Goal: Task Accomplishment & Management: Manage account settings

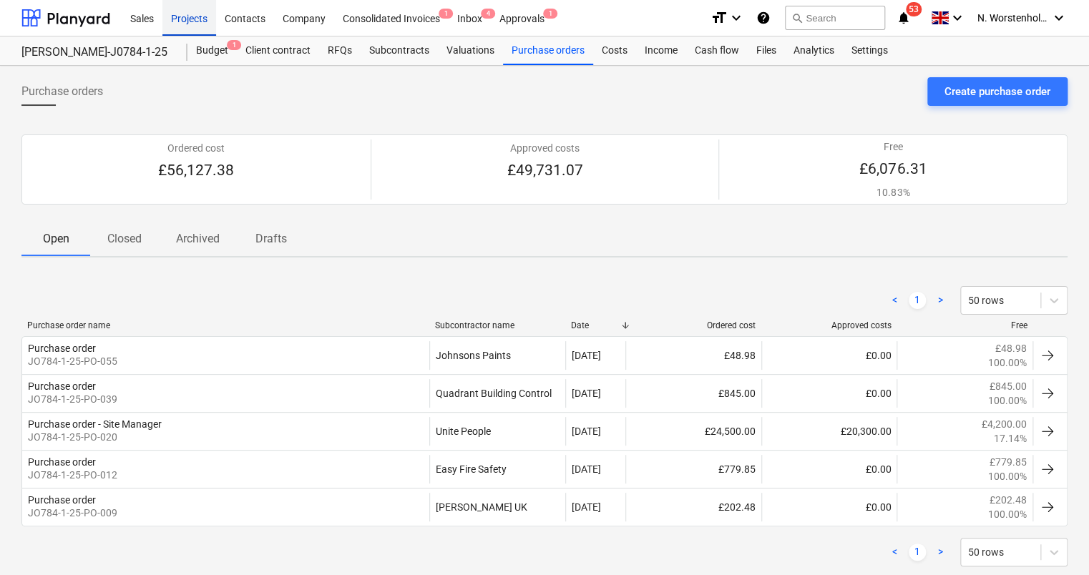
click at [177, 20] on div "Projects" at bounding box center [189, 17] width 54 height 36
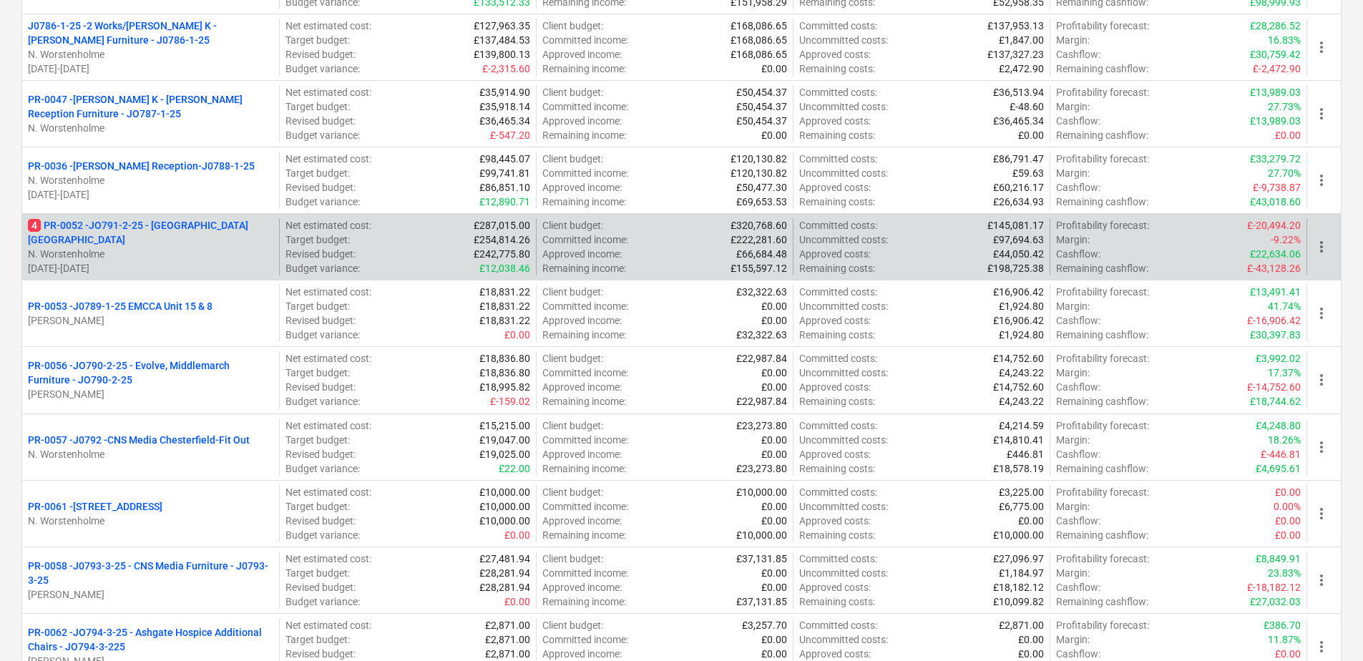
scroll to position [429, 0]
click at [162, 233] on p "4 PR-0052 - JO791-2-25 - [GEOGRAPHIC_DATA] [GEOGRAPHIC_DATA]" at bounding box center [150, 232] width 245 height 29
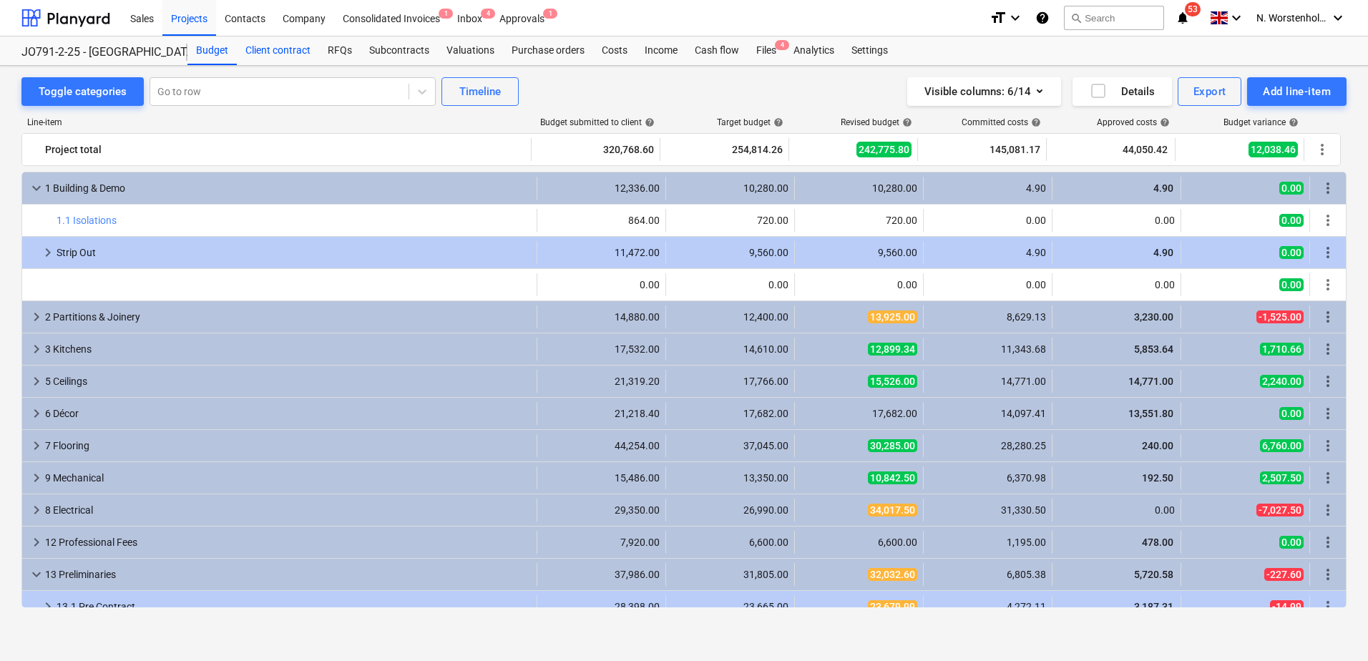
click at [284, 50] on div "Client contract" at bounding box center [278, 50] width 82 height 29
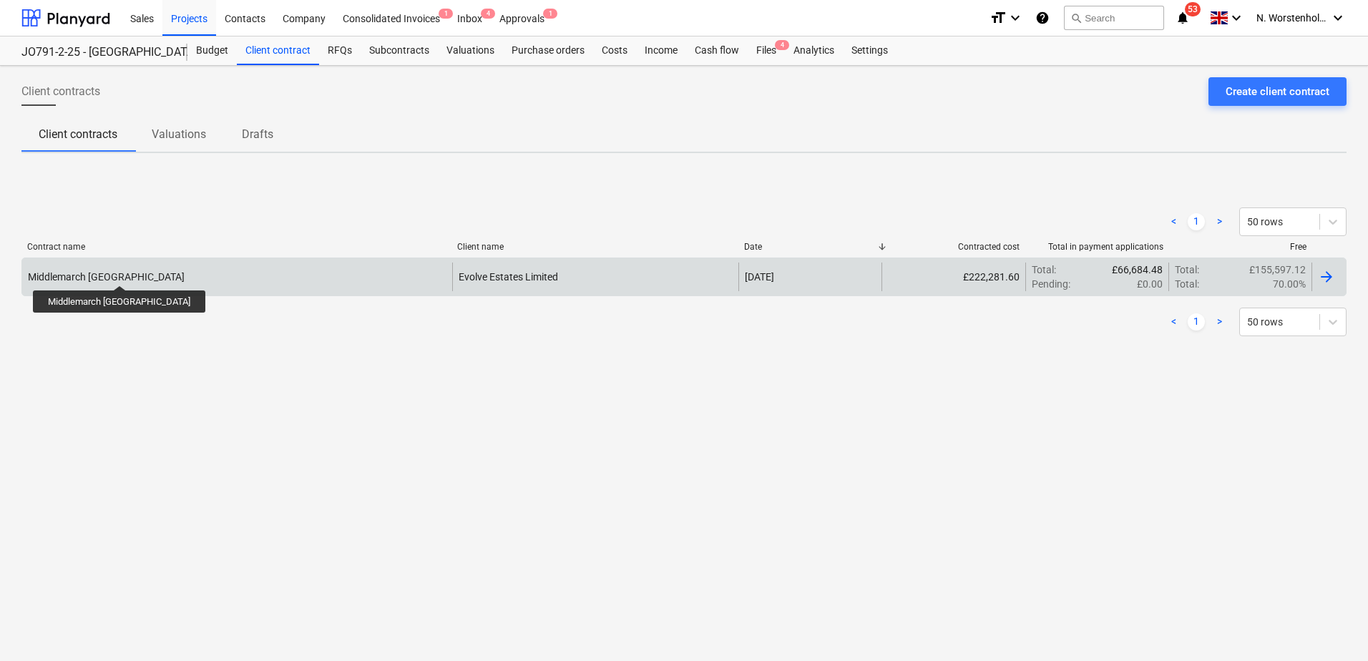
click at [94, 273] on div "Middlemarch [GEOGRAPHIC_DATA]" at bounding box center [106, 276] width 157 height 11
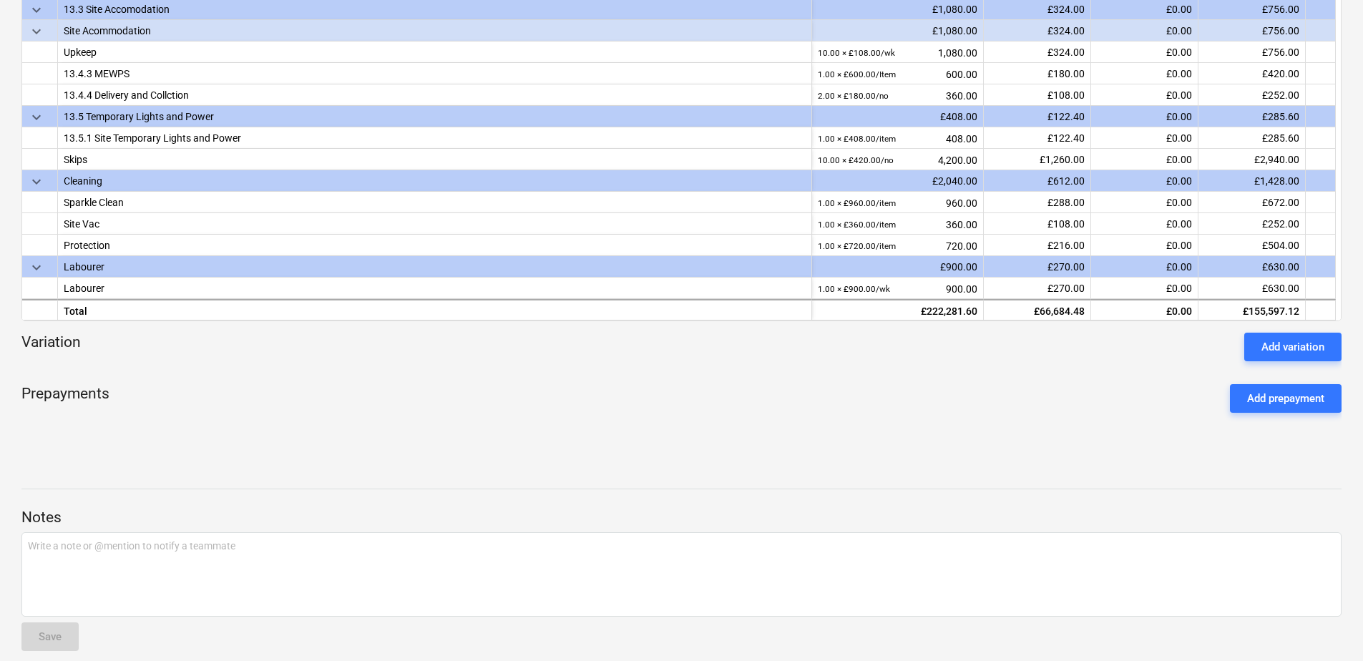
scroll to position [352, 0]
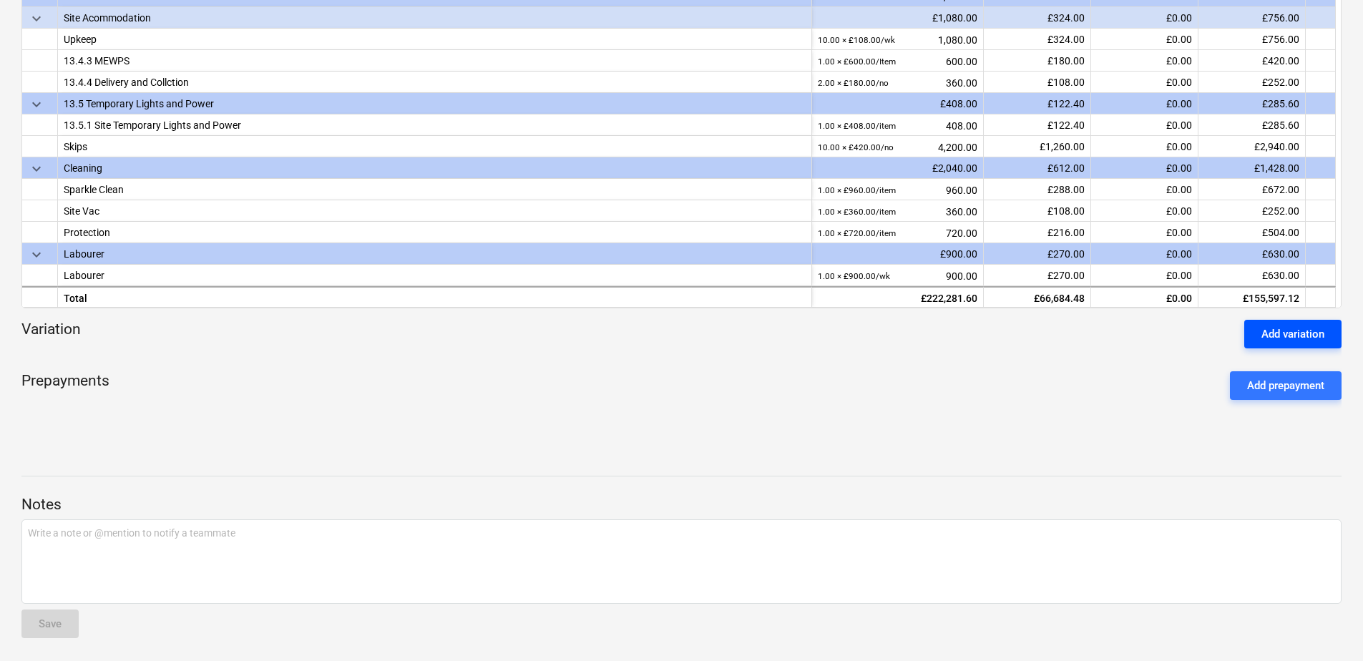
click at [1088, 333] on div "Add variation" at bounding box center [1293, 334] width 63 height 19
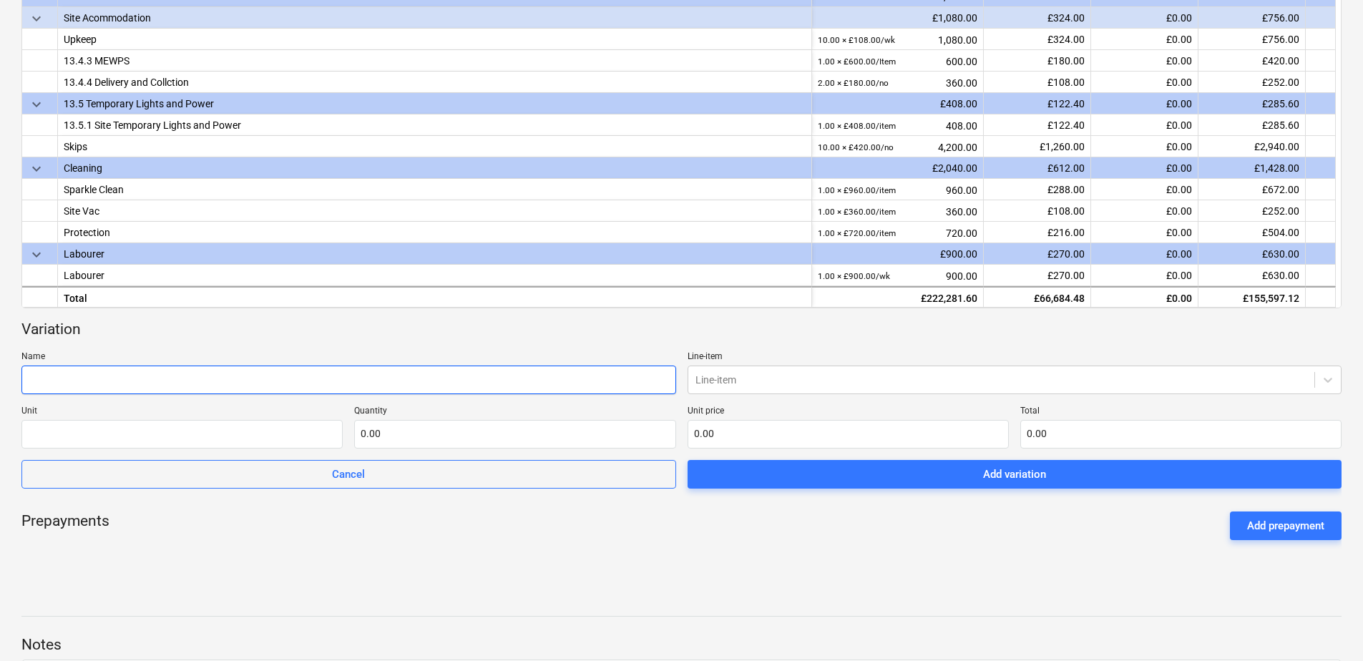
click at [117, 381] on input "text" at bounding box center [348, 380] width 655 height 29
type input "Unit 2M"
click at [142, 433] on input "text" at bounding box center [181, 434] width 321 height 29
click at [1088, 376] on icon at bounding box center [1328, 380] width 14 height 14
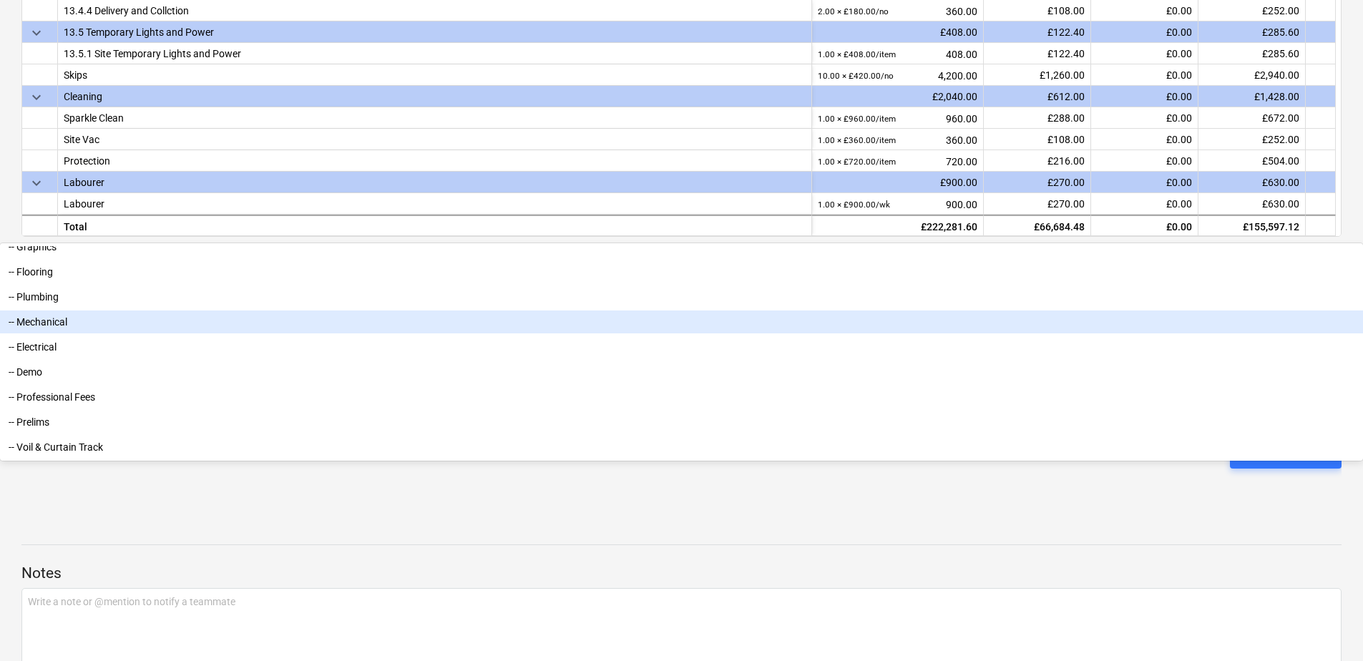
scroll to position [492, 0]
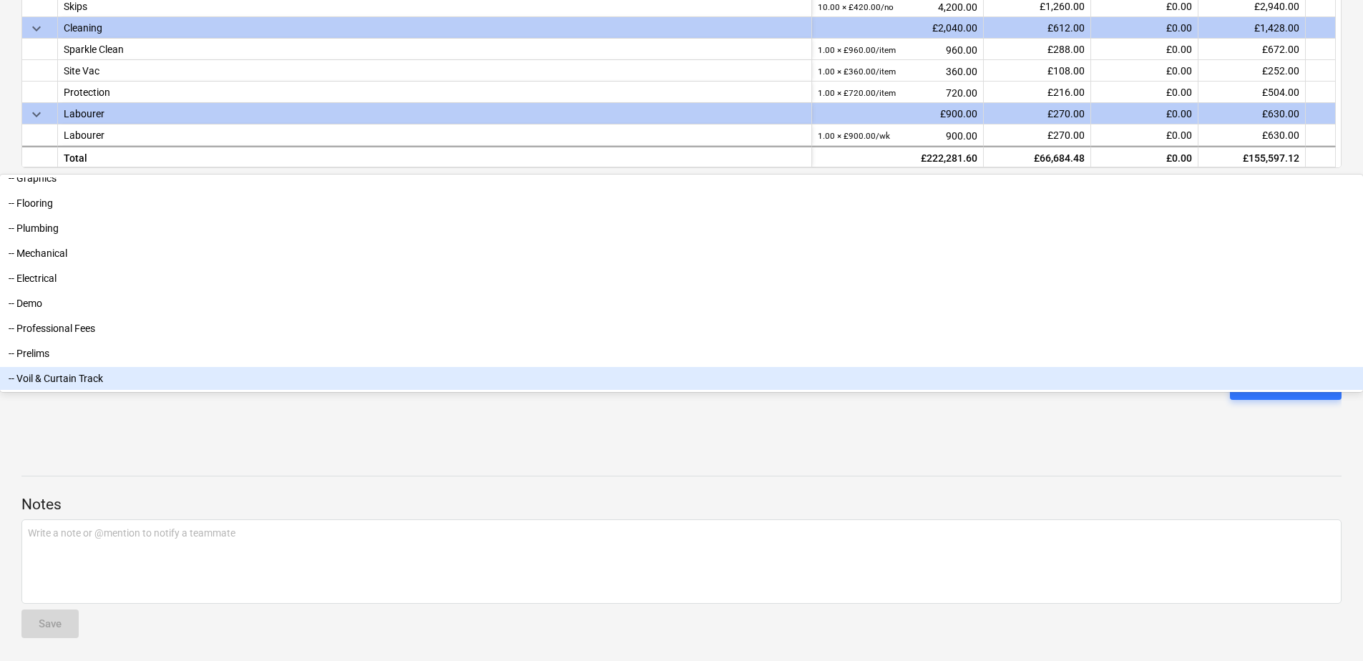
click at [543, 444] on div "Middlemarch Coventry notes Notes delete Delete document Create valuation Budget…" at bounding box center [681, 118] width 1363 height 1088
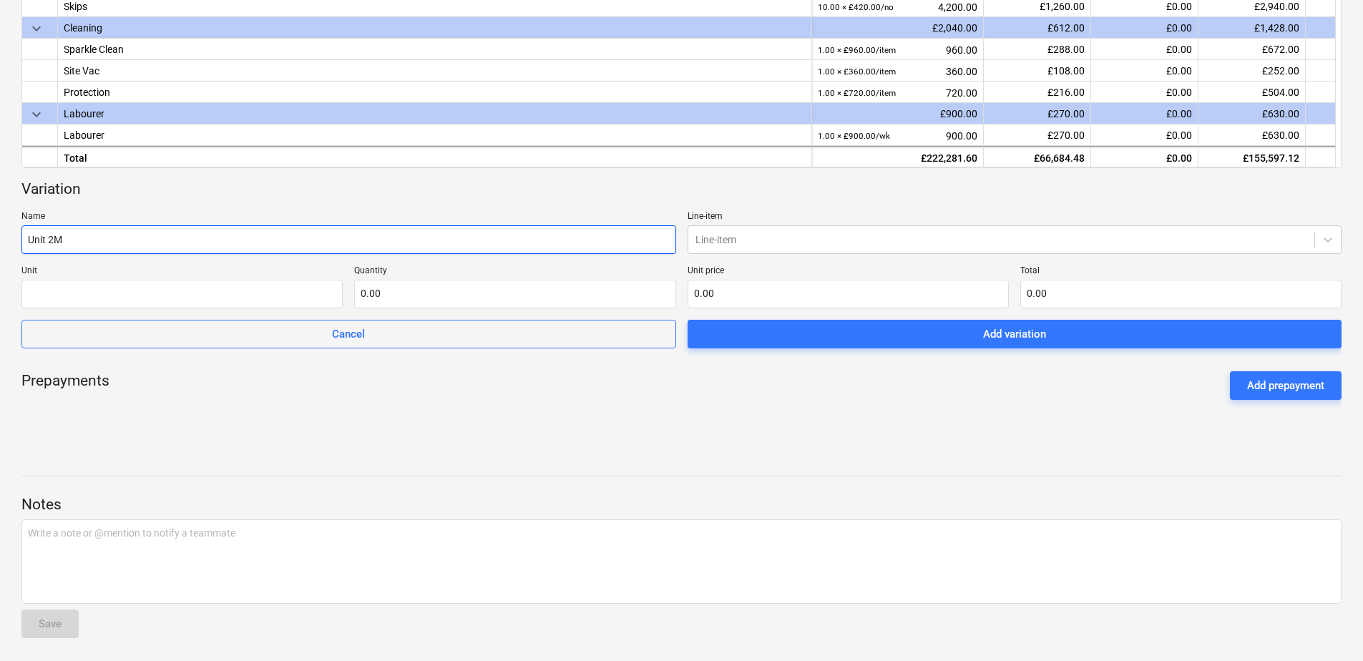
click at [62, 240] on input "Unit 2M" at bounding box center [348, 239] width 655 height 29
drag, startPoint x: 63, startPoint y: 238, endPoint x: 25, endPoint y: 240, distance: 38.0
click at [25, 240] on input "Unit 2M" at bounding box center [348, 239] width 655 height 29
paste input "Unit 2M"
type input "Unit 2M"
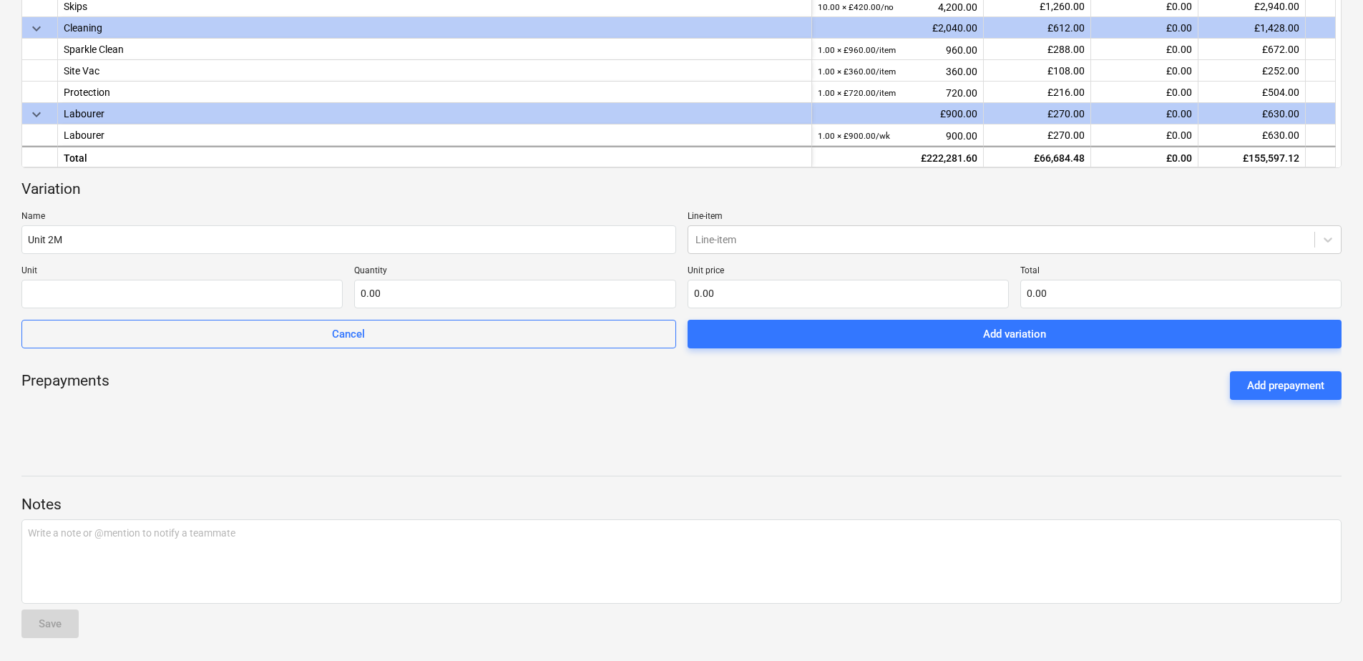
click at [182, 388] on div "Prepayments Add prepayment" at bounding box center [681, 386] width 1320 height 52
click at [82, 290] on input "text" at bounding box center [181, 294] width 321 height 29
type input "Kitchen"
click at [369, 291] on input "text" at bounding box center [514, 294] width 321 height 29
click at [718, 294] on input "0.00" at bounding box center [848, 294] width 321 height 29
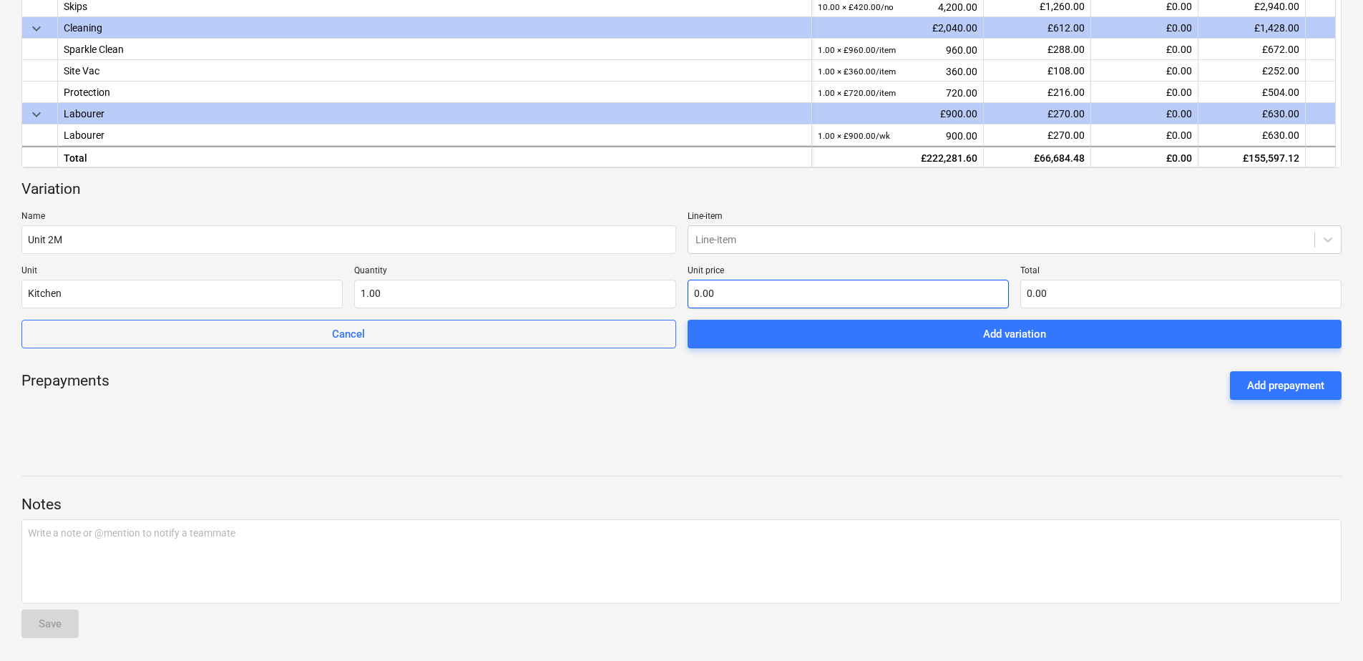
type input "1.00"
type input "6"
type input "6.00"
type input "69"
type input "69.00"
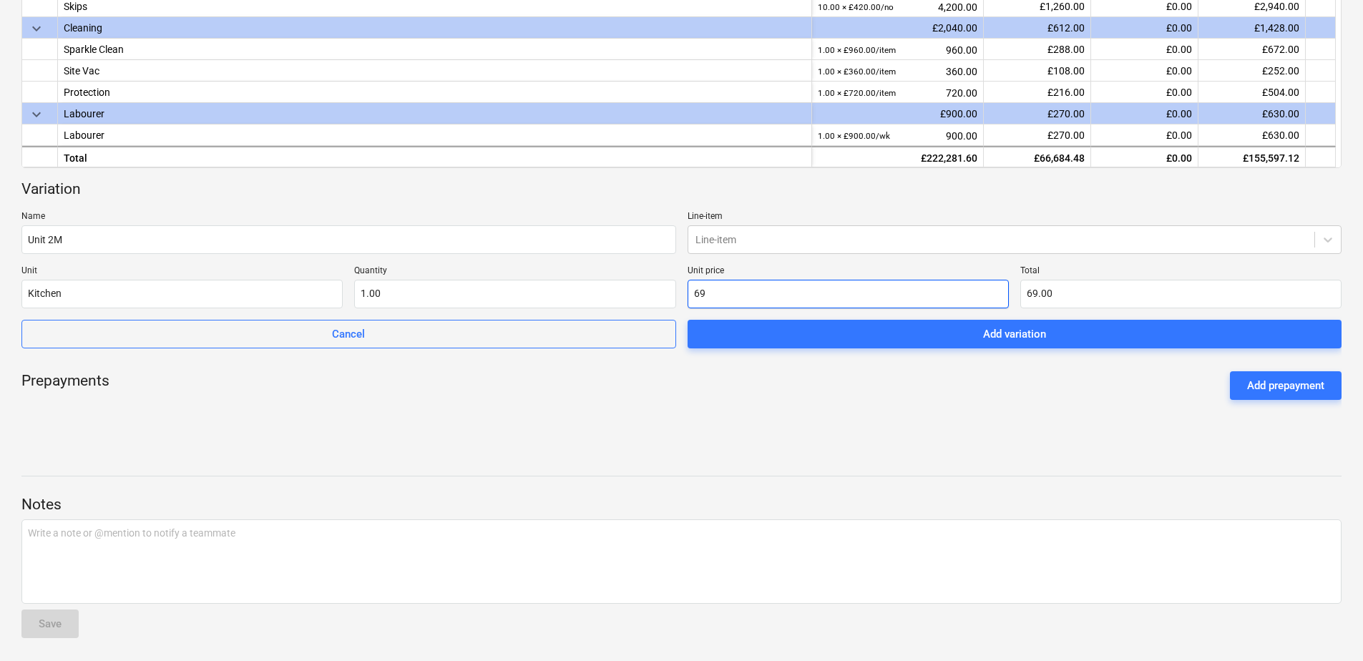
type input "691"
type input "691.00"
type input "6918"
type input "6,918.00"
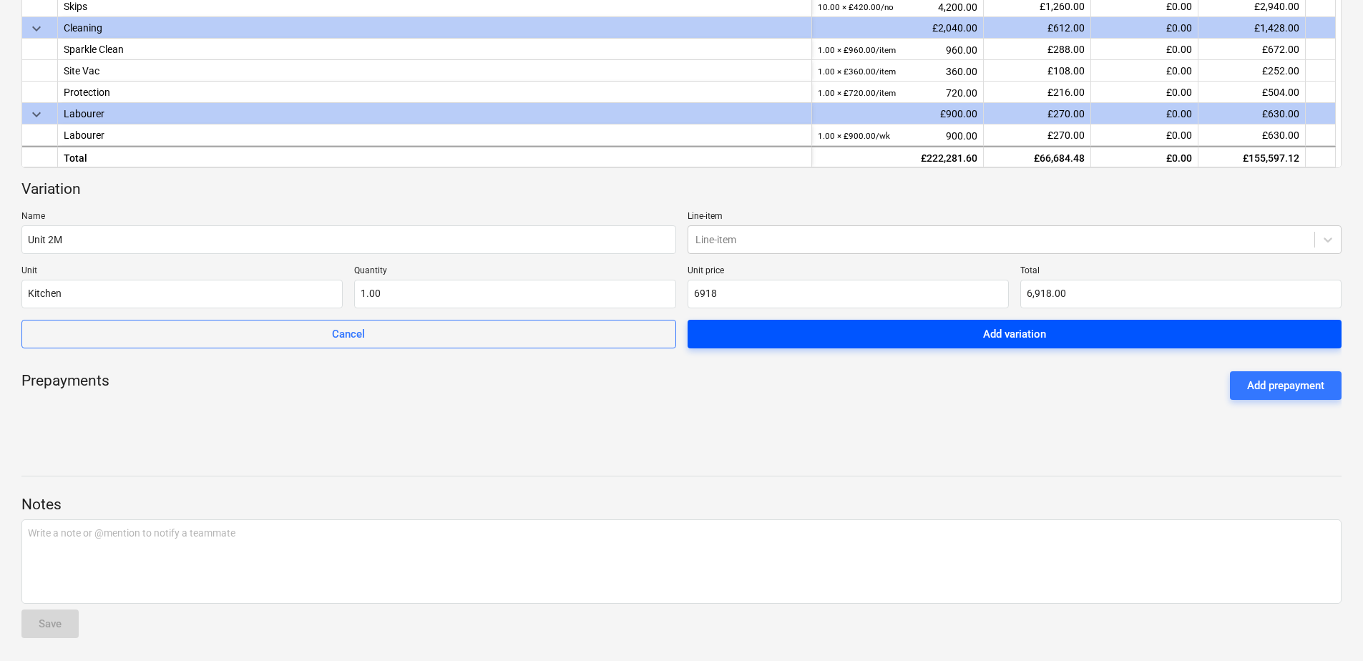
type input "6,918.00"
click at [1025, 336] on div "Add variation" at bounding box center [1014, 334] width 63 height 19
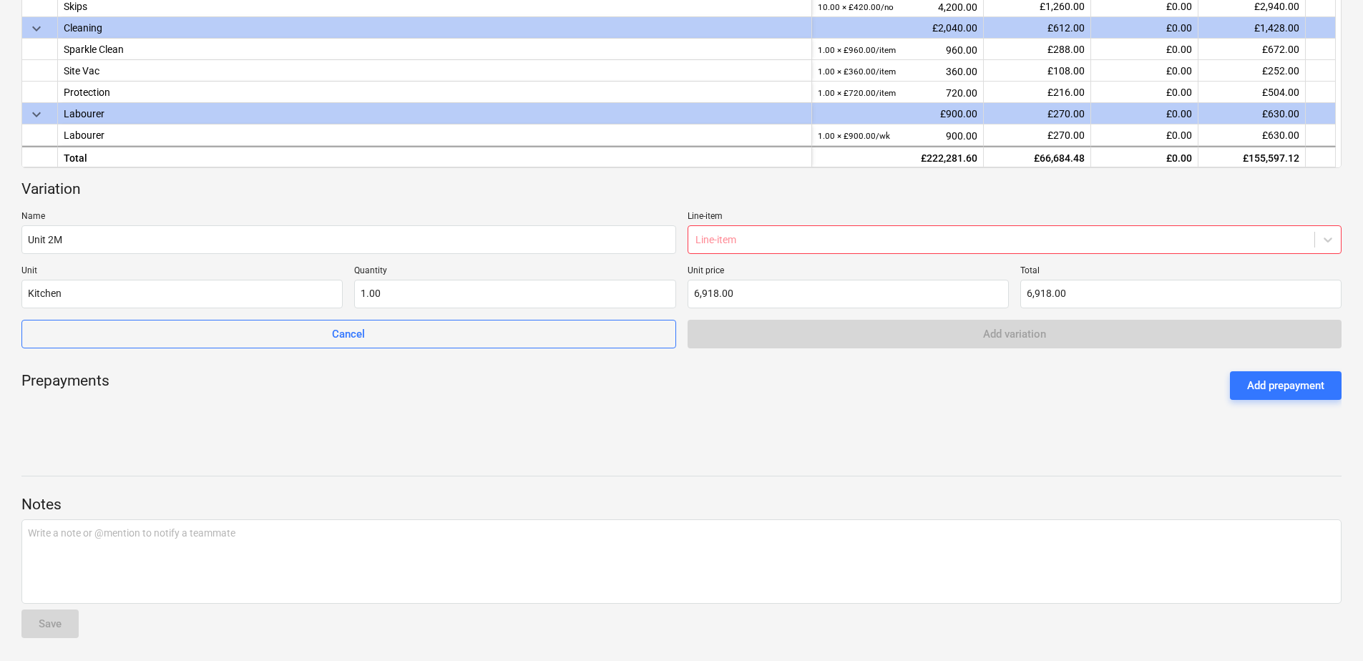
click at [756, 235] on div at bounding box center [1002, 240] width 613 height 14
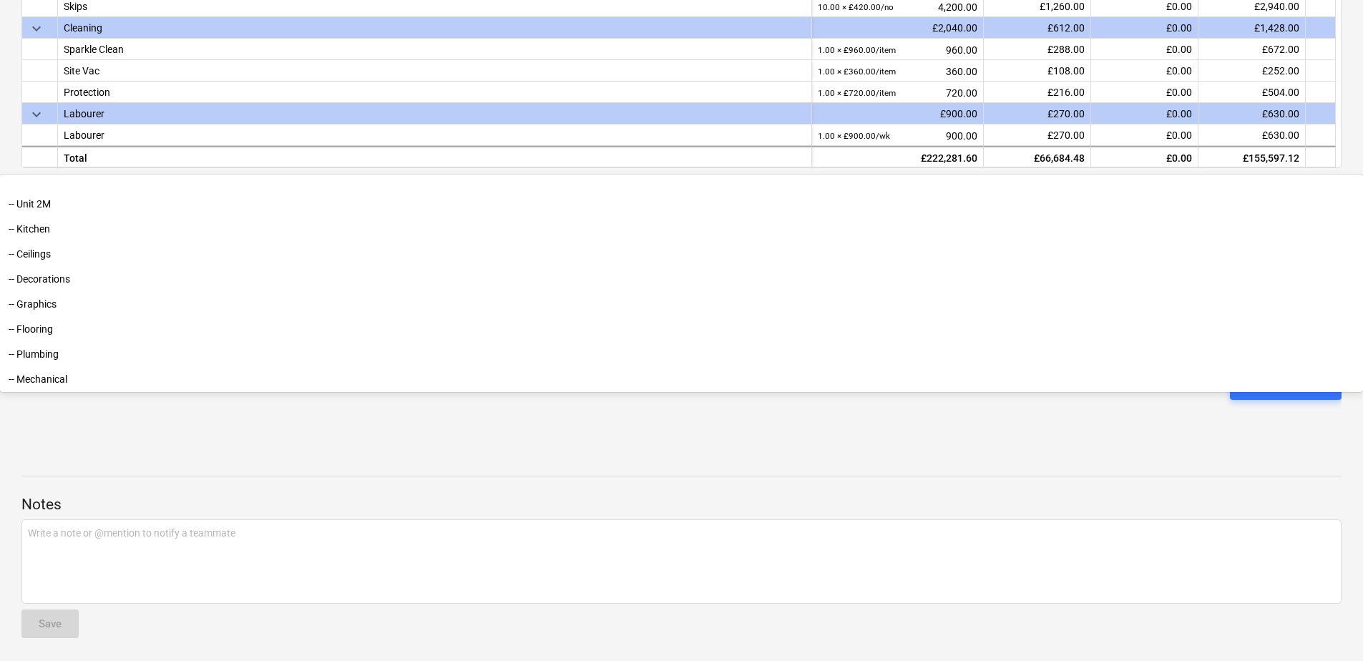
scroll to position [2823, 0]
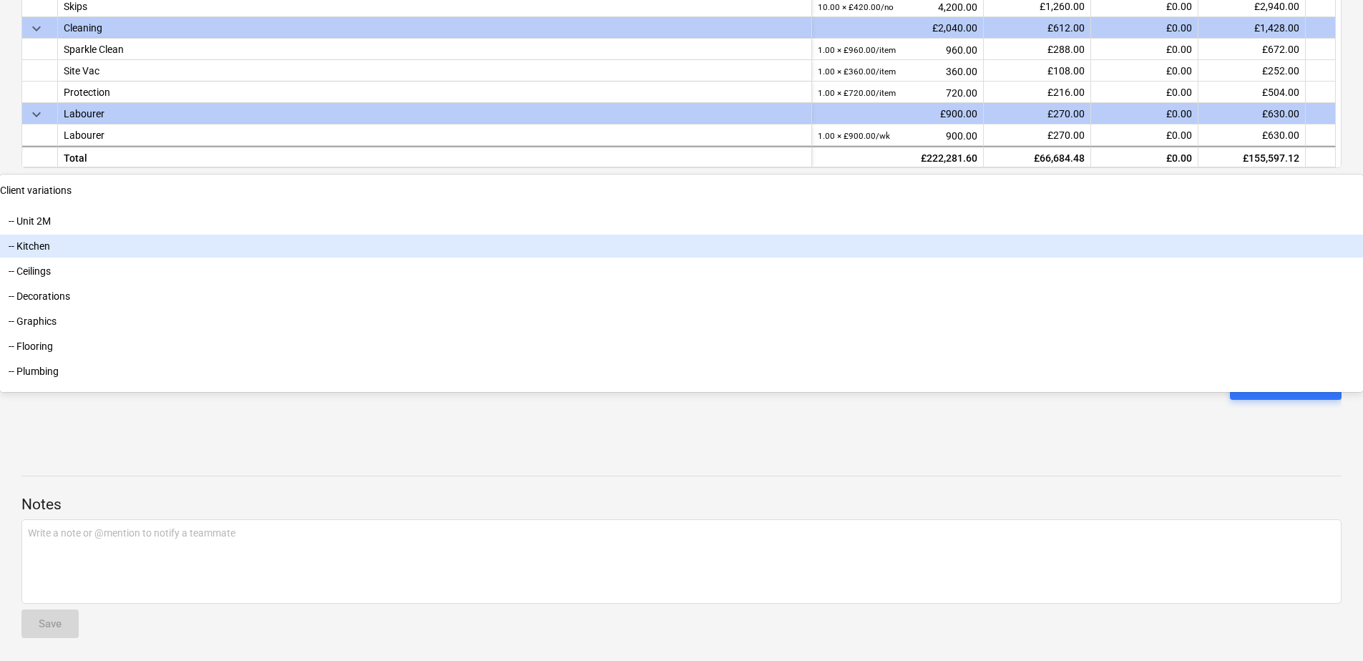
click at [717, 258] on div "-- Kitchen" at bounding box center [681, 246] width 1363 height 23
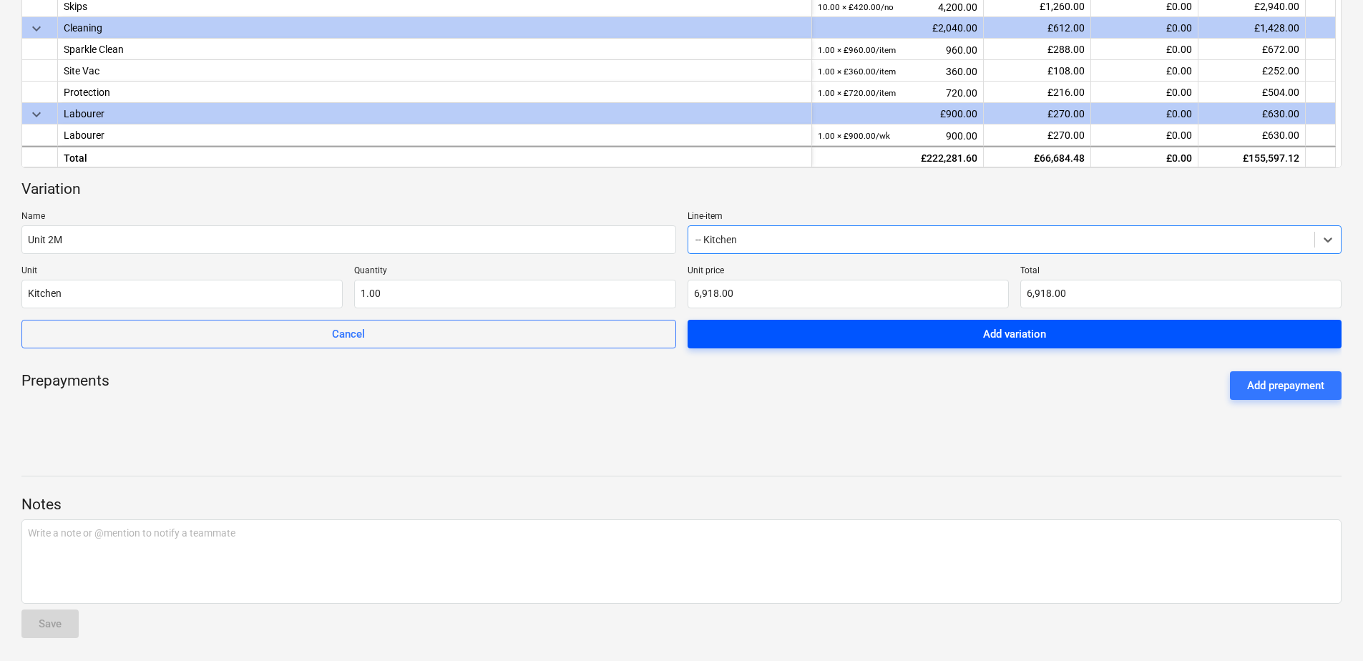
click at [1016, 333] on div "Add variation" at bounding box center [1014, 334] width 63 height 19
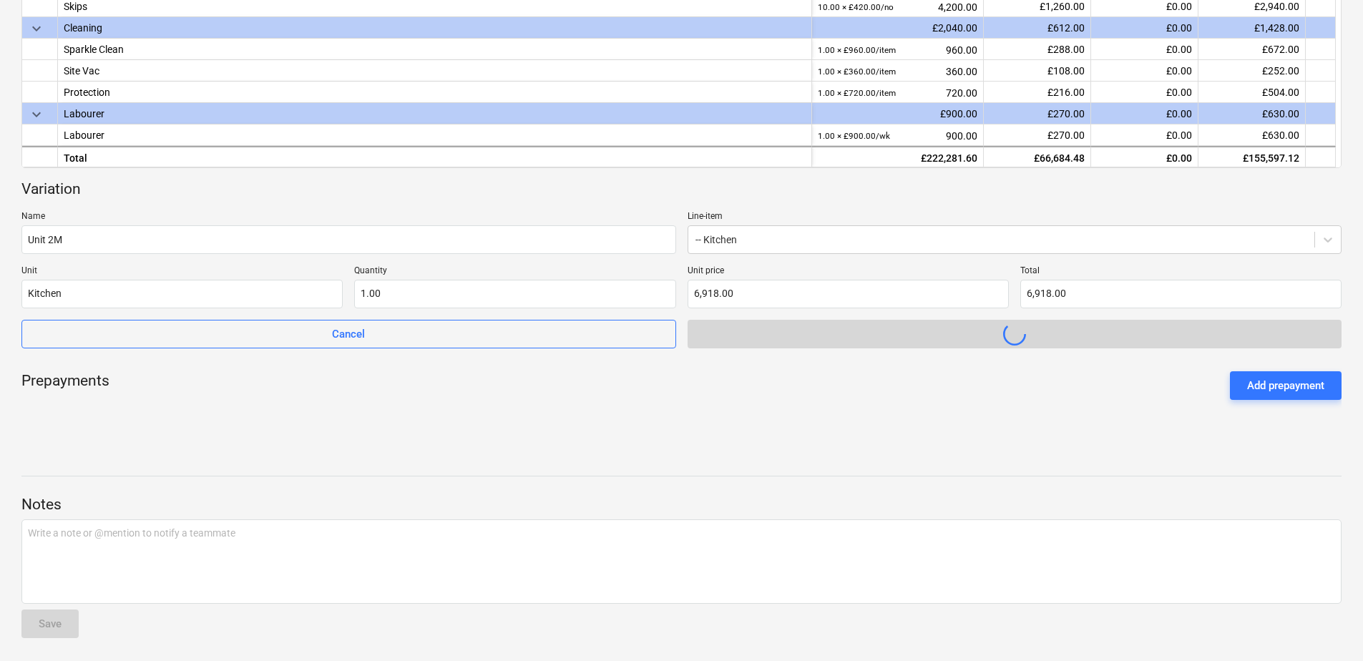
scroll to position [352, 0]
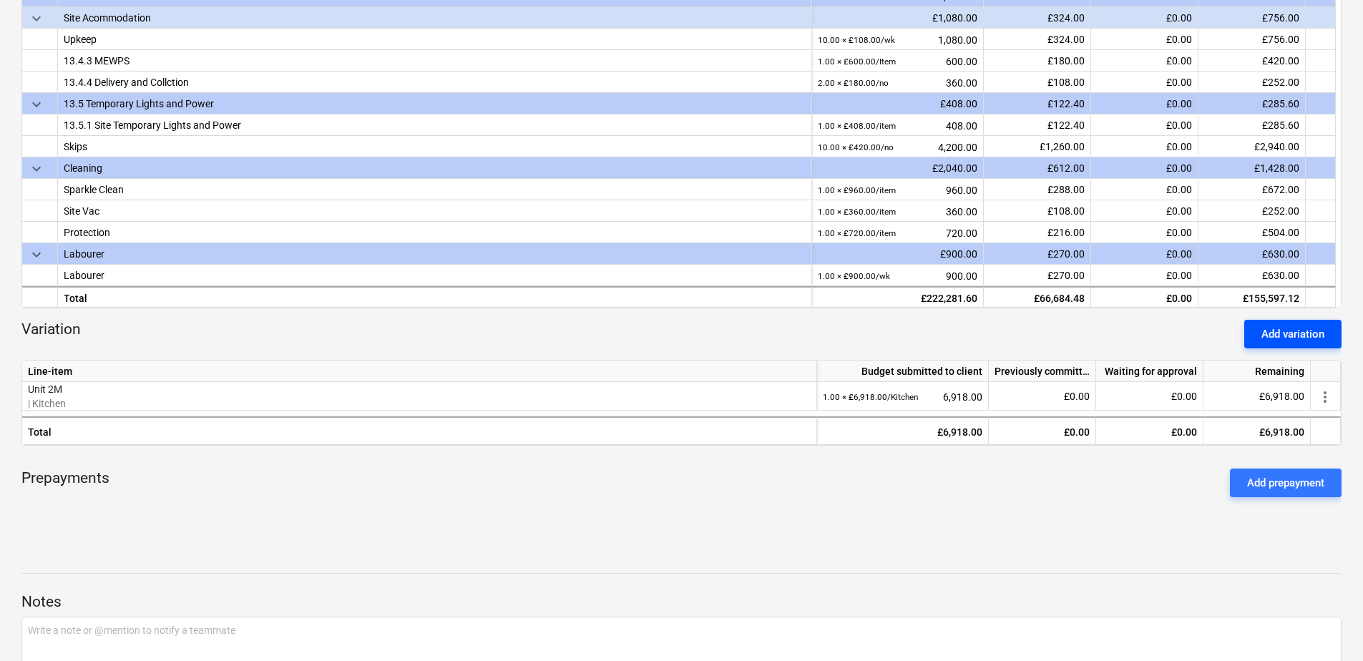
click at [1088, 329] on div "Add variation" at bounding box center [1293, 334] width 63 height 19
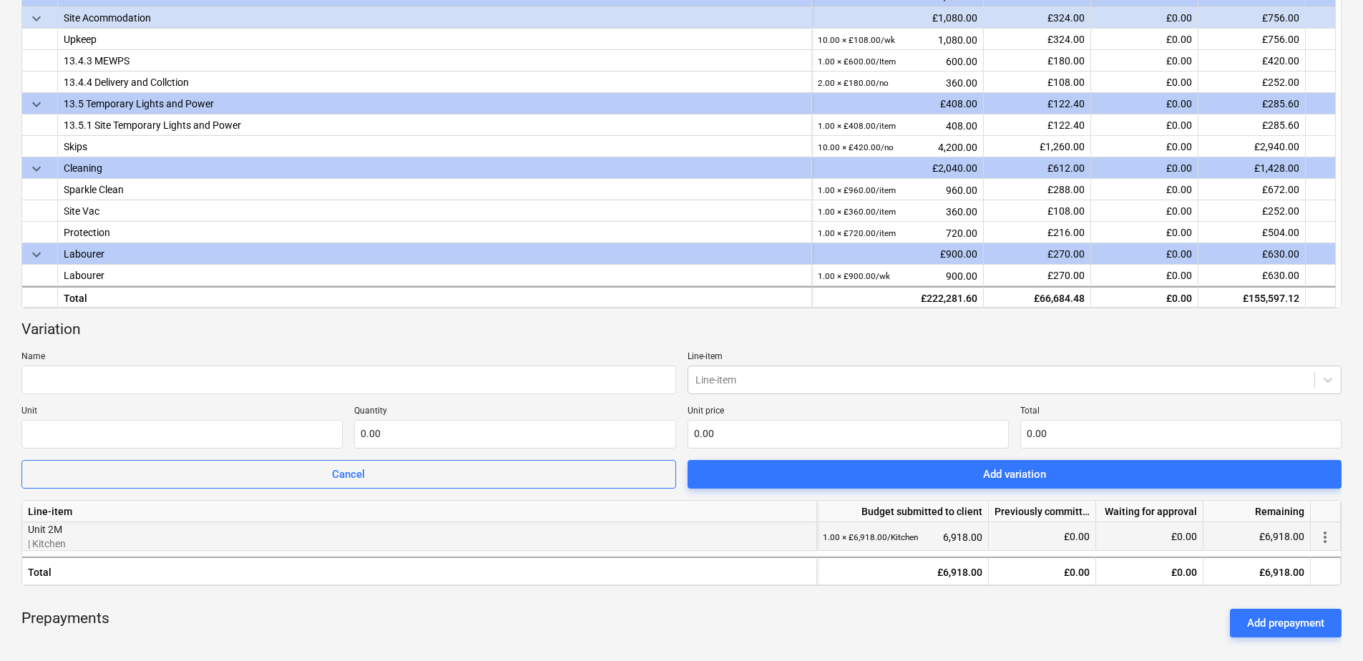
click at [64, 529] on p "Unit 2M" at bounding box center [419, 529] width 783 height 14
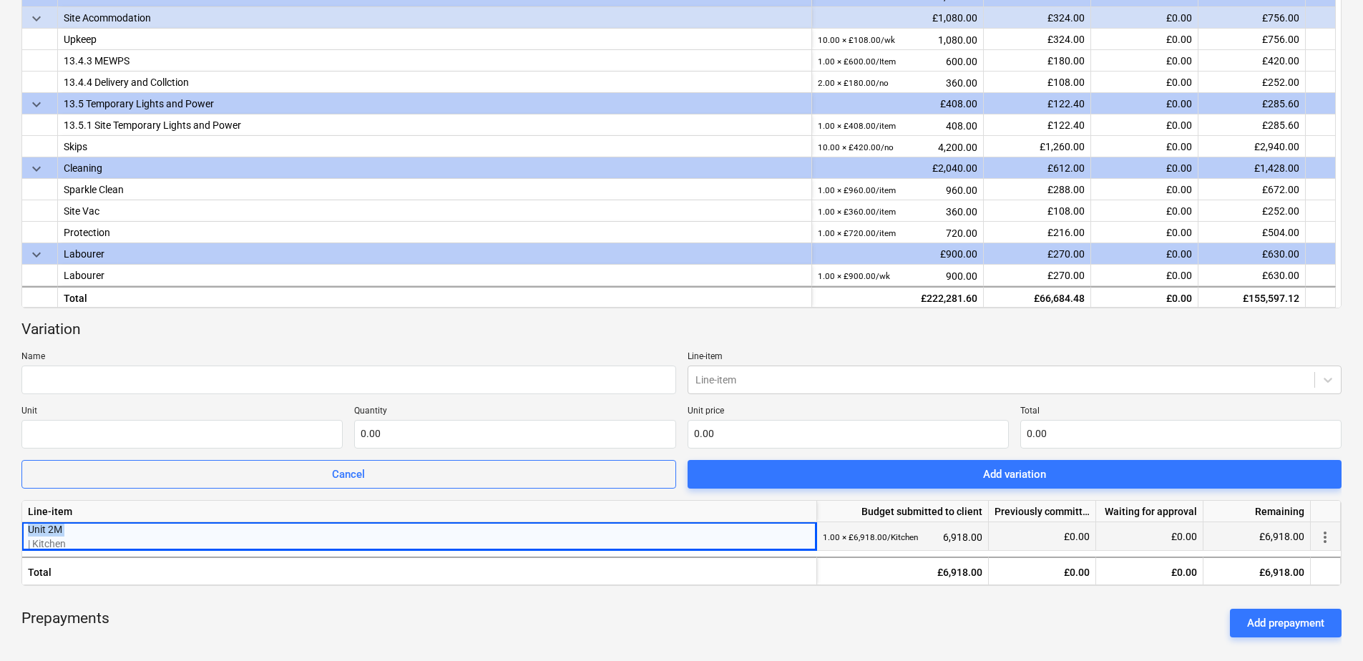
drag, startPoint x: 64, startPoint y: 529, endPoint x: 27, endPoint y: 527, distance: 37.2
click at [27, 527] on div "Unit 2M | Kitchen" at bounding box center [419, 536] width 795 height 29
drag, startPoint x: 27, startPoint y: 527, endPoint x: 41, endPoint y: 529, distance: 13.7
copy p "Unit 2M"
click at [64, 371] on input "text" at bounding box center [348, 380] width 655 height 29
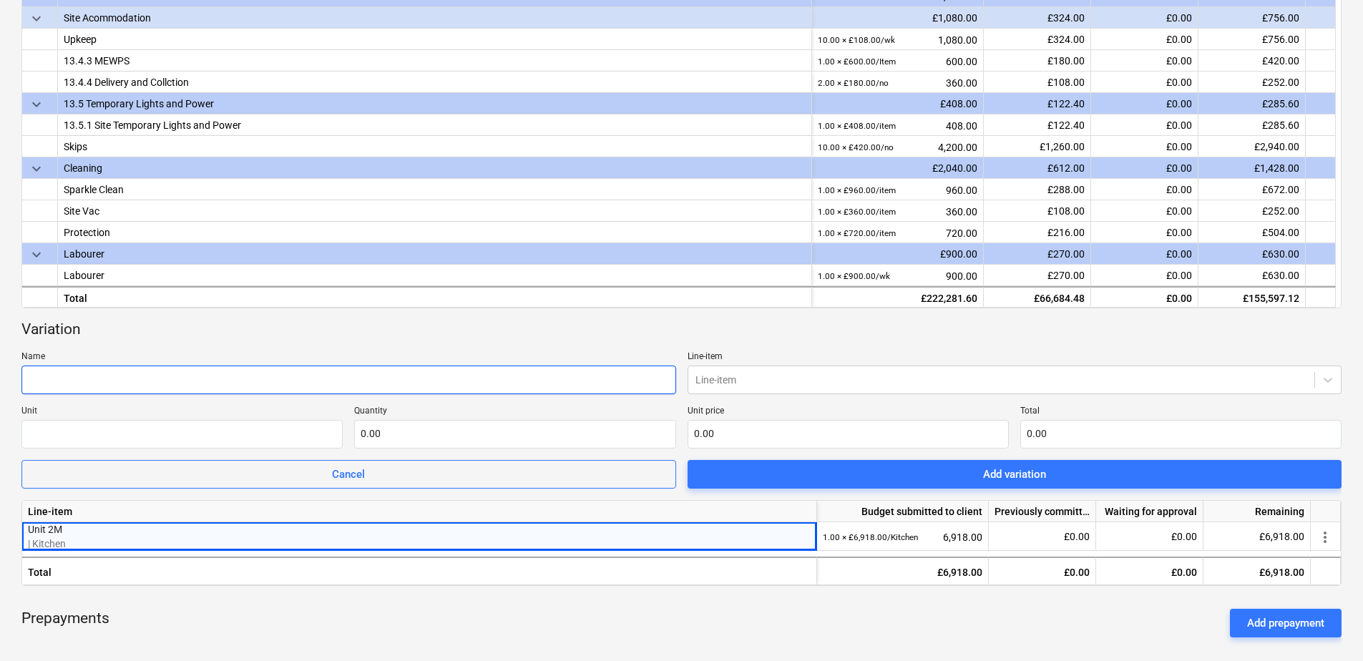
paste input "Unit 2M"
type input "Unit 2M"
click at [718, 378] on div at bounding box center [1002, 380] width 613 height 14
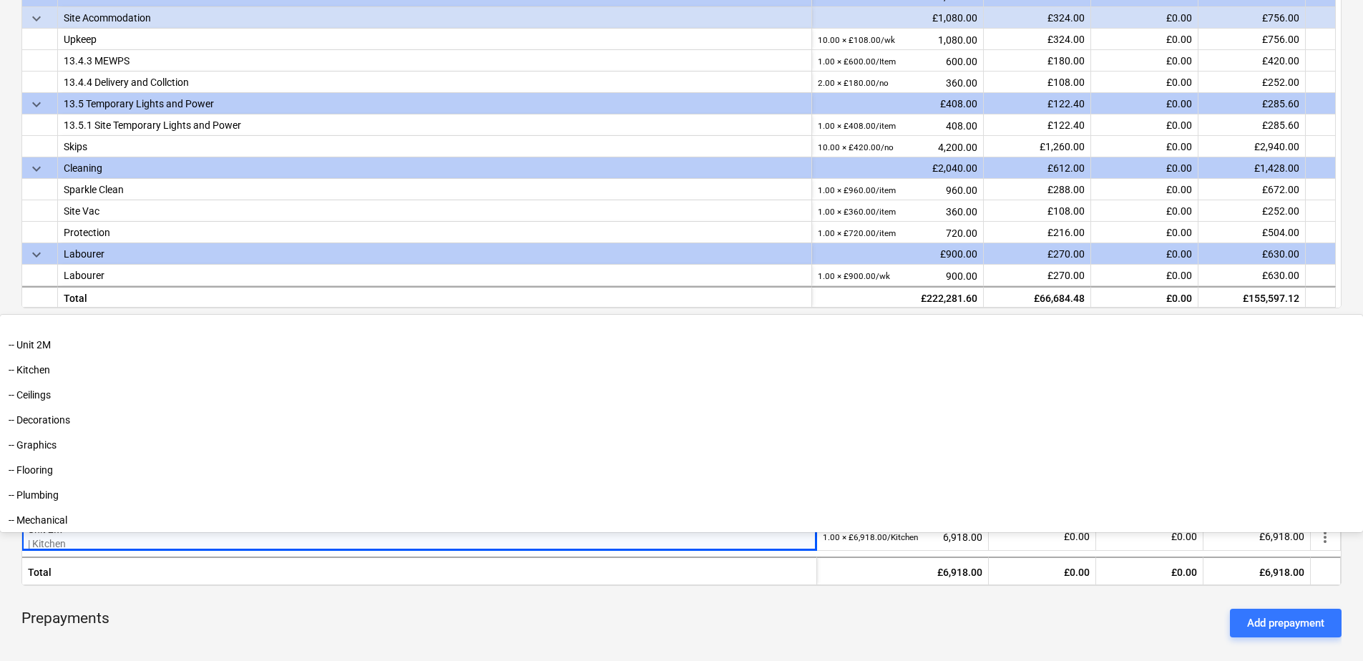
scroll to position [2862, 0]
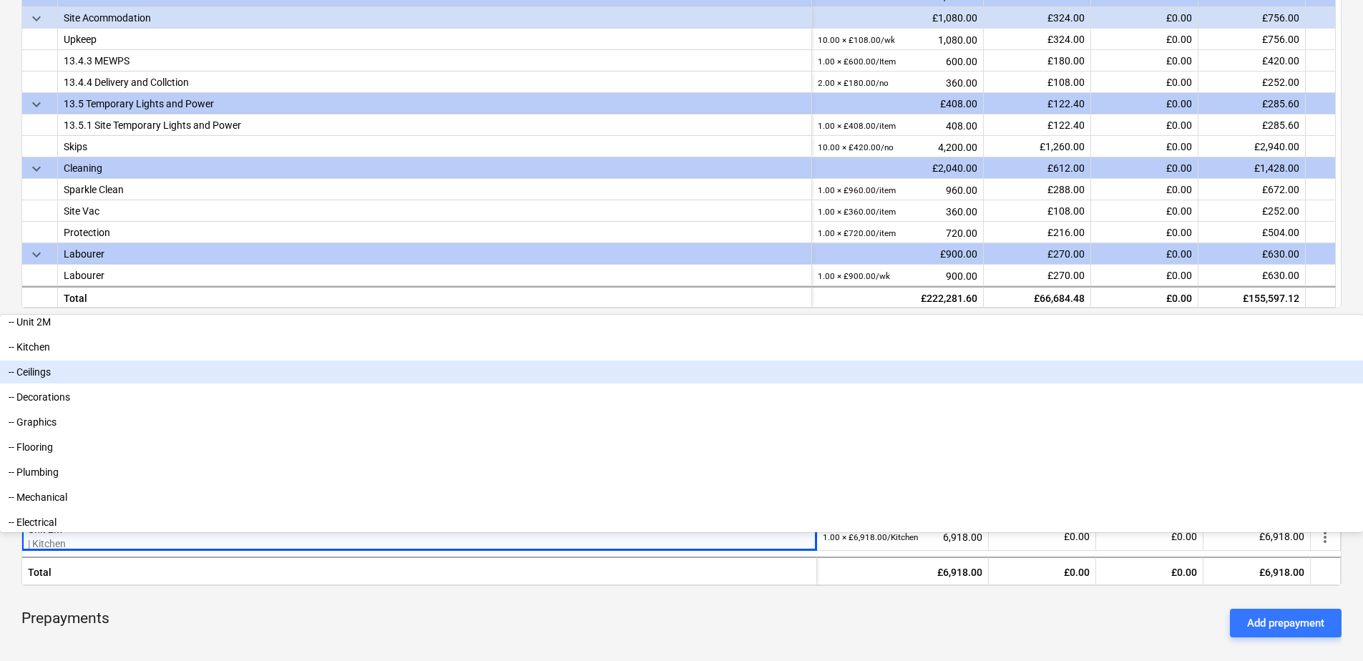
click at [723, 384] on div "-- Ceilings" at bounding box center [681, 372] width 1363 height 23
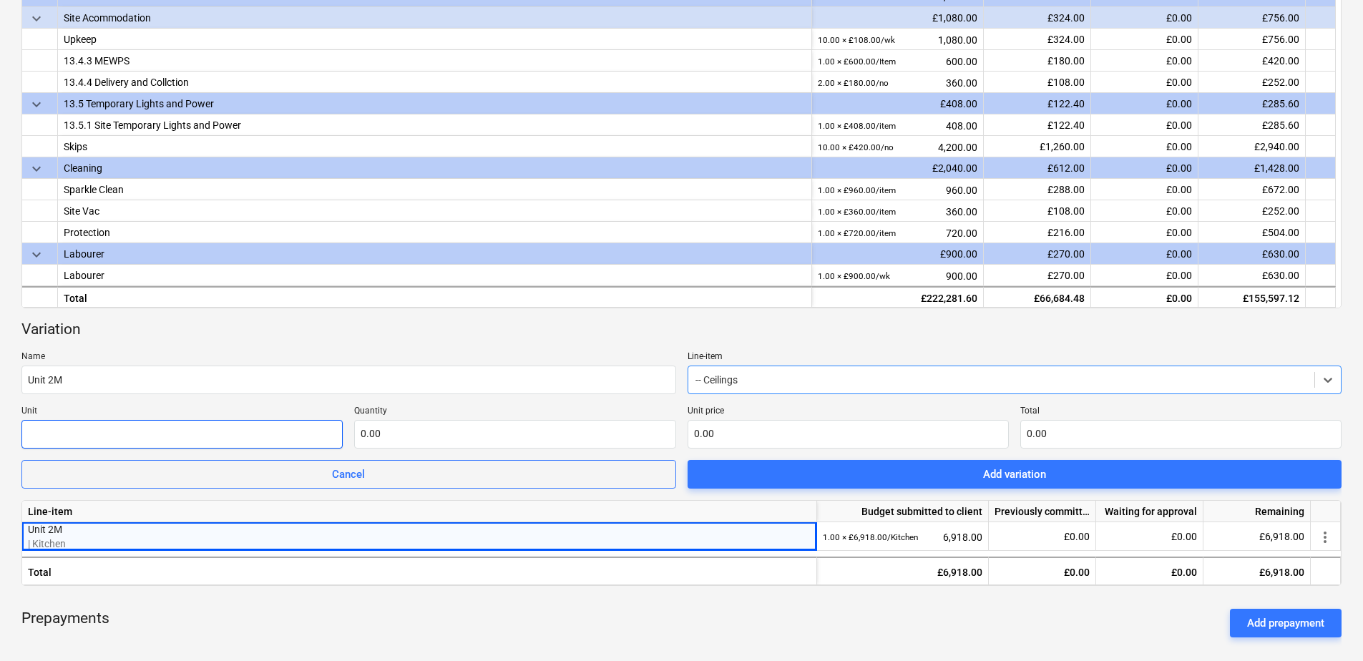
click at [199, 437] on input "text" at bounding box center [181, 434] width 321 height 29
type input "Ceilings"
click at [389, 440] on input "text" at bounding box center [514, 434] width 321 height 29
type input "1.00"
click at [720, 426] on input "text" at bounding box center [848, 434] width 321 height 29
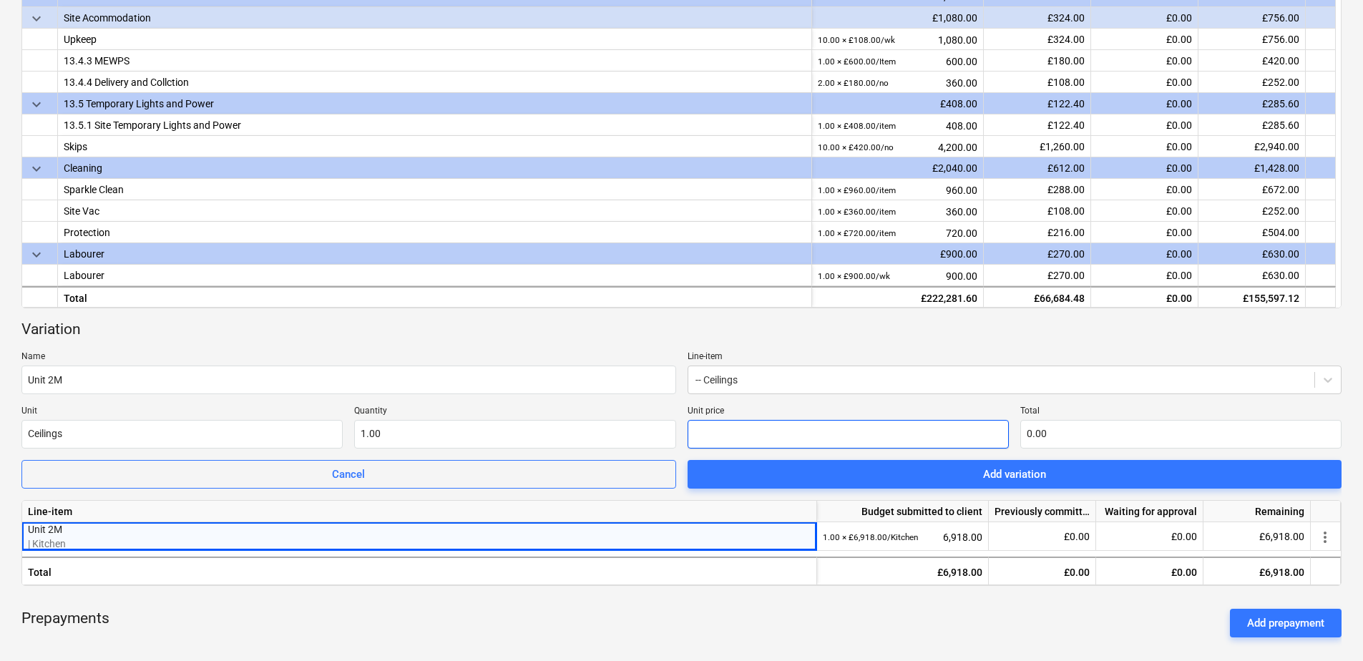
type input "8"
type input "8.00"
type input "84"
type input "84.00"
type input "840"
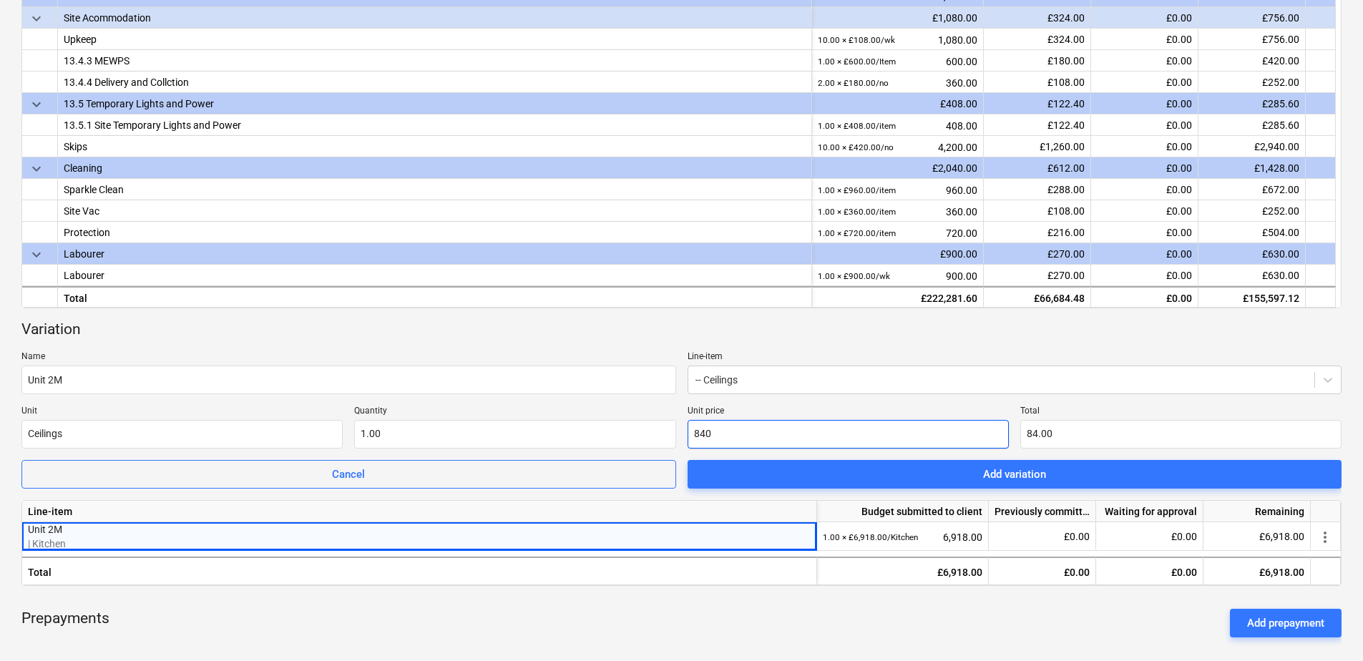
type input "840.00"
type input "8400"
type input "8,400.00"
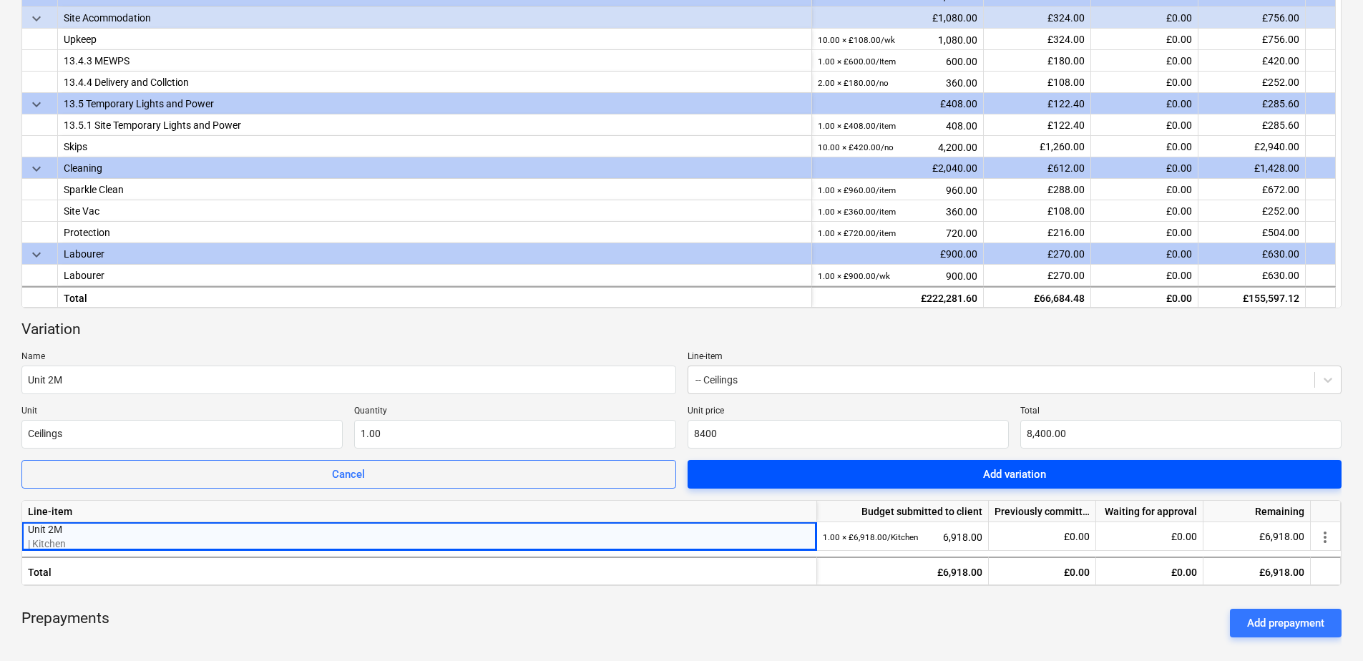
type input "8,400.00"
click at [1013, 473] on div "Add variation" at bounding box center [1014, 474] width 63 height 19
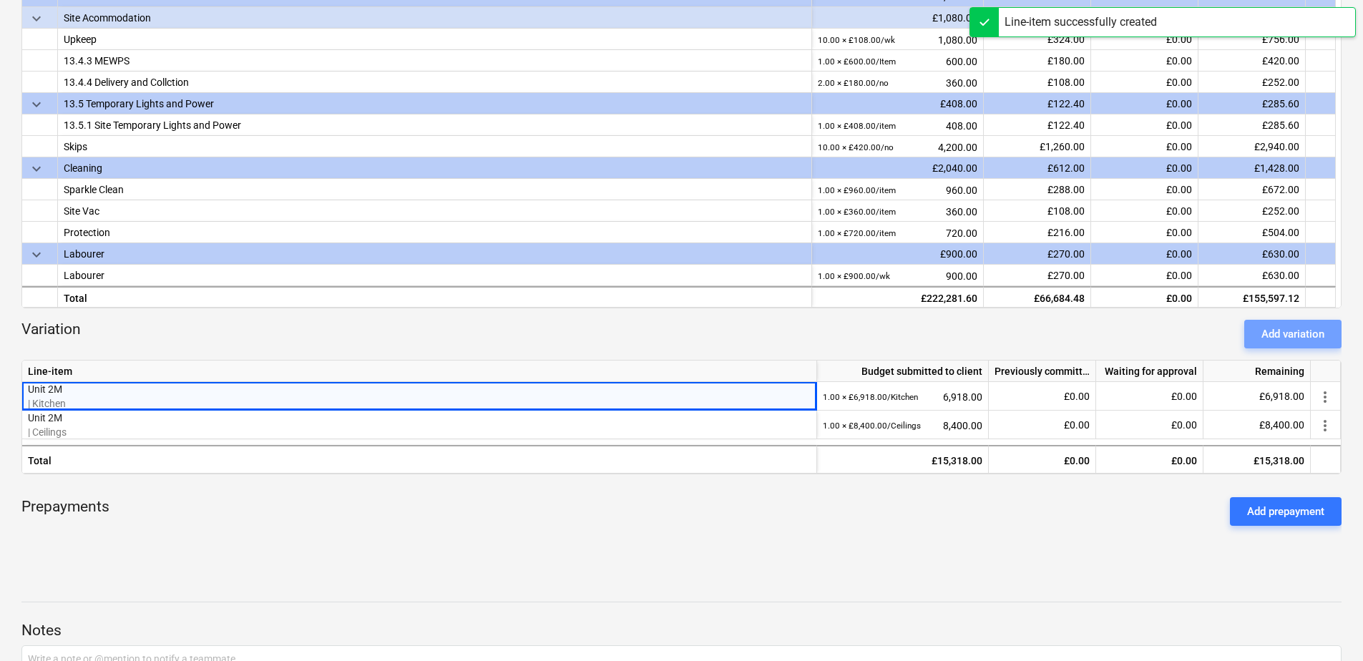
click at [1088, 330] on div "Add variation" at bounding box center [1293, 334] width 63 height 19
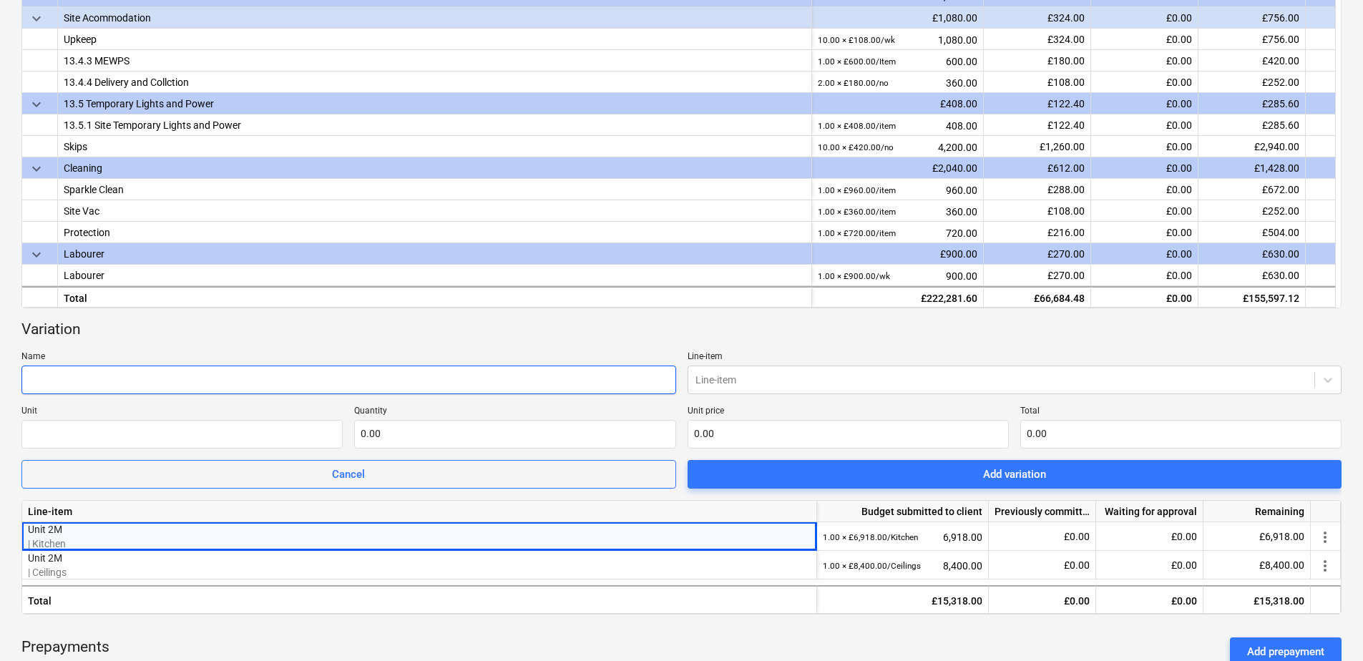
click at [103, 379] on input "text" at bounding box center [348, 380] width 655 height 29
type input "Unit 2M"
click at [794, 379] on div at bounding box center [1002, 380] width 613 height 14
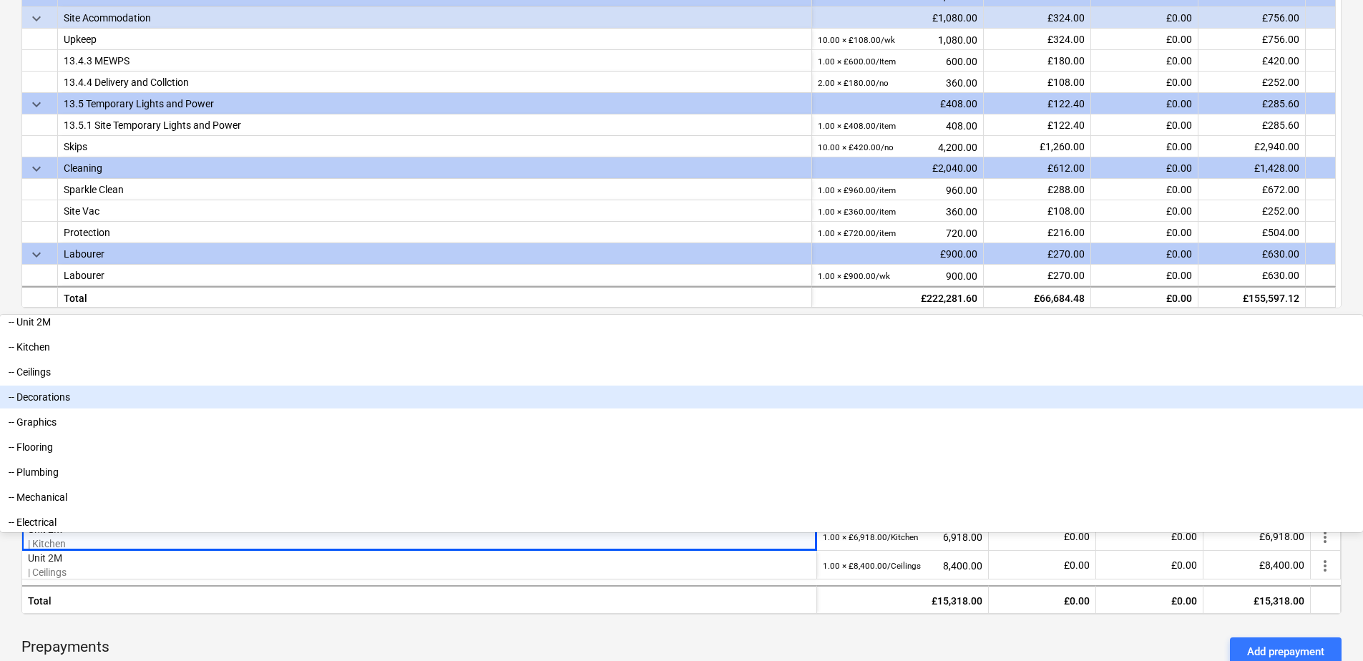
click at [738, 409] on div "-- Decorations" at bounding box center [681, 397] width 1363 height 23
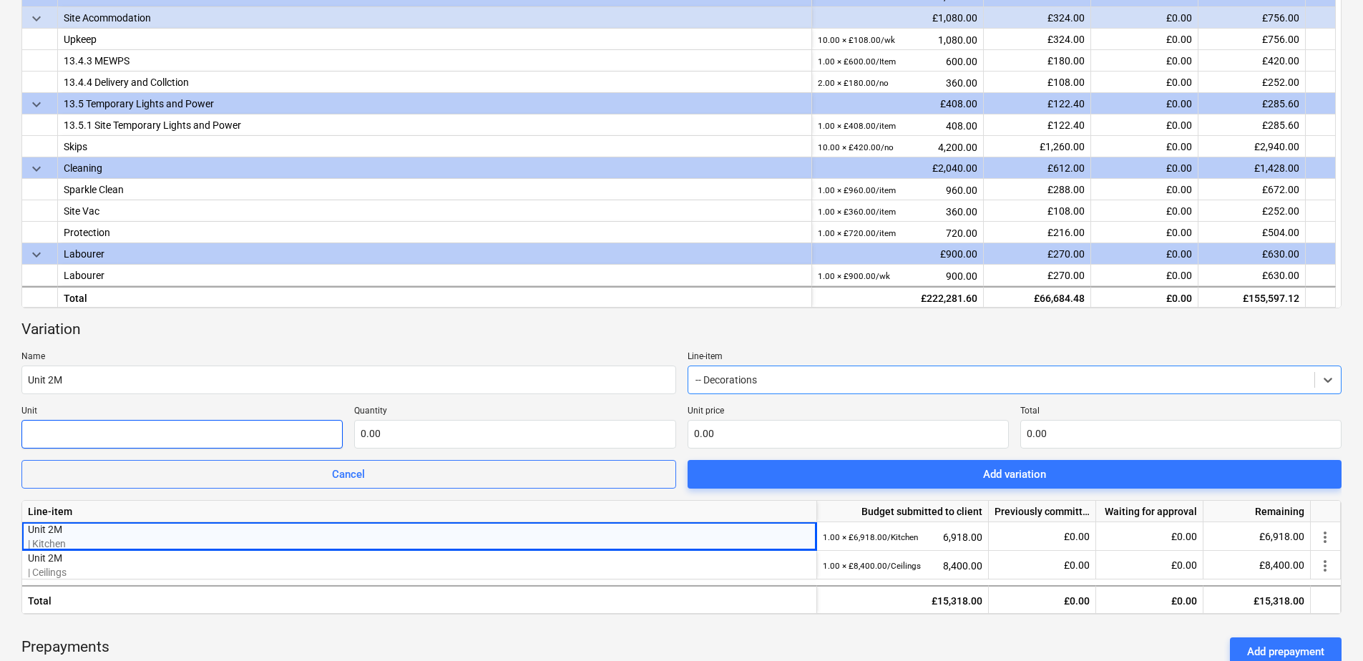
click at [147, 433] on input "text" at bounding box center [181, 434] width 321 height 29
type input "DEcorations"
click at [387, 434] on input "text" at bounding box center [514, 434] width 321 height 29
type input "1.00"
click at [703, 442] on input "text" at bounding box center [848, 434] width 321 height 29
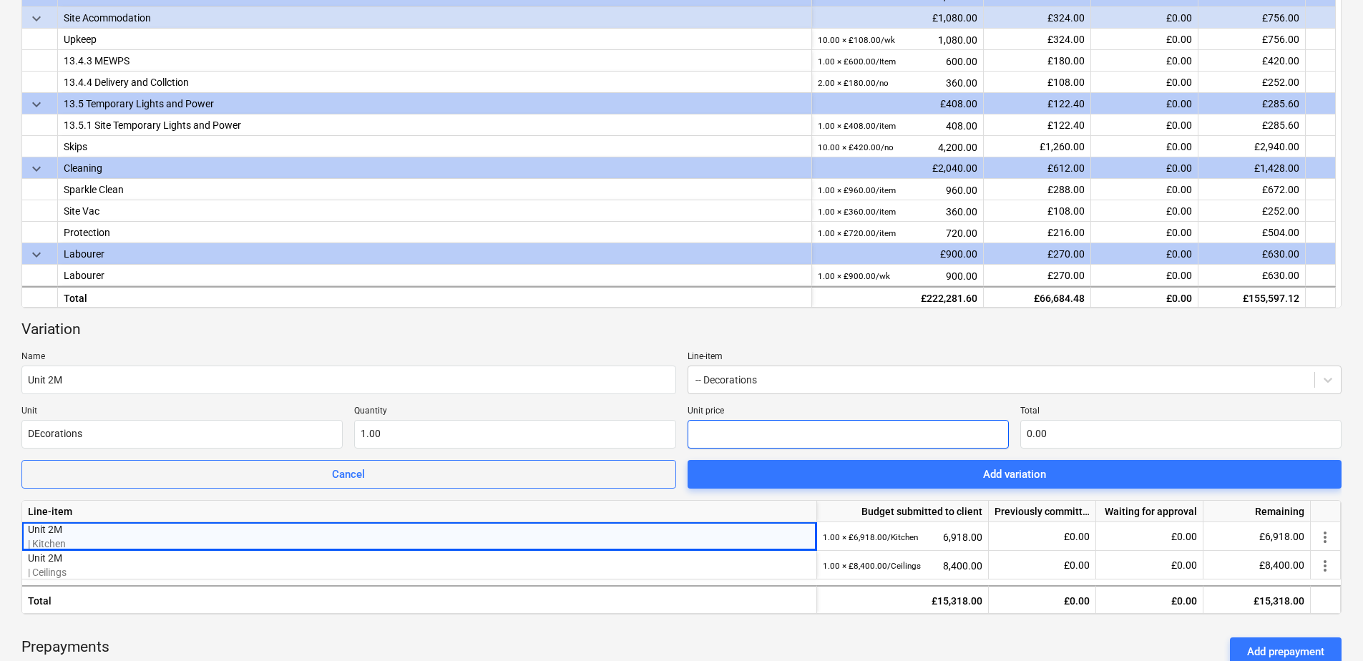
type input "5"
type input "5.00"
type input "51"
type input "51.00"
type input "514"
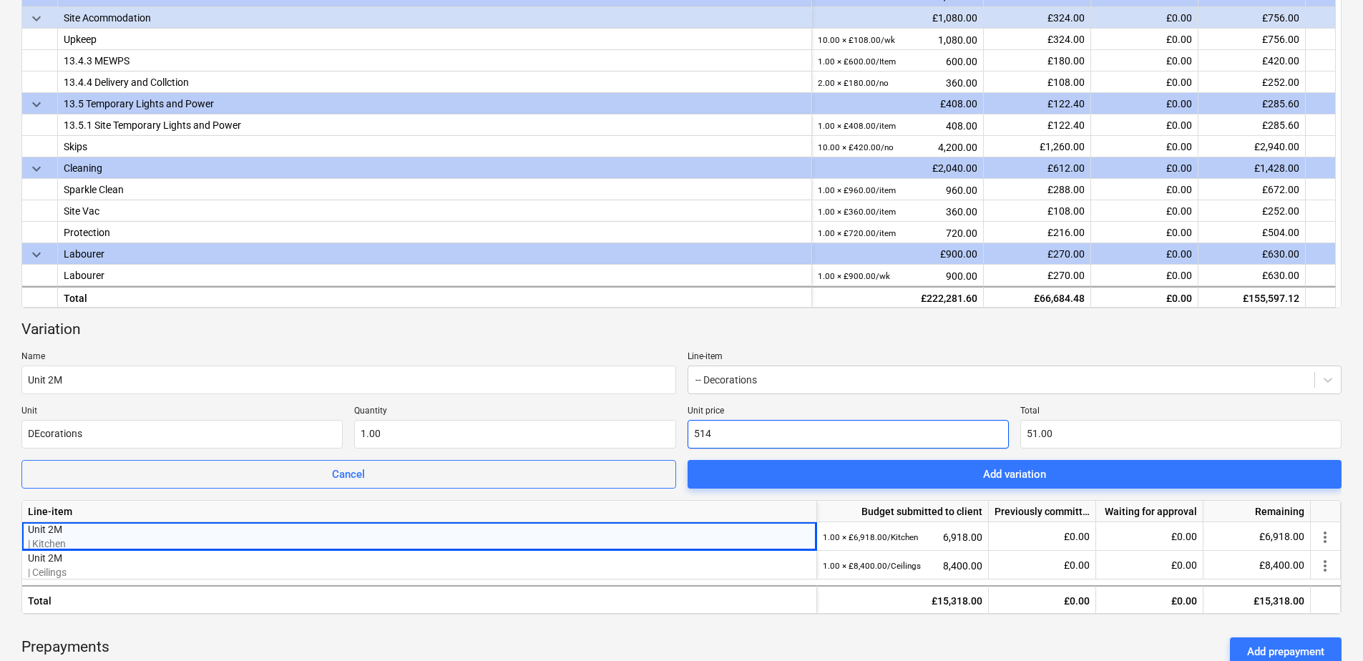
type input "514.00"
type input "5142"
type input "5,142.00"
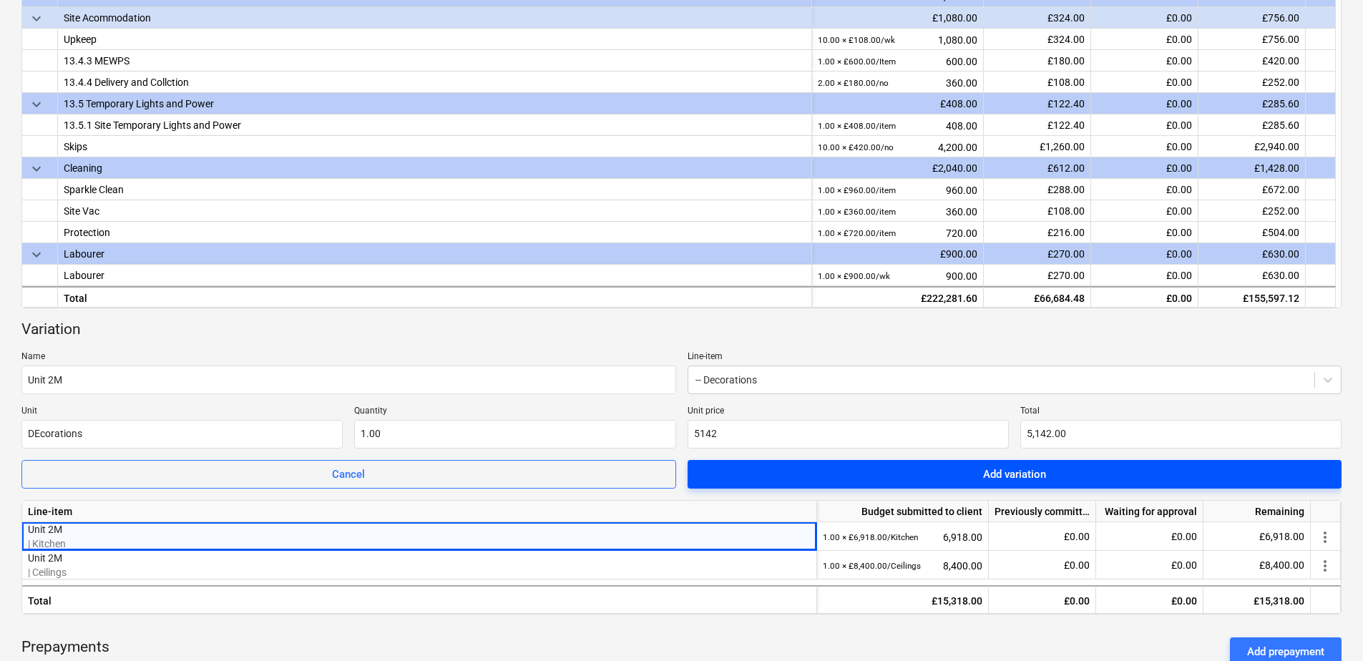
type input "5,142.00"
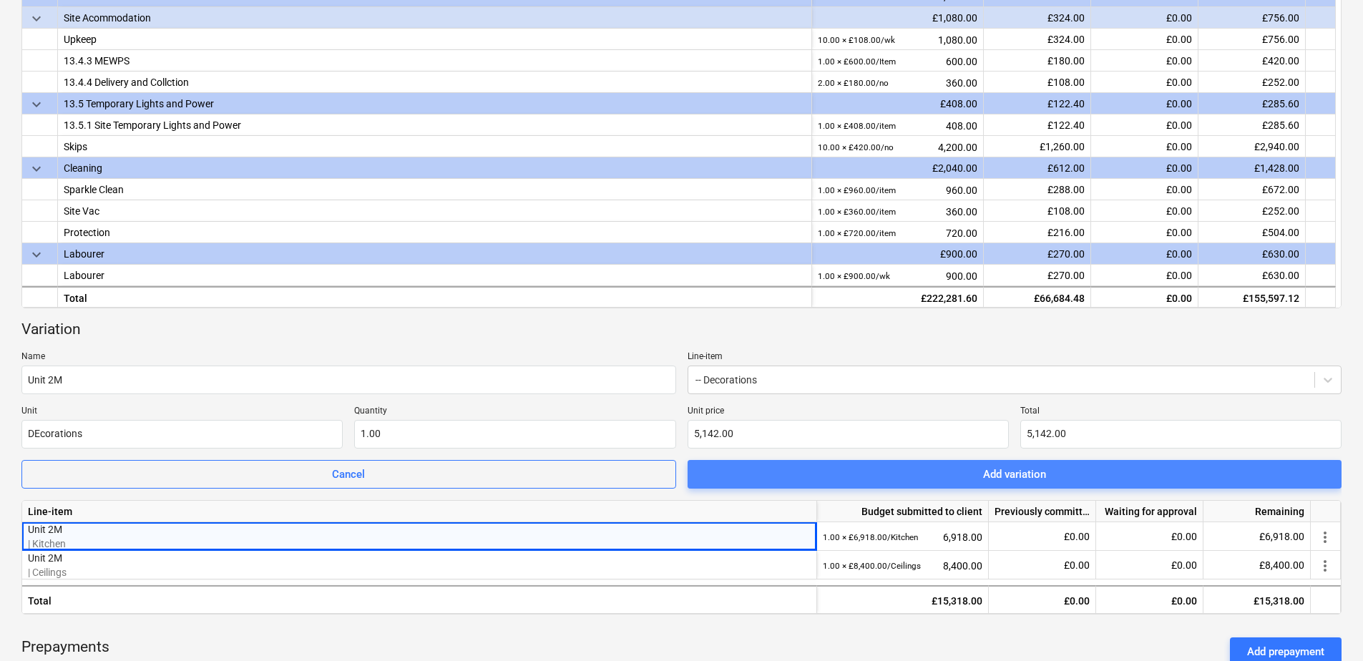
click at [832, 471] on span "Add variation" at bounding box center [1015, 474] width 620 height 19
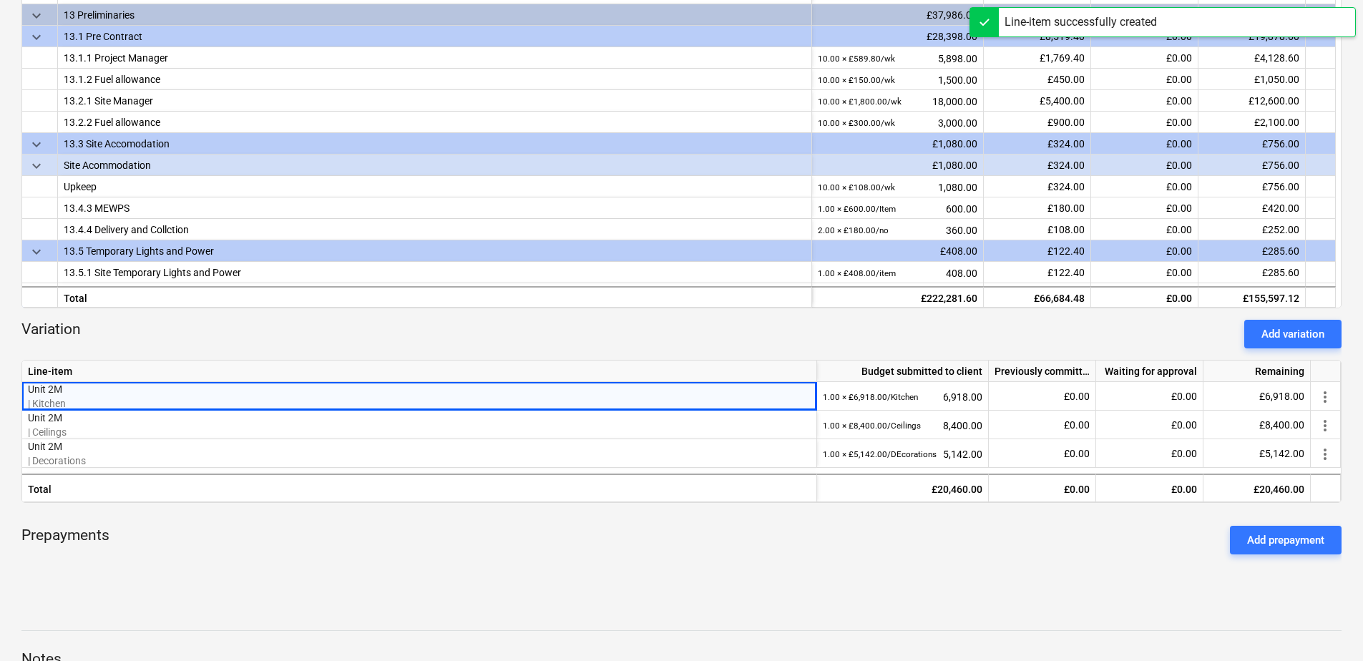
scroll to position [1065, 0]
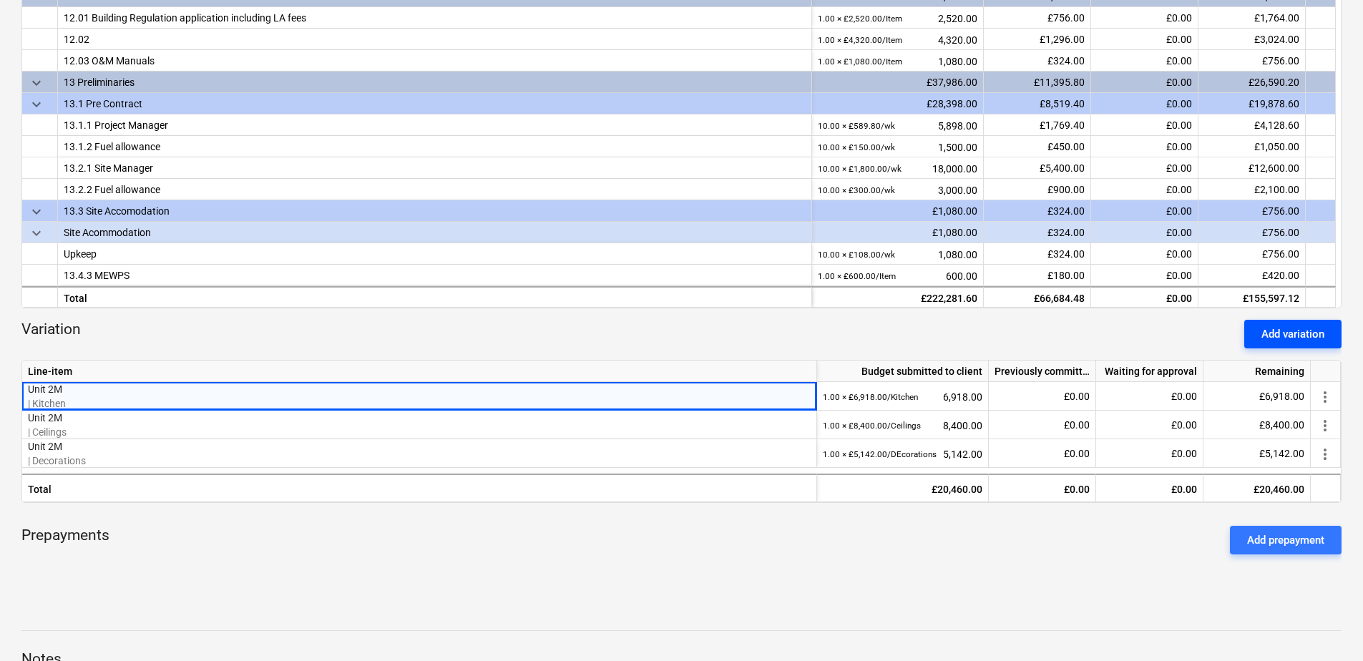
click at [1088, 333] on div "Add variation" at bounding box center [1293, 334] width 63 height 19
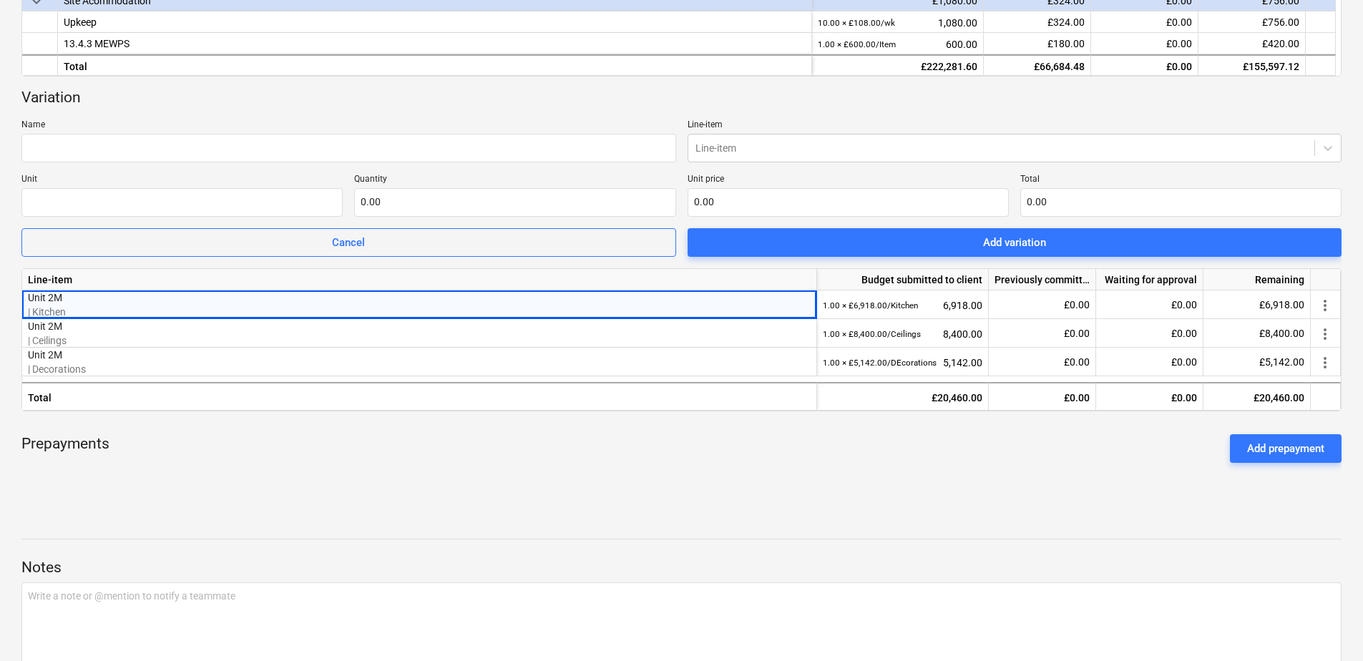
scroll to position [647, 0]
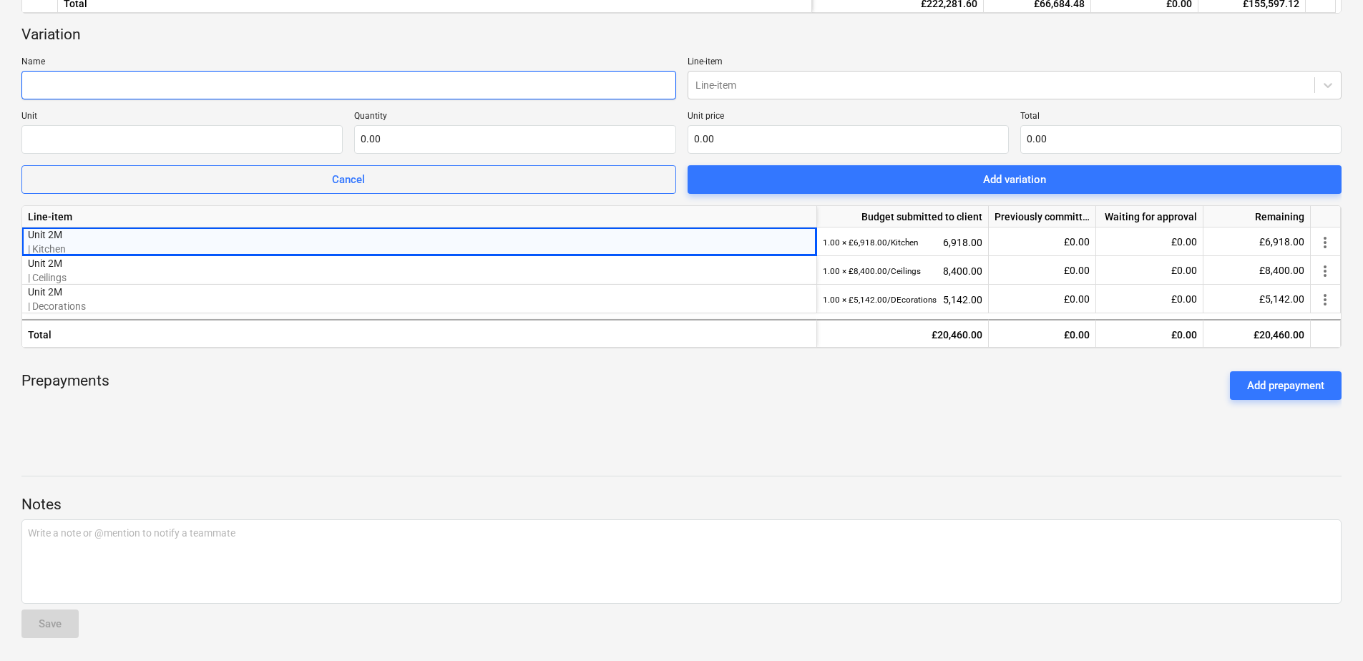
click at [61, 91] on input "text" at bounding box center [348, 85] width 655 height 29
type input "Unit 2M"
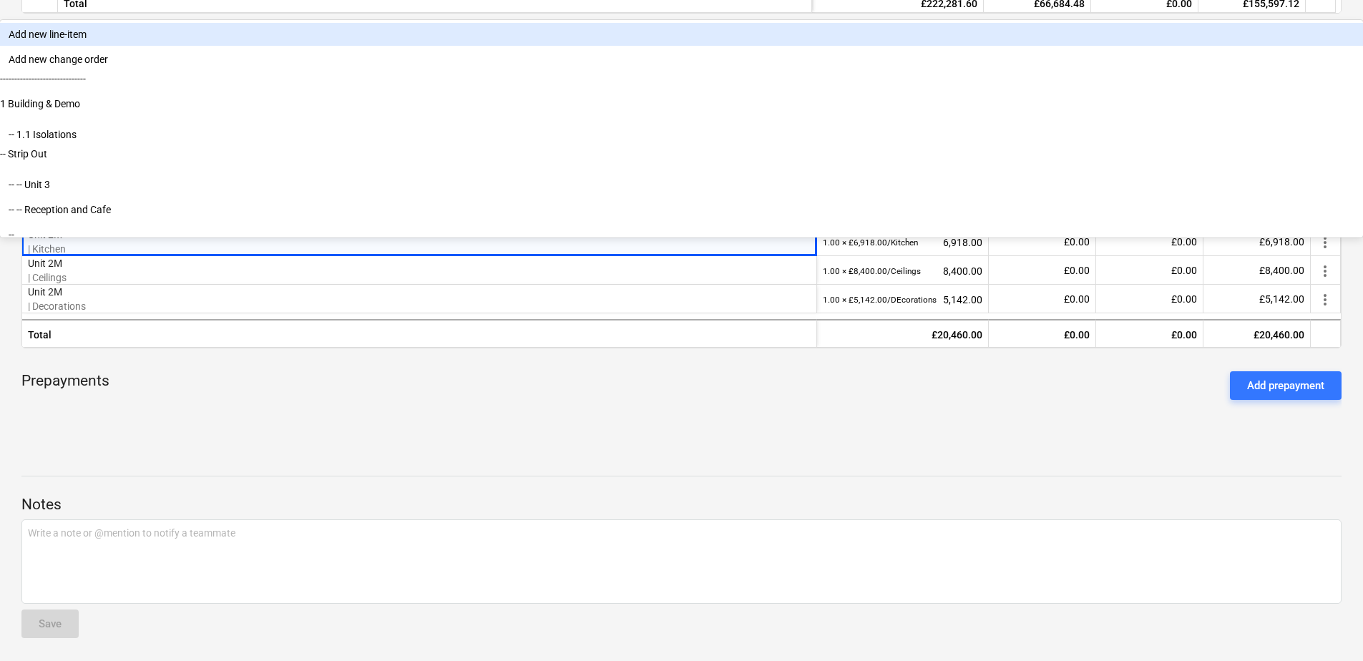
click at [721, 87] on div at bounding box center [1002, 85] width 613 height 14
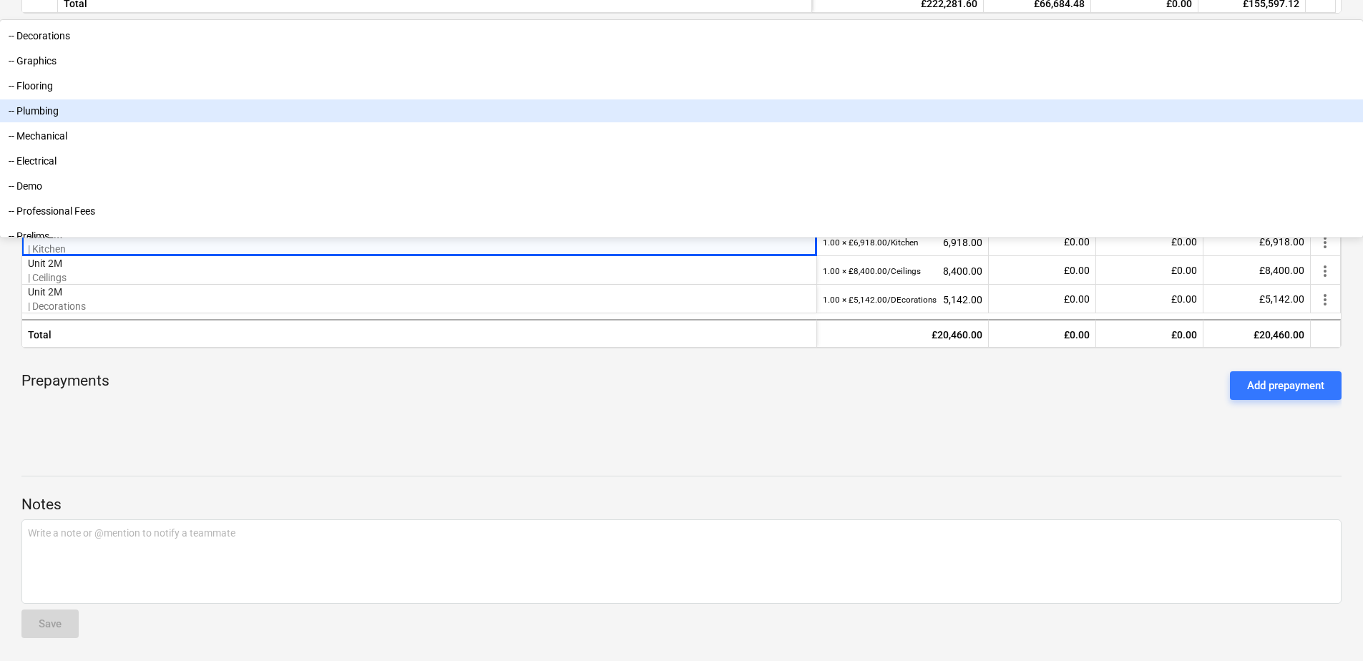
scroll to position [2895, 0]
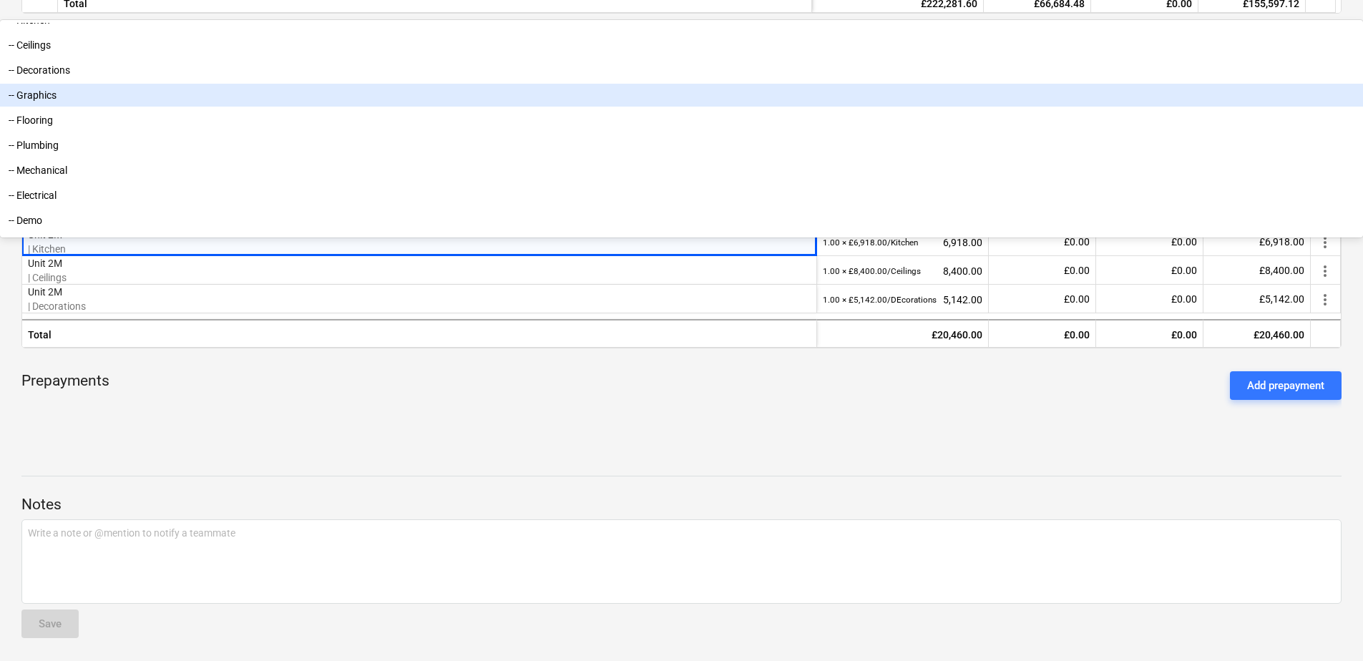
click at [718, 107] on div "-- Graphics" at bounding box center [681, 95] width 1363 height 23
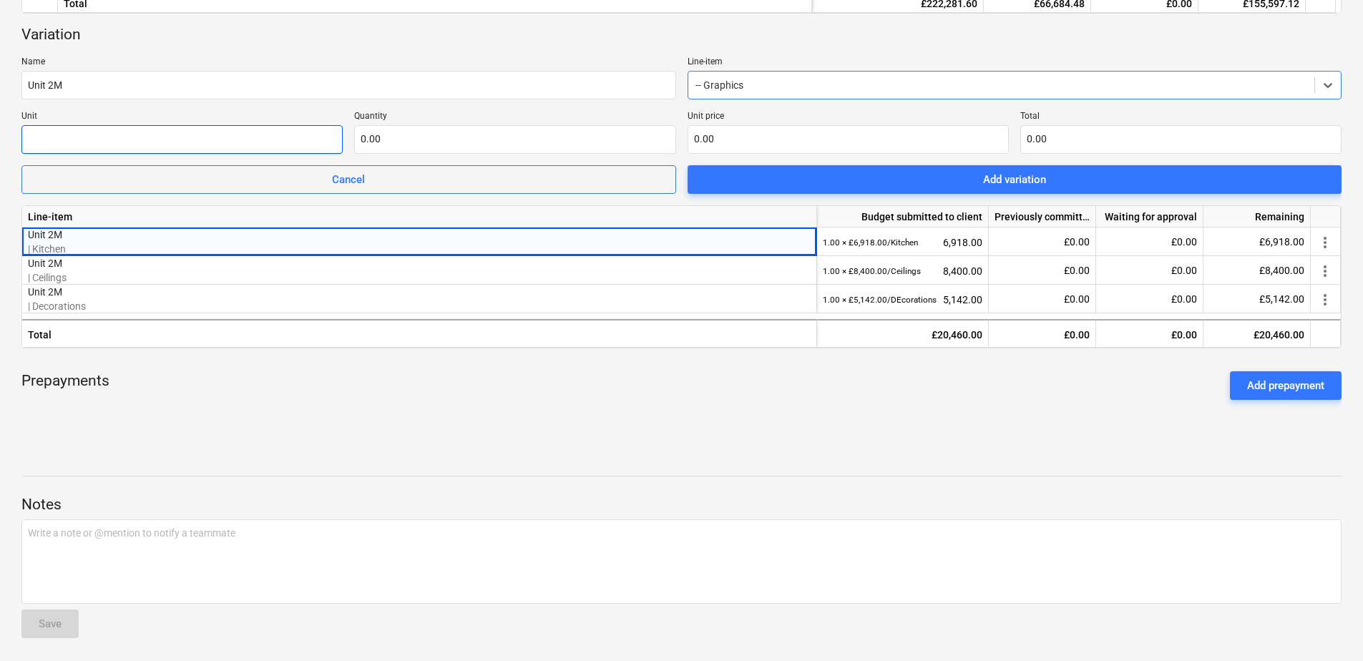
click at [283, 144] on input "text" at bounding box center [181, 139] width 321 height 29
type input "Graphics"
click at [391, 132] on input "text" at bounding box center [514, 139] width 321 height 29
type input "1.00"
click at [710, 142] on input "text" at bounding box center [848, 139] width 321 height 29
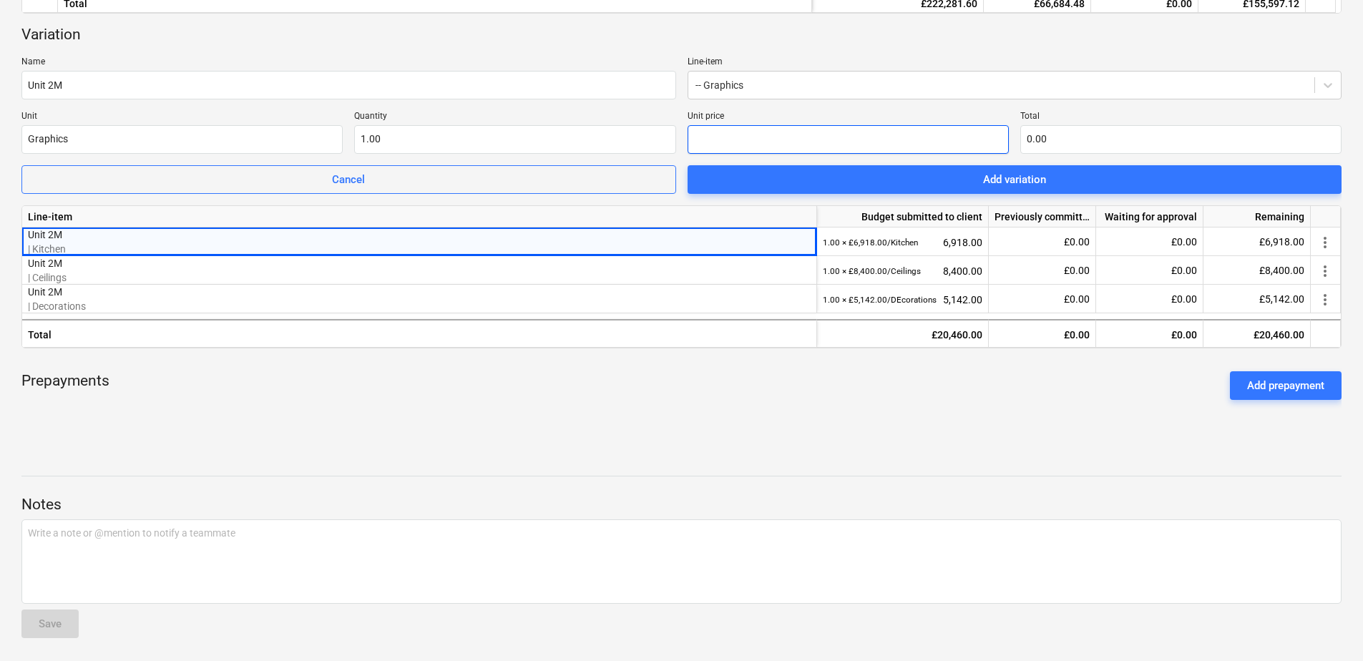
type input "1"
type input "1.00"
type input "13"
type input "13.00"
type input "132"
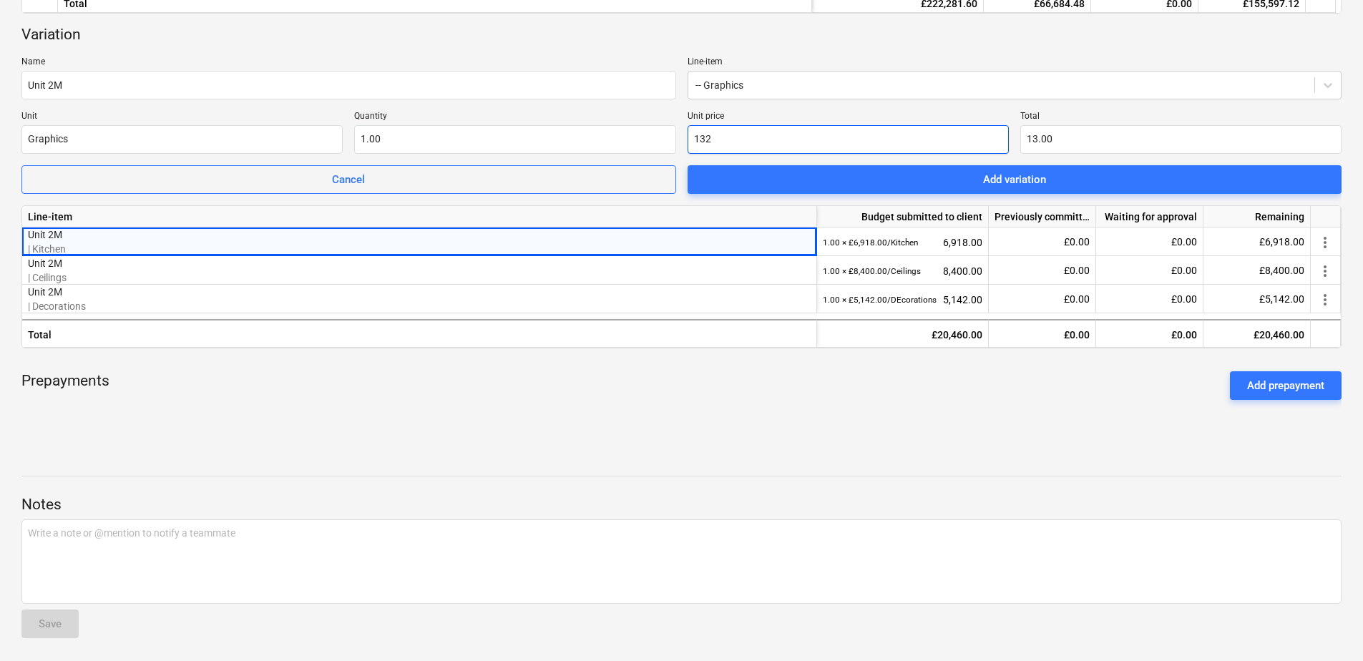
type input "132.00"
type input "1320"
type input "1,320.00"
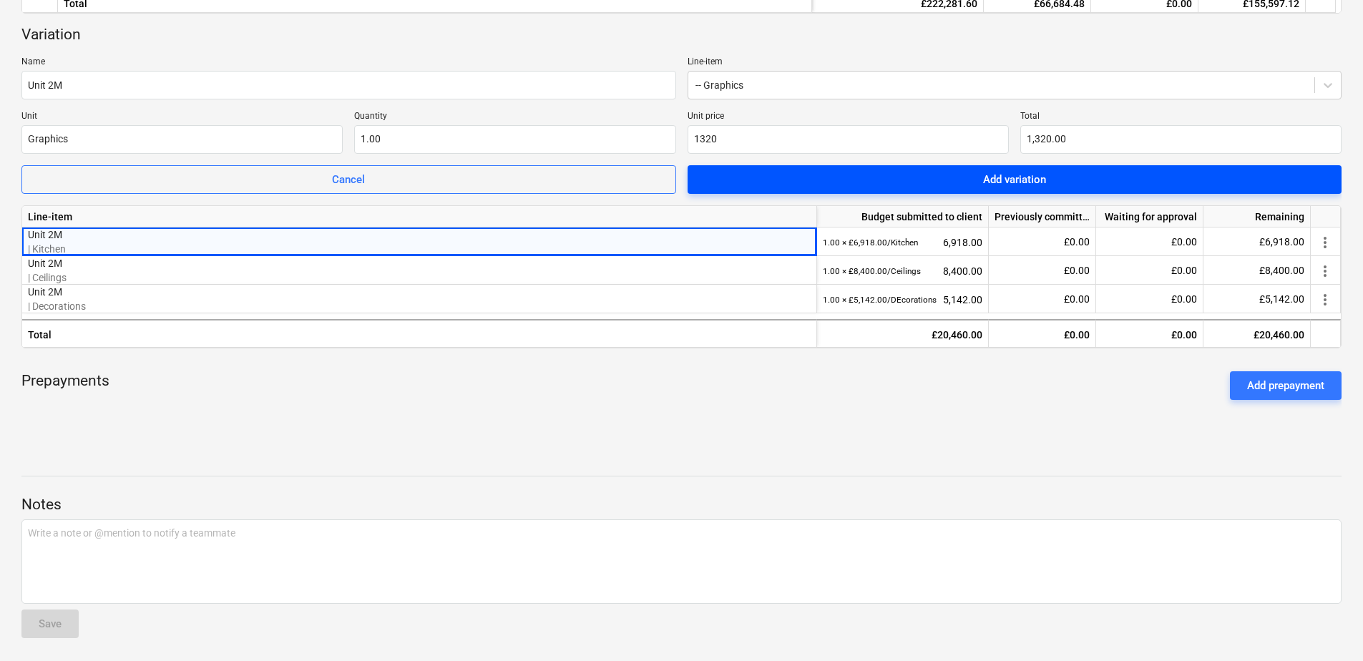
type input "1,320.00"
click at [879, 175] on span "Add variation" at bounding box center [1015, 179] width 620 height 19
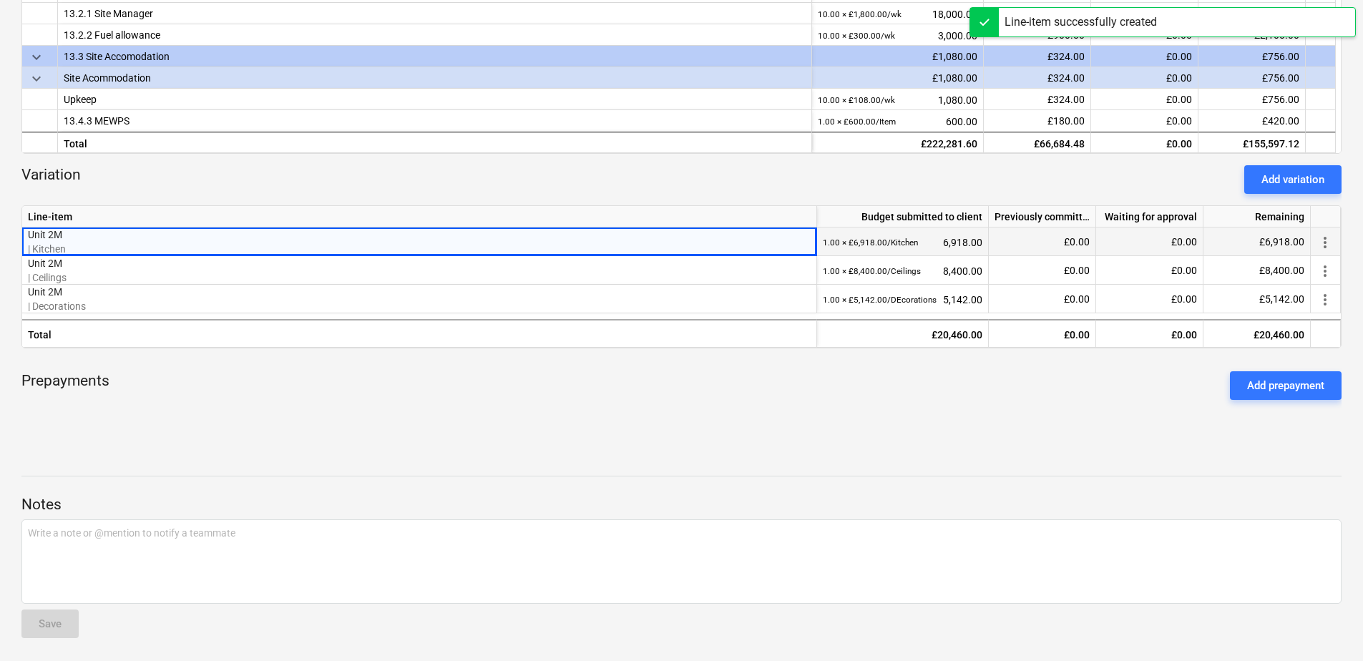
scroll to position [535, 0]
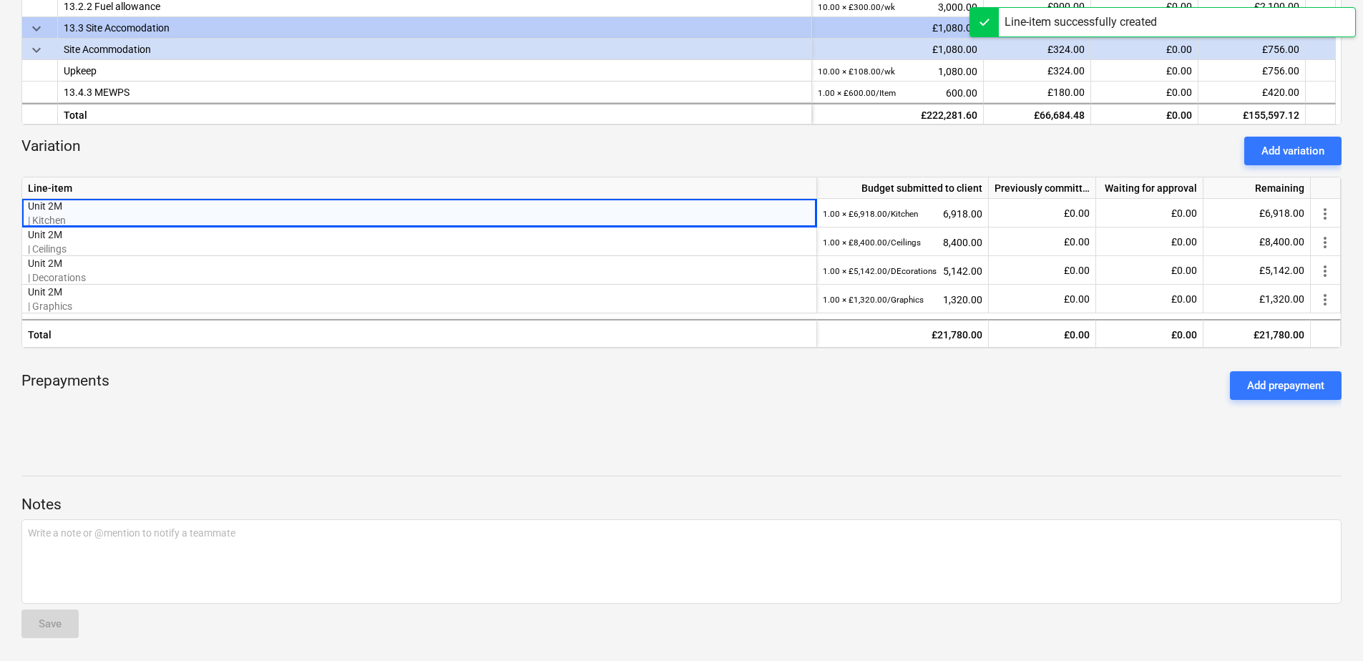
click at [1088, 159] on div "Add variation" at bounding box center [1293, 151] width 63 height 19
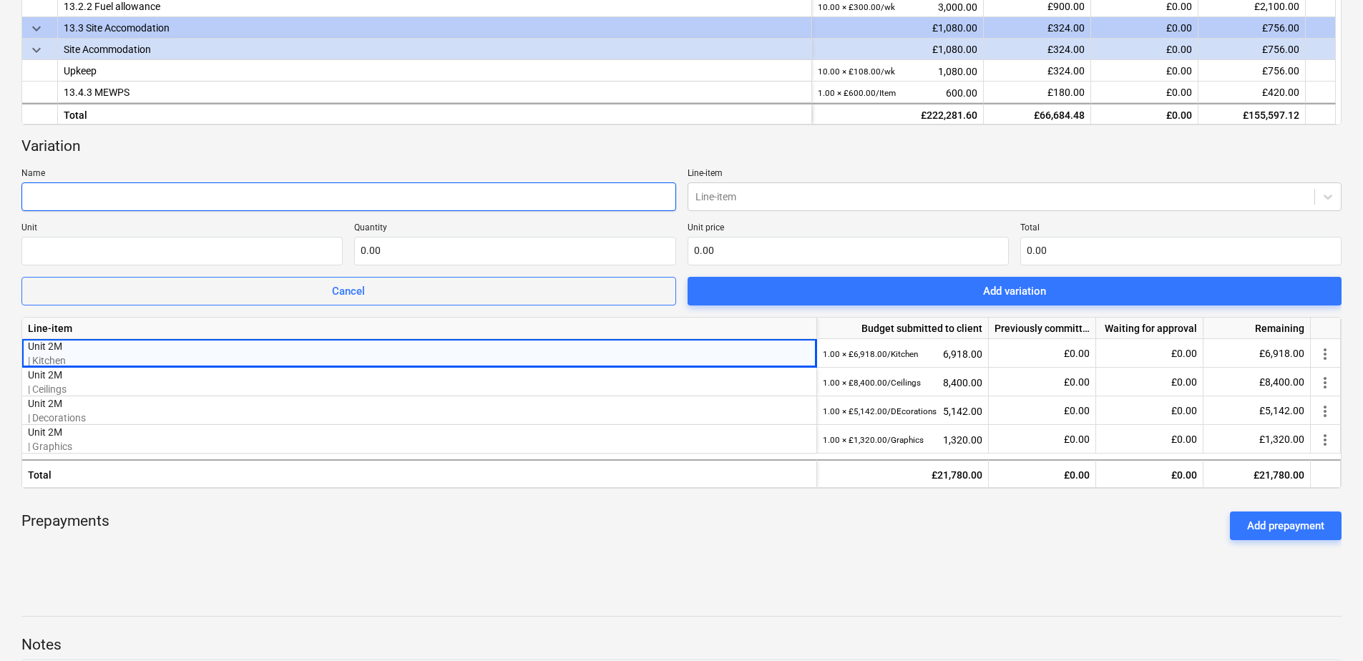
click at [148, 196] on input "text" at bounding box center [348, 196] width 655 height 29
type input "Unit 2M"
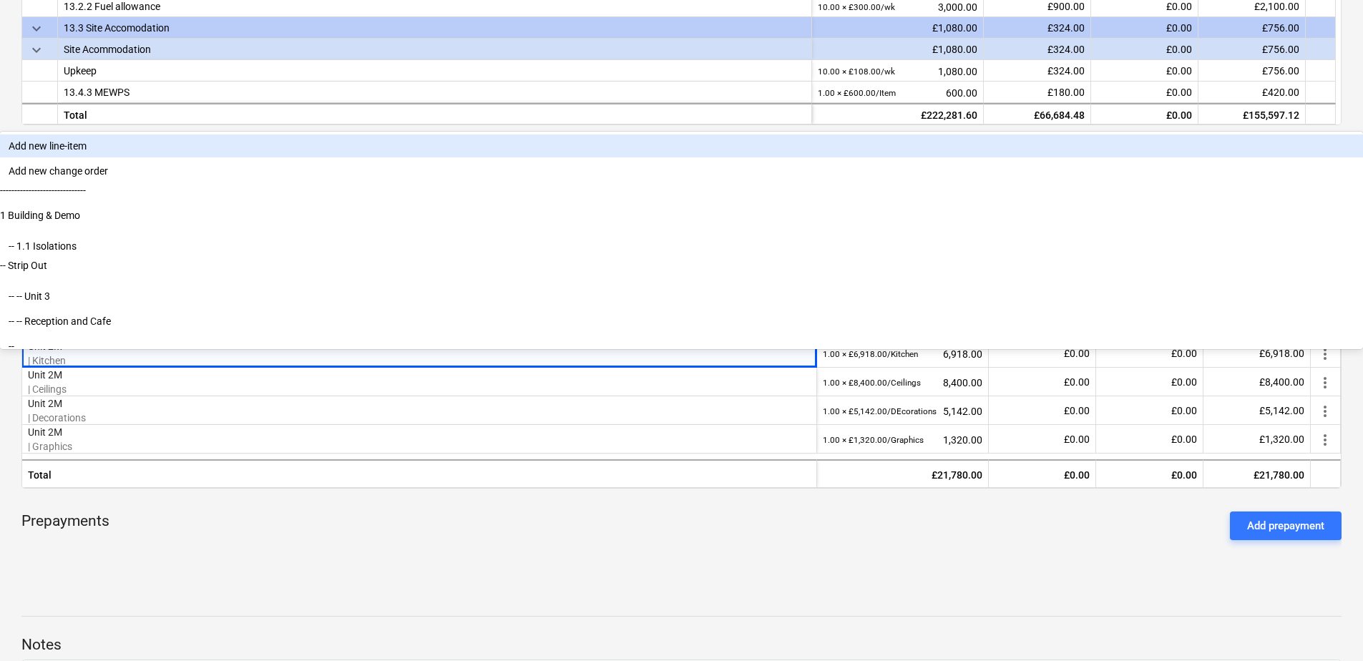
click at [717, 194] on div at bounding box center [1002, 197] width 613 height 14
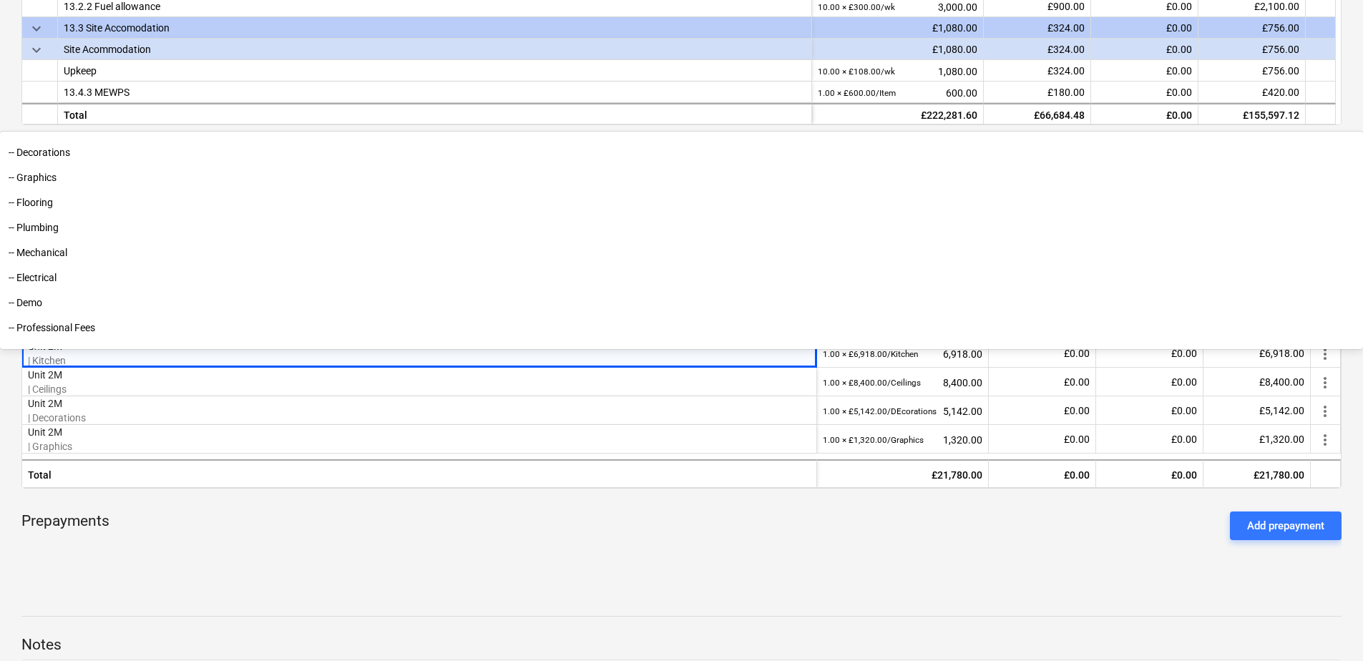
scroll to position [2902, 0]
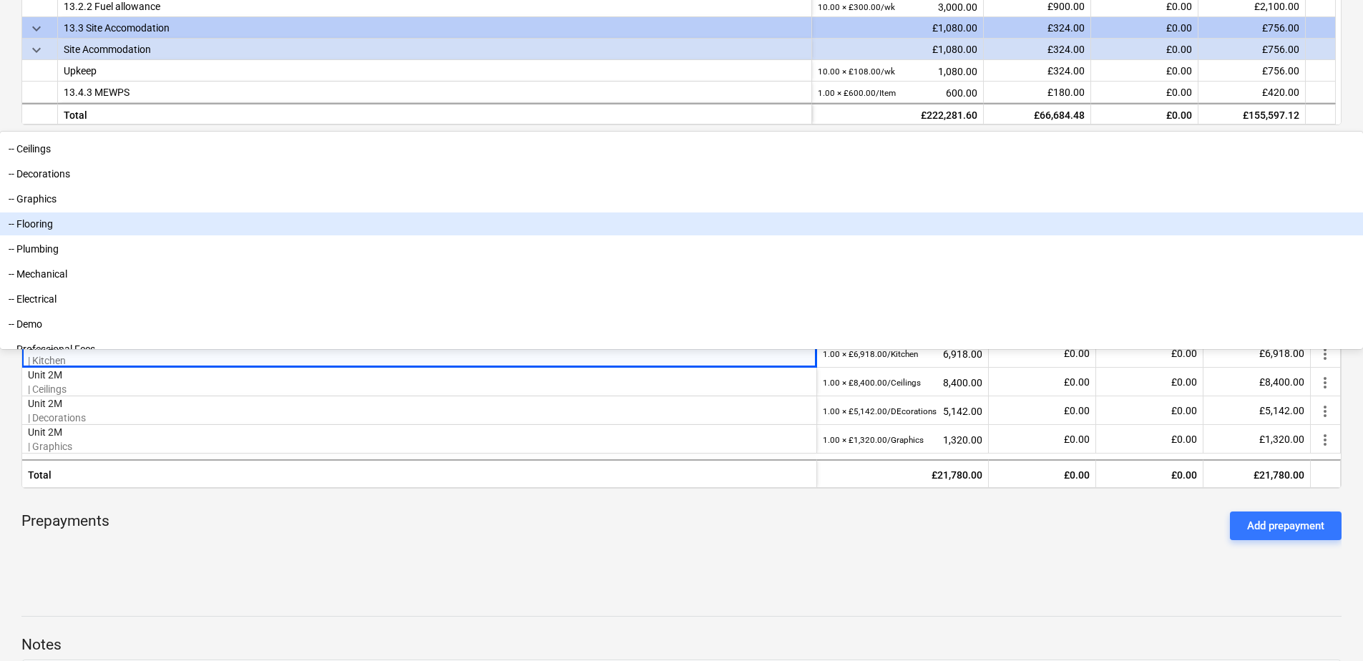
click at [720, 235] on div "-- Flooring" at bounding box center [681, 224] width 1363 height 23
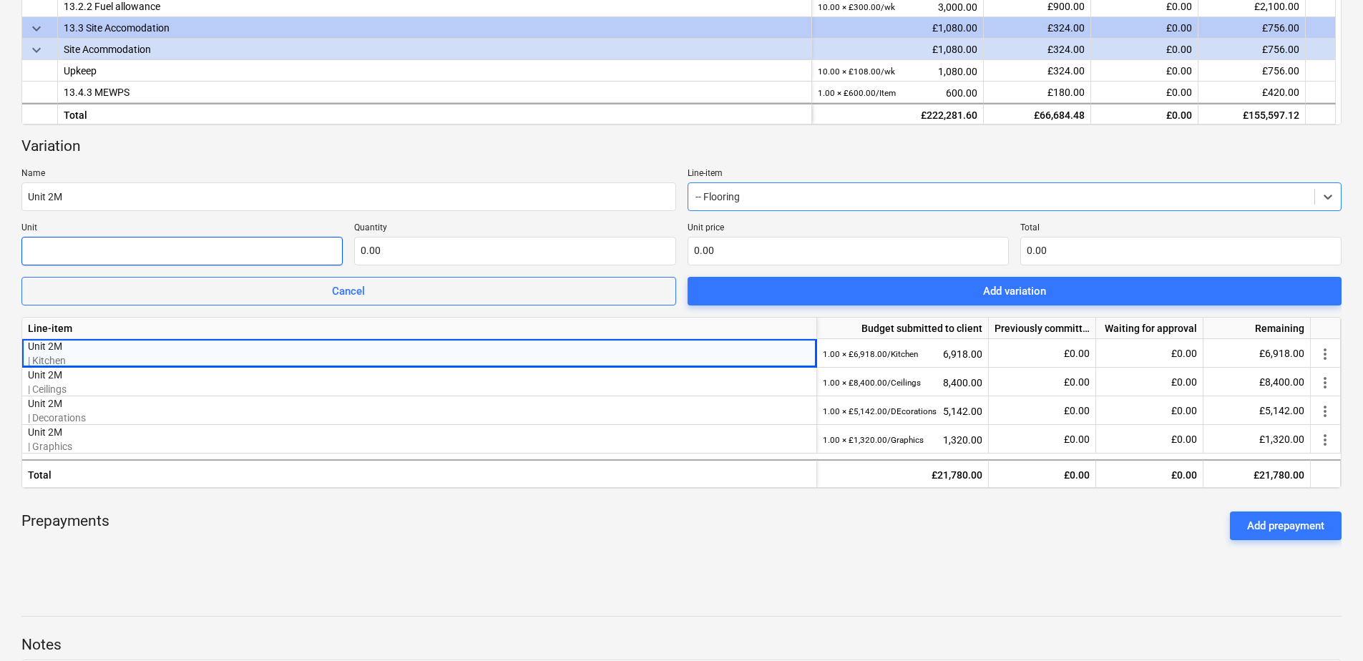
click at [121, 253] on input "text" at bounding box center [181, 251] width 321 height 29
type input "Flooring"
click at [380, 246] on input "text" at bounding box center [514, 251] width 321 height 29
type input "1.00"
click at [696, 252] on input "text" at bounding box center [848, 251] width 321 height 29
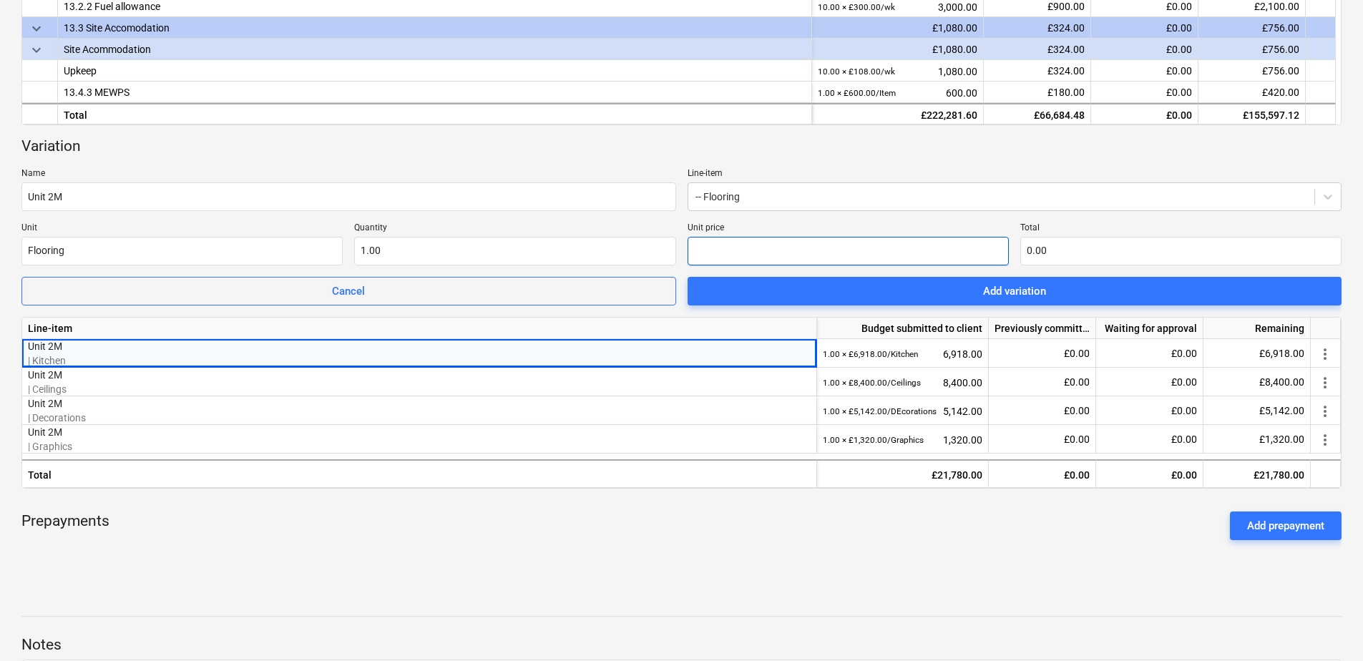
type input "1"
type input "1.00"
type input "16"
type input "16.00"
type input "169"
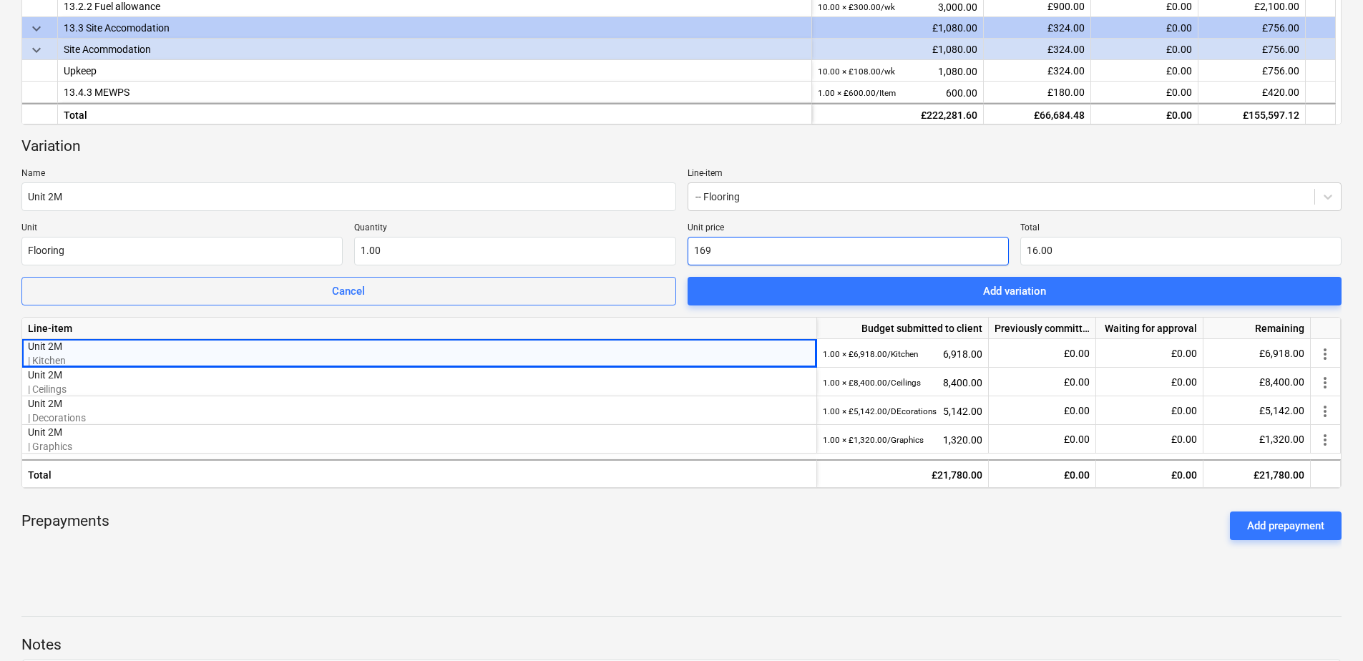
type input "169.00"
type input "1698"
type input "1,698.00"
type input "16980"
type input "16,980.00"
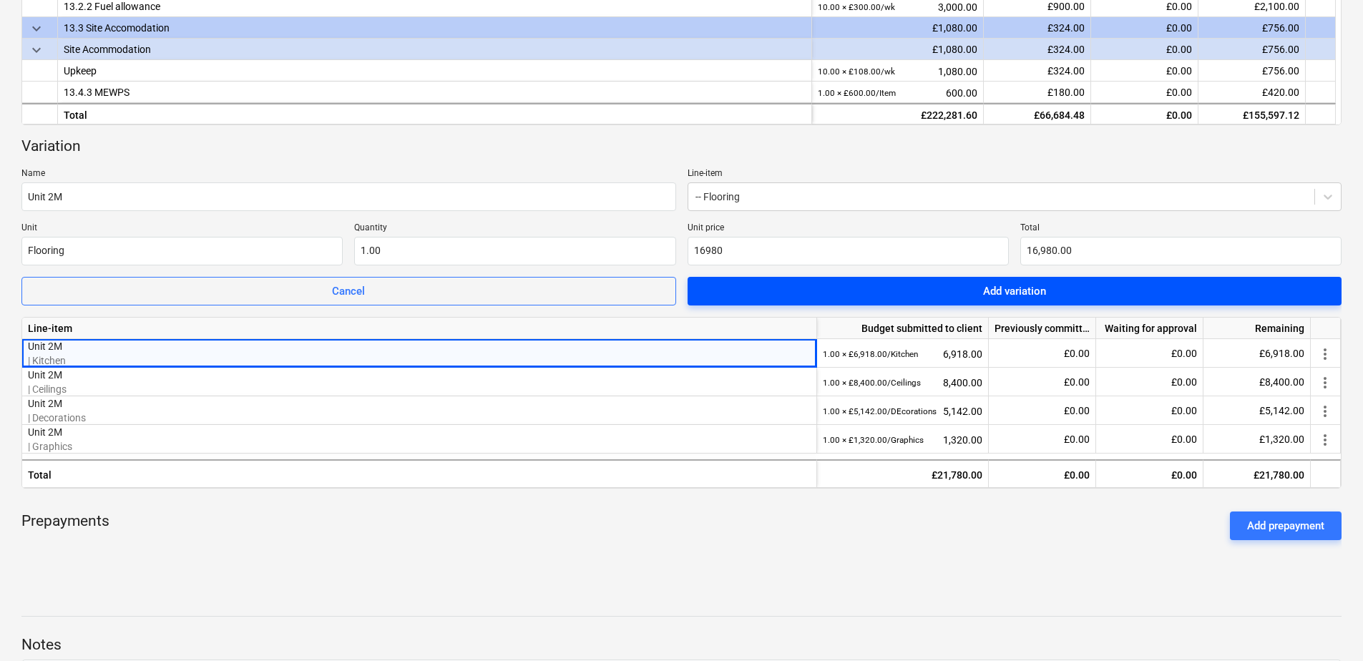
type input "16,980.00"
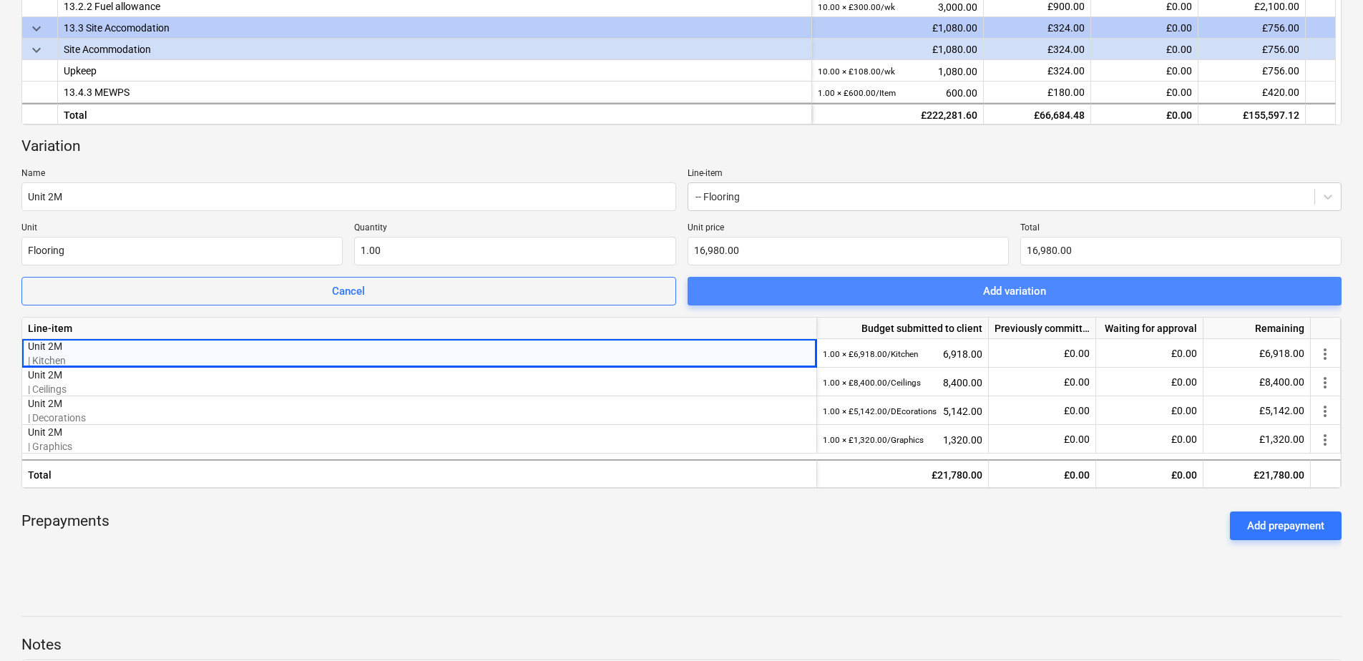
click at [844, 290] on span "Add variation" at bounding box center [1015, 291] width 620 height 19
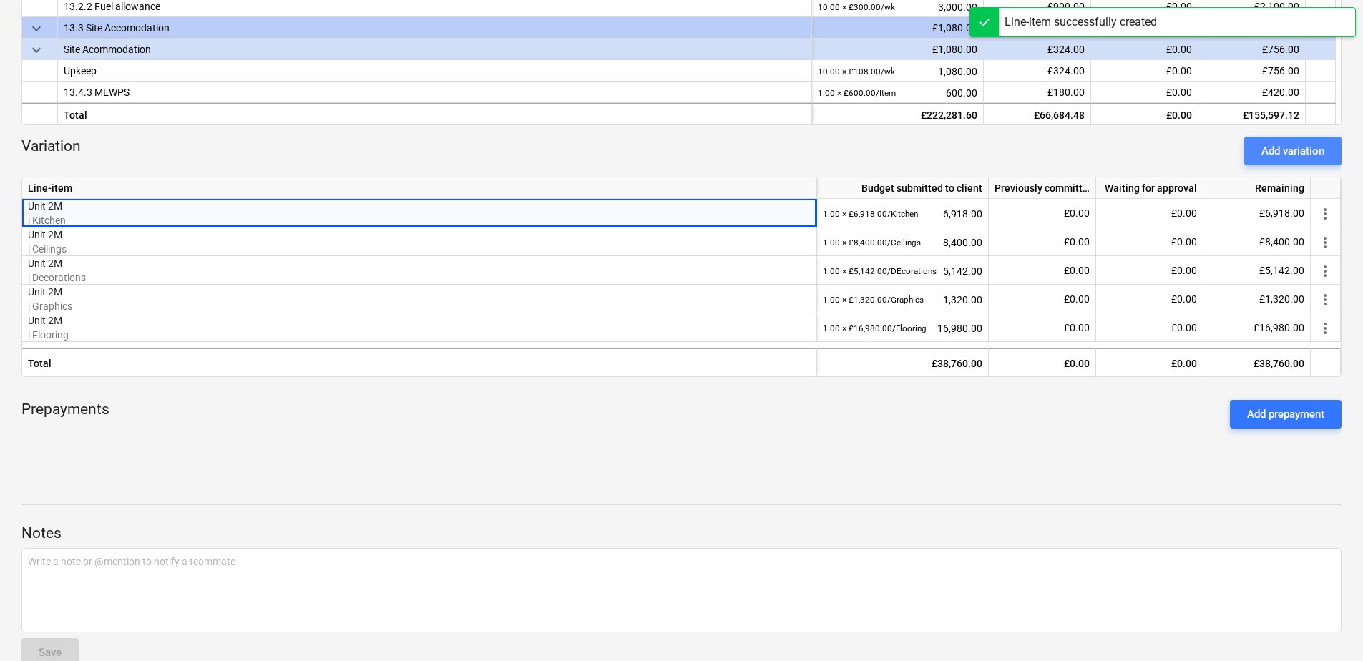
click at [1088, 148] on div "Add variation" at bounding box center [1293, 151] width 63 height 19
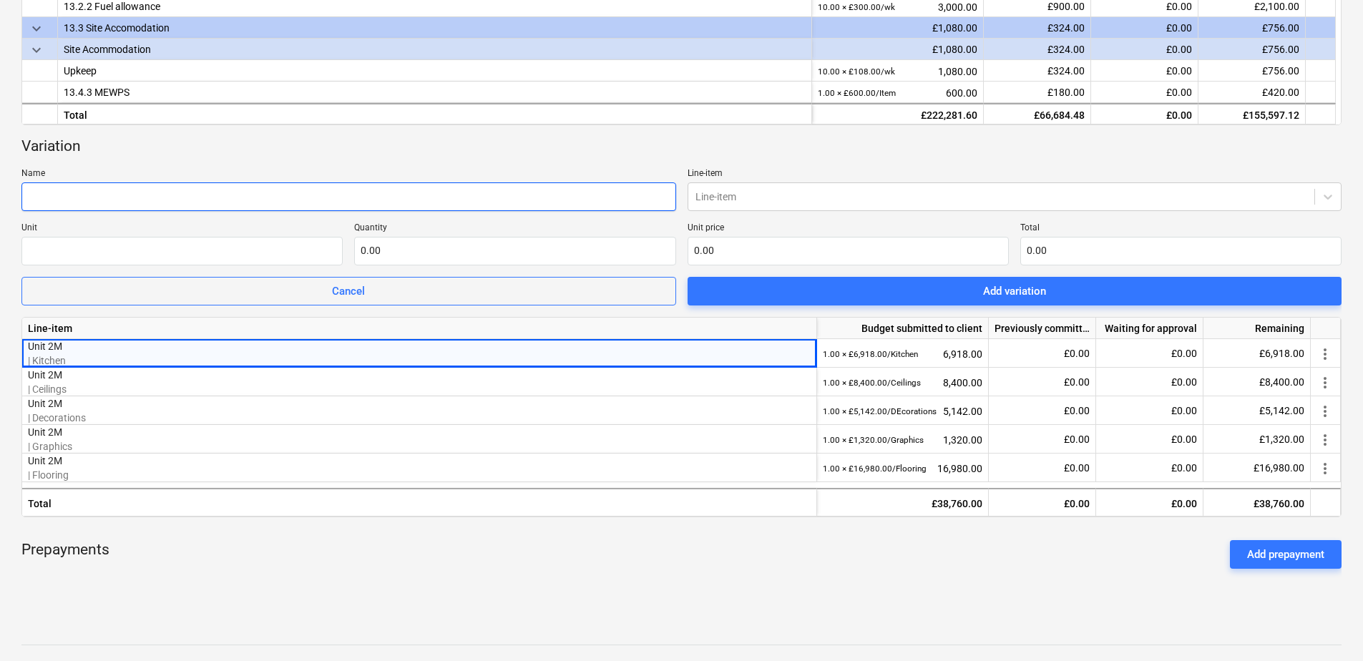
click at [101, 195] on input "text" at bounding box center [348, 196] width 655 height 29
type input "Unit 2M"
click at [86, 248] on input "text" at bounding box center [181, 251] width 321 height 29
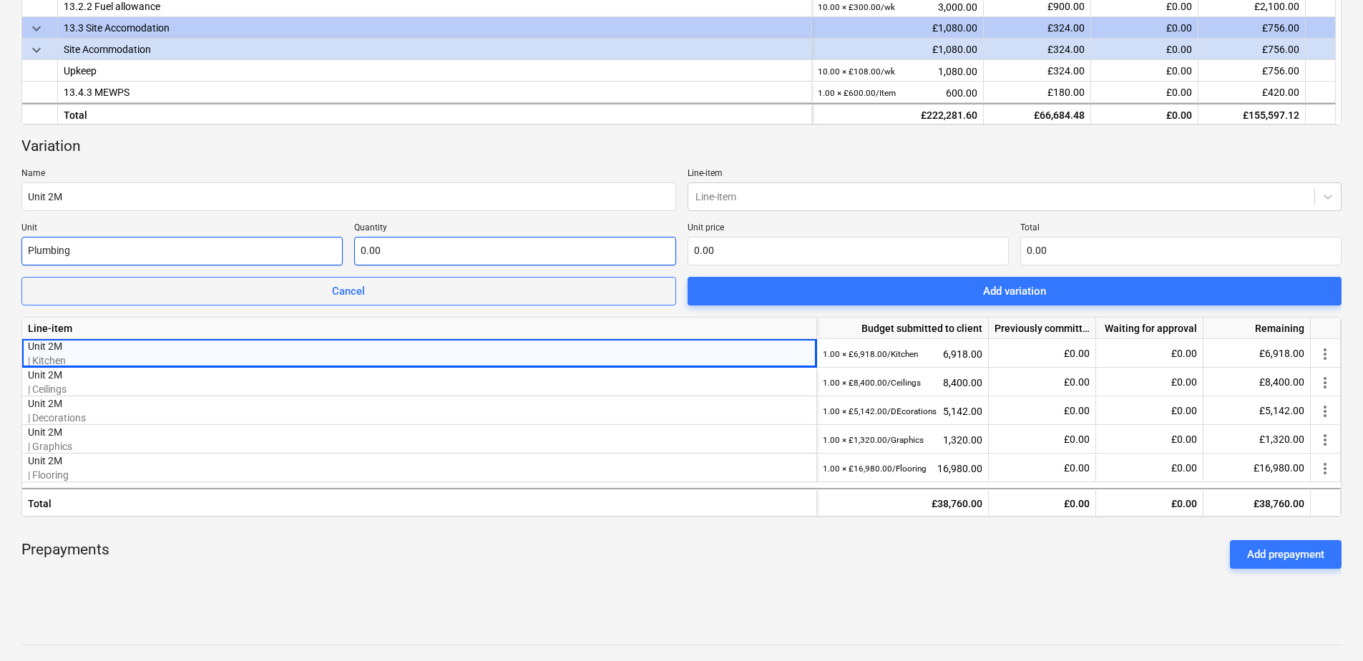
type input "Plumbing"
click at [379, 255] on input "text" at bounding box center [514, 251] width 321 height 29
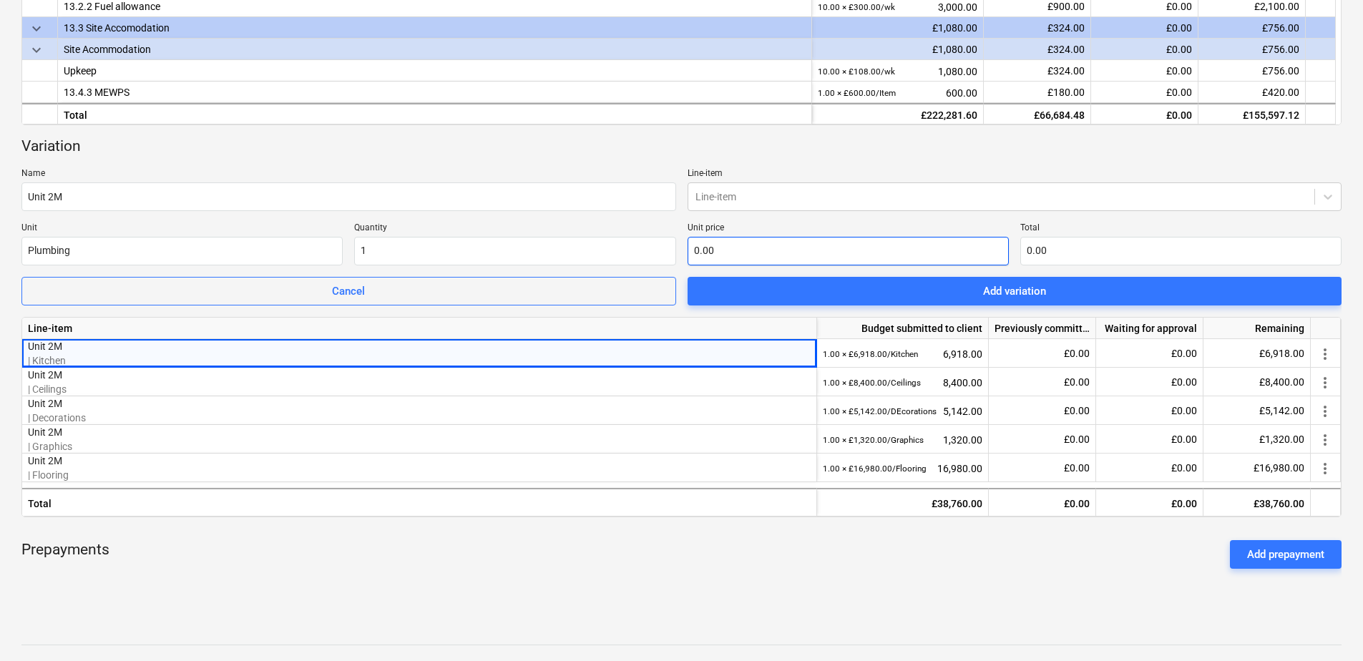
type input "1.00"
click at [718, 257] on input "text" at bounding box center [848, 251] width 321 height 29
type input "1"
type input "1.00"
type input "19"
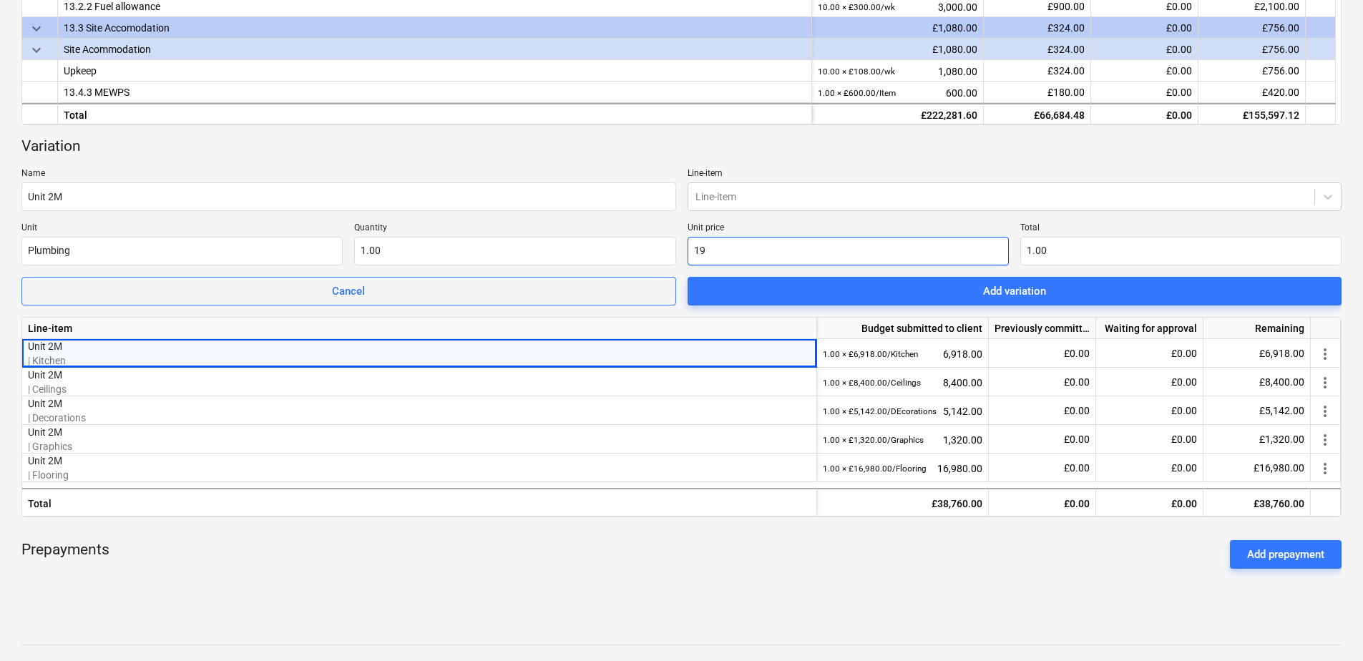
type input "19.00"
type input "196"
type input "196.00"
type input "1968"
type input "1,968.00"
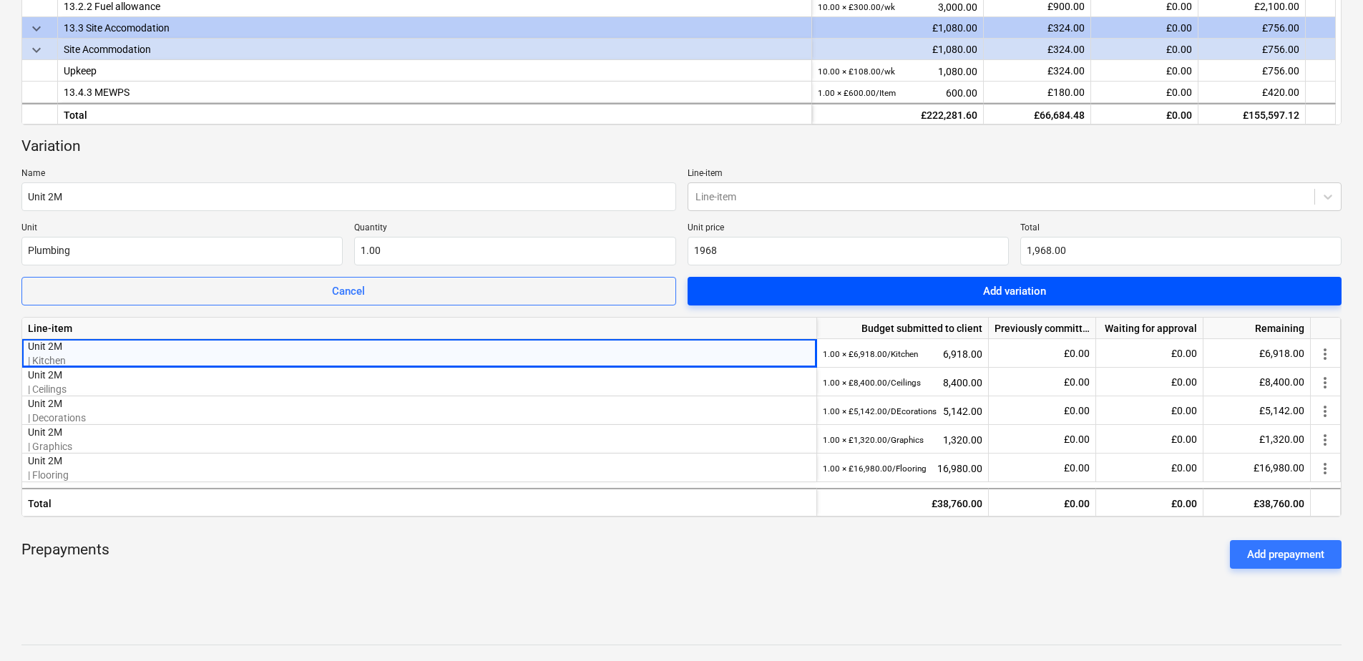
type input "1,968.00"
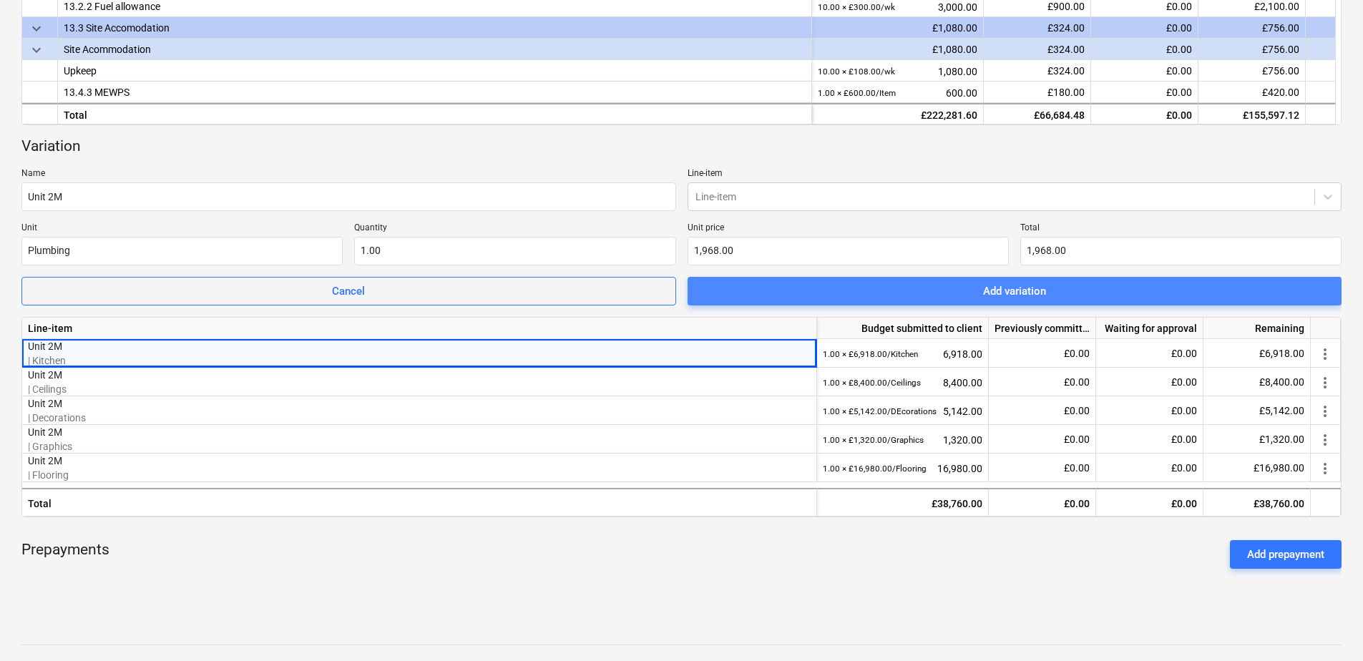
click at [990, 289] on div "Add variation" at bounding box center [1014, 291] width 63 height 19
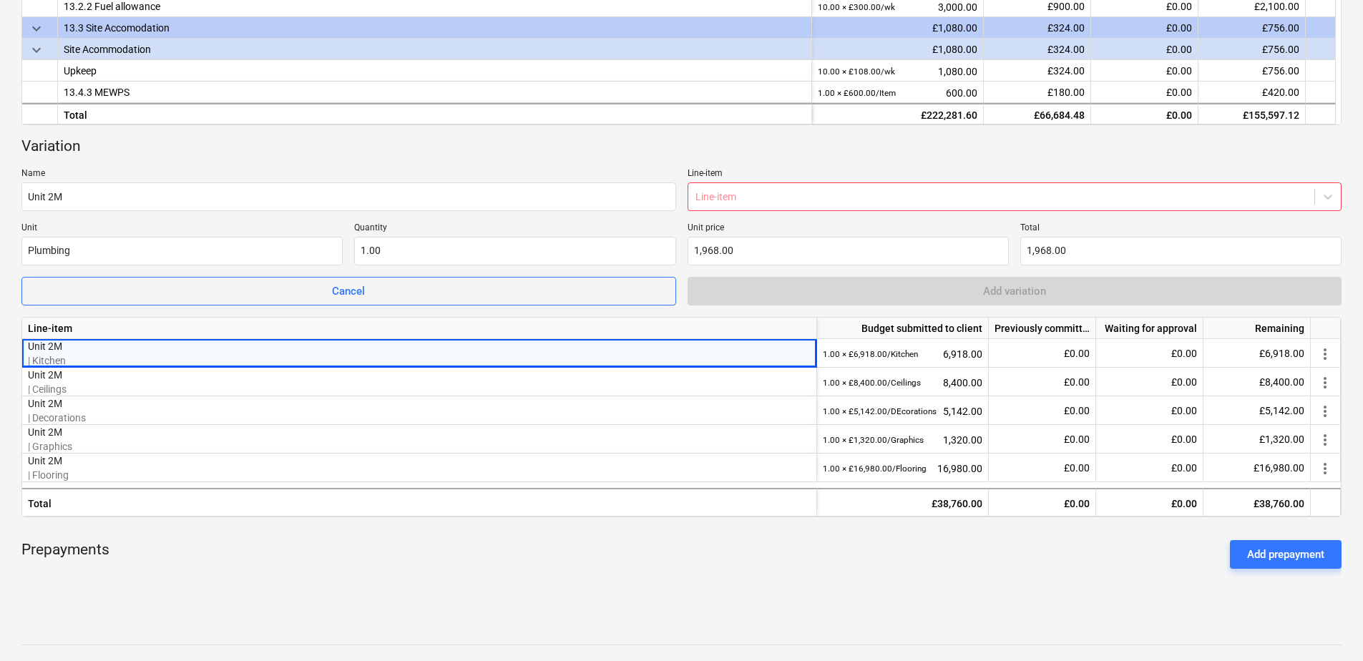
click at [719, 204] on div at bounding box center [1002, 197] width 613 height 14
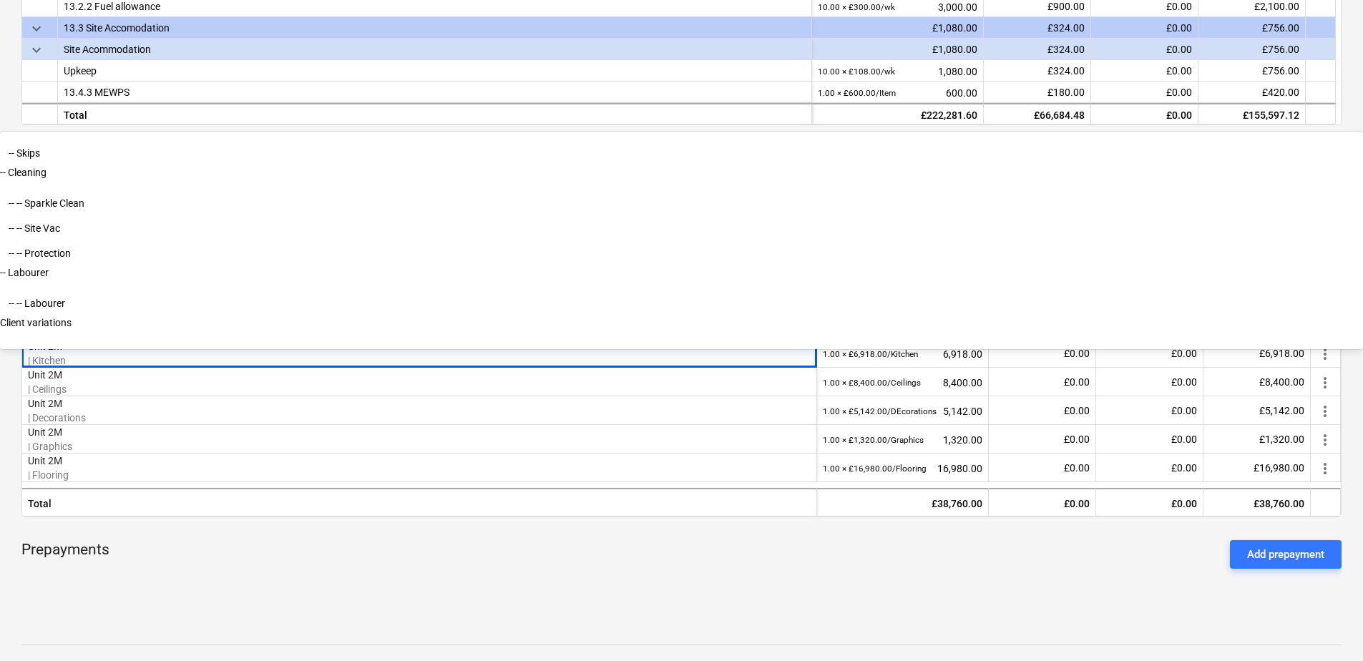
scroll to position [2966, 0]
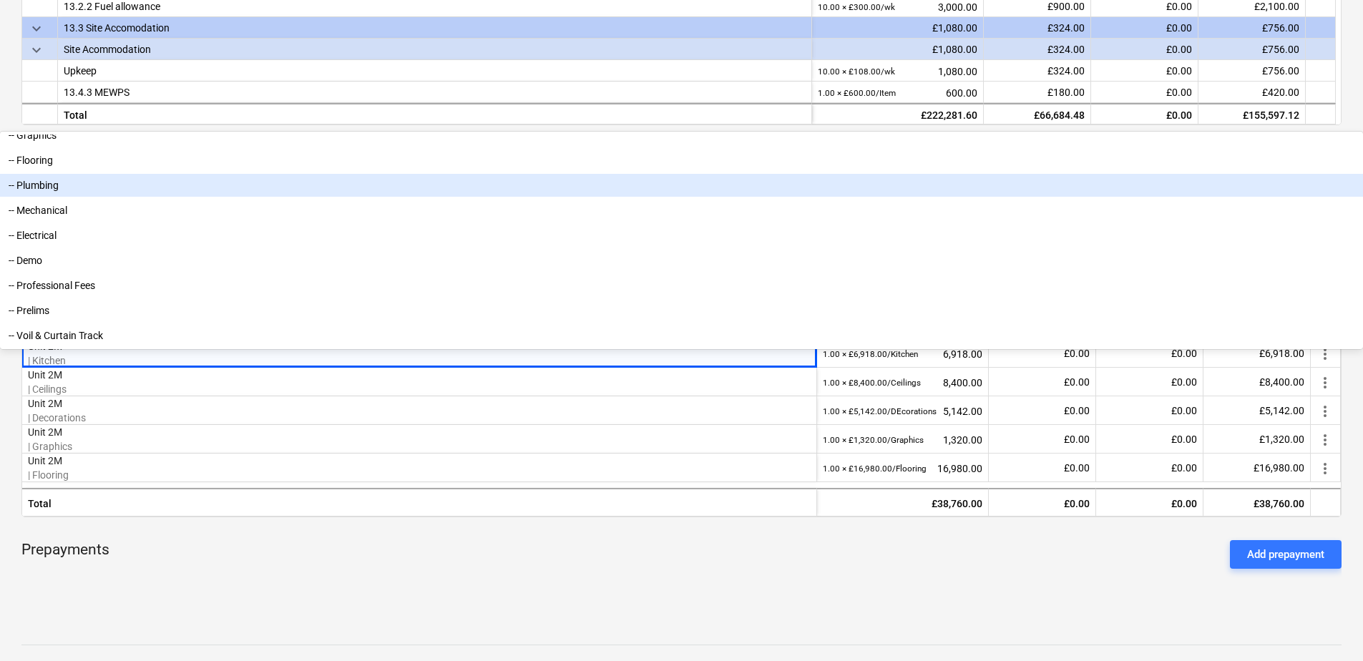
click at [735, 197] on div "-- Plumbing" at bounding box center [681, 185] width 1363 height 23
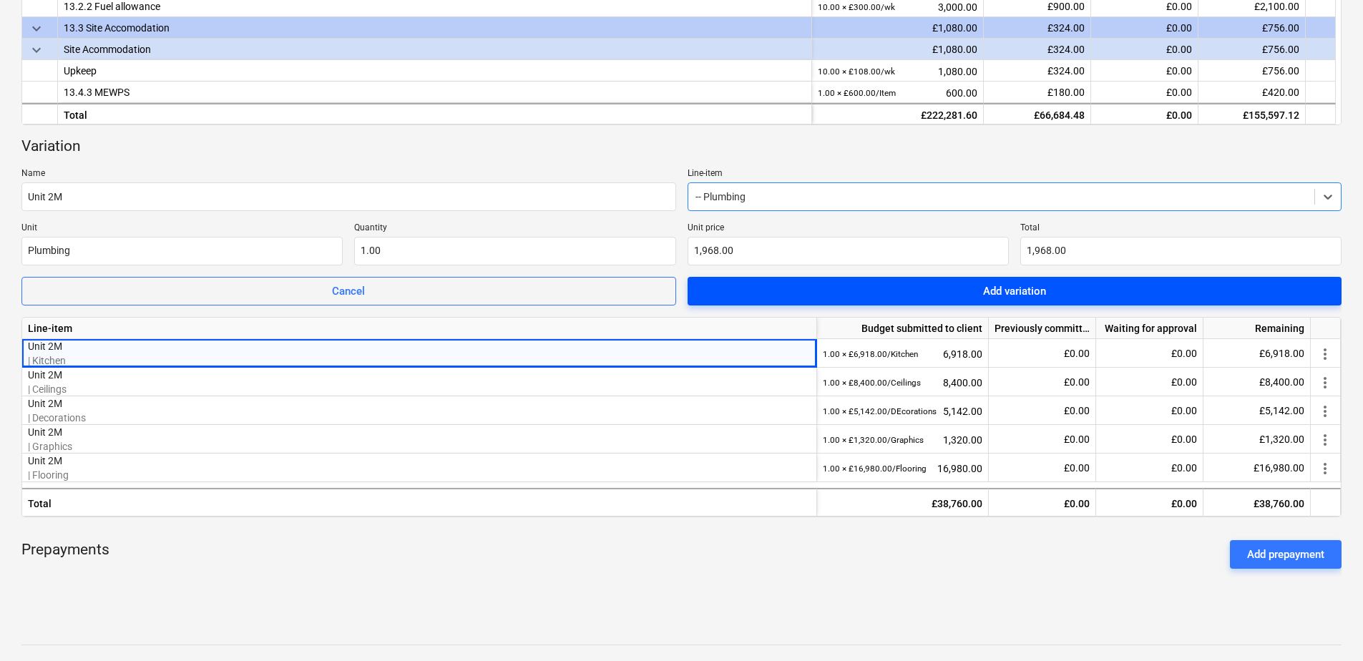
click at [971, 288] on span "Add variation" at bounding box center [1015, 291] width 620 height 19
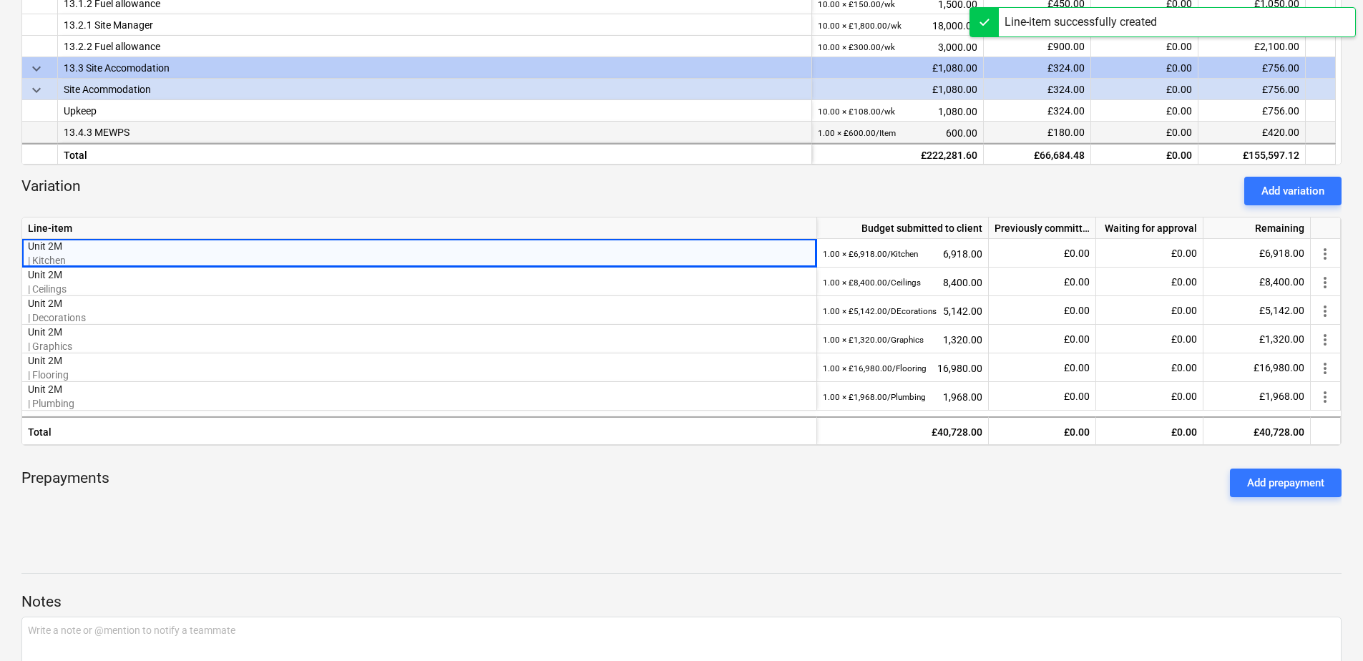
scroll to position [464, 0]
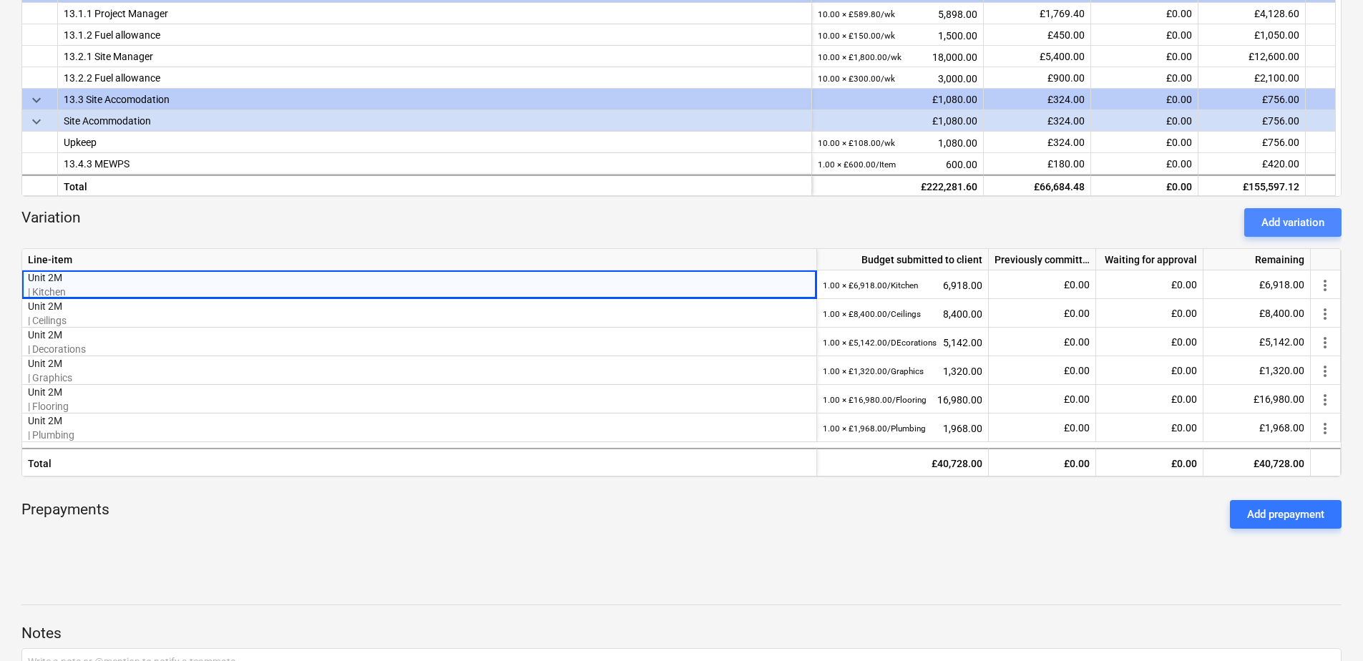
click at [1088, 214] on div "Add variation" at bounding box center [1293, 222] width 63 height 19
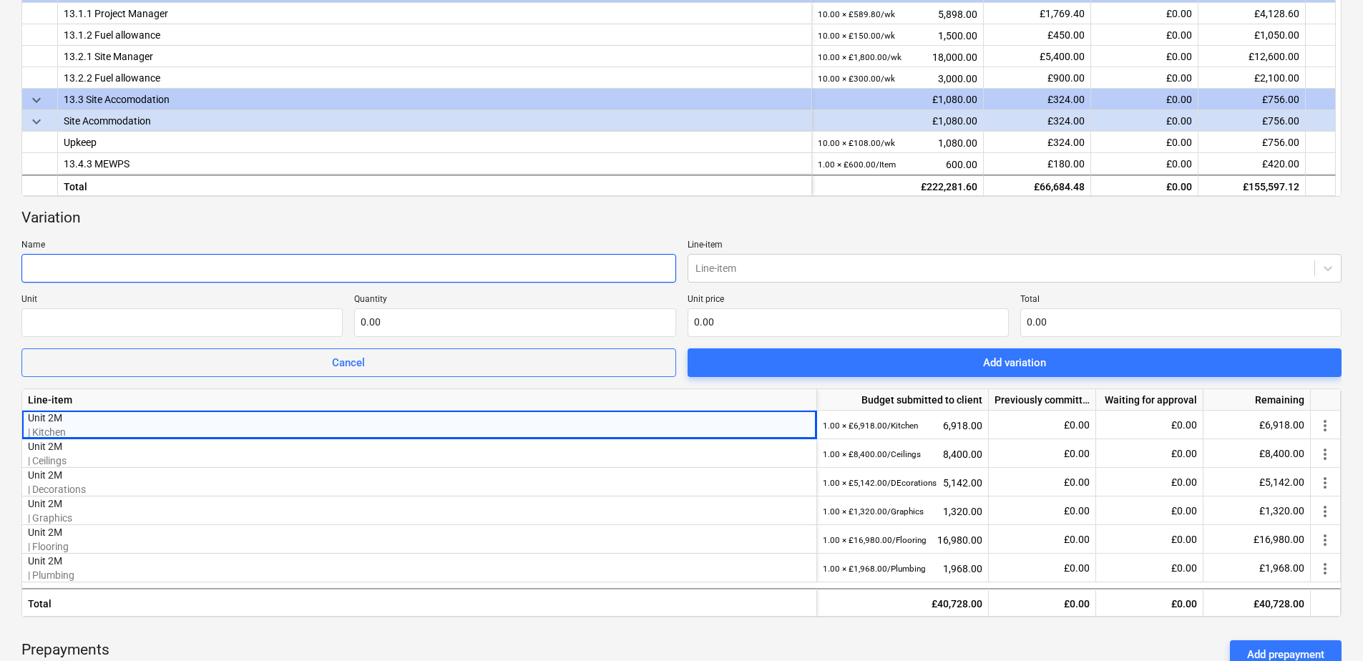
click at [150, 265] on input "text" at bounding box center [348, 268] width 655 height 29
type input "Unit 2M"
click at [716, 270] on div at bounding box center [1002, 268] width 613 height 14
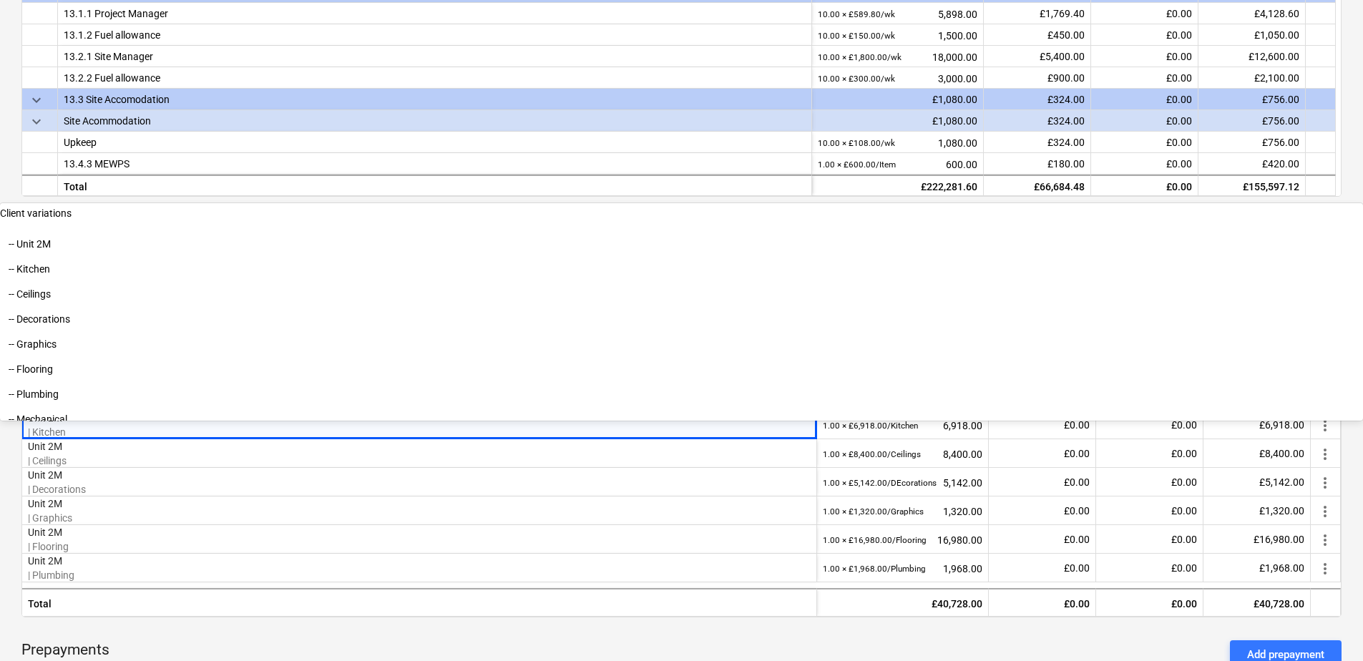
scroll to position [2849, 0]
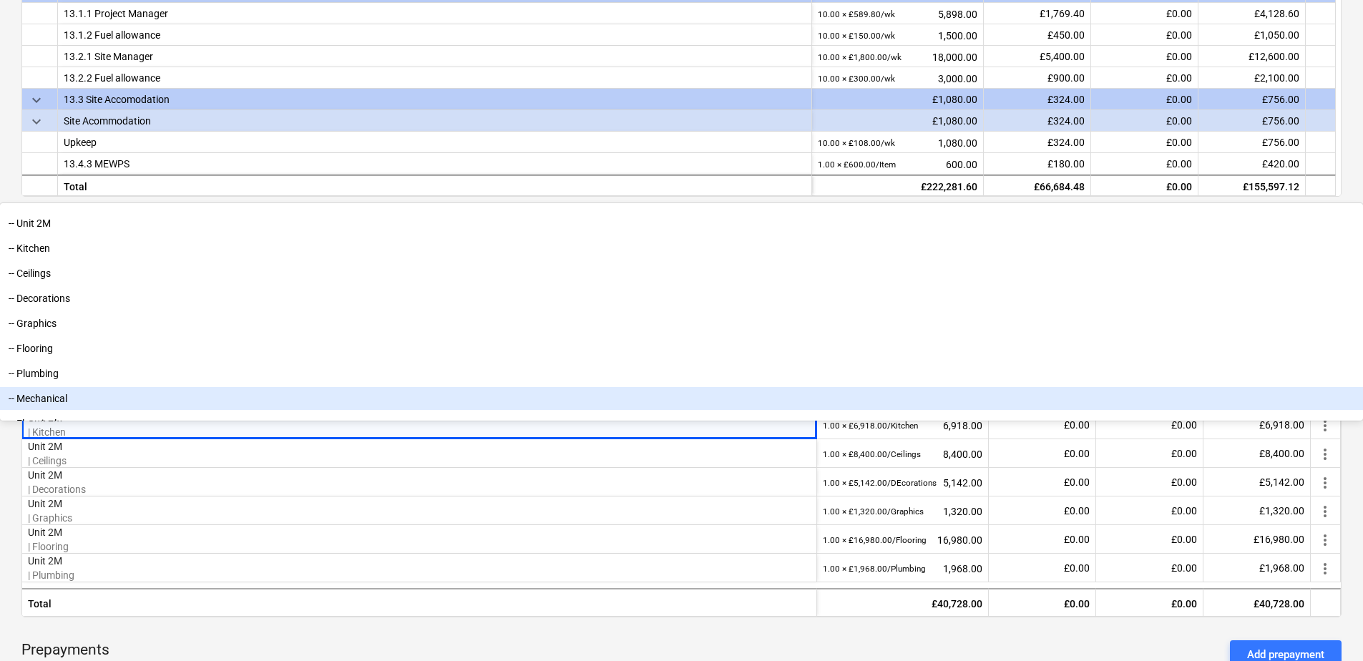
click at [761, 410] on div "-- Mechanical" at bounding box center [681, 398] width 1363 height 23
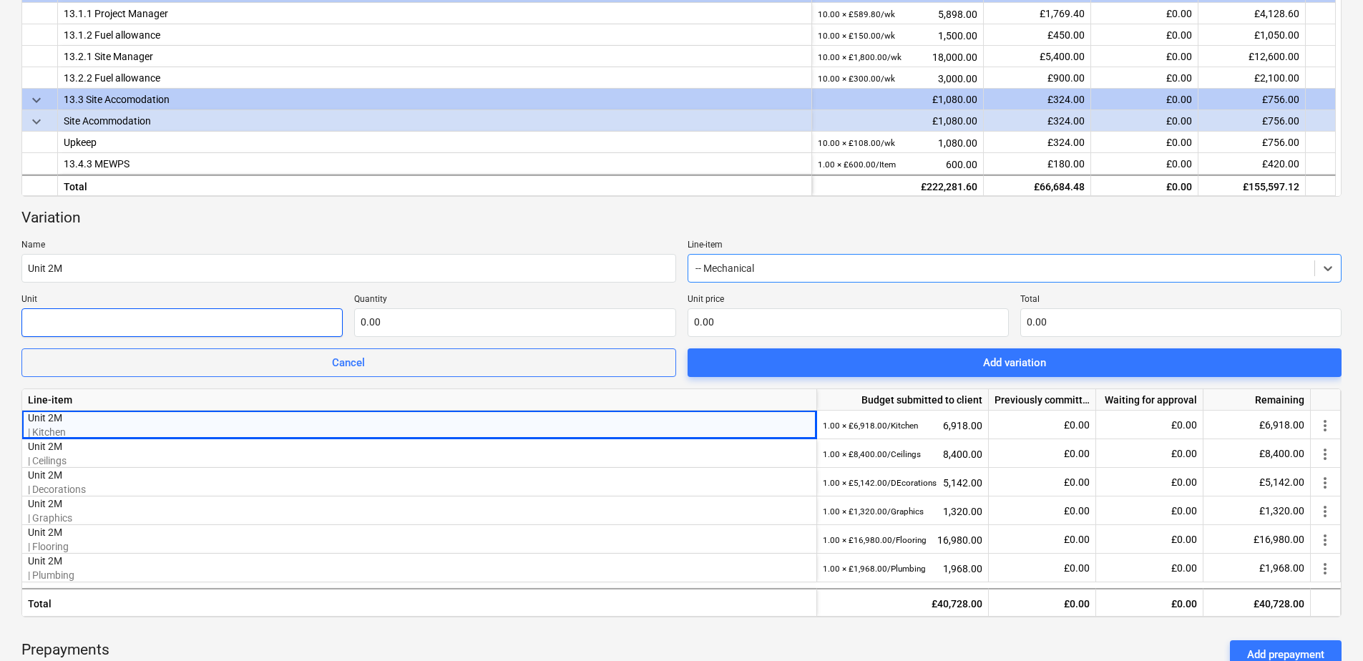
click at [192, 321] on input "text" at bounding box center [181, 322] width 321 height 29
type input "Mechanical"
click at [385, 326] on input "text" at bounding box center [514, 322] width 321 height 29
type input "1.00"
click at [698, 317] on input "text" at bounding box center [848, 322] width 321 height 29
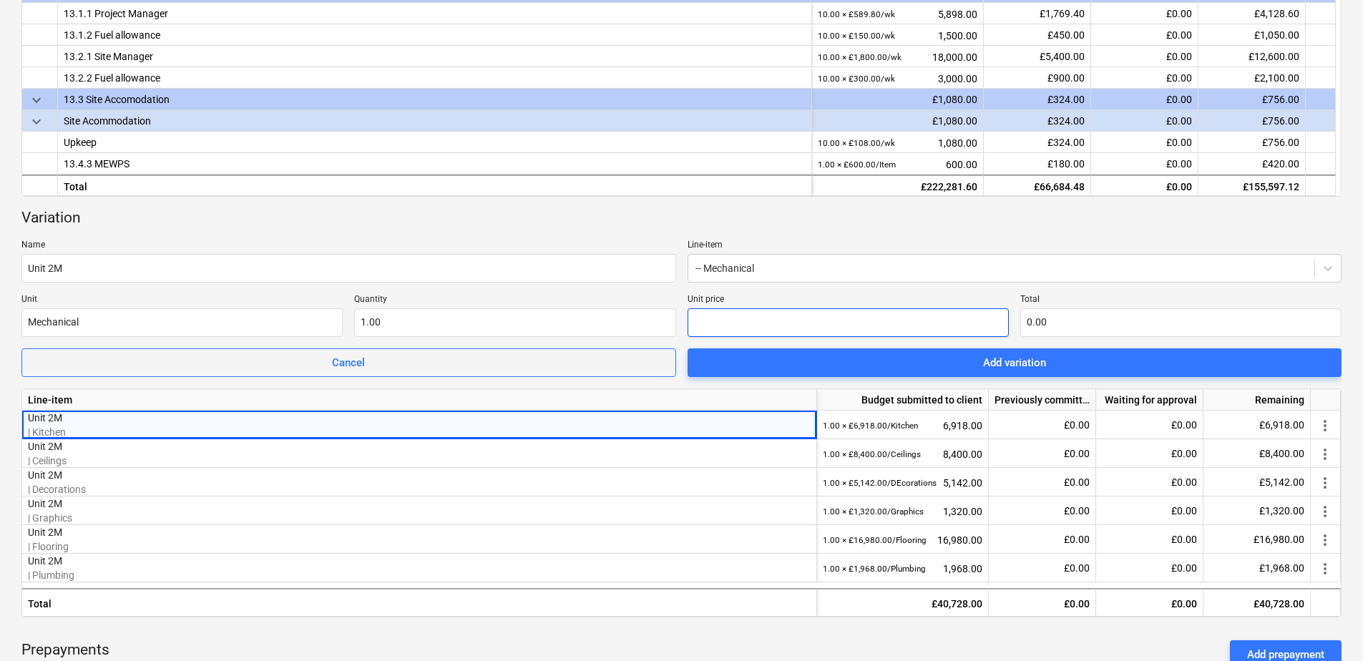
type input "4"
type input "4.00"
type input "42"
type input "42.00"
type input "427"
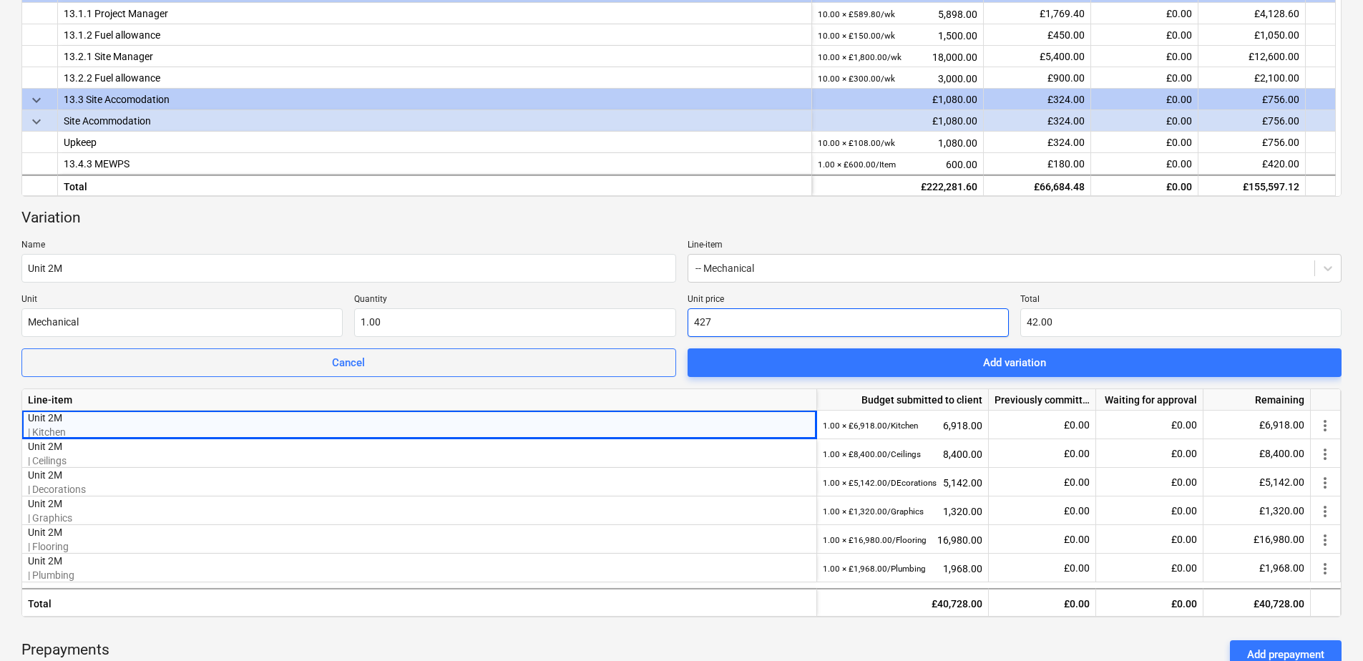
type input "427.00"
type input "4272"
type input "4,272.00"
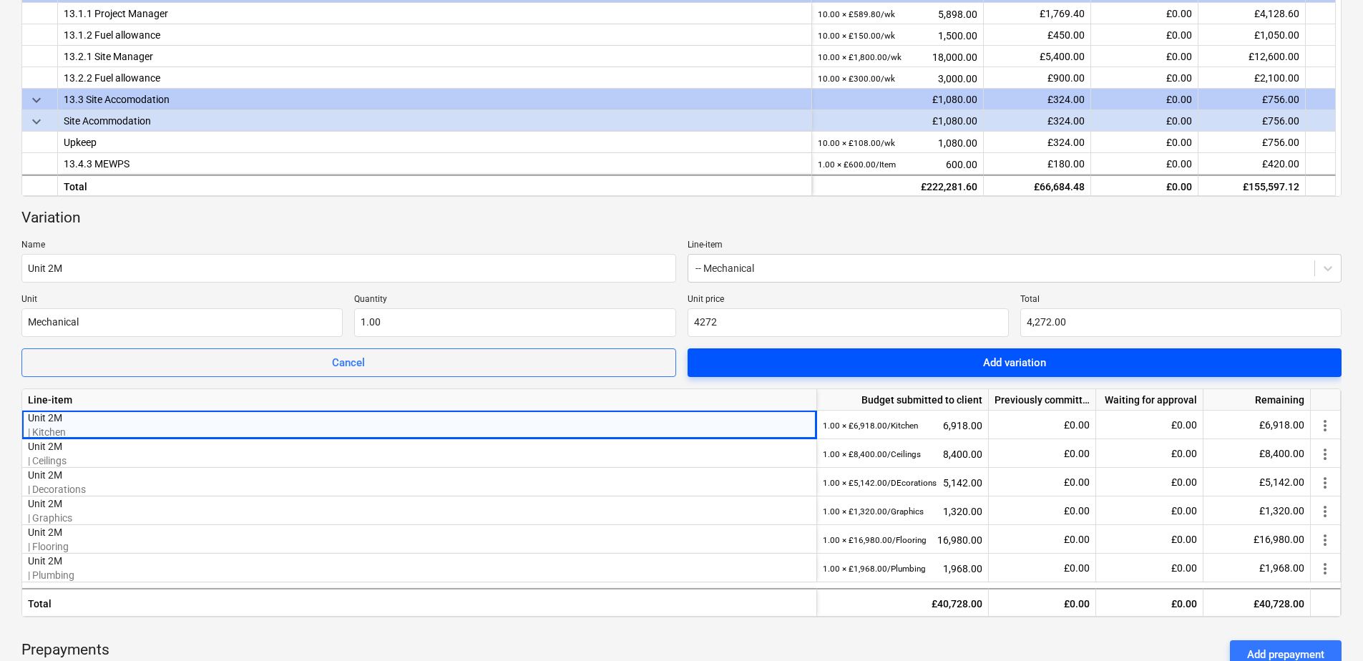
type input "4,272.00"
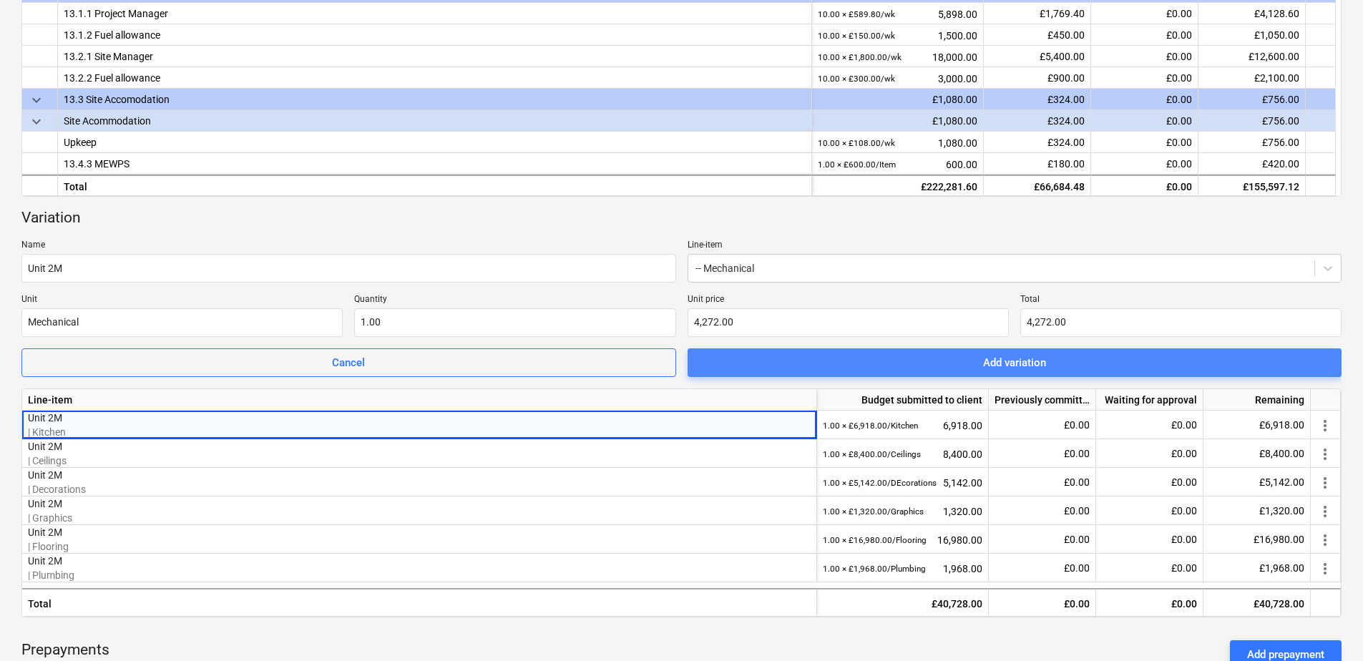
click at [908, 360] on span "Add variation" at bounding box center [1015, 363] width 620 height 19
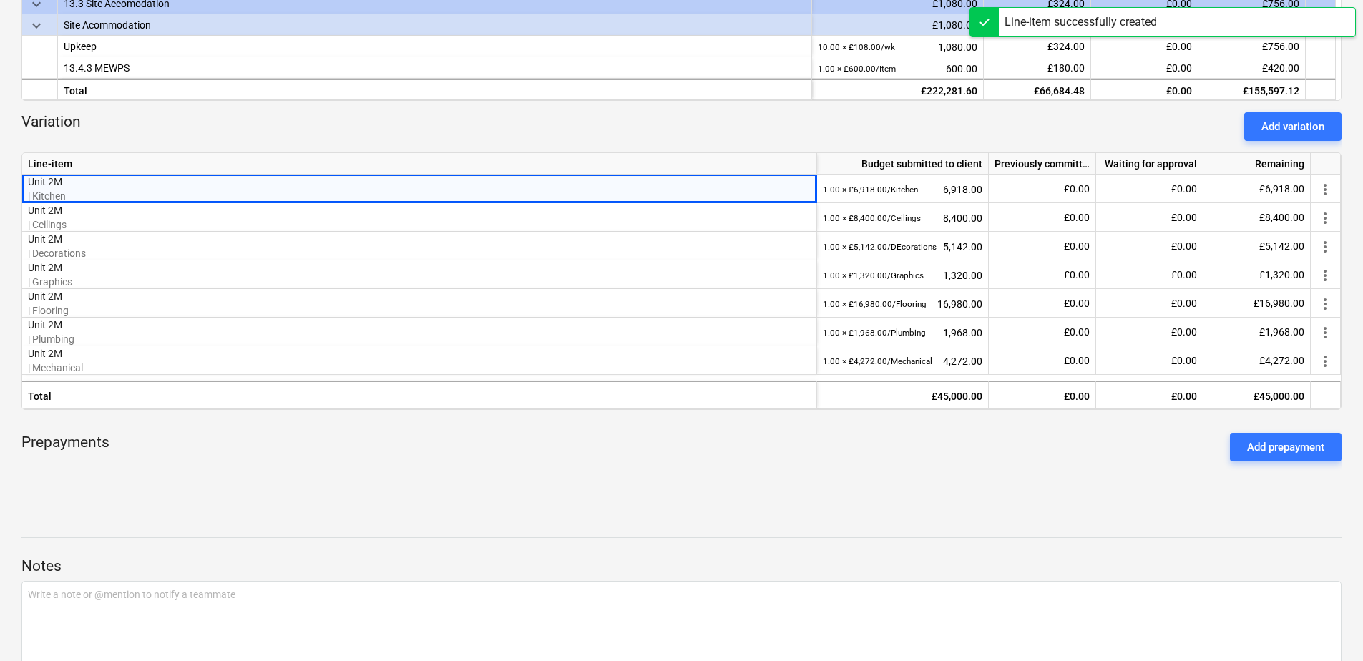
scroll to position [535, 0]
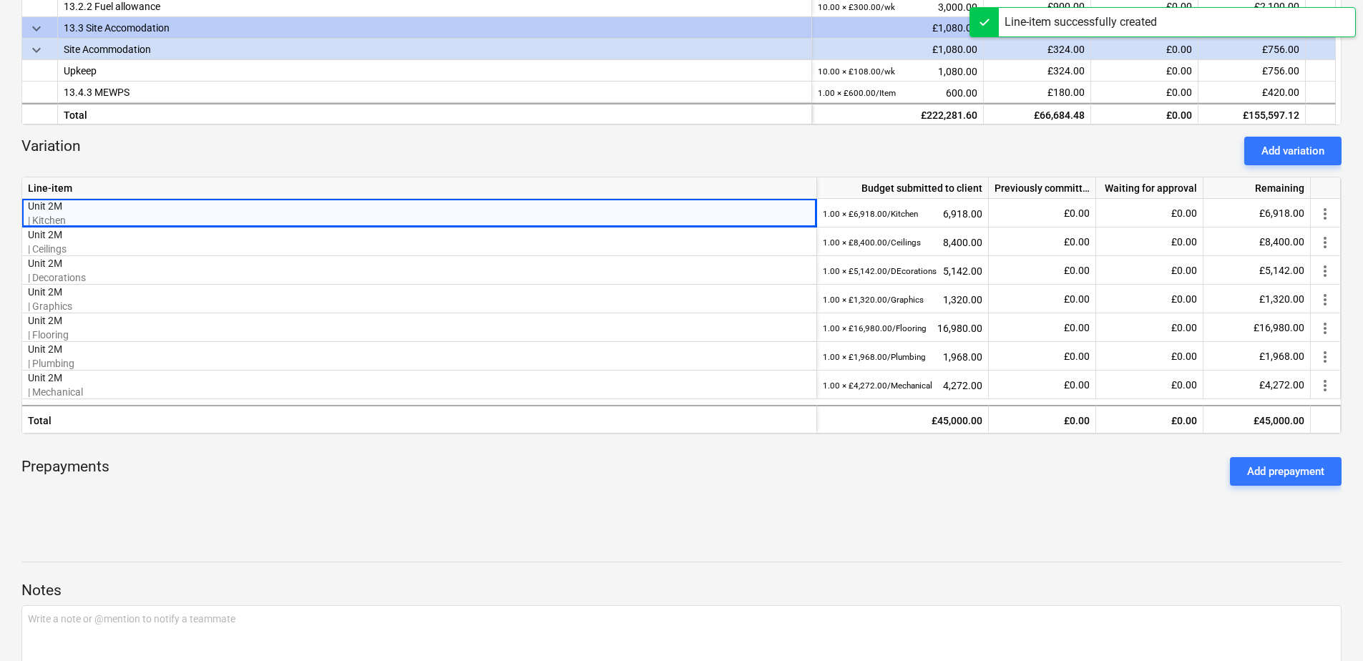
click at [1088, 142] on div "Add variation" at bounding box center [1293, 151] width 63 height 19
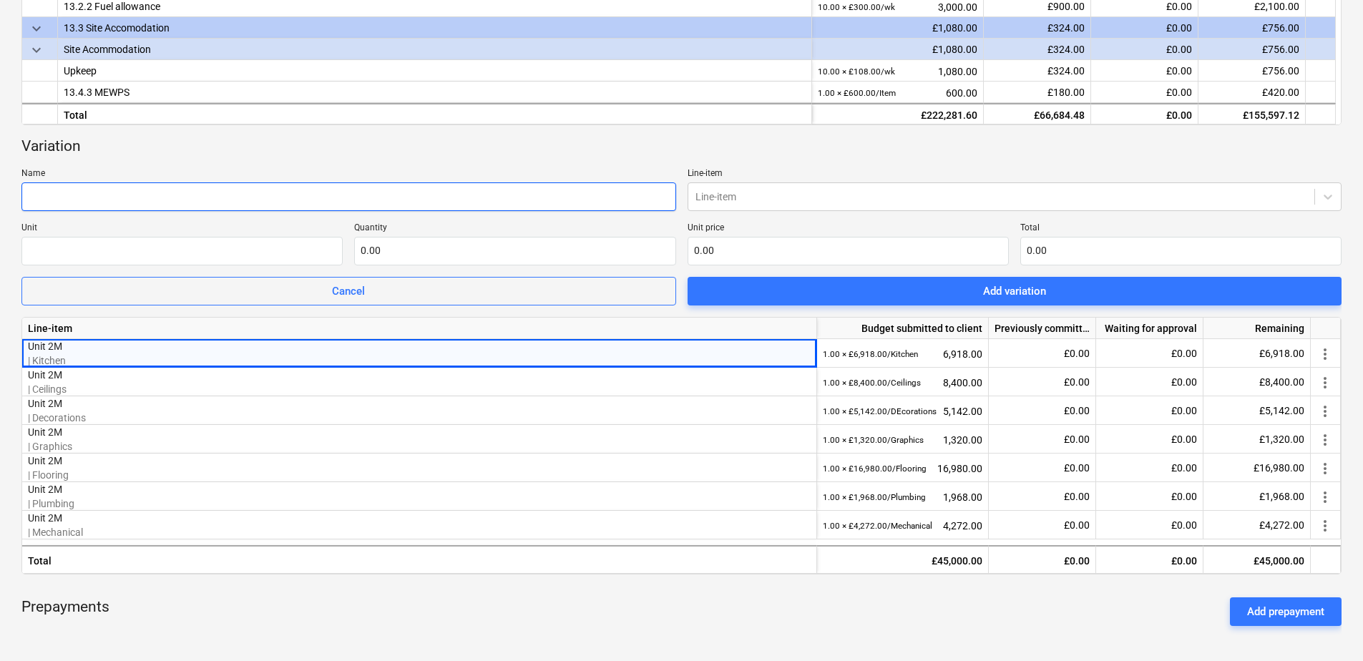
click at [331, 195] on input "text" at bounding box center [348, 196] width 655 height 29
type input "Unit 2M"
click at [765, 200] on div at bounding box center [1002, 197] width 613 height 14
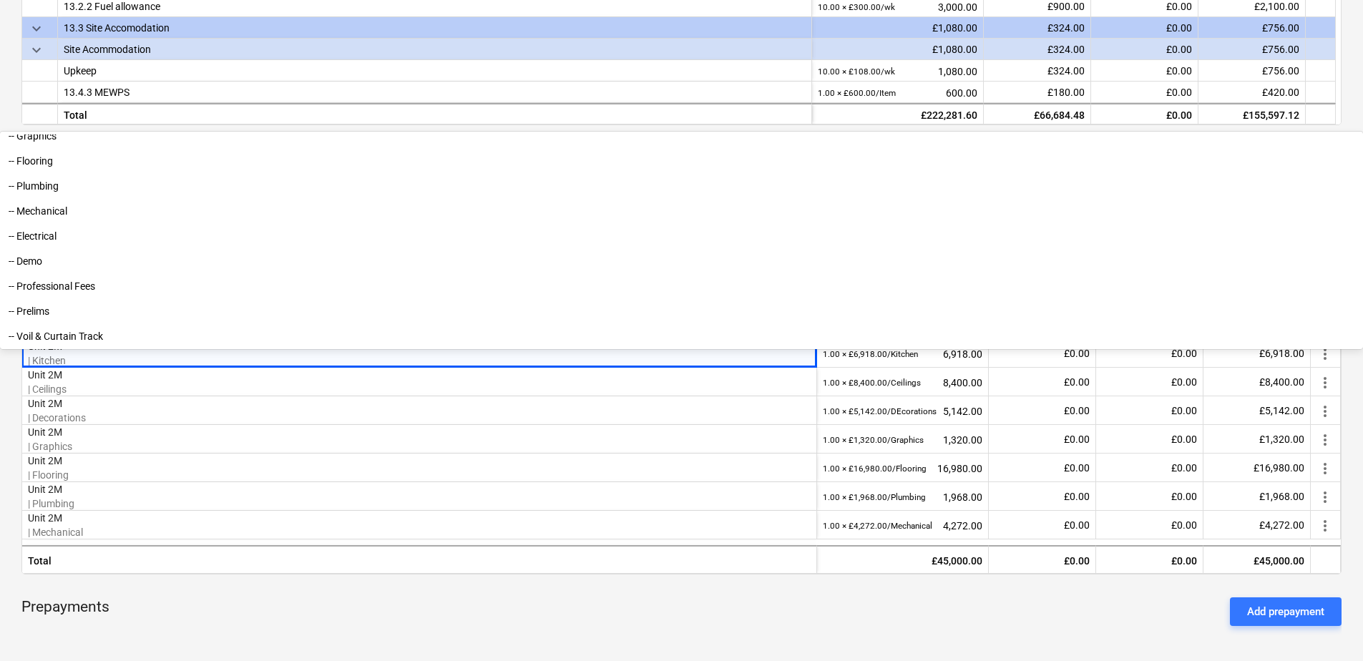
scroll to position [2966, 0]
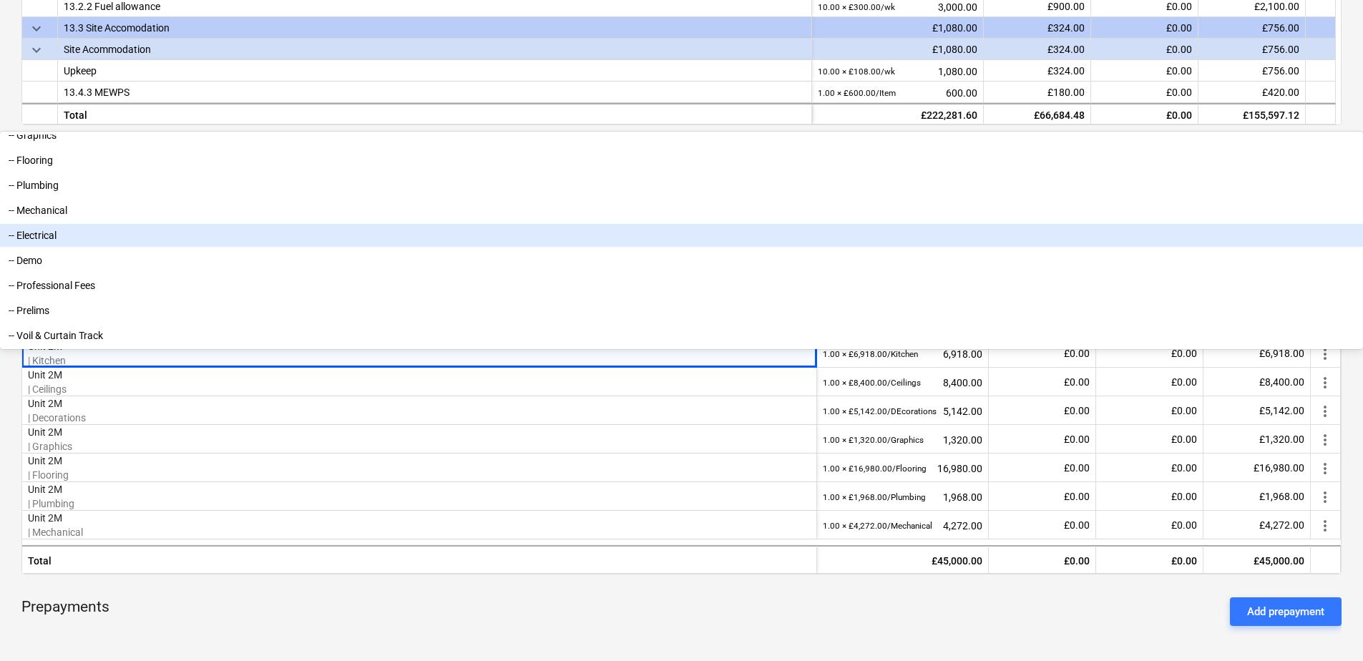
click at [733, 247] on div "-- Electrical" at bounding box center [681, 235] width 1363 height 23
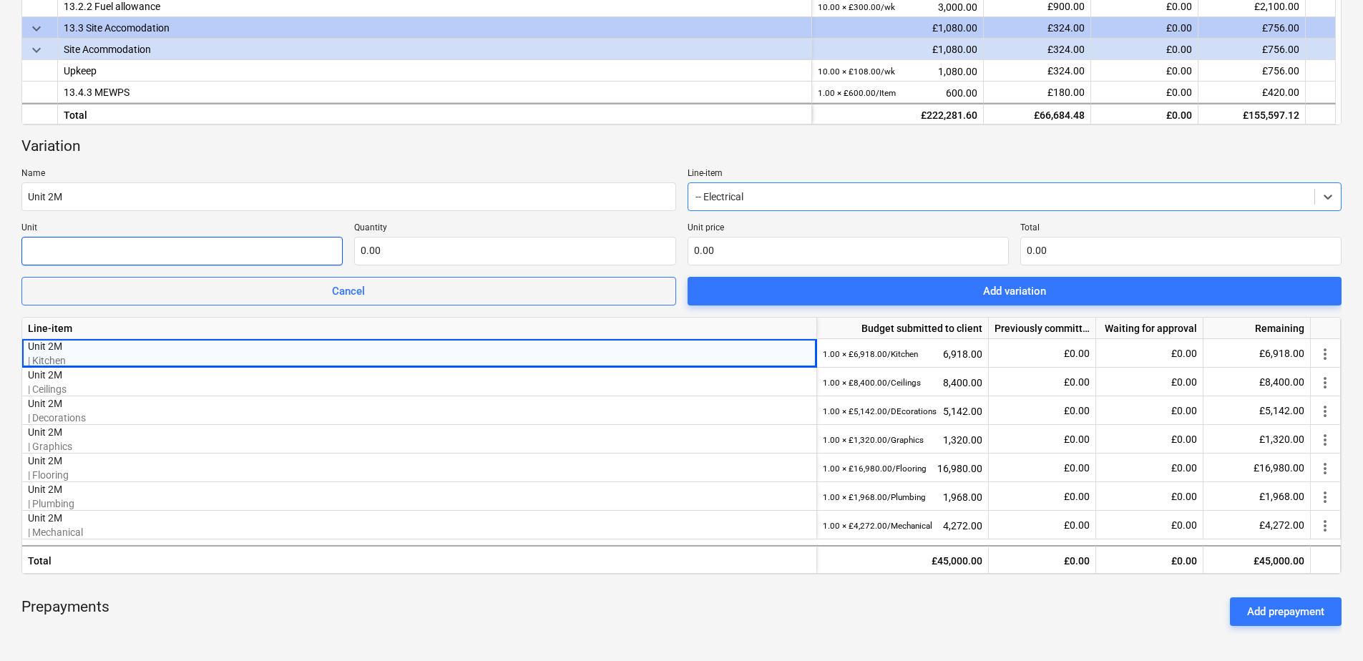
click at [147, 251] on input "text" at bounding box center [181, 251] width 321 height 29
type input "Electrical"
click at [409, 253] on input "text" at bounding box center [514, 251] width 321 height 29
type input "1.00"
click at [718, 253] on input "text" at bounding box center [848, 251] width 321 height 29
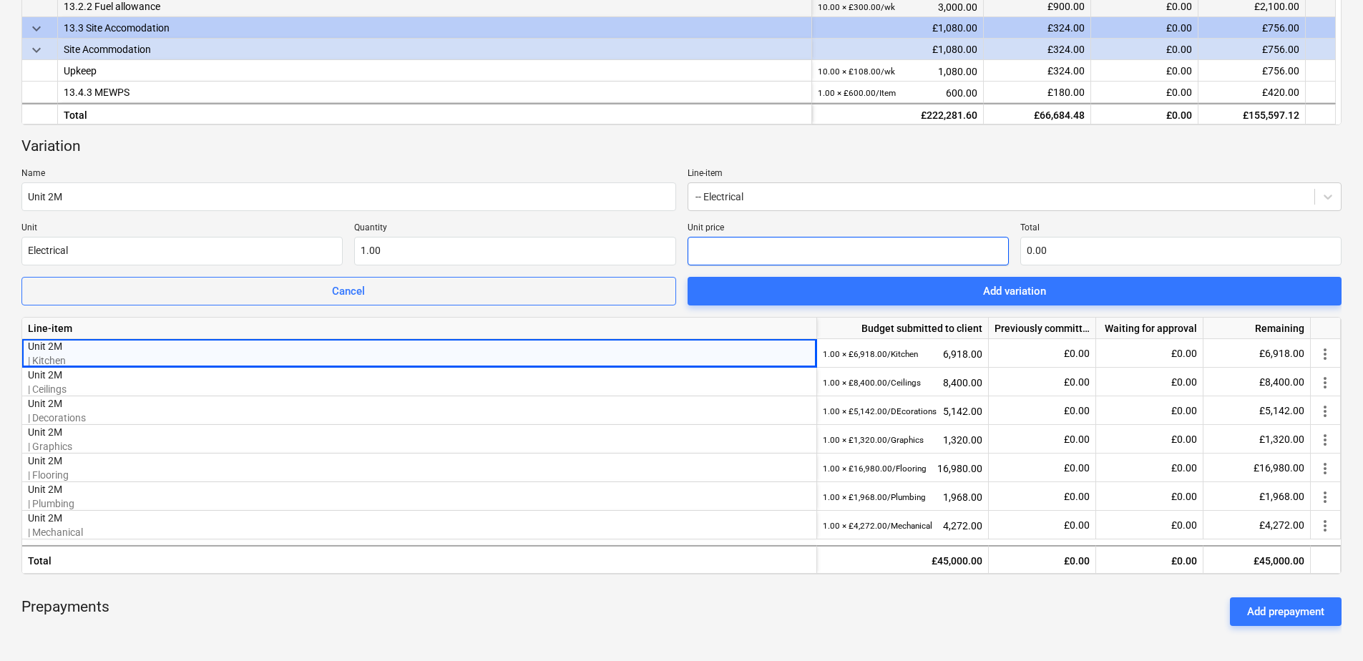
type input "1"
type input "1.00"
type input "16"
type input "16.00"
type input "167"
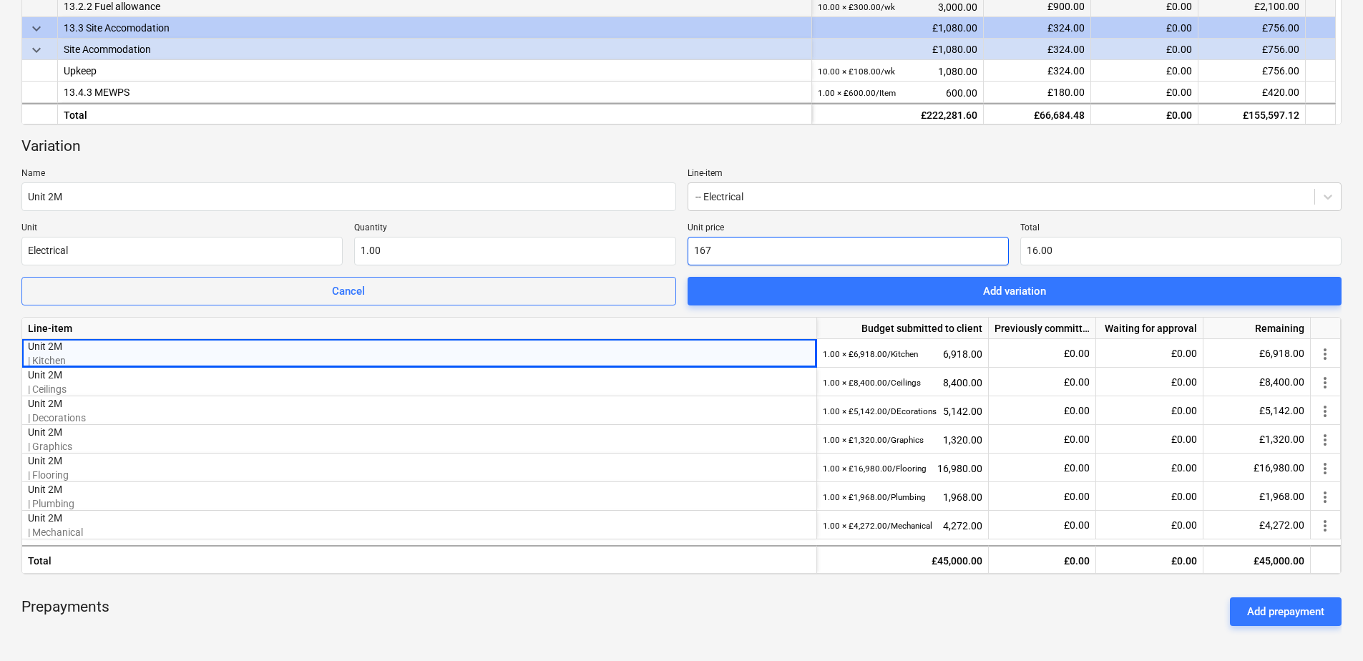
type input "167.00"
type input "1670"
type input "1,670.00"
type input "16707"
type input "16,707.00"
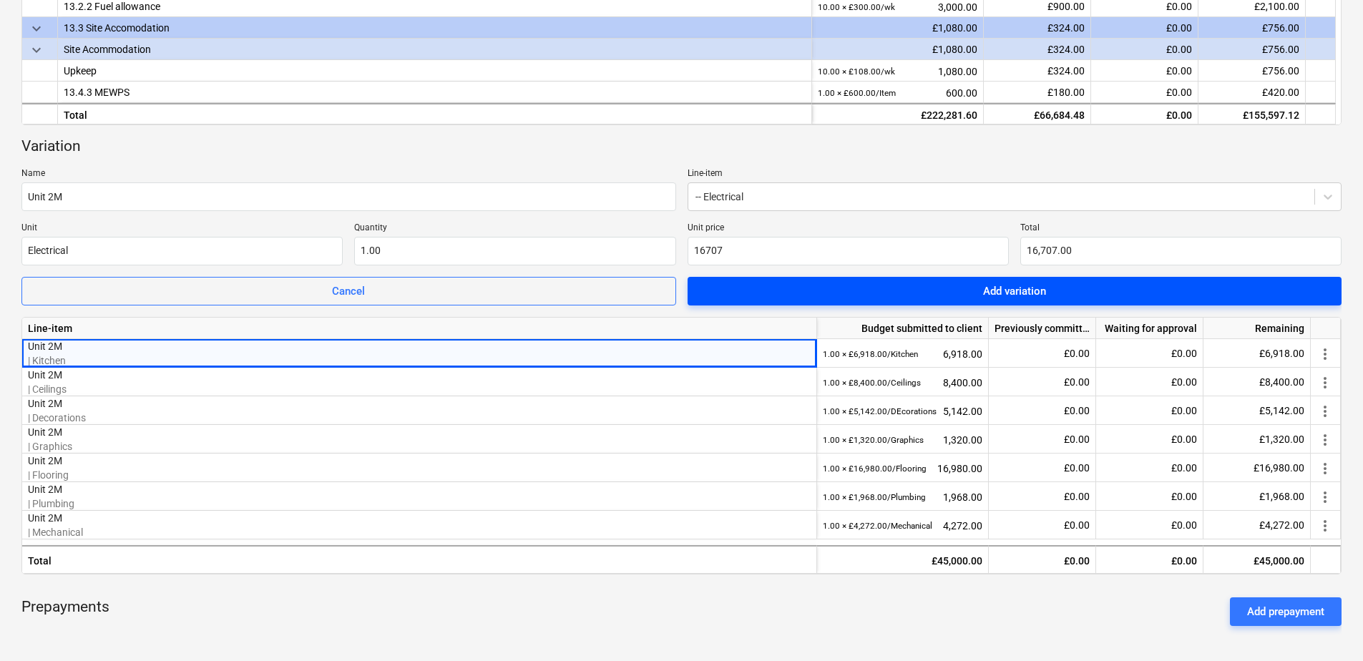
type input "16,707.00"
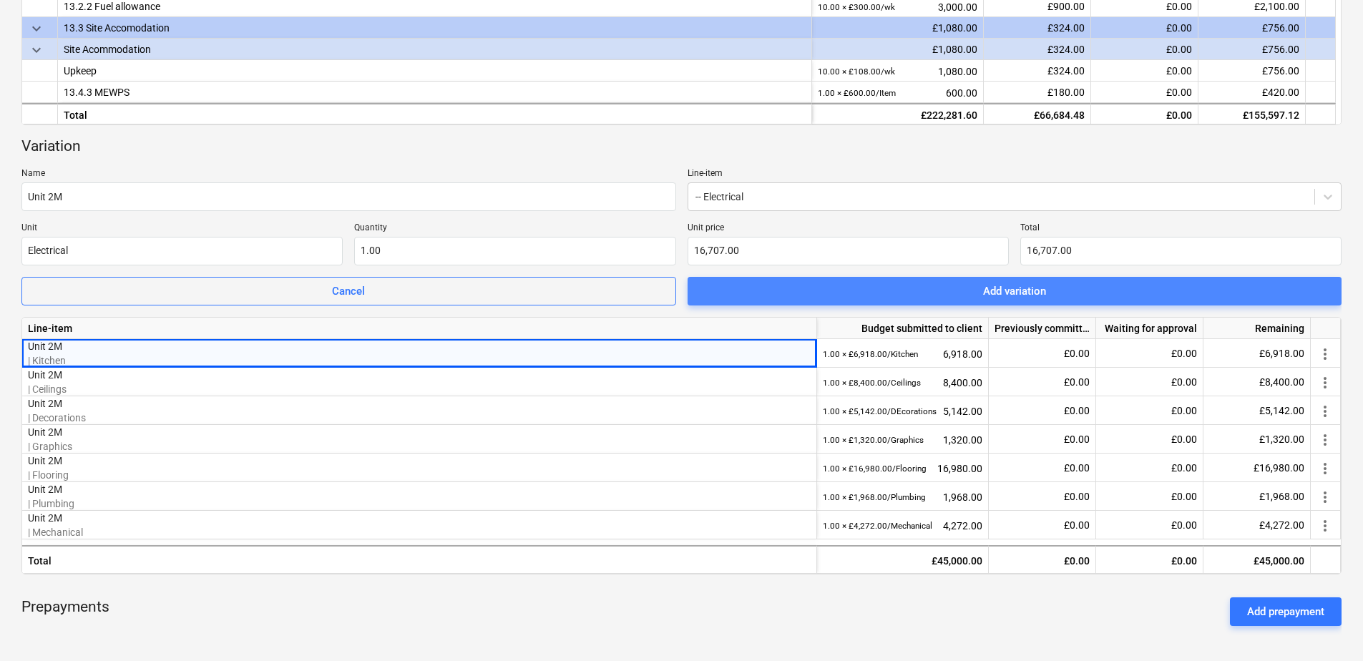
click at [832, 290] on span "Add variation" at bounding box center [1015, 291] width 620 height 19
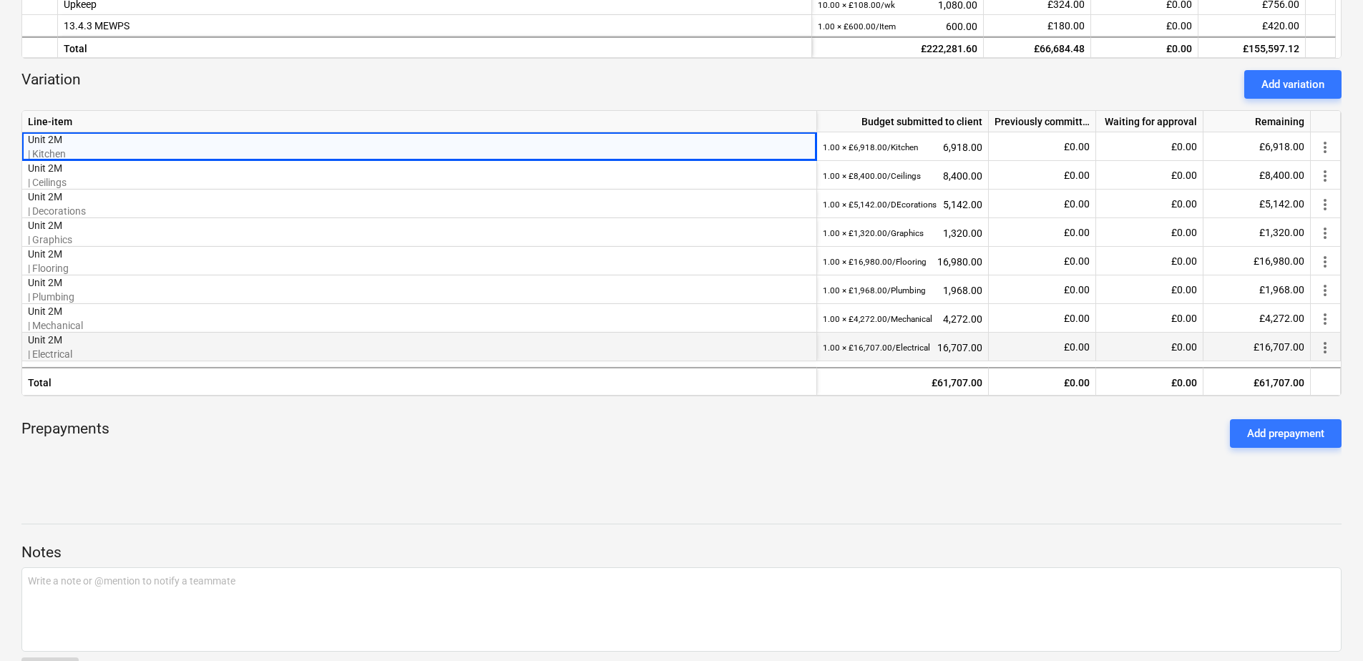
scroll to position [507, 0]
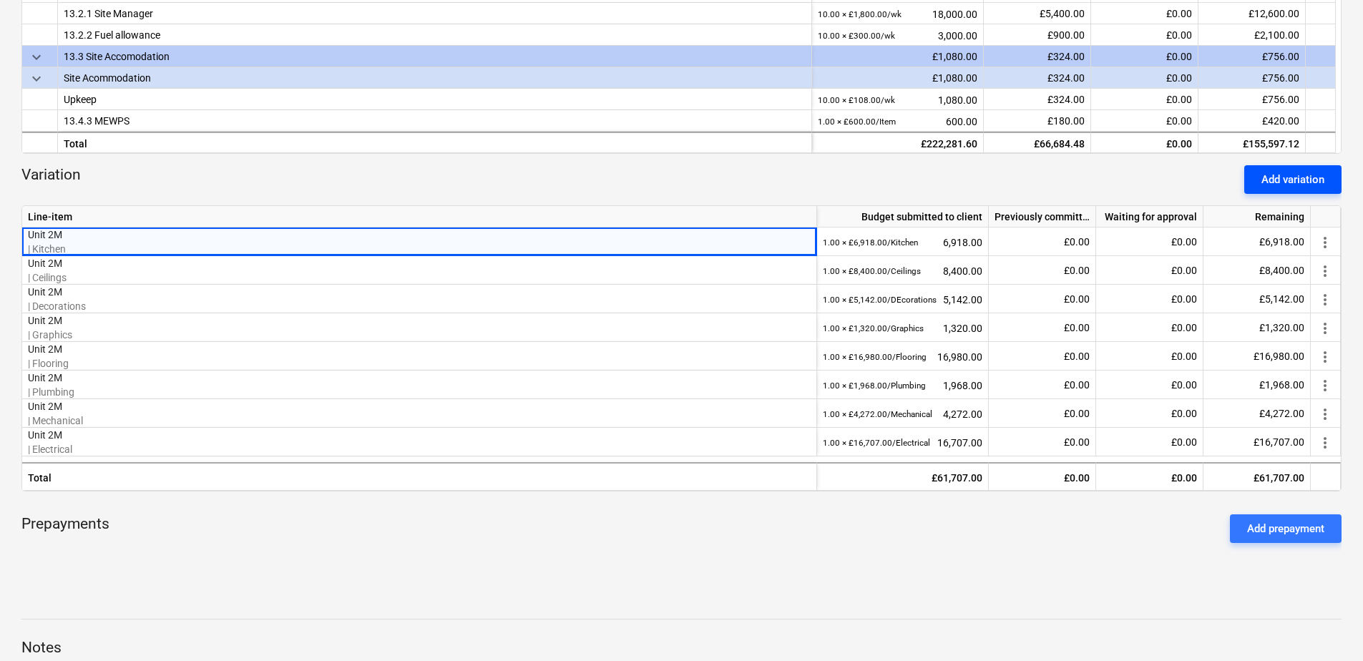
click at [1088, 177] on div "Add variation" at bounding box center [1293, 179] width 63 height 19
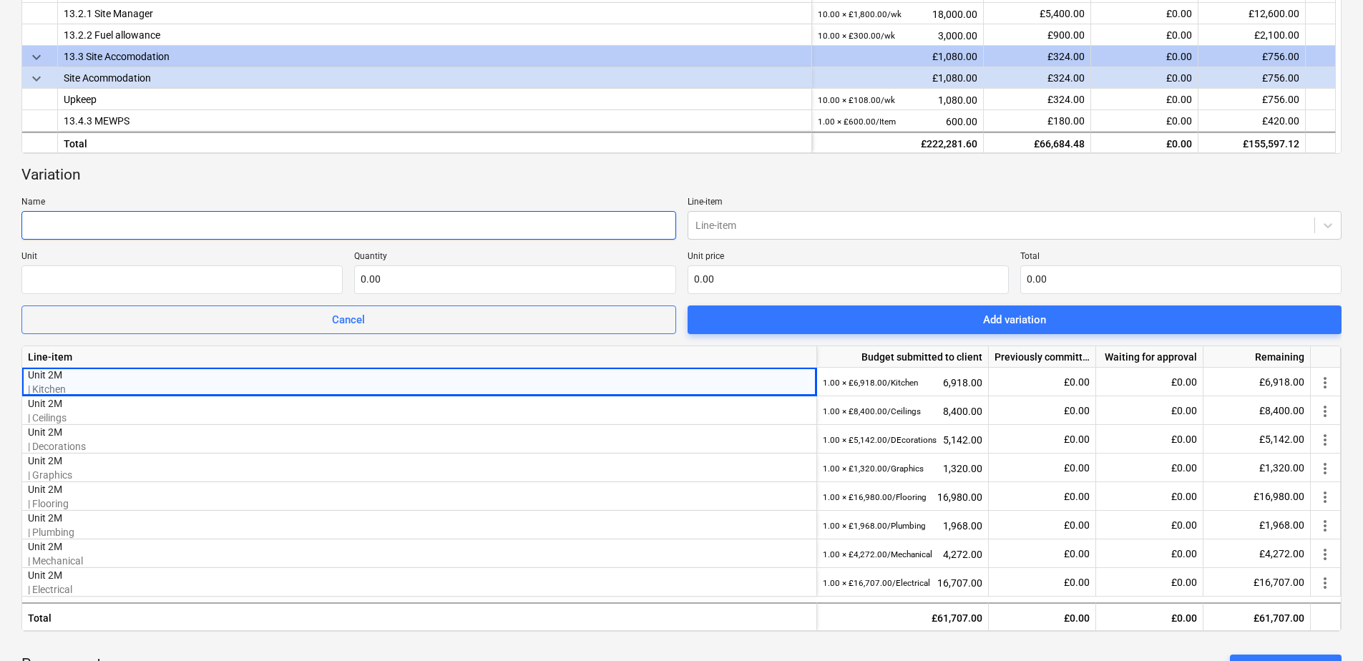
click at [145, 232] on input "text" at bounding box center [348, 225] width 655 height 29
type input "Unit 2M"
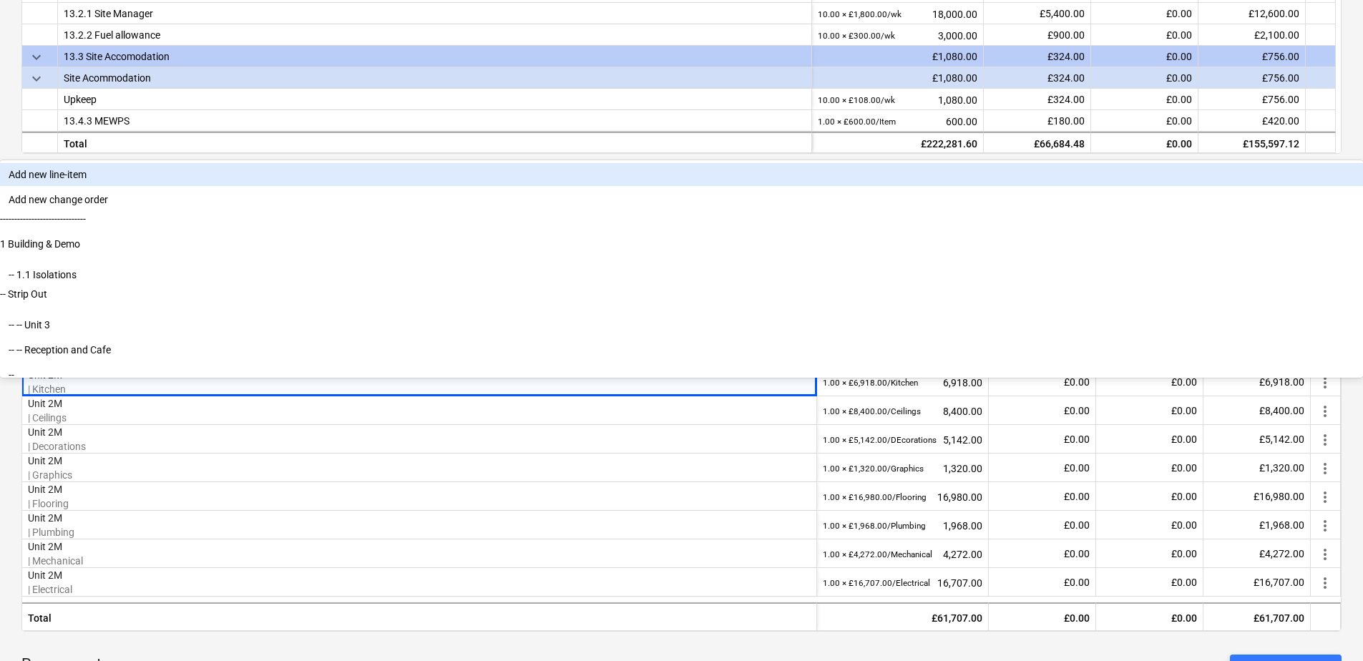
click at [733, 227] on div at bounding box center [1002, 225] width 613 height 14
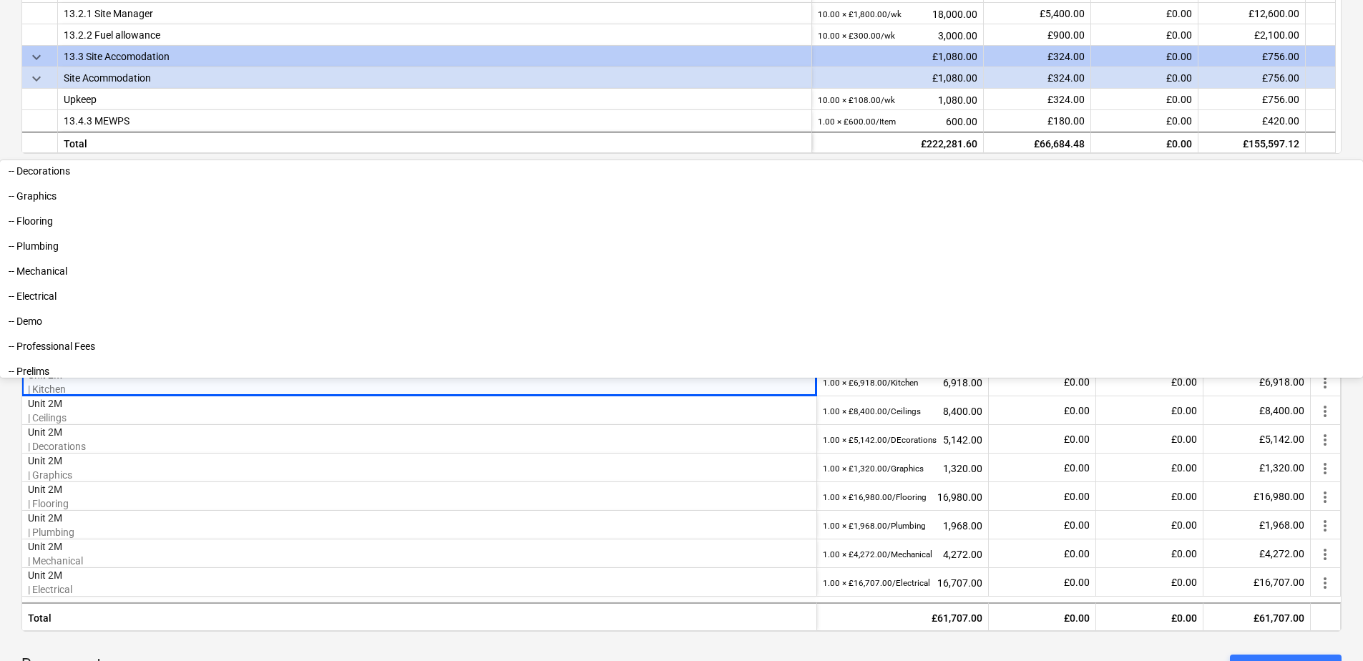
scroll to position [2935, 0]
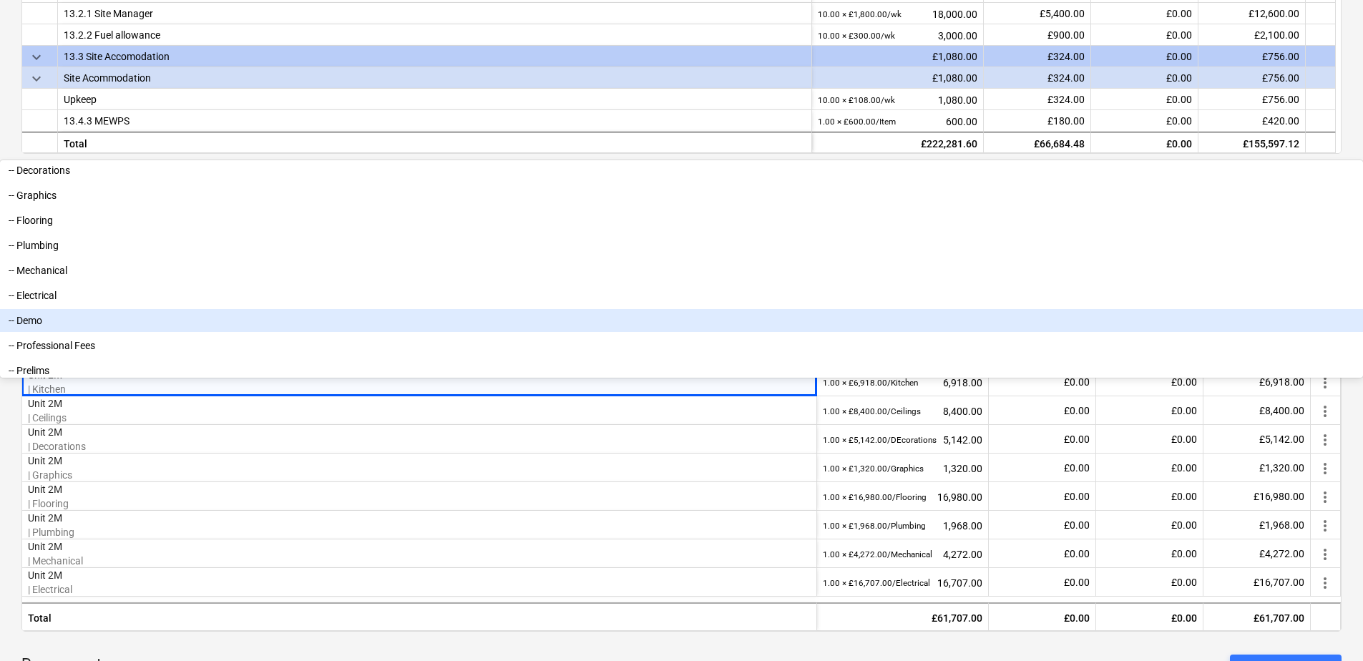
click at [717, 332] on div "-- Demo" at bounding box center [681, 320] width 1363 height 23
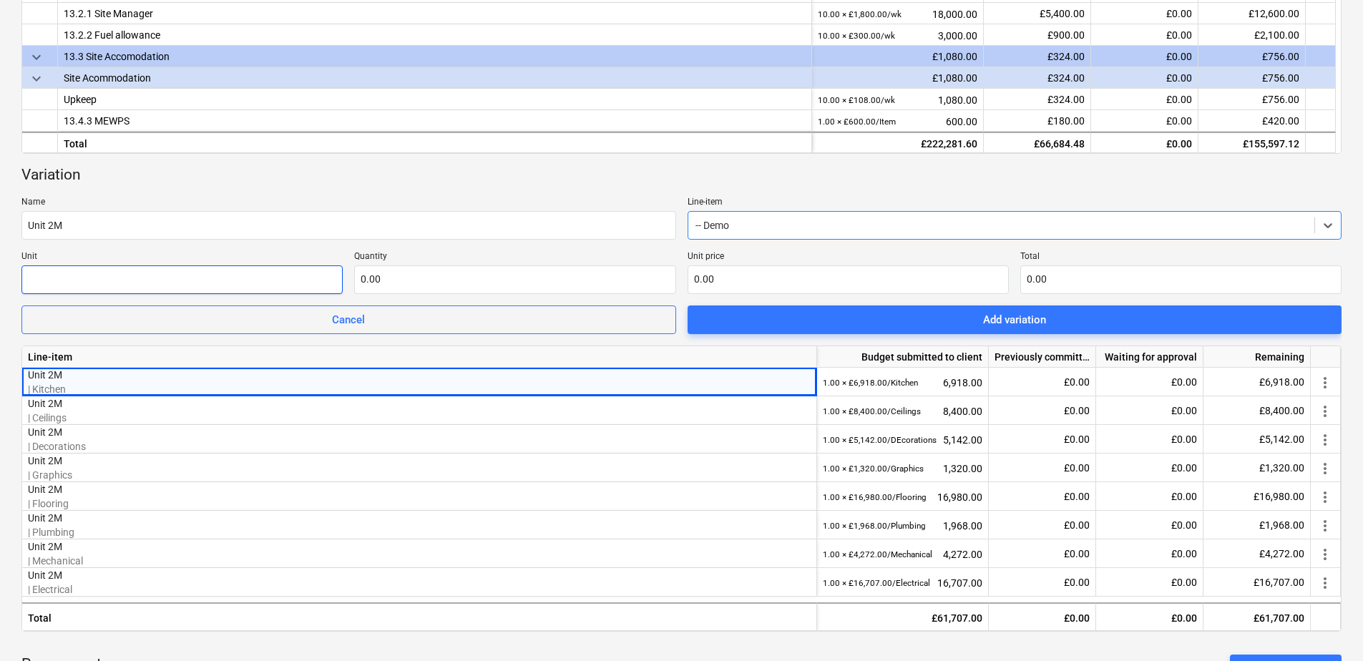
click at [105, 284] on input "text" at bounding box center [181, 279] width 321 height 29
type input "Demo"
click at [386, 280] on input "text" at bounding box center [514, 279] width 321 height 29
type input "1.00"
click at [709, 284] on input "text" at bounding box center [848, 279] width 321 height 29
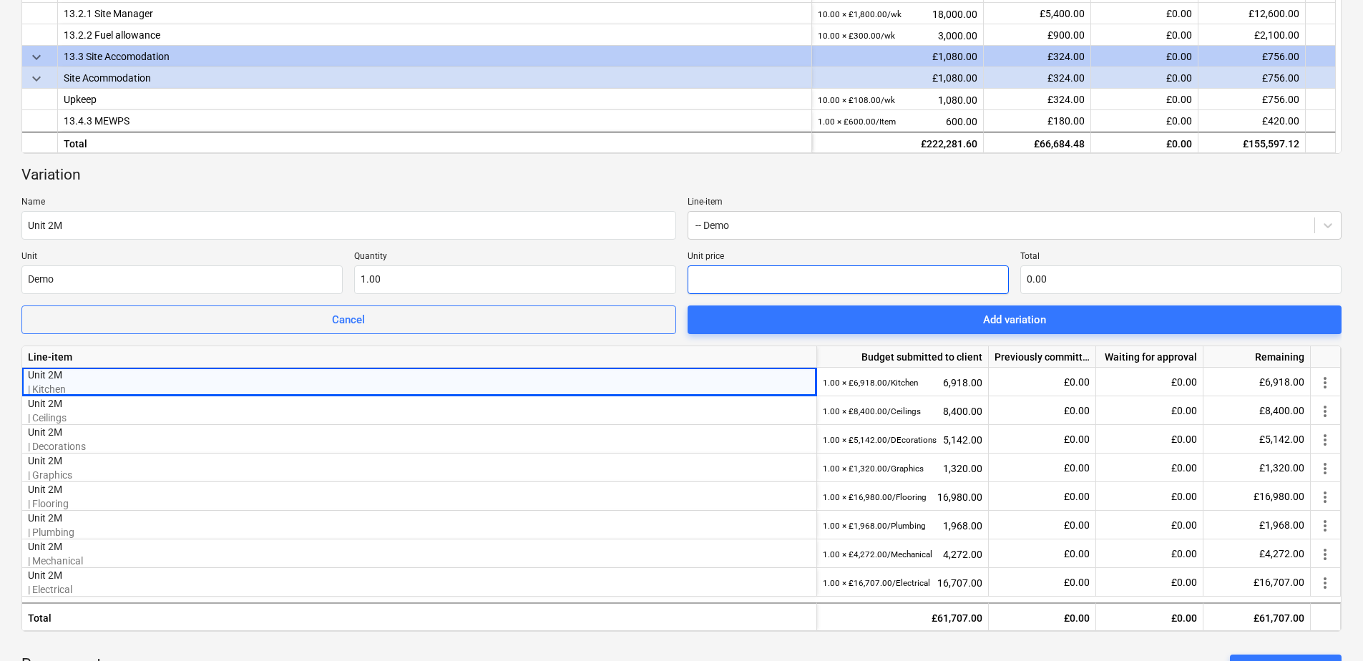
type input "7"
type input "7.00"
type input "72"
type input "72.00"
type input "728"
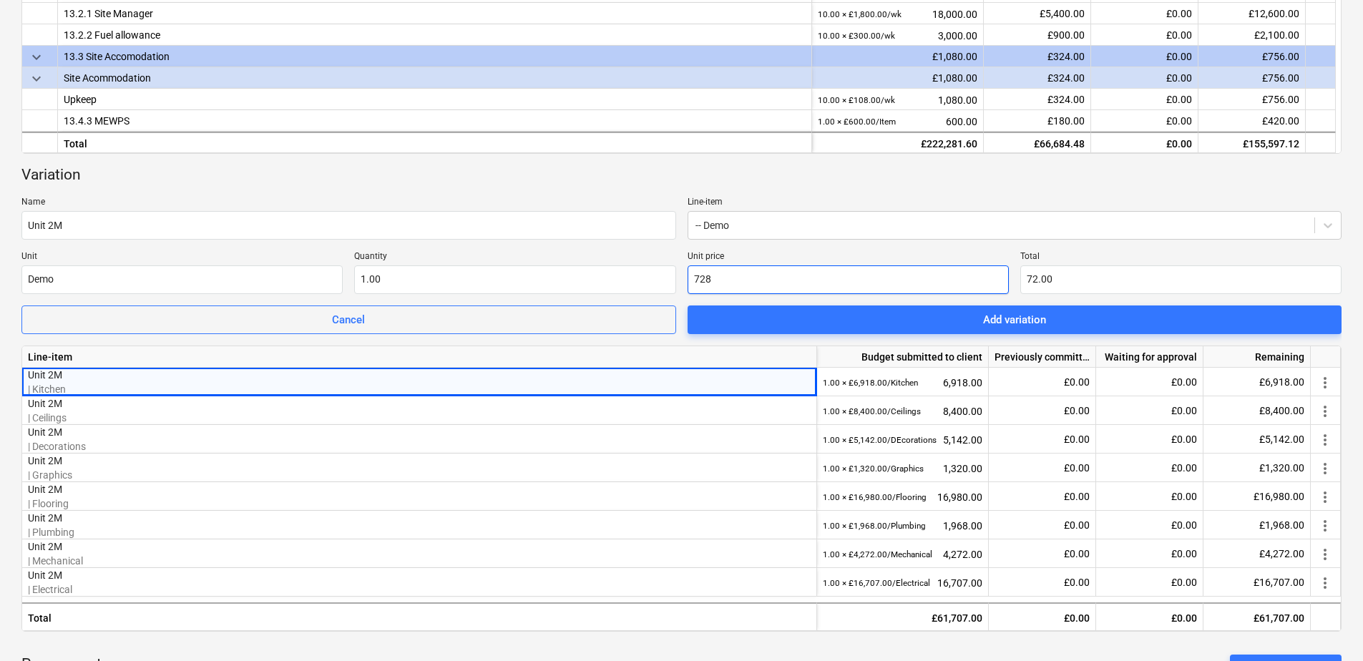
type input "728.00"
type input "7284"
type input "7,284.00"
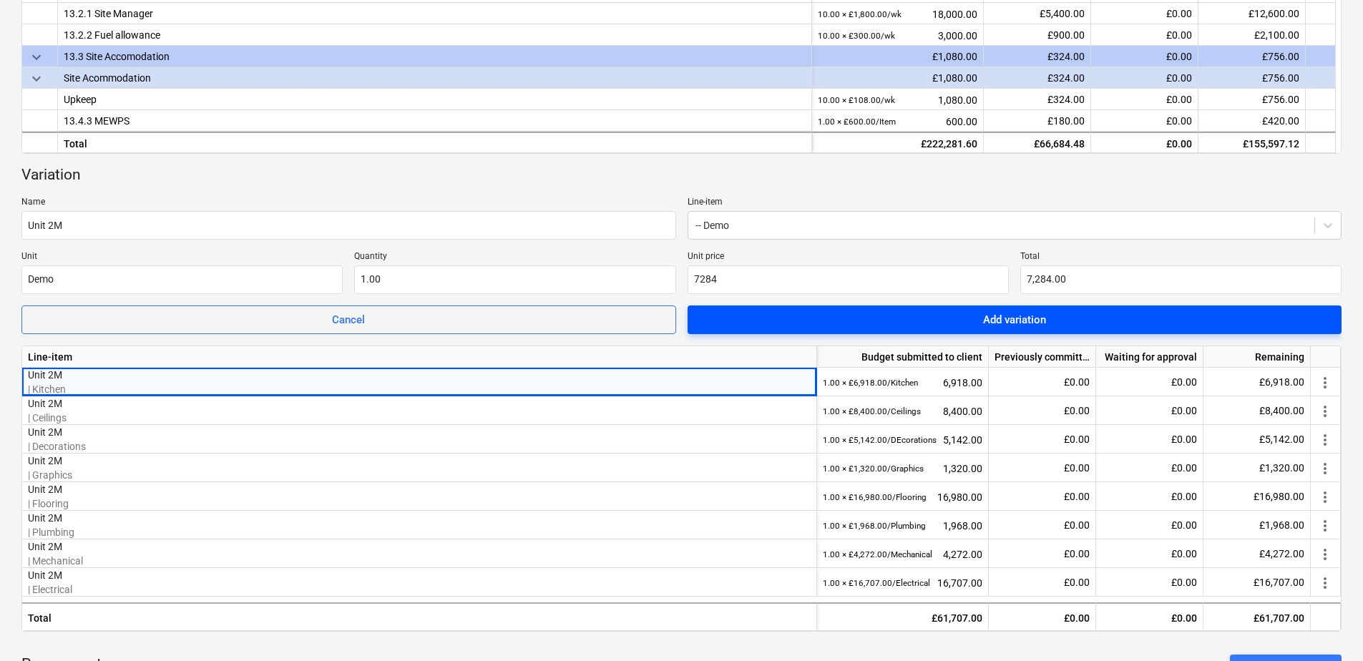
type input "7,284.00"
click at [822, 316] on span "Add variation" at bounding box center [1015, 320] width 620 height 19
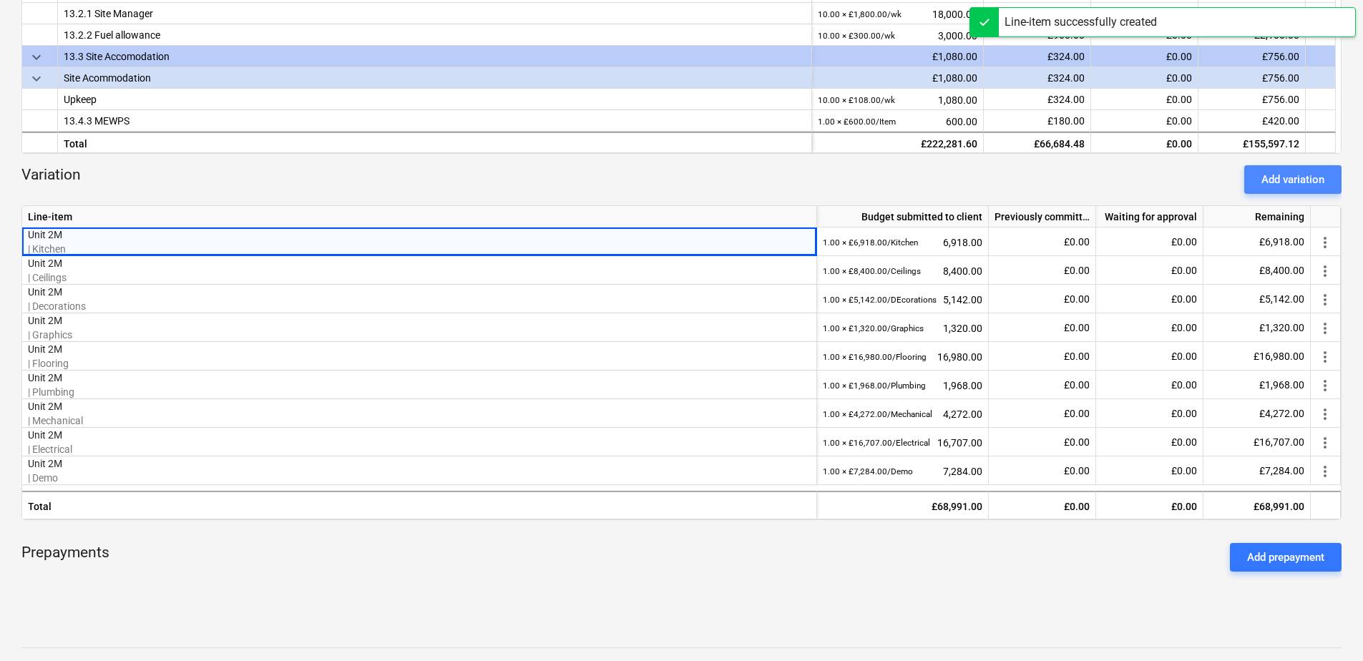
click at [1088, 175] on button "Add variation" at bounding box center [1292, 179] width 97 height 29
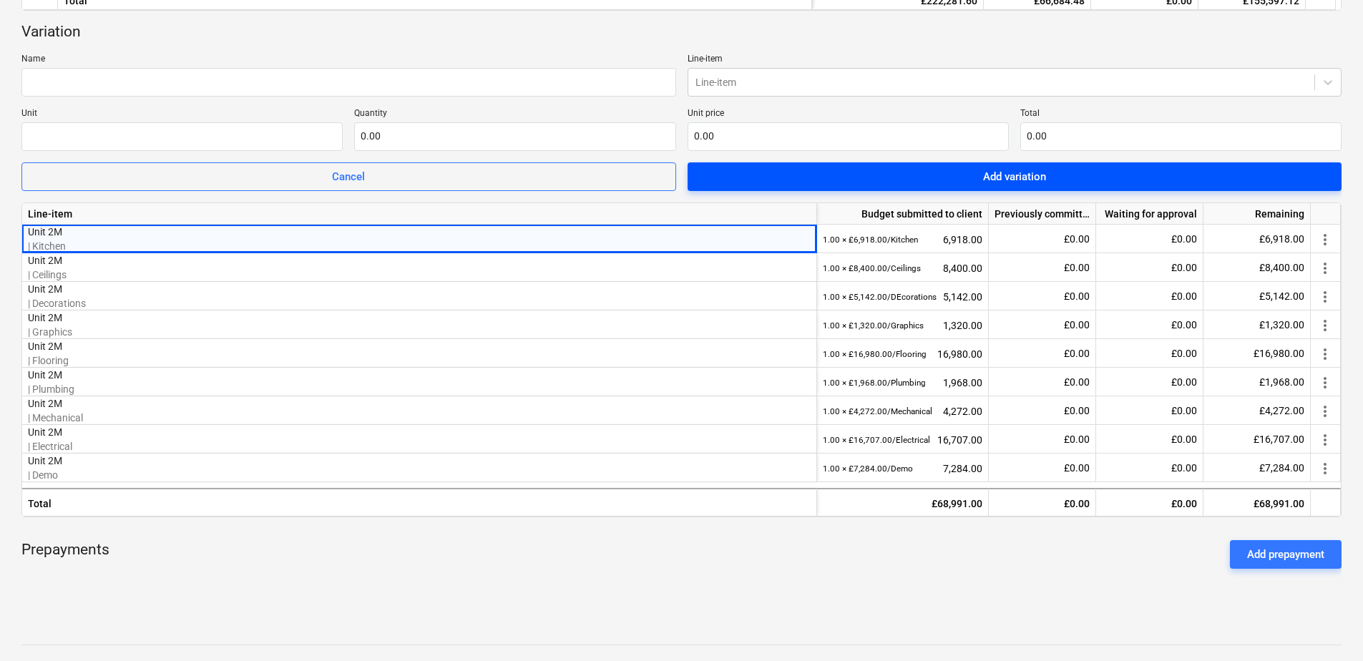
scroll to position [578, 0]
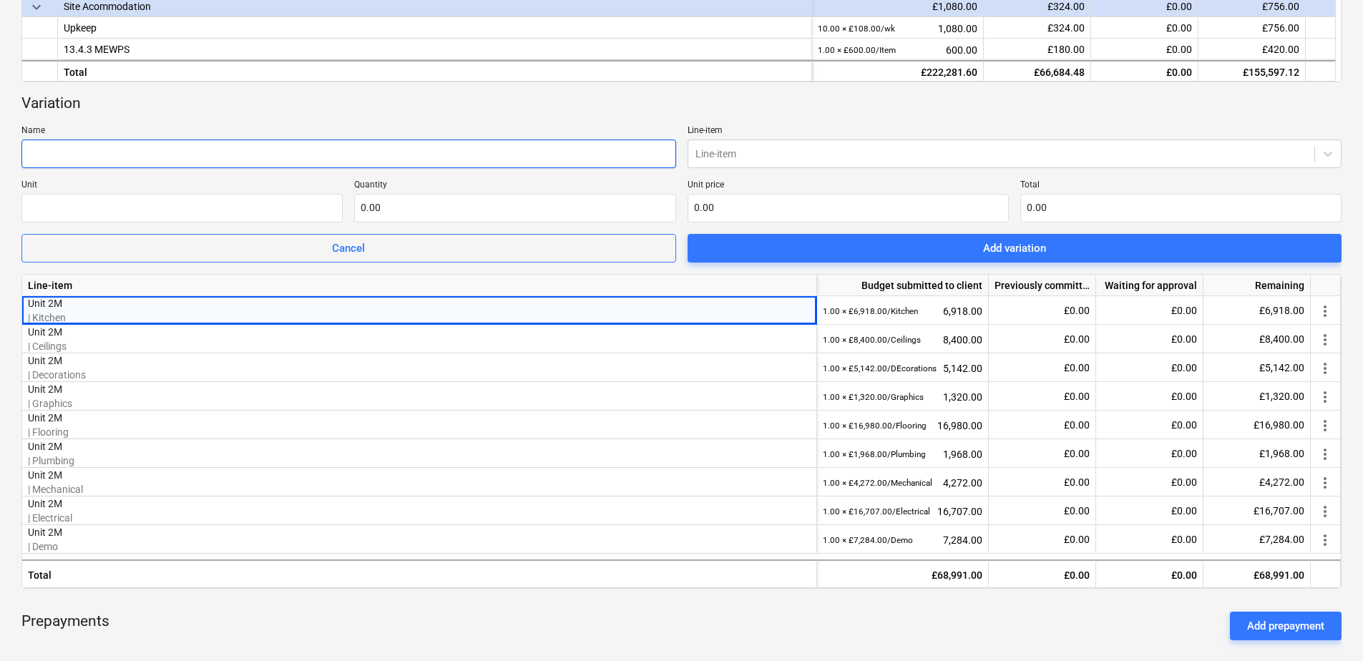
click at [361, 153] on input "text" at bounding box center [348, 154] width 655 height 29
type input "Unit 2M"
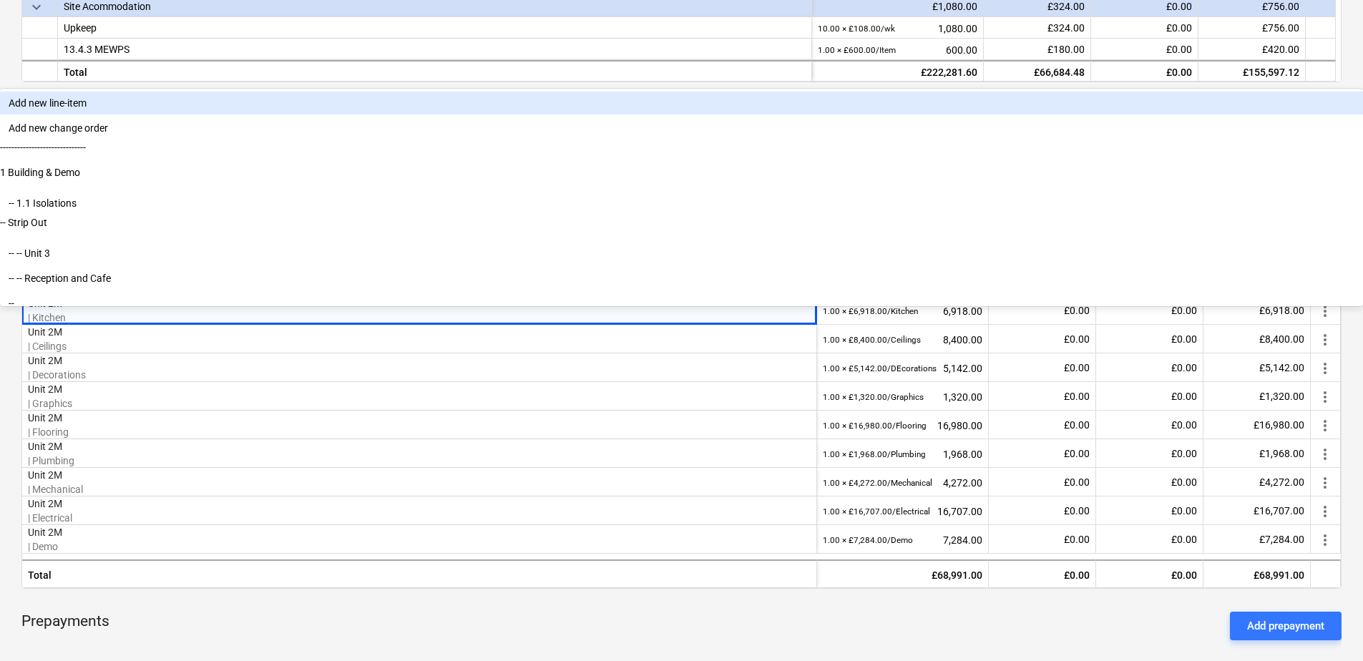
click at [798, 140] on div "Line-item" at bounding box center [1015, 154] width 655 height 29
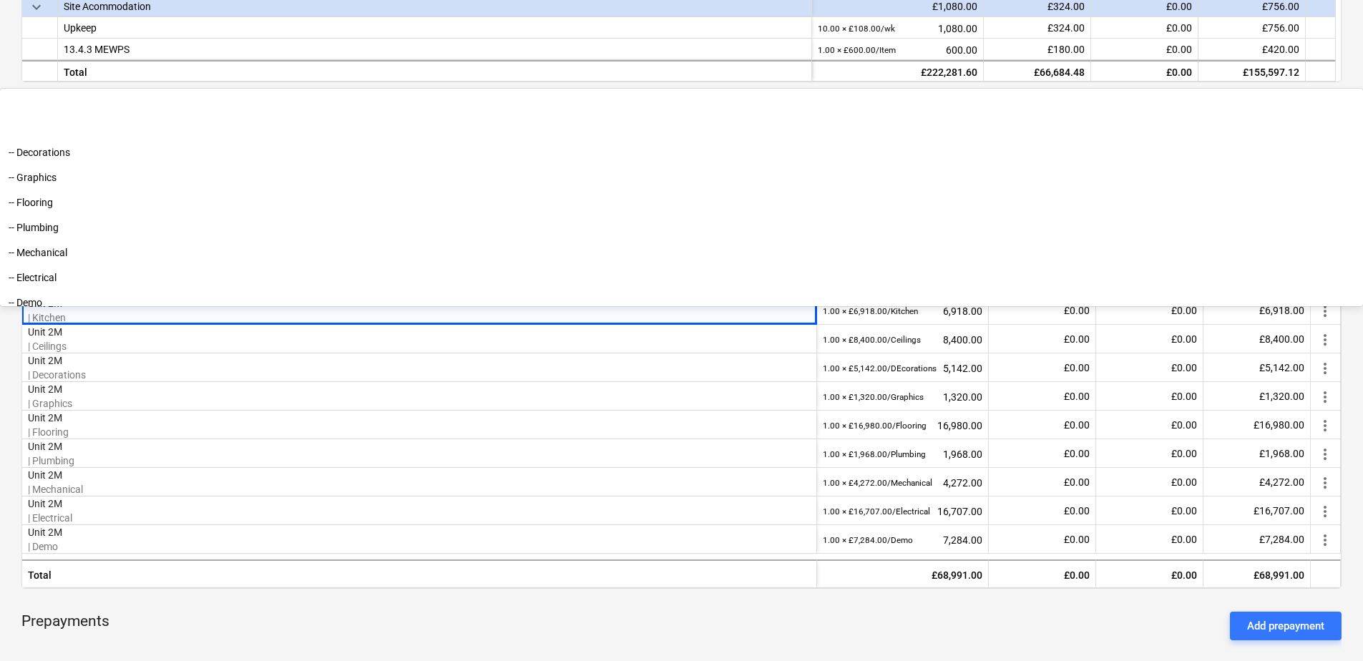
scroll to position [2966, 0]
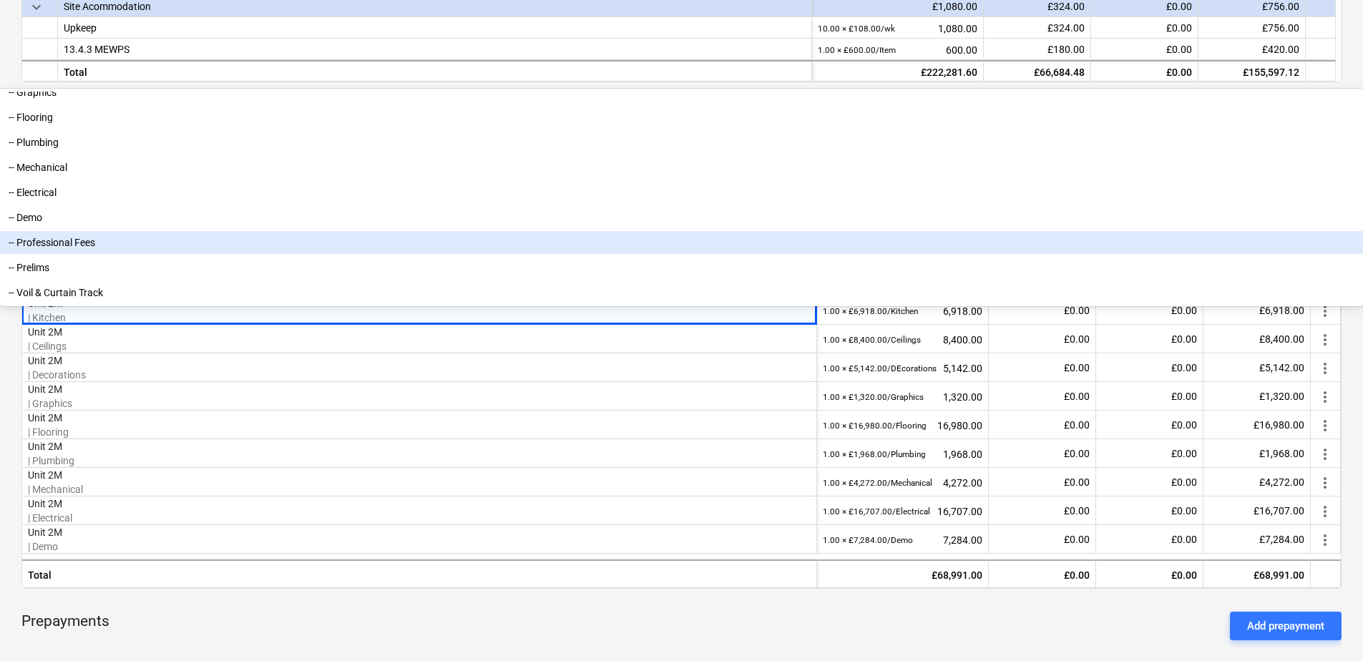
click at [759, 254] on div "-- Professional Fees" at bounding box center [681, 242] width 1363 height 23
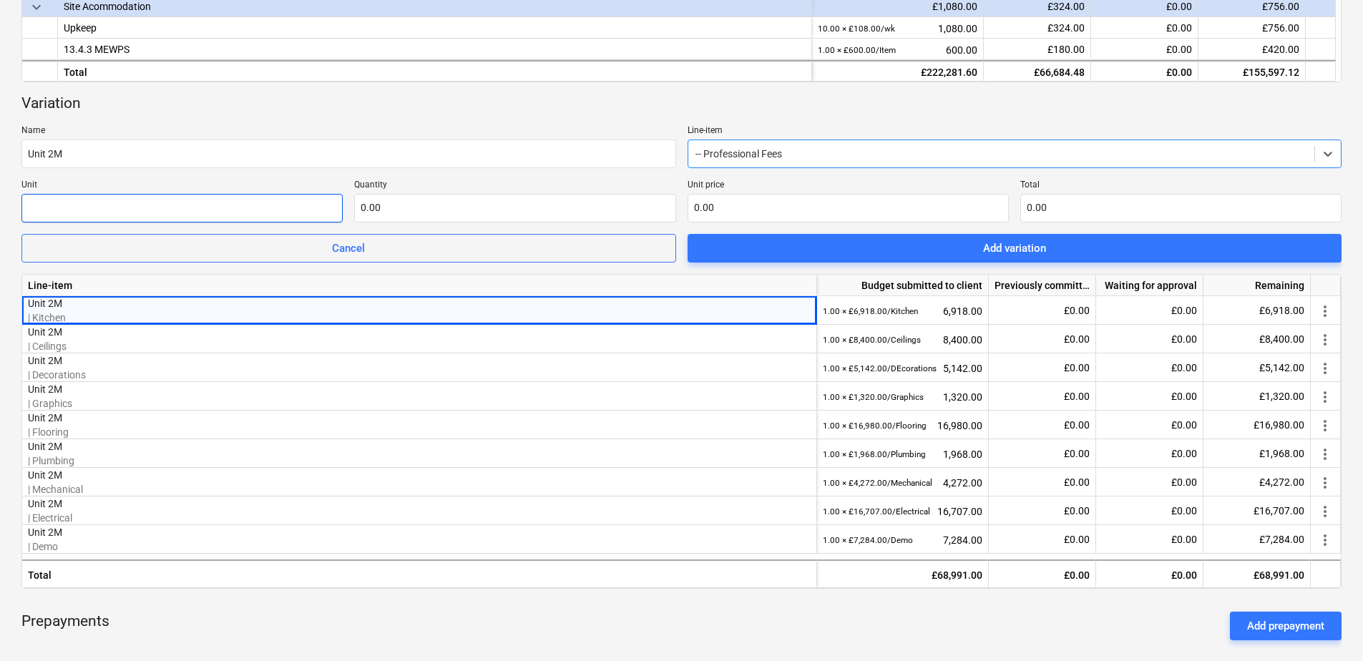
click at [87, 210] on input "text" at bounding box center [181, 208] width 321 height 29
type input "Professional Fees"
click at [366, 207] on input "text" at bounding box center [514, 208] width 321 height 29
type input "1.00"
click at [713, 209] on input "text" at bounding box center [848, 208] width 321 height 29
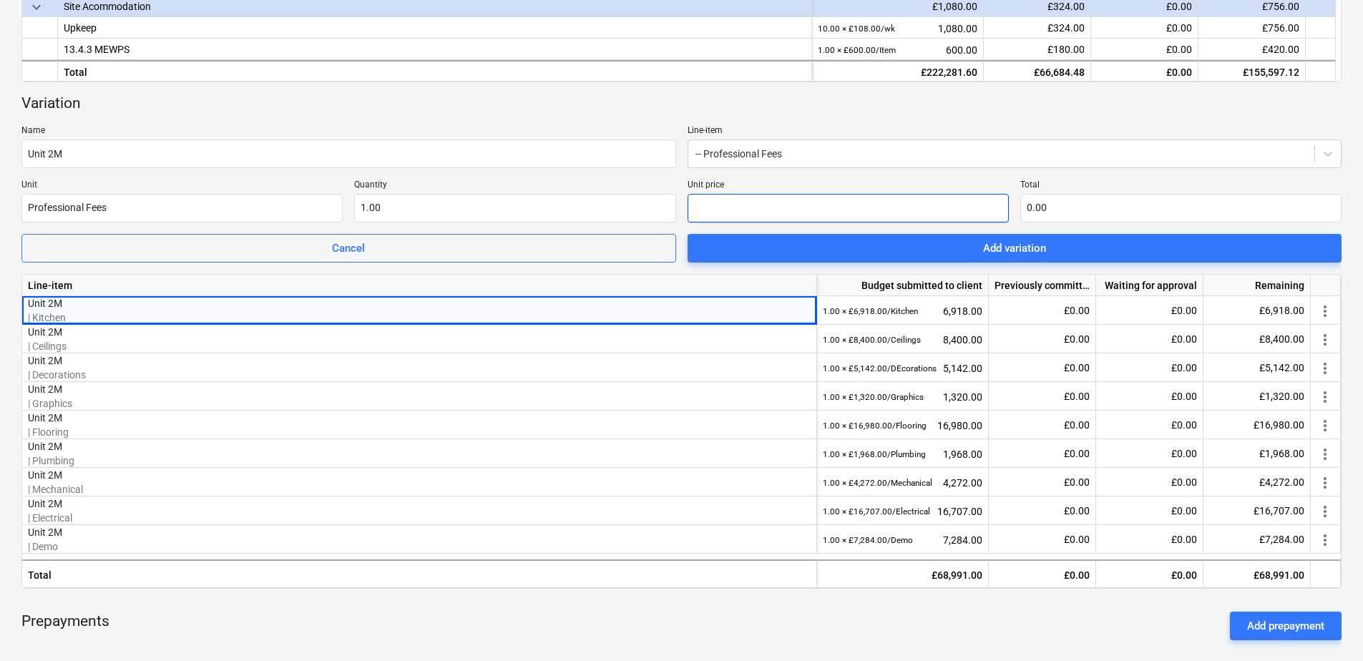
type input "2"
type input "2.00"
type input "26"
type input "26.00"
type input "264"
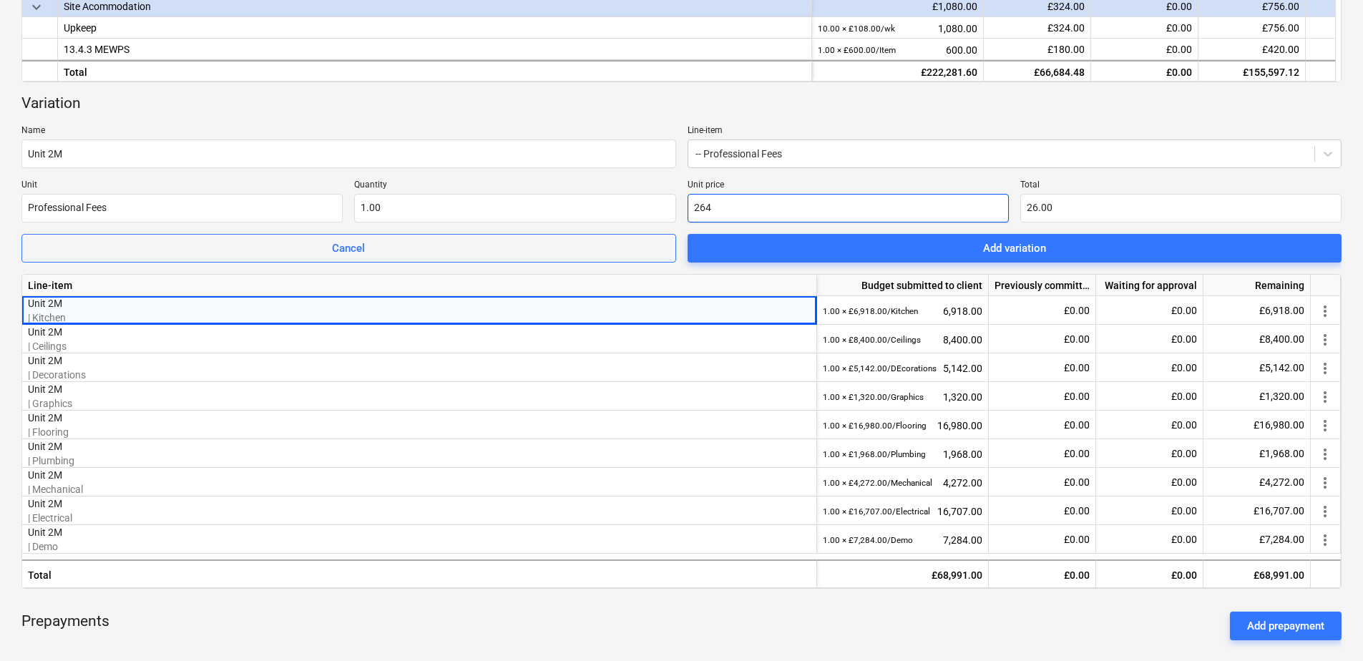
type input "264.00"
type input "2640"
type input "2,640.00"
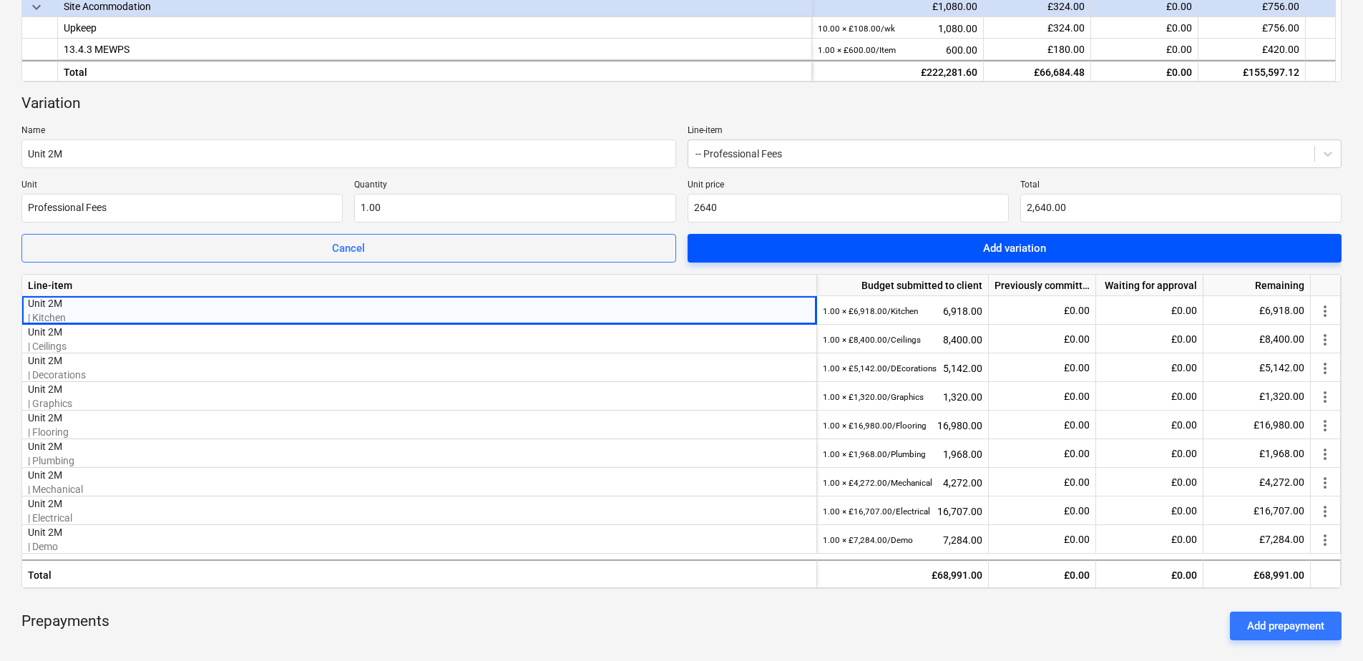
type input "2,640.00"
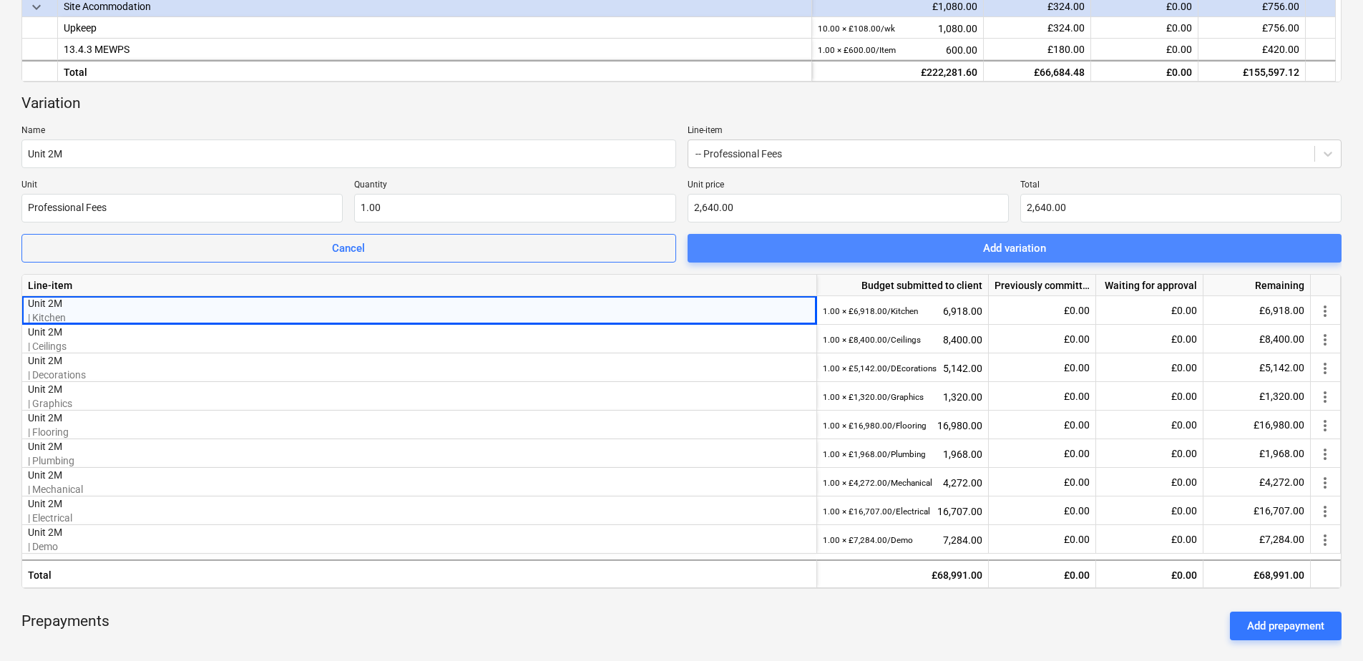
click at [920, 250] on span "Add variation" at bounding box center [1015, 248] width 620 height 19
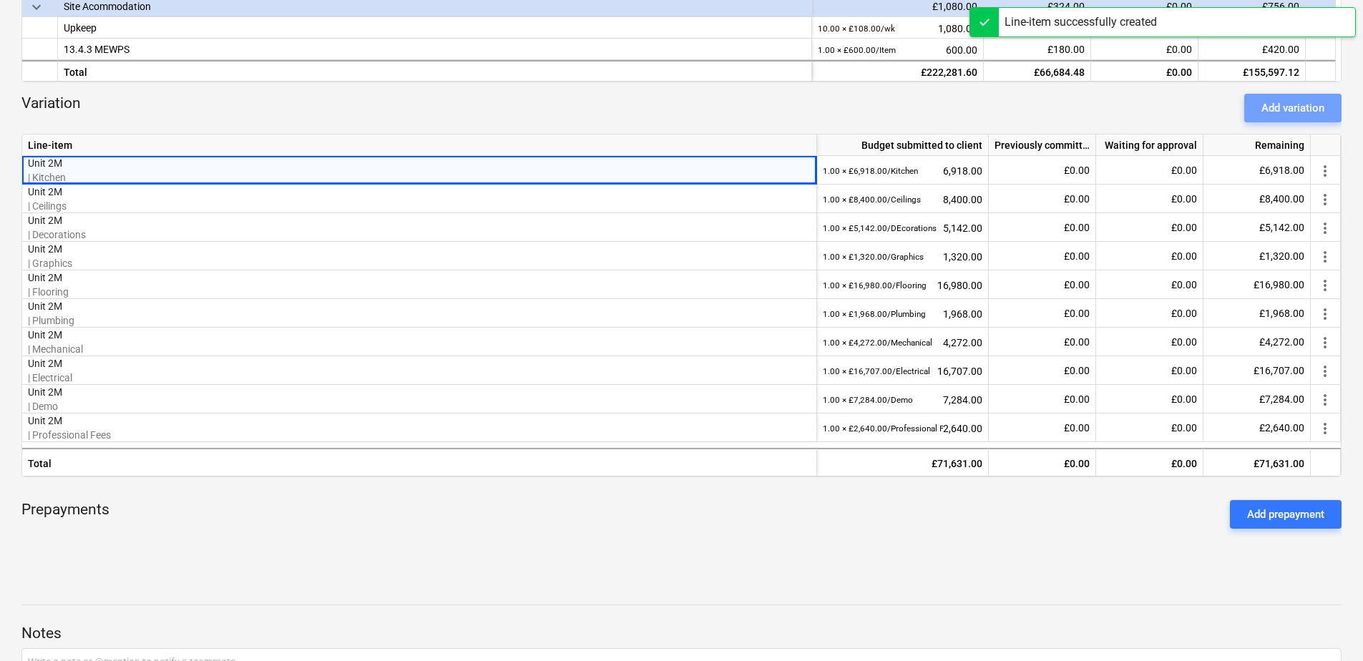
click at [1088, 103] on div "Add variation" at bounding box center [1293, 108] width 63 height 19
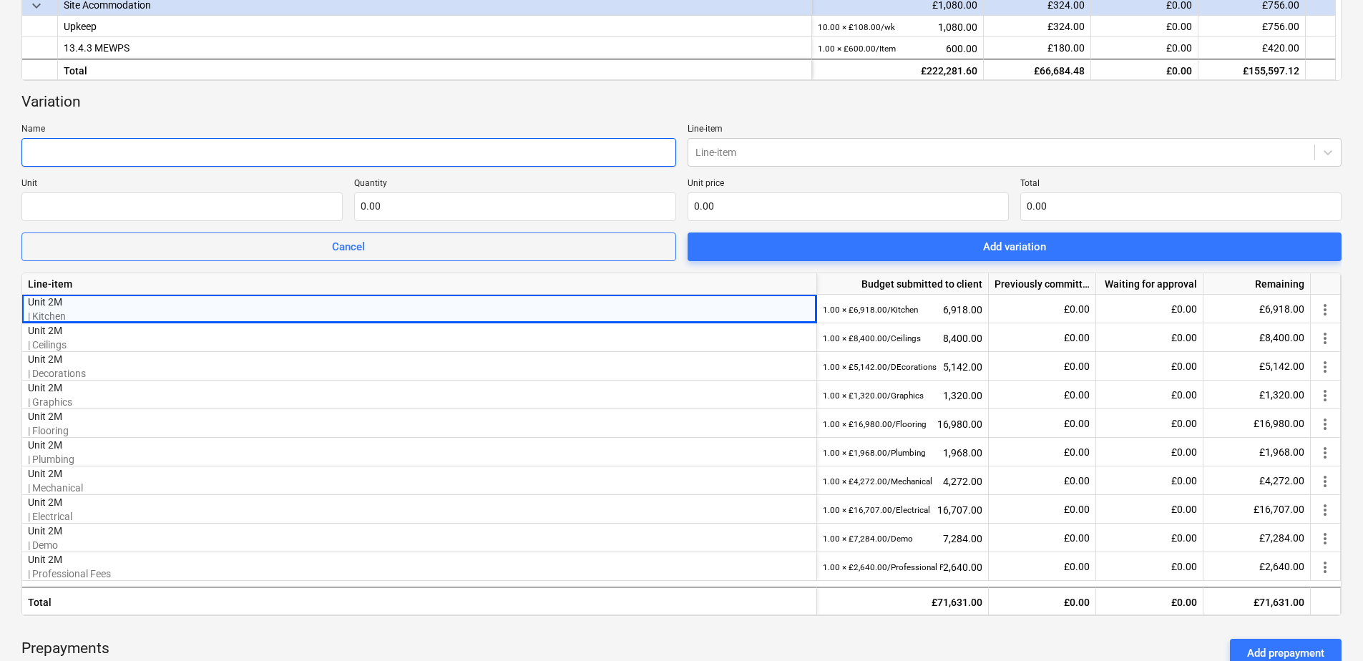
scroll to position [578, 0]
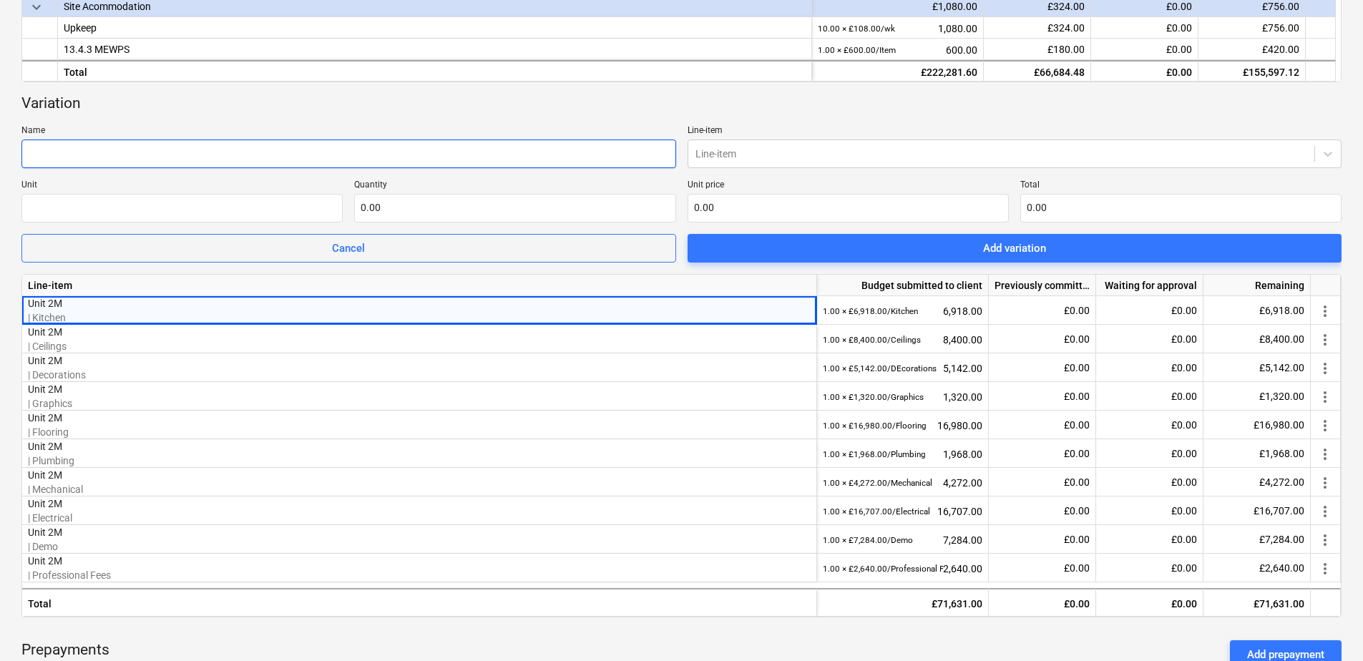
click at [77, 152] on input "text" at bounding box center [348, 154] width 655 height 29
type input "Unit 2M"
click at [741, 147] on div at bounding box center [1002, 154] width 613 height 14
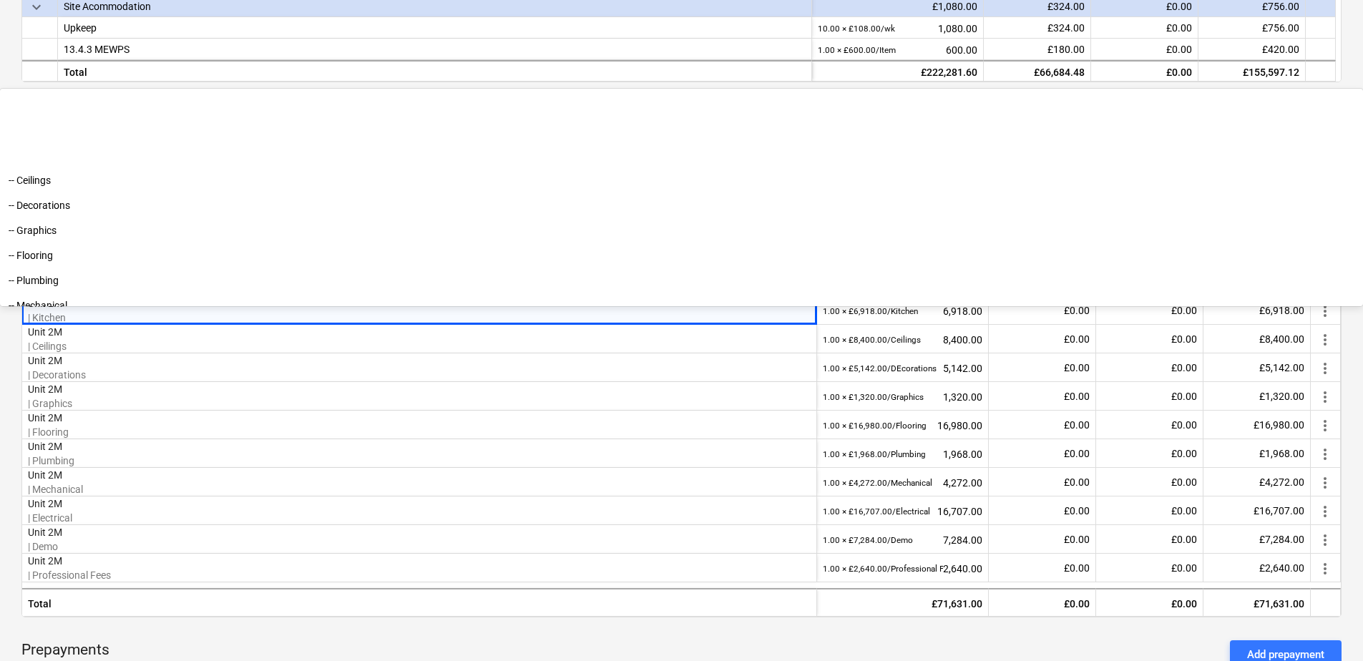
scroll to position [2966, 0]
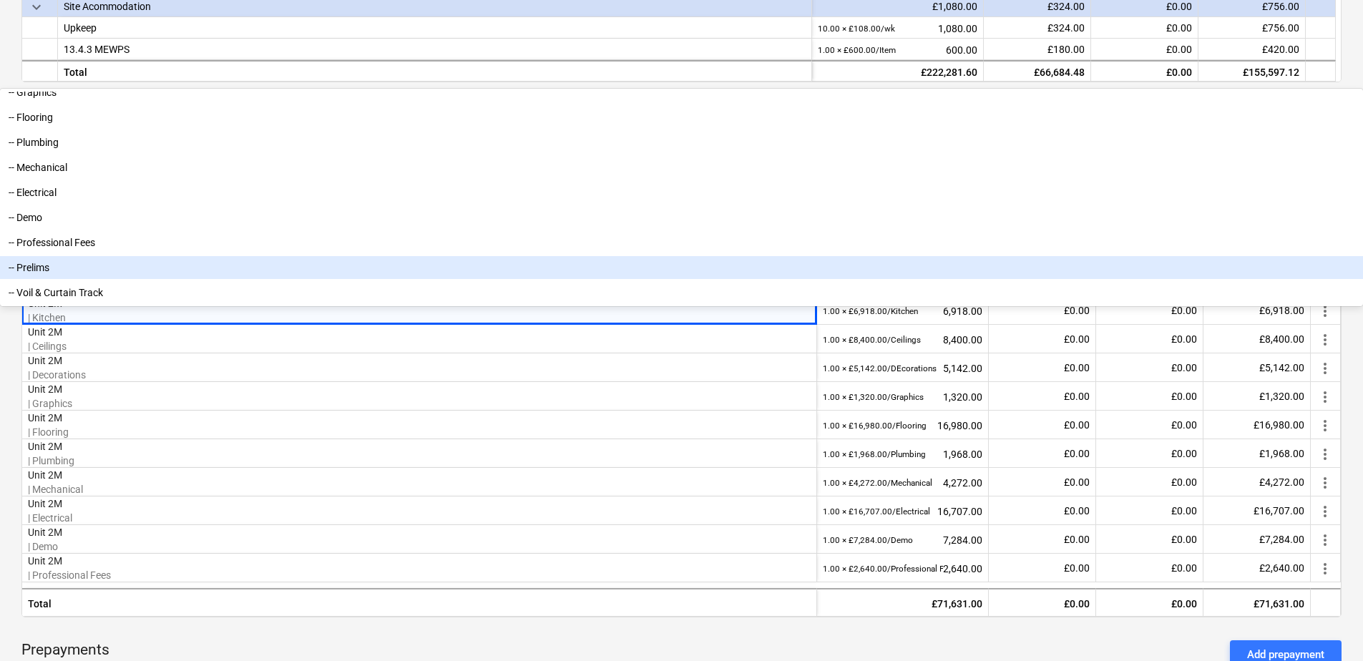
click at [728, 279] on div "-- Prelims" at bounding box center [681, 267] width 1363 height 23
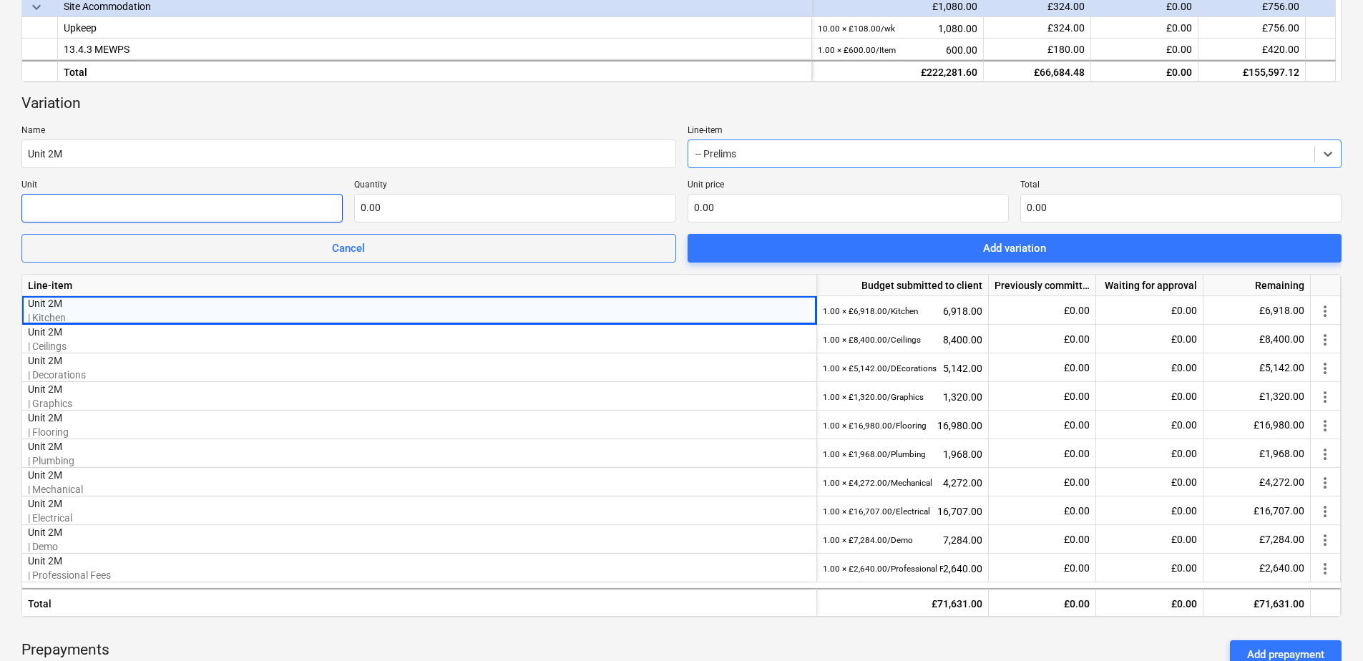
click at [115, 214] on input "text" at bounding box center [181, 208] width 321 height 29
type input "Prelims"
click at [515, 219] on input "text" at bounding box center [514, 208] width 321 height 29
type input "1.00"
click at [722, 213] on input "text" at bounding box center [848, 208] width 321 height 29
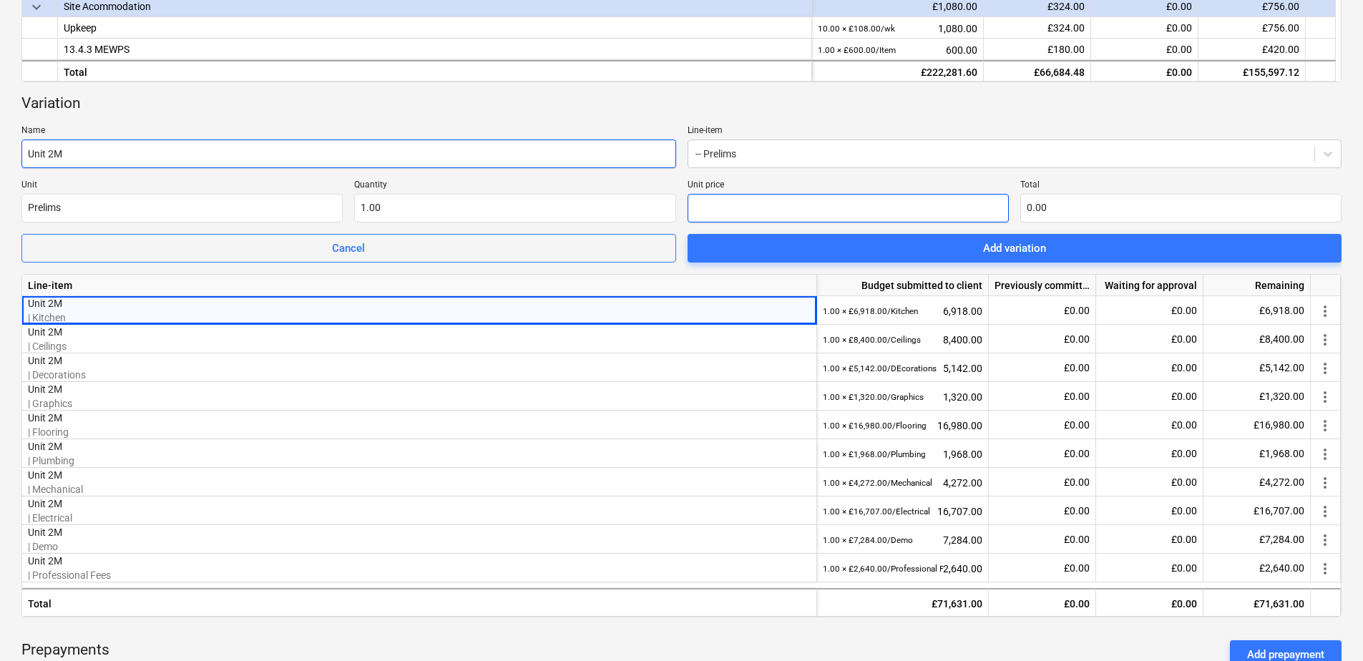
type input "2"
type input "2.00"
type input "25"
type input "25.00"
type input "254"
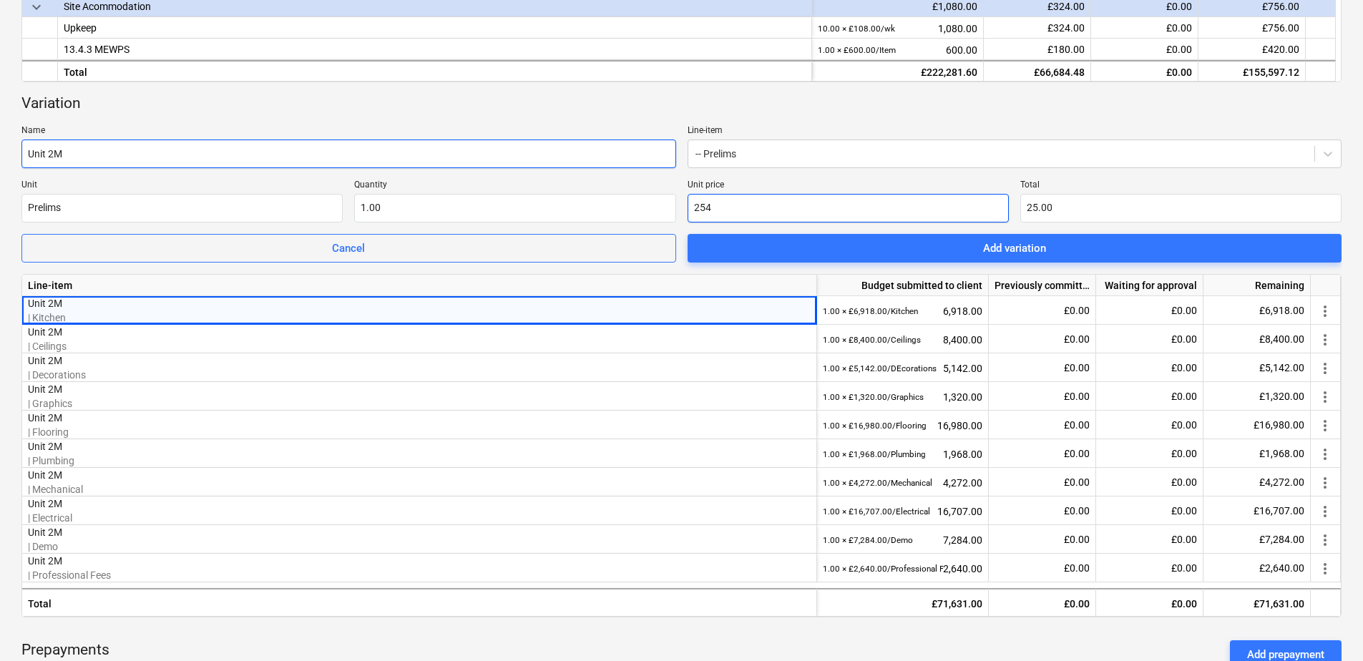
type input "254.00"
type input "2541"
type input "2,541.00"
type input "25416"
type input "25,416.00"
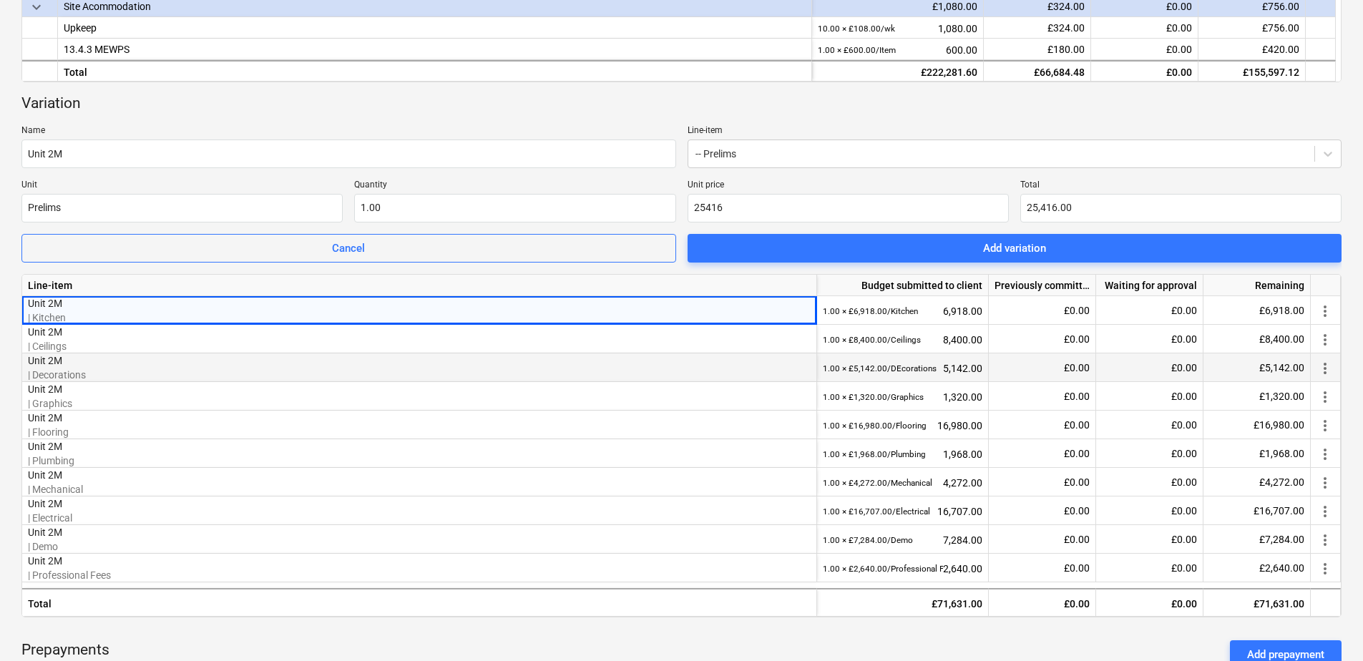
type input "25,416.00"
click at [520, 374] on p "| Decorations" at bounding box center [419, 375] width 783 height 14
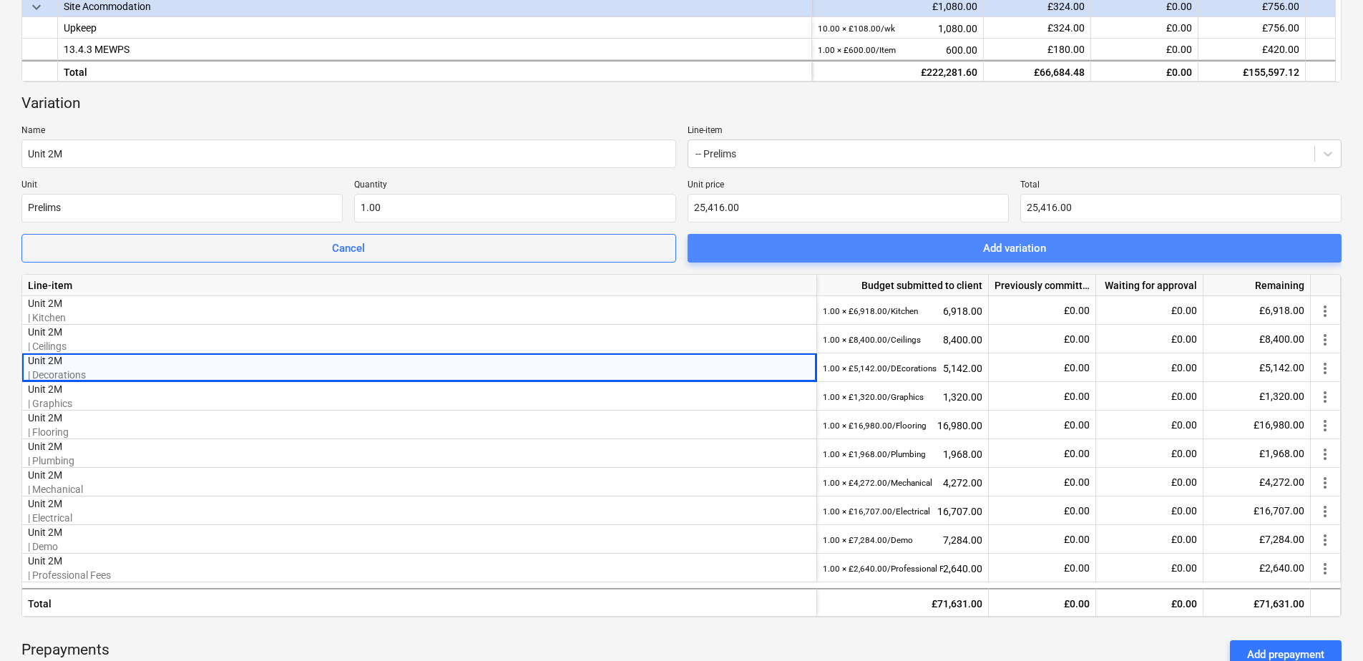
click at [1023, 247] on div "Add variation" at bounding box center [1014, 248] width 63 height 19
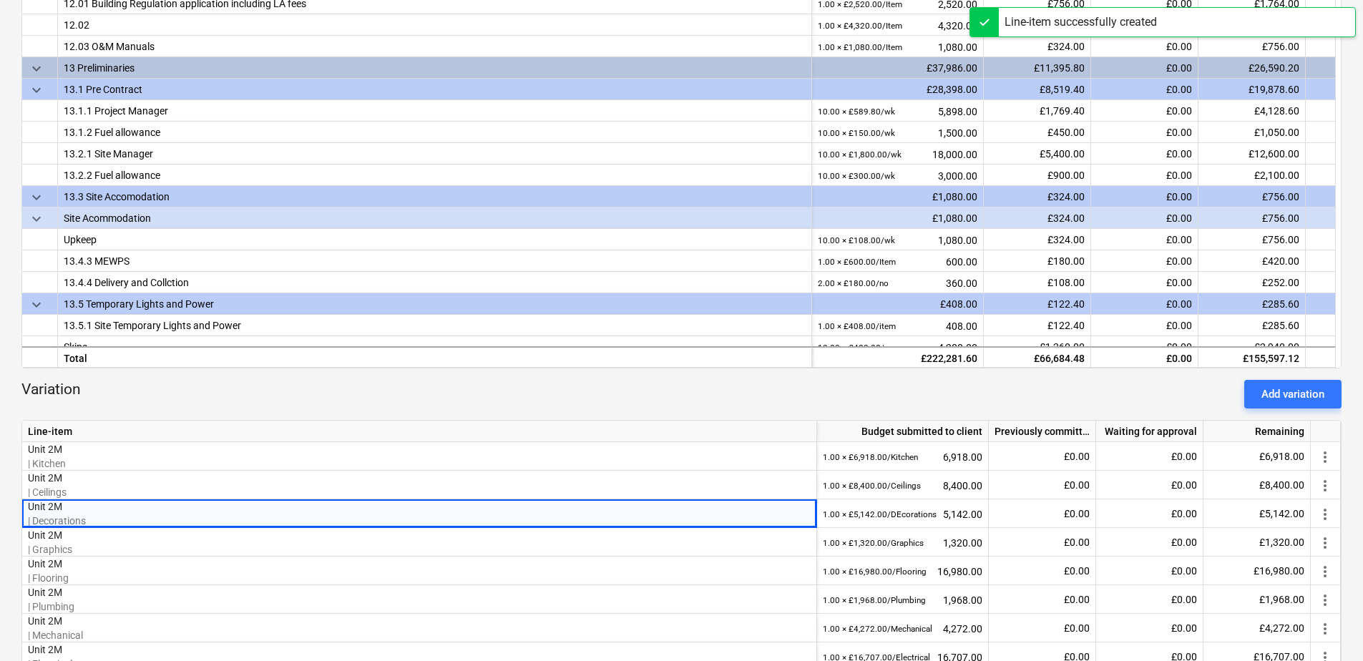
scroll to position [1208, 0]
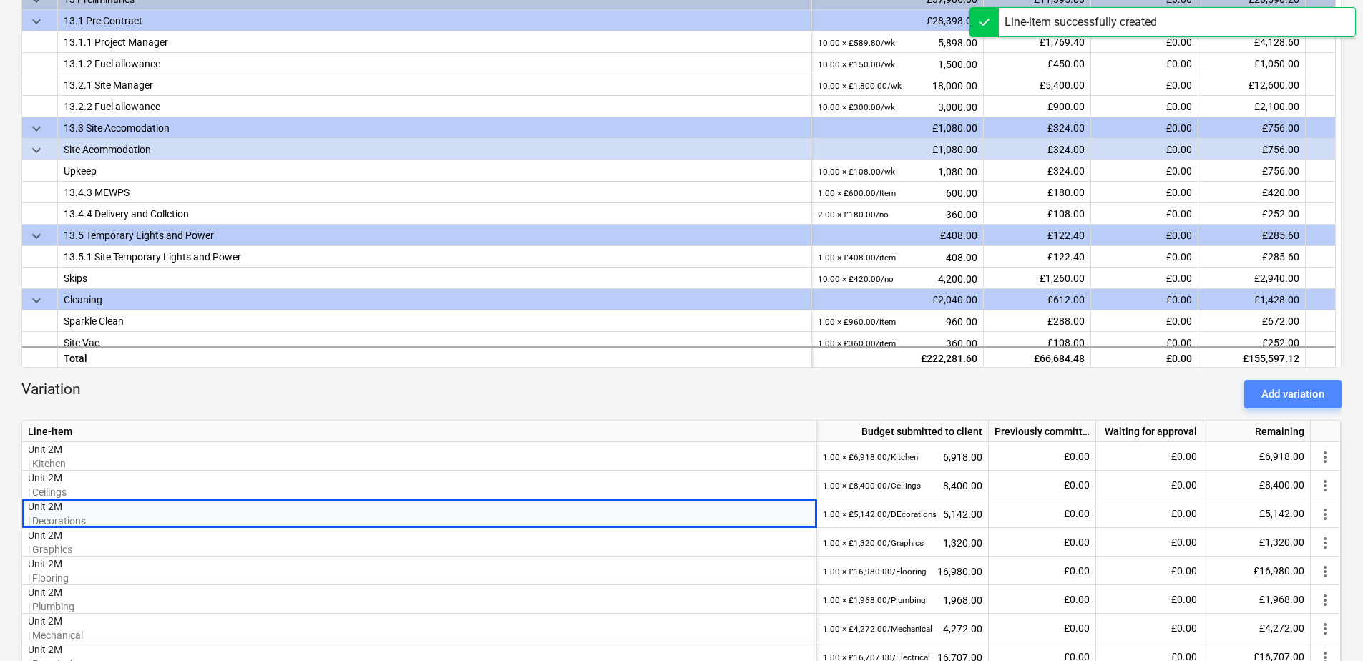
click at [1088, 386] on button "Add variation" at bounding box center [1292, 394] width 97 height 29
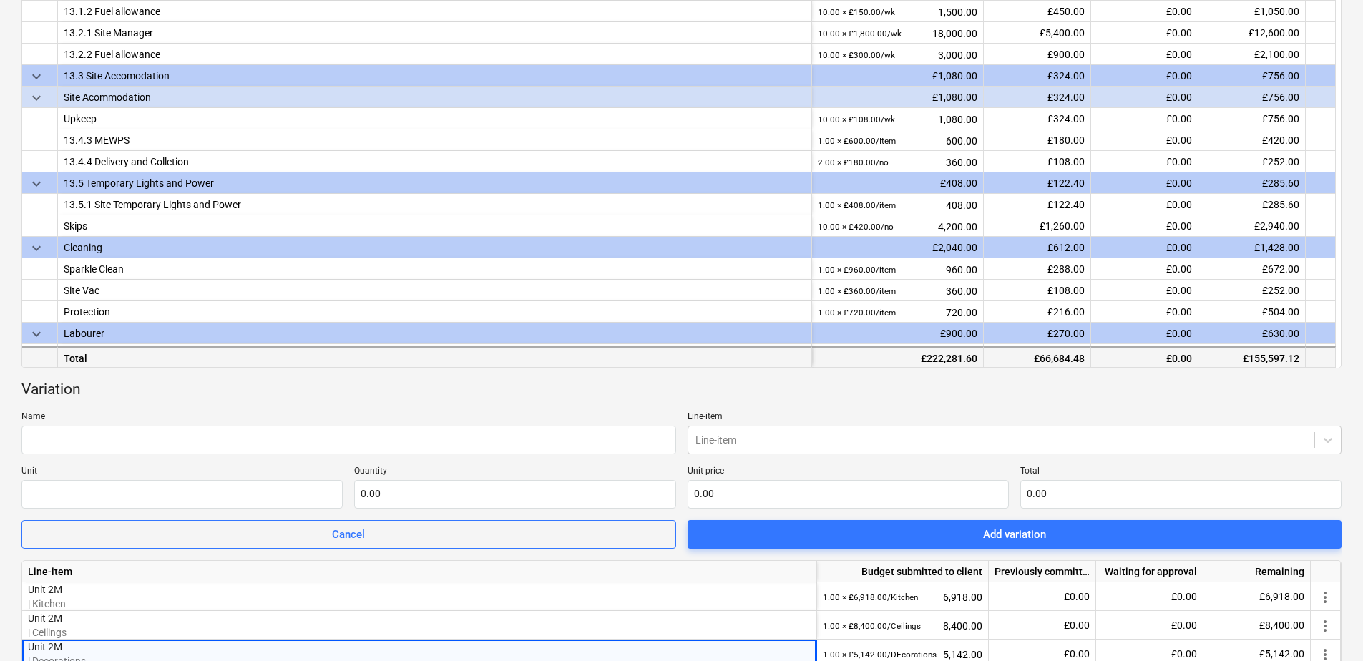
scroll to position [1279, 0]
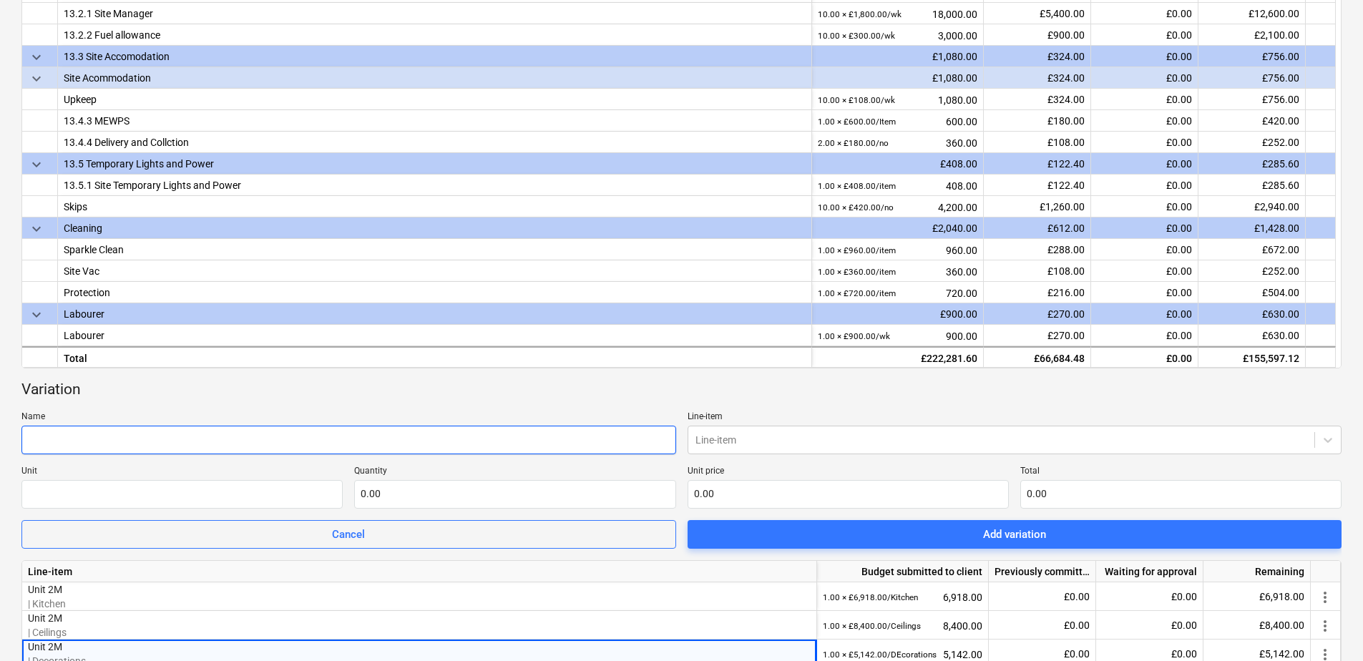
click at [133, 440] on input "text" at bounding box center [348, 440] width 655 height 29
type input "Unit 2M"
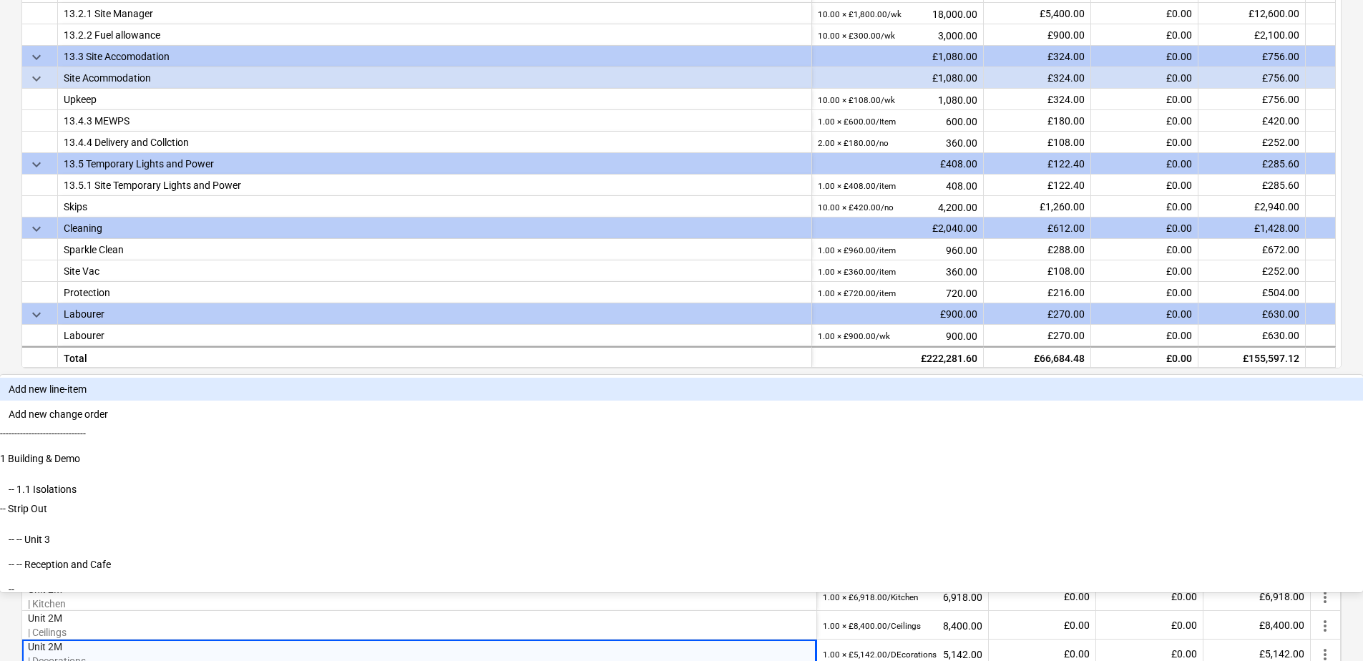
scroll to position [314, 0]
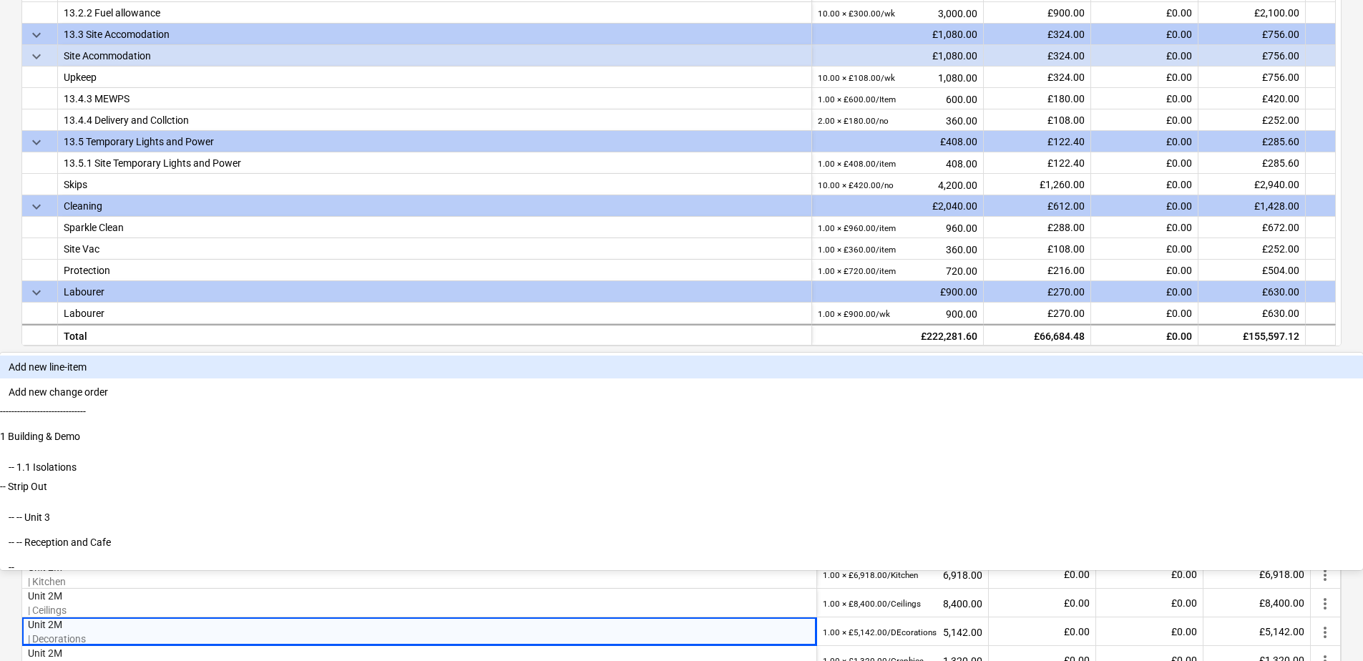
click at [774, 429] on div "Line-item" at bounding box center [1015, 418] width 655 height 29
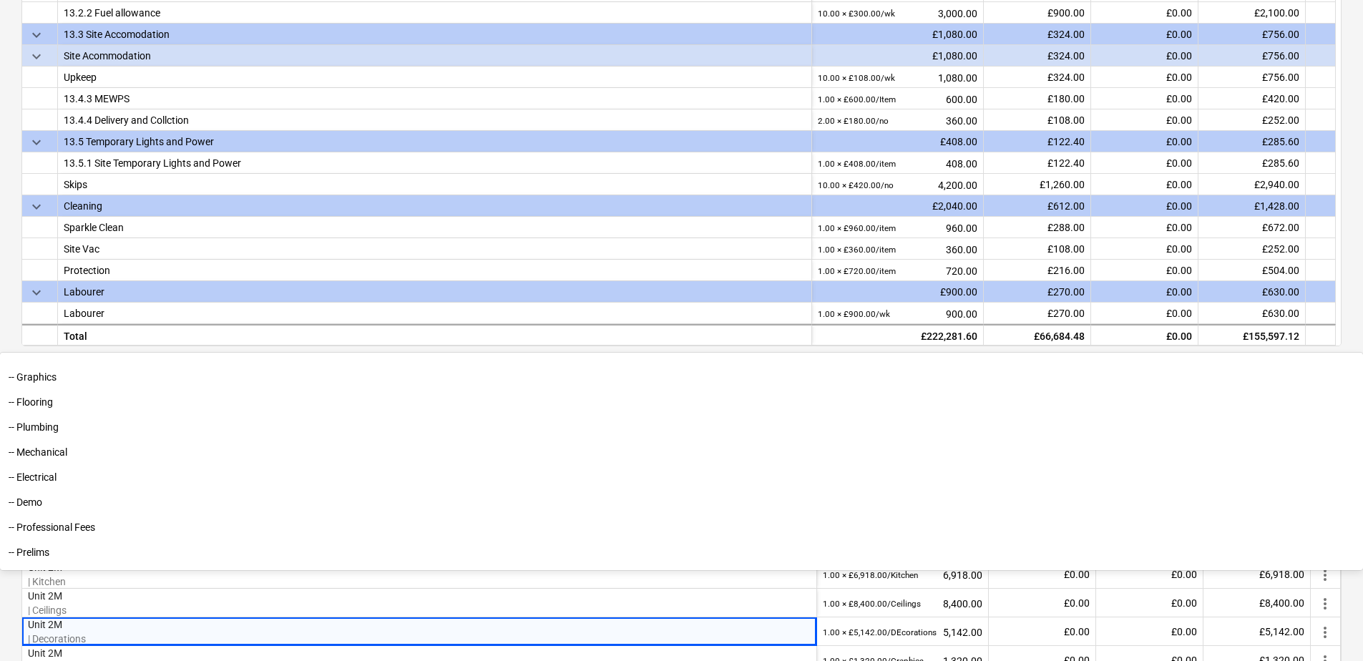
scroll to position [2966, 0]
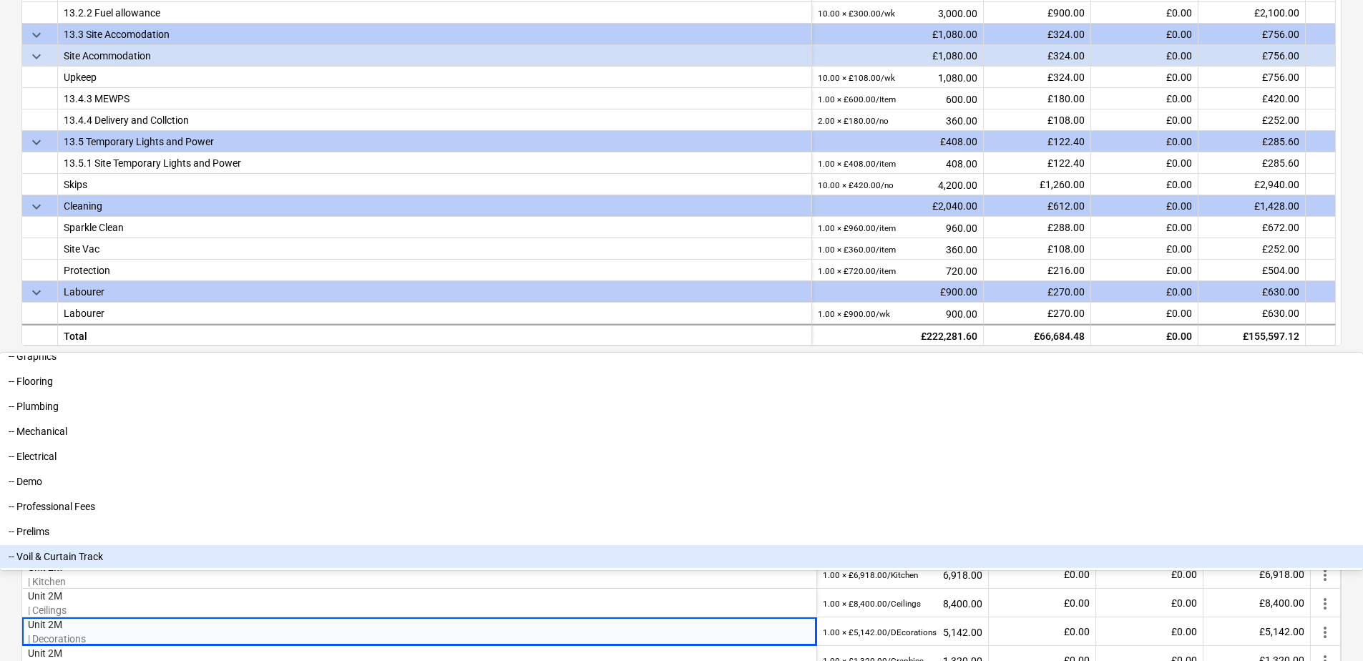
click at [820, 568] on div "-- Voil & Curtain Track" at bounding box center [681, 556] width 1363 height 23
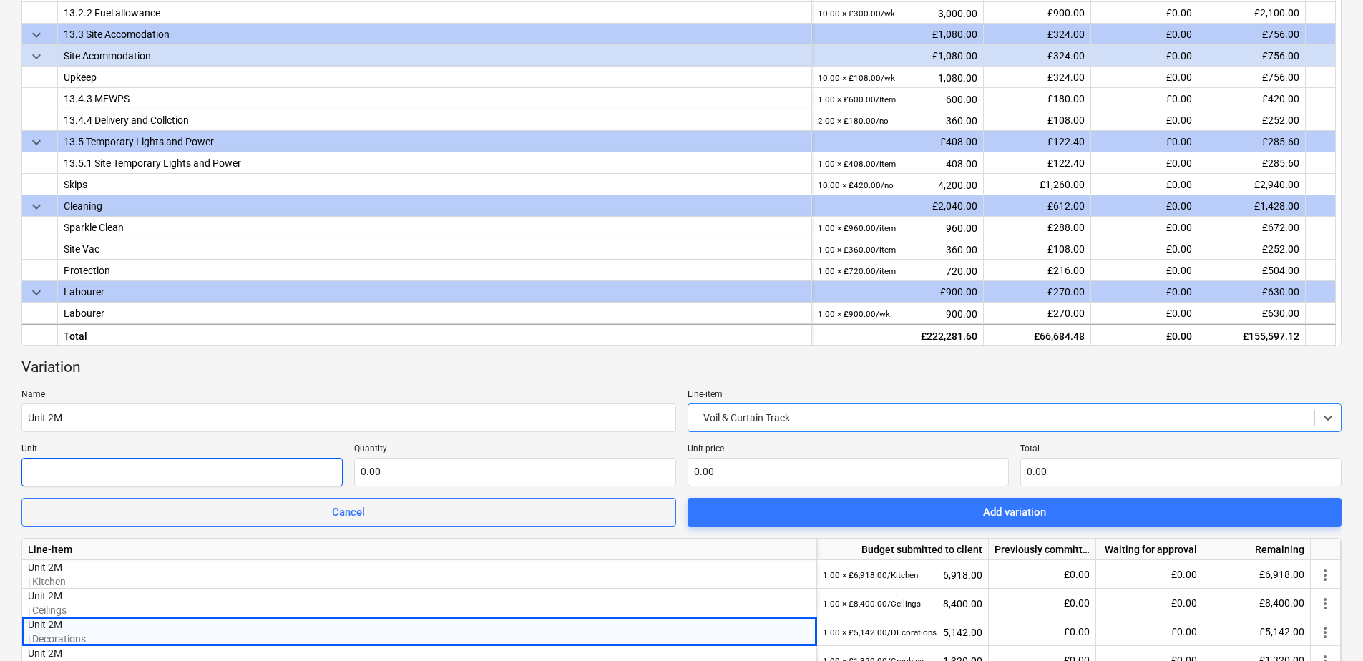
click at [195, 462] on input "text" at bounding box center [181, 472] width 321 height 29
type input "Voil & Curtain Track"
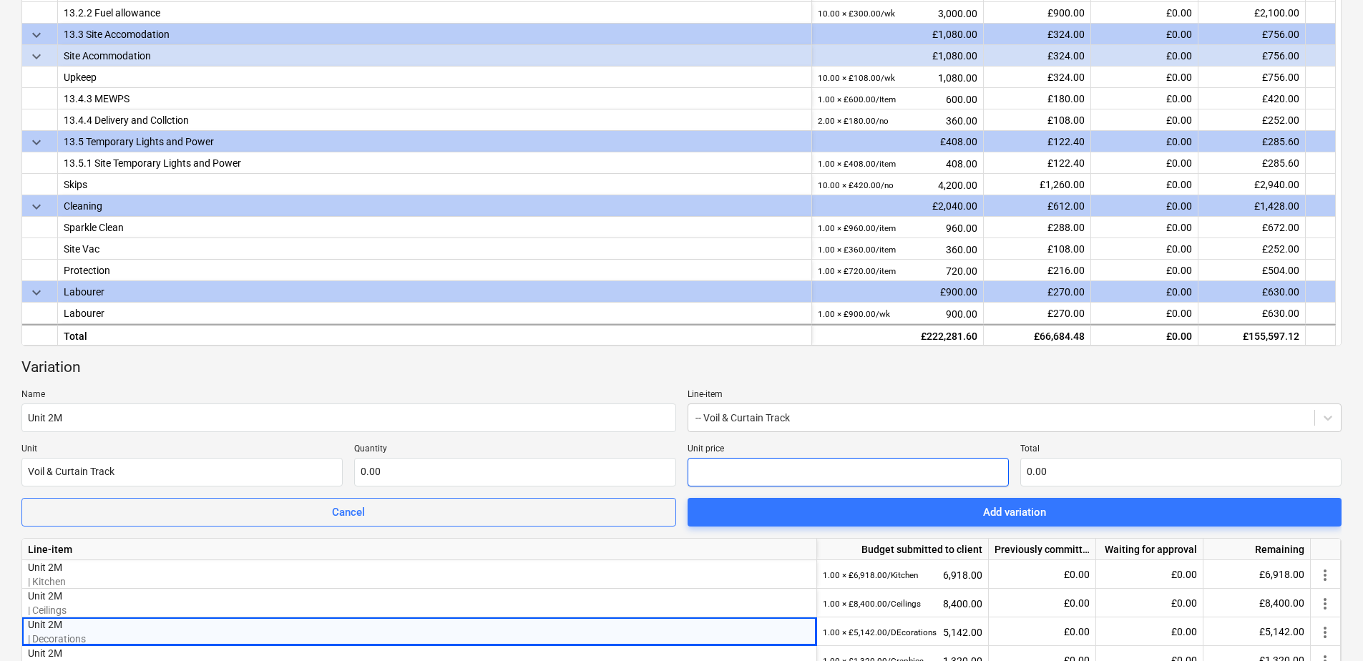
click at [757, 458] on input "text" at bounding box center [848, 472] width 321 height 29
type input "1"
type input "1,123.00"
click at [938, 450] on p "Unit price" at bounding box center [848, 451] width 321 height 14
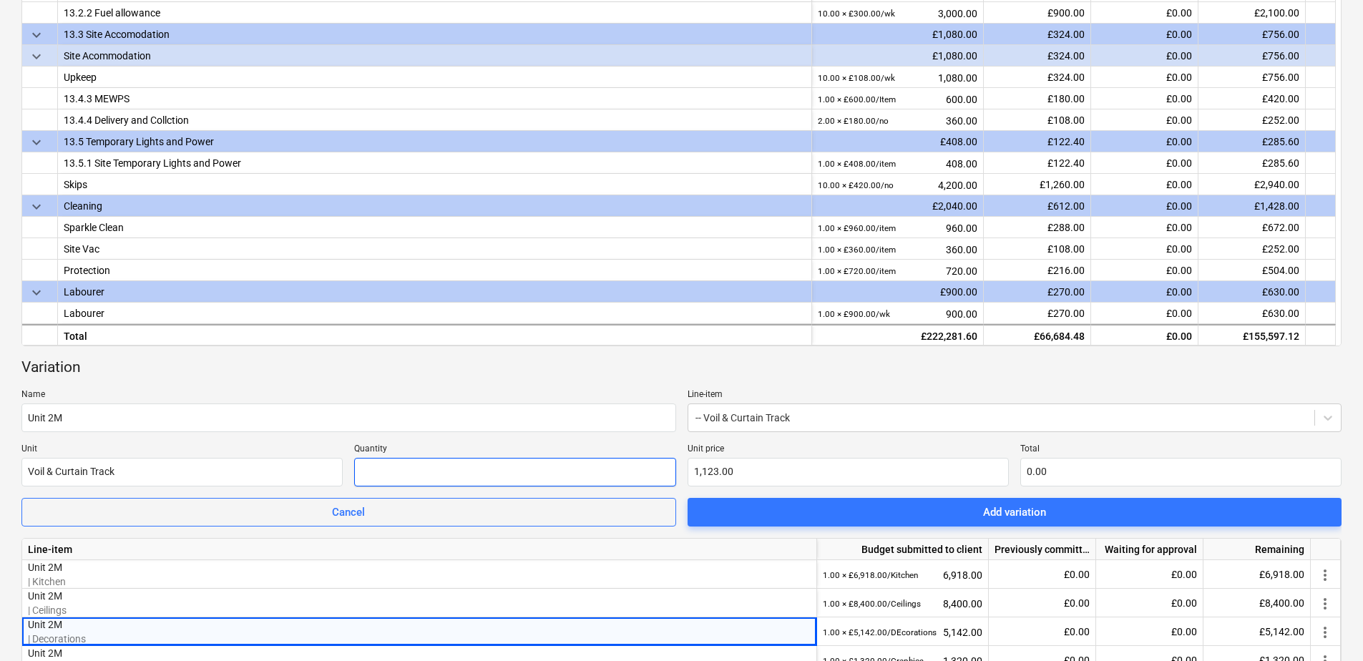
click at [469, 478] on input "text" at bounding box center [514, 472] width 321 height 29
type input "1"
type input "1,123.00"
type input "1.00"
click at [461, 547] on div "Line-item" at bounding box center [419, 549] width 795 height 21
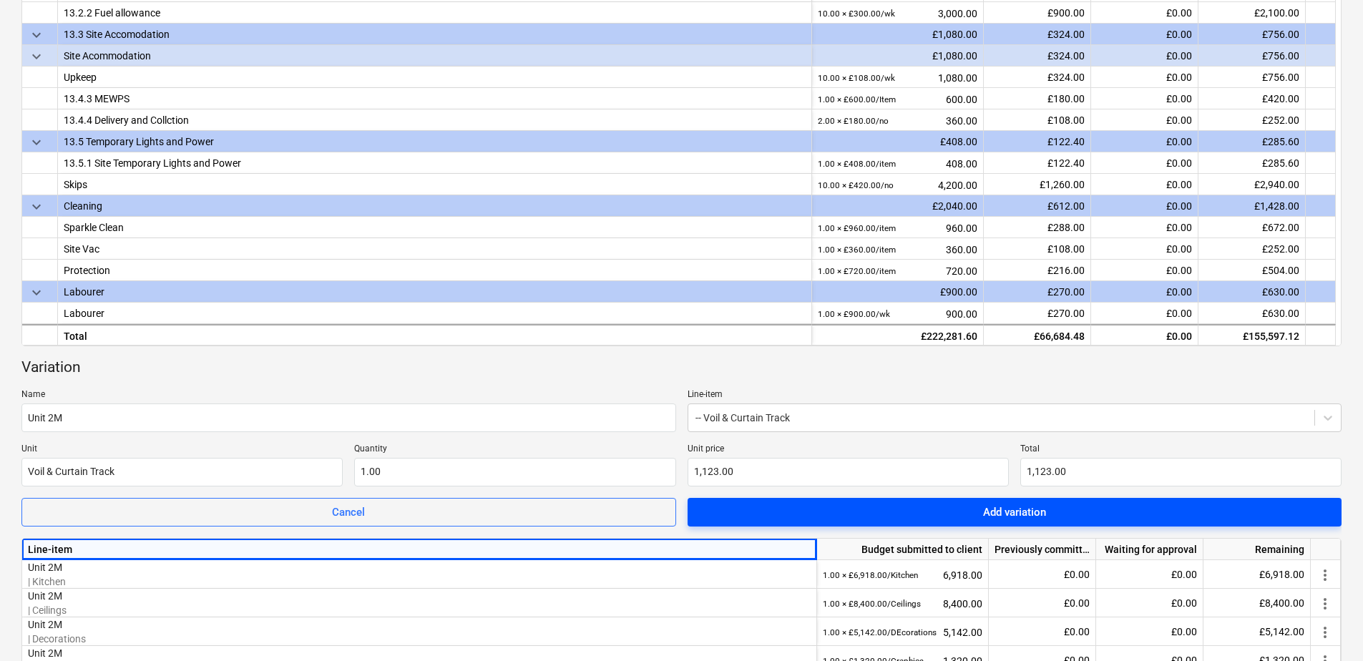
click at [798, 506] on span "Add variation" at bounding box center [1015, 512] width 620 height 19
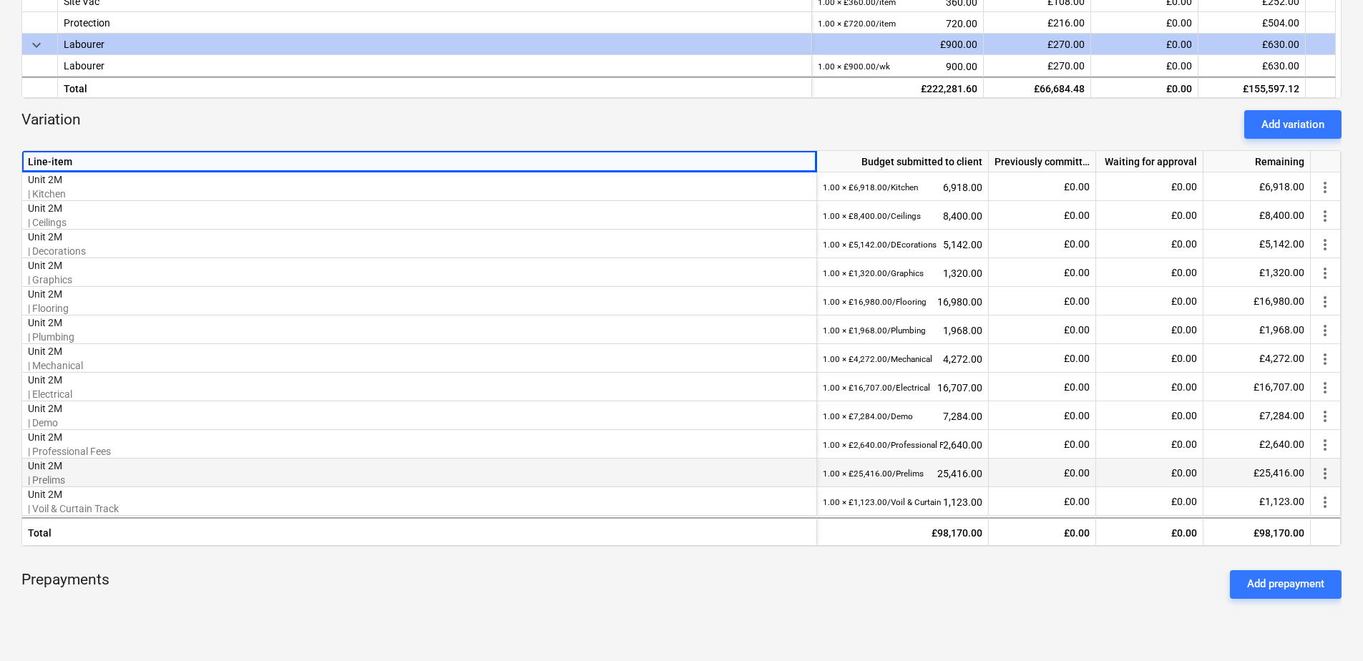
scroll to position [529, 0]
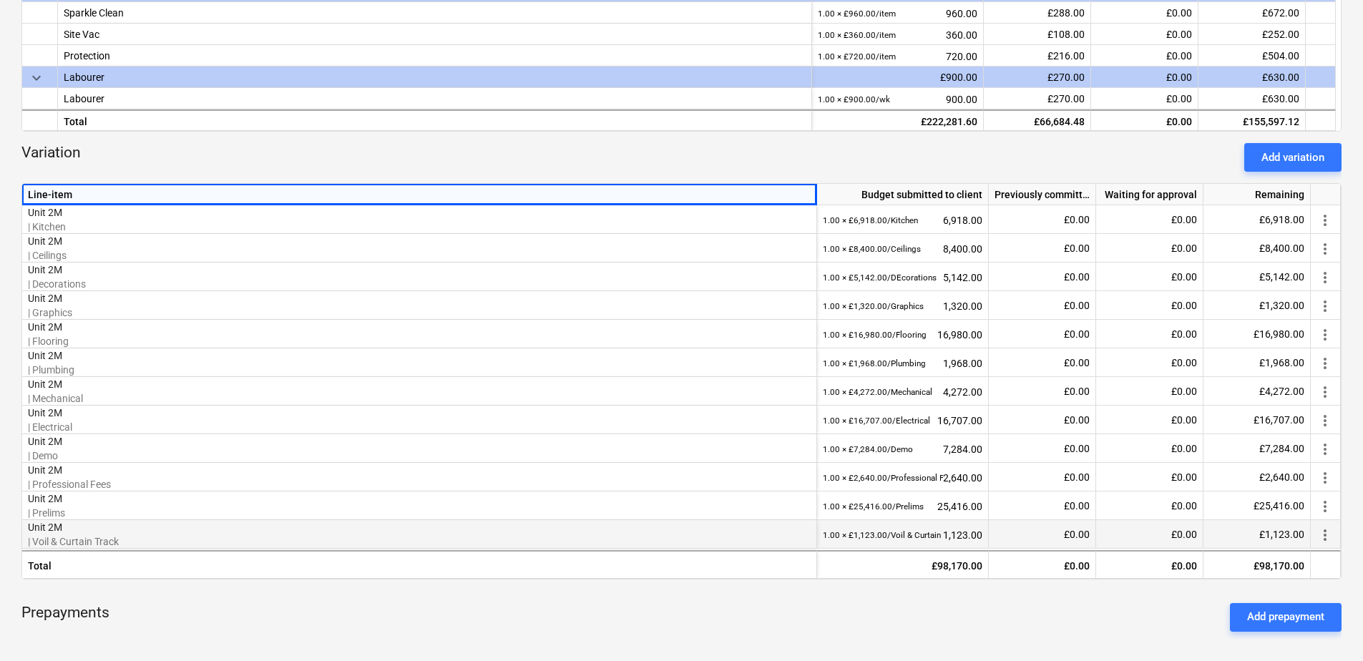
click at [55, 537] on p "| Voil & Curtain Track" at bounding box center [419, 542] width 783 height 14
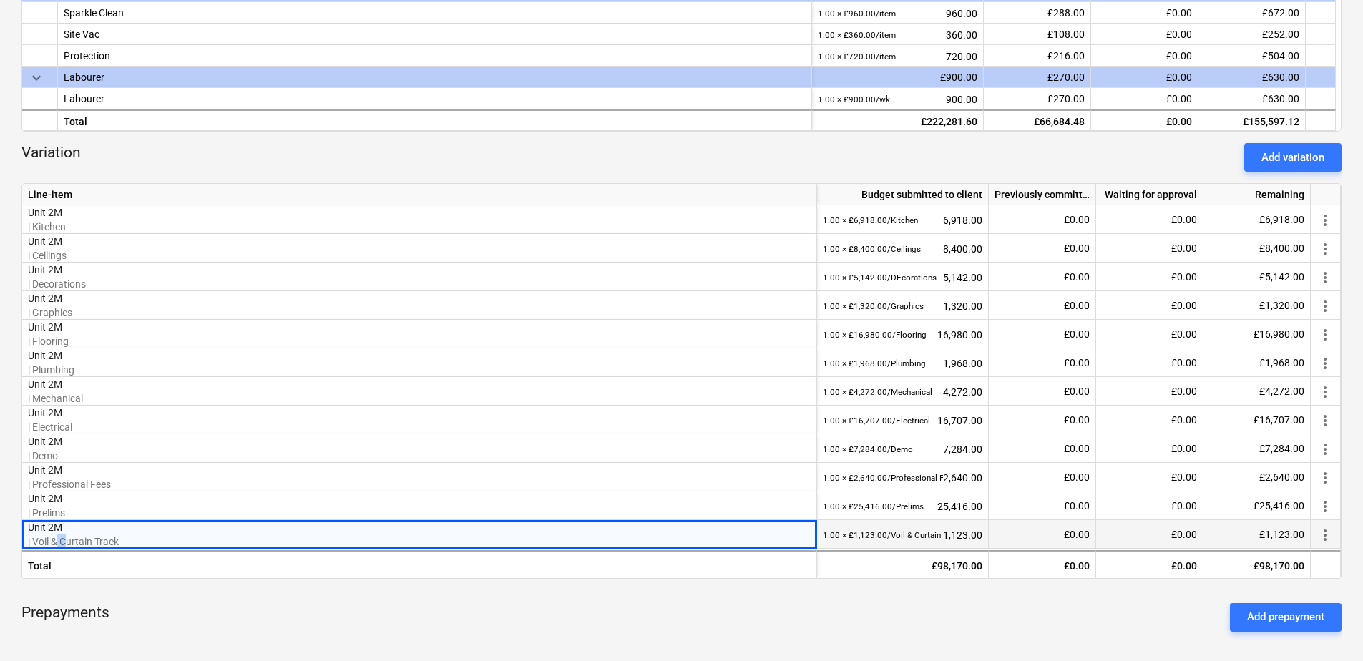
click at [55, 537] on p "| Voil & Curtain Track" at bounding box center [419, 542] width 783 height 14
drag, startPoint x: 55, startPoint y: 537, endPoint x: 48, endPoint y: 525, distance: 14.7
click at [48, 524] on p "Unit 2M" at bounding box center [419, 527] width 783 height 14
click at [44, 525] on p "Unit 2M" at bounding box center [419, 527] width 783 height 14
click at [44, 526] on p "Unit 2M" at bounding box center [419, 527] width 783 height 14
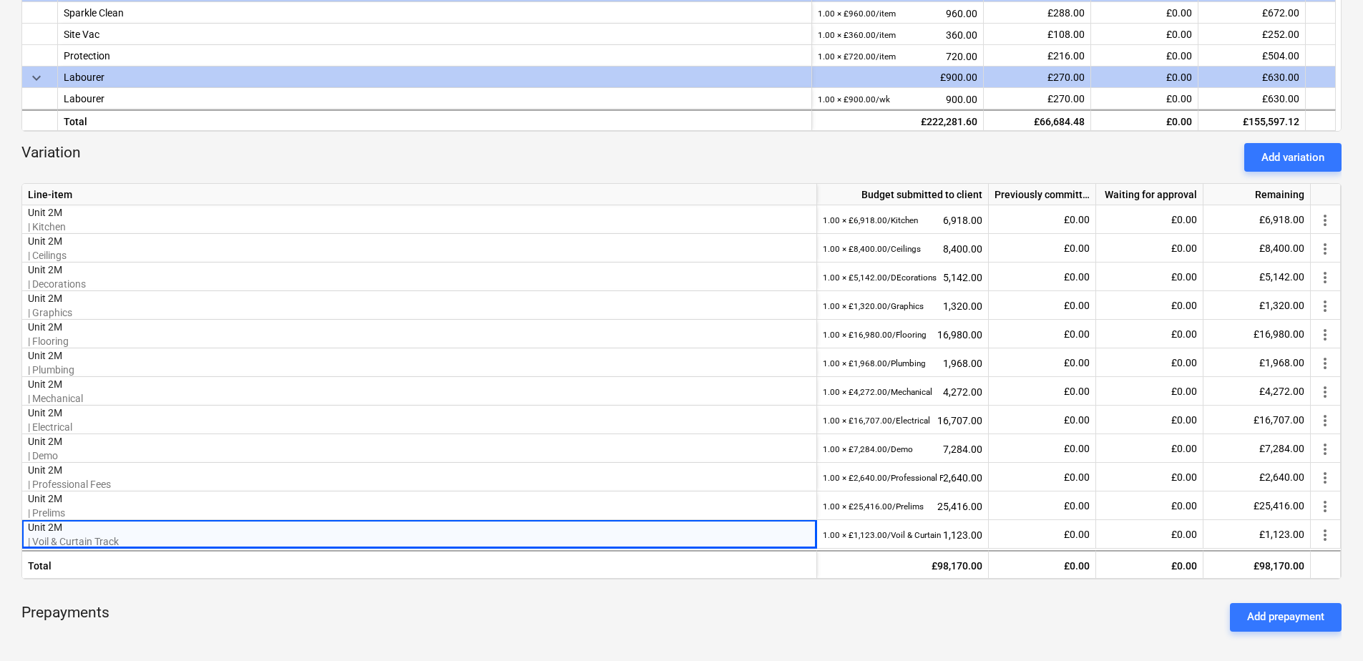
drag, startPoint x: 44, startPoint y: 526, endPoint x: 137, endPoint y: 588, distance: 112.5
click at [137, 575] on div "keyboard_arrow_down Line-item Budget submitted to client Previously committed W…" at bounding box center [681, 206] width 1320 height 942
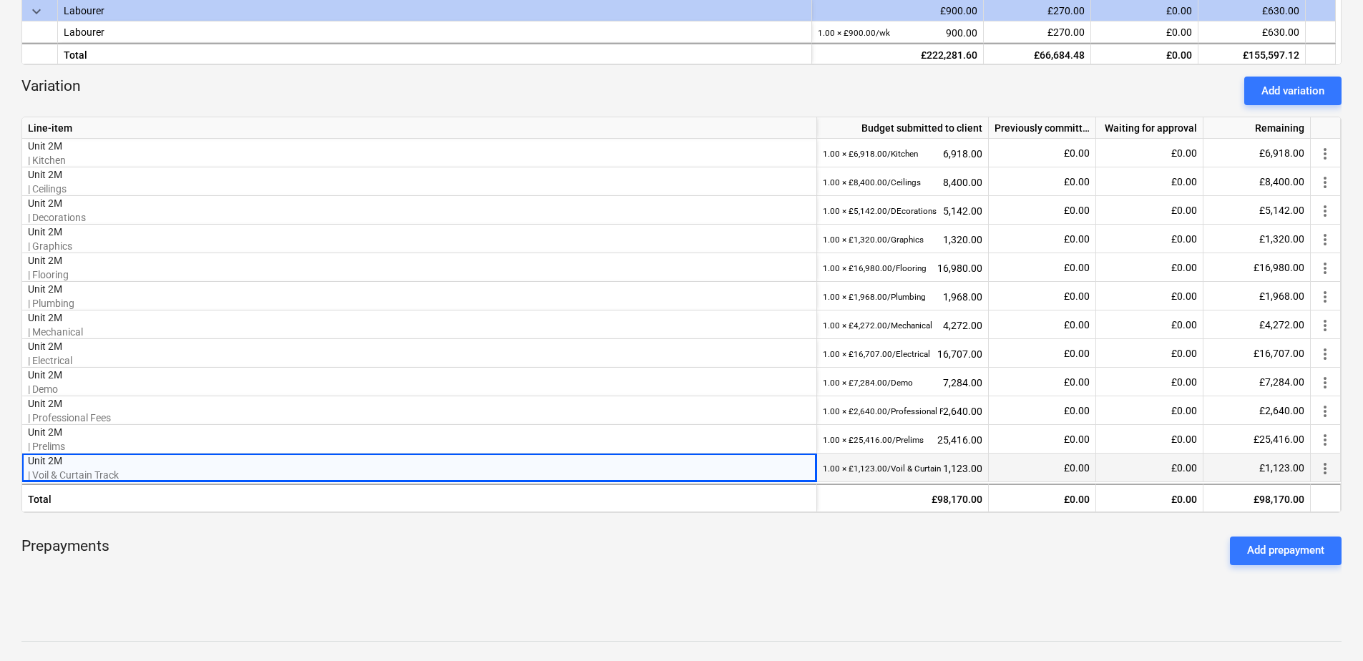
scroll to position [743, 0]
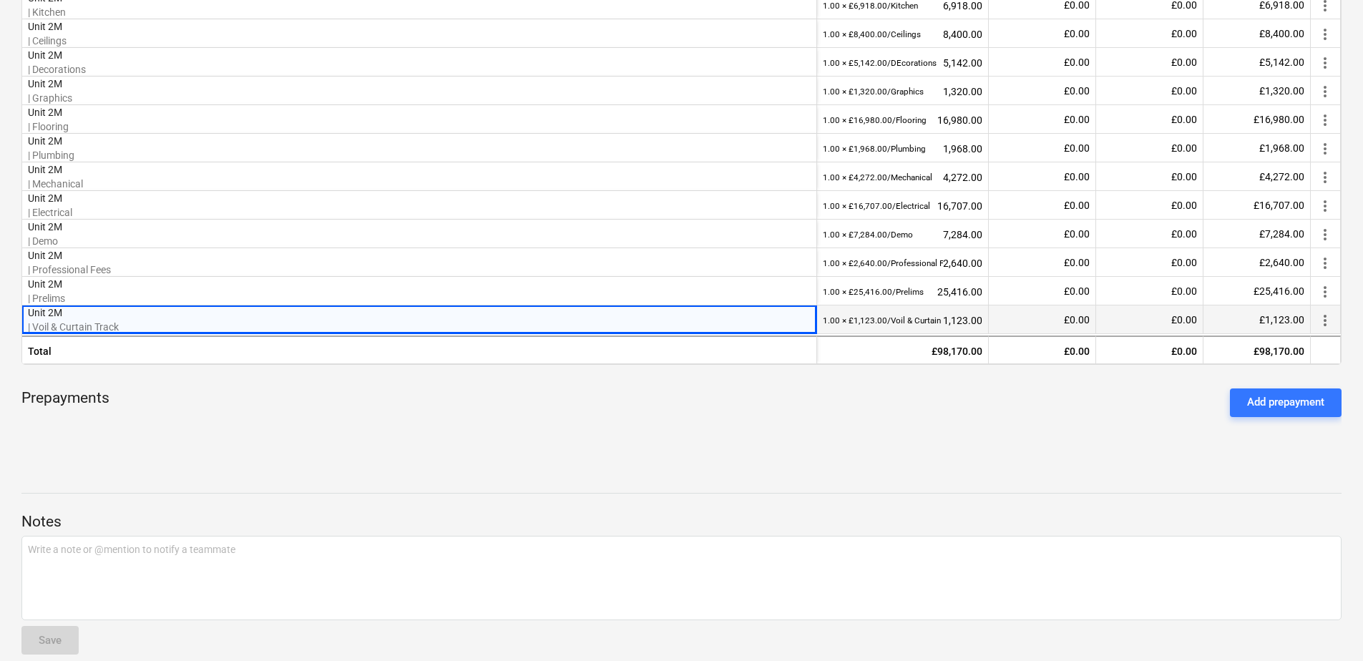
click at [1088, 323] on span "more_vert" at bounding box center [1325, 320] width 17 height 17
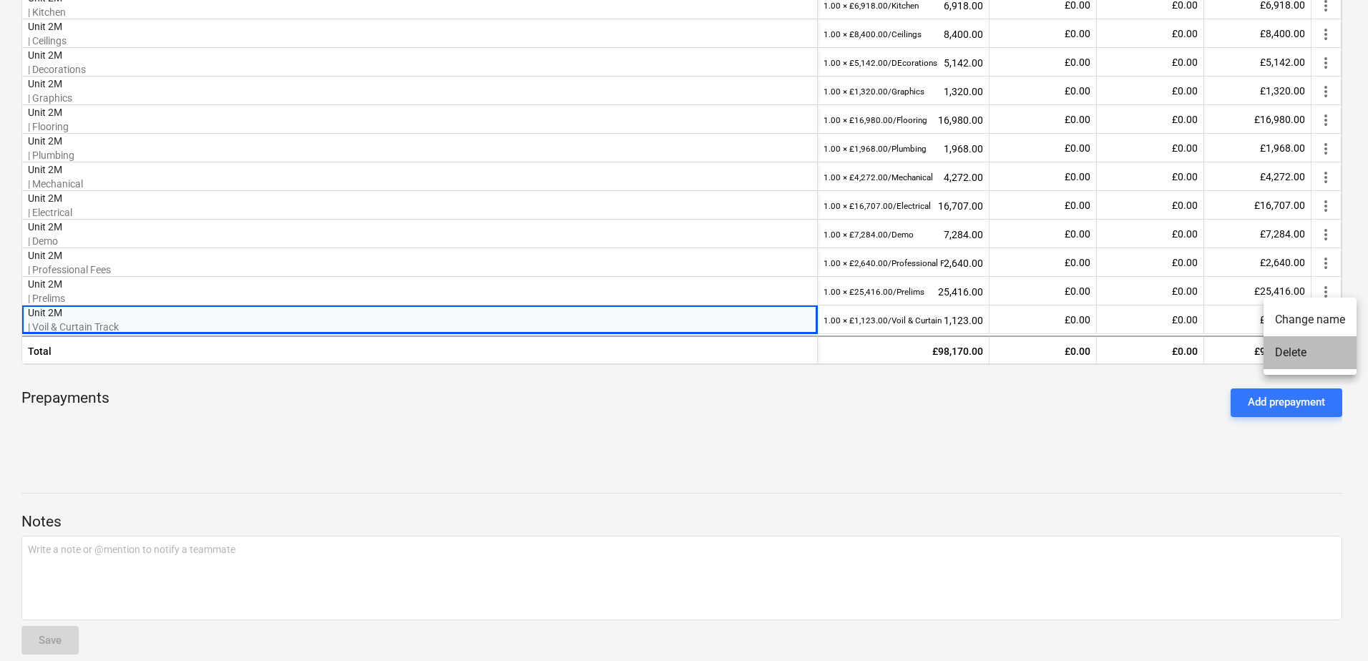
click at [1088, 348] on li "Delete" at bounding box center [1310, 352] width 93 height 33
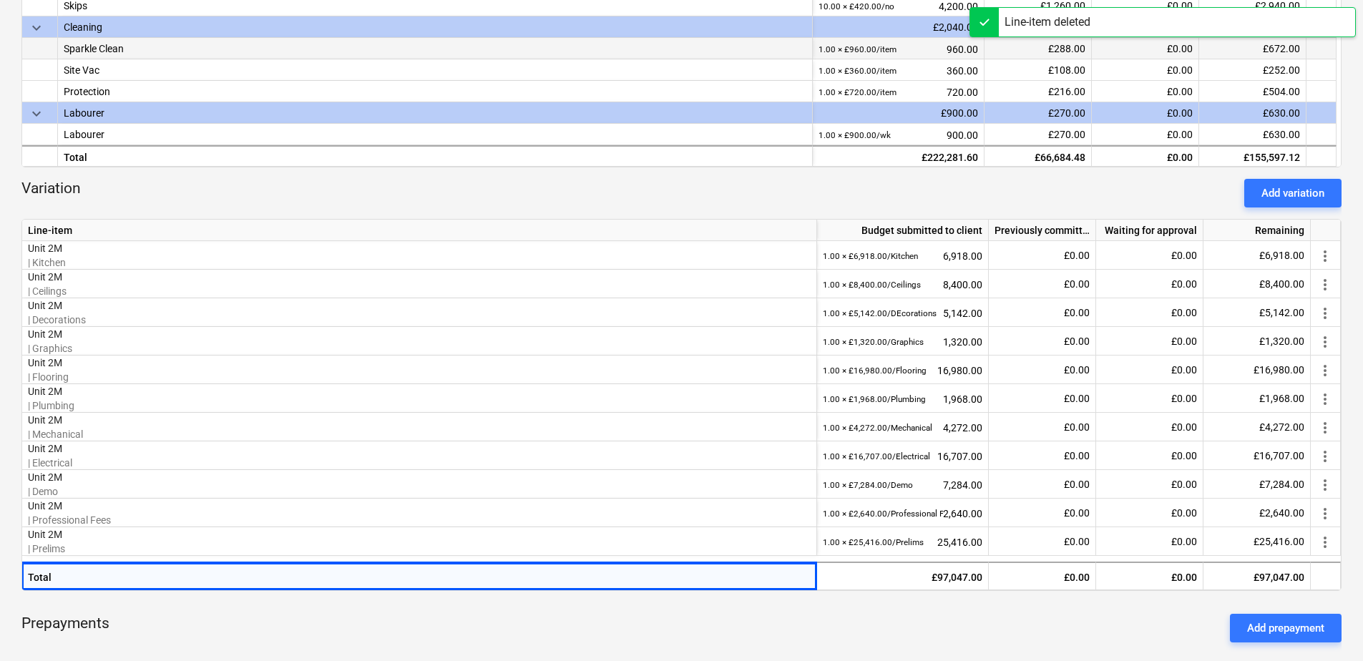
scroll to position [449, 0]
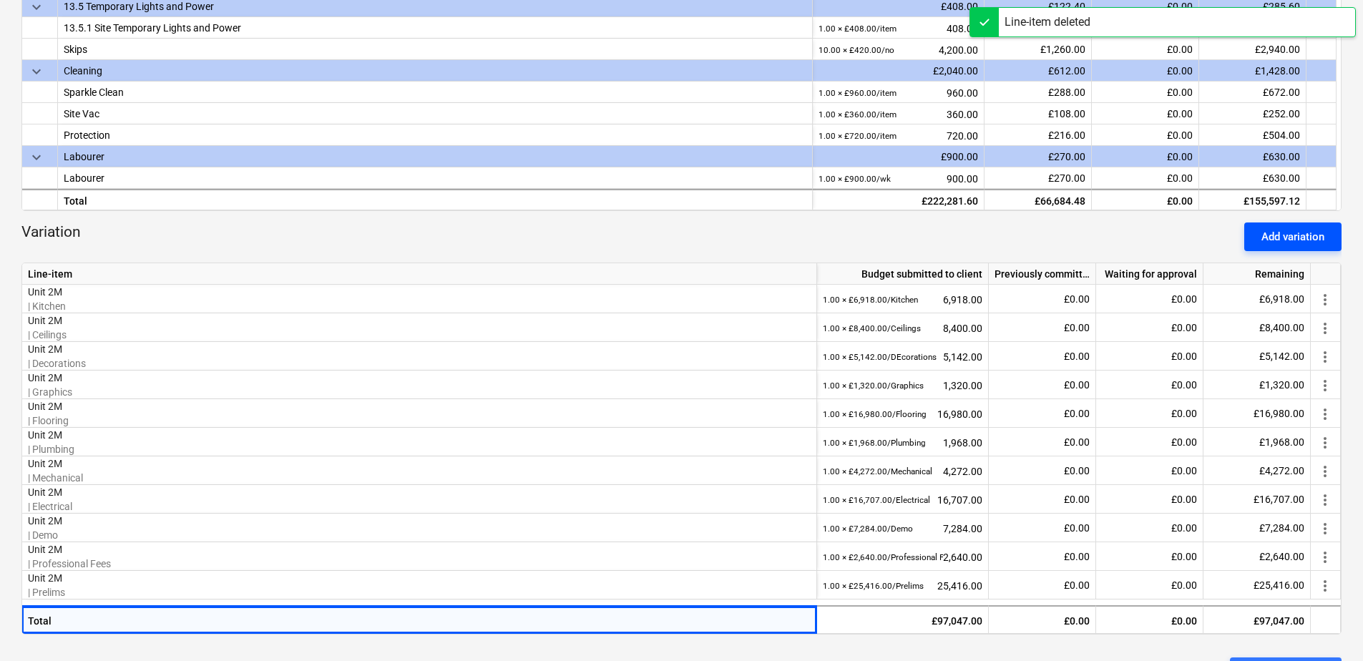
click at [1088, 230] on div "Add variation" at bounding box center [1293, 237] width 63 height 19
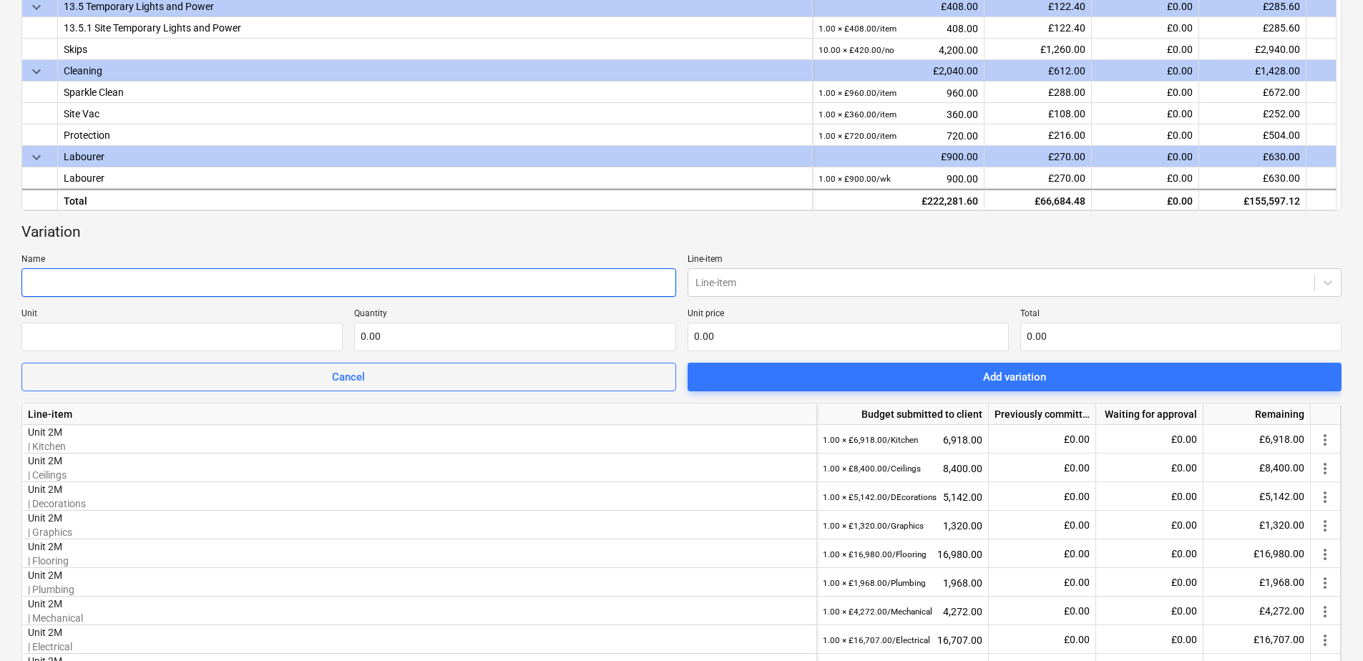
click at [238, 287] on input "text" at bounding box center [348, 282] width 655 height 29
type input "Unit 2M"
click at [757, 284] on div at bounding box center [1002, 283] width 613 height 14
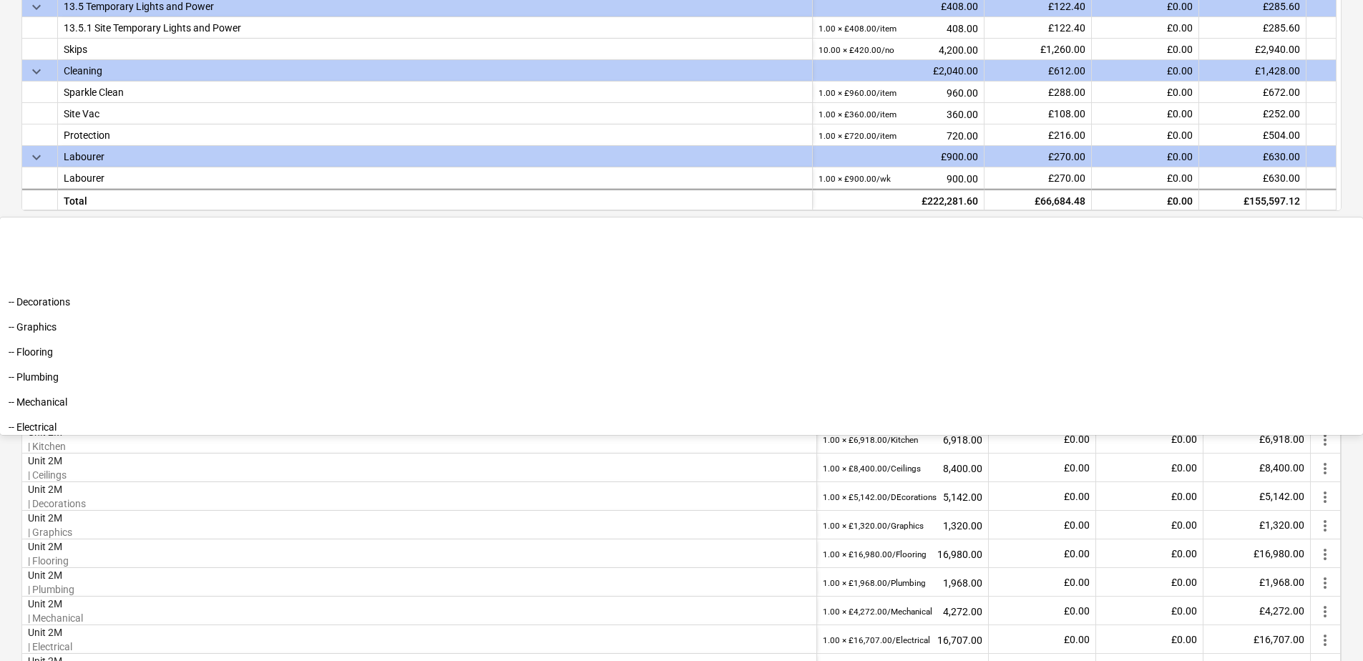
scroll to position [2966, 0]
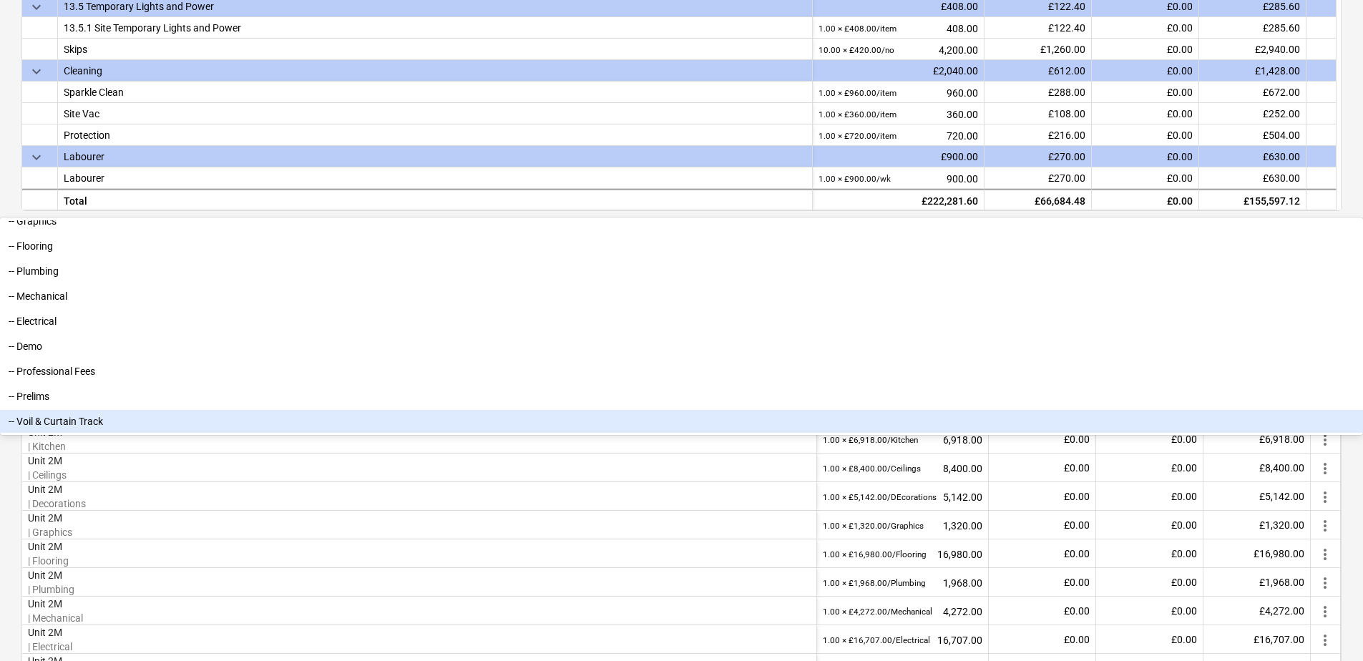
click at [786, 433] on div "-- Voil & Curtain Track" at bounding box center [681, 421] width 1363 height 23
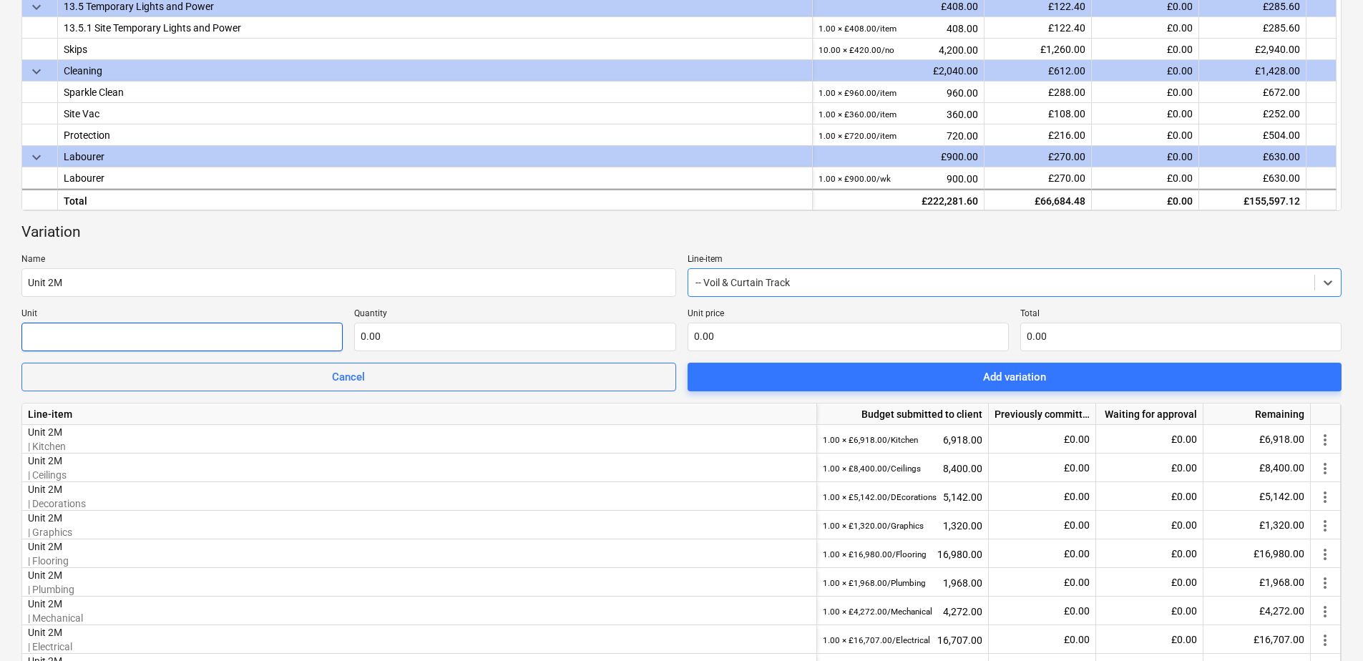
click at [220, 328] on input "text" at bounding box center [181, 337] width 321 height 29
click at [103, 341] on input "Voil & Curtain TRack" at bounding box center [181, 337] width 321 height 29
type input "Voil & Curtain Track"
click at [385, 339] on input "text" at bounding box center [514, 337] width 321 height 29
type input "1.00"
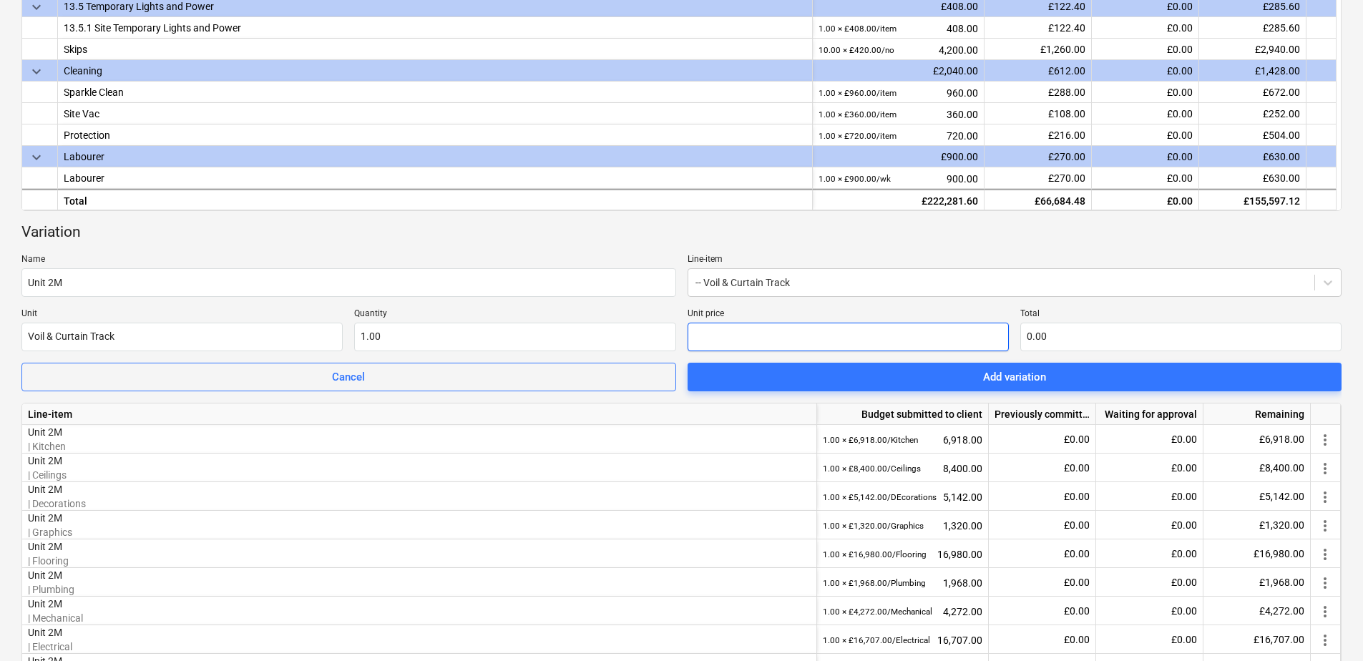
click at [729, 342] on input "text" at bounding box center [848, 337] width 321 height 29
type input "1"
type input "1.00"
type input "14"
type input "14.00"
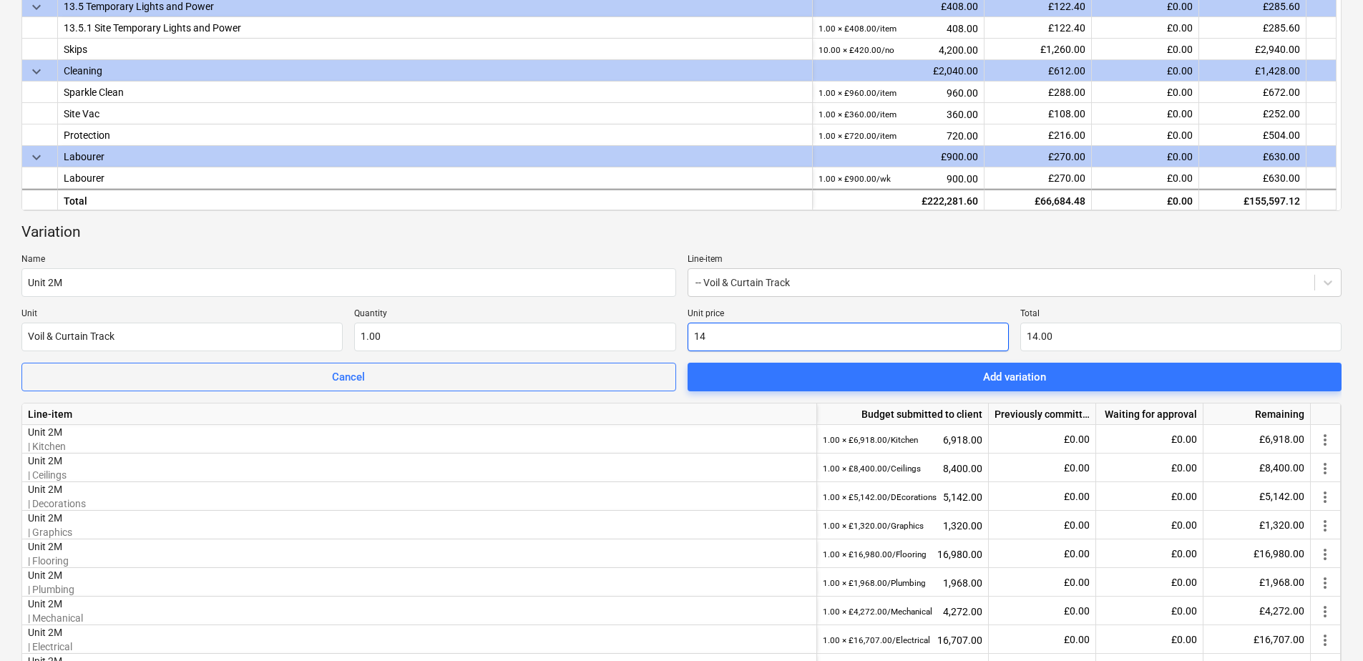
type input "144"
type input "144.00"
type input "1440"
type input "1,440.00"
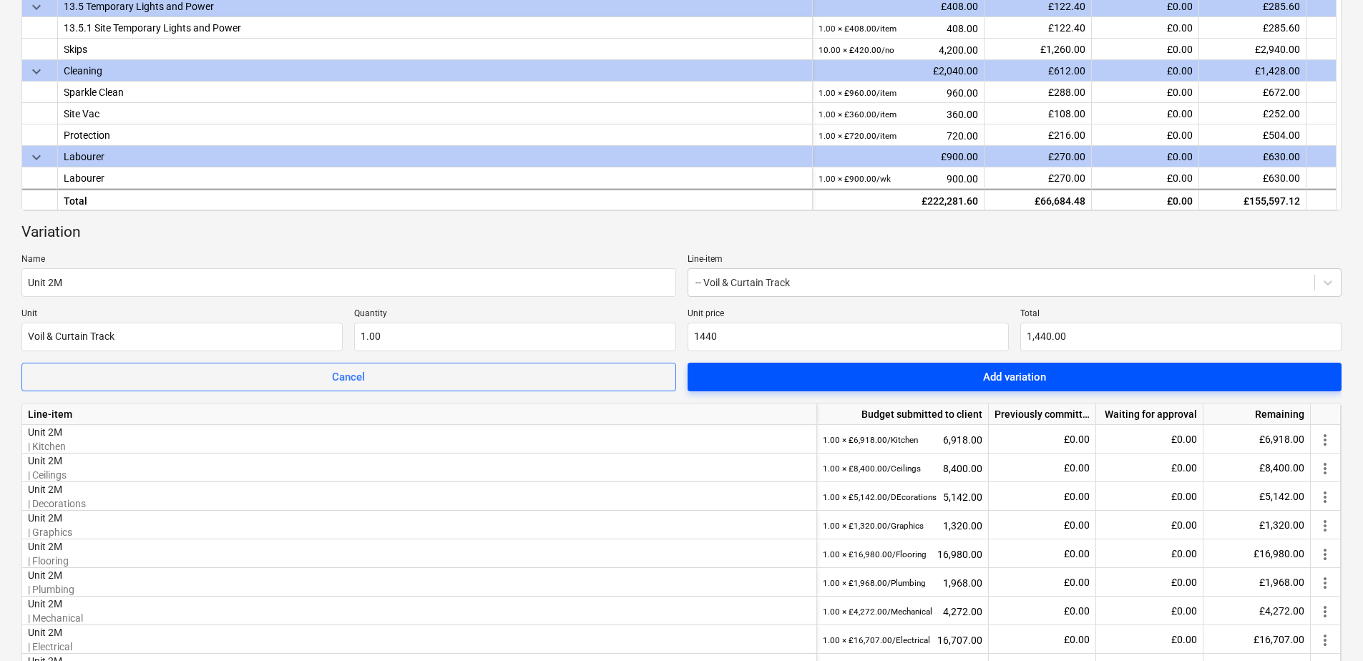
type input "1,440.00"
click at [912, 370] on span "Add variation" at bounding box center [1015, 377] width 620 height 19
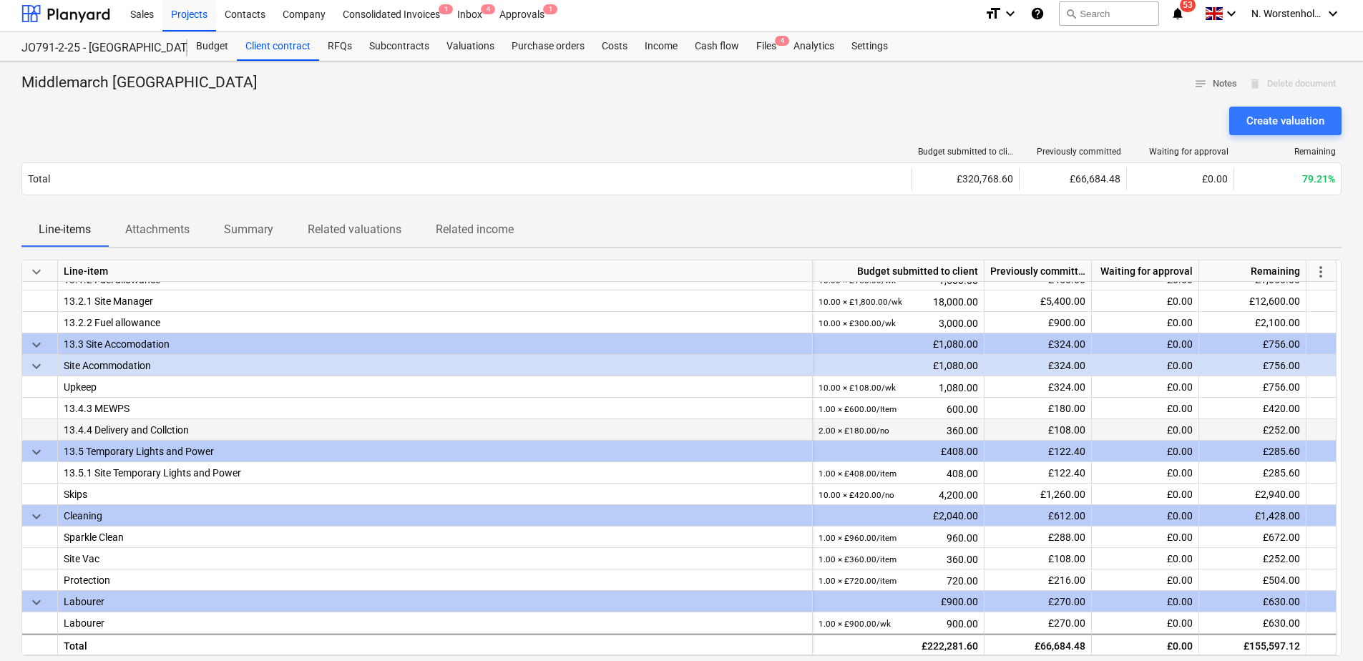
scroll to position [0, 0]
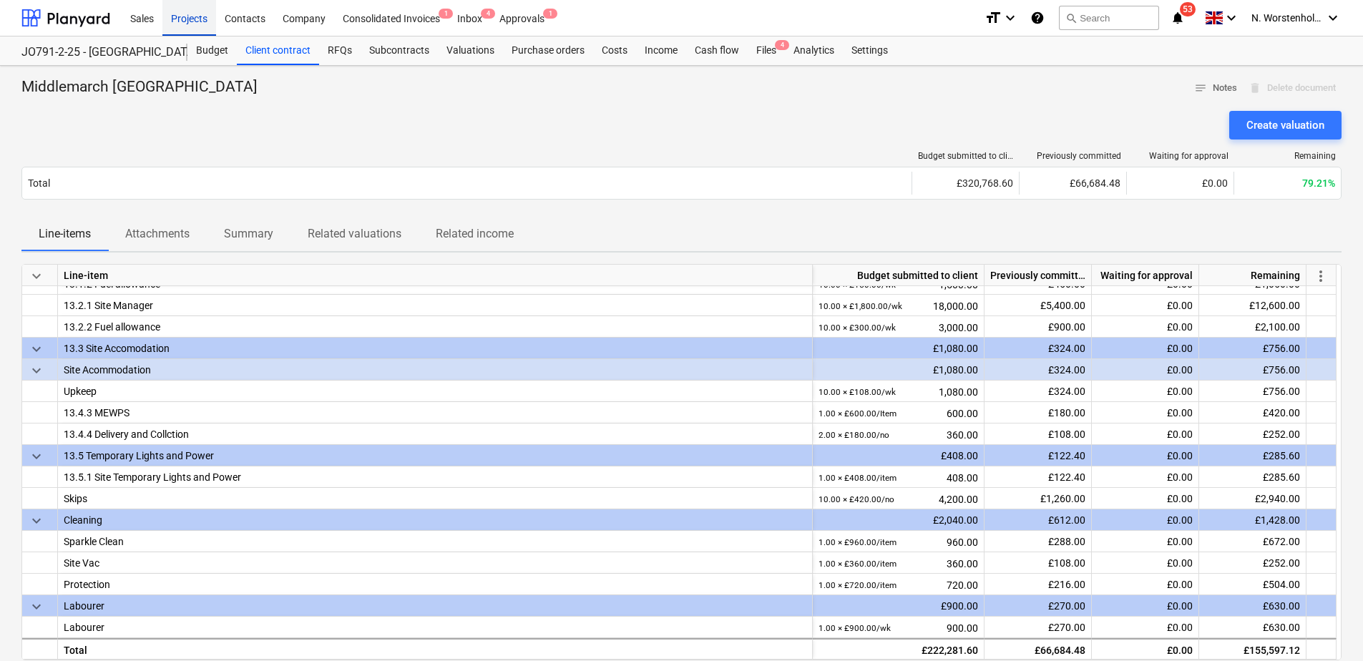
click at [185, 17] on div "Projects" at bounding box center [189, 17] width 54 height 36
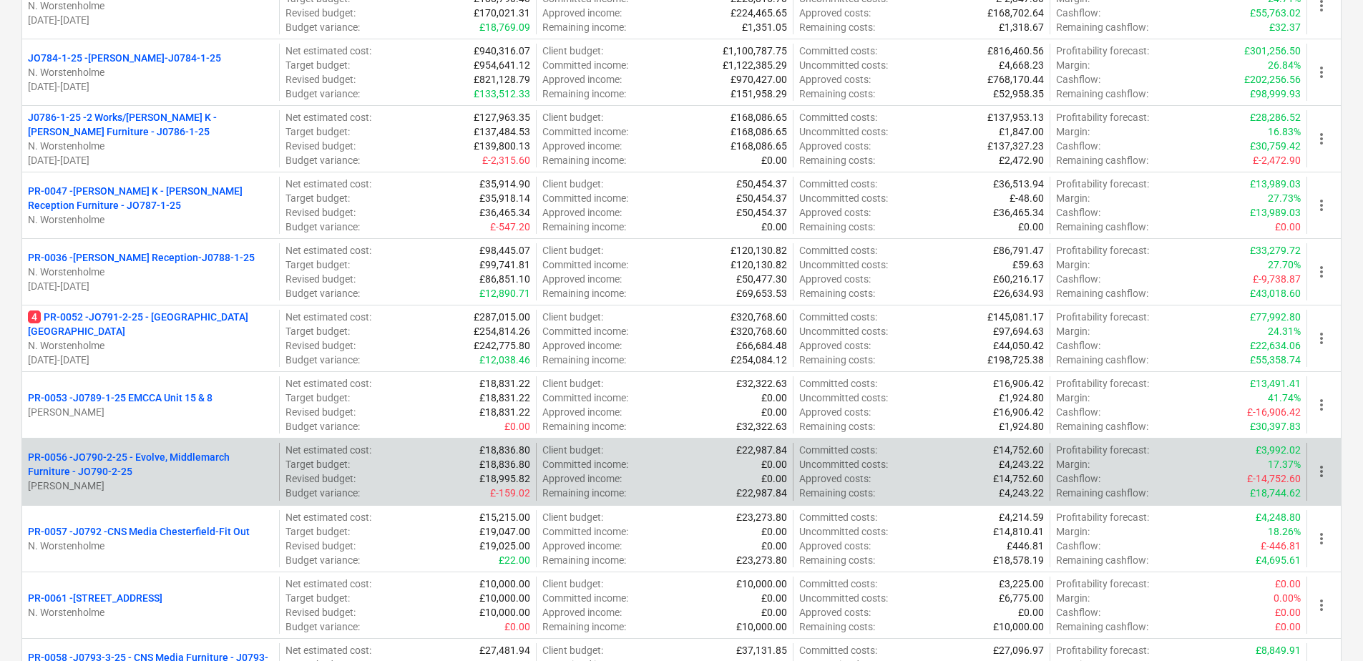
scroll to position [358, 0]
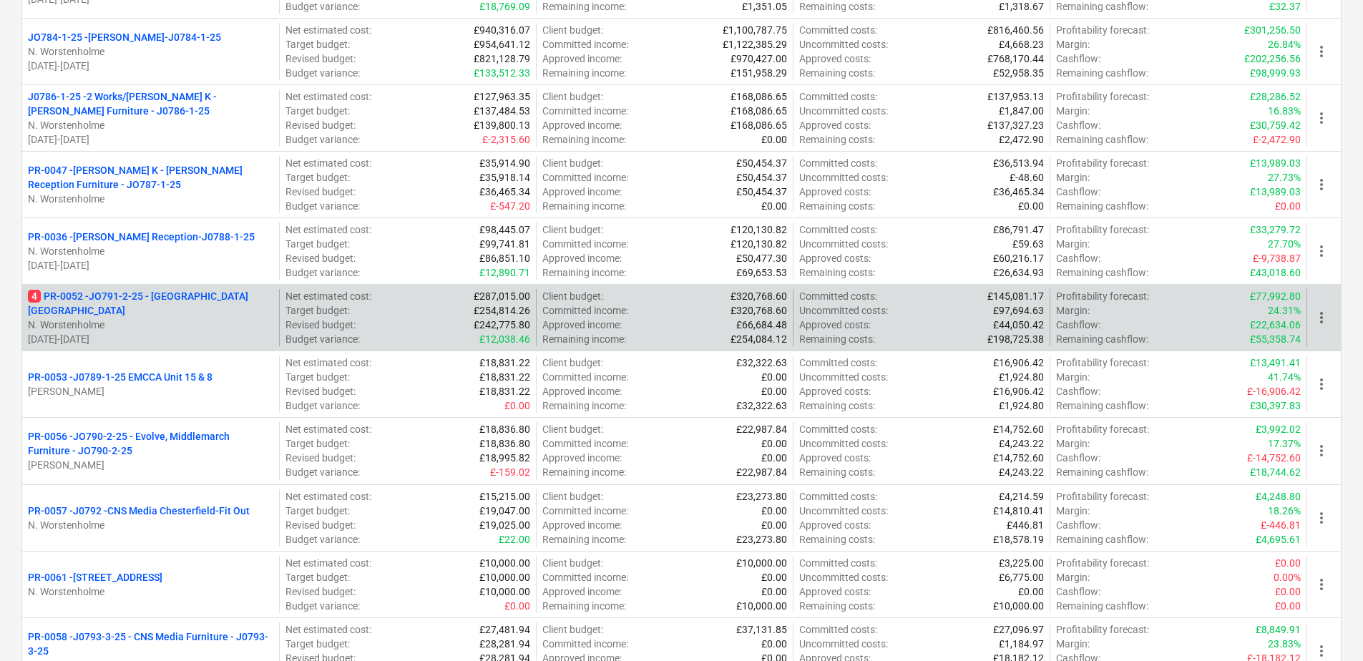
click at [130, 302] on p "4 PR-0052 - JO791-2-25 - Middlemarch Coventry" at bounding box center [150, 303] width 245 height 29
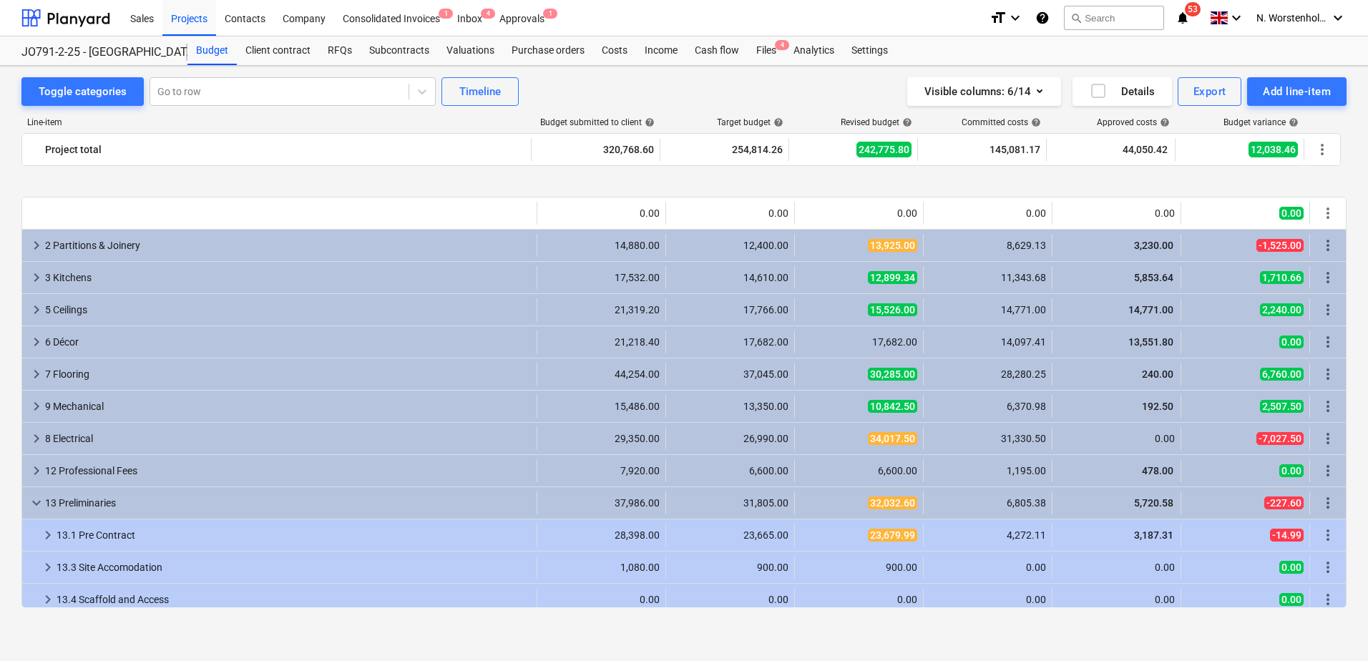
scroll to position [143, 0]
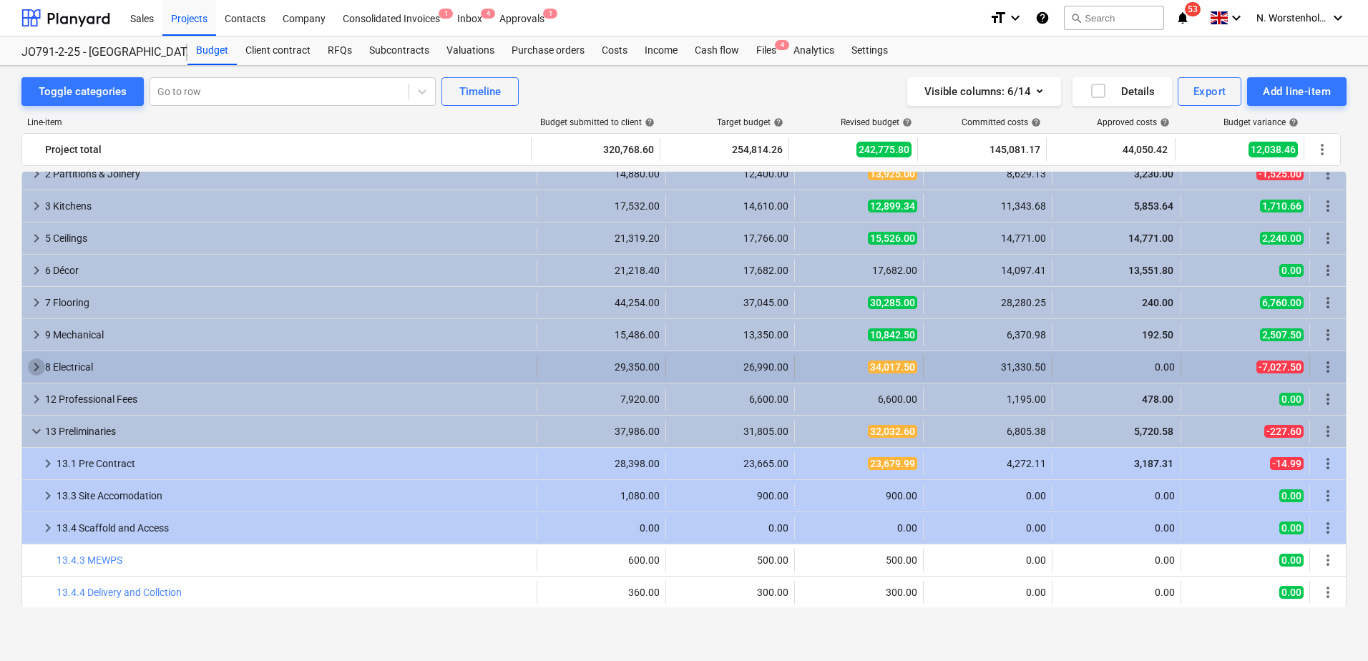
click at [34, 365] on span "keyboard_arrow_right" at bounding box center [36, 367] width 17 height 17
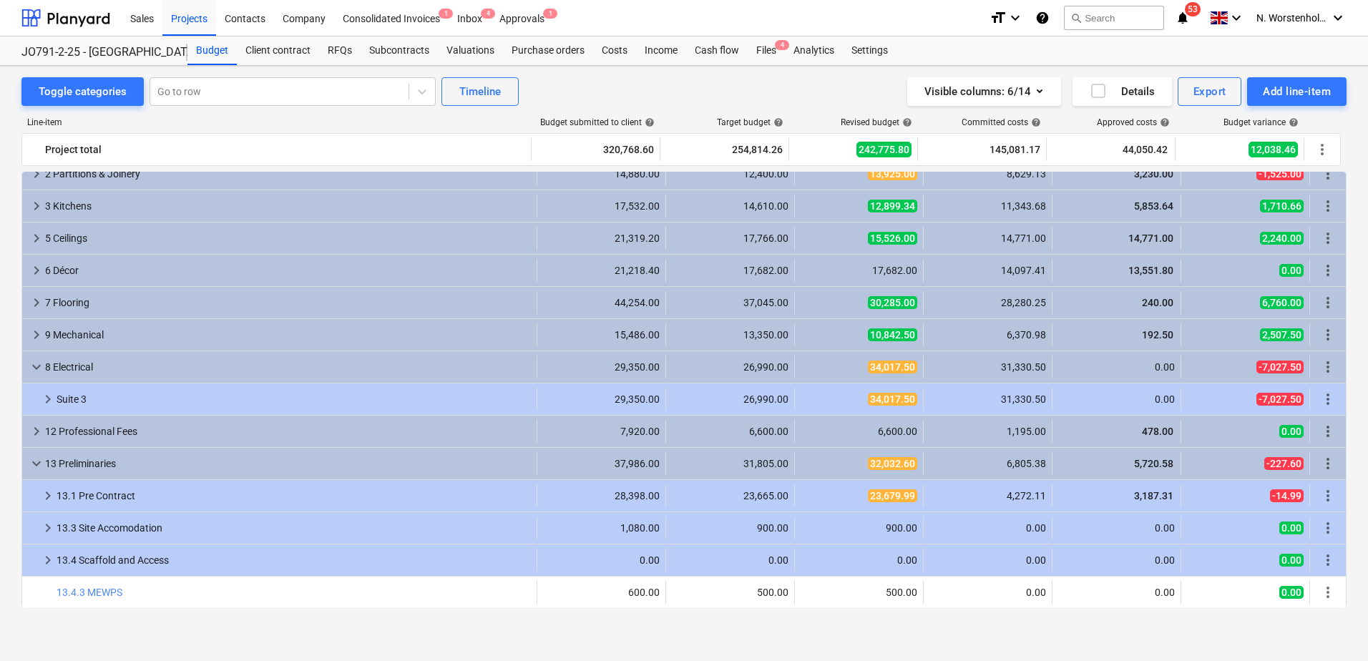
scroll to position [215, 0]
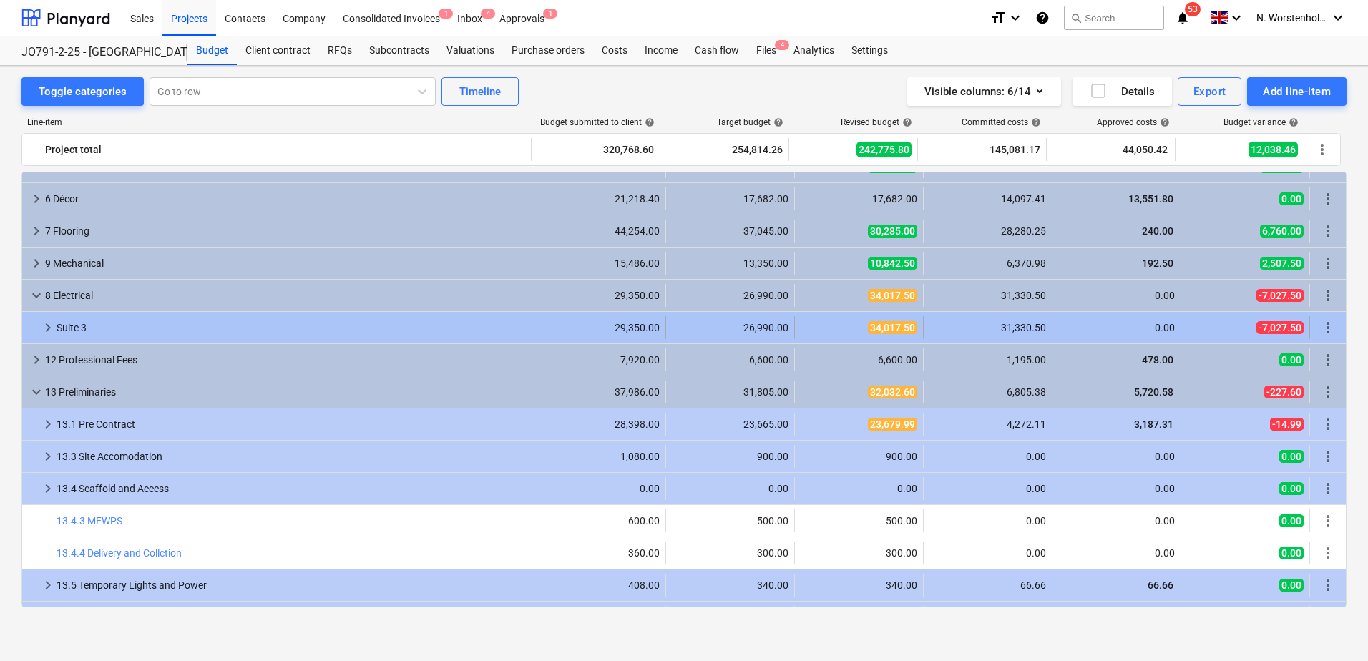
click at [50, 327] on span "keyboard_arrow_right" at bounding box center [47, 327] width 17 height 17
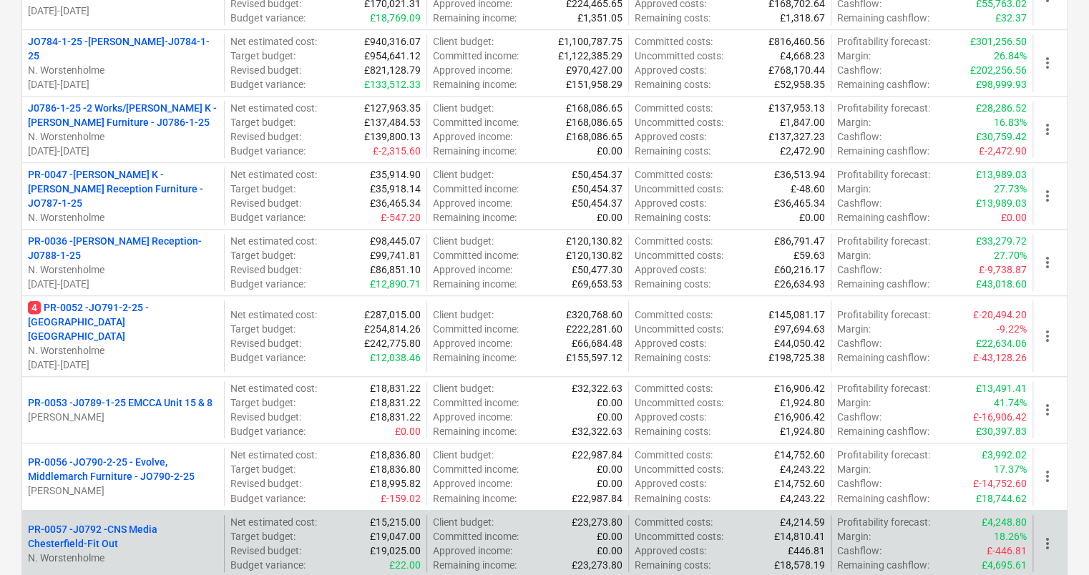
scroll to position [358, 0]
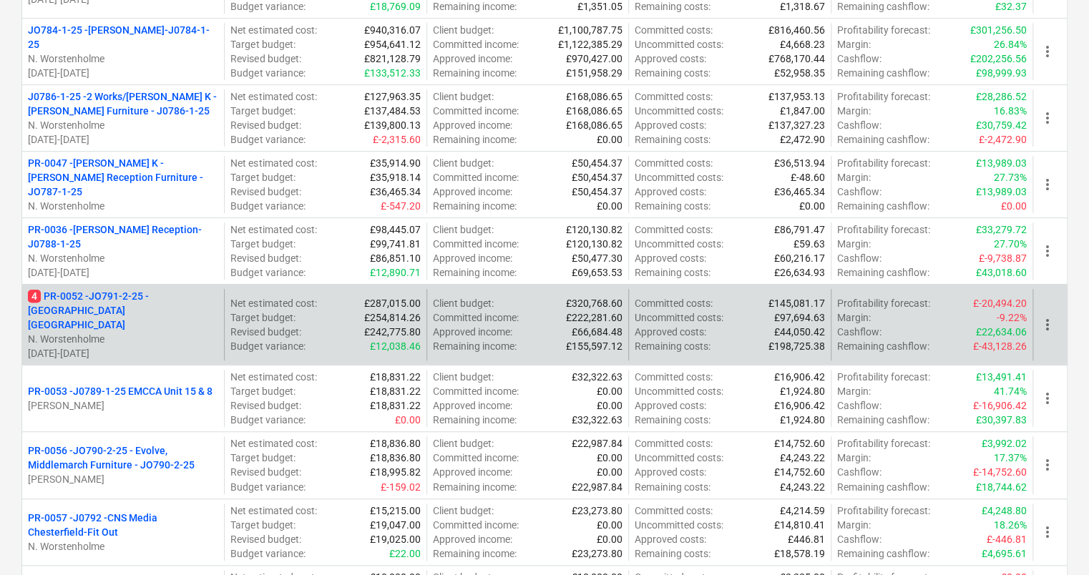
click at [167, 296] on p "4 PR-0052 - JO791-2-25 - [GEOGRAPHIC_DATA] [GEOGRAPHIC_DATA]" at bounding box center [123, 310] width 190 height 43
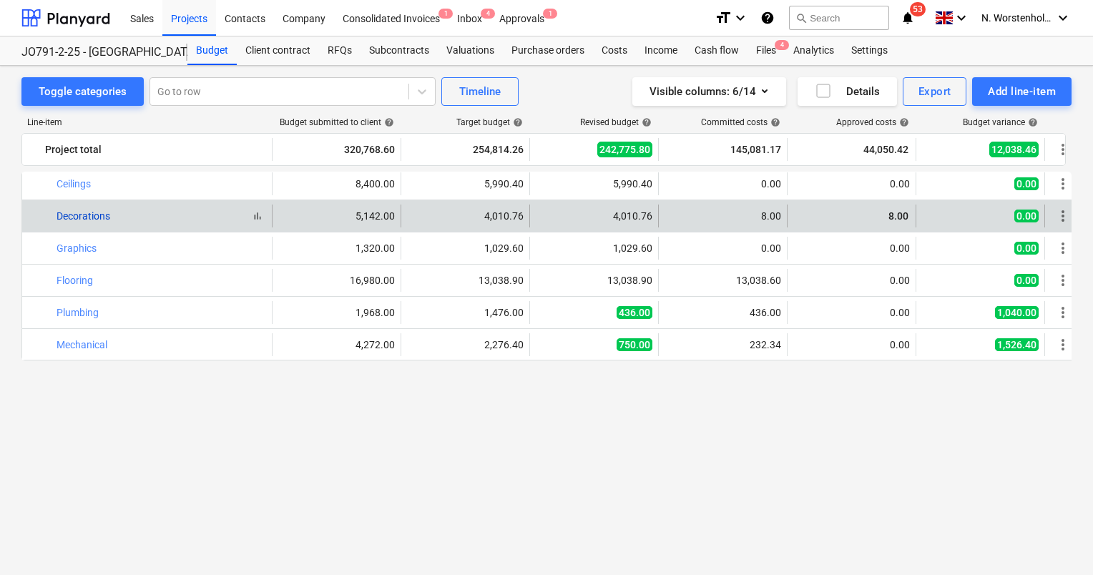
scroll to position [627, 0]
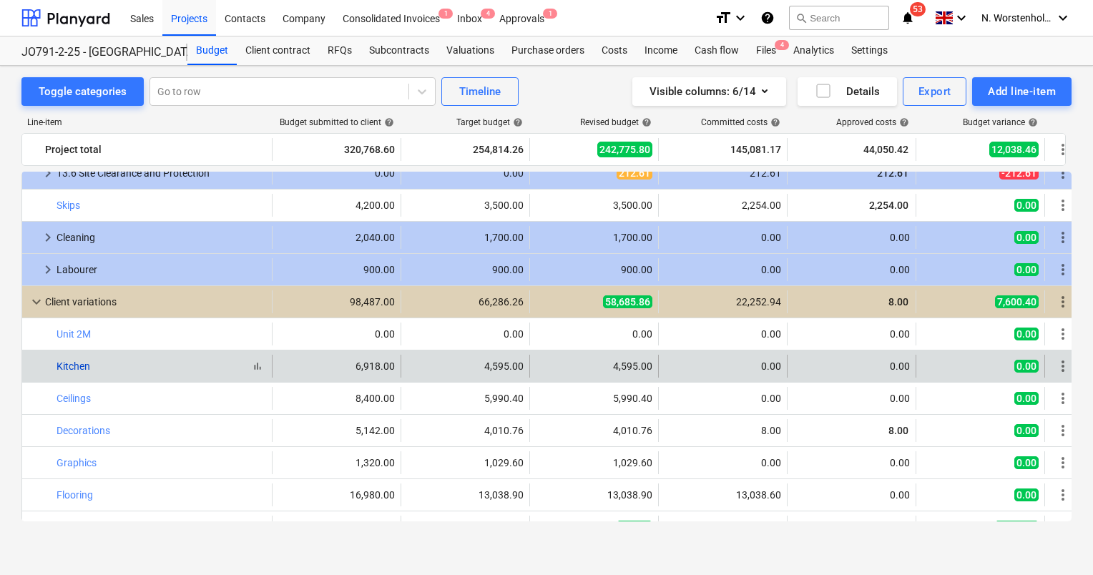
click at [75, 366] on link "Kitchen" at bounding box center [74, 366] width 34 height 11
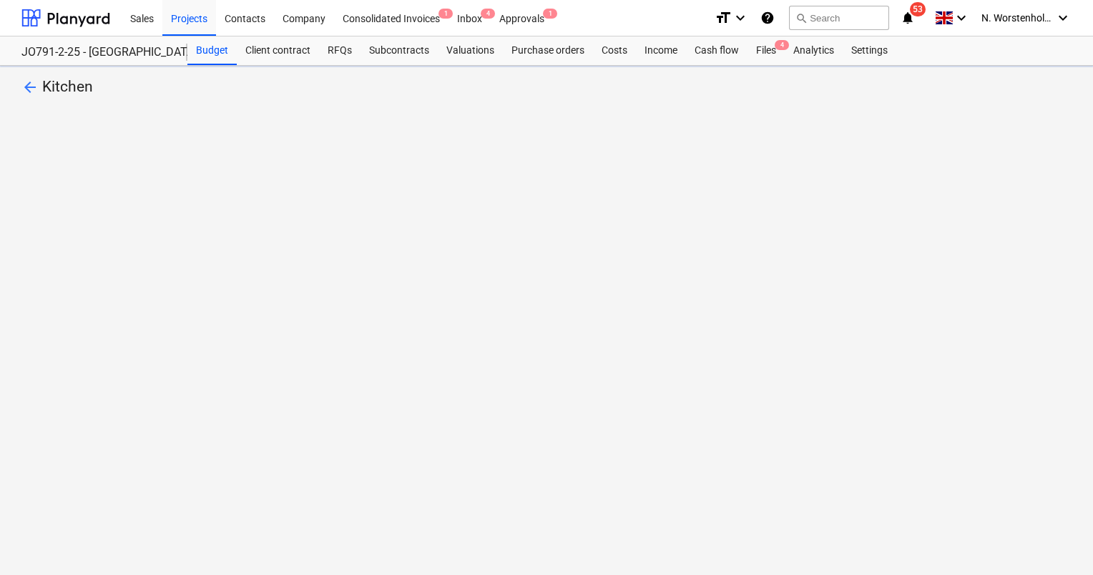
click at [75, 366] on div "arrow_back Kitchen" at bounding box center [546, 321] width 1093 height 510
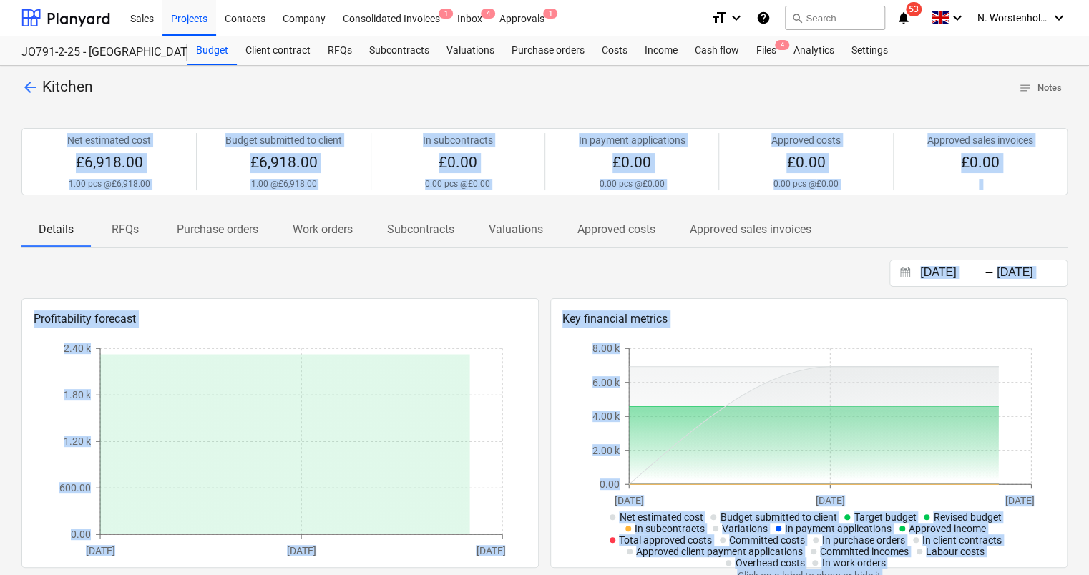
click at [222, 263] on div "18.08.2025 Press the down arrow key to interact with the calendar and select a …" at bounding box center [544, 273] width 1046 height 27
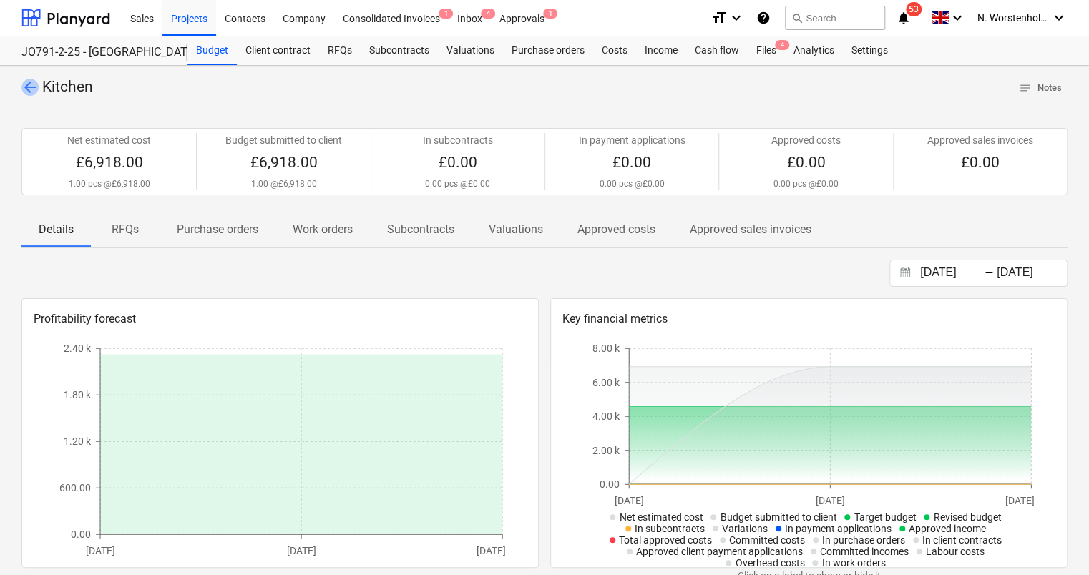
click at [30, 89] on span "arrow_back" at bounding box center [29, 87] width 17 height 17
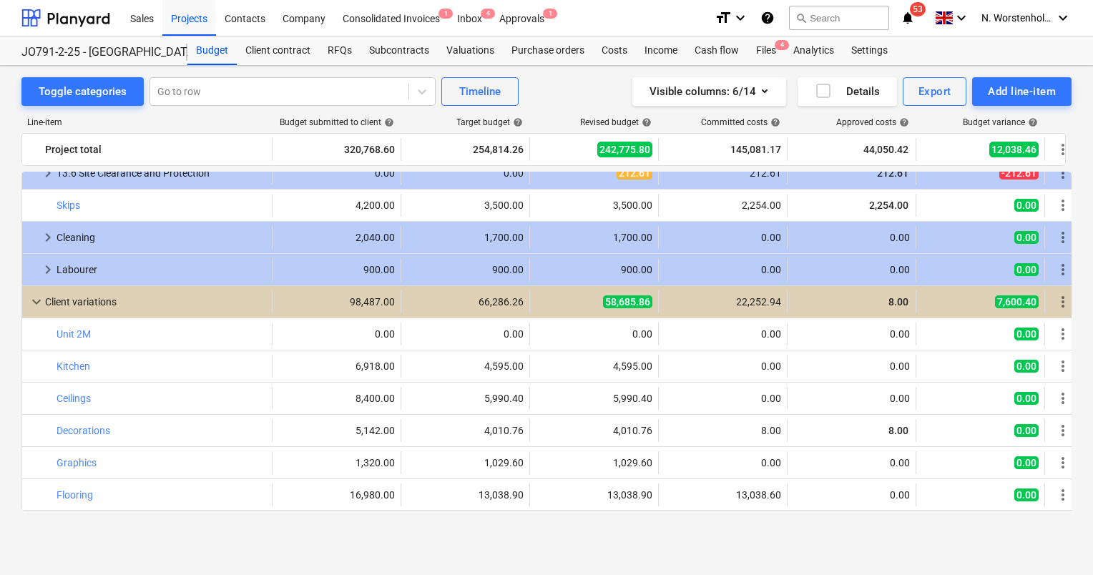
scroll to position [555, 0]
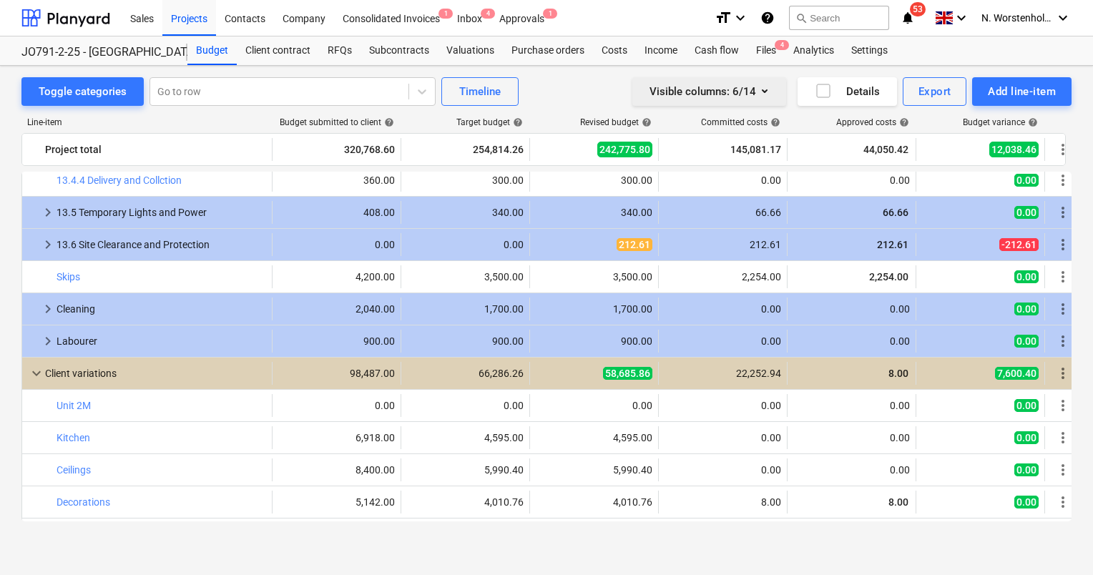
click at [764, 89] on icon "button" at bounding box center [764, 90] width 17 height 17
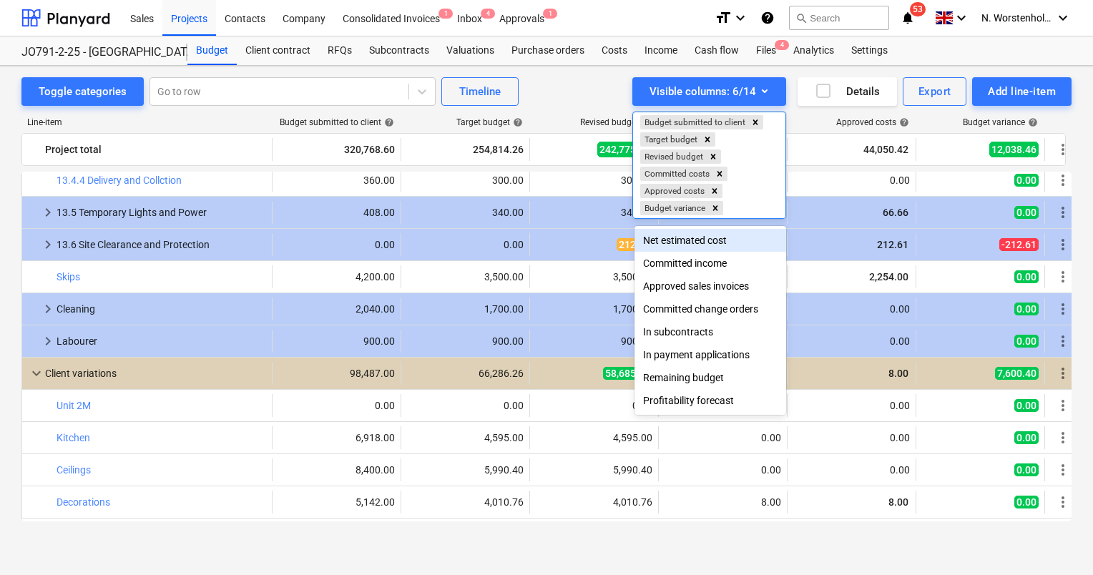
click at [799, 277] on div at bounding box center [546, 287] width 1093 height 575
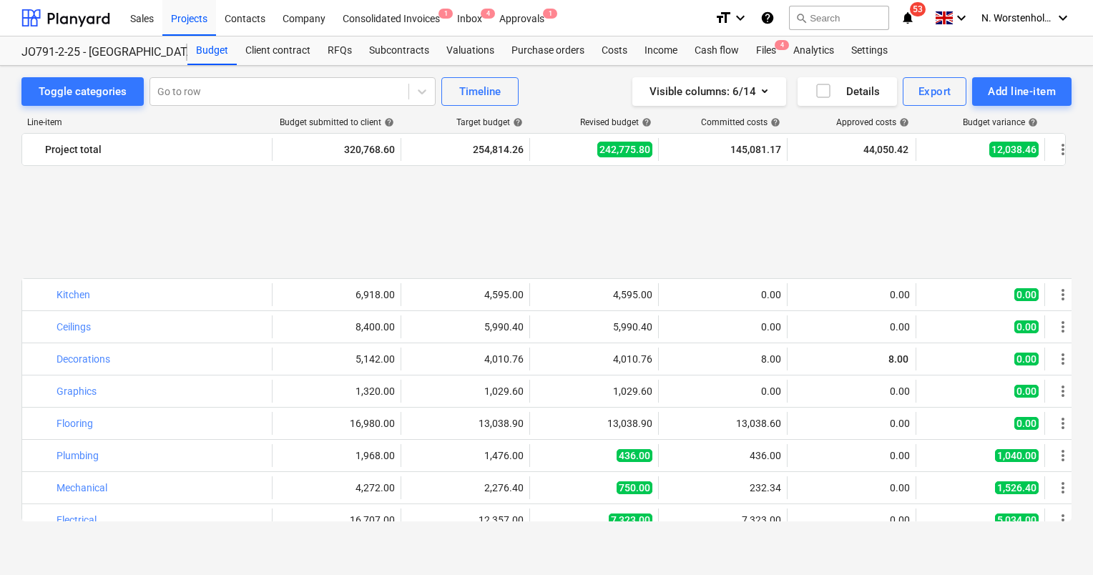
scroll to position [842, 0]
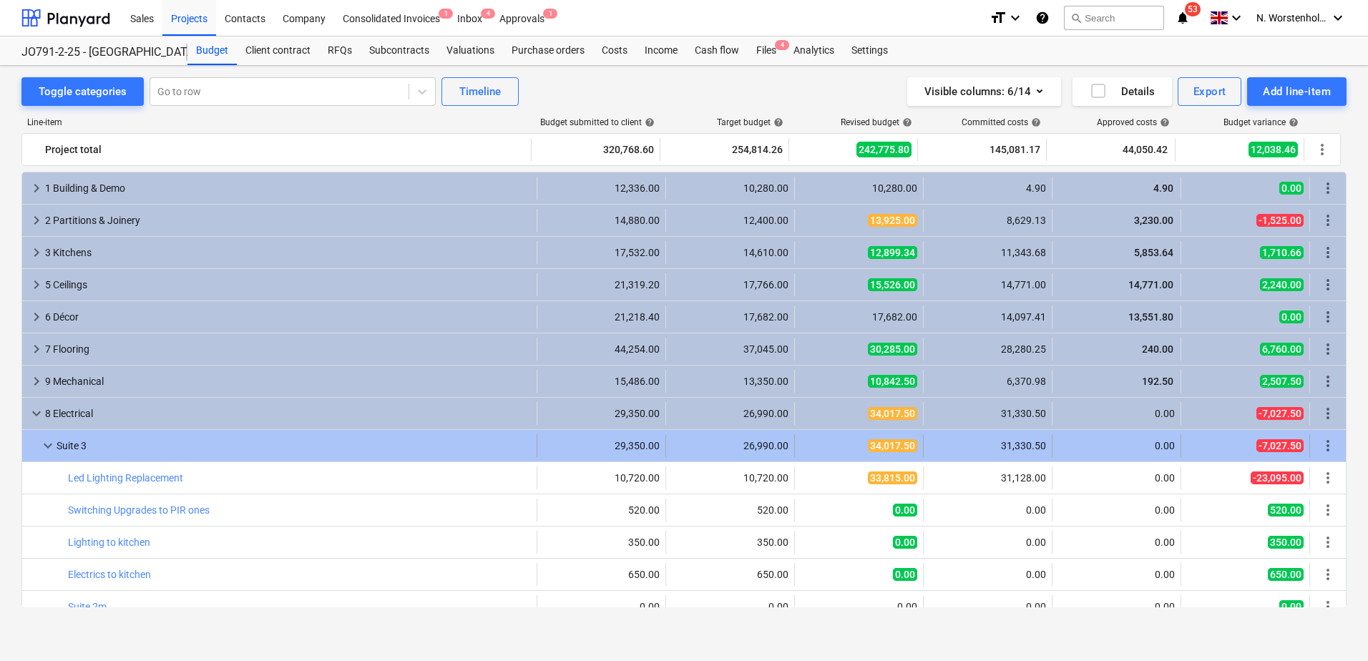
click at [47, 445] on span "keyboard_arrow_down" at bounding box center [47, 445] width 17 height 17
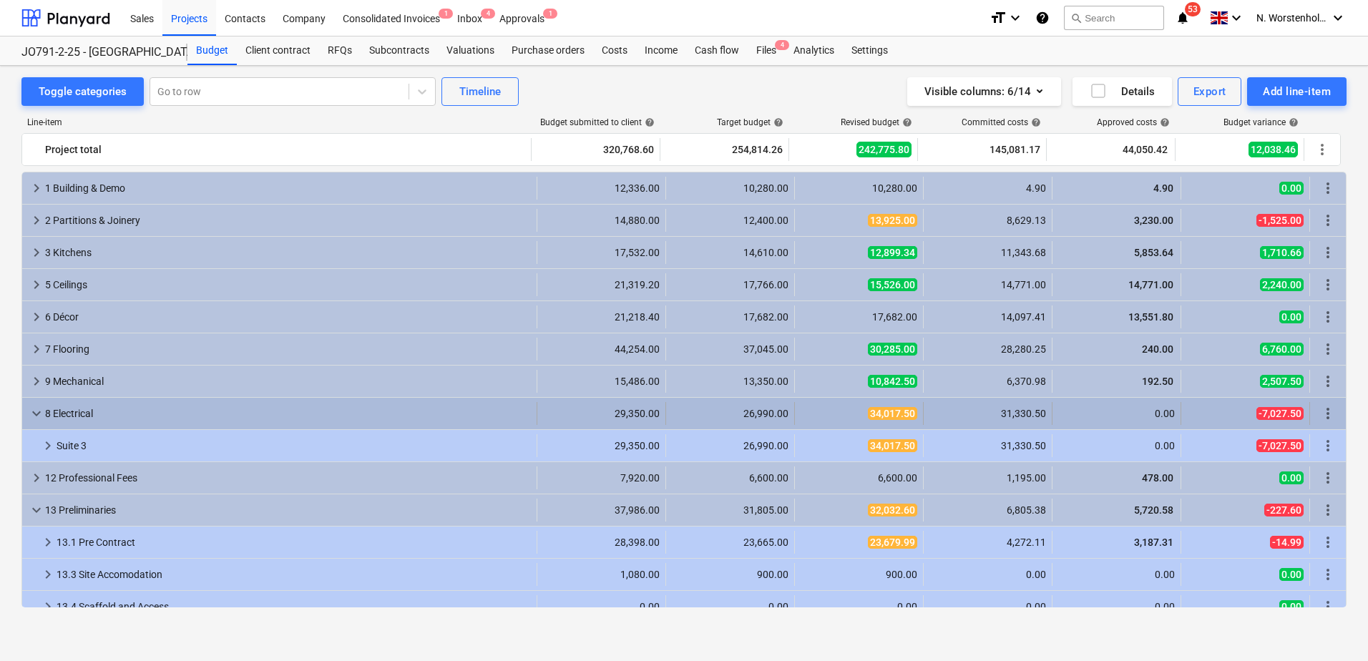
click at [35, 419] on span "keyboard_arrow_down" at bounding box center [36, 413] width 17 height 17
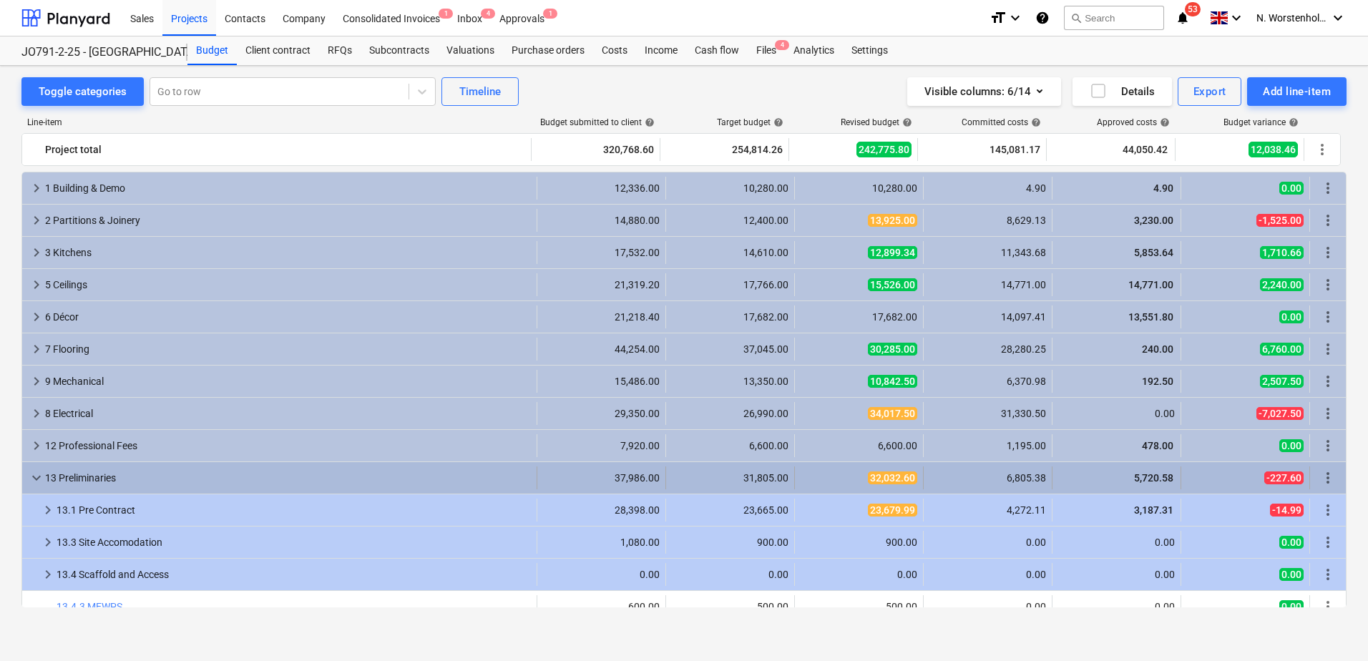
click at [36, 480] on span "keyboard_arrow_down" at bounding box center [36, 477] width 17 height 17
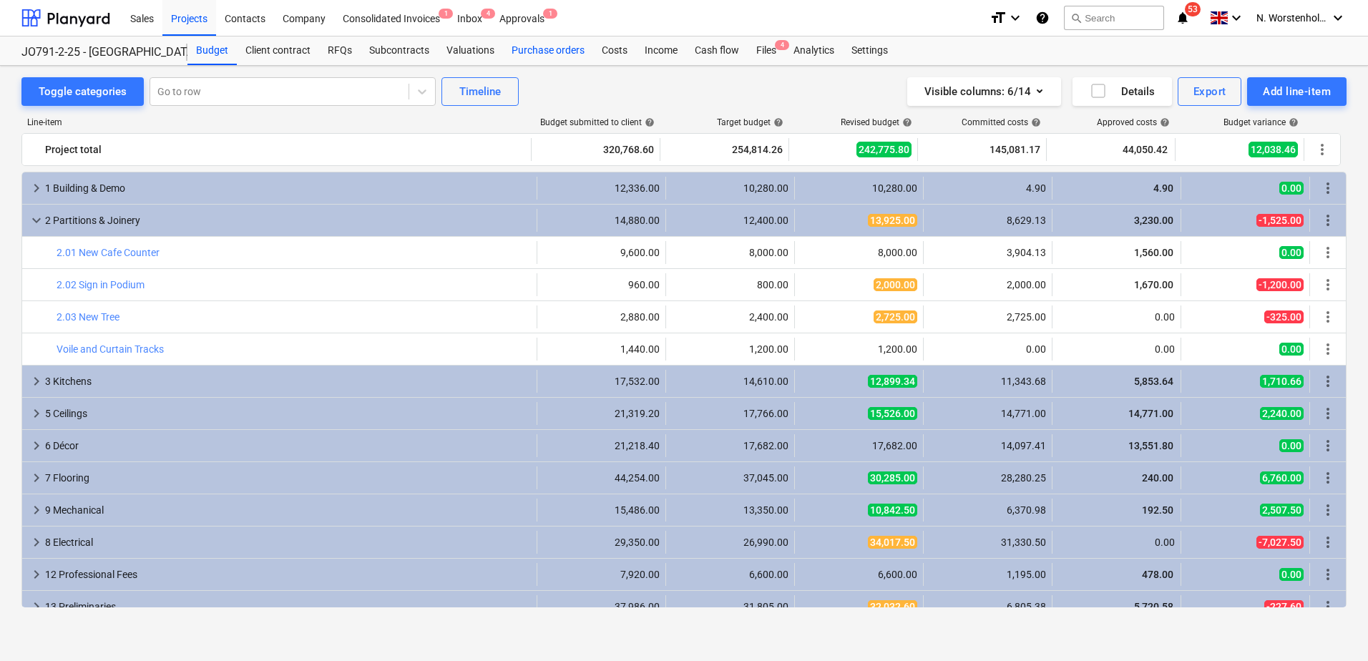
click at [549, 52] on div "Purchase orders" at bounding box center [548, 50] width 90 height 29
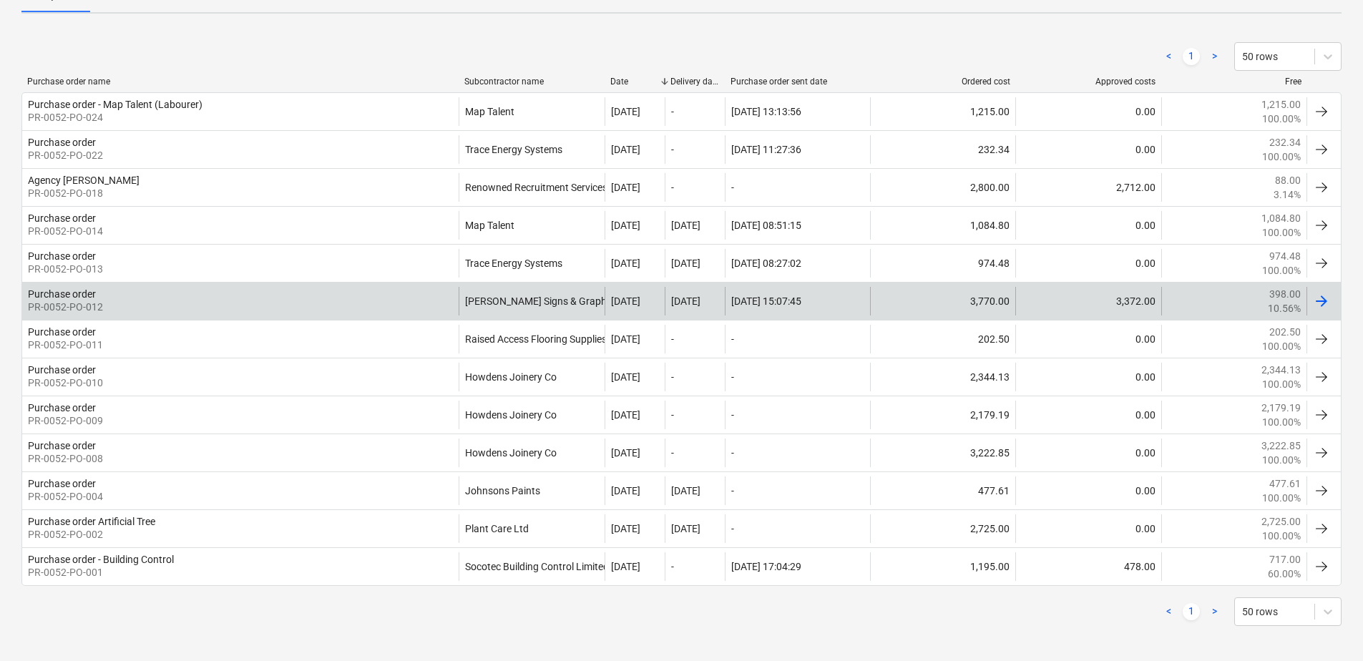
scroll to position [249, 0]
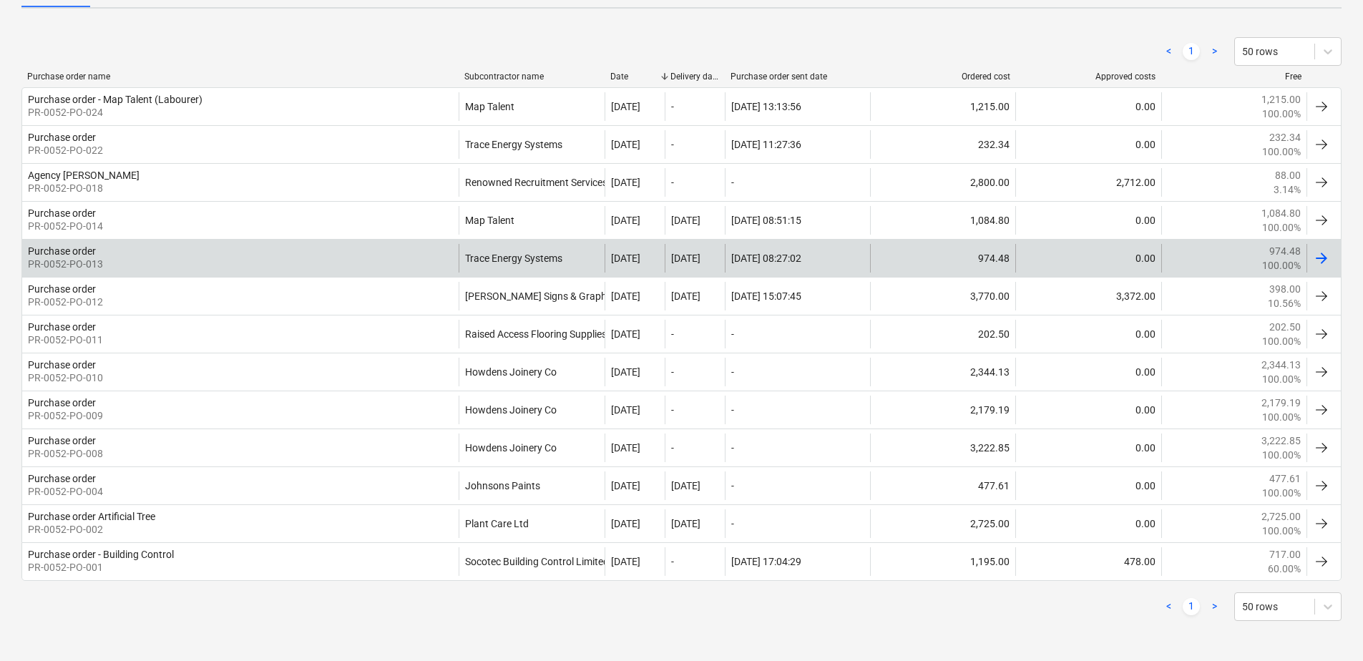
click at [55, 248] on div "Purchase order" at bounding box center [62, 250] width 68 height 11
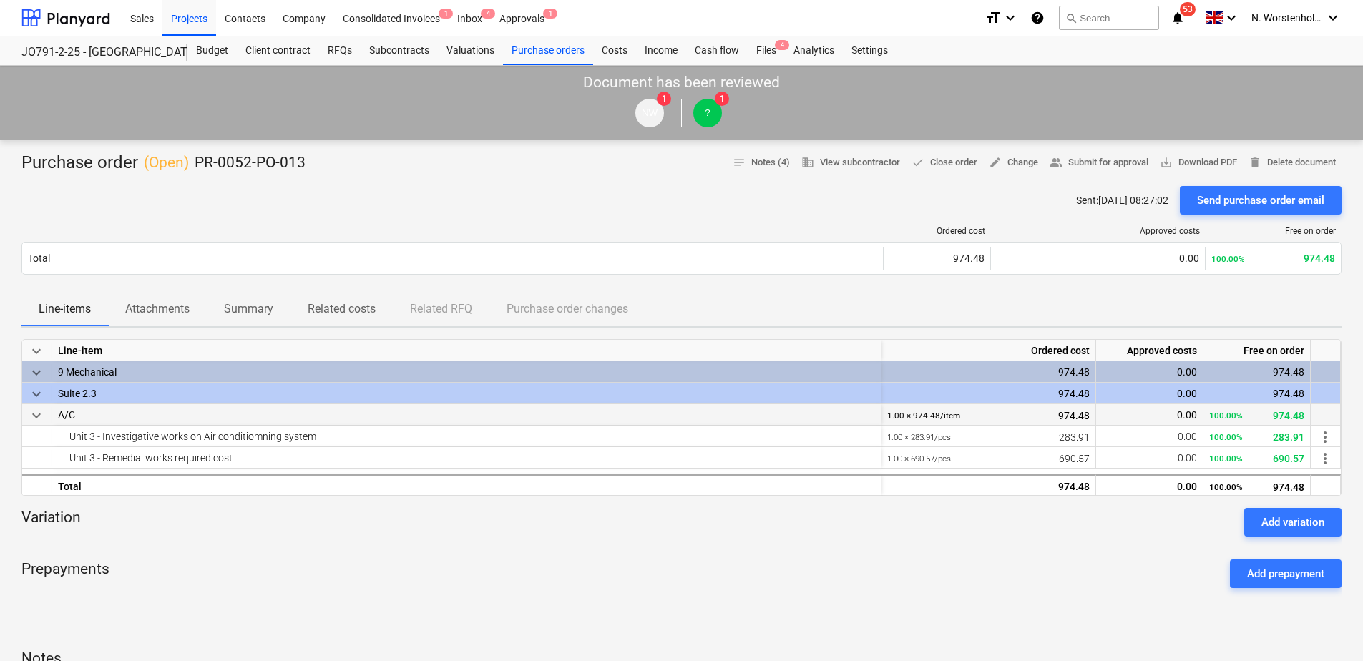
click at [37, 414] on span "keyboard_arrow_down" at bounding box center [36, 415] width 17 height 17
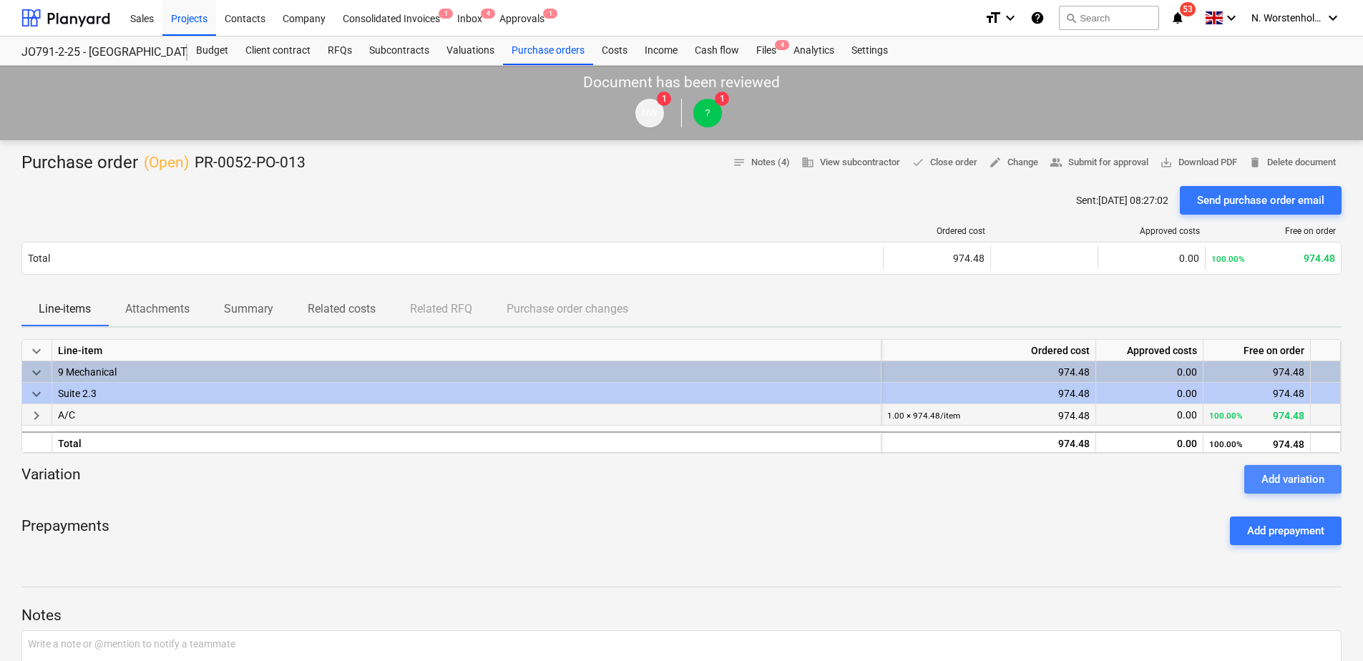
click at [1277, 479] on div "Add variation" at bounding box center [1293, 479] width 63 height 19
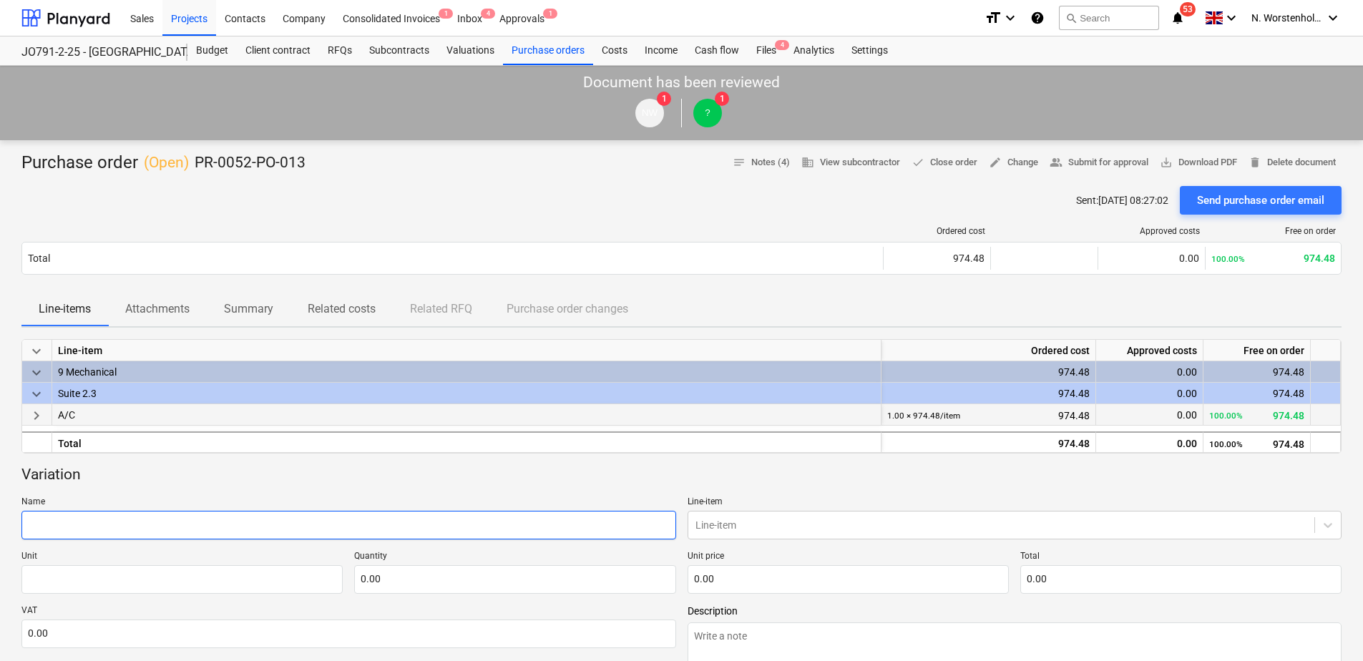
click at [162, 520] on input "text" at bounding box center [348, 525] width 655 height 29
type textarea "x"
type input "UN"
type textarea "x"
type input "UNi"
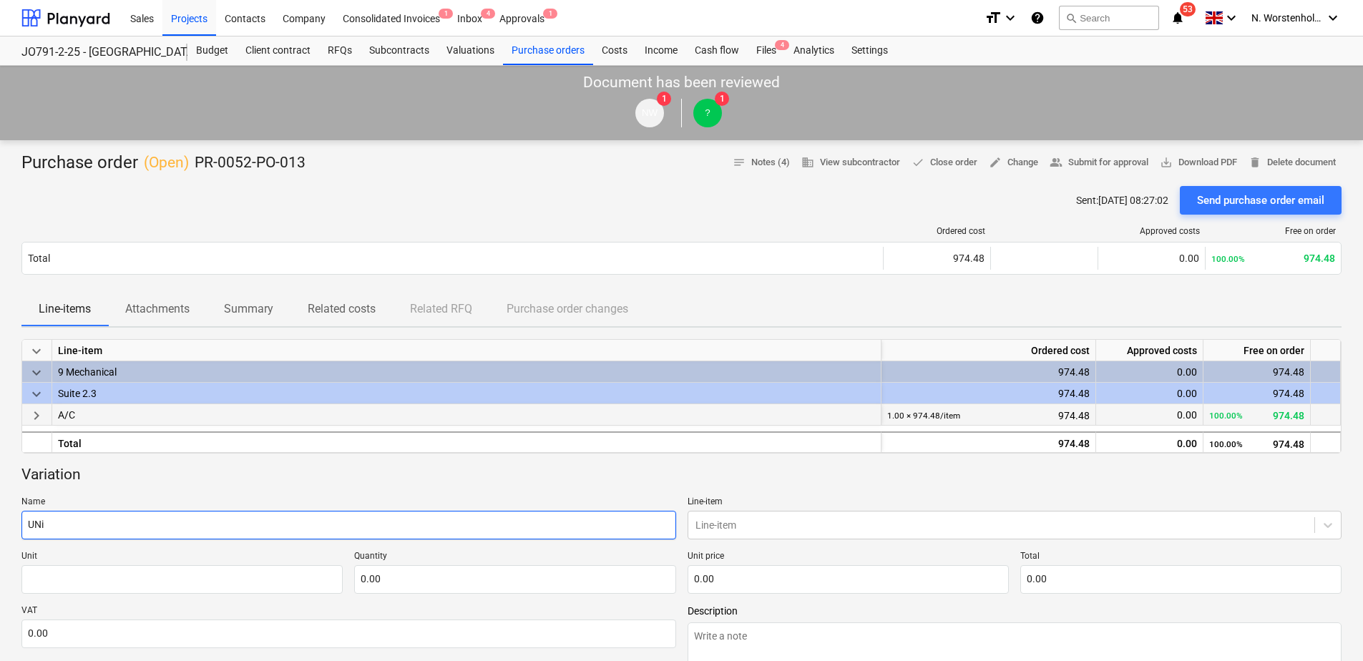
type textarea "x"
type input "UNit"
type textarea "x"
type input "UNit"
type textarea "x"
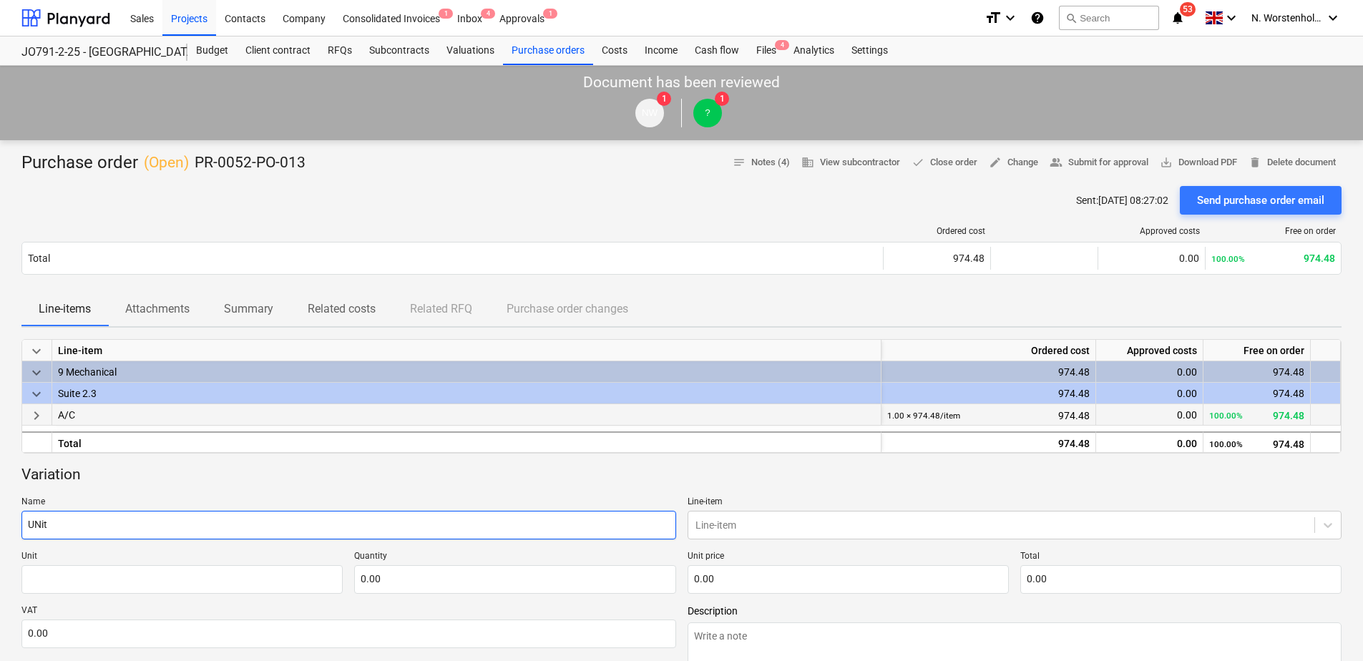
type input "UNit"
type textarea "x"
type input "UNi"
type textarea "x"
type input "UN"
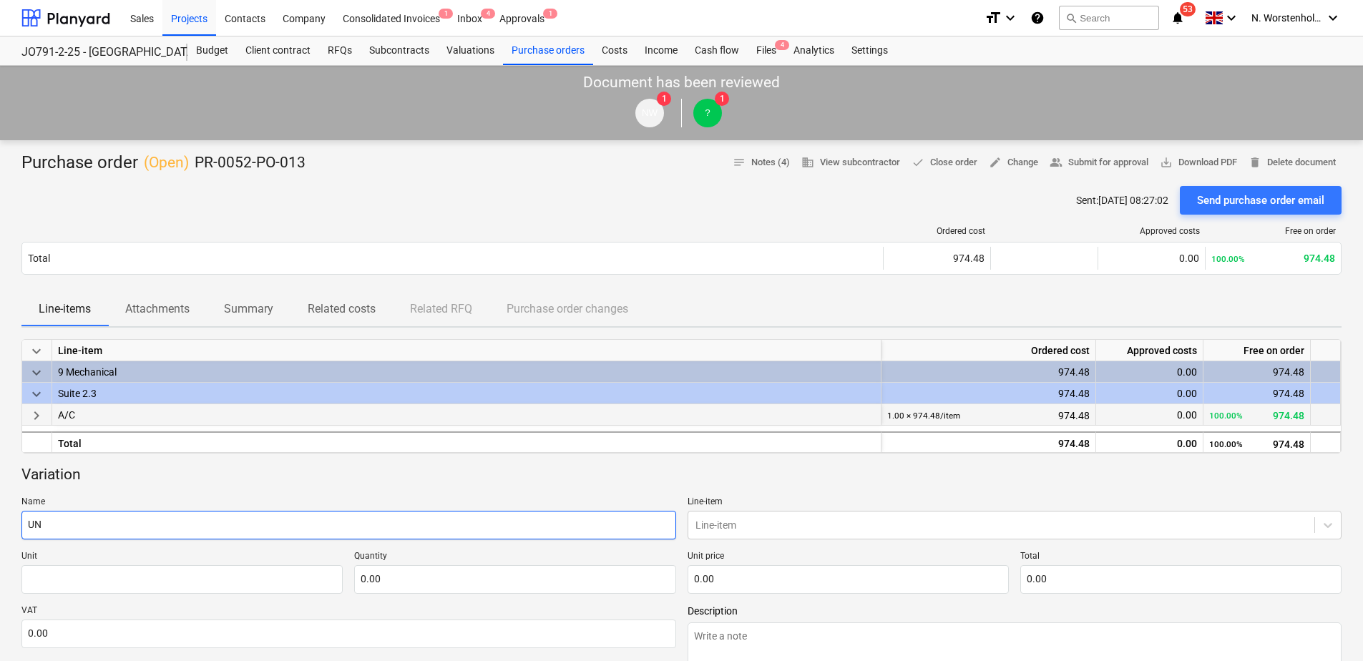
type textarea "x"
type input "U"
type textarea "x"
type input "R"
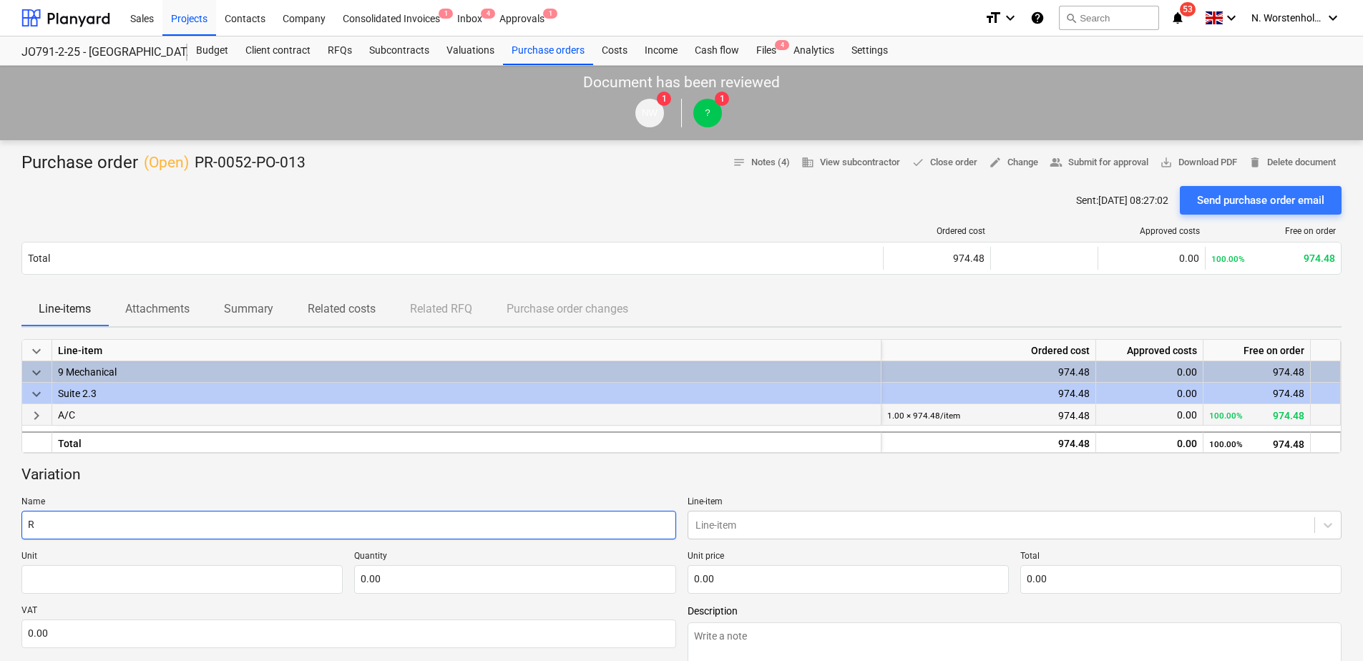
type textarea "x"
type input "Re"
type textarea "x"
type input "Rec"
type textarea "x"
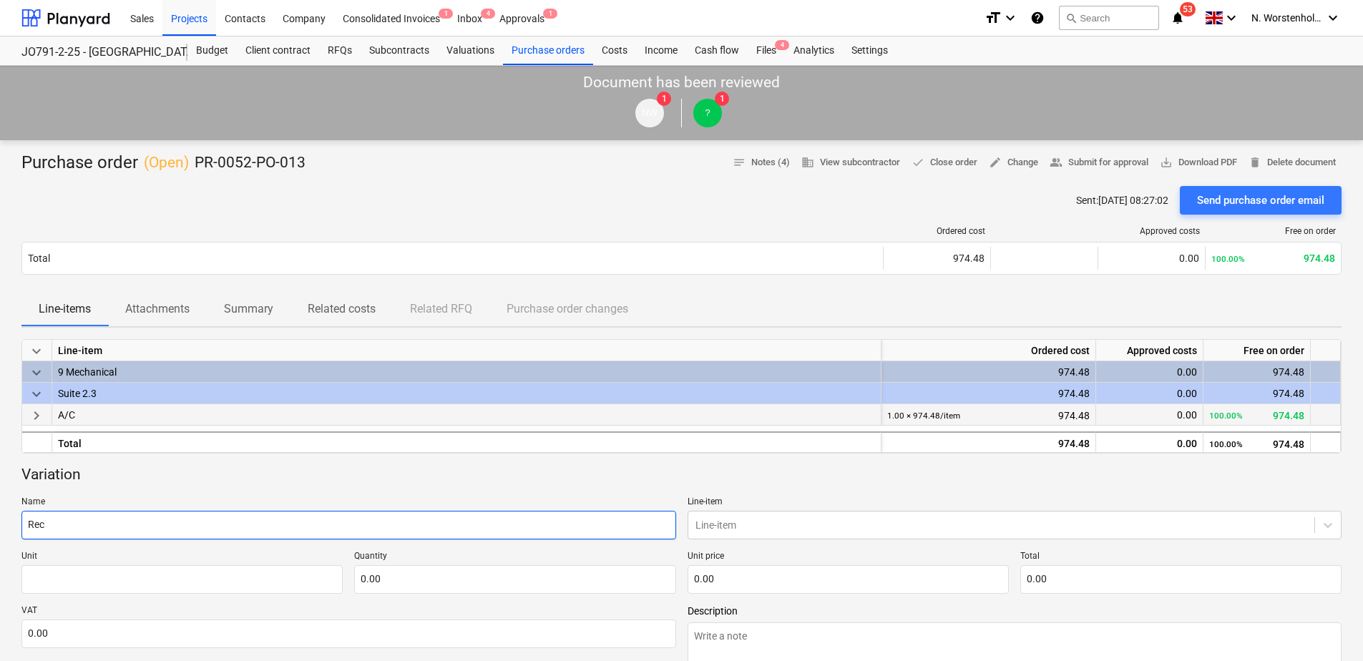
type input "Rece"
type textarea "x"
type input "Recep"
type textarea "x"
type input "Recept"
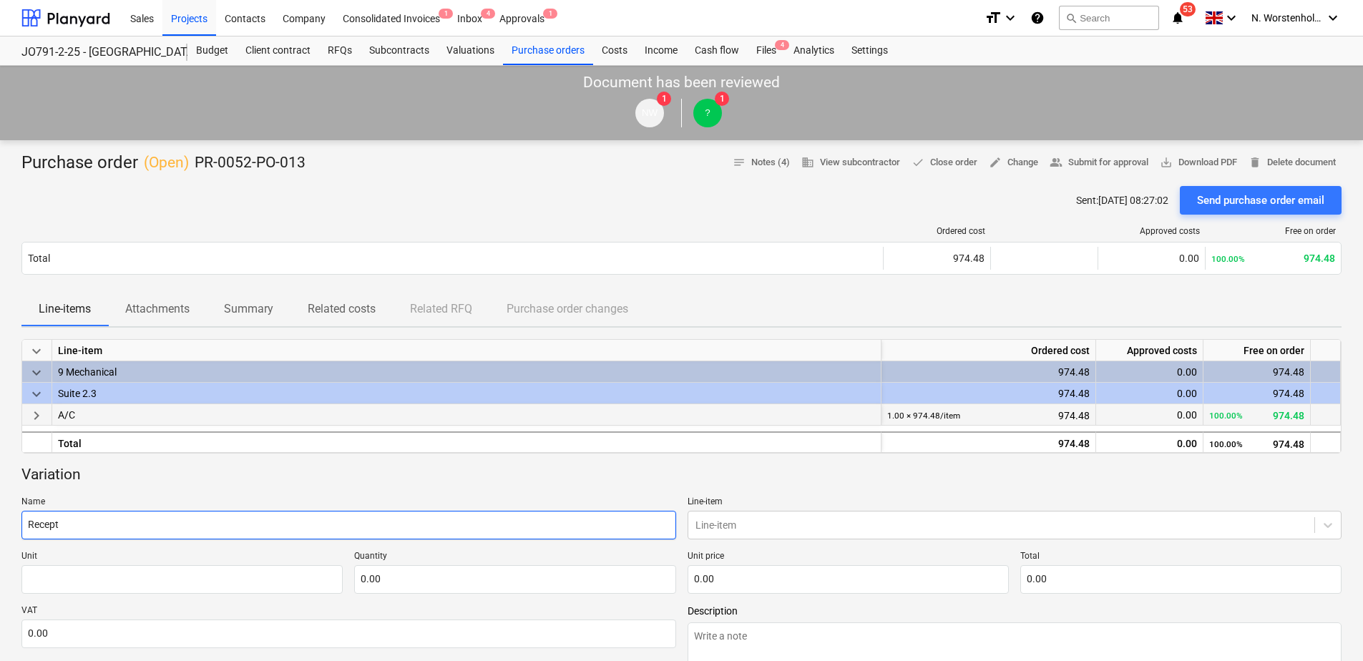
type textarea "x"
type input "Recepti"
type textarea "x"
type input "Receptio"
type textarea "x"
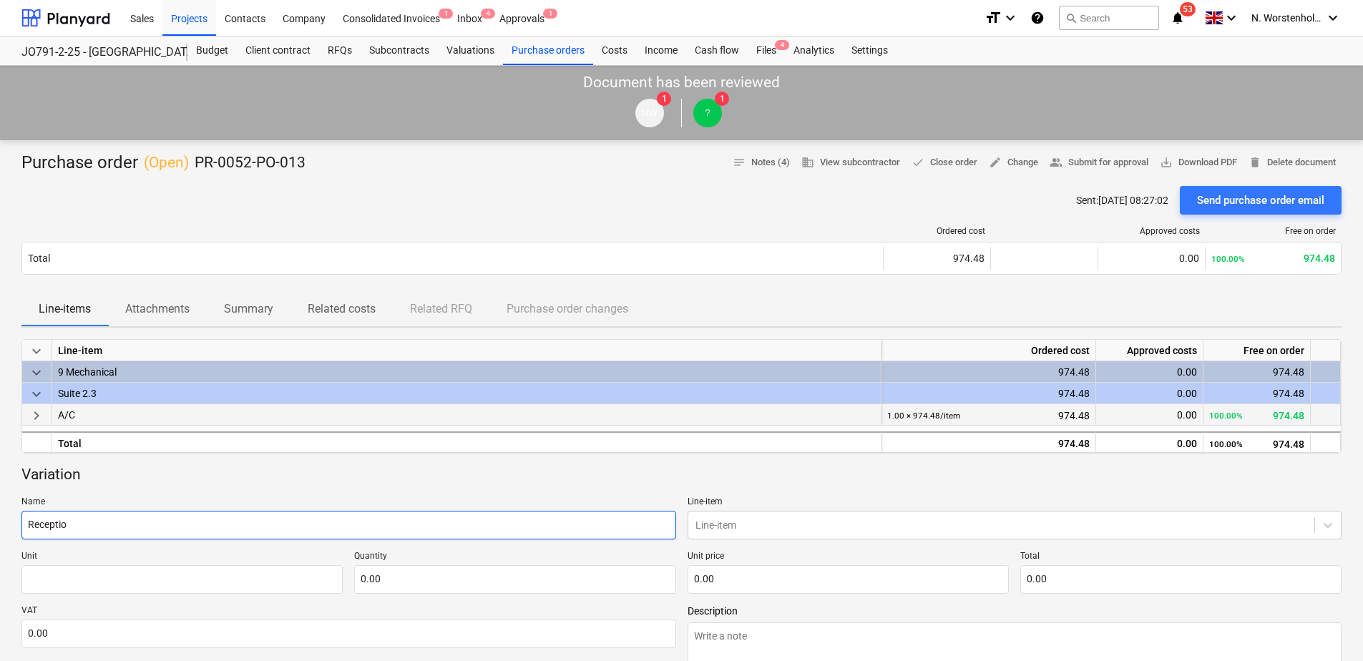
type input "Reception"
type textarea "x"
type input "Reception"
type textarea "x"
type input "Reception &"
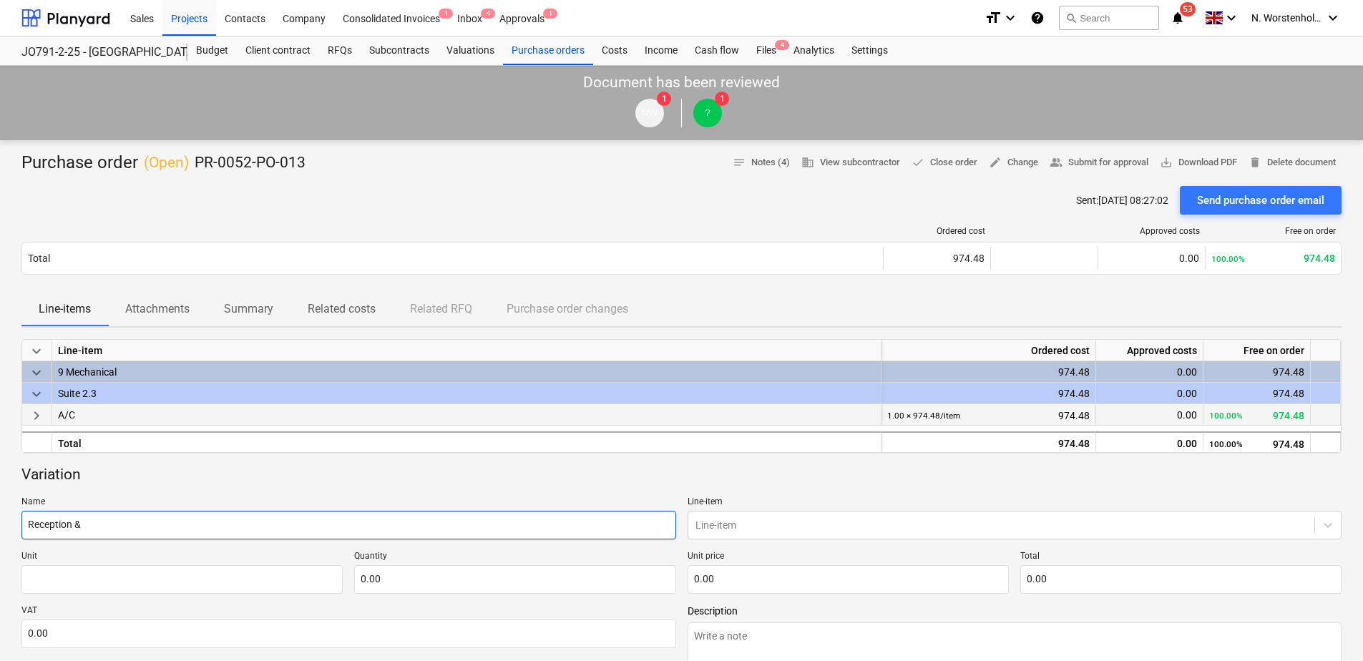
type textarea "x"
type input "Reception &"
type textarea "x"
type input "Reception & C"
type textarea "x"
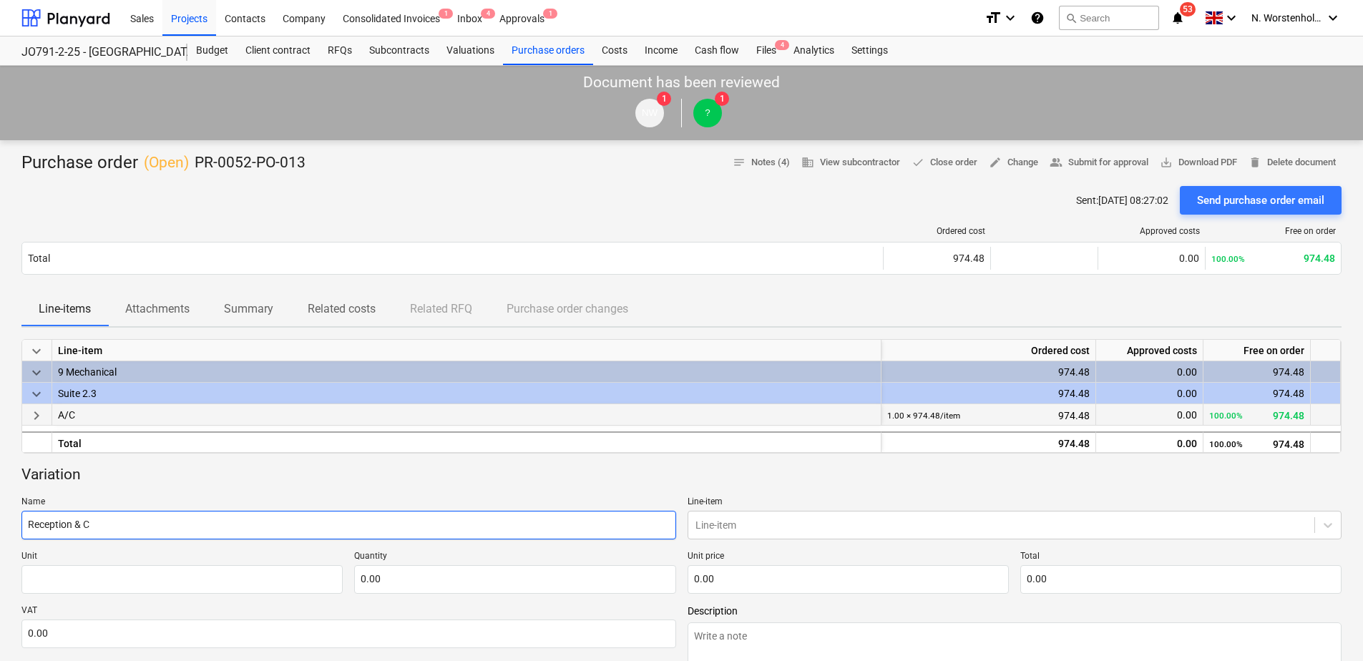
type input "Reception & Ca"
type textarea "x"
type input "Reception & Caf"
type textarea "x"
type input "Reception & Cafe"
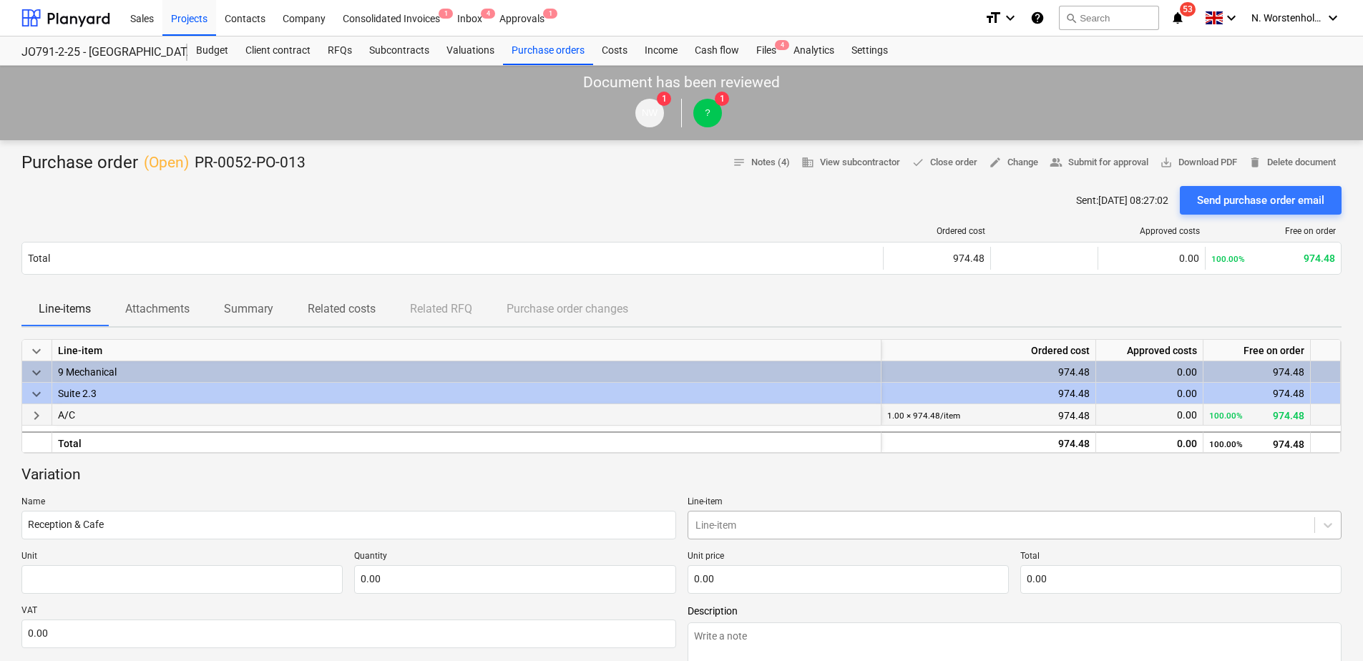
click at [733, 527] on body "Sales Projects Contacts Company Consolidated Invoices 1 Inbox 4 Approvals 1 for…" at bounding box center [681, 330] width 1363 height 661
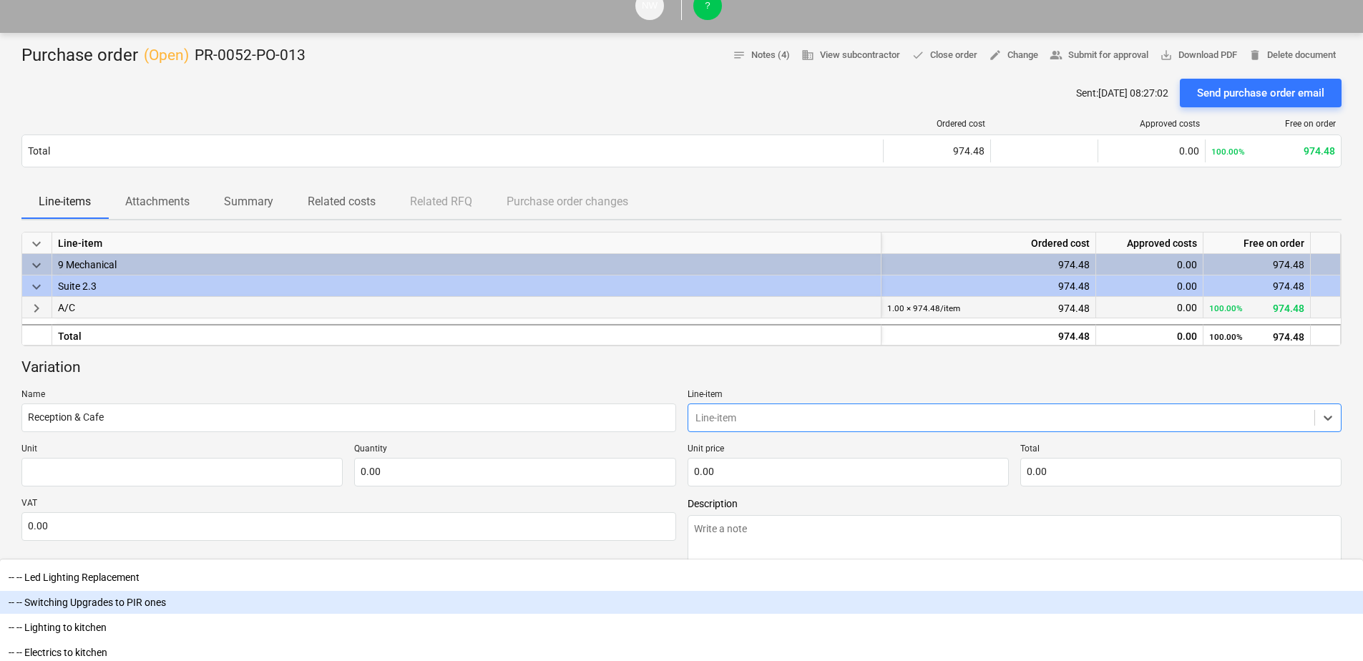
scroll to position [1002, 0]
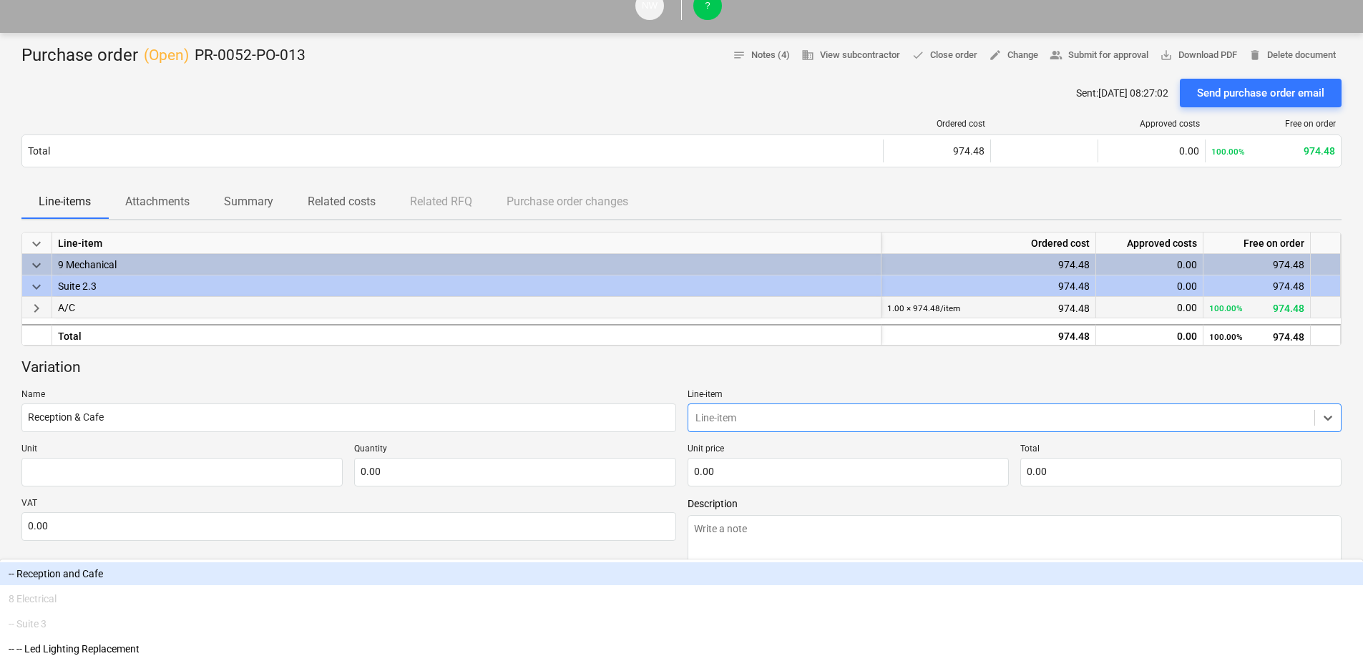
click at [752, 562] on div "-- Reception and Cafe" at bounding box center [681, 573] width 1363 height 23
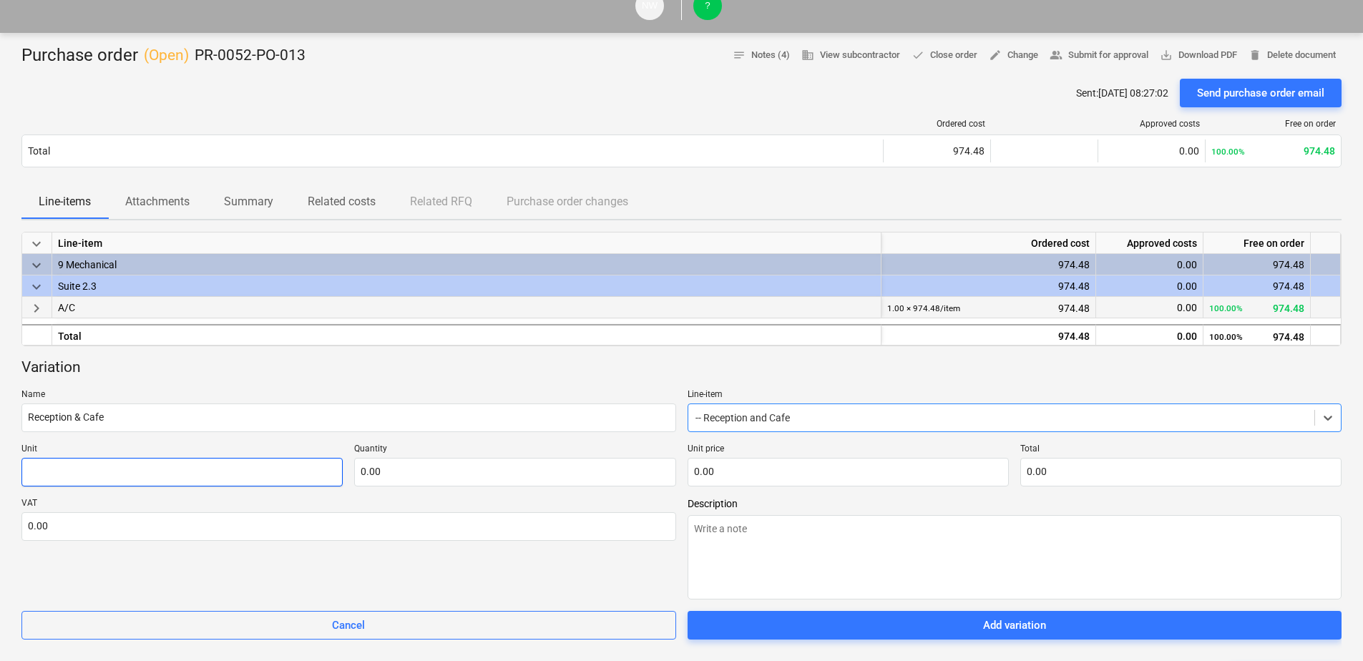
click at [101, 472] on input "text" at bounding box center [181, 472] width 321 height 29
type textarea "x"
type input "R"
type textarea "x"
type input "RE"
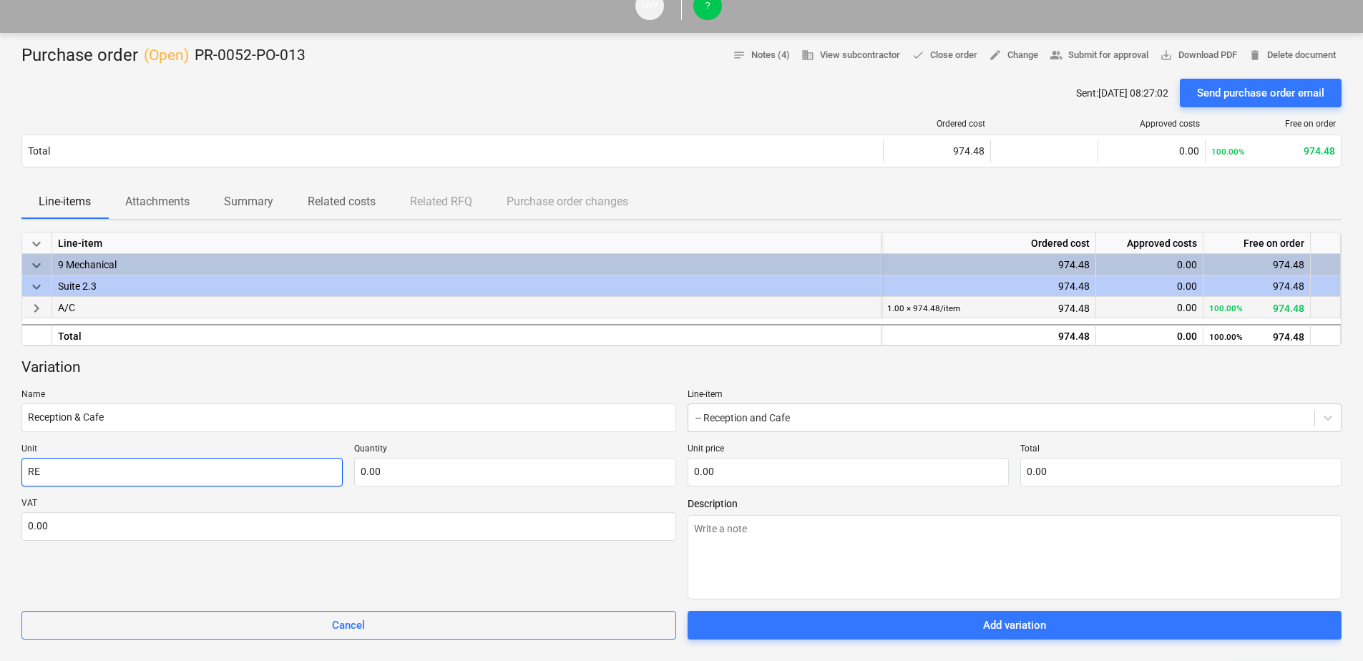
type textarea "x"
type input "REc"
type textarea "x"
type input "REce"
type textarea "x"
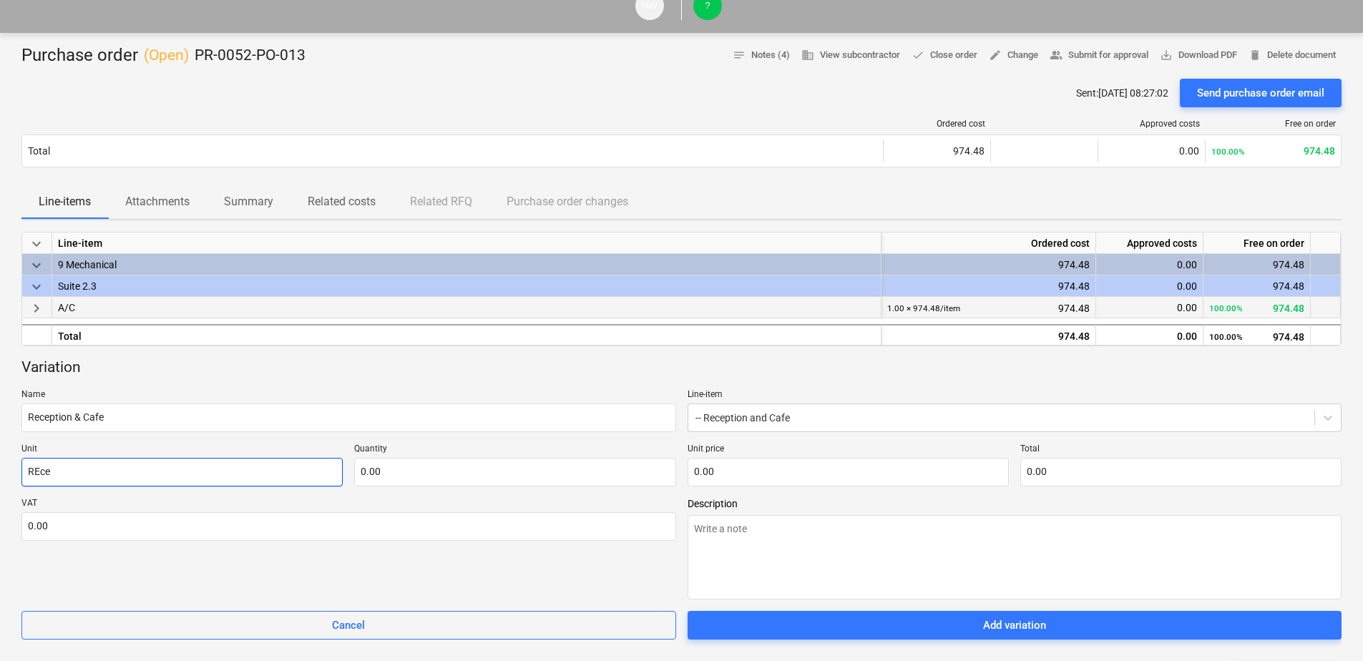
type input "REcep"
type textarea "x"
type input "REcept"
type textarea "x"
type input "REcepti"
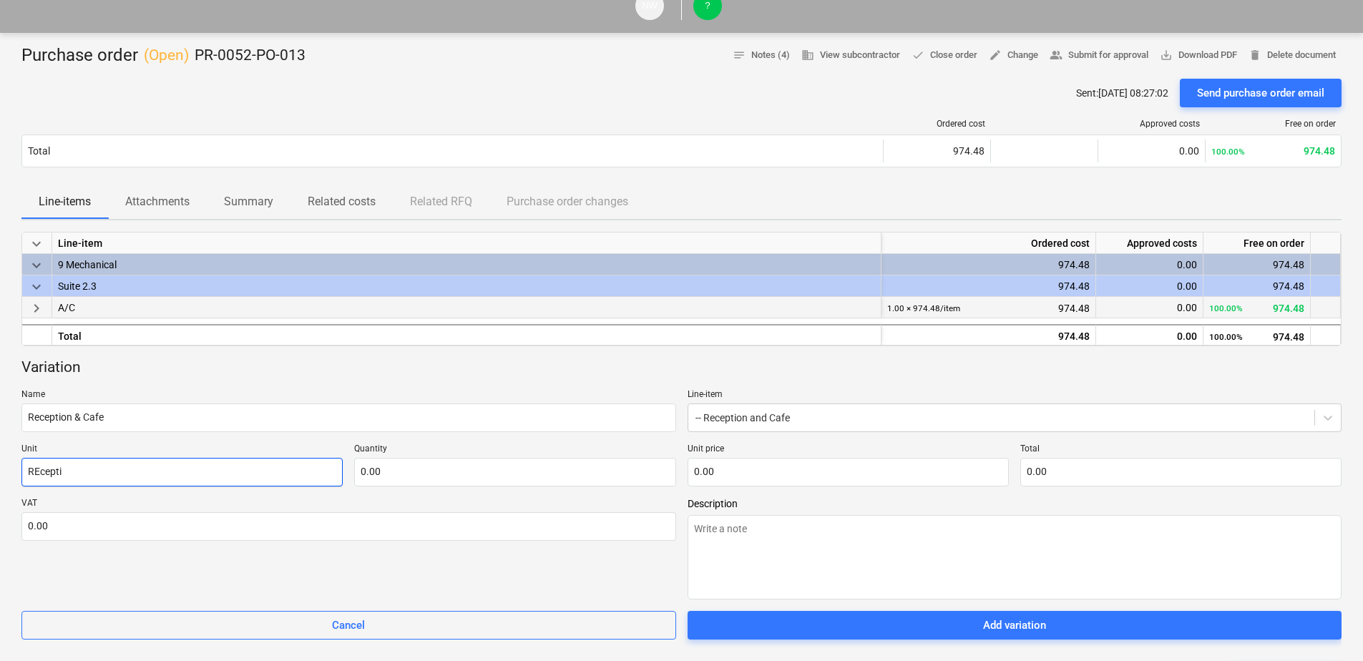
type textarea "x"
type input "REceptio"
type textarea "x"
type input "REception"
type textarea "x"
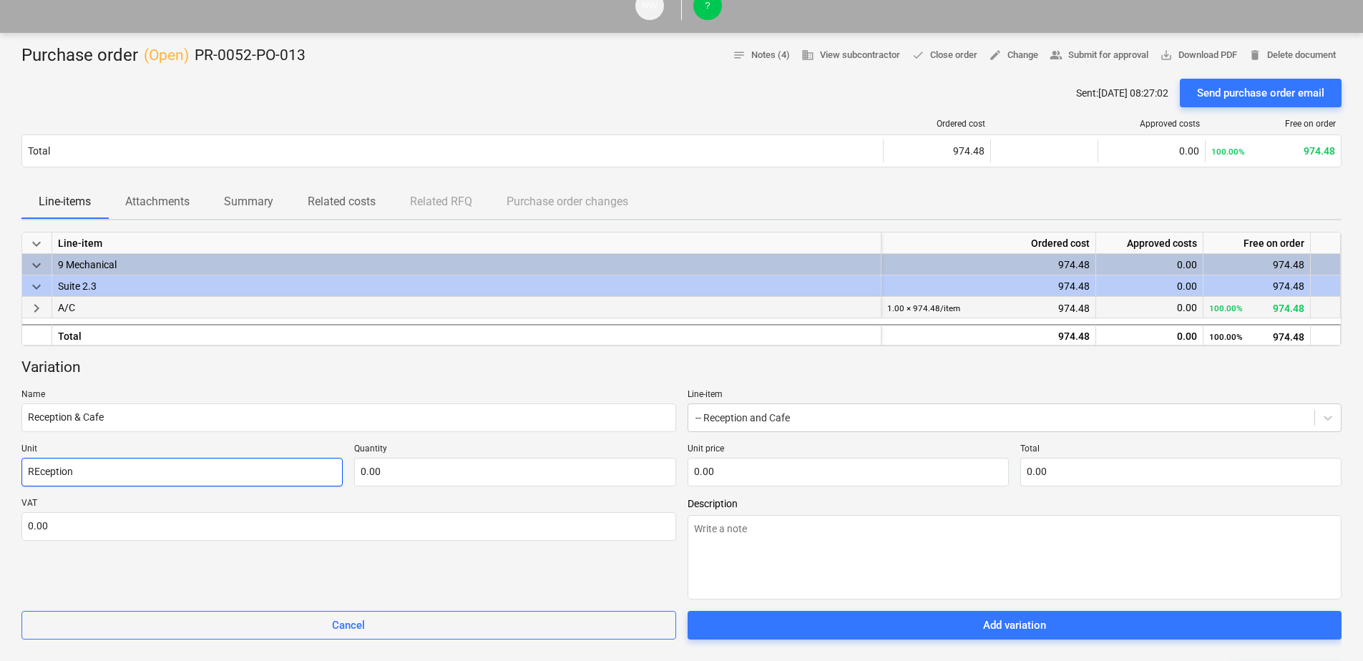
type input "REception"
type textarea "x"
type input "REception &"
type textarea "x"
type input "REception &"
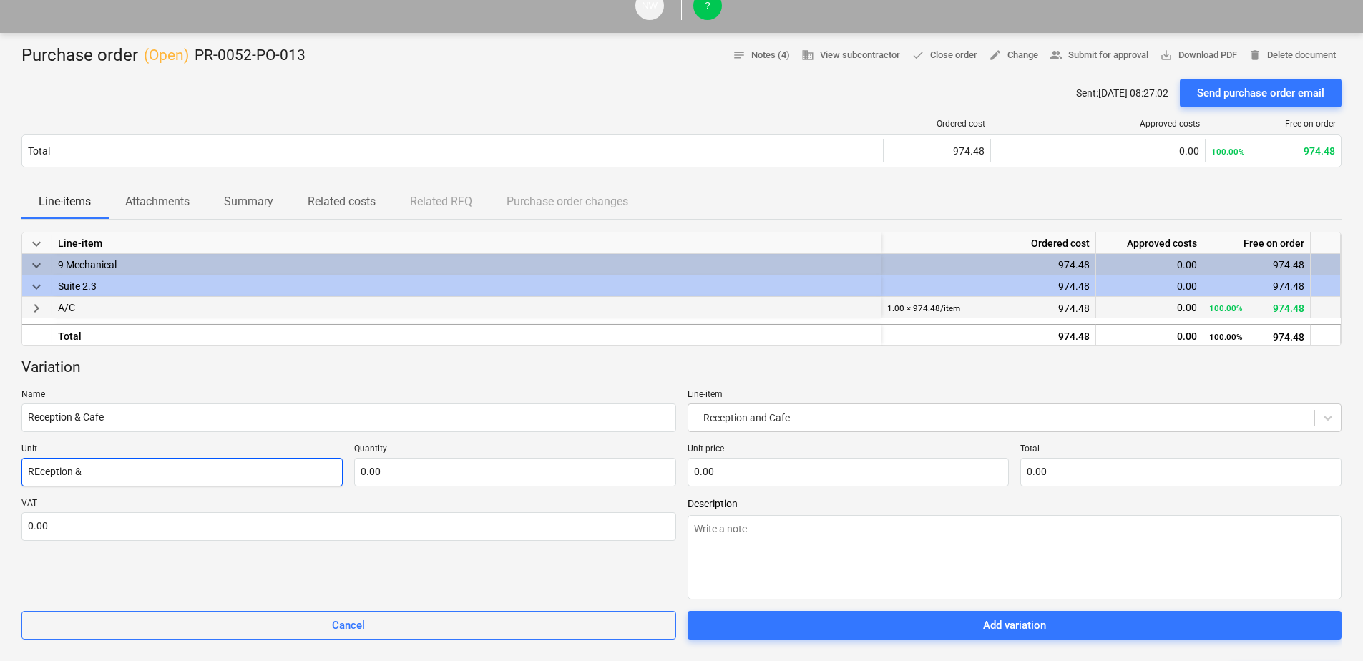
click at [36, 472] on input "REception &" at bounding box center [181, 472] width 321 height 29
type textarea "x"
type input "Rception &"
type textarea "x"
type input "Reception &"
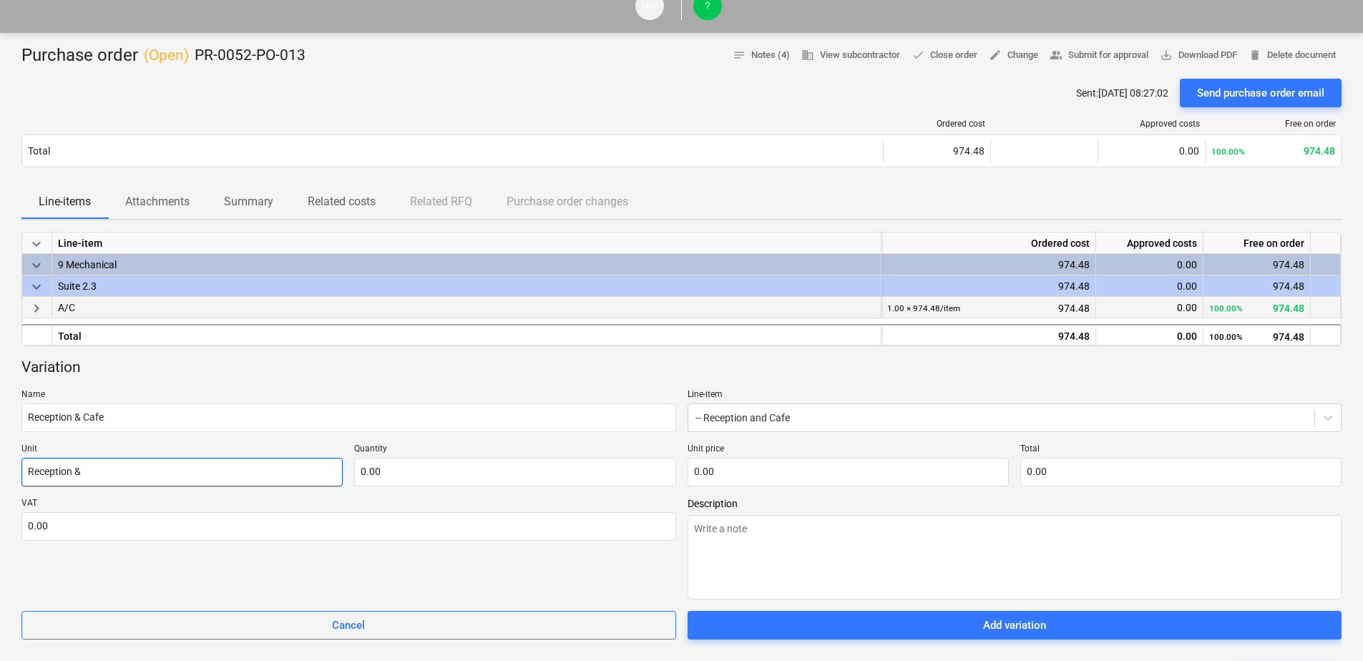
click at [117, 471] on input "Reception &" at bounding box center [181, 472] width 321 height 29
type textarea "x"
type input "Reception & C"
type textarea "x"
type input "Reception & Ca"
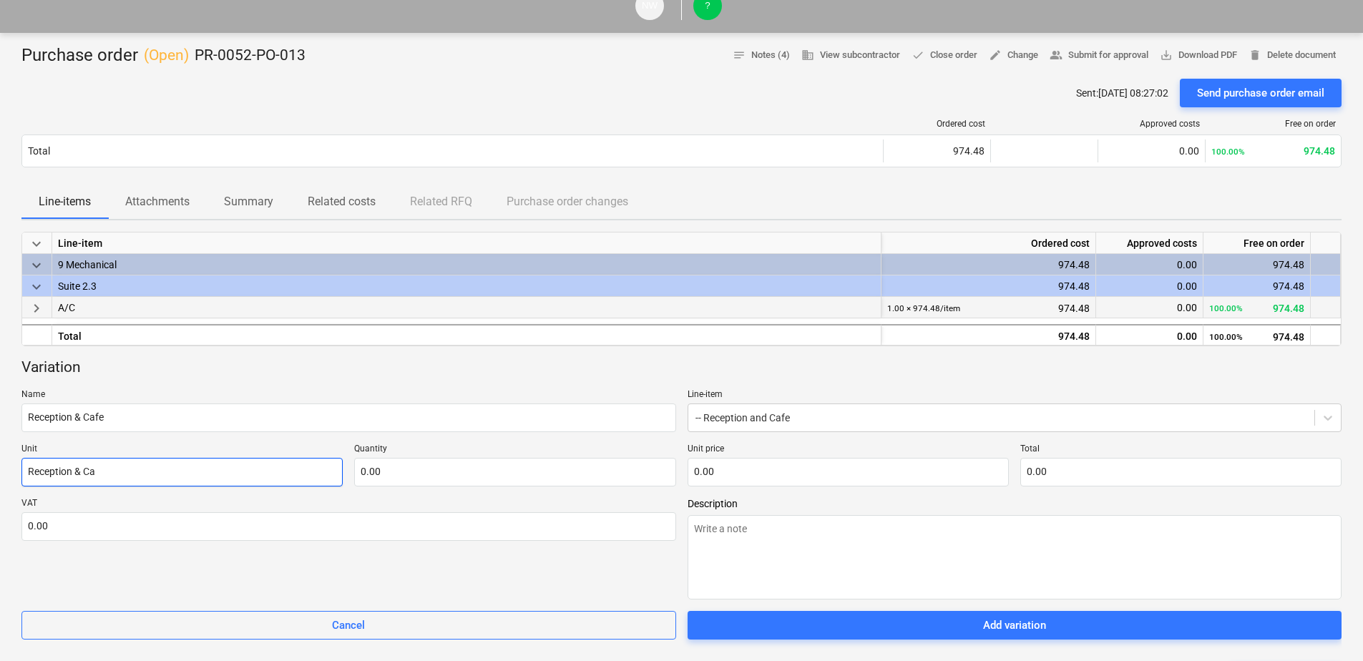
type textarea "x"
type input "Reception & Caf"
type textarea "x"
type input "Reception & Cafe"
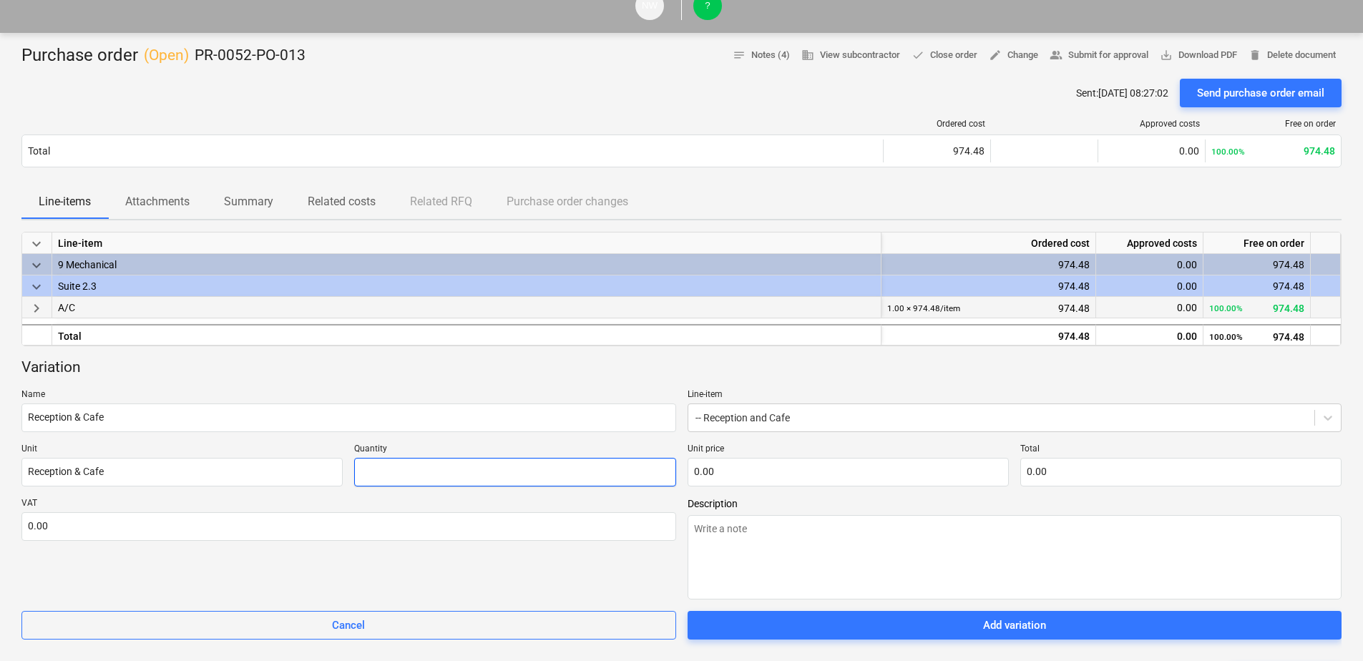
click at [414, 472] on input "text" at bounding box center [514, 472] width 321 height 29
type textarea "x"
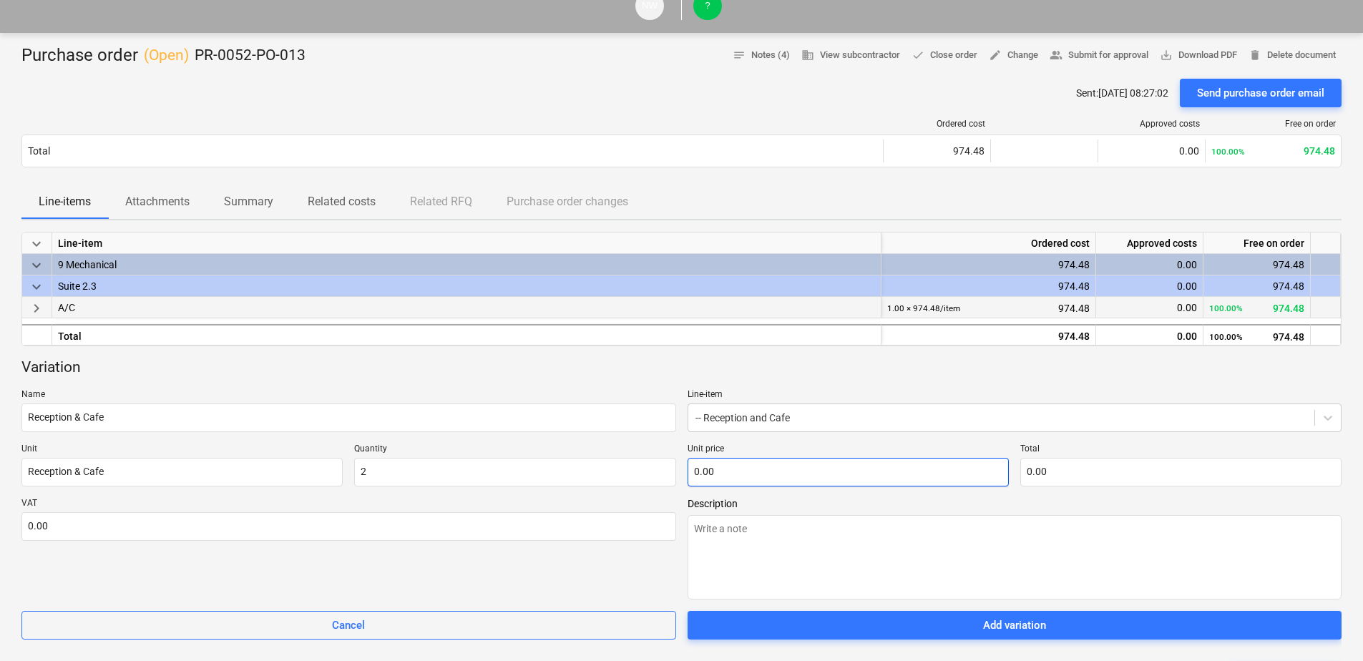
type input "2.00"
click at [710, 472] on input "text" at bounding box center [848, 472] width 321 height 29
type textarea "x"
type input "6"
type input "12.00"
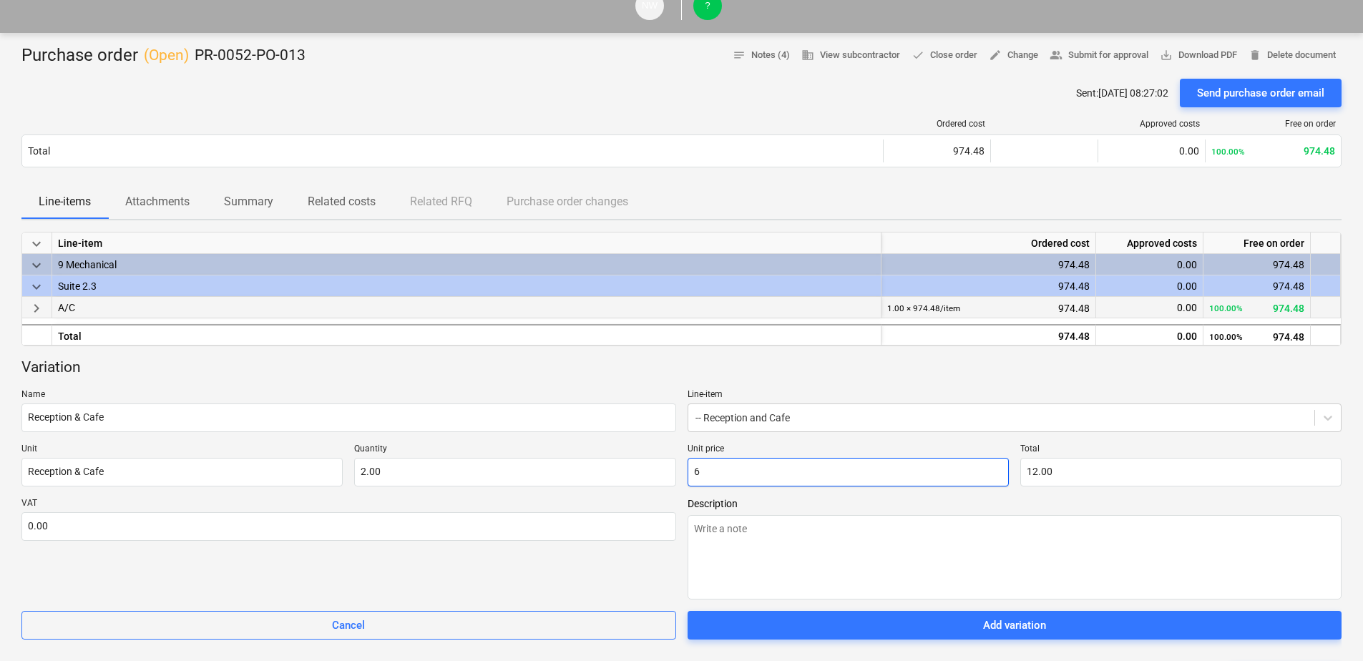
type textarea "x"
type input "60"
type input "120.00"
type textarea "x"
type input "600"
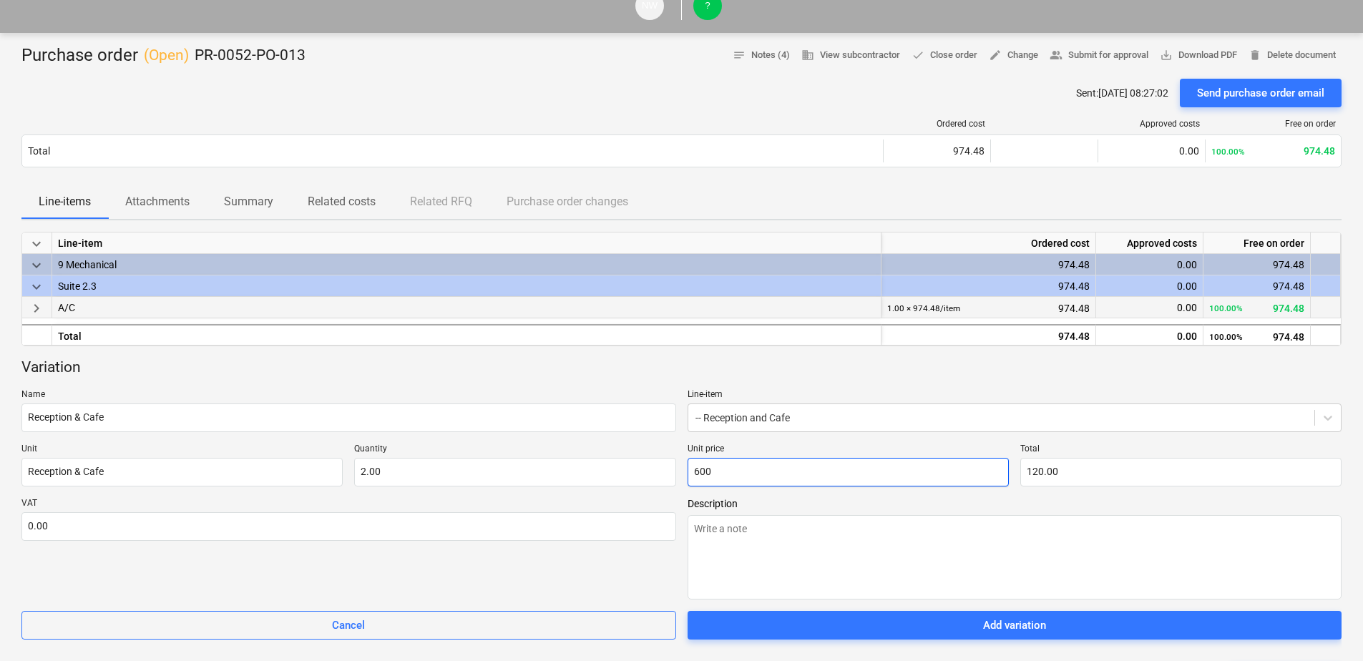
type input "1,200.00"
type input "600.00"
click at [736, 535] on textarea at bounding box center [1015, 557] width 655 height 84
type textarea "x"
type textarea "P"
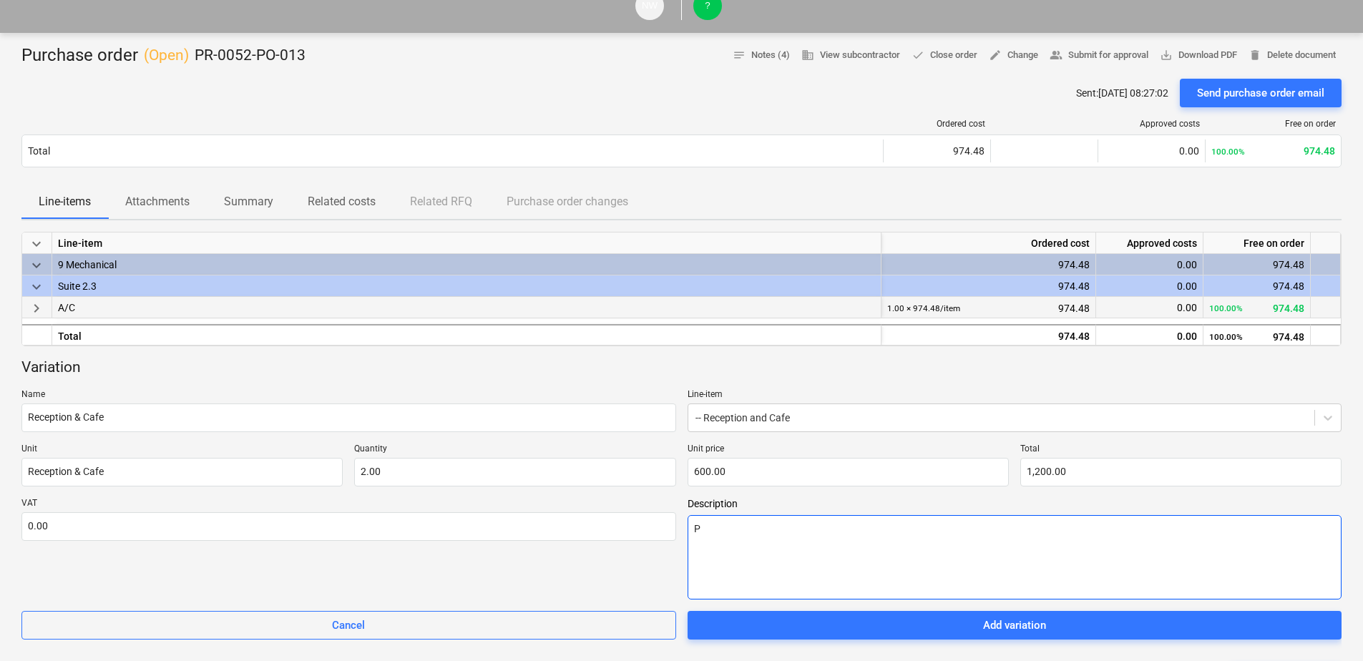
type textarea "x"
type textarea "Pr"
type textarea "x"
type textarea "Pro"
type textarea "x"
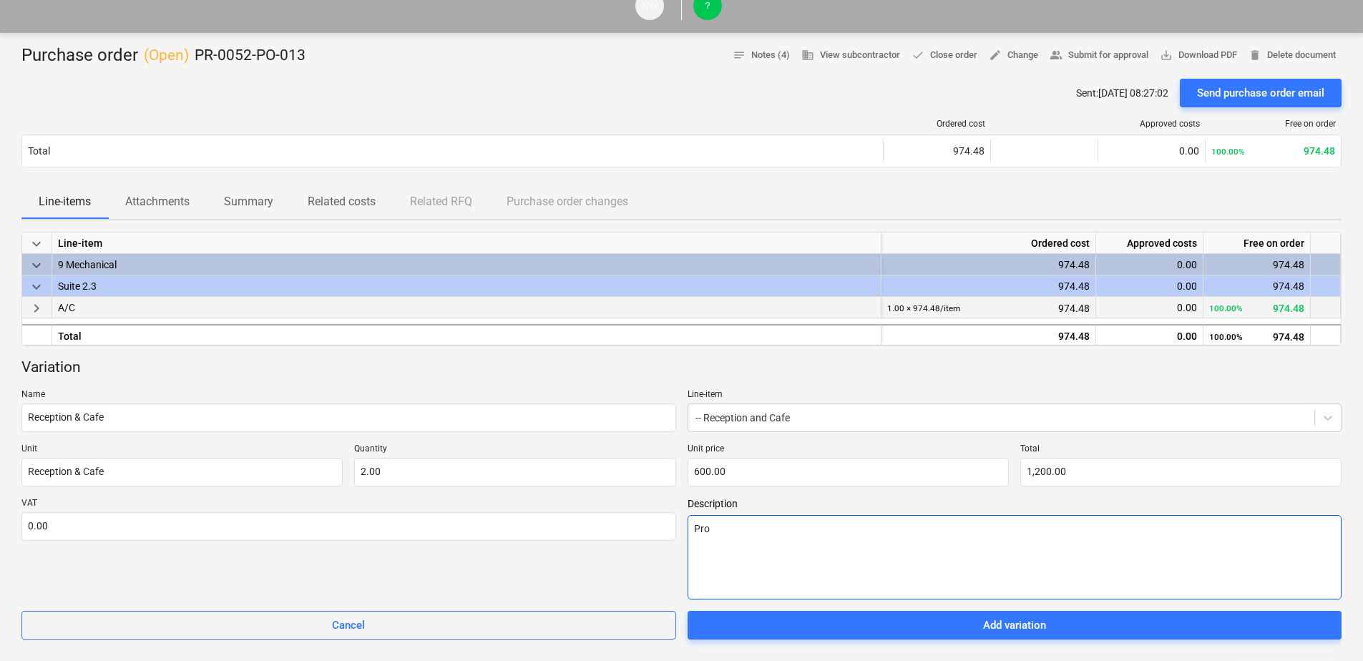
type textarea "Prov"
type textarea "x"
type textarea "Prov"
type textarea "x"
type textarea "Prov s"
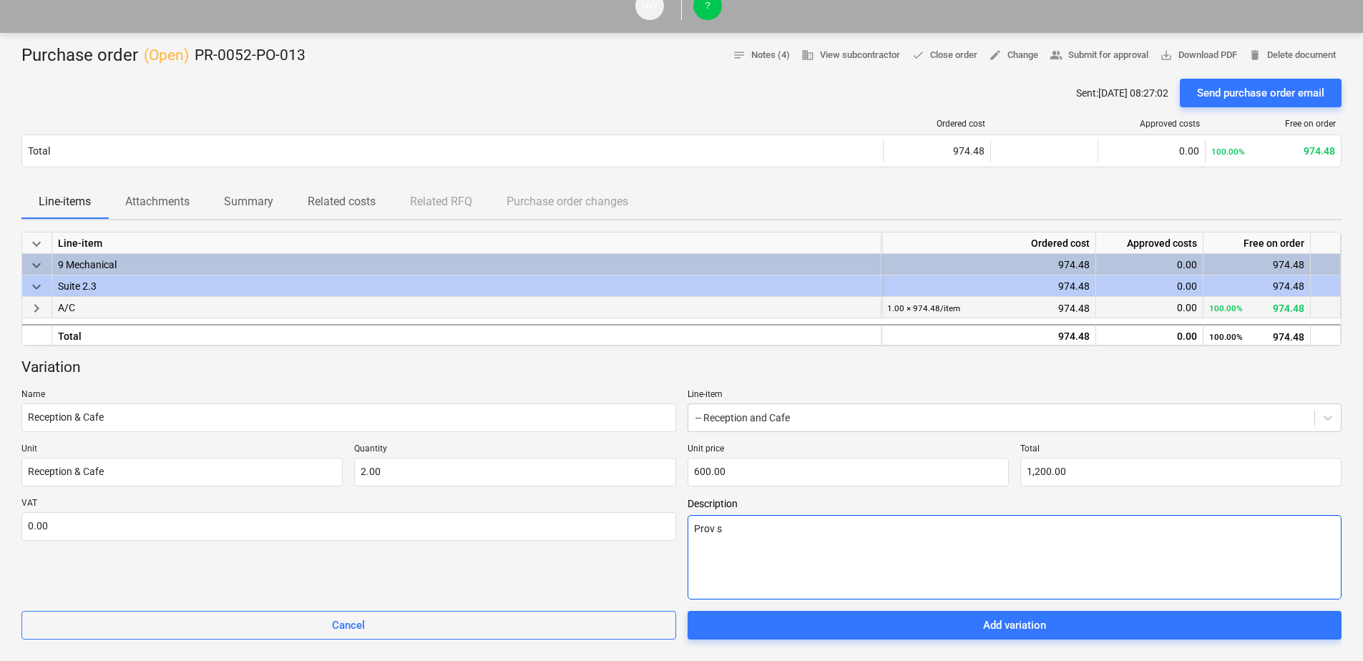
type textarea "x"
type textarea "Prov su"
type textarea "x"
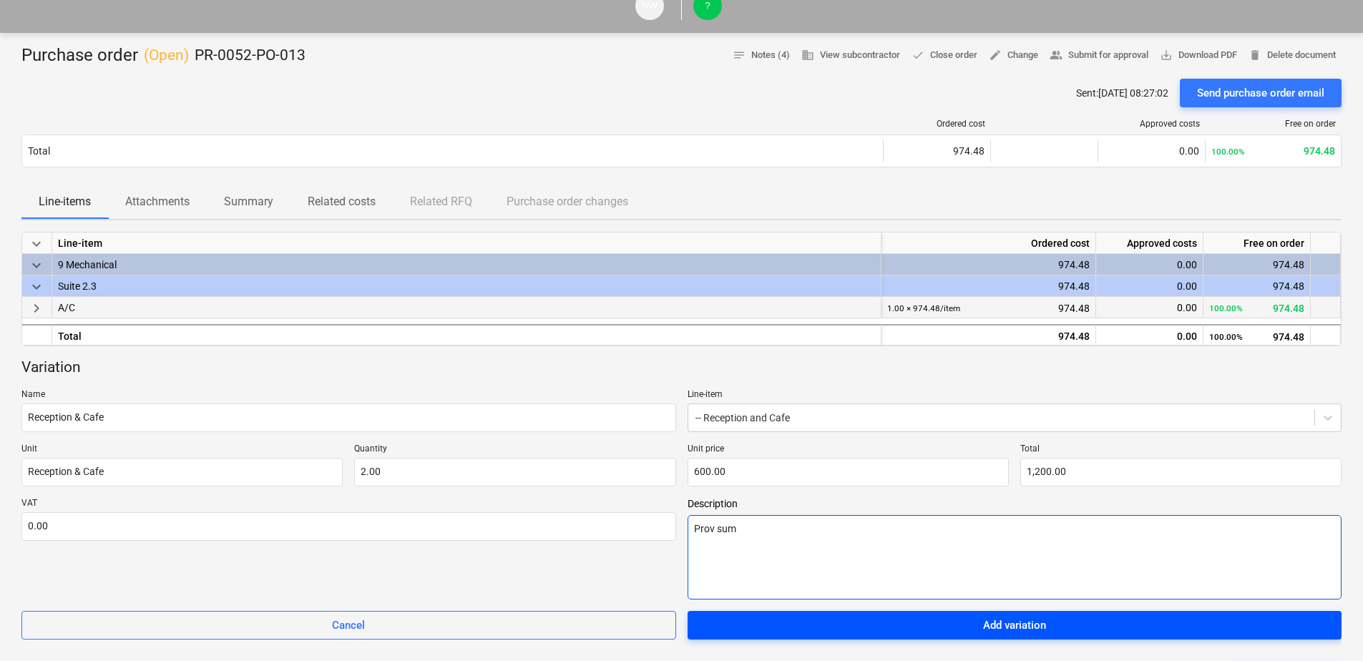
type textarea "Prov sum"
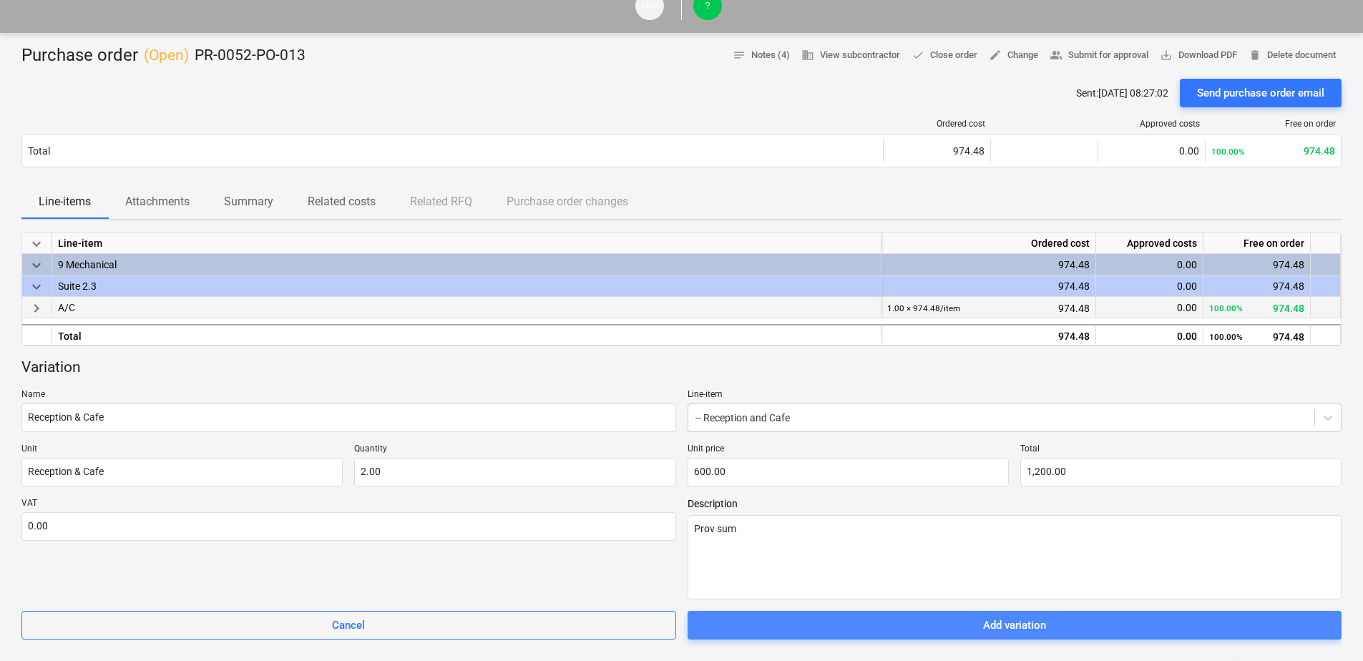
click at [958, 623] on span "Add variation" at bounding box center [1015, 625] width 620 height 19
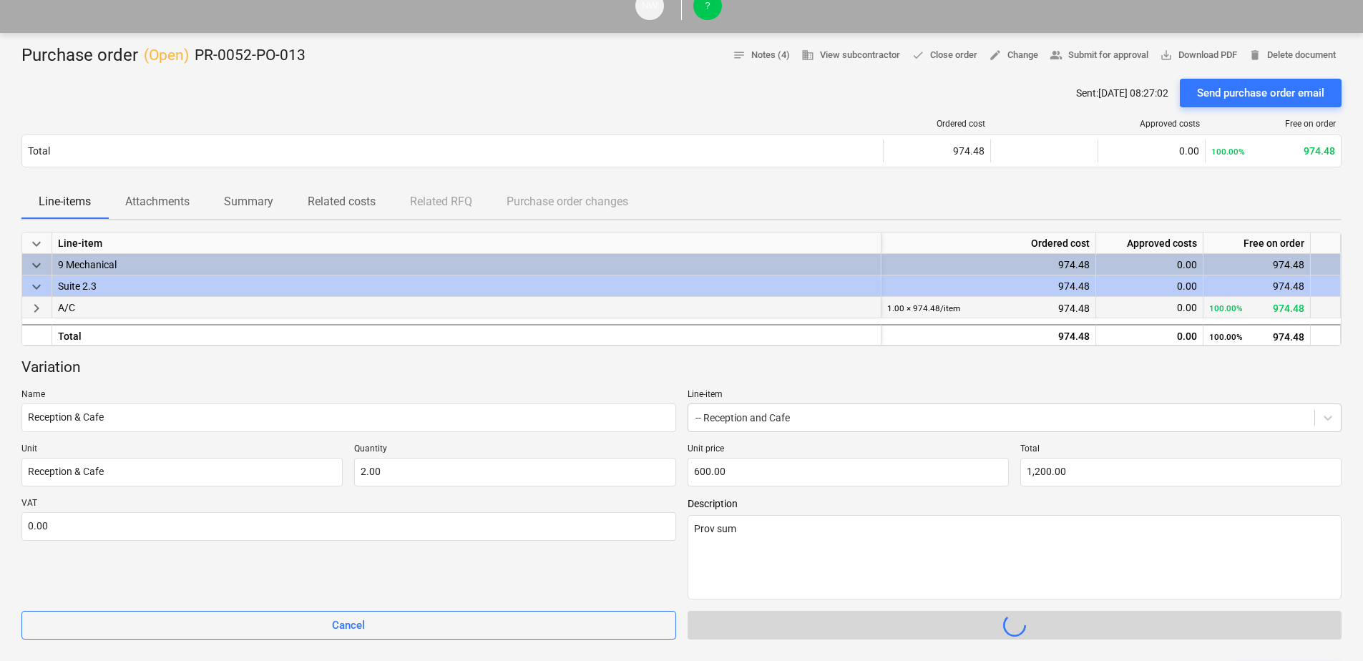
type textarea "x"
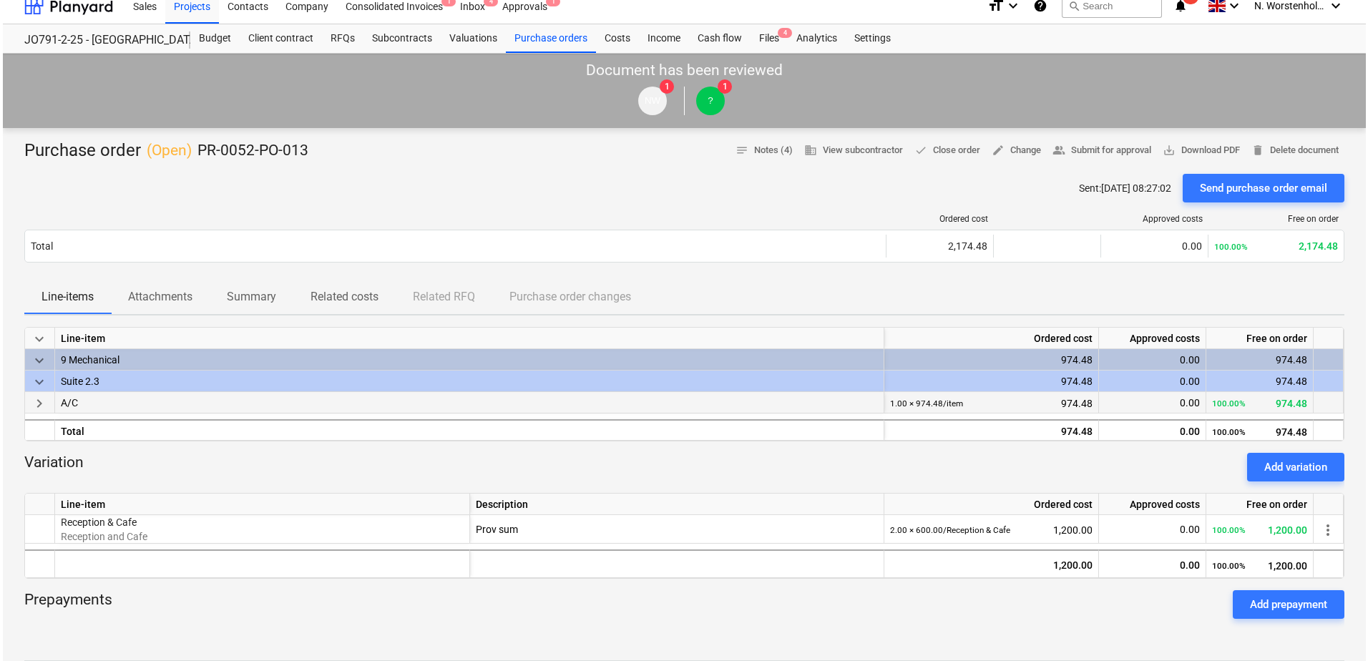
scroll to position [0, 0]
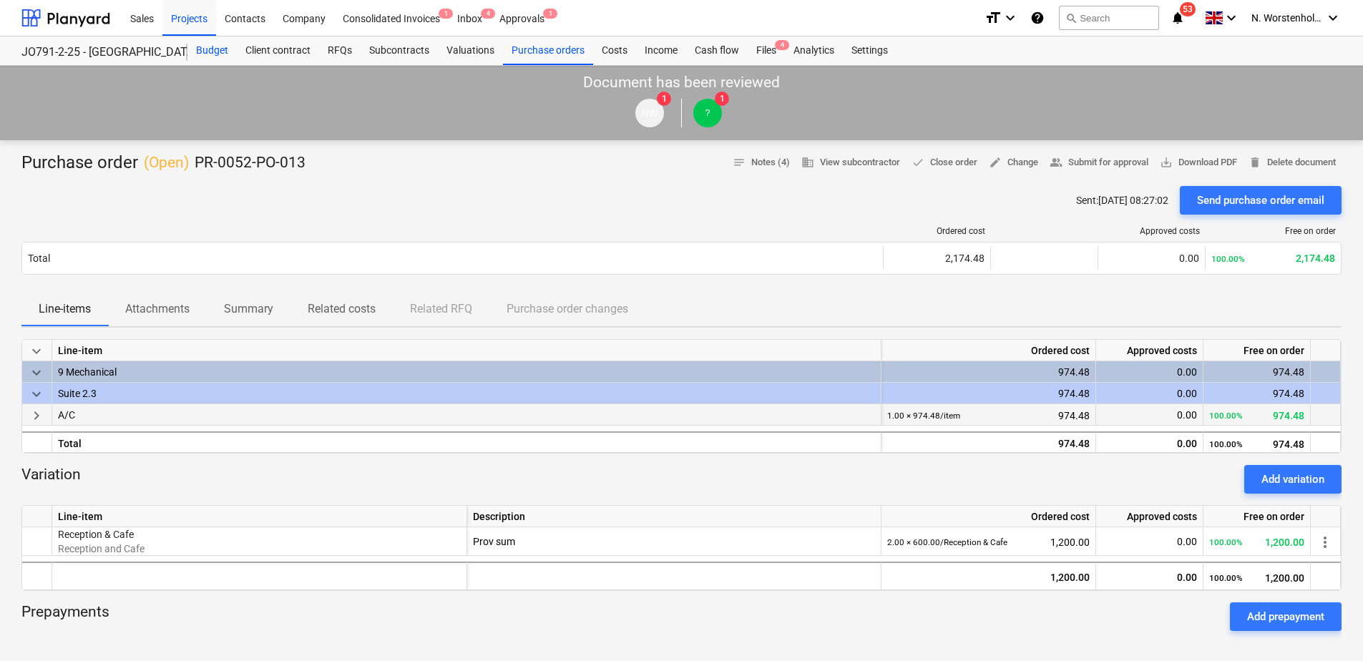
click at [210, 50] on div "Budget" at bounding box center [211, 50] width 49 height 29
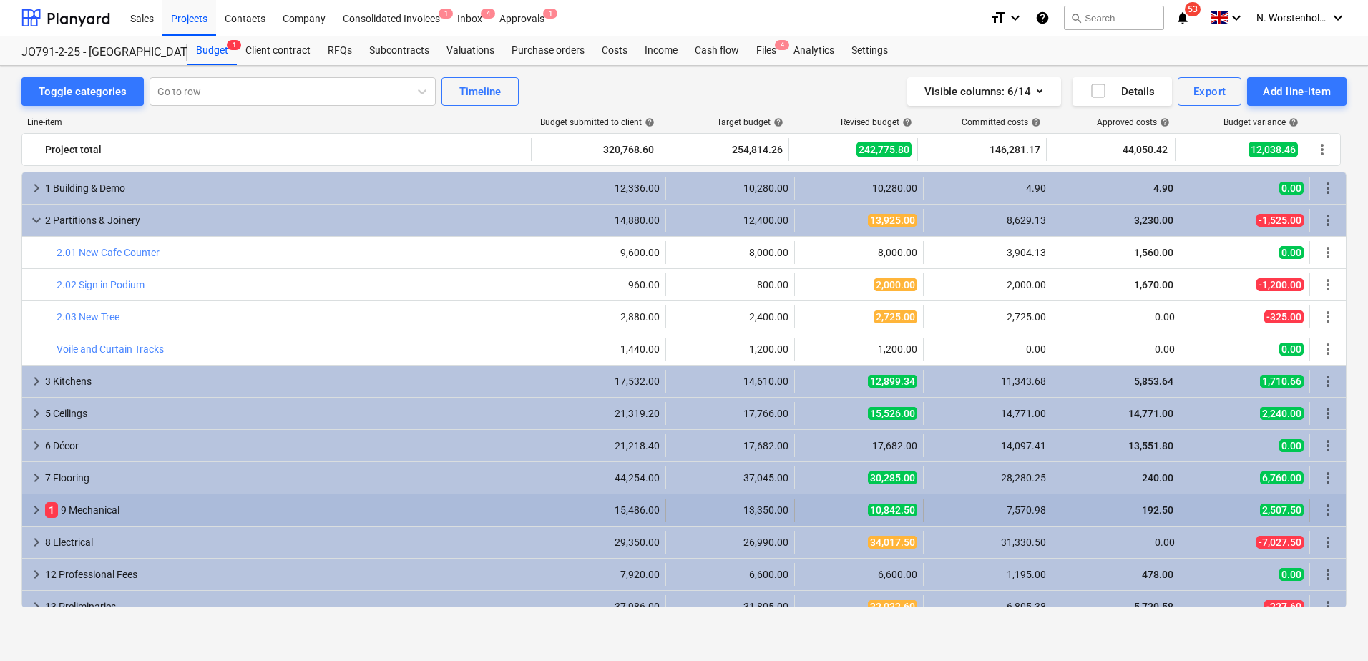
click at [37, 510] on span "keyboard_arrow_right" at bounding box center [36, 510] width 17 height 17
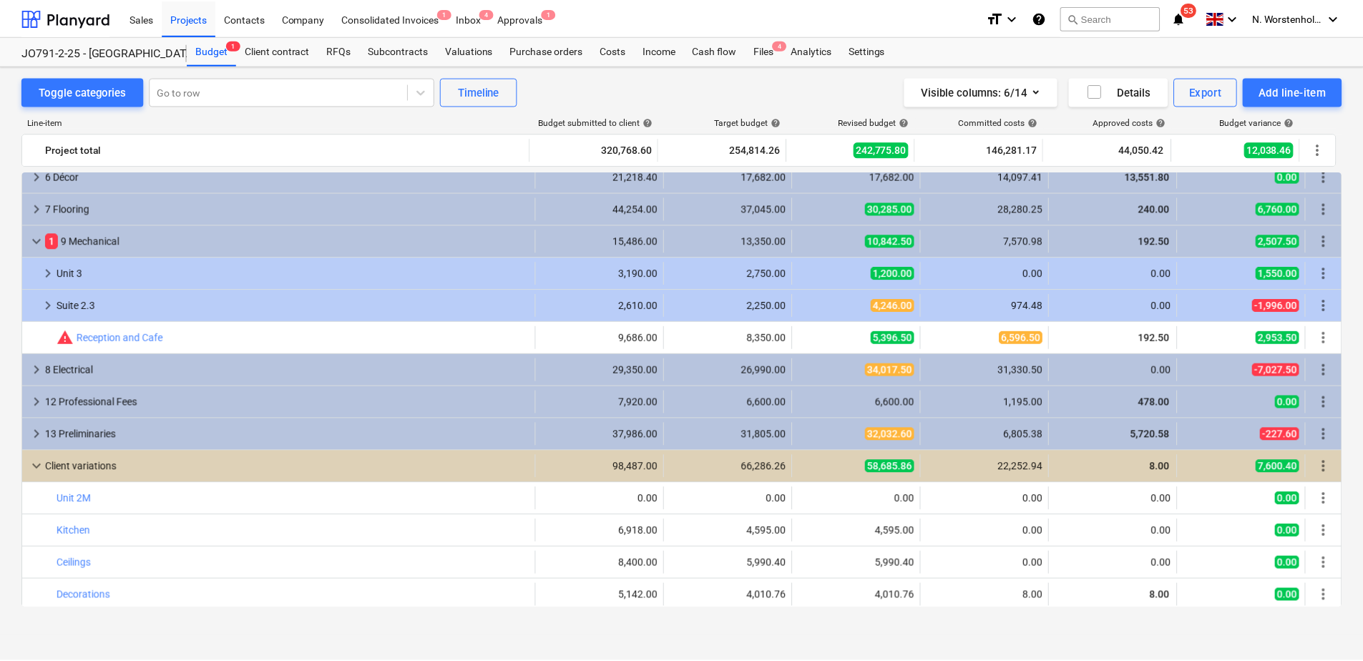
scroll to position [286, 0]
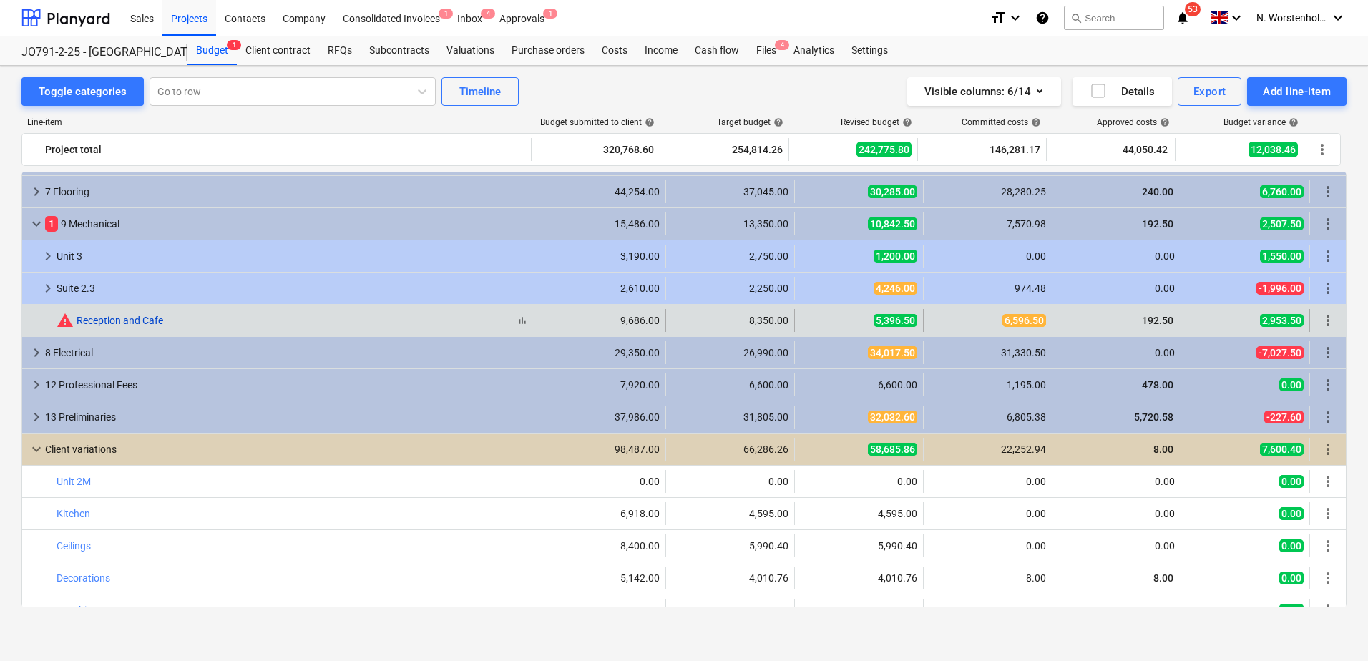
click at [94, 318] on link "Reception and Cafe" at bounding box center [120, 320] width 87 height 11
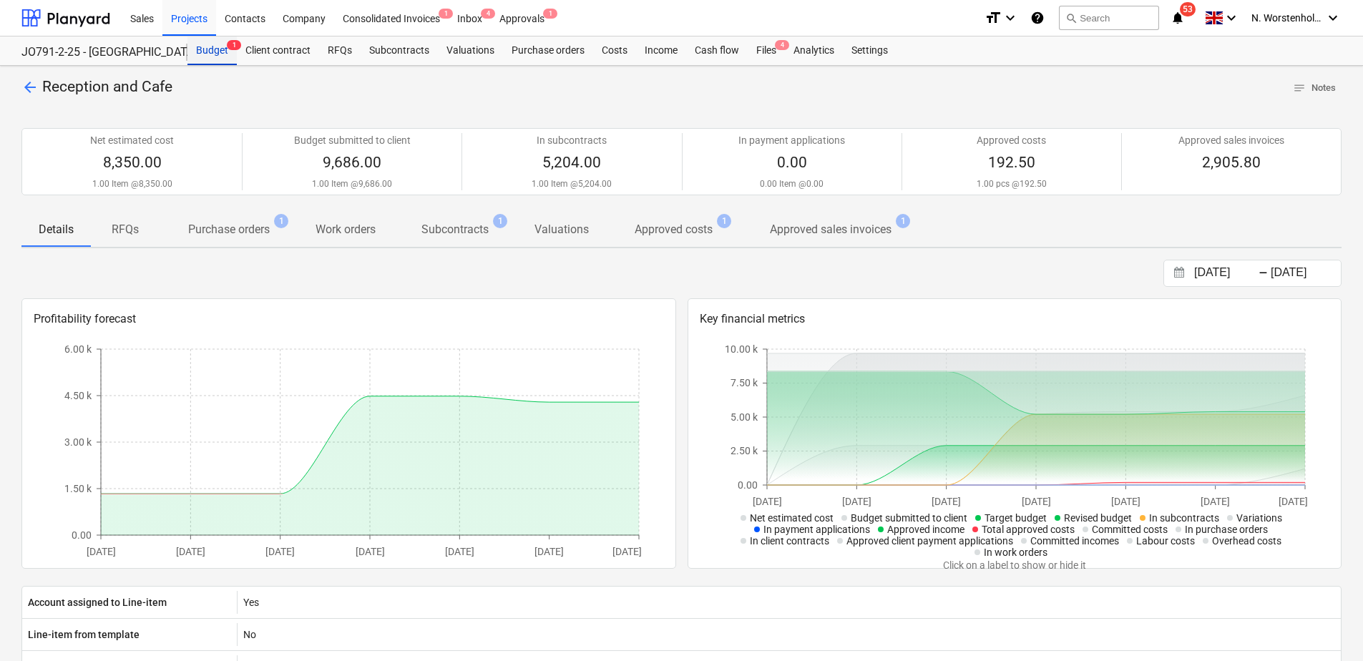
click at [208, 54] on div "Budget 1" at bounding box center [211, 50] width 49 height 29
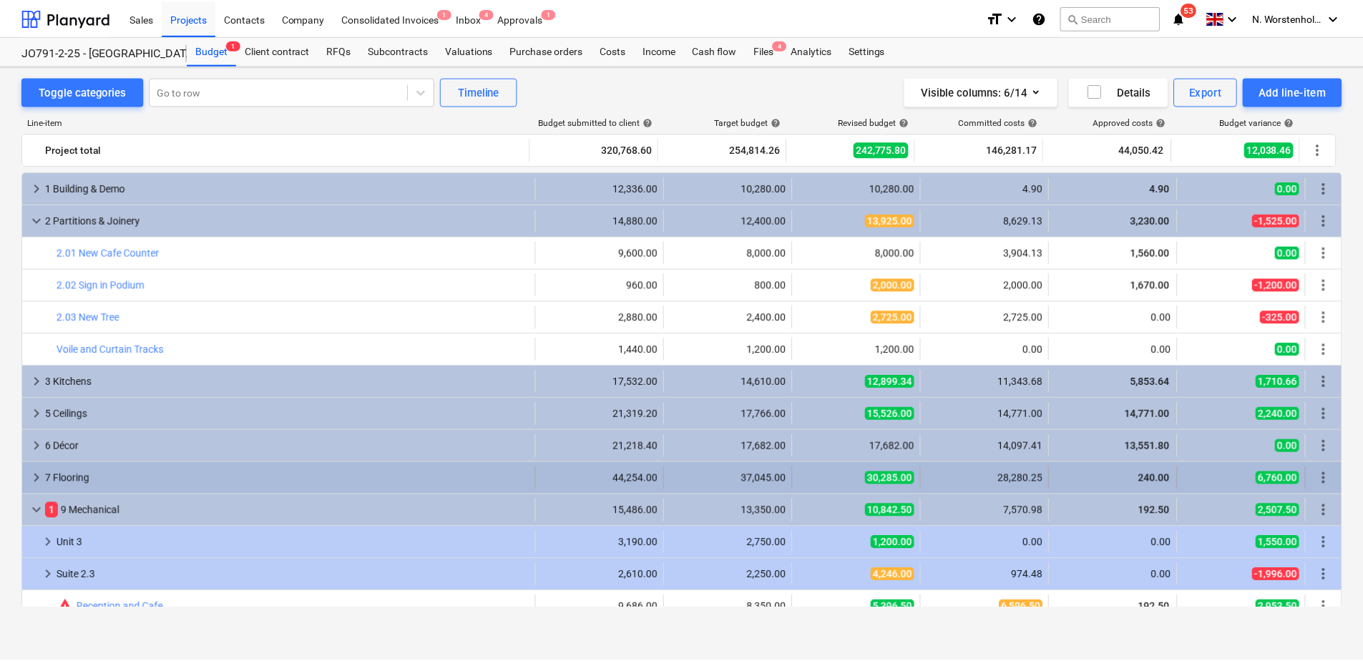
scroll to position [286, 0]
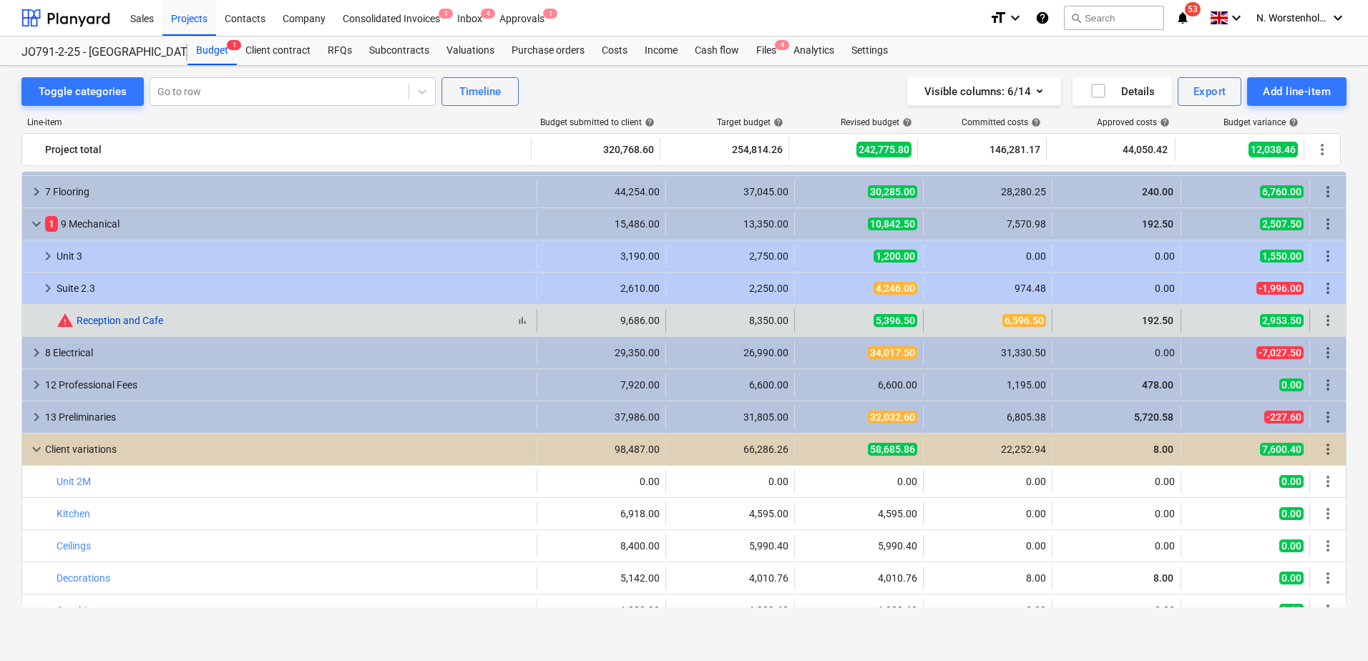
click at [124, 316] on link "Reception and Cafe" at bounding box center [120, 320] width 87 height 11
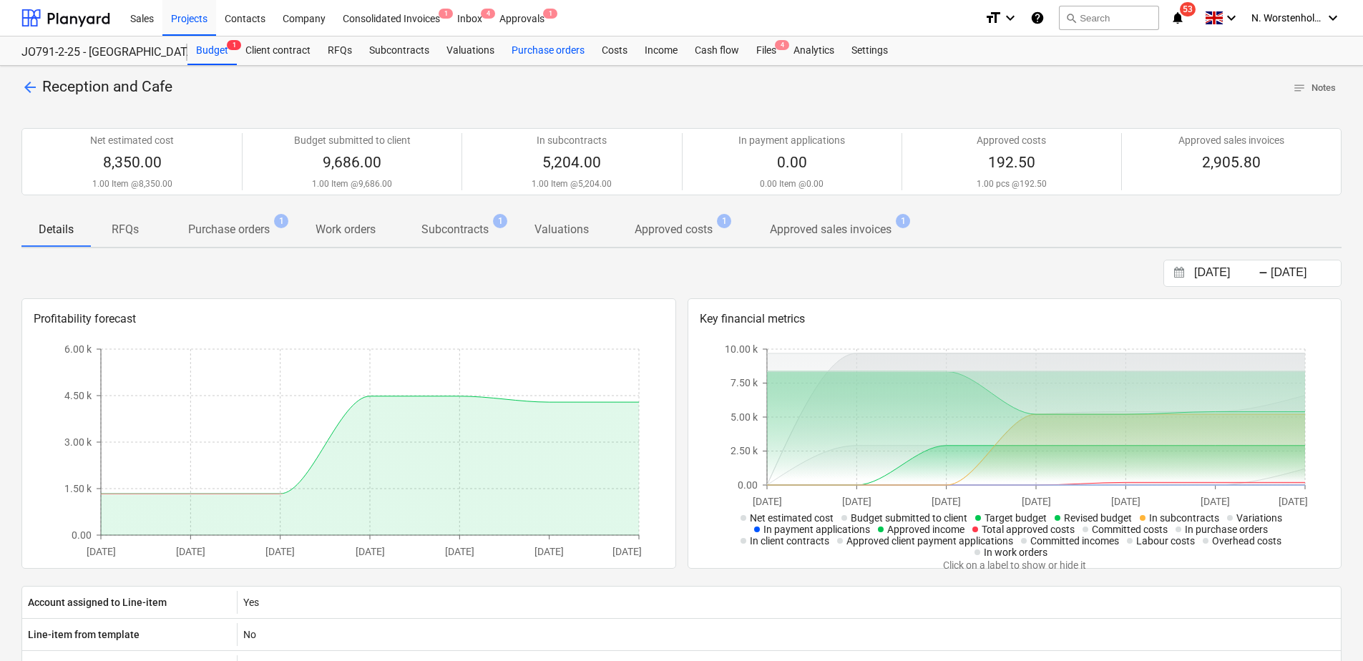
click at [545, 47] on div "Purchase orders" at bounding box center [548, 50] width 90 height 29
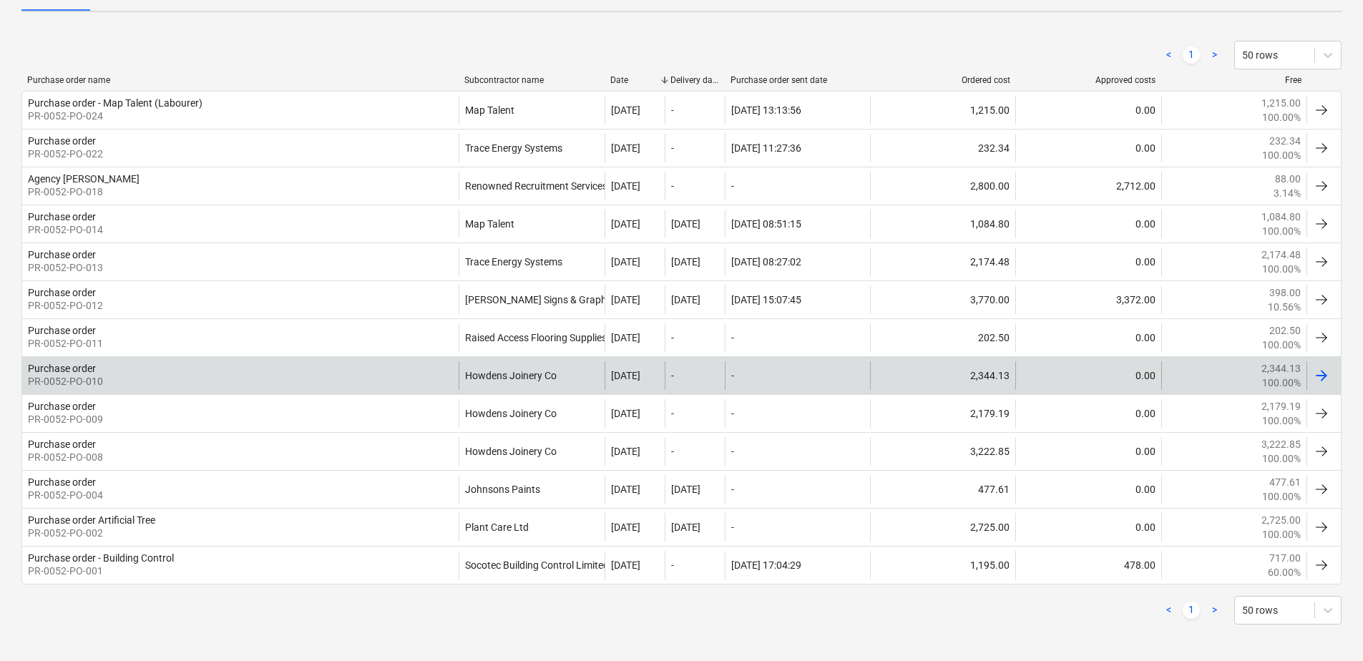
scroll to position [249, 0]
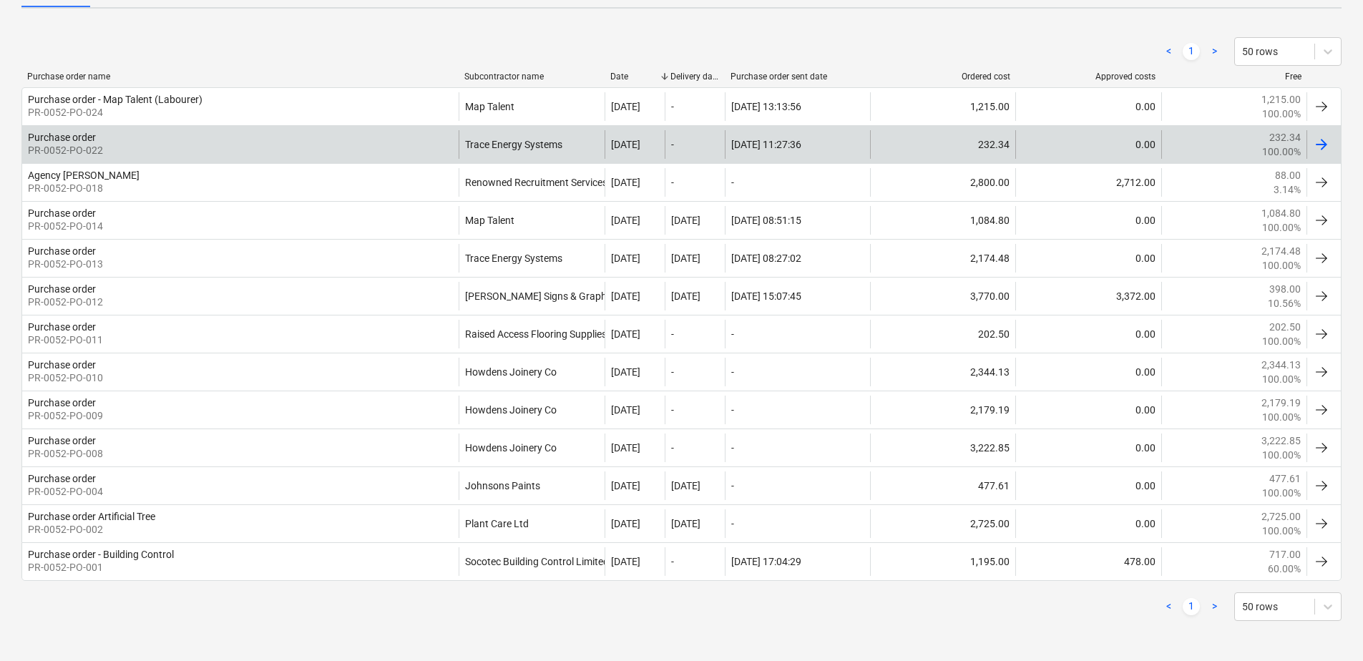
click at [523, 141] on div "Trace Energy Systems" at bounding box center [531, 144] width 145 height 29
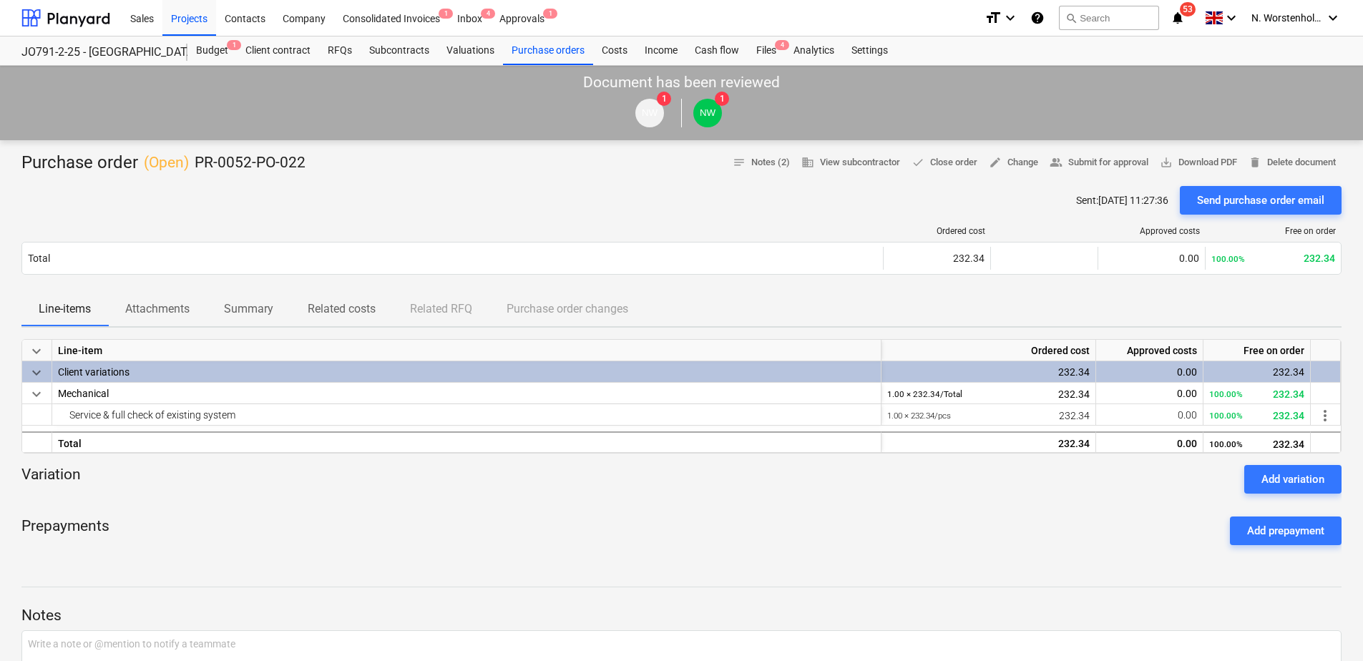
click at [37, 373] on span "keyboard_arrow_down" at bounding box center [36, 372] width 17 height 17
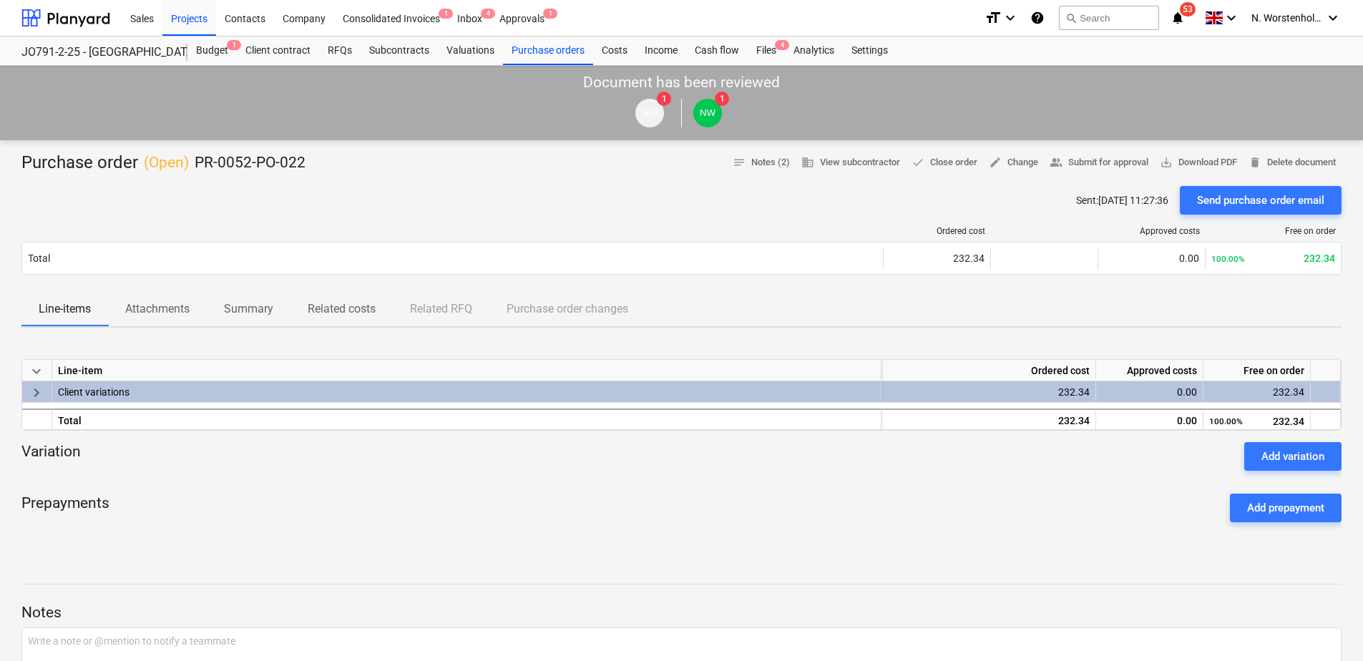
click at [39, 372] on span "keyboard_arrow_down" at bounding box center [36, 371] width 17 height 17
click at [36, 371] on span "keyboard_arrow_right" at bounding box center [36, 371] width 17 height 17
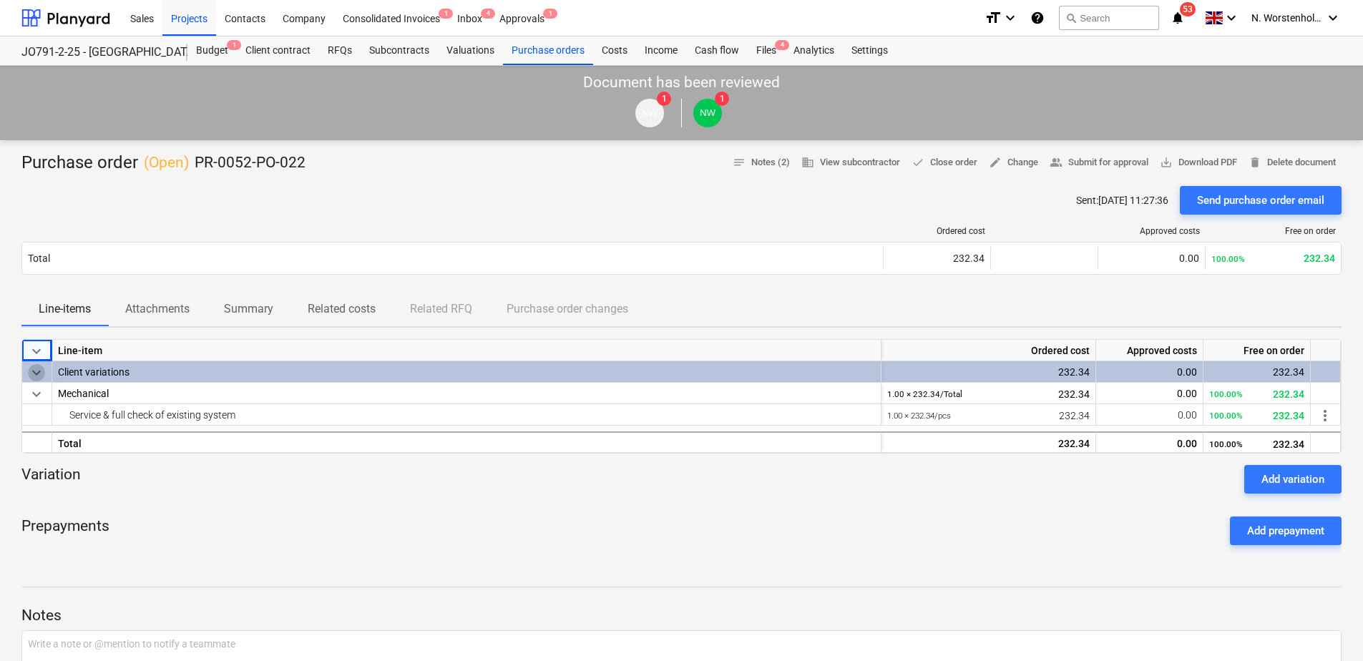
click at [34, 372] on span "keyboard_arrow_down" at bounding box center [36, 372] width 17 height 17
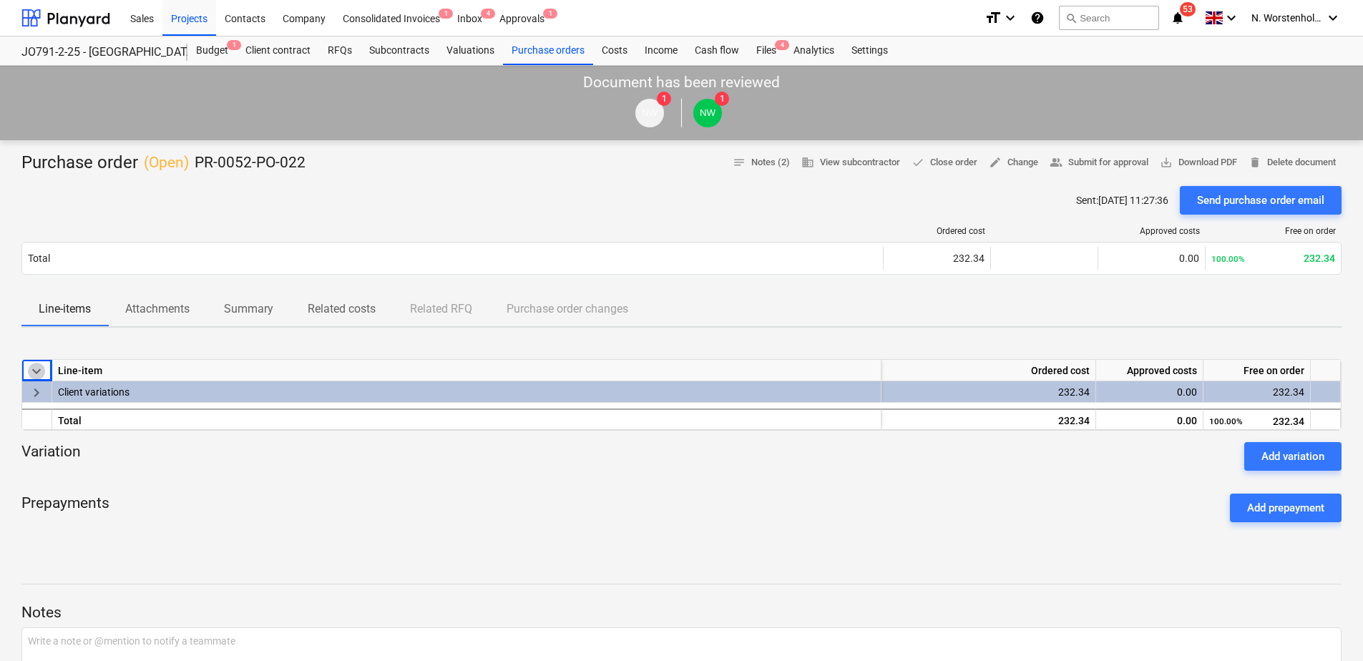
click at [35, 372] on span "keyboard_arrow_down" at bounding box center [36, 371] width 17 height 17
click at [37, 369] on span "keyboard_arrow_right" at bounding box center [36, 371] width 17 height 17
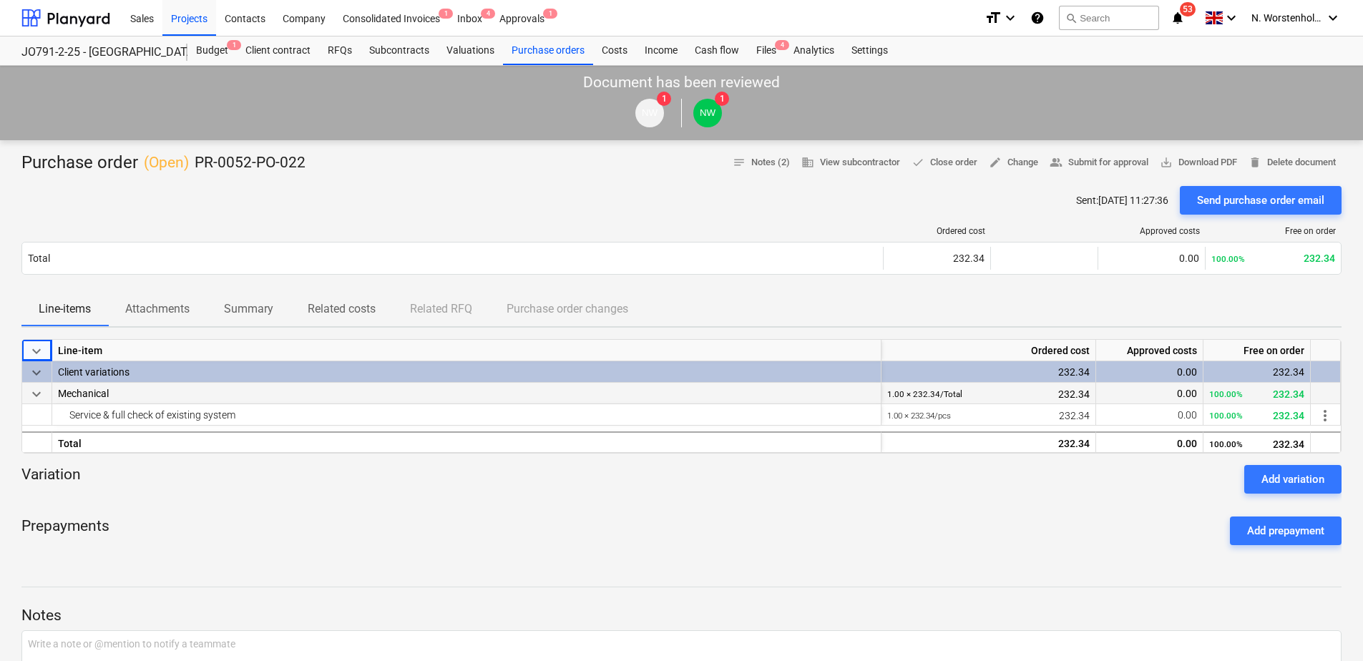
click at [34, 396] on span "keyboard_arrow_down" at bounding box center [36, 394] width 17 height 17
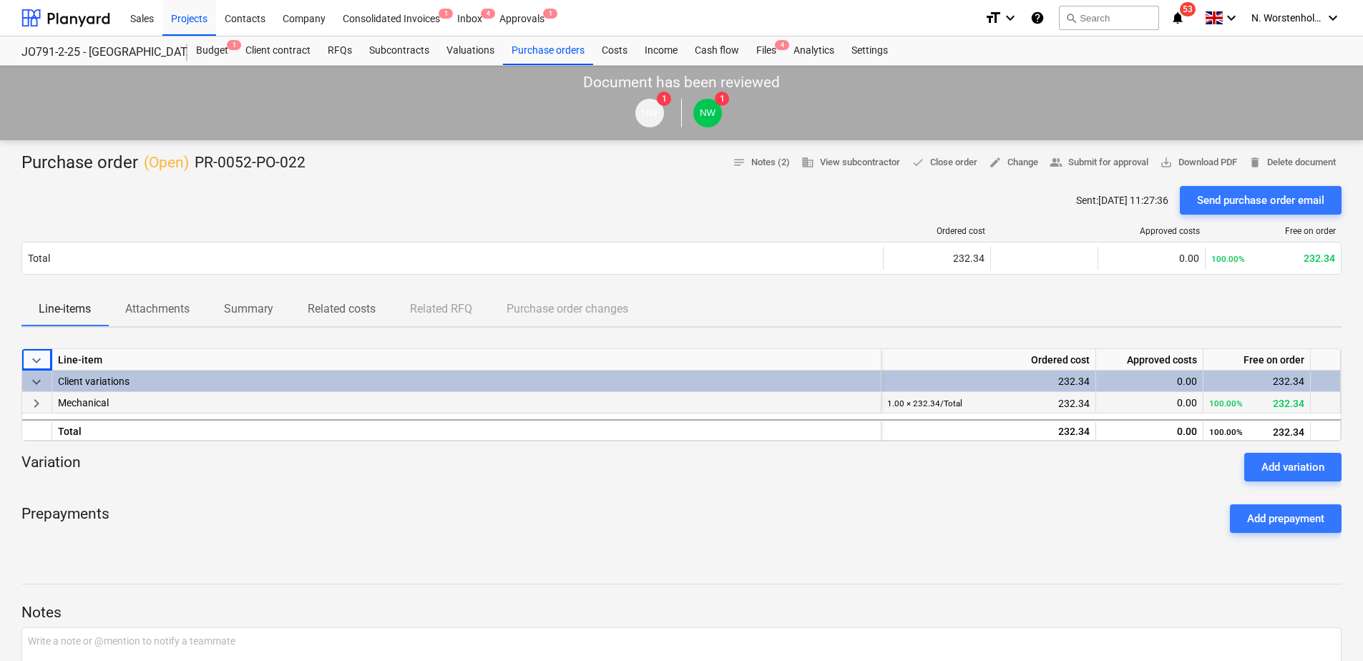
click at [36, 401] on span "keyboard_arrow_right" at bounding box center [36, 403] width 17 height 17
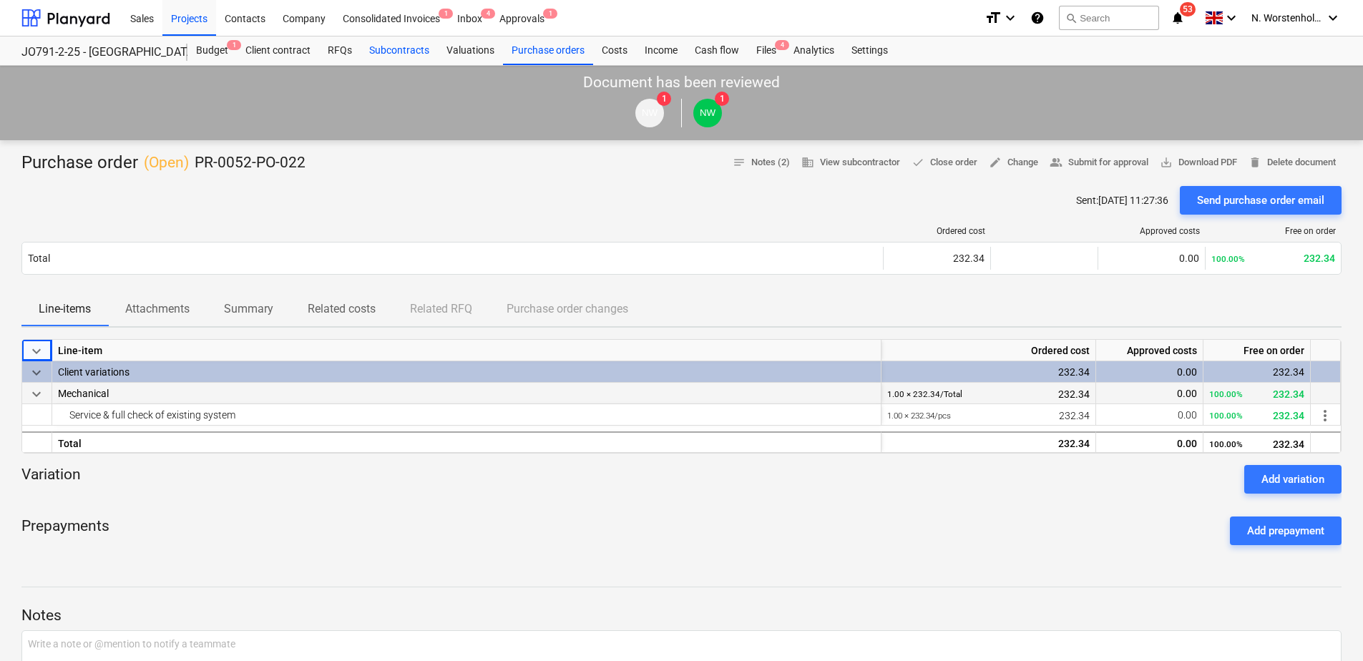
click at [415, 48] on div "Subcontracts" at bounding box center [399, 50] width 77 height 29
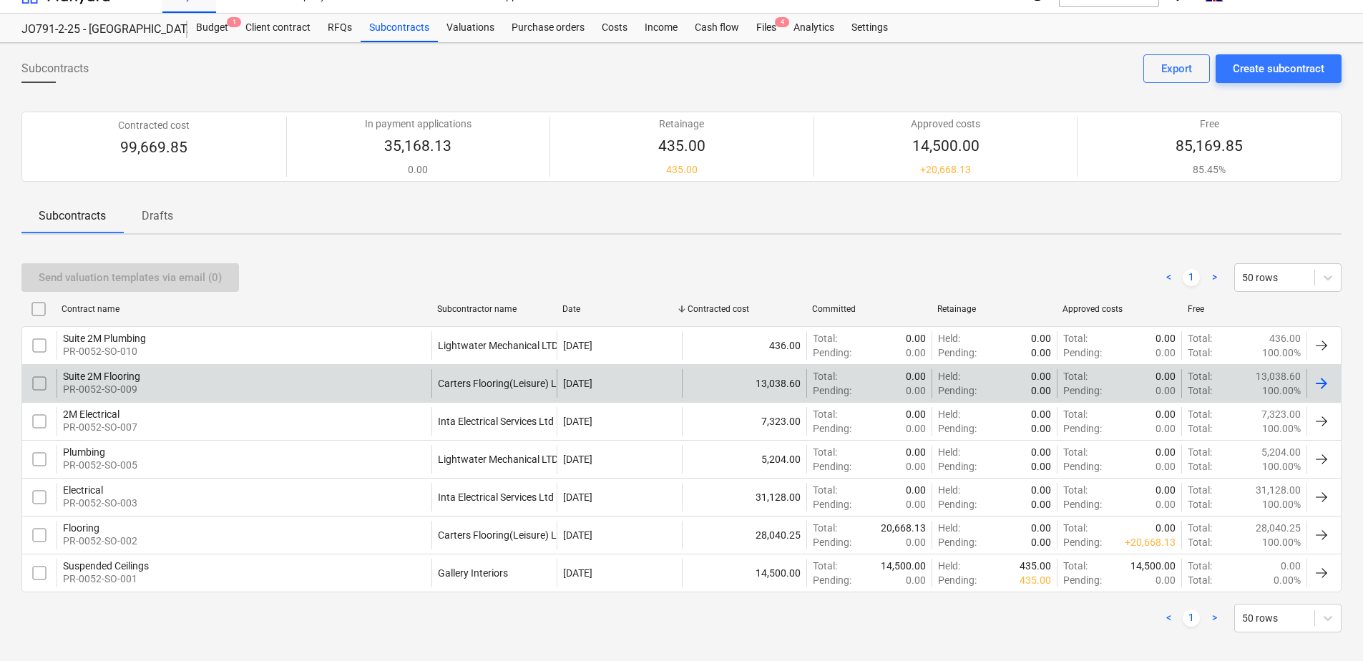
scroll to position [34, 0]
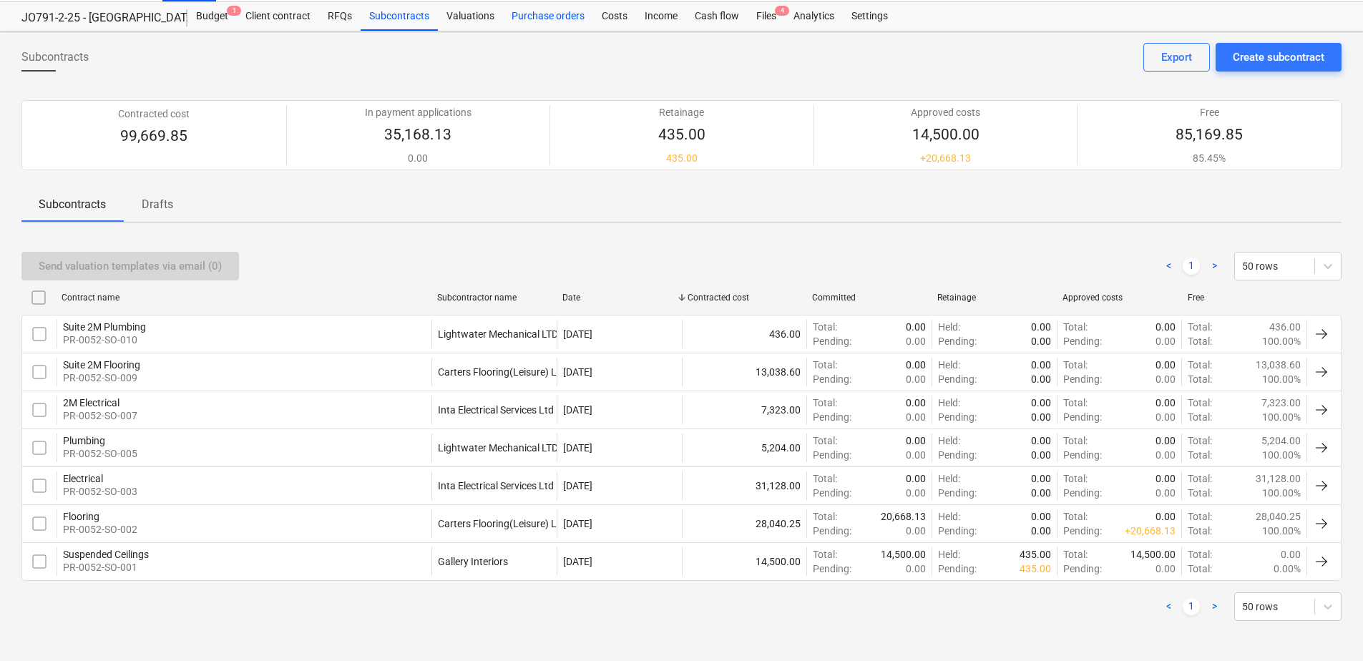
click at [549, 16] on div "Purchase orders" at bounding box center [548, 16] width 90 height 29
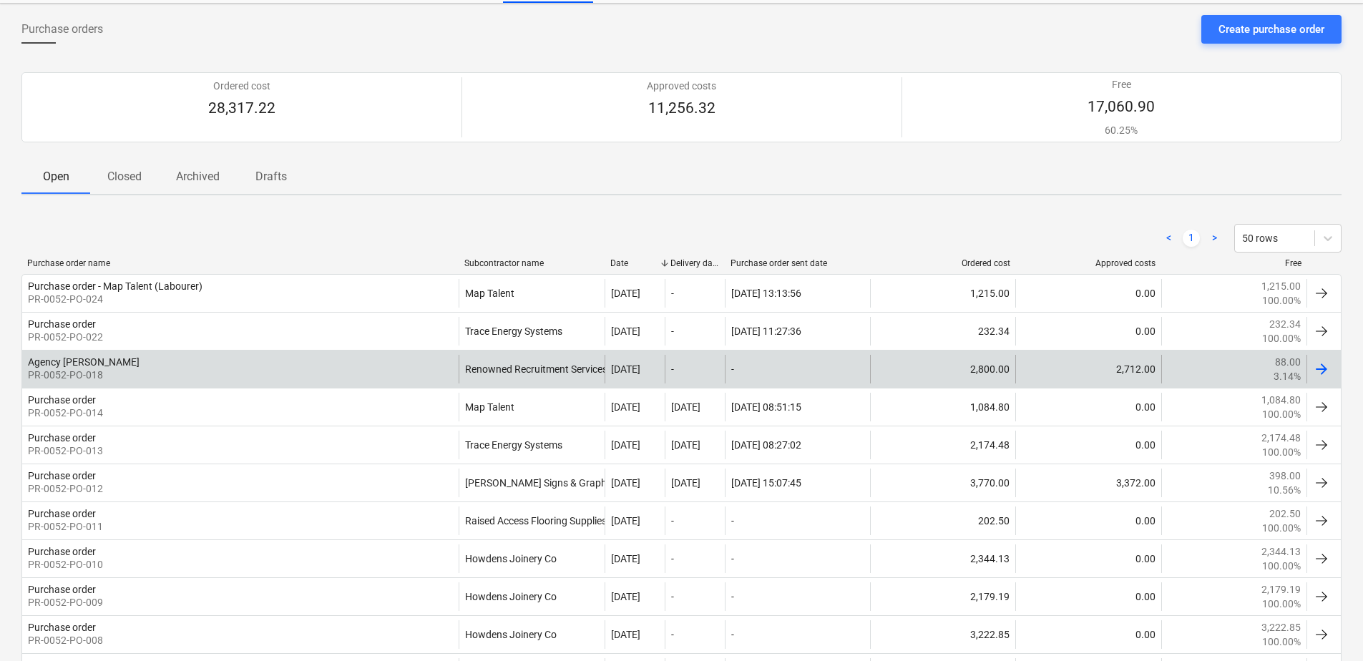
scroll to position [106, 0]
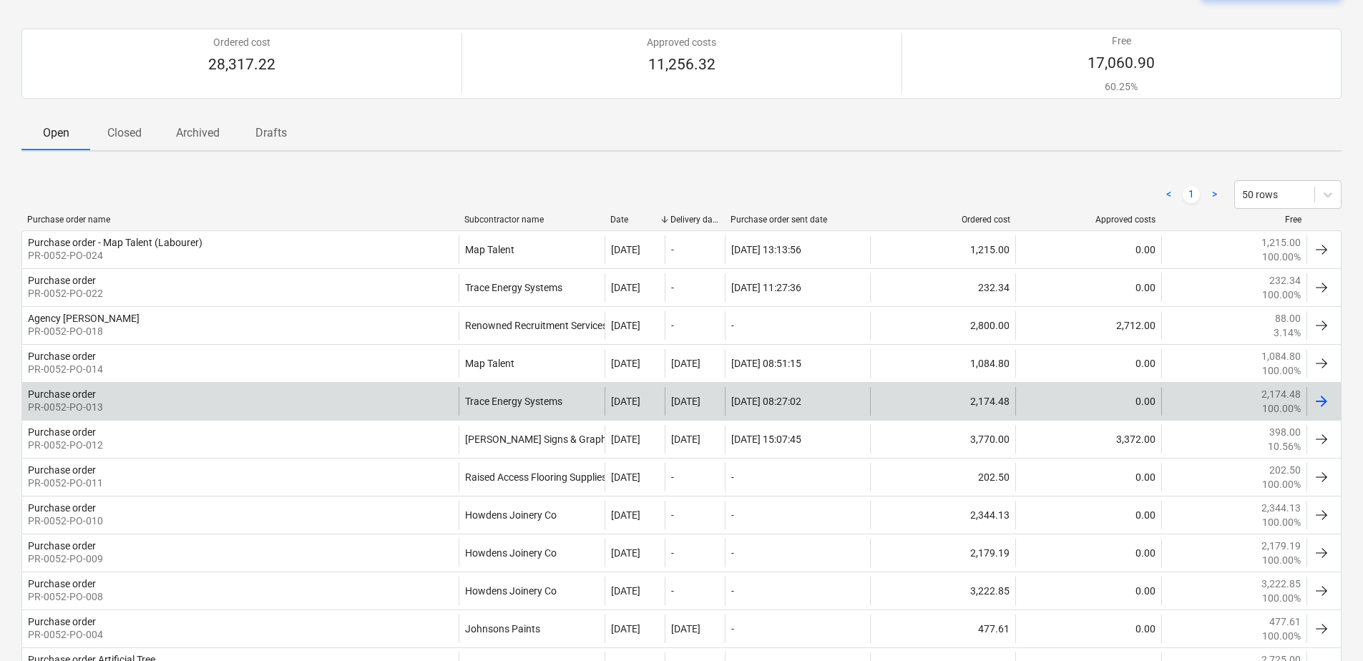
click at [518, 404] on div "Trace Energy Systems" at bounding box center [531, 401] width 145 height 29
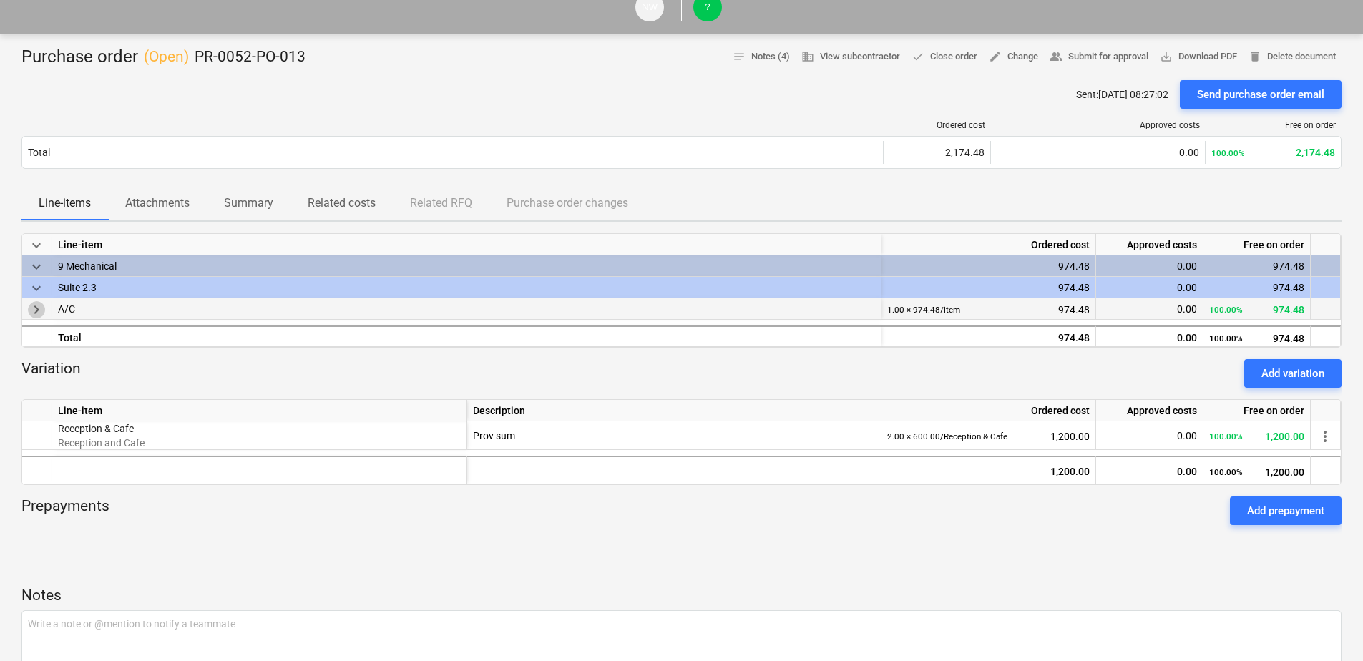
click at [40, 310] on span "keyboard_arrow_right" at bounding box center [36, 309] width 17 height 17
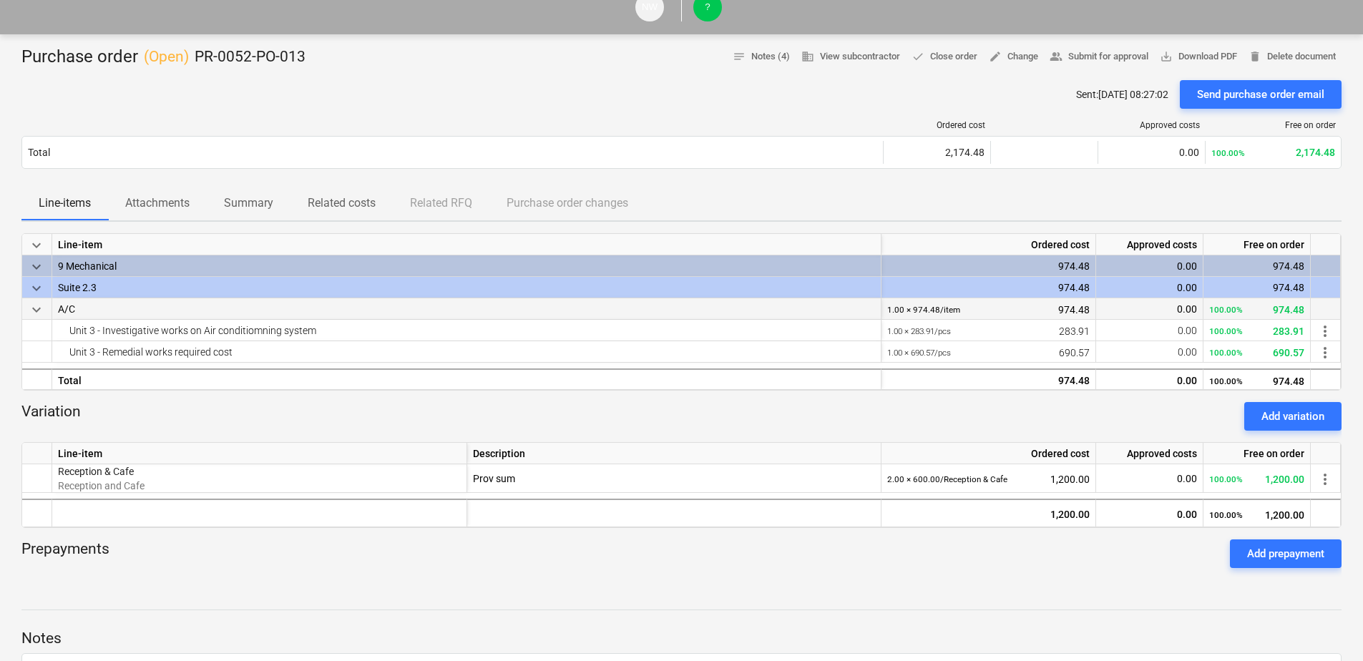
click at [36, 311] on span "keyboard_arrow_down" at bounding box center [36, 309] width 17 height 17
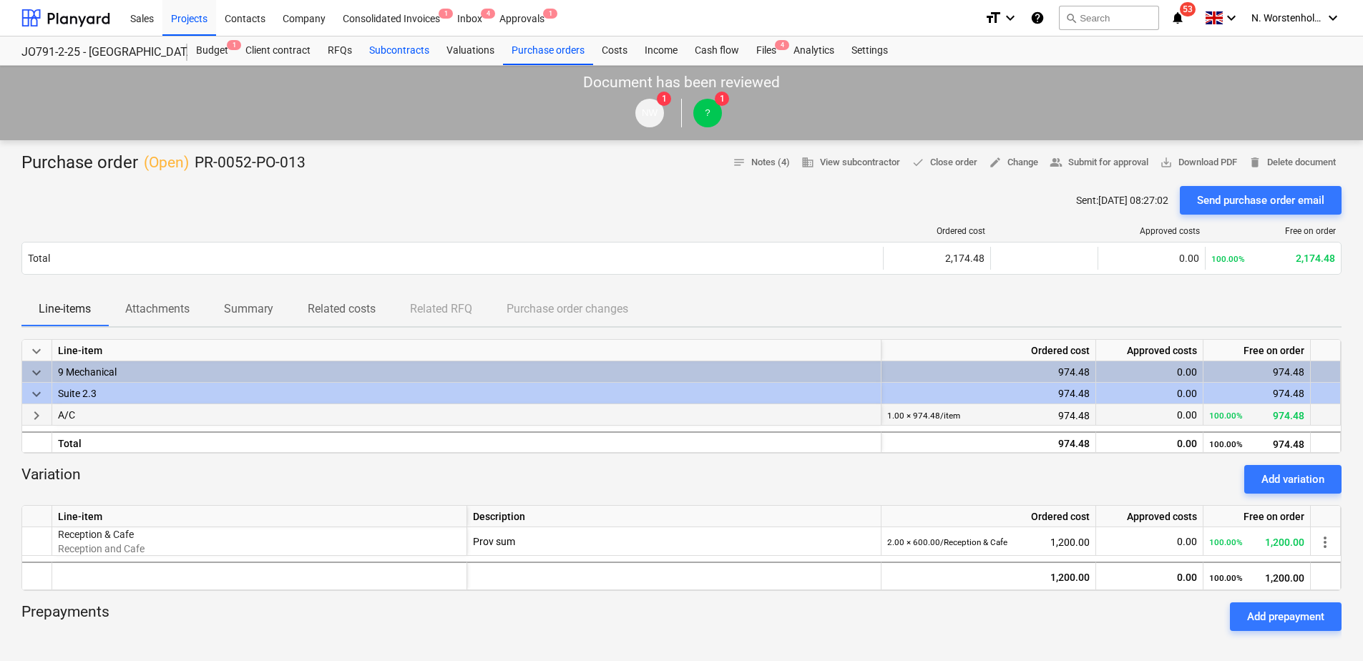
click at [384, 49] on div "Subcontracts" at bounding box center [399, 50] width 77 height 29
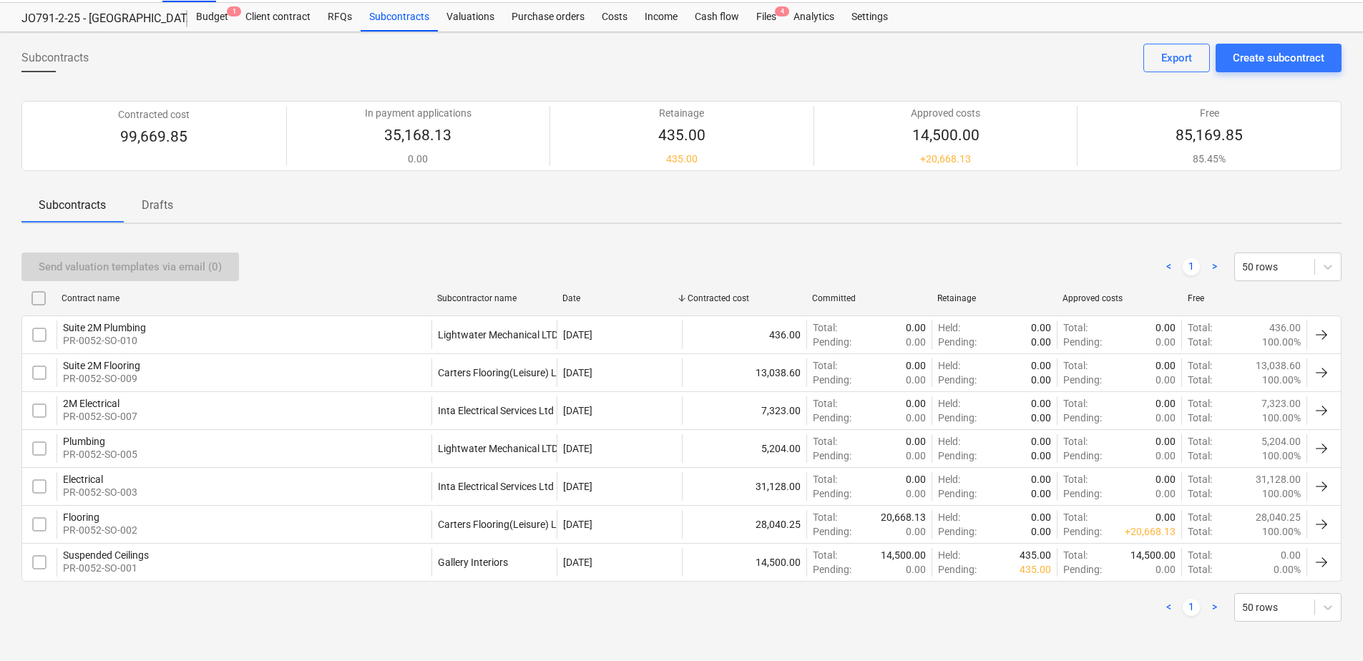
scroll to position [34, 0]
click at [408, 17] on div "Subcontracts" at bounding box center [399, 16] width 77 height 29
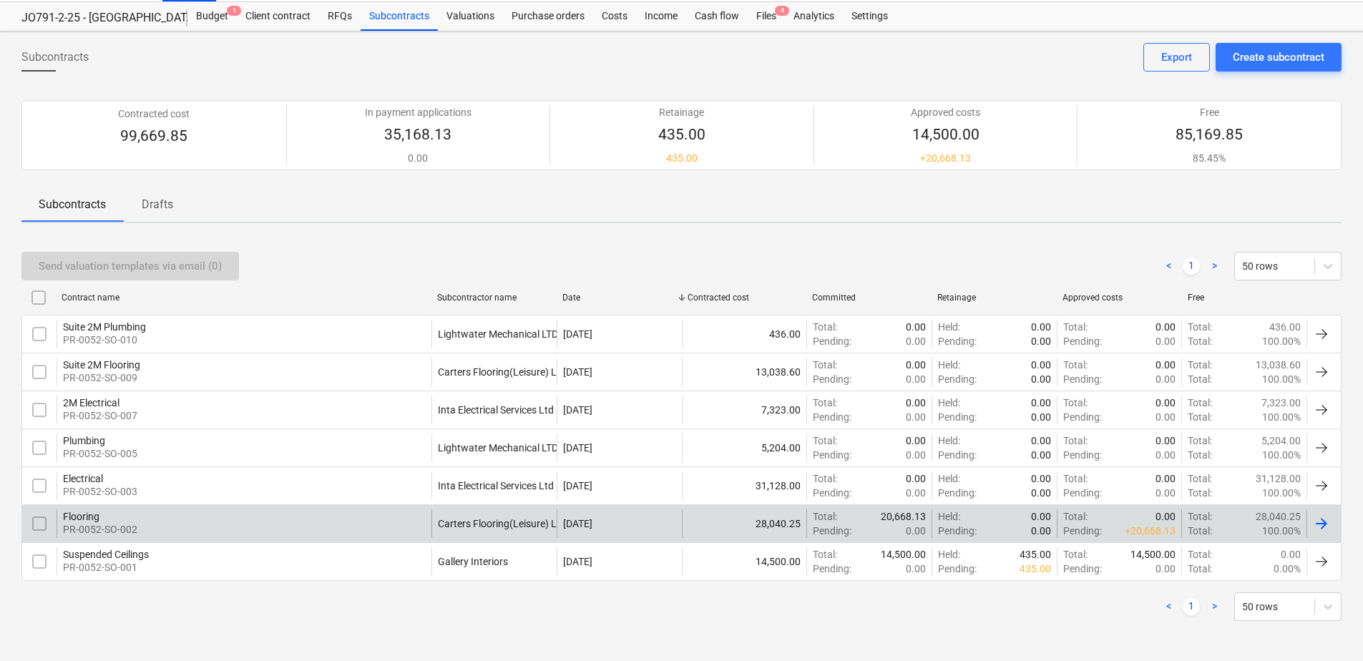
click at [76, 512] on div "Flooring" at bounding box center [100, 516] width 74 height 11
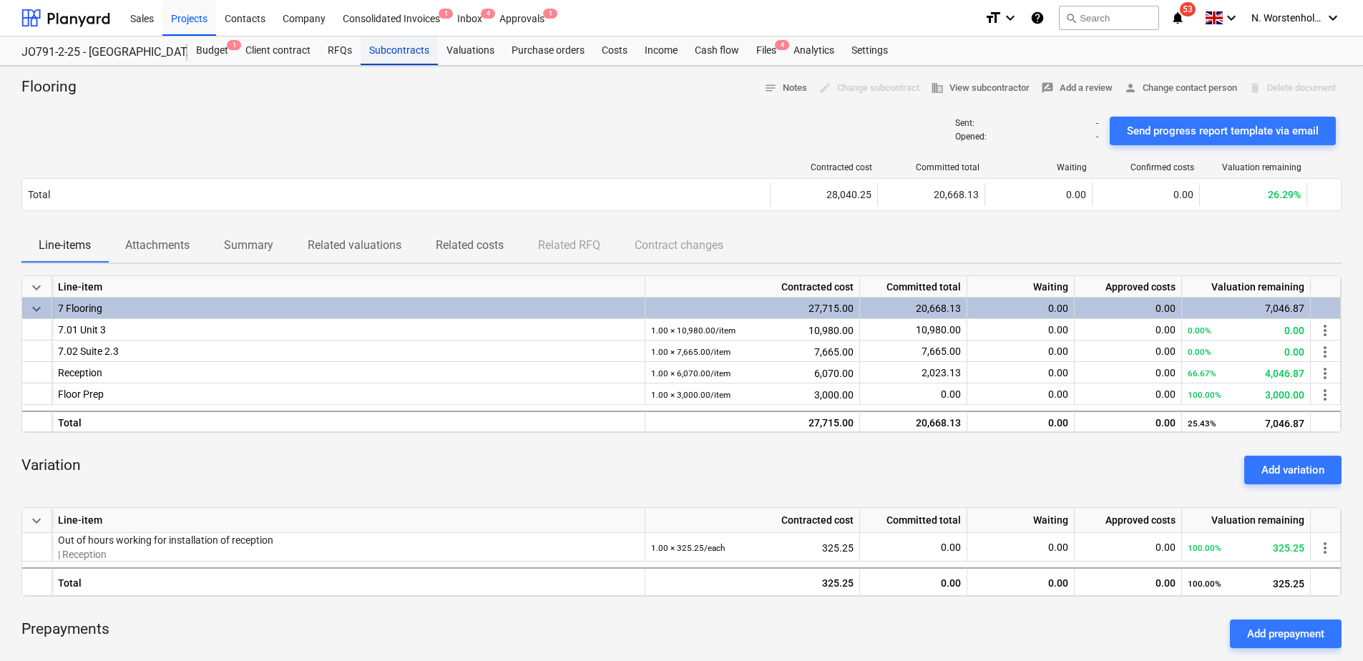
click at [401, 52] on div "Subcontracts" at bounding box center [399, 50] width 77 height 29
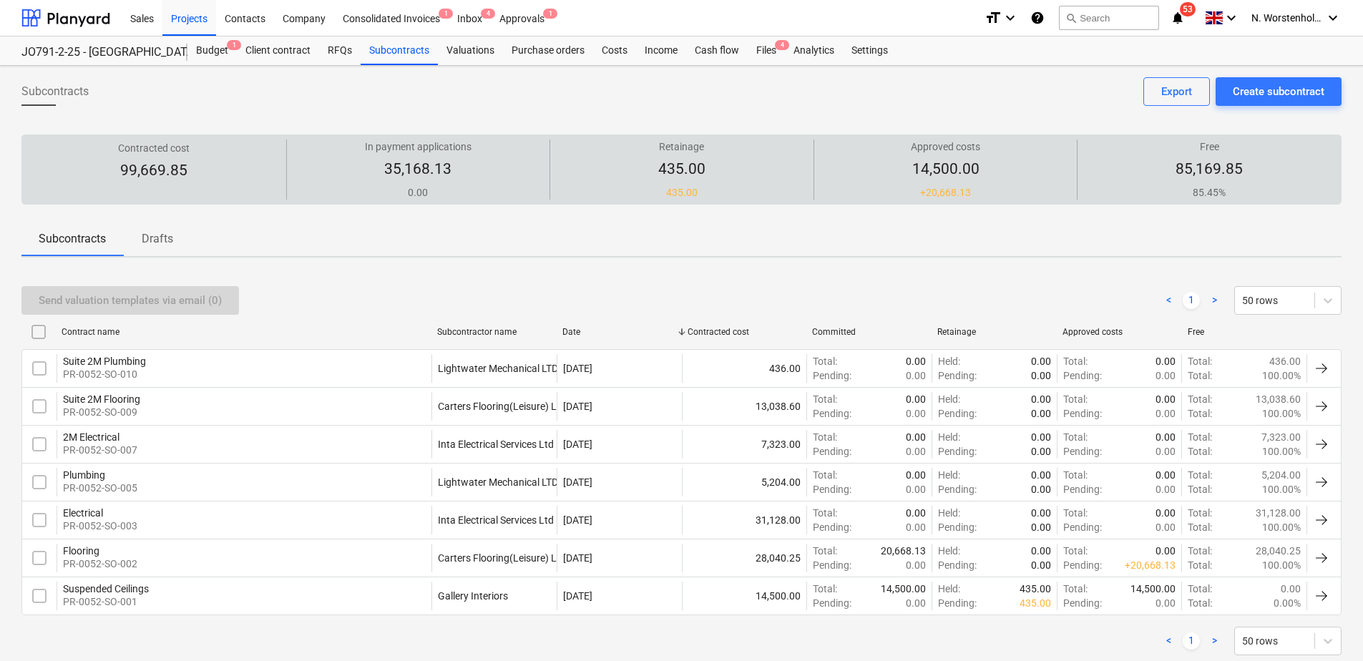
scroll to position [34, 0]
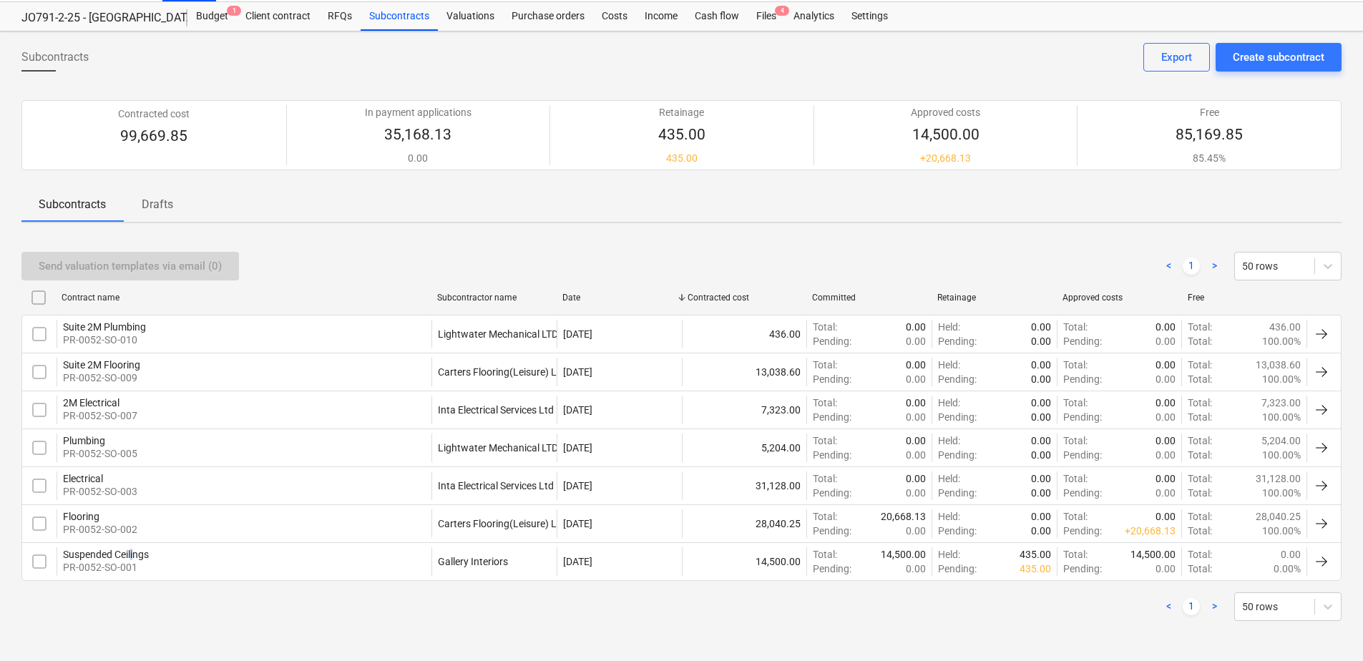
click at [133, 552] on div "Suspended Ceilings" at bounding box center [106, 554] width 86 height 11
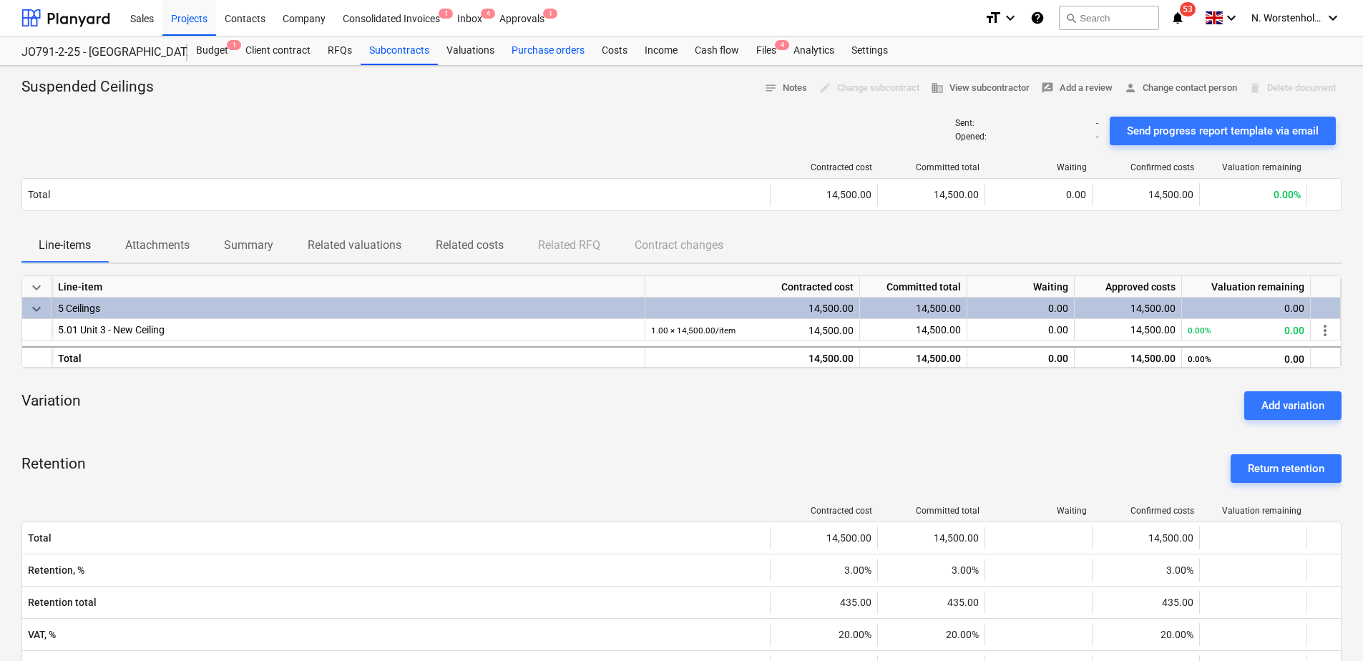
click at [560, 51] on div "Purchase orders" at bounding box center [548, 50] width 90 height 29
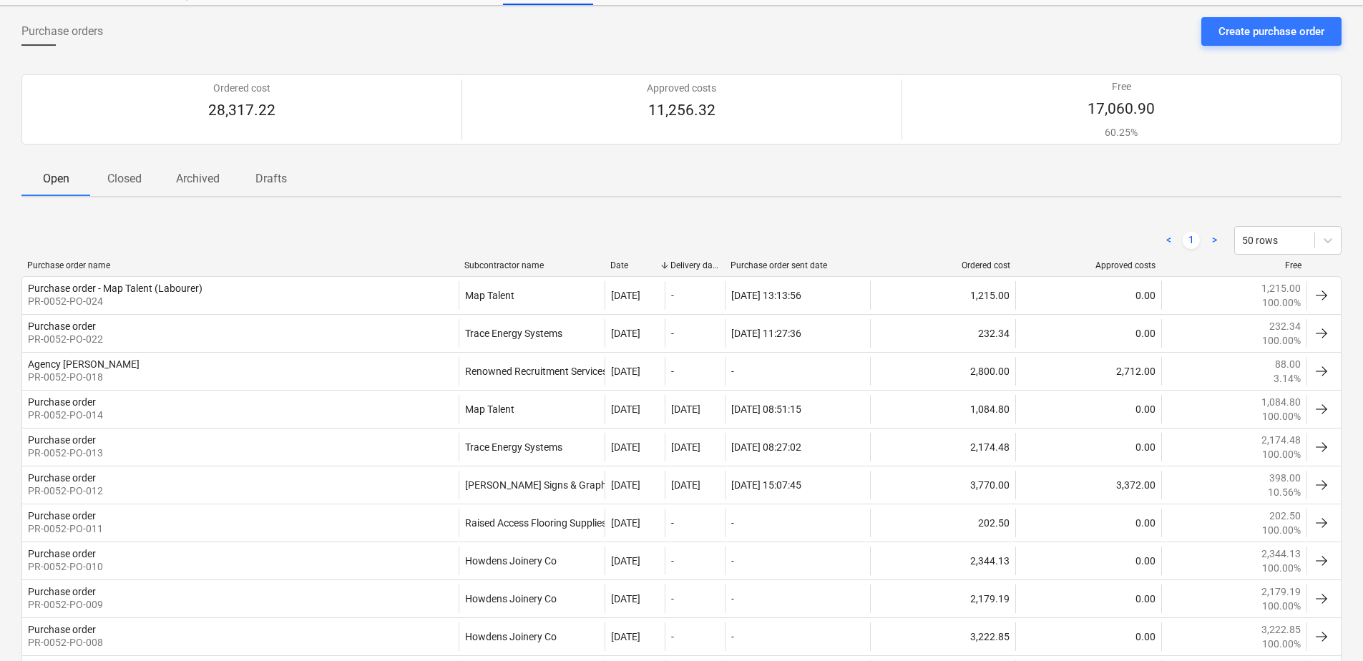
scroll to position [34, 0]
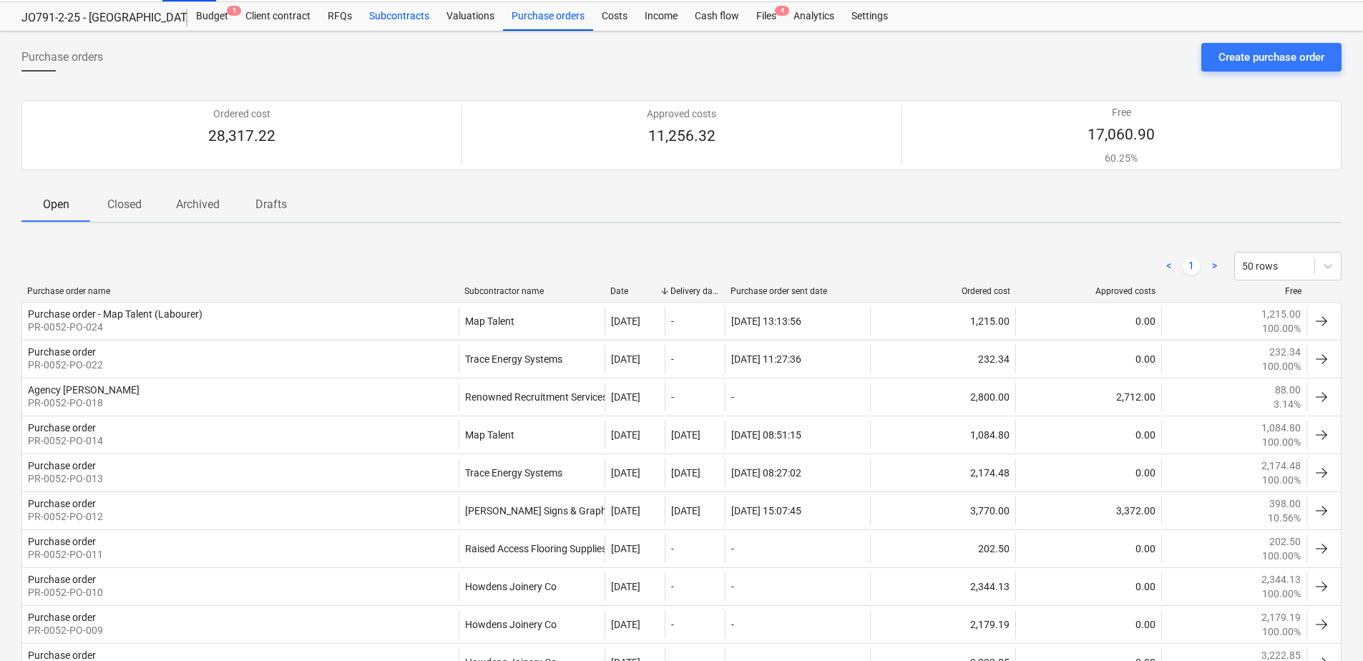
click at [386, 17] on div "Subcontracts" at bounding box center [399, 16] width 77 height 29
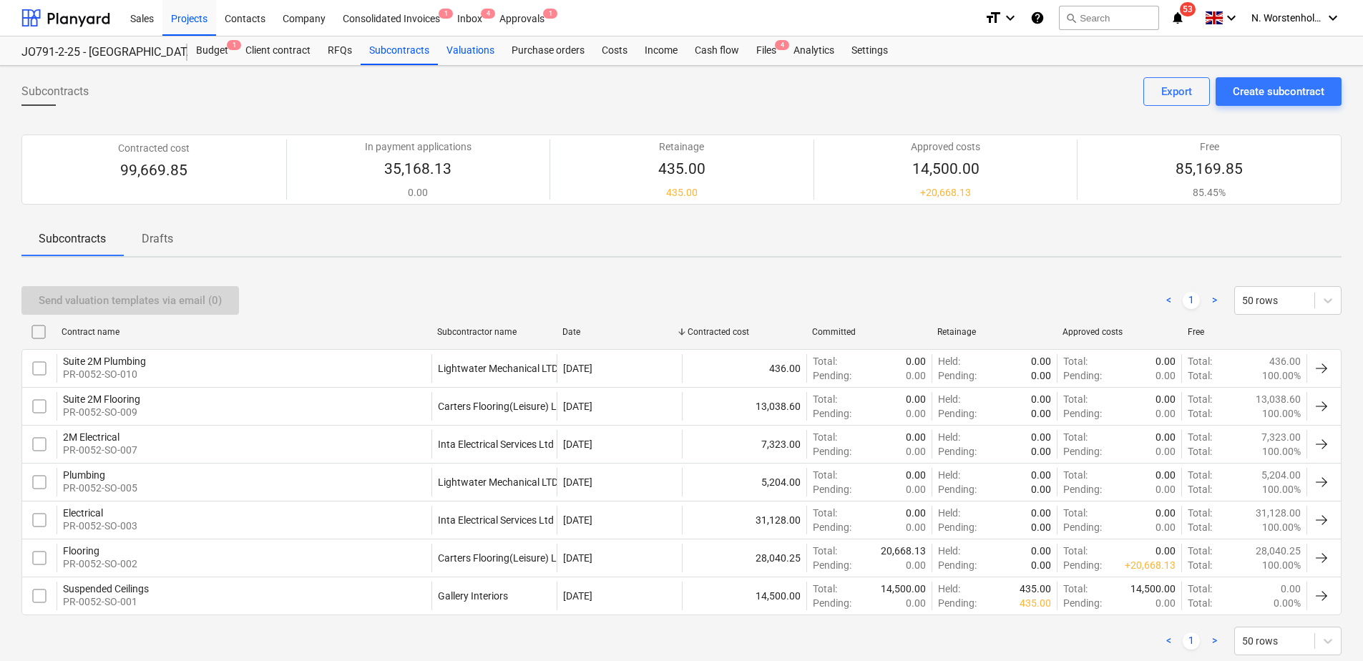
click at [470, 50] on div "Valuations" at bounding box center [470, 50] width 65 height 29
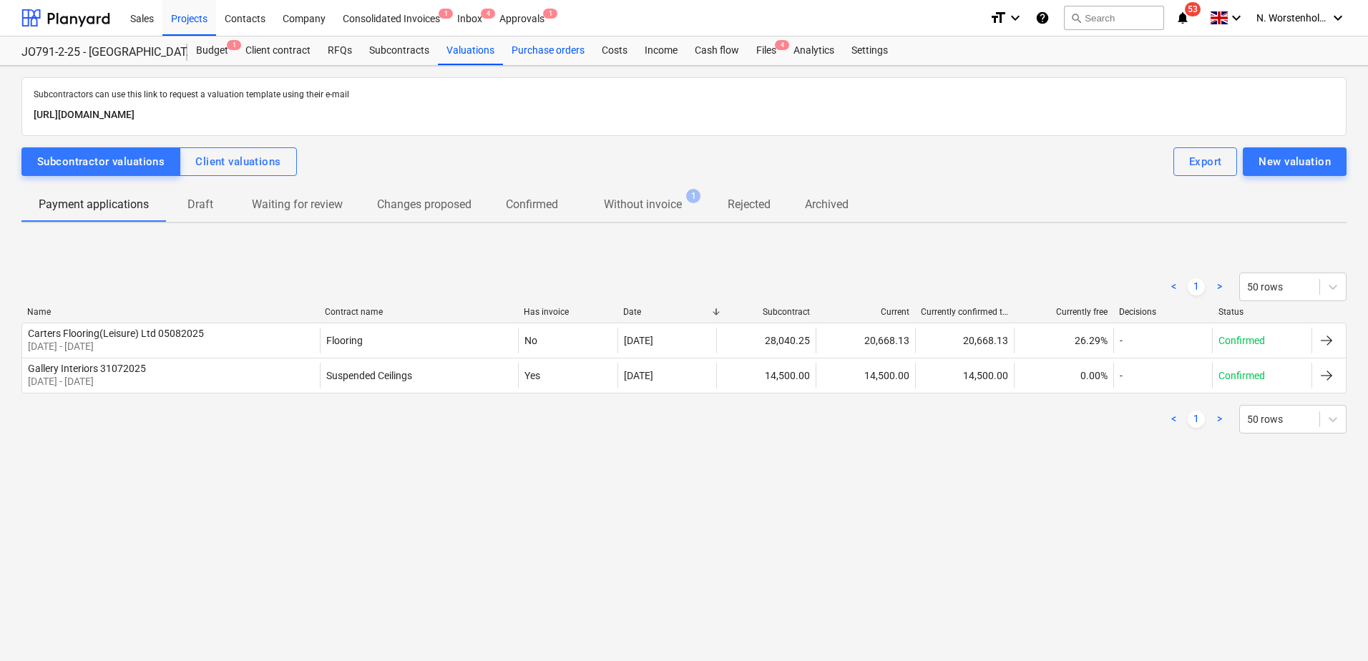
click at [538, 54] on div "Purchase orders" at bounding box center [548, 50] width 90 height 29
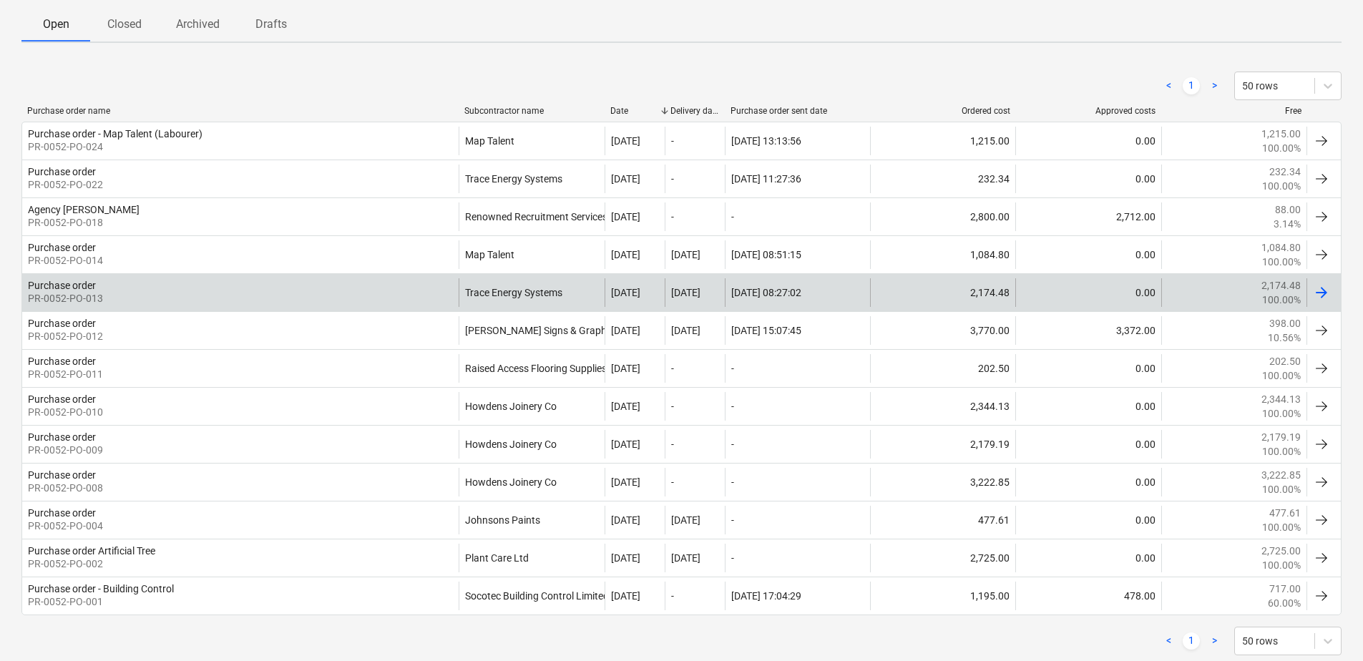
scroll to position [249, 0]
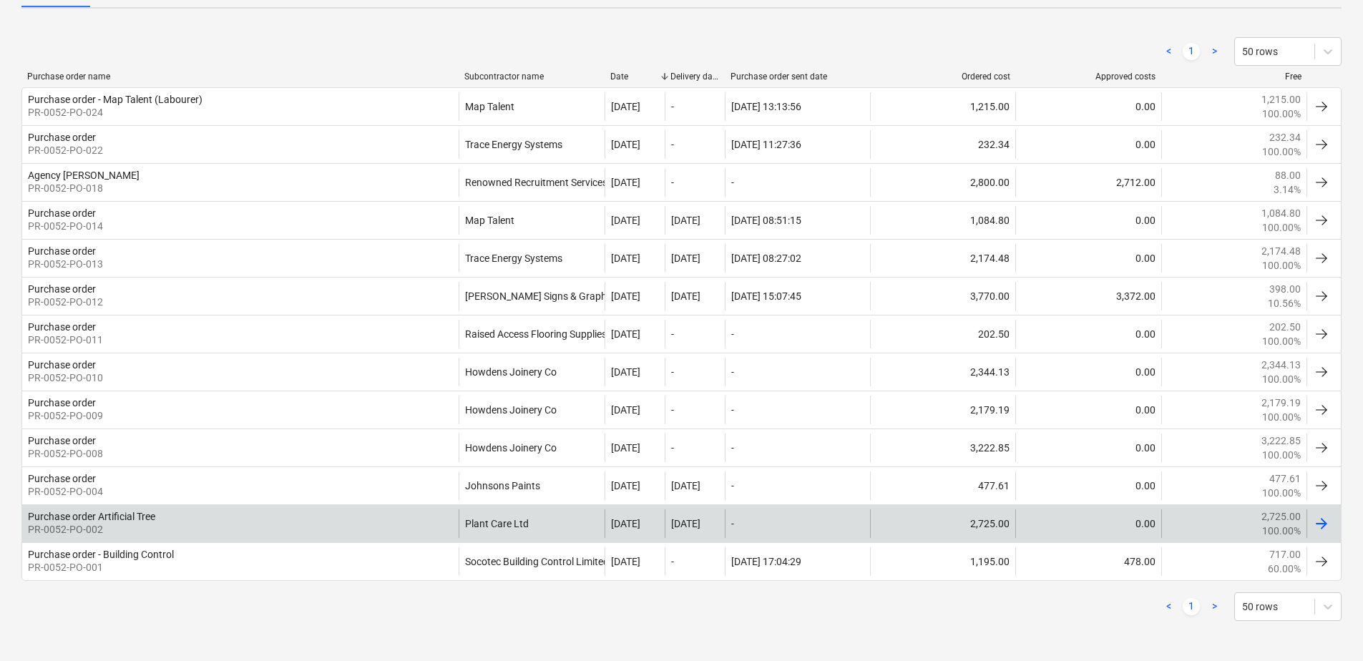
click at [137, 515] on div "Purchase order Artificial Tree" at bounding box center [91, 516] width 127 height 11
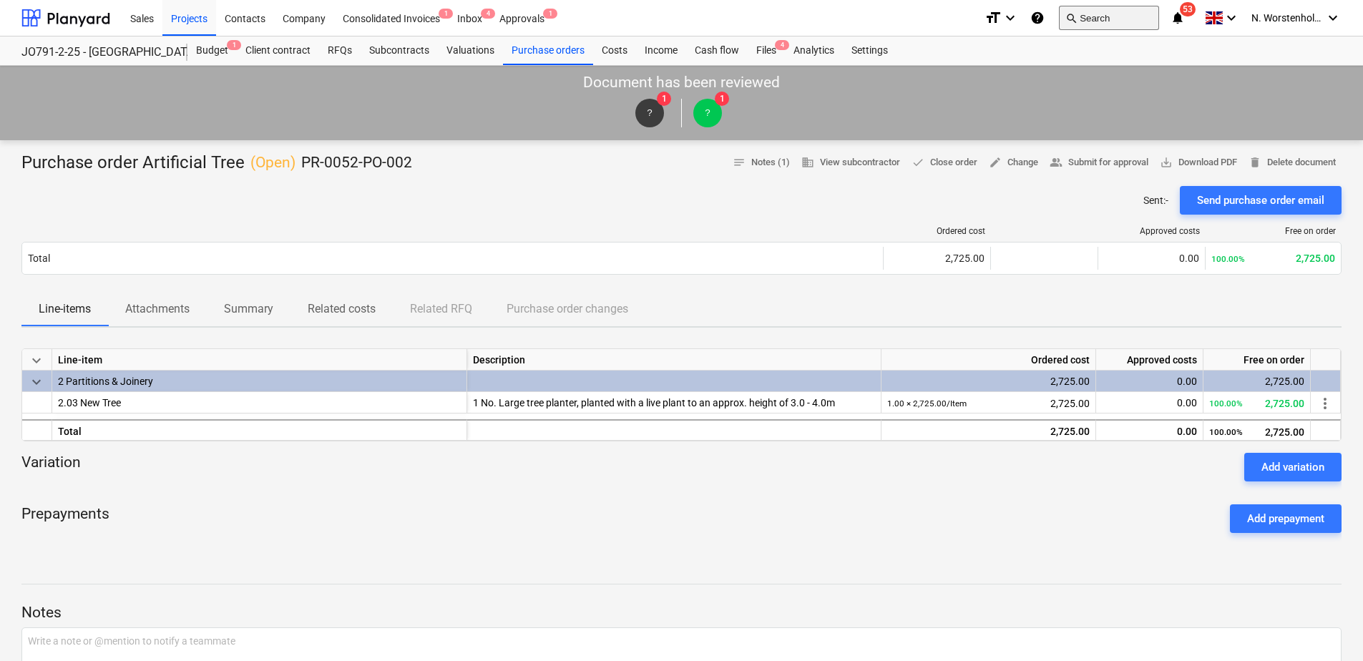
click at [1083, 19] on button "search Search" at bounding box center [1109, 18] width 100 height 24
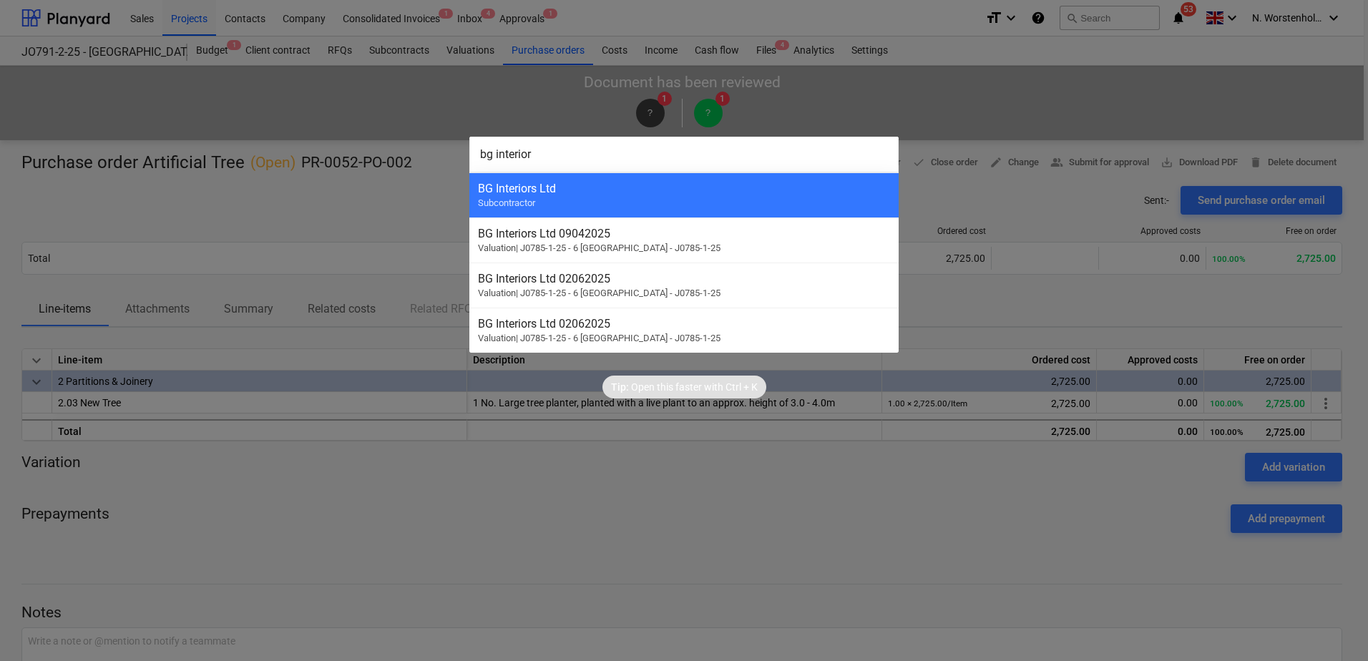
type input "bg interiors"
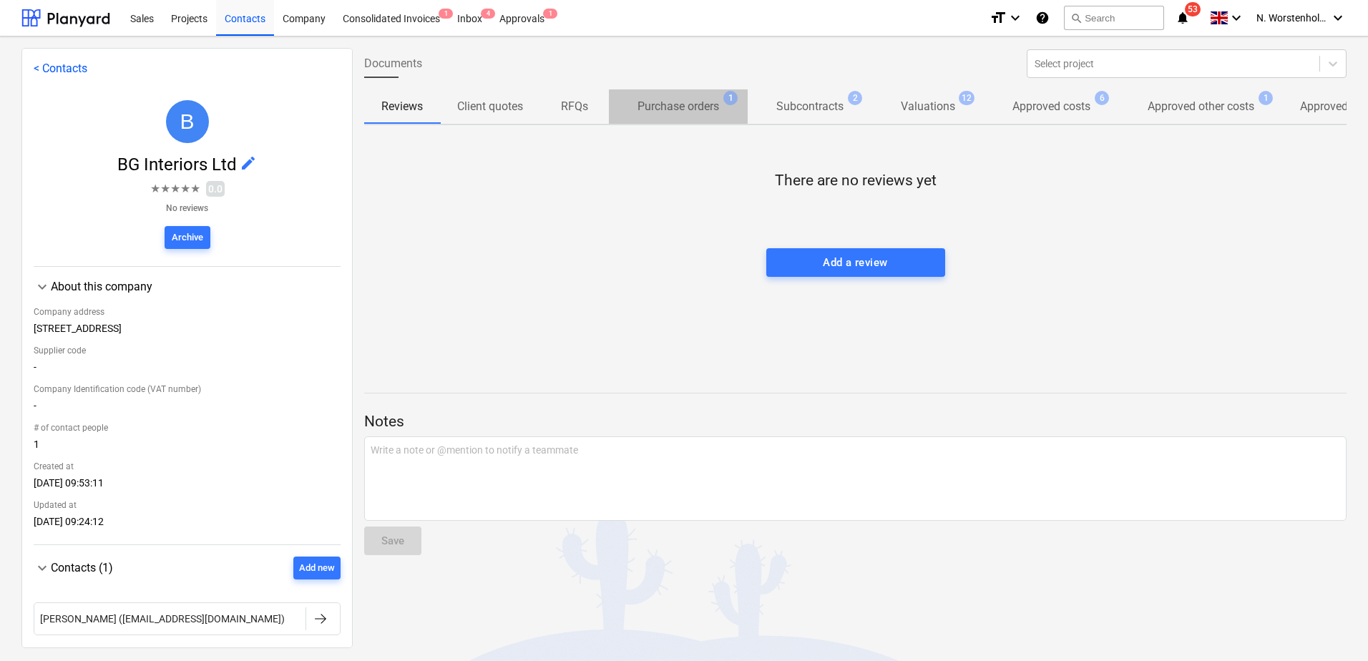
click at [699, 107] on p "Purchase orders" at bounding box center [679, 106] width 82 height 17
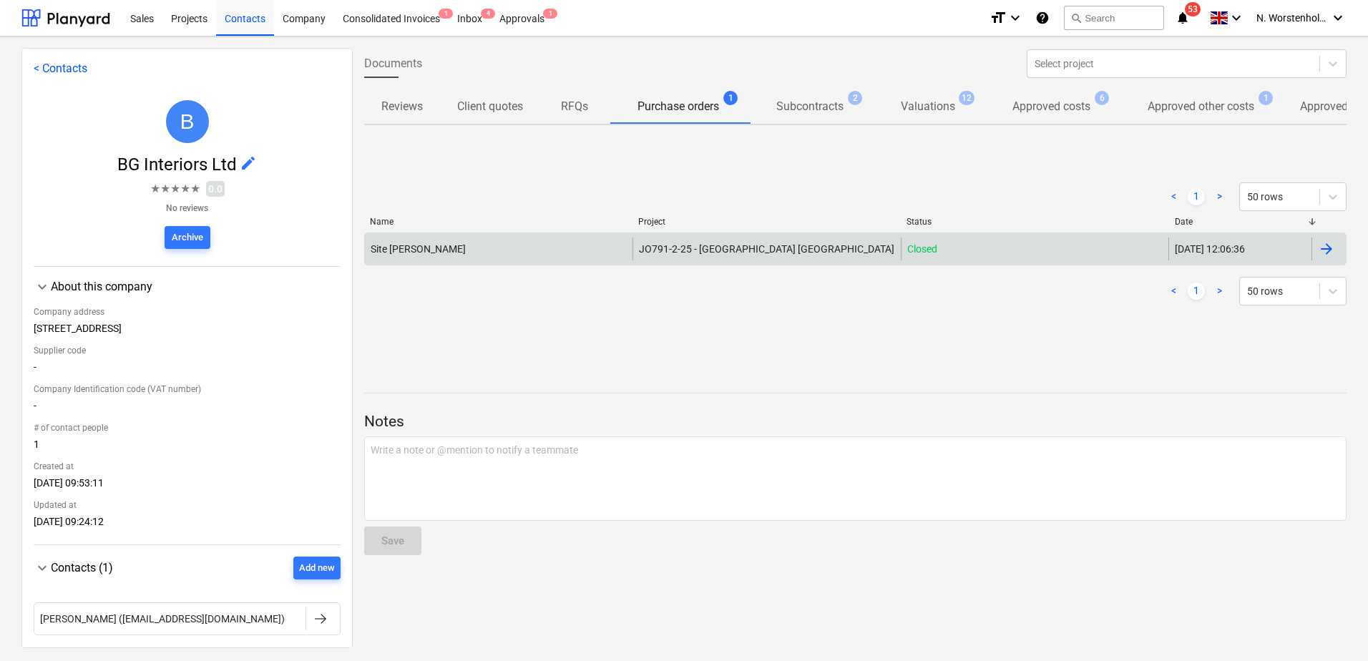
click at [703, 249] on span "JO791-2-25 - Middlemarch Coventry" at bounding box center [766, 248] width 255 height 11
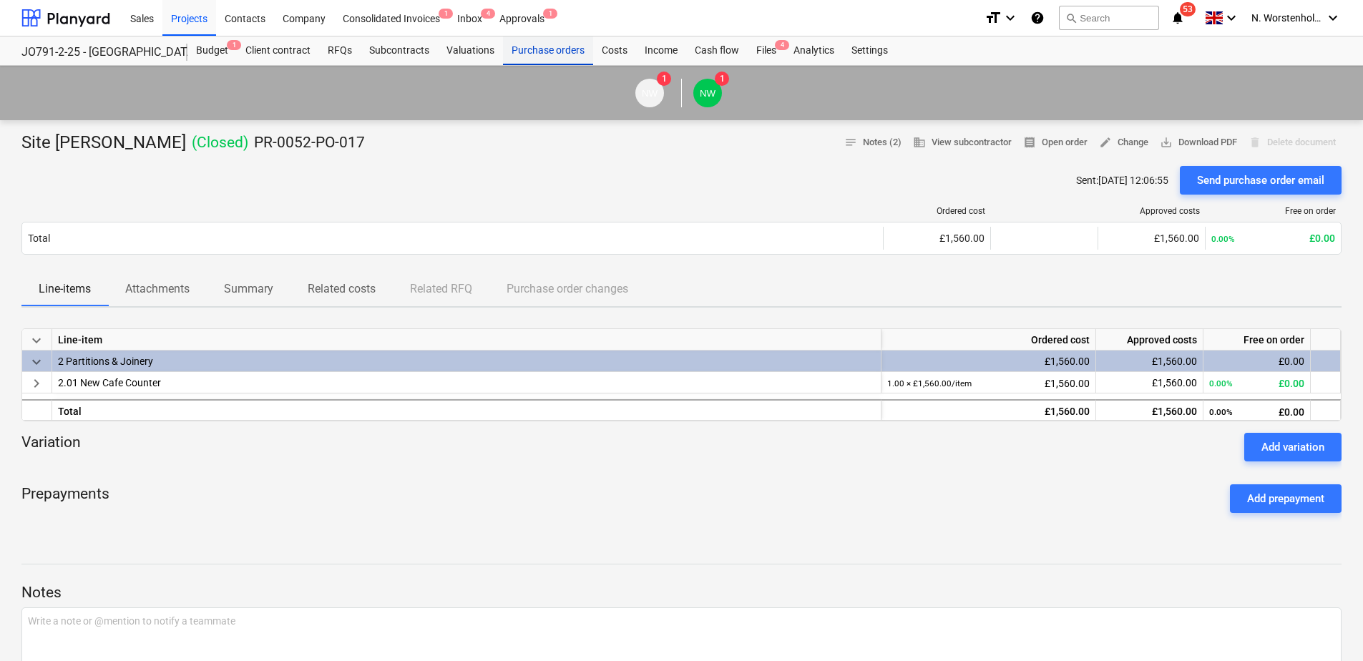
click at [539, 54] on div "Purchase orders" at bounding box center [548, 50] width 90 height 29
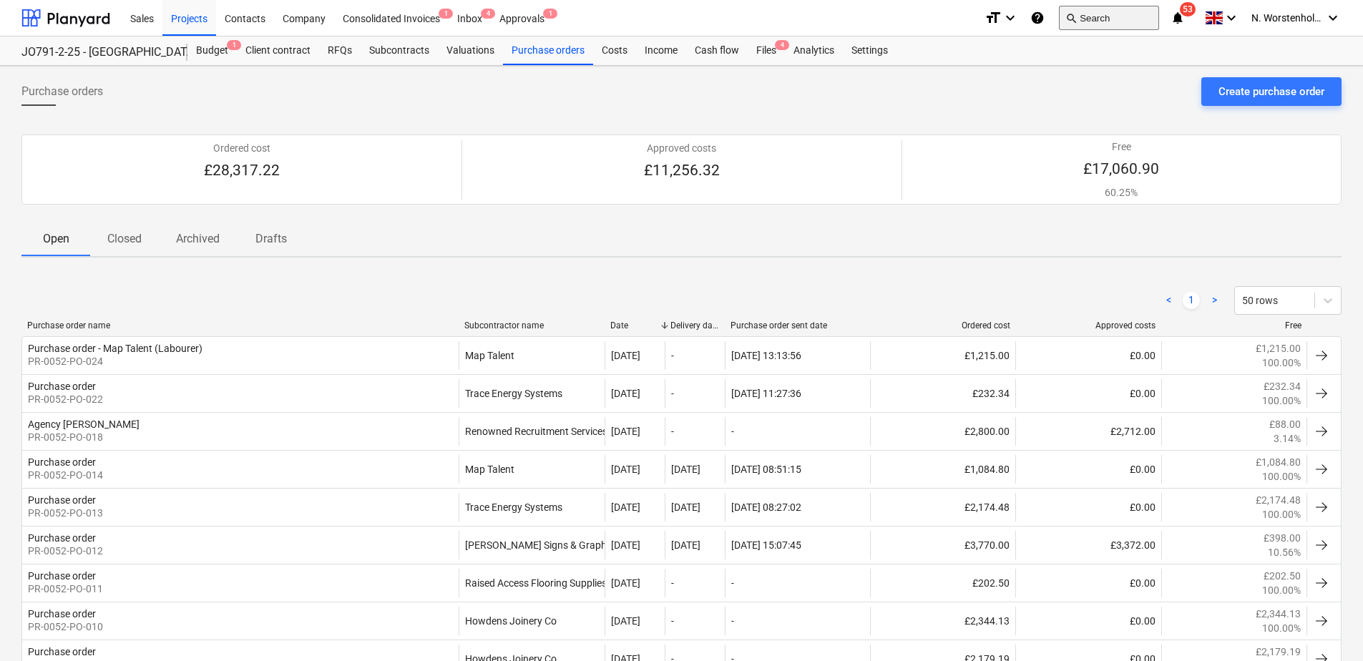
click at [1091, 19] on button "search Search" at bounding box center [1109, 18] width 100 height 24
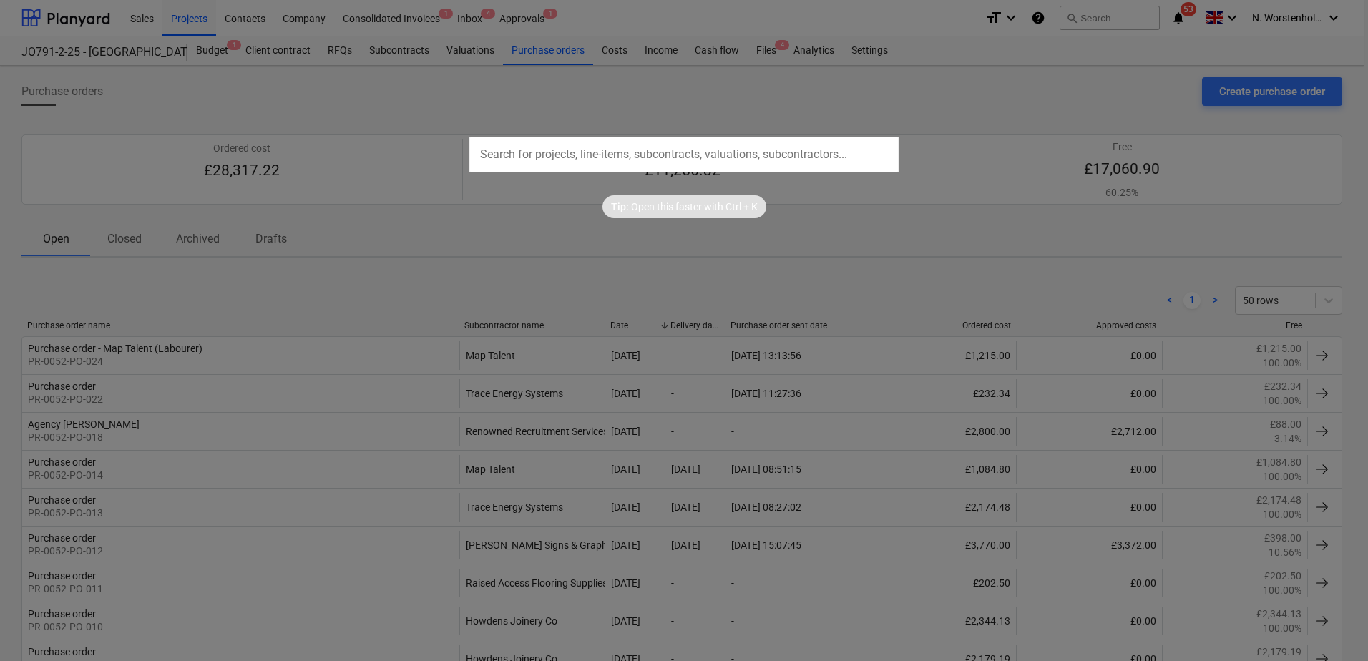
click at [582, 155] on input "text" at bounding box center [683, 155] width 429 height 36
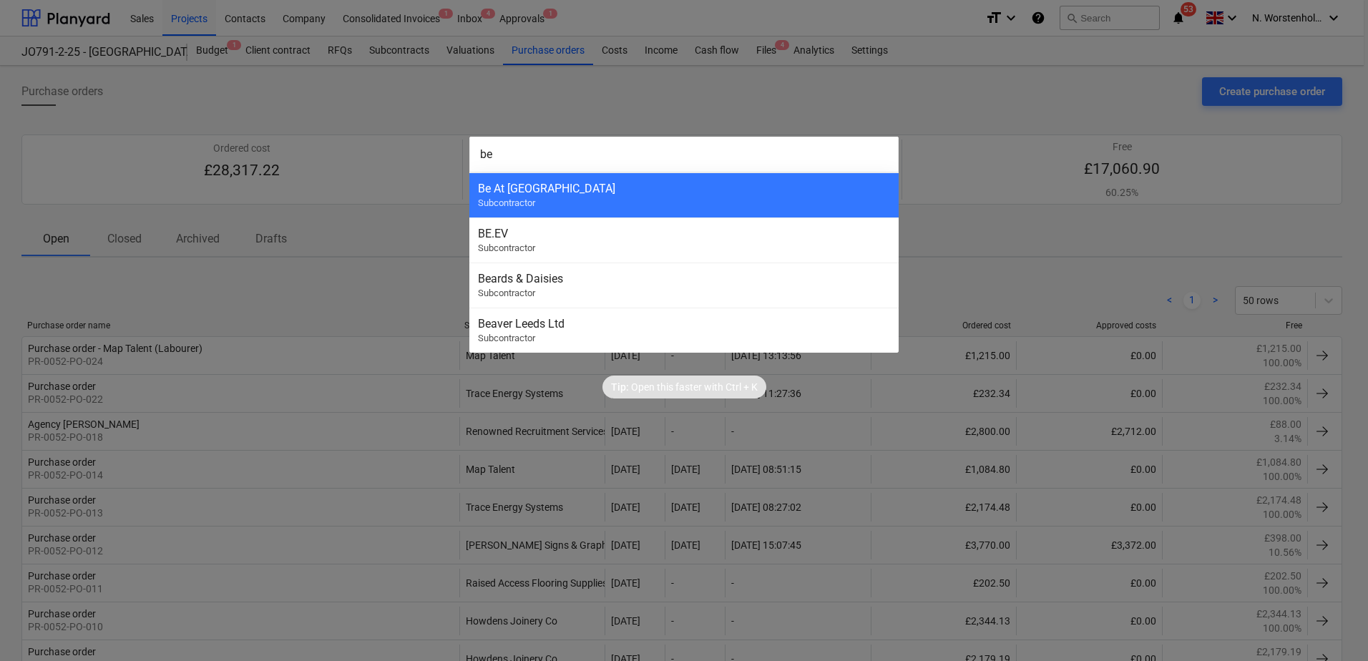
type input "b"
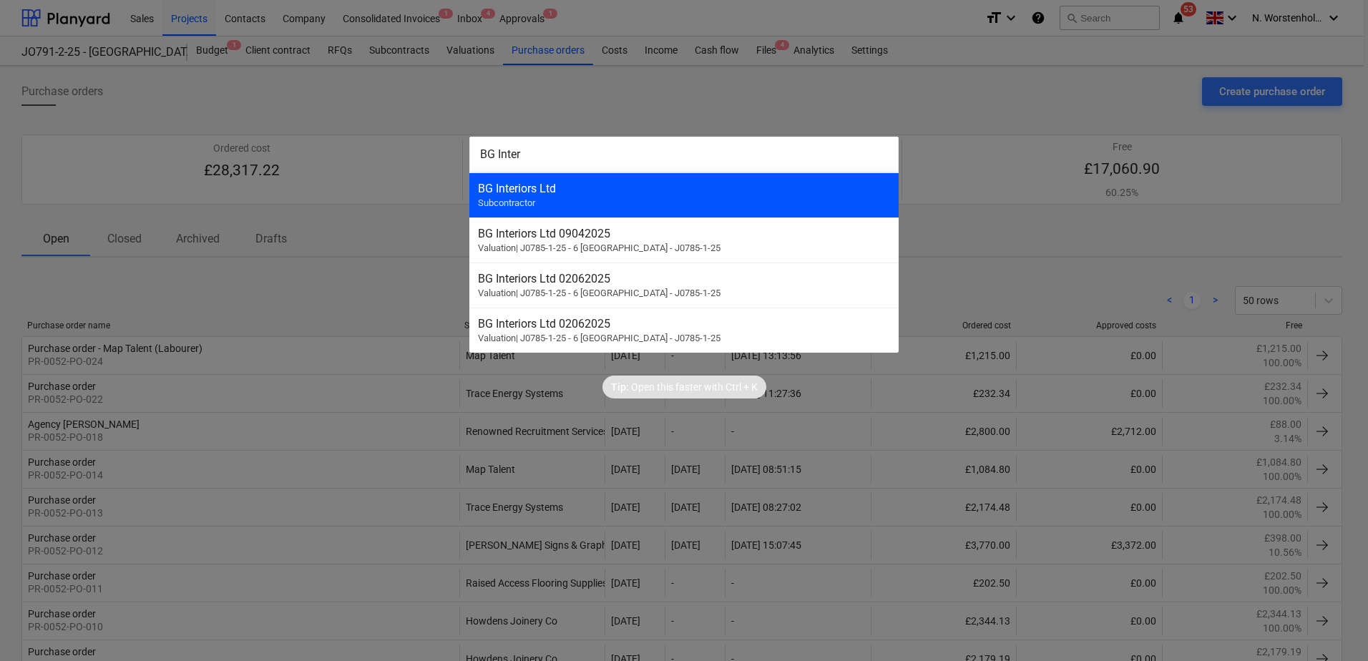
type input "BG Inter"
click at [526, 182] on div "BG Interiors Ltd" at bounding box center [684, 189] width 412 height 14
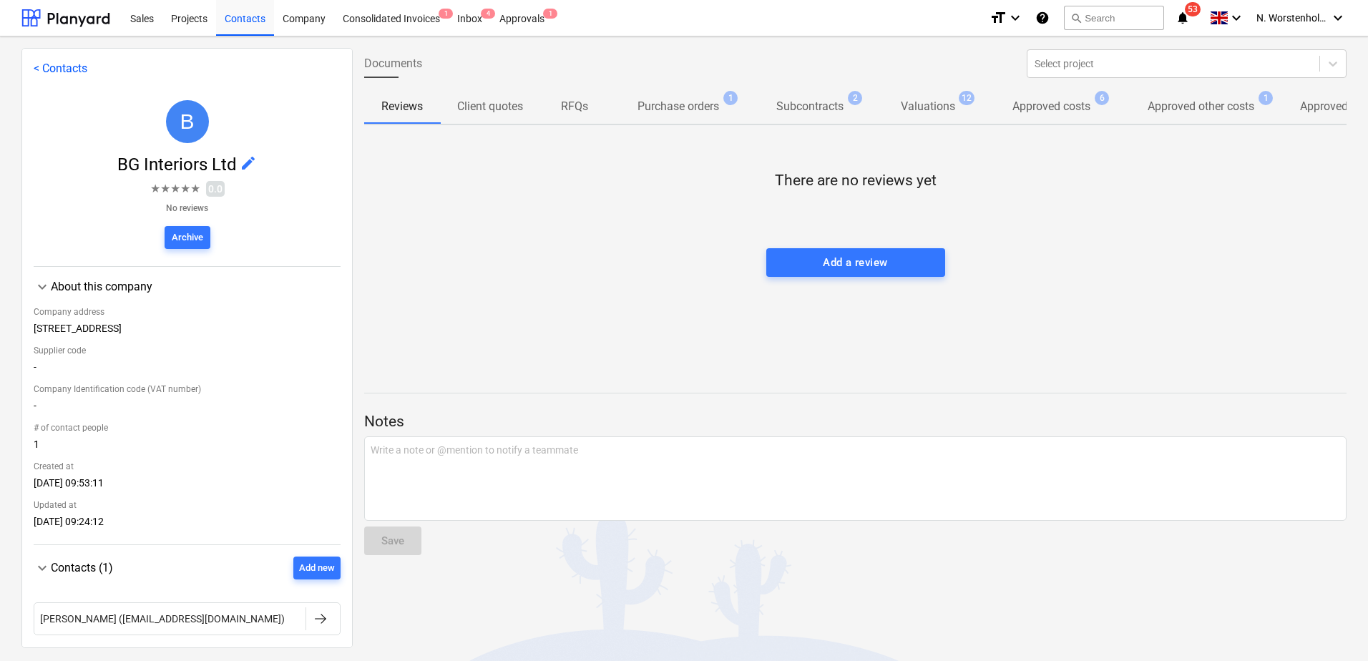
click at [674, 109] on p "Purchase orders" at bounding box center [679, 106] width 82 height 17
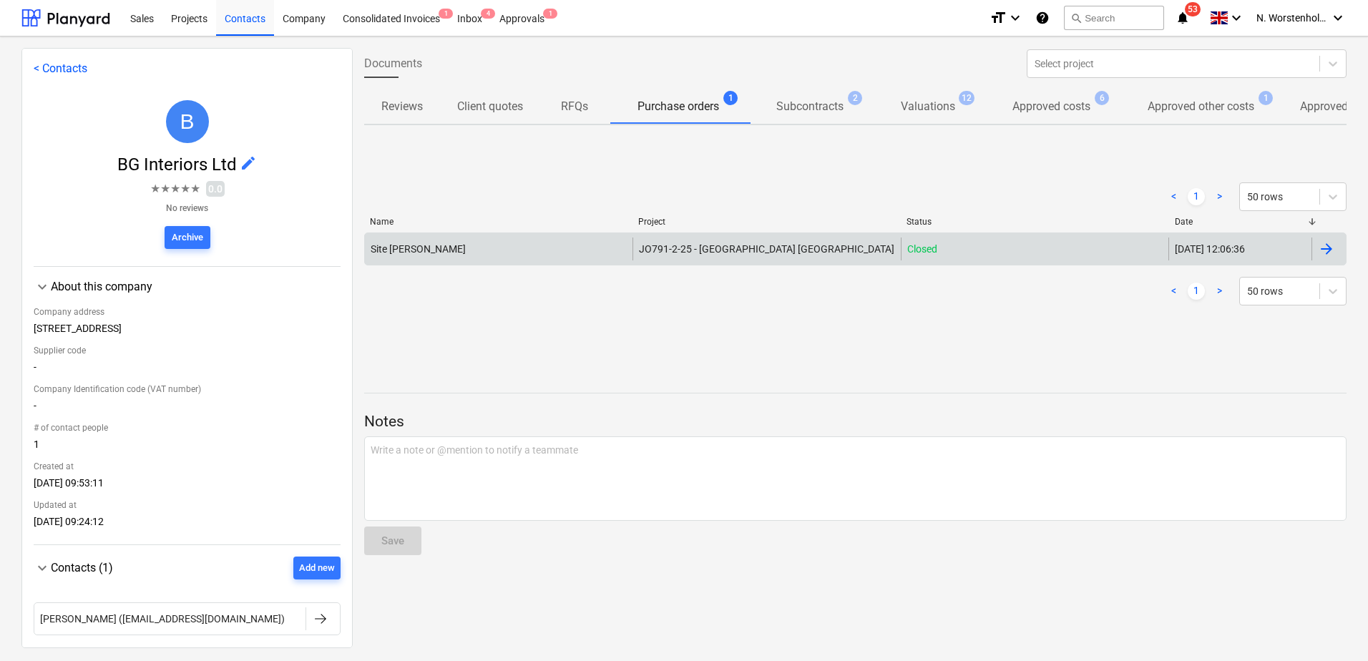
click at [736, 248] on span "JO791-2-25 - Middlemarch Coventry" at bounding box center [766, 248] width 255 height 11
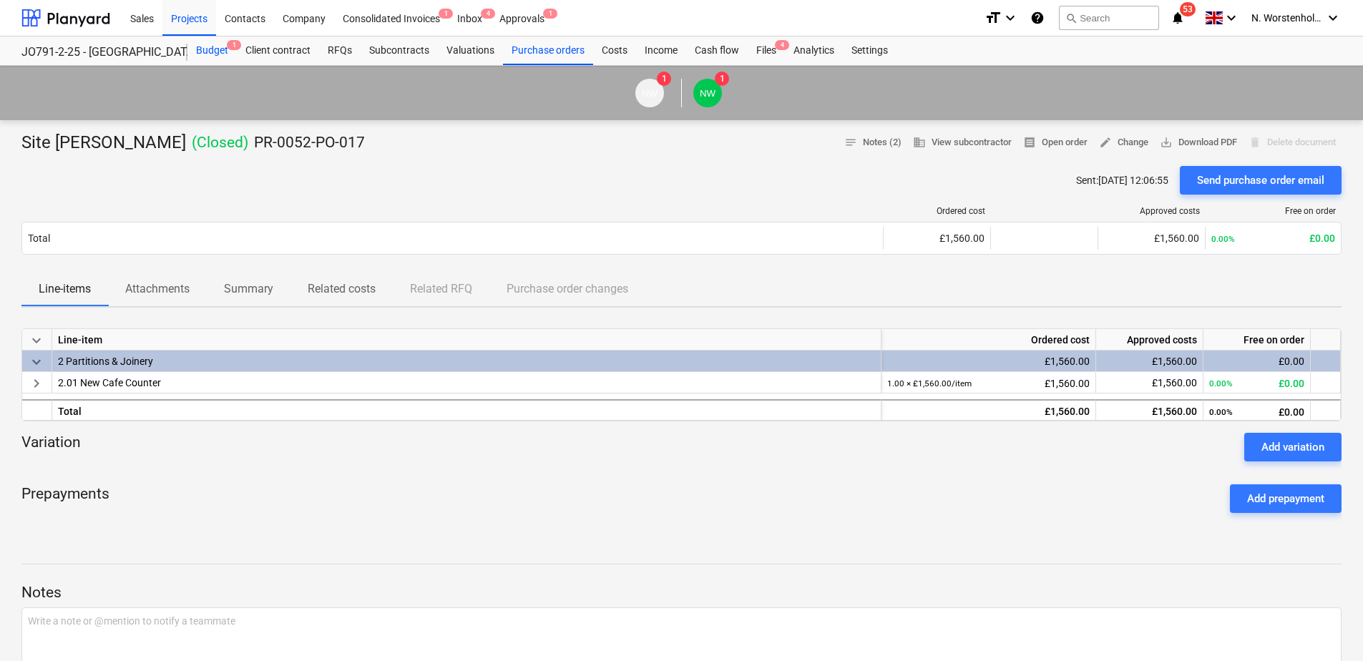
click at [208, 50] on div "Budget 1" at bounding box center [211, 50] width 49 height 29
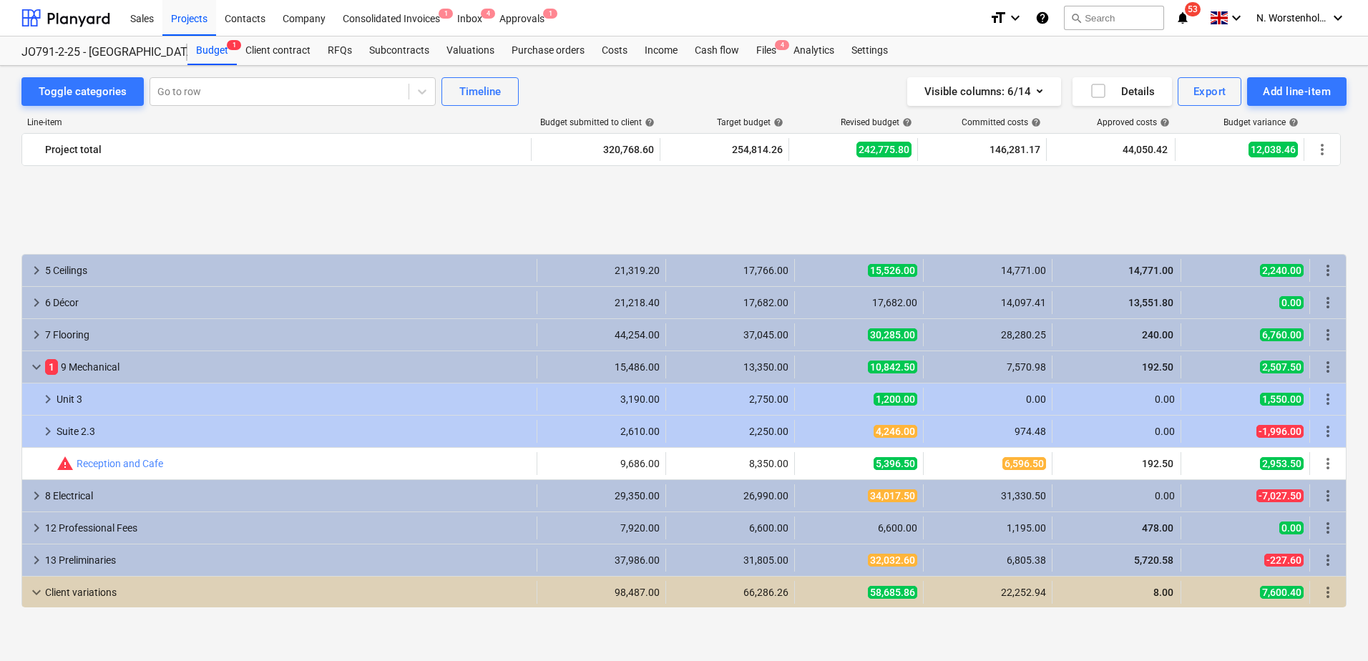
scroll to position [286, 0]
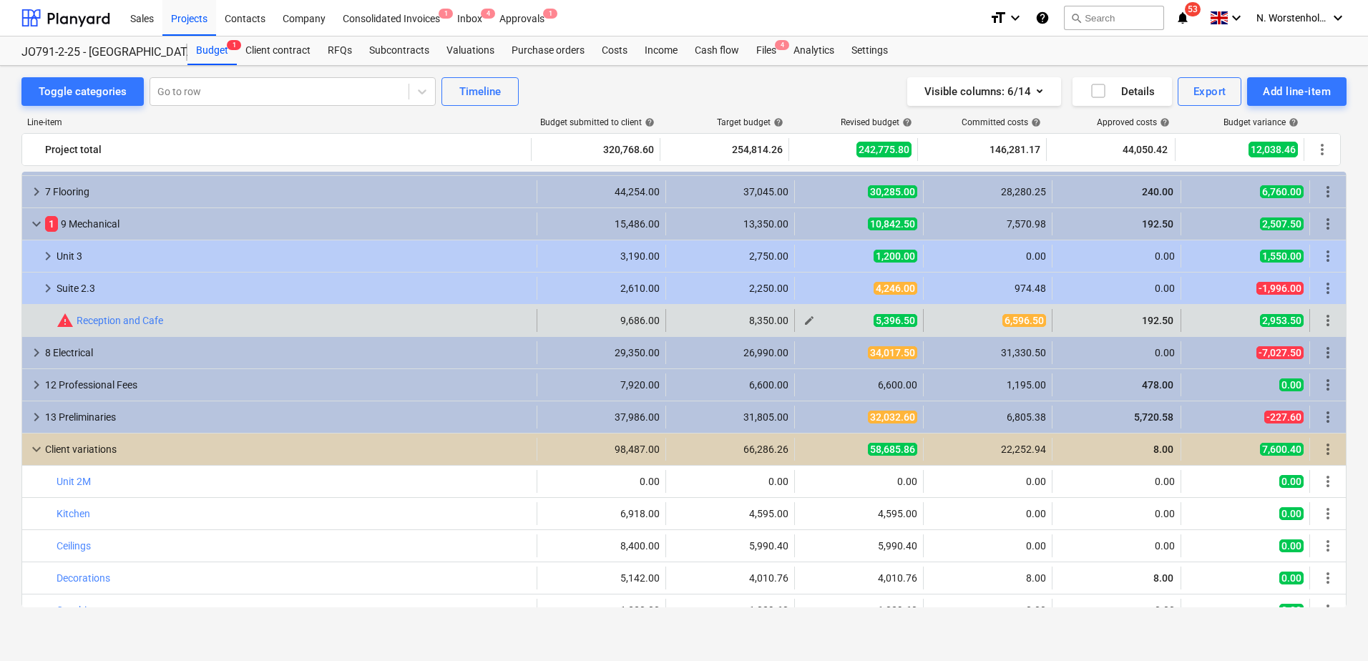
click at [879, 318] on span "5,396.50" at bounding box center [896, 320] width 44 height 13
click at [807, 321] on span "edit" at bounding box center [809, 320] width 11 height 11
type textarea "x"
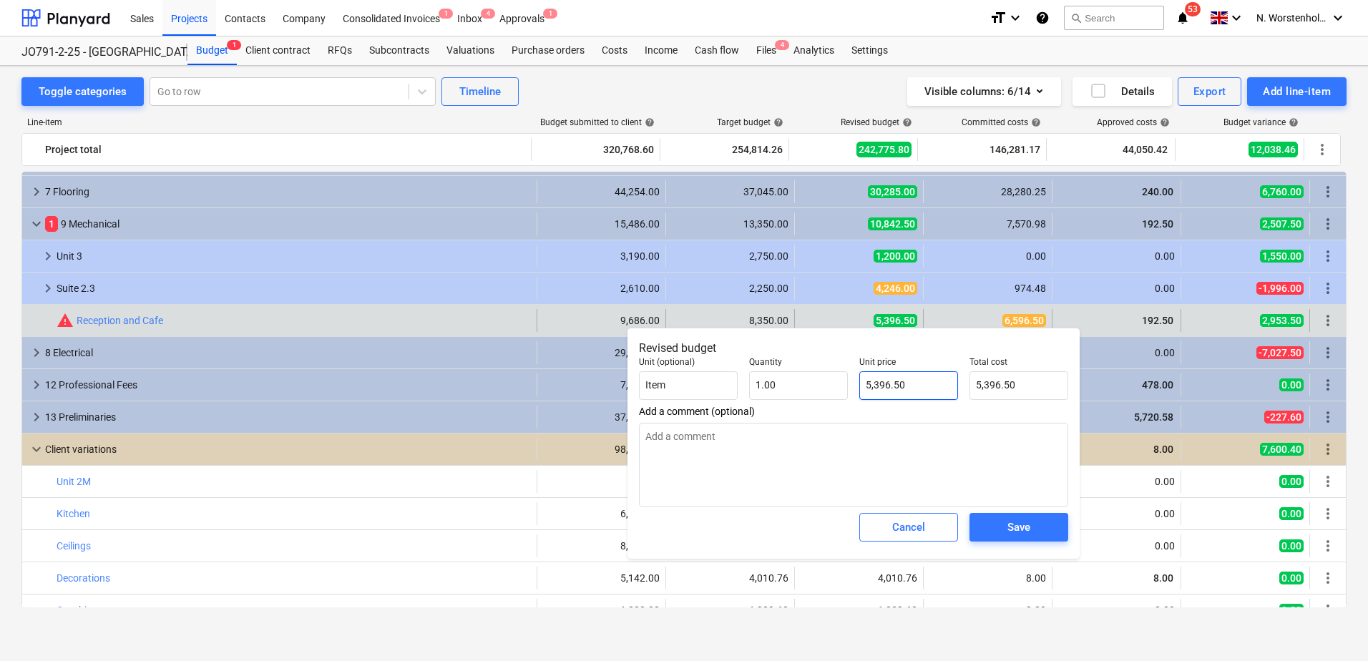
type input "5396.5"
drag, startPoint x: 907, startPoint y: 383, endPoint x: 859, endPoint y: 384, distance: 48.0
click at [859, 384] on div "Unit price 5396.5" at bounding box center [909, 378] width 110 height 54
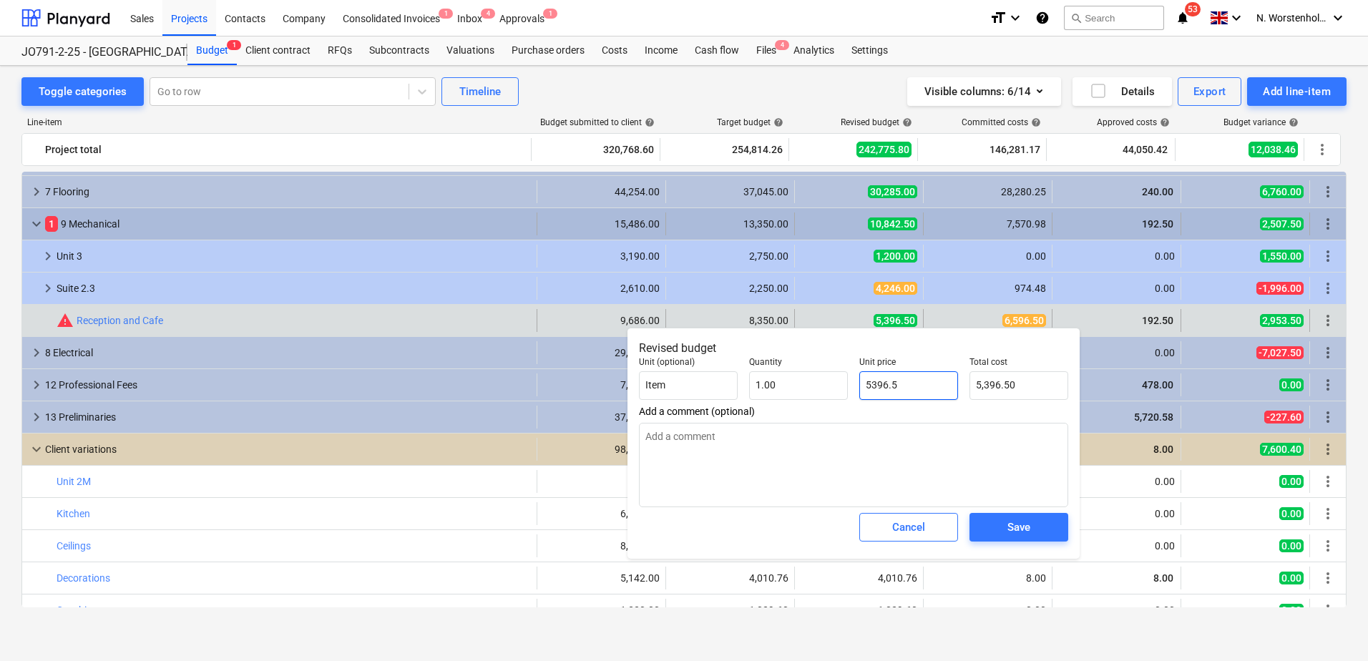
type textarea "x"
type input "6"
type input "6.00"
type textarea "x"
type input "65"
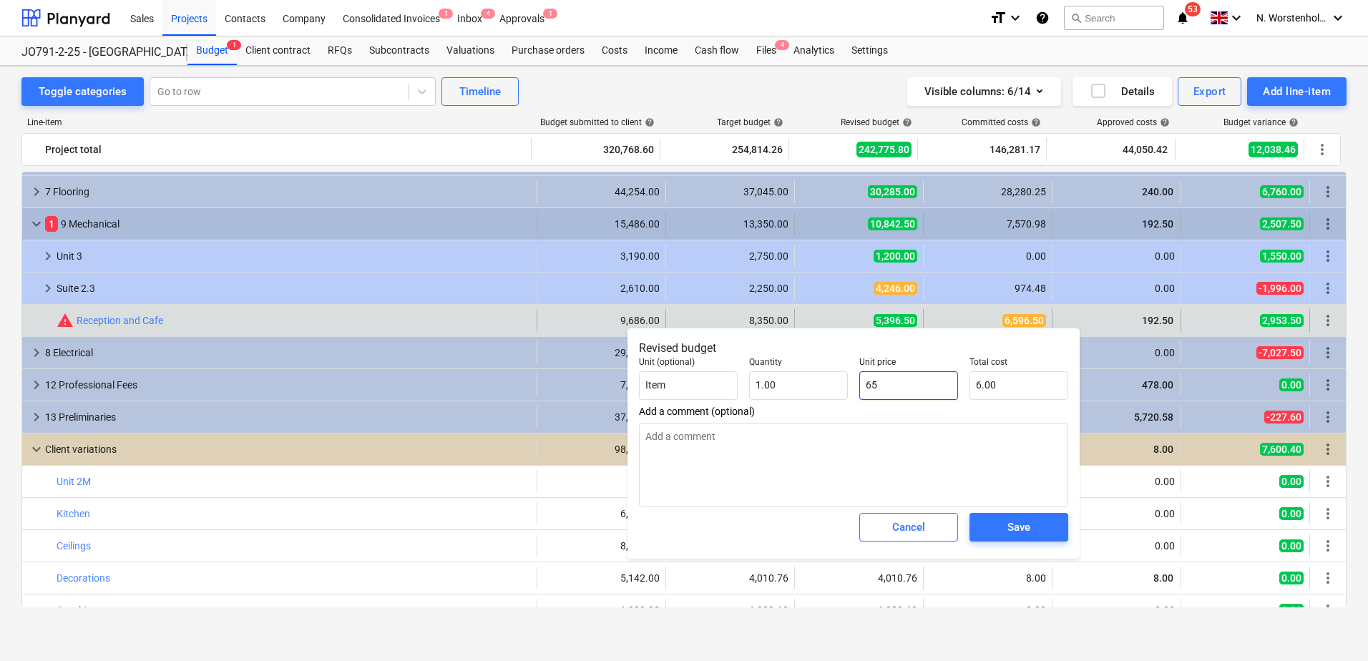
type input "65.00"
type textarea "x"
type input "659"
type input "659.00"
type textarea "x"
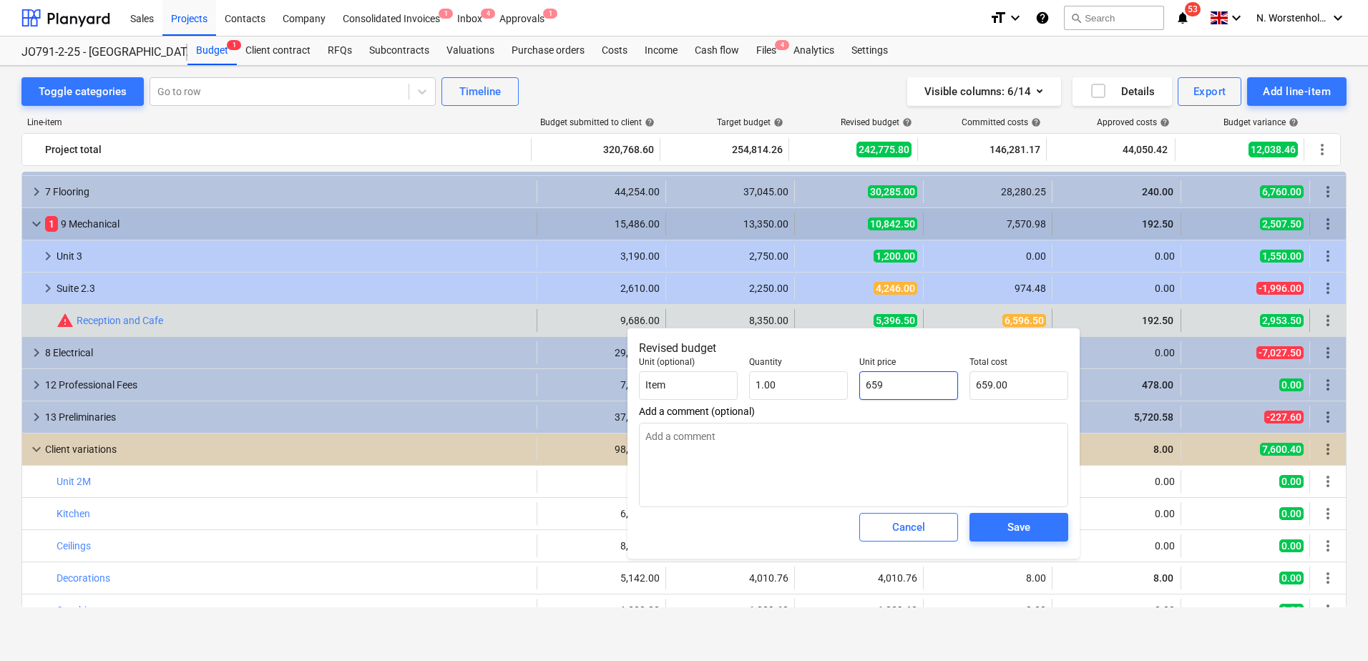
type input "6596"
type input "6,596.00"
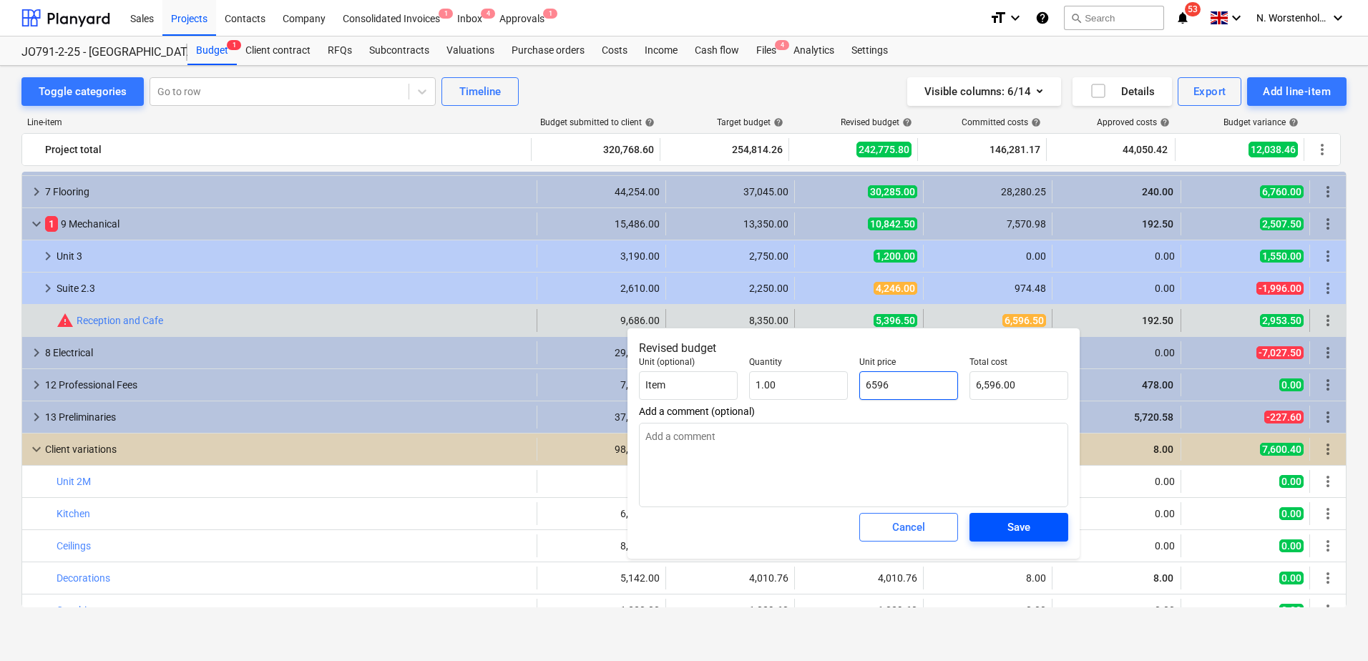
type input "6596"
type textarea "x"
type input "6,596.00"
click at [1004, 530] on span "Save" at bounding box center [1019, 527] width 64 height 19
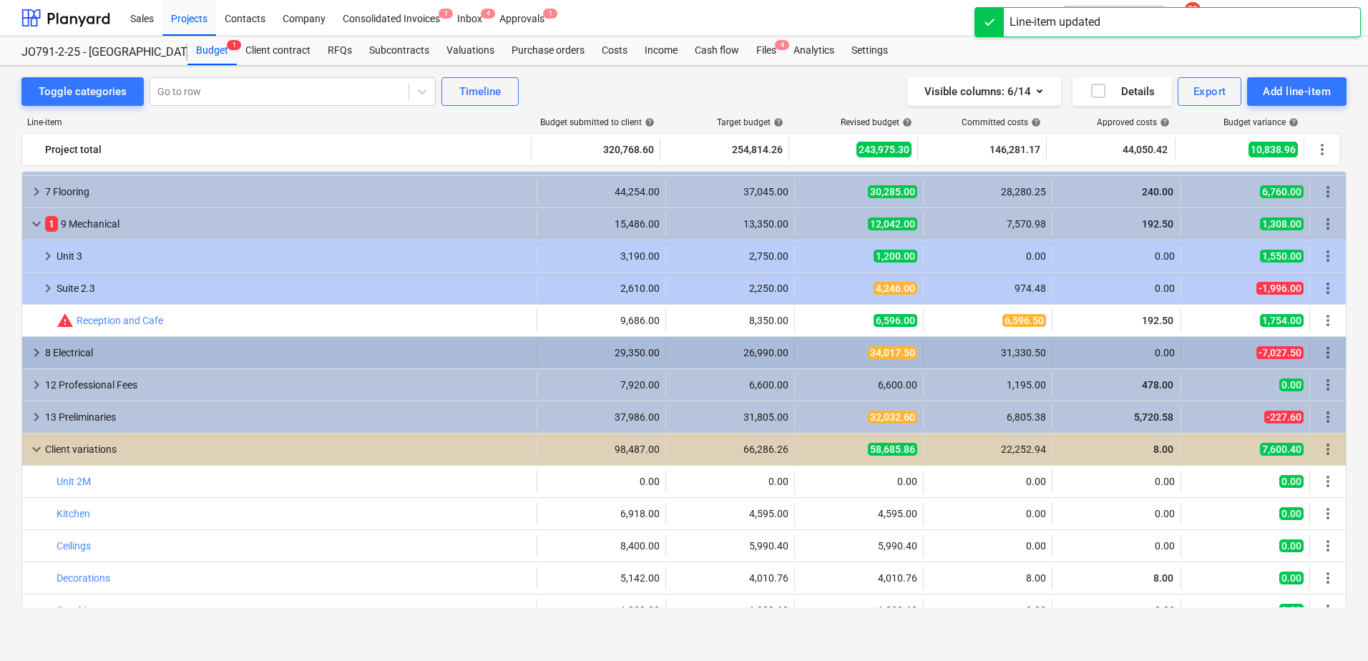
click at [180, 345] on div "8 Electrical" at bounding box center [288, 352] width 486 height 23
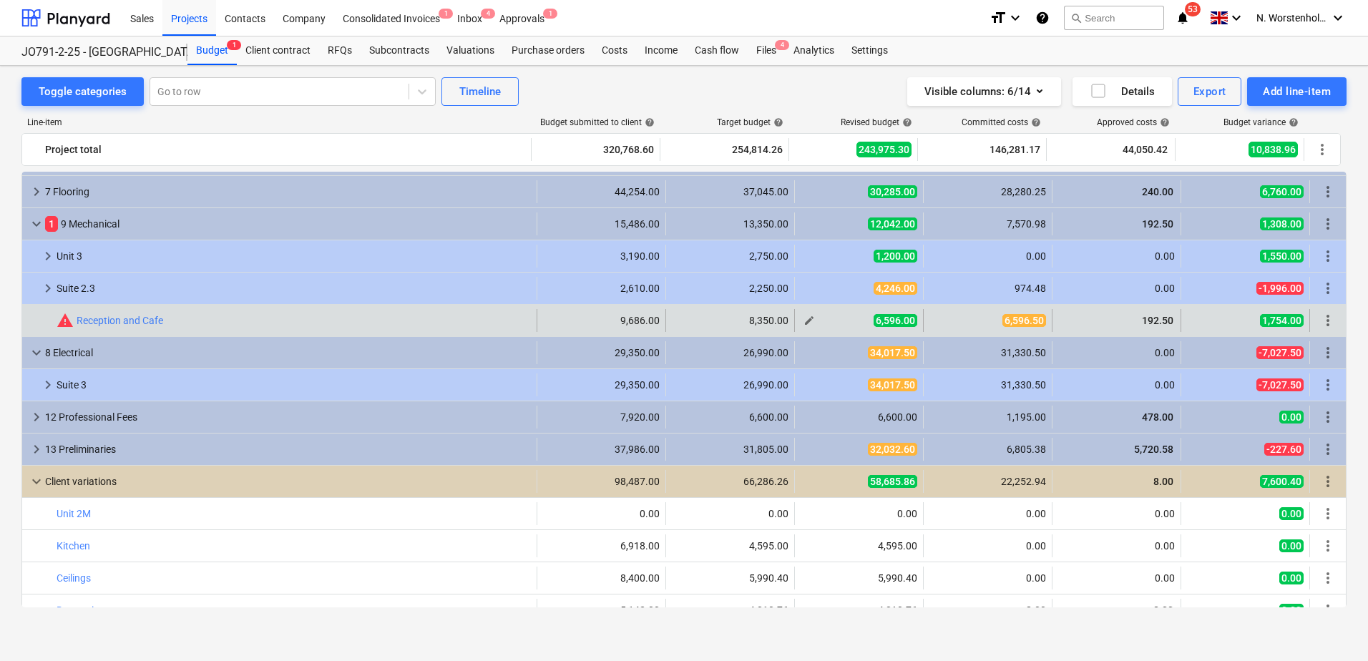
click at [886, 321] on span "6,596.00" at bounding box center [896, 320] width 44 height 13
drag, startPoint x: 886, startPoint y: 321, endPoint x: 800, endPoint y: 321, distance: 85.9
click at [804, 321] on span "edit" at bounding box center [809, 320] width 11 height 11
type textarea "x"
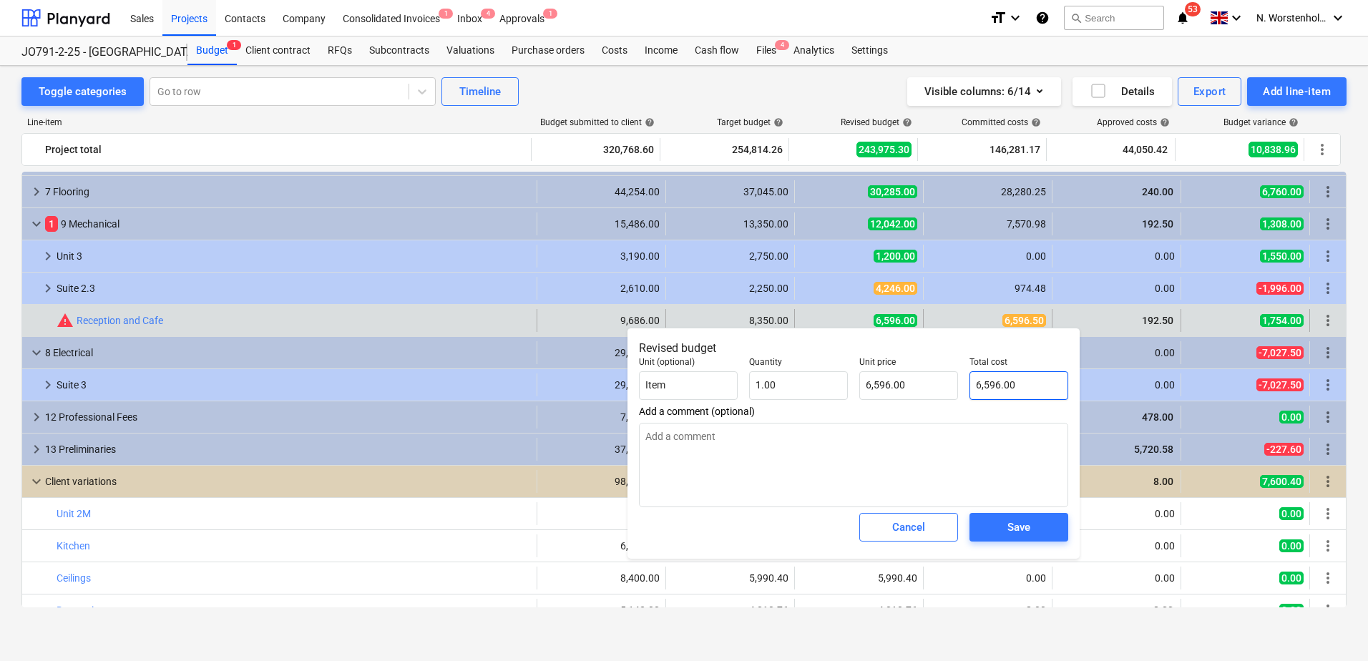
type input "6596"
click at [1007, 386] on input "6596" at bounding box center [1019, 385] width 99 height 29
type textarea "x"
type input "6596"
type input "6,596.00"
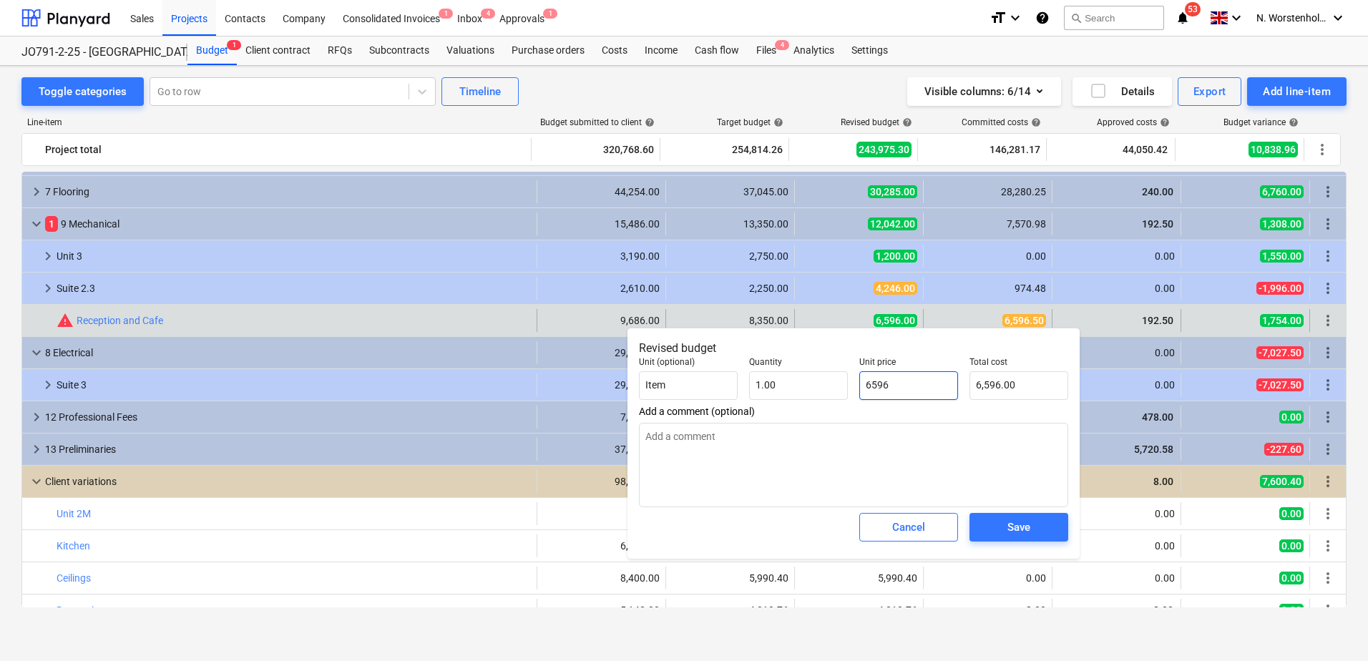
click at [914, 381] on input "6596" at bounding box center [908, 385] width 99 height 29
type textarea "x"
type input "6596."
type textarea "x"
type input "6596.5"
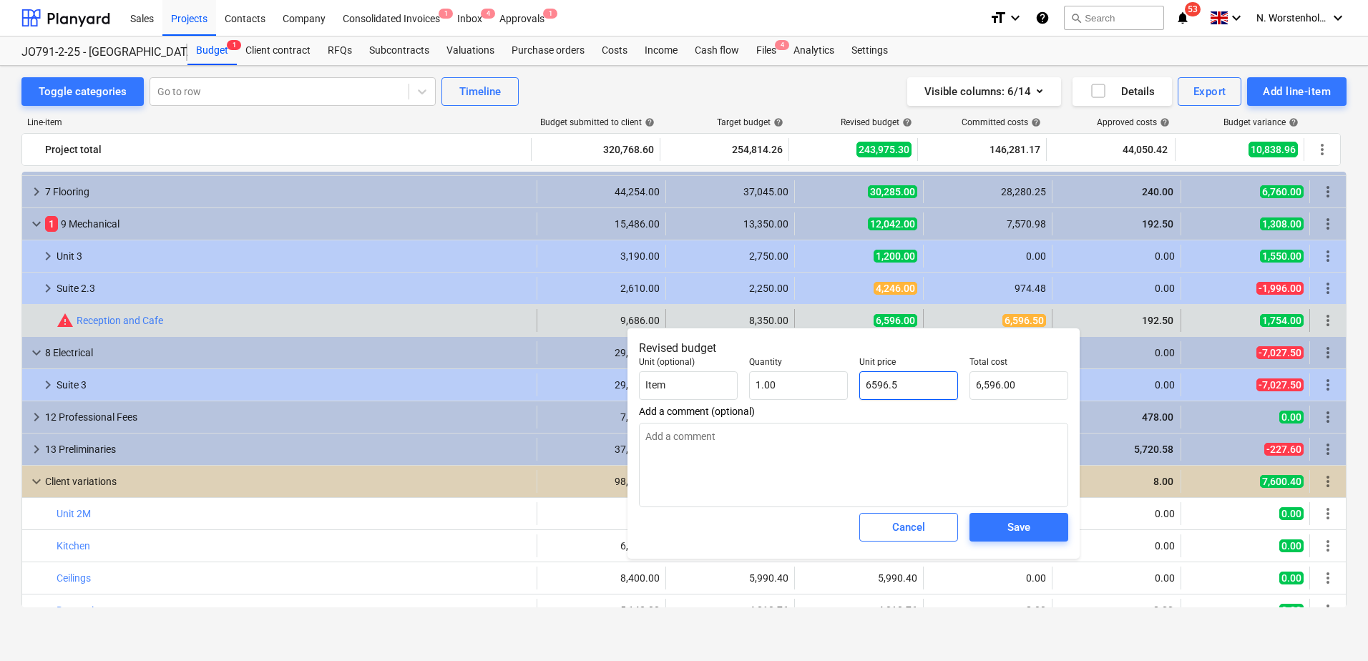
type input "6,596.50"
type input "6596.5"
type textarea "x"
type input "6,596.50"
click at [1011, 525] on div "Save" at bounding box center [1019, 527] width 23 height 19
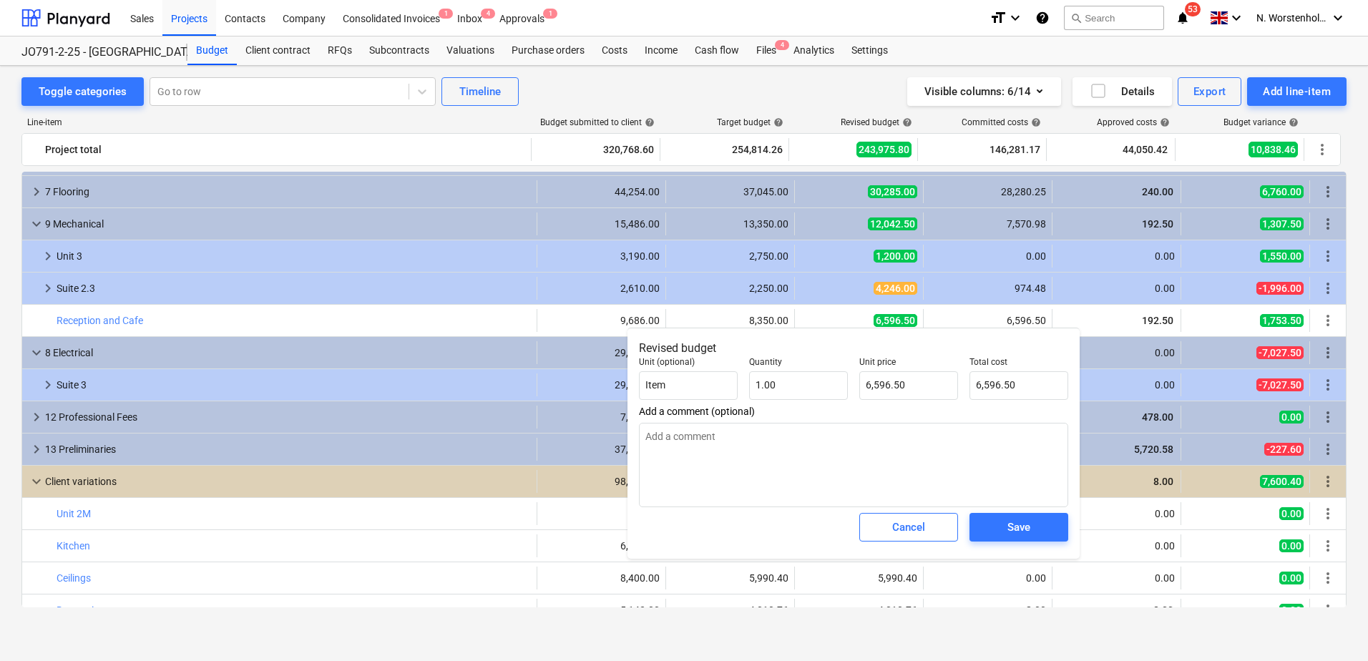
type textarea "x"
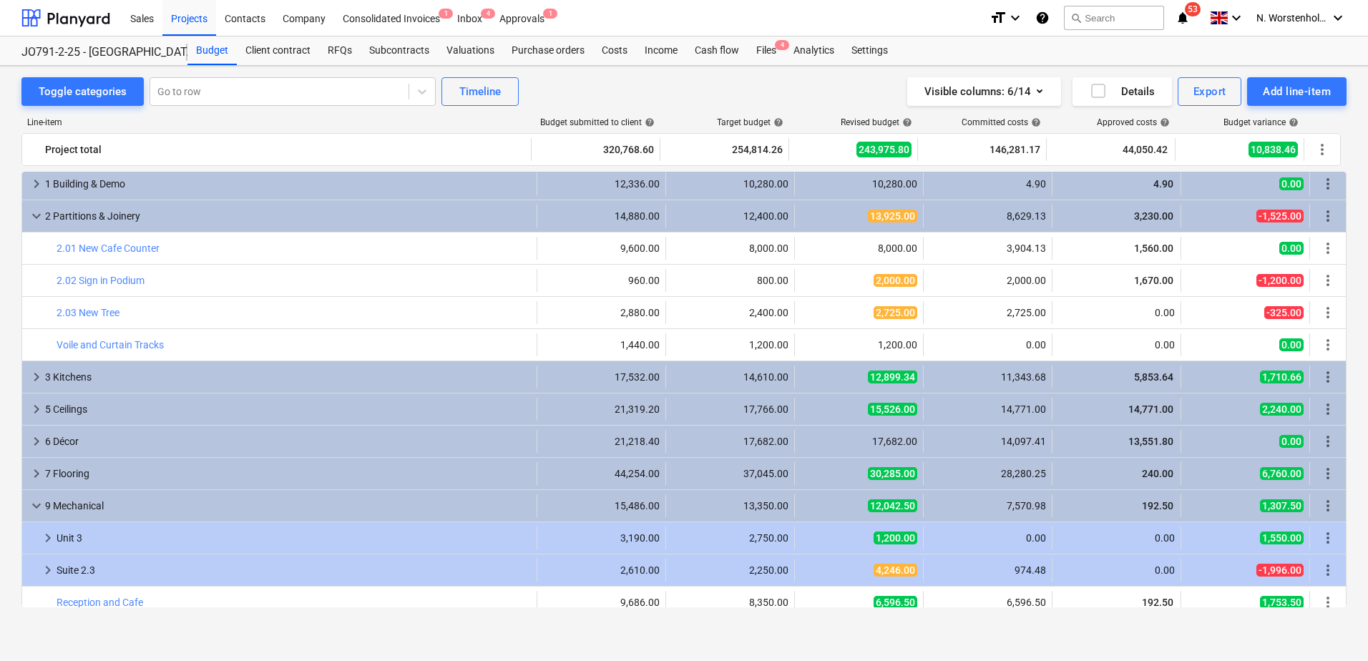
scroll to position [0, 0]
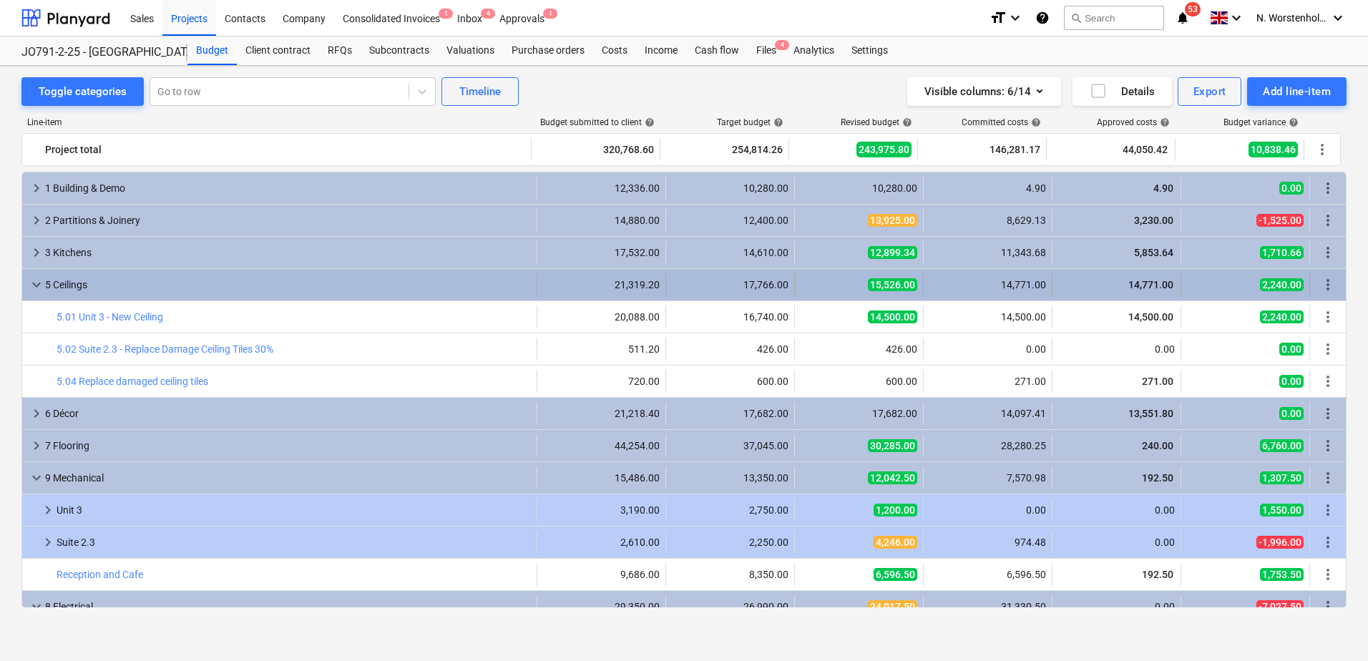
click at [40, 288] on span "keyboard_arrow_down" at bounding box center [36, 284] width 17 height 17
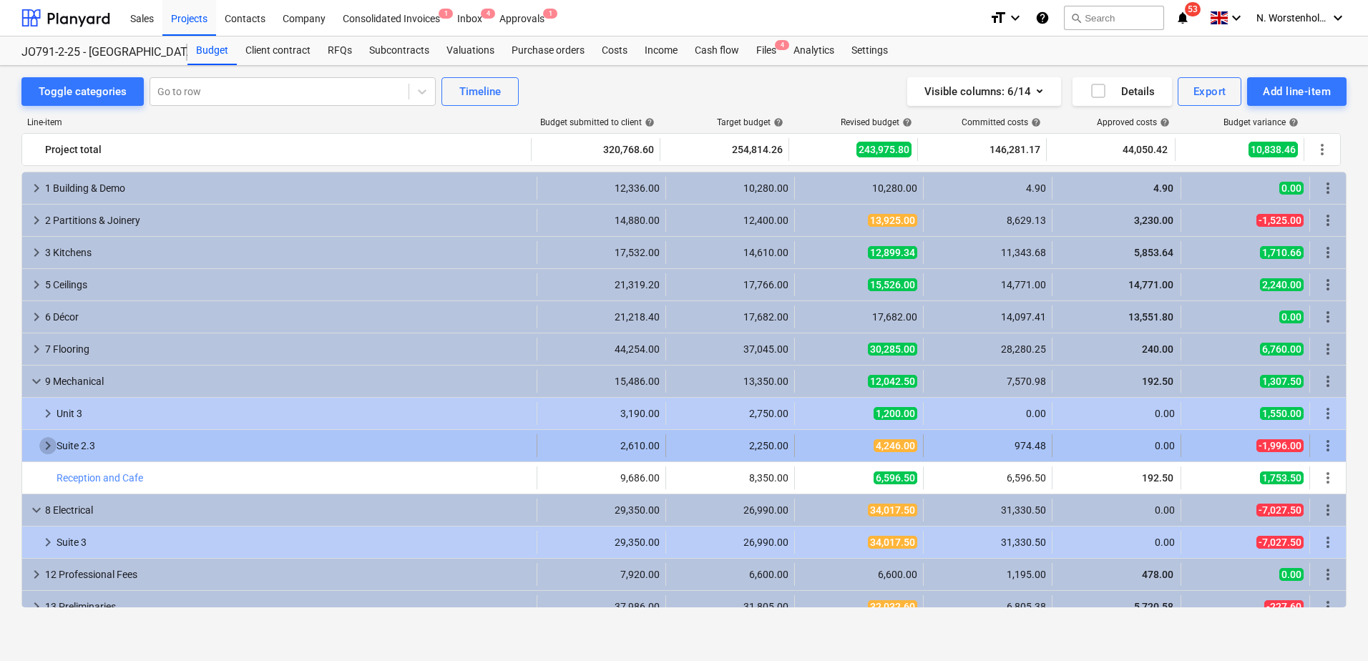
click at [47, 444] on span "keyboard_arrow_right" at bounding box center [47, 445] width 17 height 17
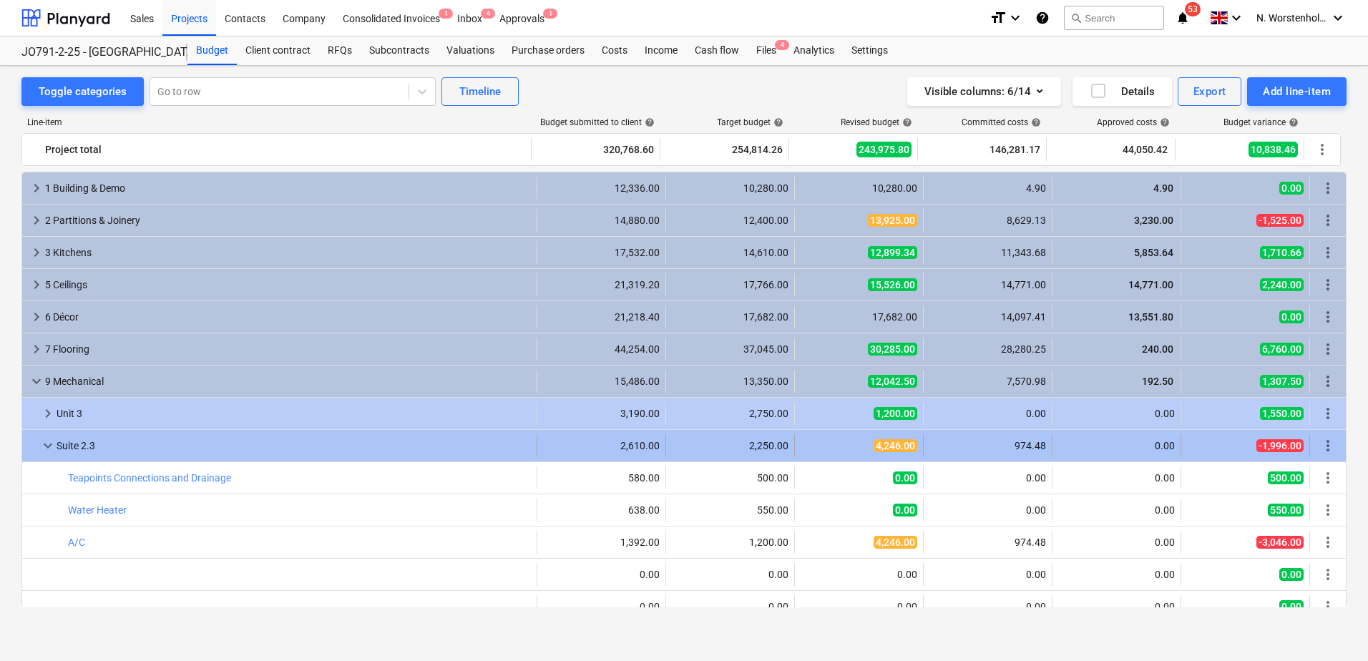
click at [48, 445] on span "keyboard_arrow_down" at bounding box center [47, 445] width 17 height 17
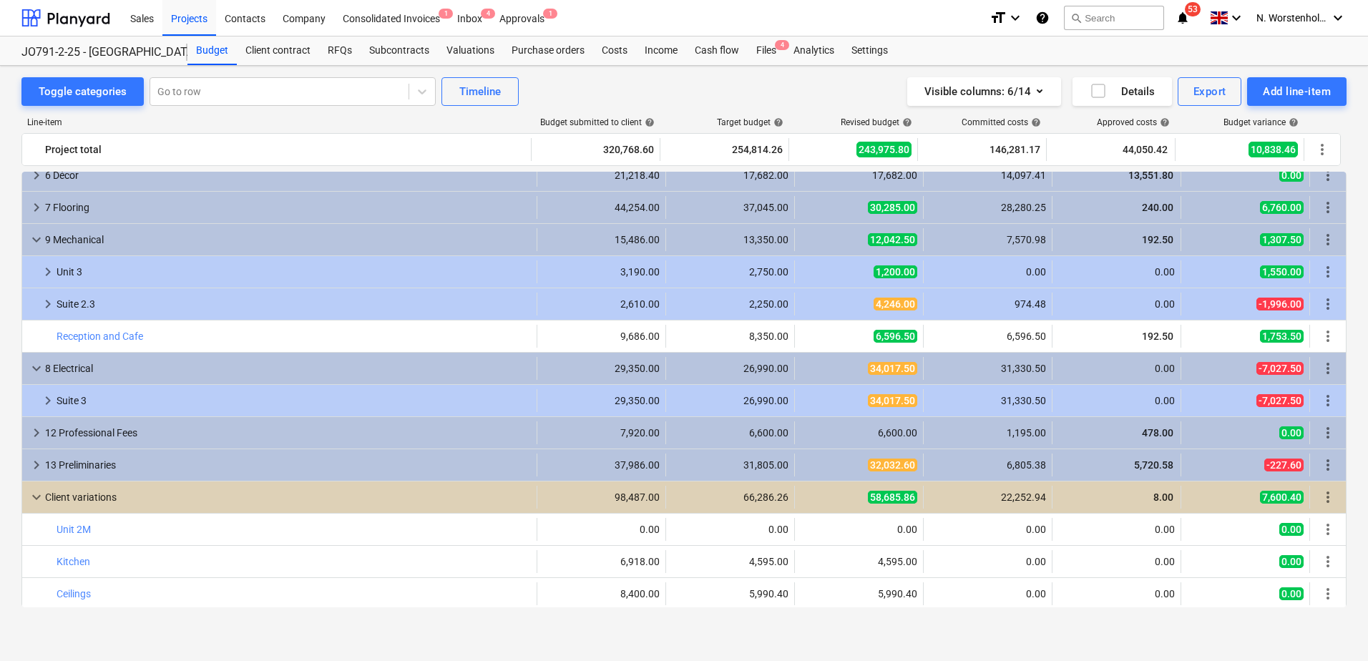
scroll to position [143, 0]
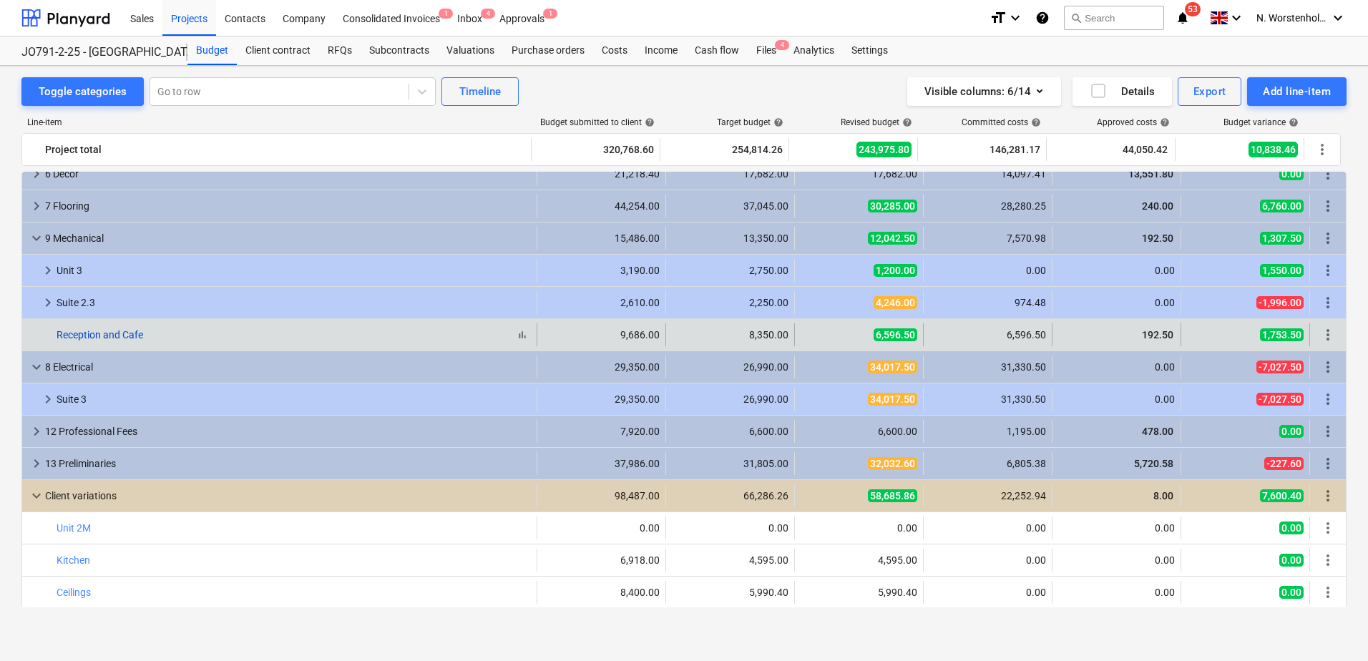
click at [106, 337] on link "Reception and Cafe" at bounding box center [100, 334] width 87 height 11
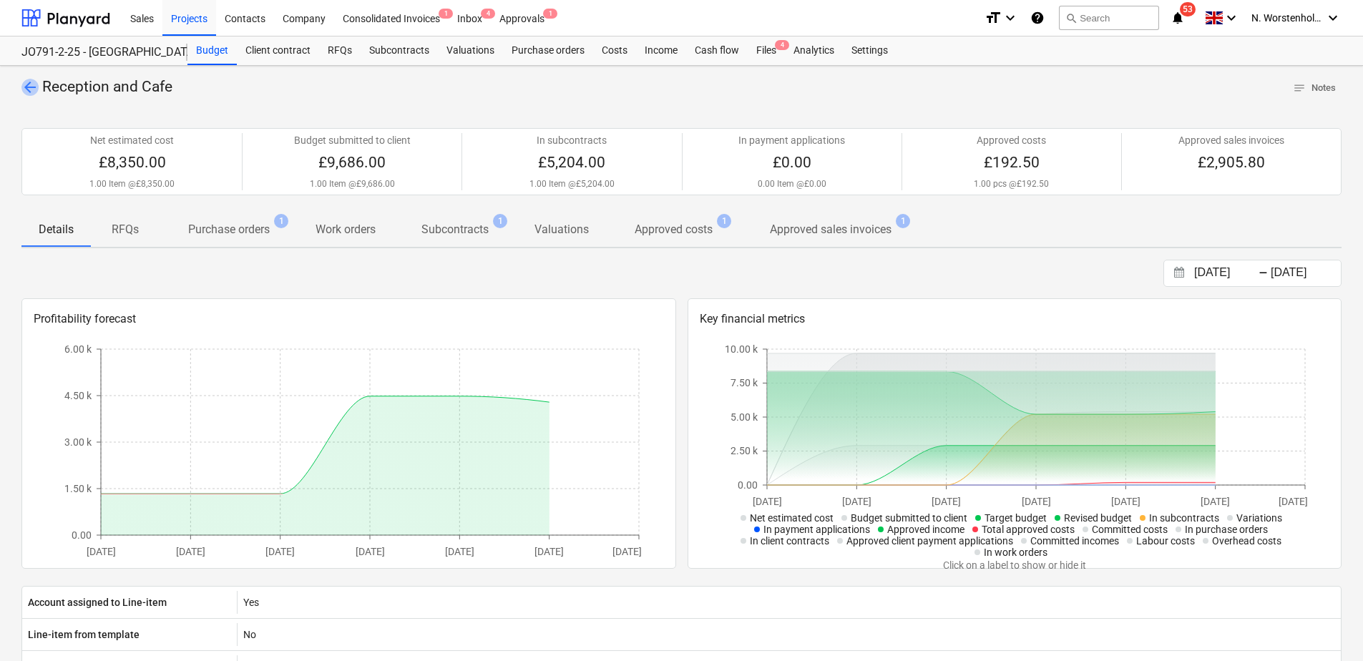
click at [28, 86] on span "arrow_back" at bounding box center [29, 87] width 17 height 17
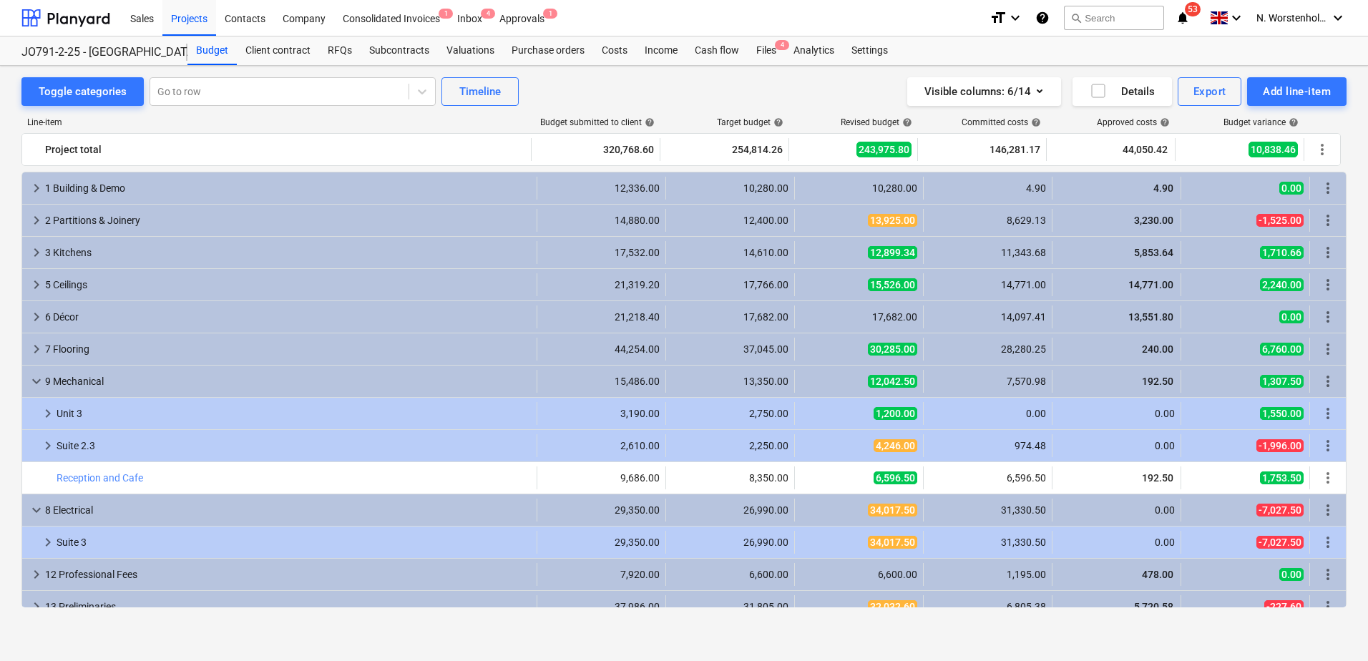
scroll to position [143, 0]
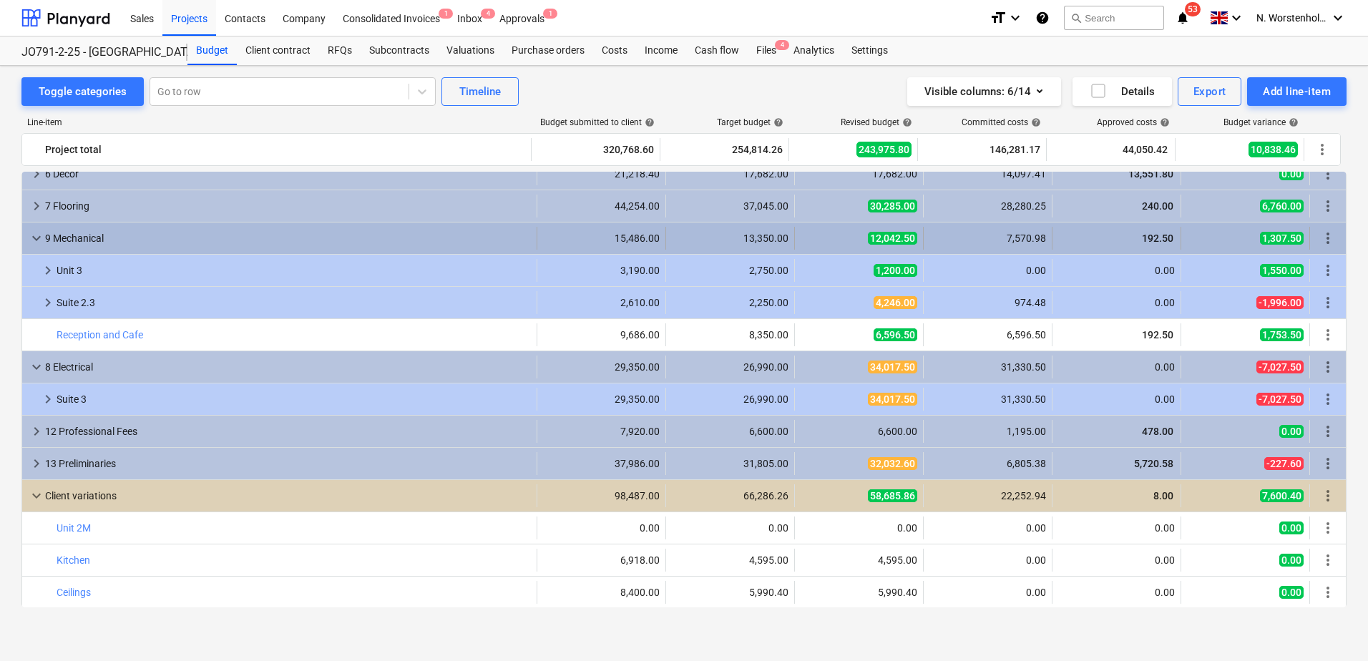
click at [36, 238] on span "keyboard_arrow_down" at bounding box center [36, 238] width 17 height 17
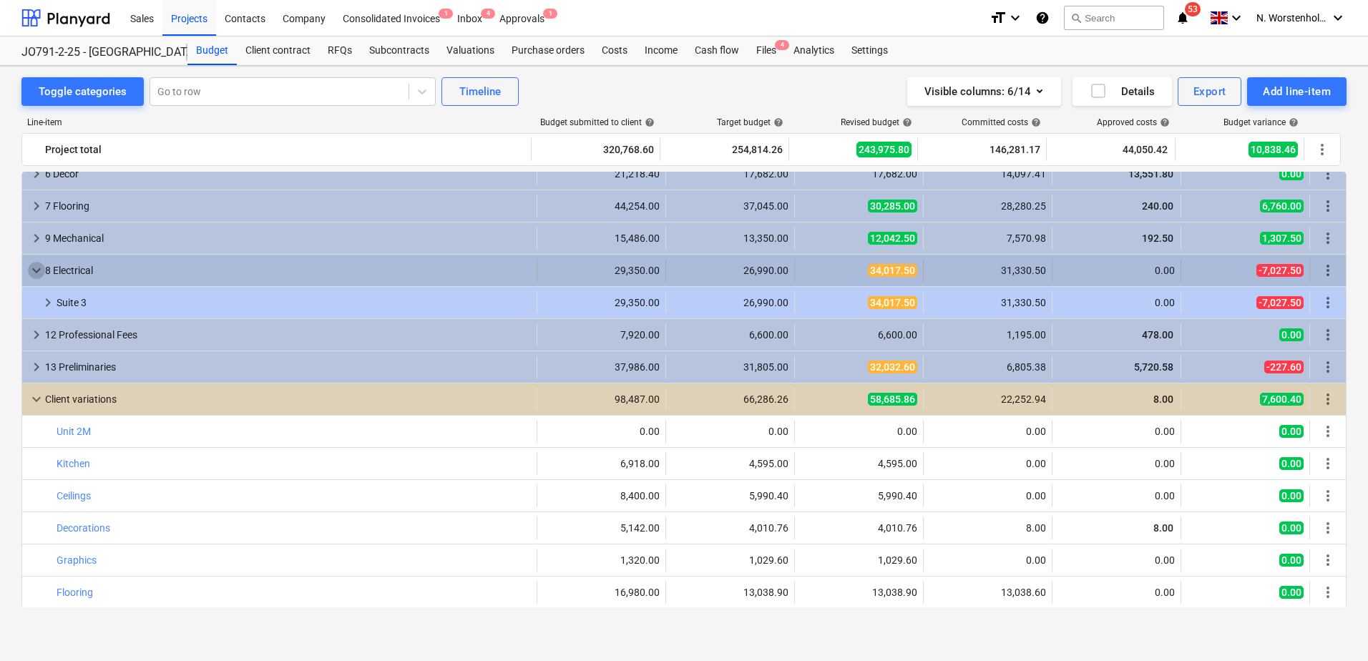
click at [38, 265] on span "keyboard_arrow_down" at bounding box center [36, 270] width 17 height 17
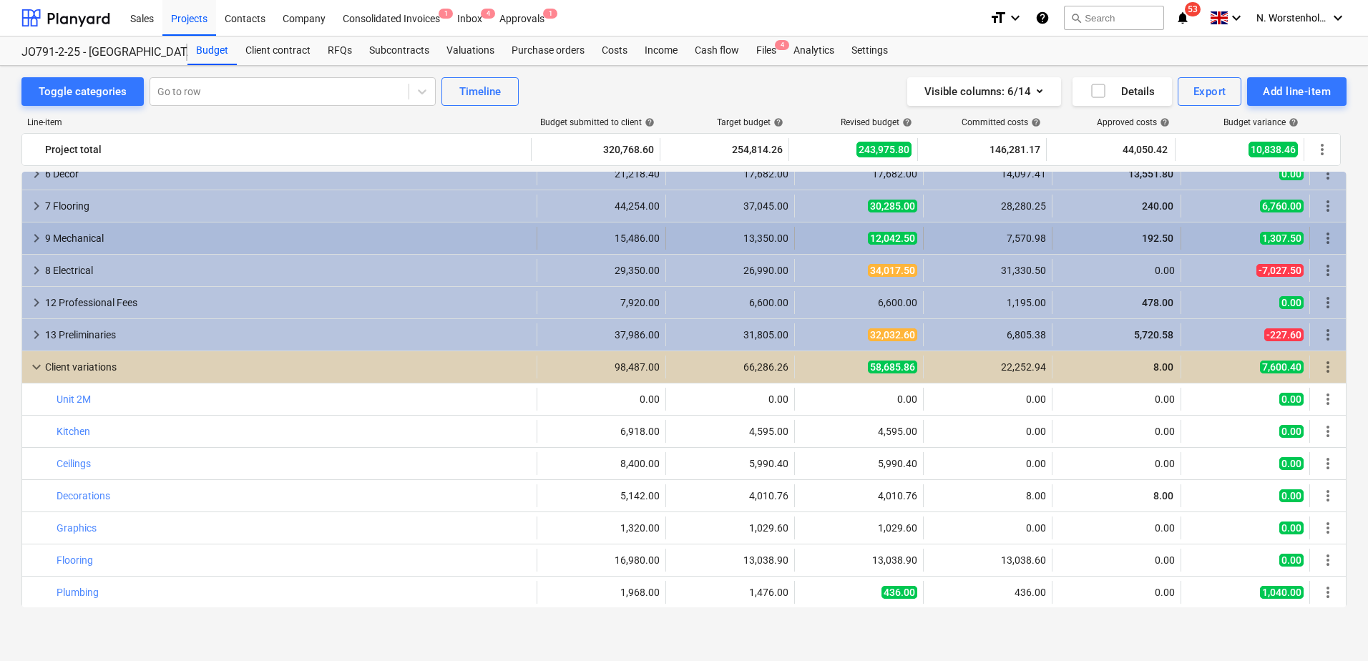
click at [34, 235] on span "keyboard_arrow_right" at bounding box center [36, 238] width 17 height 17
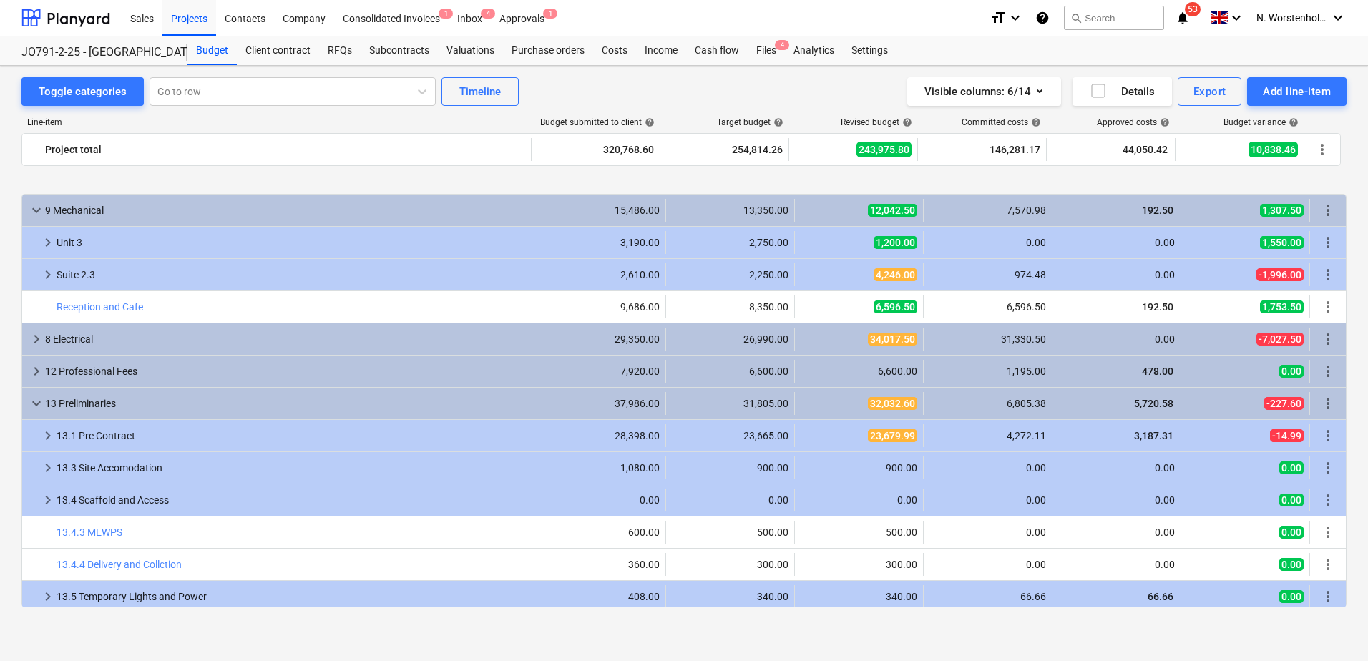
scroll to position [286, 0]
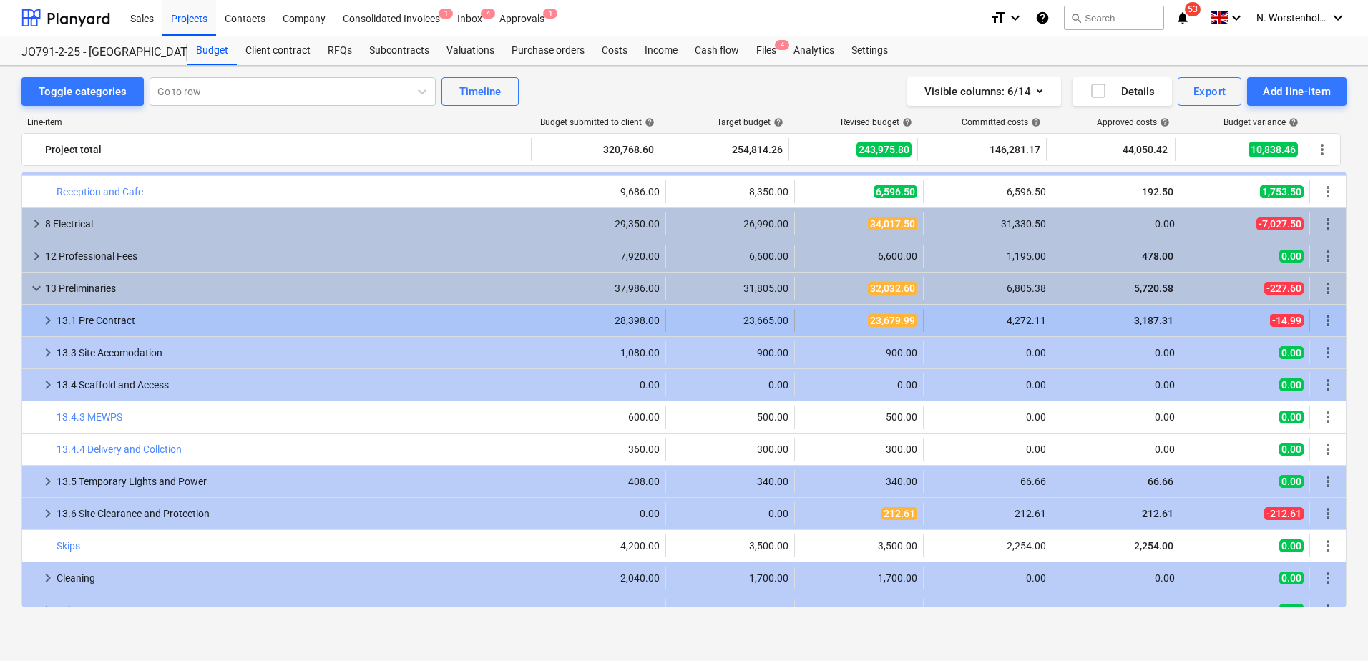
click at [46, 321] on span "keyboard_arrow_right" at bounding box center [47, 320] width 17 height 17
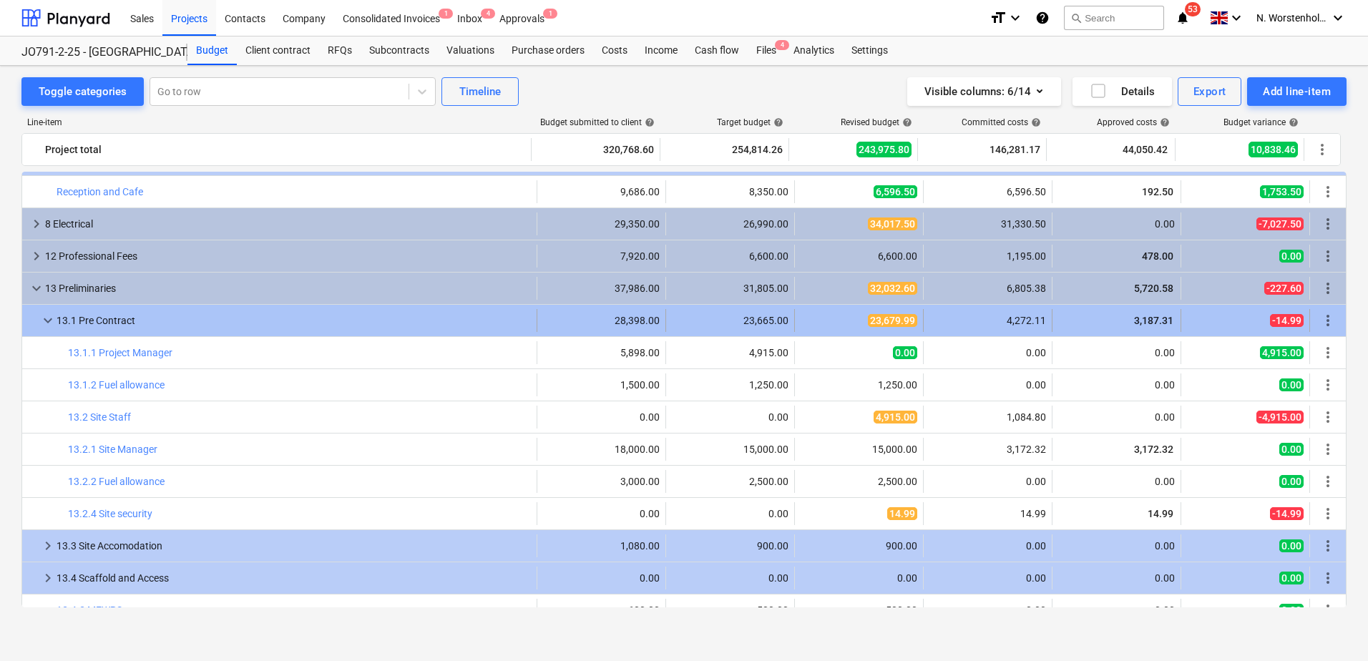
click at [47, 321] on span "keyboard_arrow_down" at bounding box center [47, 320] width 17 height 17
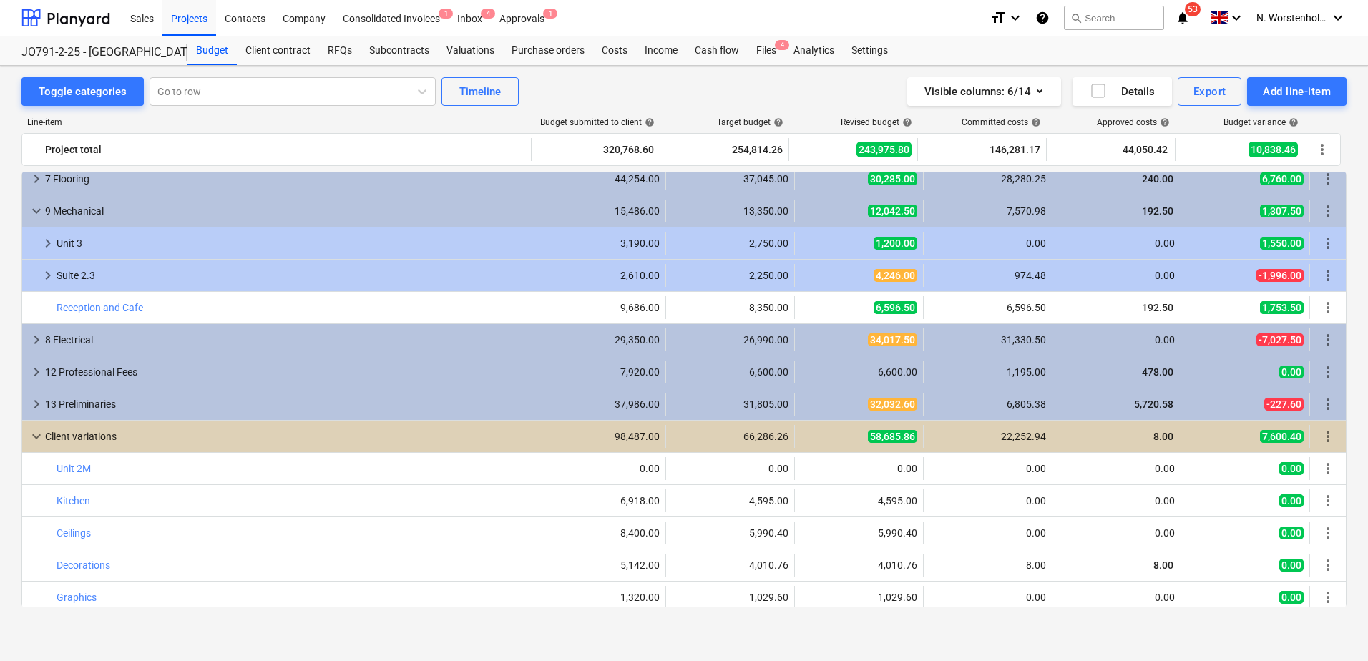
scroll to position [143, 0]
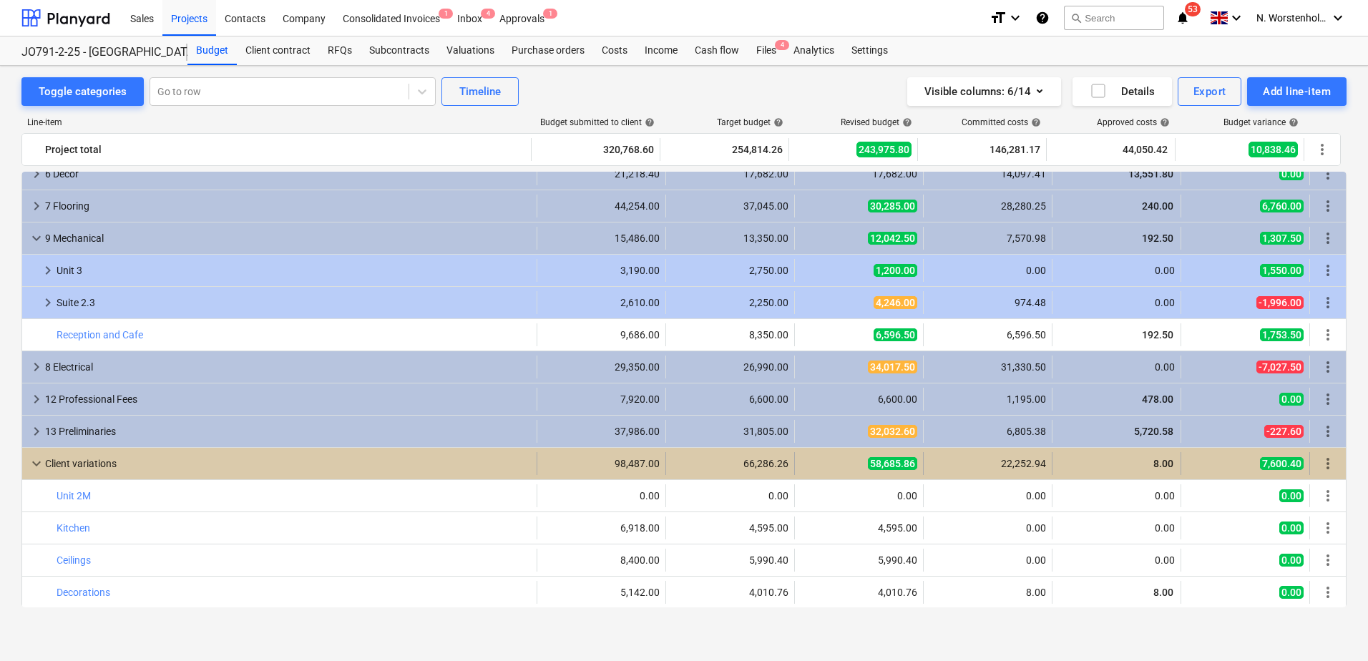
click at [32, 462] on span "keyboard_arrow_down" at bounding box center [36, 463] width 17 height 17
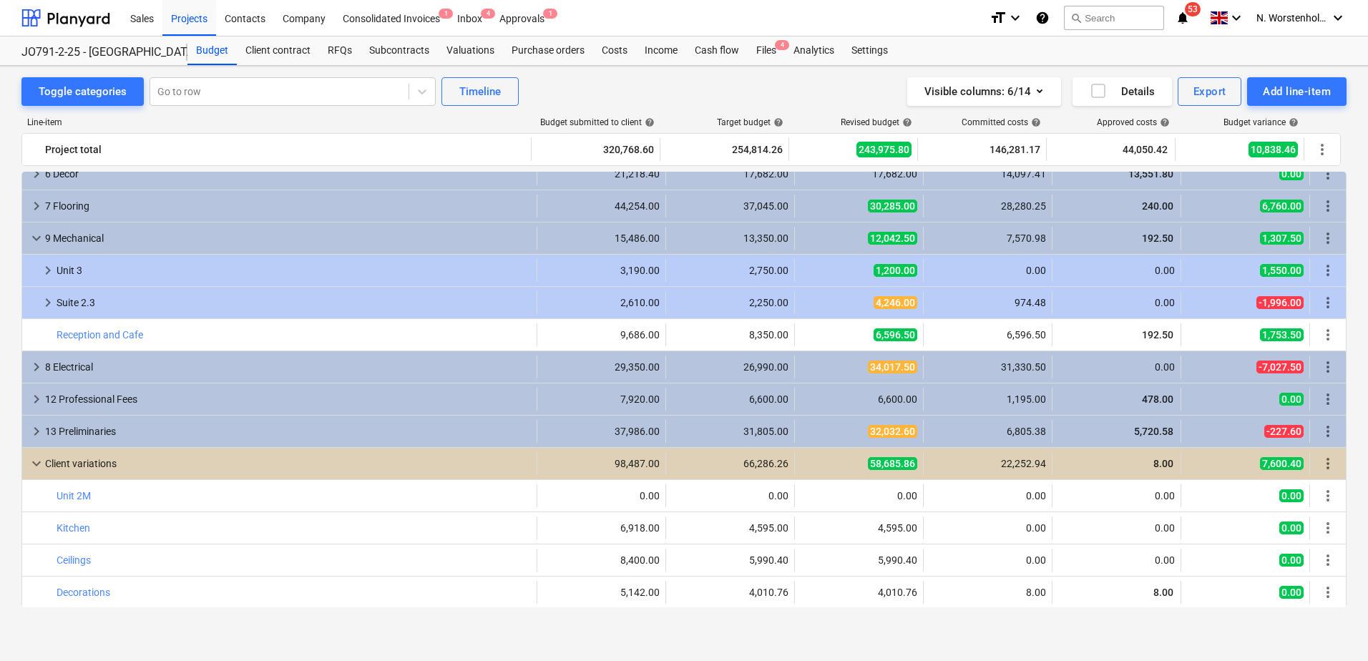
scroll to position [15, 0]
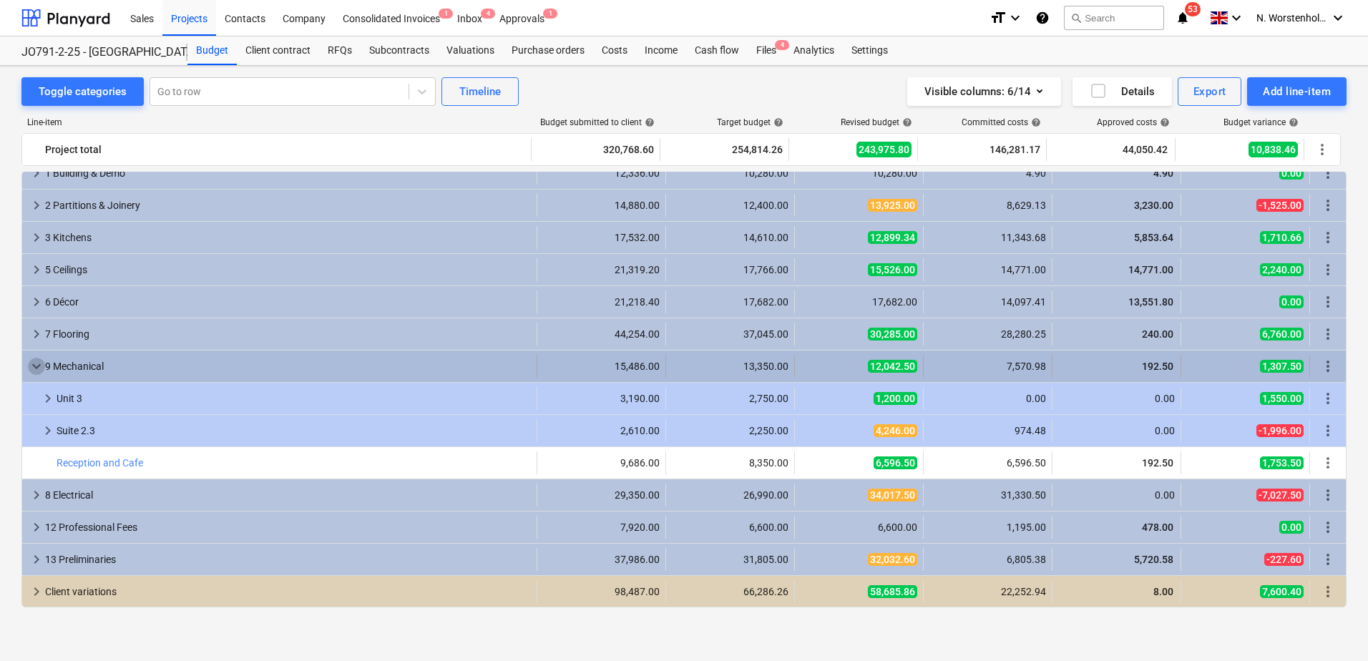
click at [38, 366] on span "keyboard_arrow_down" at bounding box center [36, 366] width 17 height 17
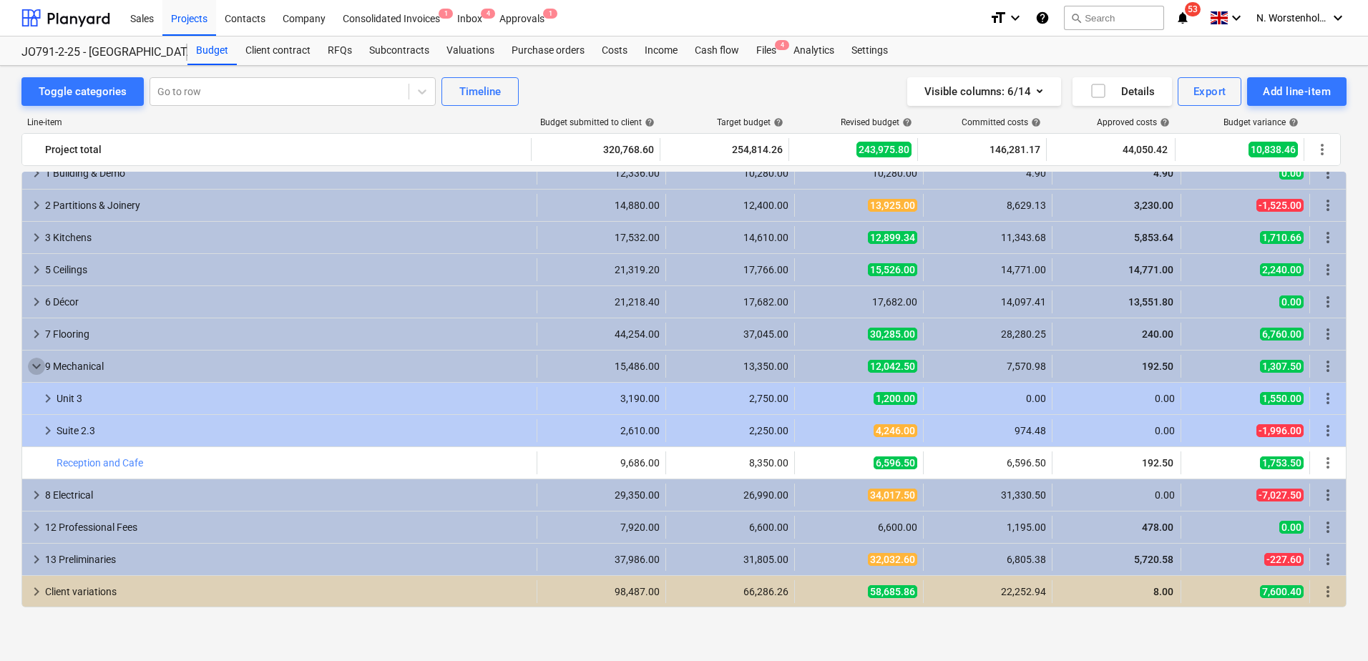
scroll to position [0, 0]
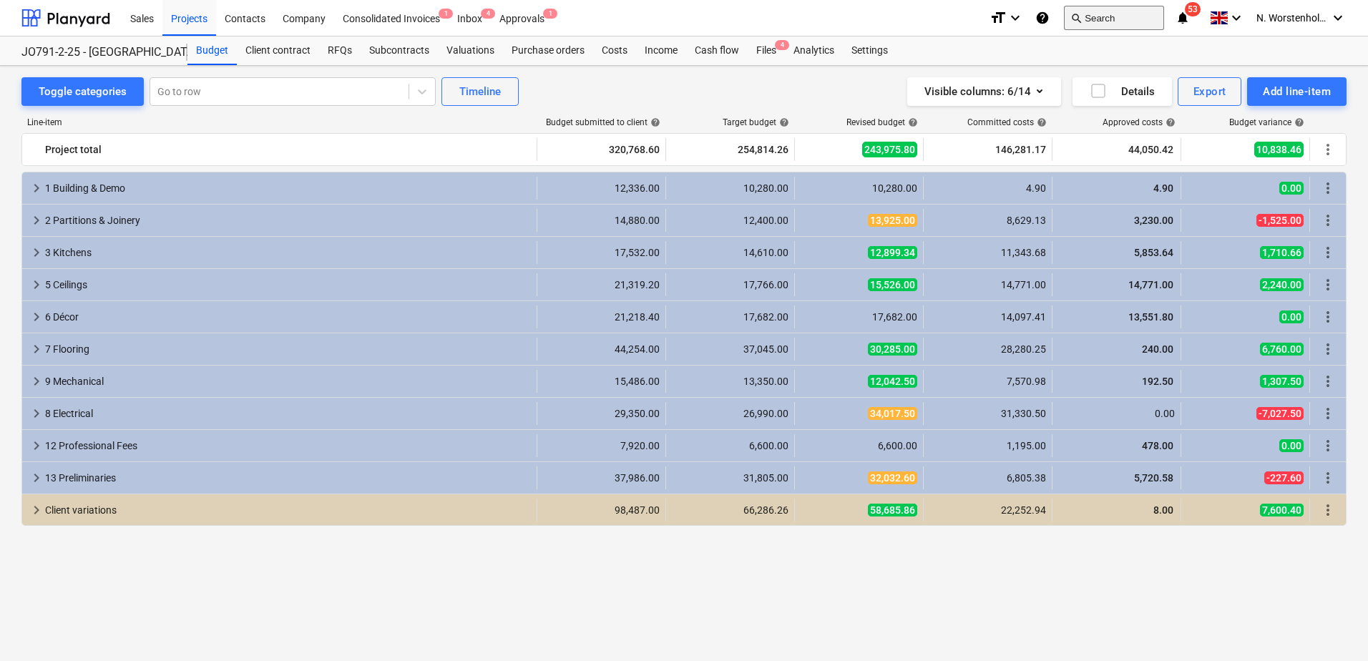
click at [1086, 19] on button "search Search" at bounding box center [1114, 18] width 100 height 24
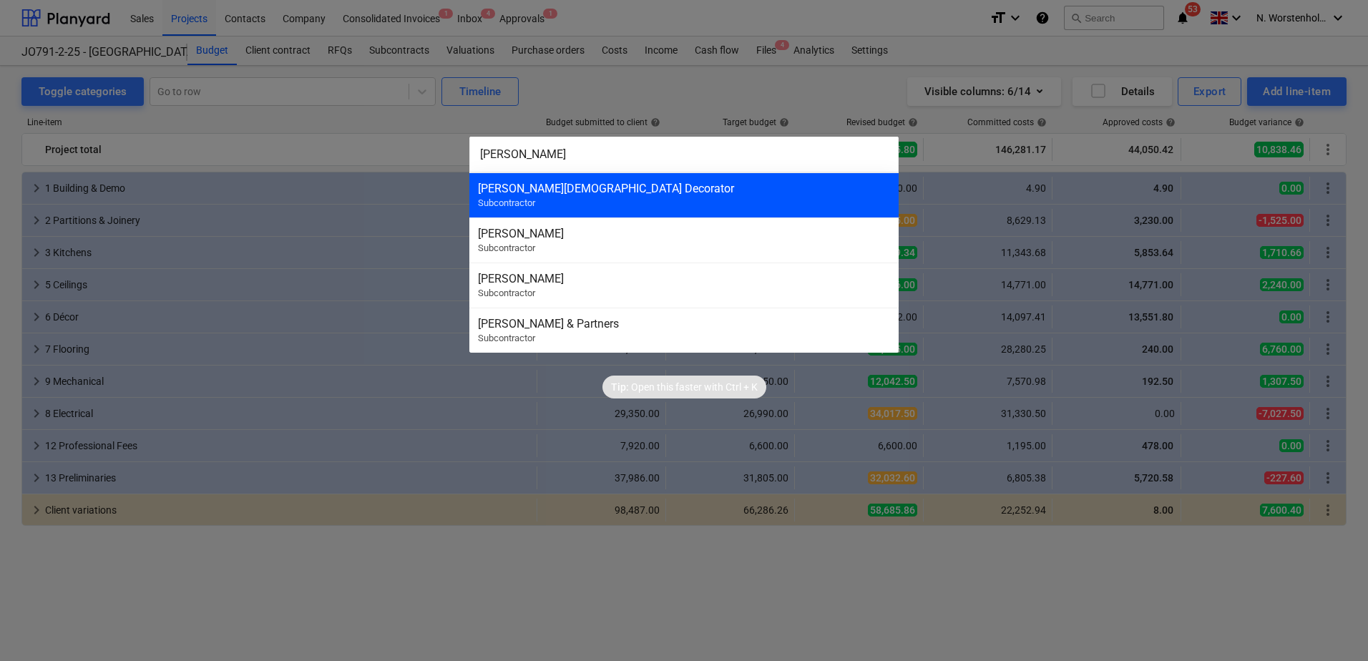
type input "john"
click at [571, 187] on div "John Christian Decorator" at bounding box center [684, 189] width 412 height 14
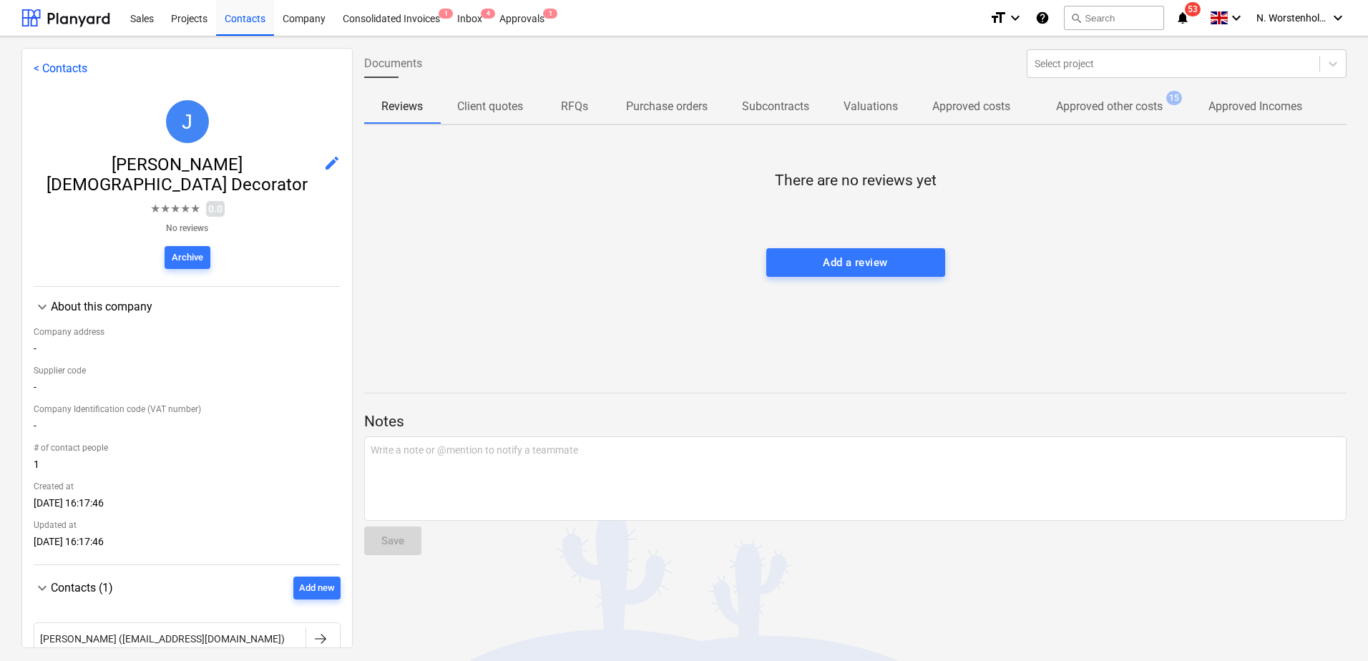
click at [683, 104] on p "Purchase orders" at bounding box center [667, 106] width 82 height 17
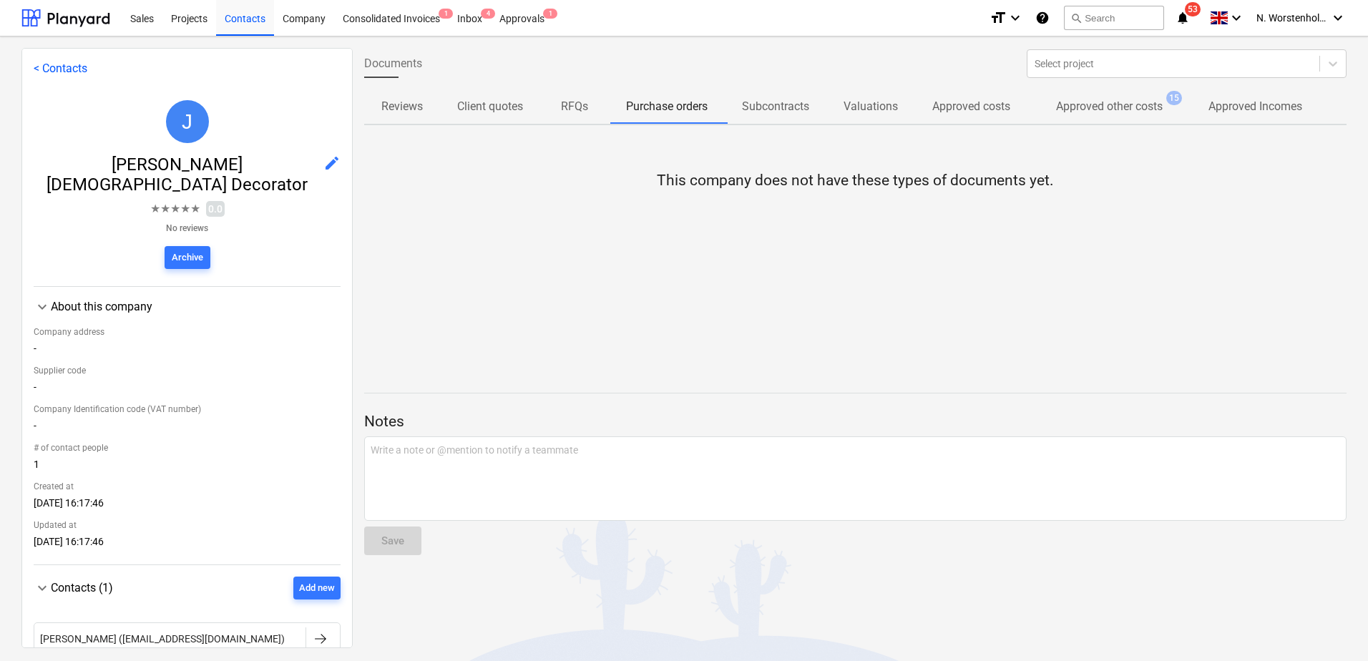
click at [1252, 107] on p "Approved Incomes" at bounding box center [1256, 106] width 94 height 17
click at [1103, 104] on p "Approved other costs" at bounding box center [1109, 106] width 107 height 17
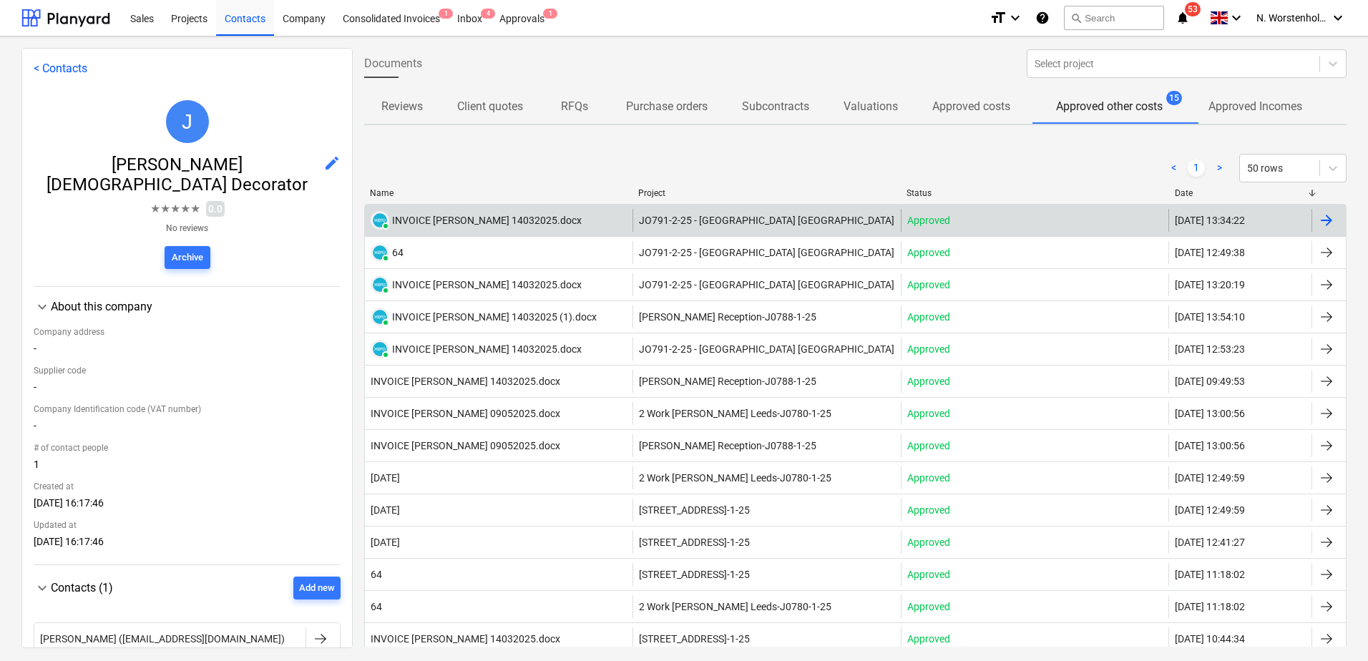
click at [498, 222] on div "INVOICE J.CHRISTIAN 14032025.docx" at bounding box center [487, 220] width 190 height 11
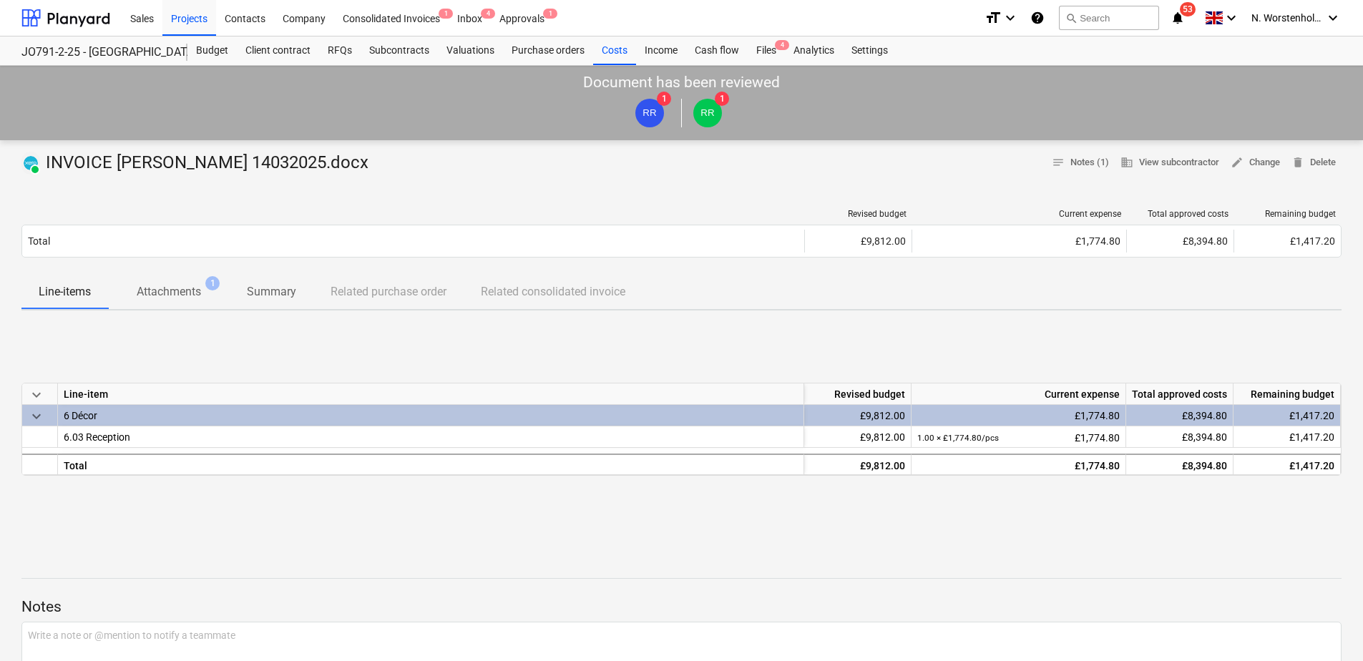
click at [170, 293] on p "Attachments" at bounding box center [169, 291] width 64 height 17
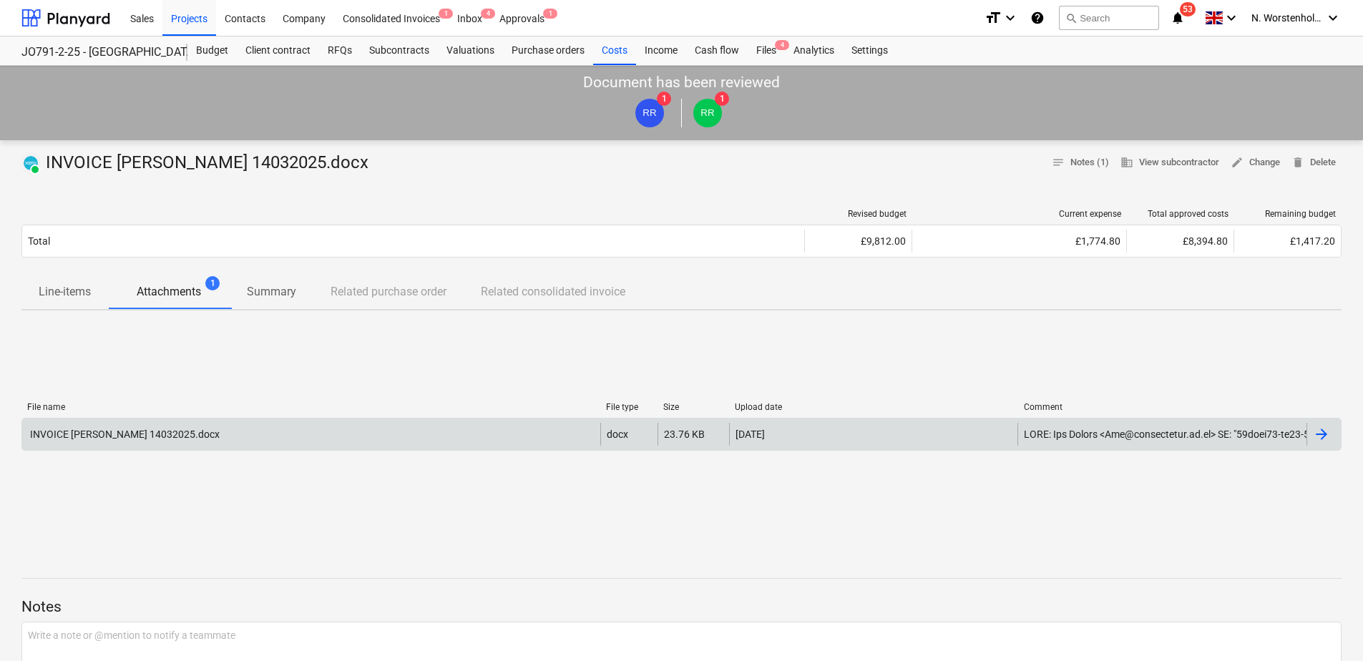
click at [128, 433] on div "INVOICE J.CHRISTIAN 14032025.docx" at bounding box center [124, 434] width 192 height 11
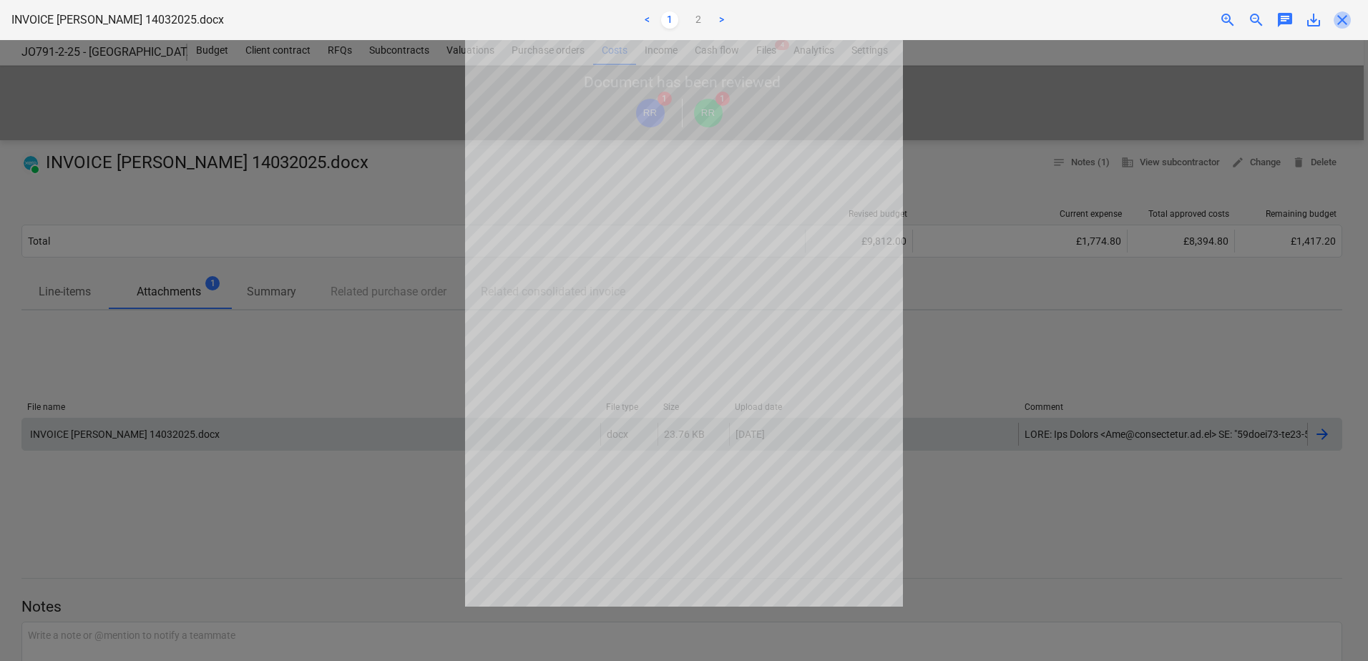
click at [1346, 18] on span "close" at bounding box center [1342, 19] width 17 height 17
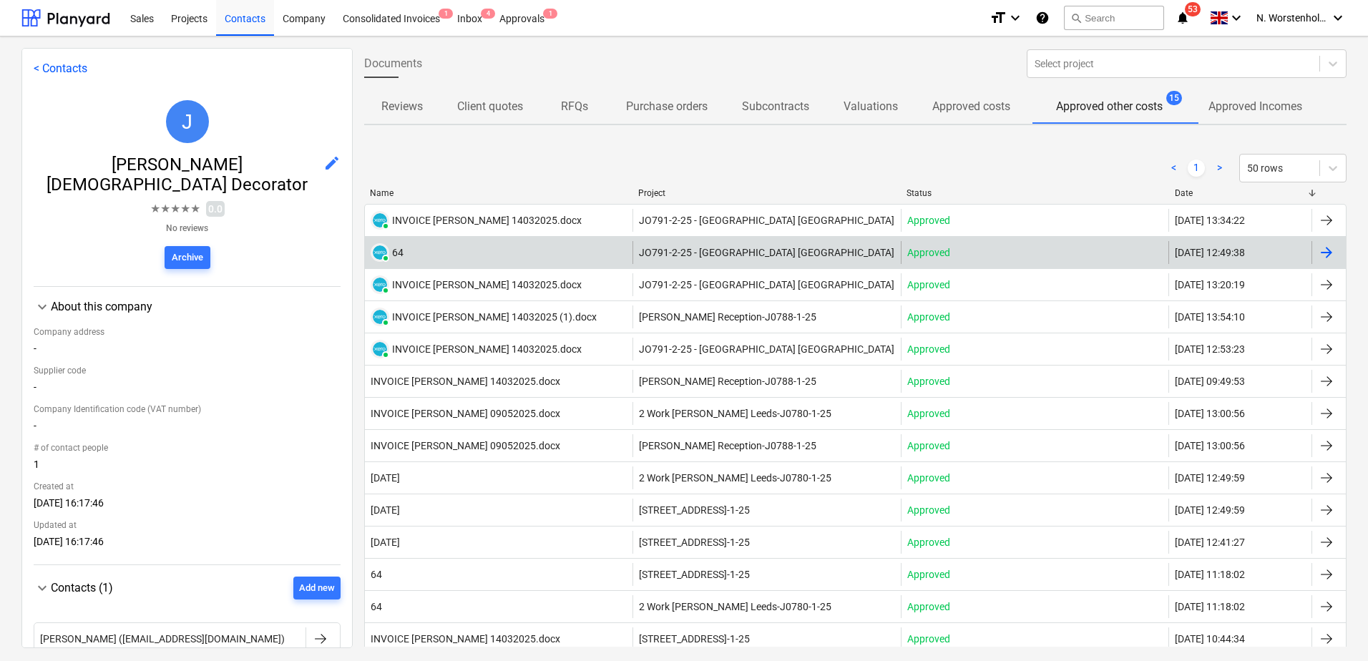
click at [711, 250] on span "JO791-2-25 - Middlemarch Coventry" at bounding box center [766, 252] width 255 height 11
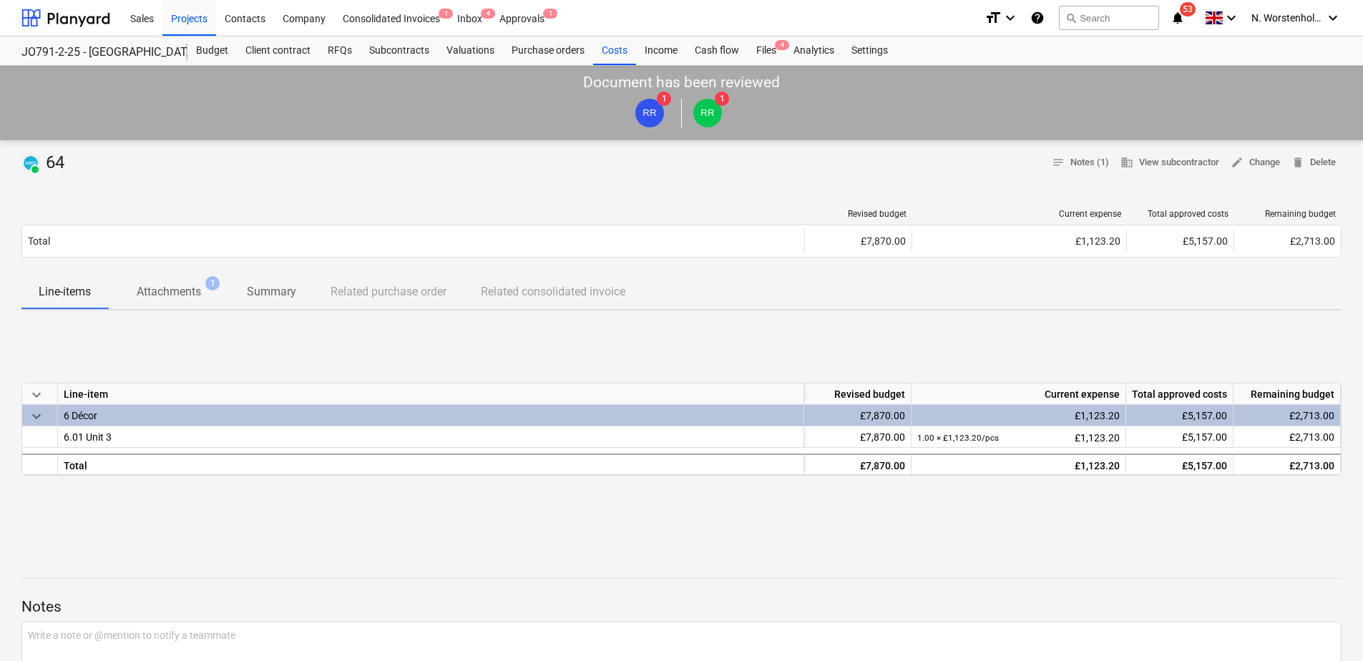
click at [174, 292] on p "Attachments" at bounding box center [169, 291] width 64 height 17
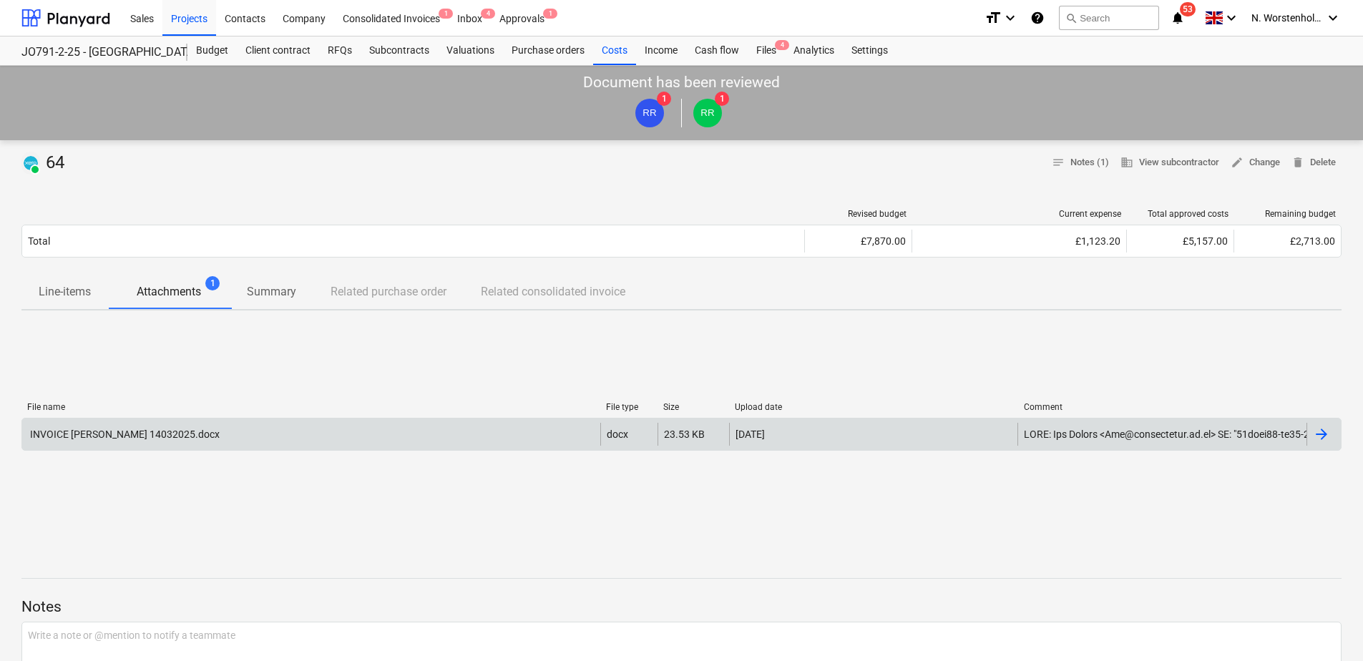
click at [144, 432] on div "INVOICE J.CHRISTIAN 14032025.docx" at bounding box center [124, 434] width 192 height 11
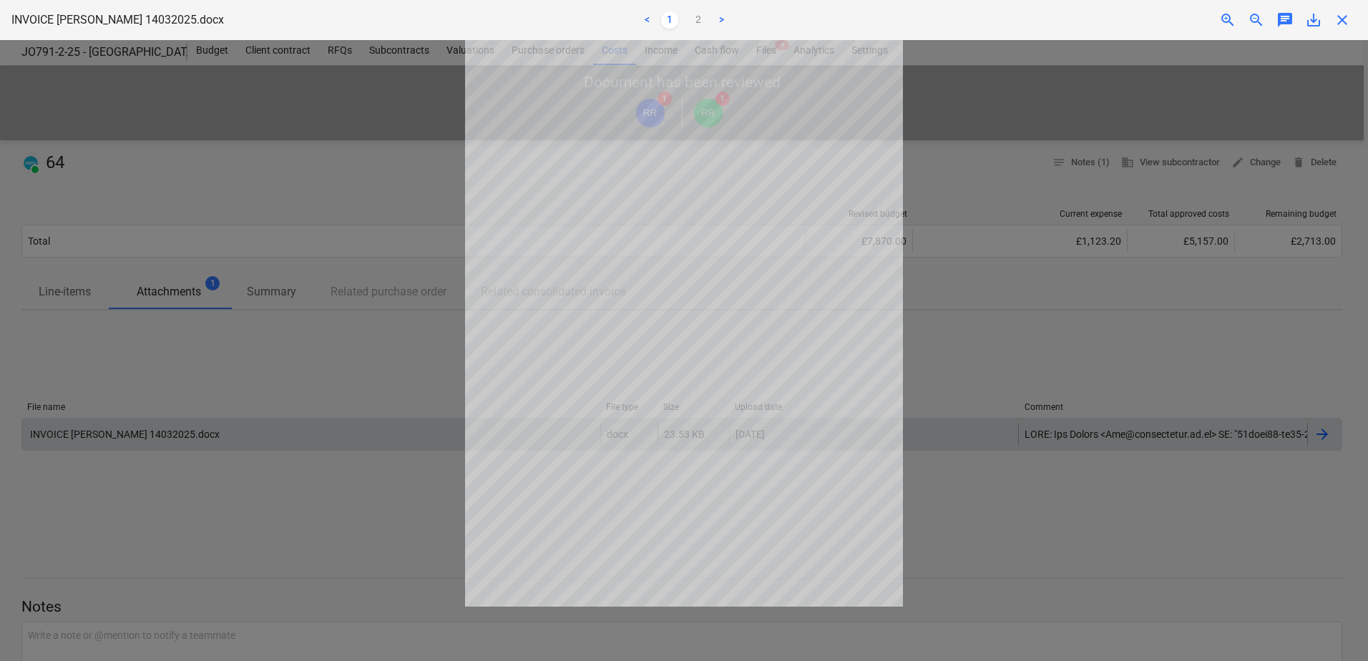
click at [1343, 14] on span "close" at bounding box center [1342, 19] width 17 height 17
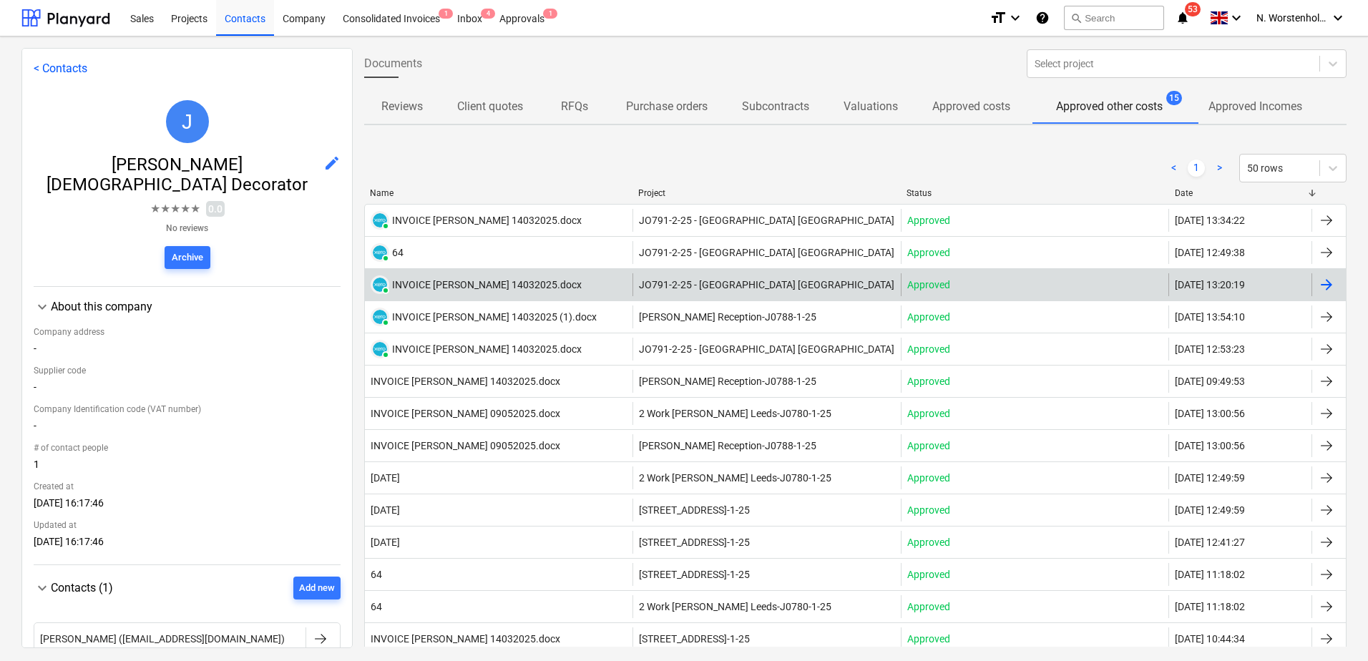
click at [469, 286] on div "INVOICE J.CHRISTIAN 14032025.docx" at bounding box center [487, 284] width 190 height 11
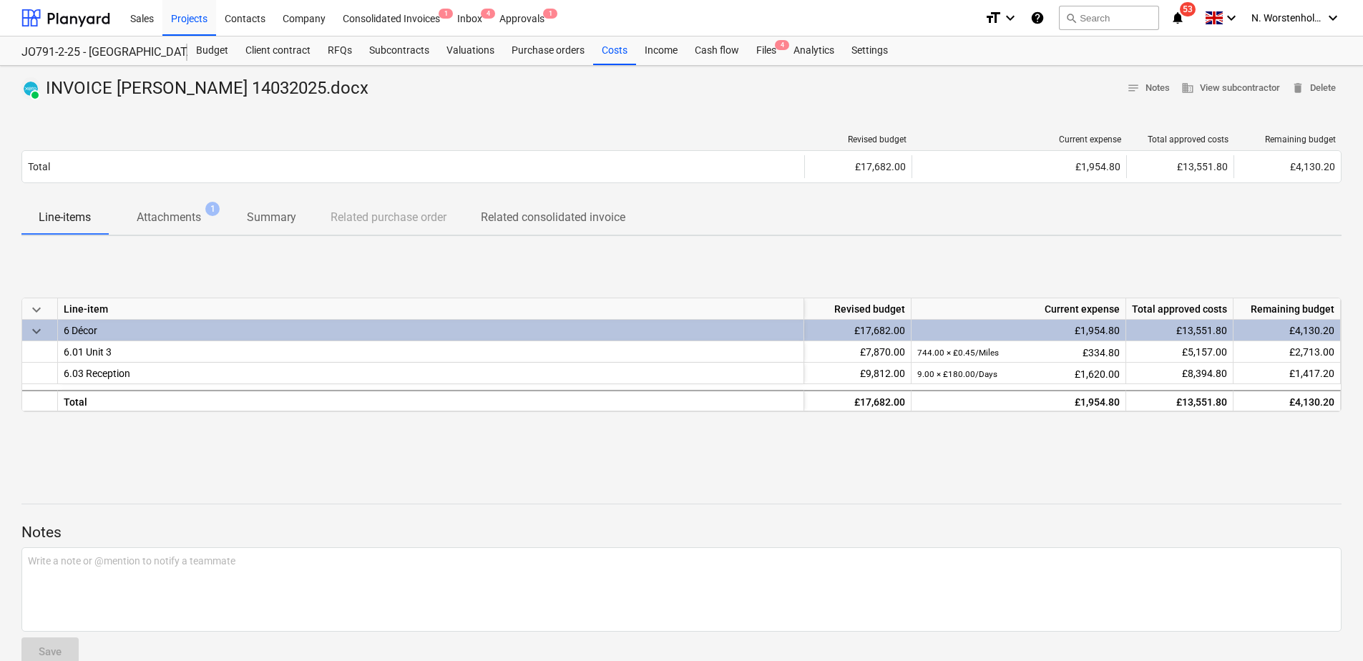
click at [191, 221] on p "Attachments" at bounding box center [169, 217] width 64 height 17
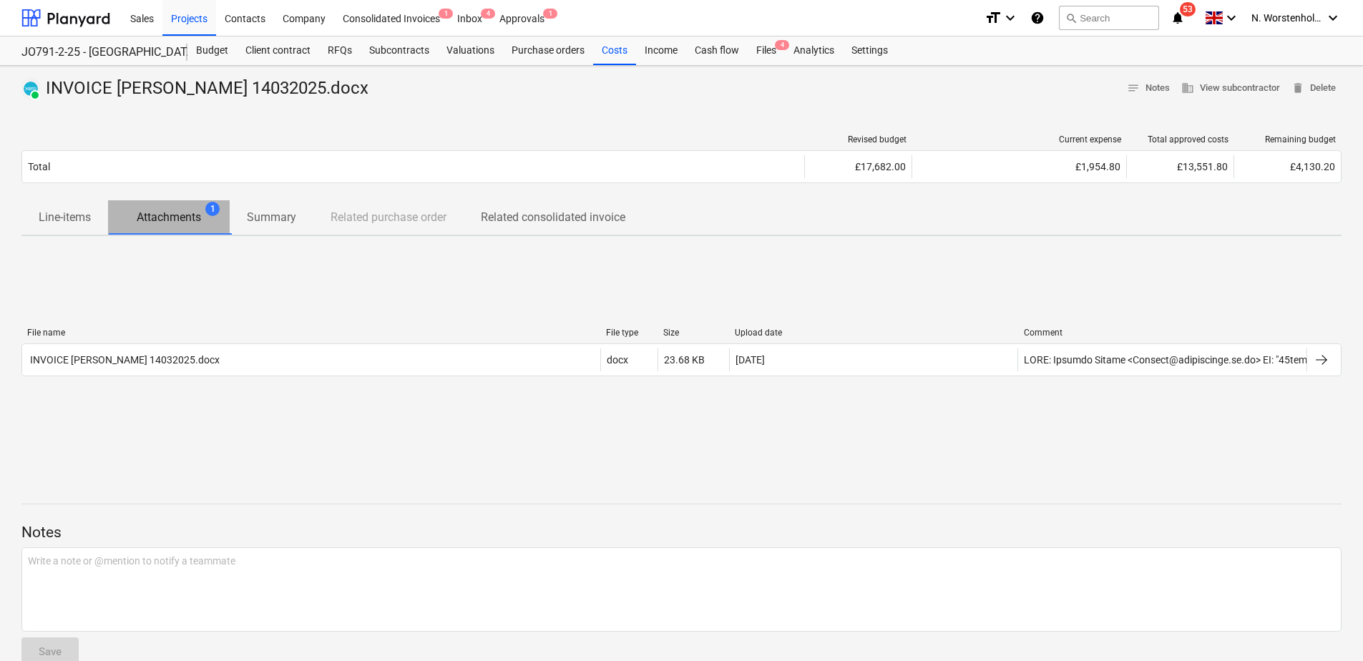
click at [176, 217] on p "Attachments" at bounding box center [169, 217] width 64 height 17
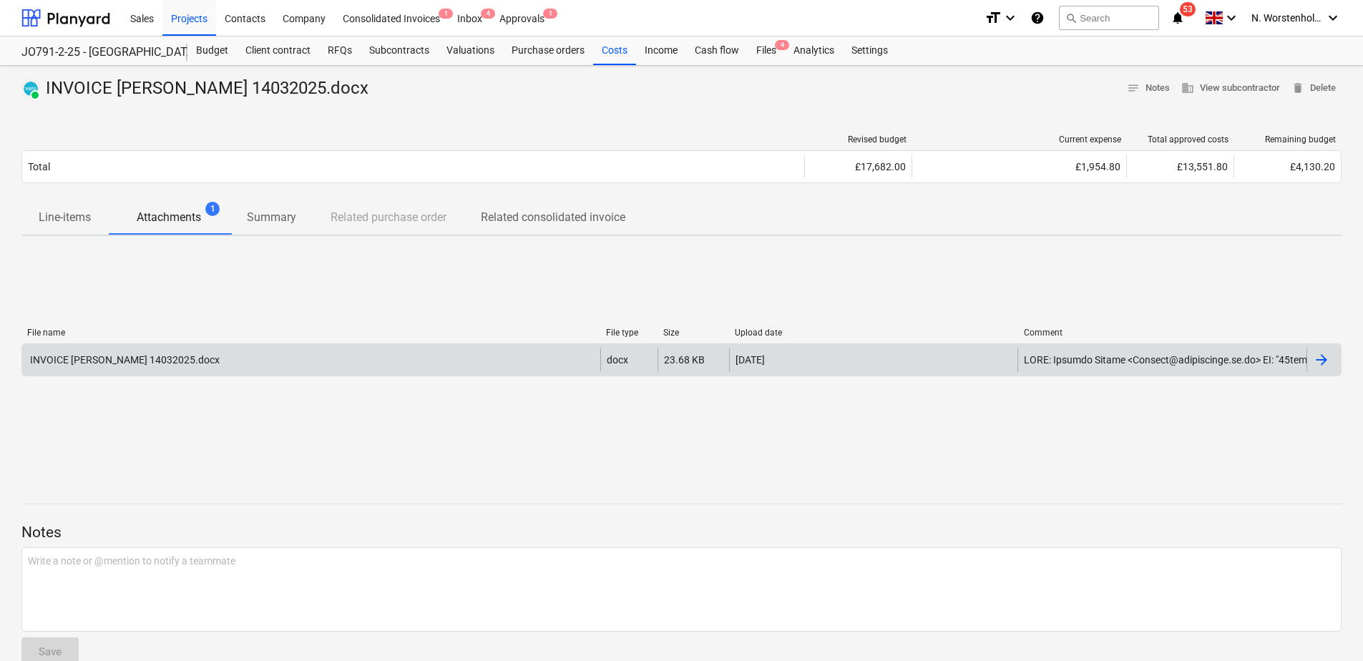
click at [155, 361] on div "INVOICE J.CHRISTIAN 14032025.docx" at bounding box center [124, 359] width 192 height 11
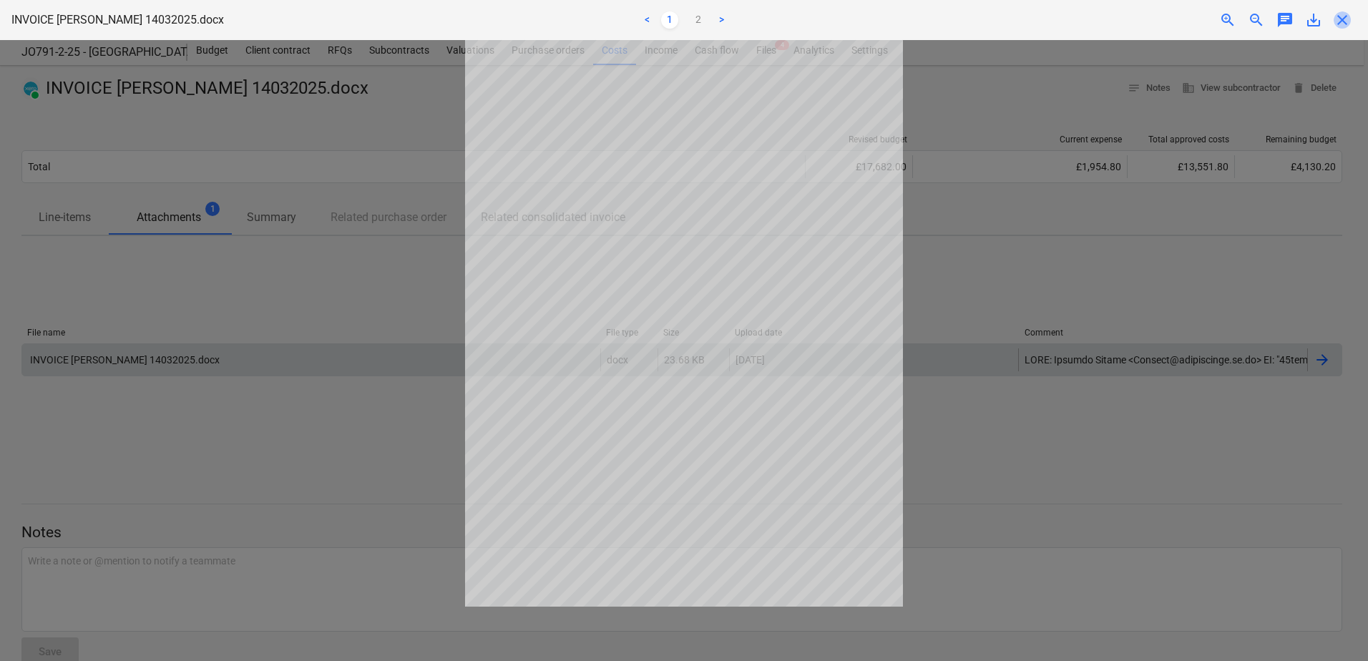
click at [1345, 14] on span "close" at bounding box center [1342, 19] width 17 height 17
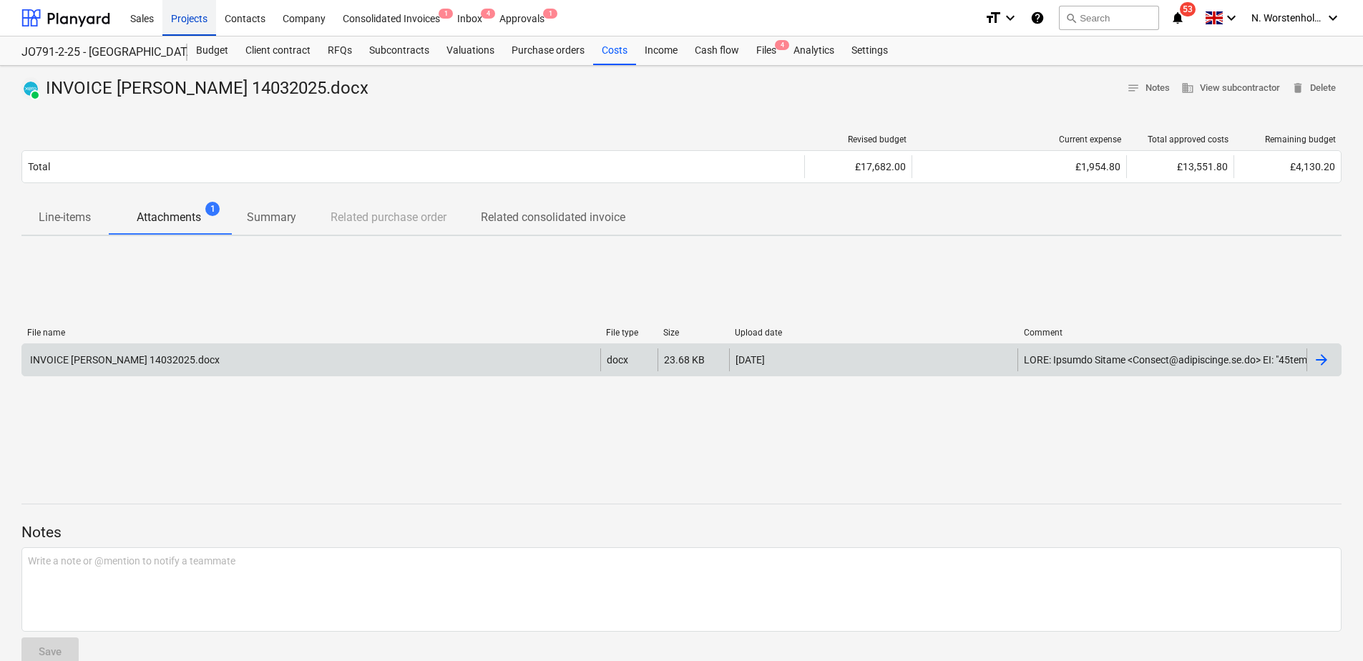
click at [189, 19] on div "Projects" at bounding box center [189, 17] width 54 height 36
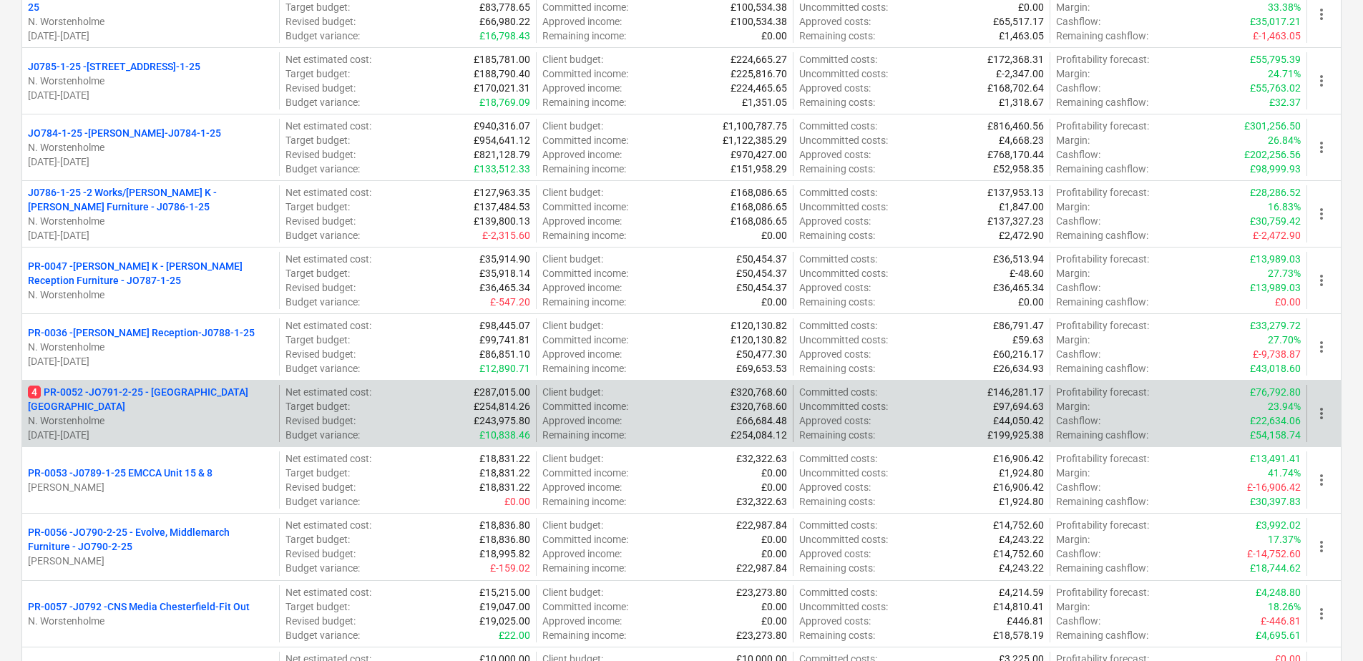
scroll to position [286, 0]
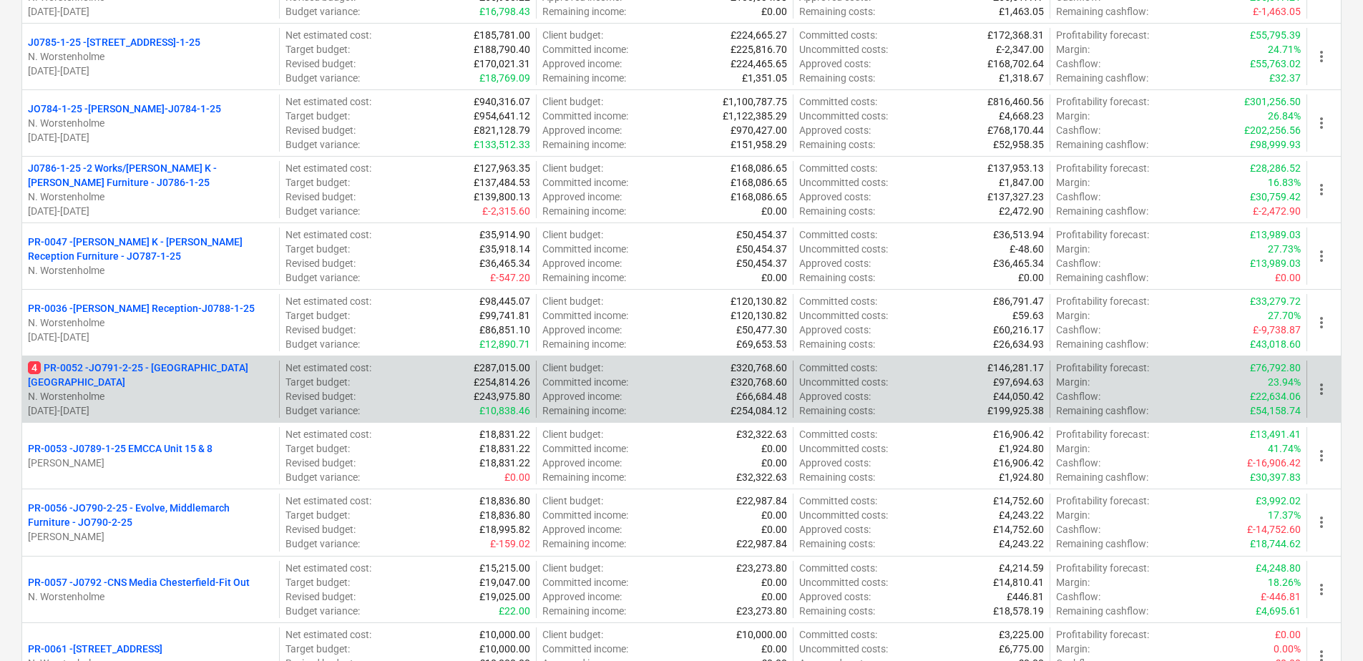
click at [97, 373] on p "4 PR-0052 - JO791-2-25 - Middlemarch Coventry" at bounding box center [150, 375] width 245 height 29
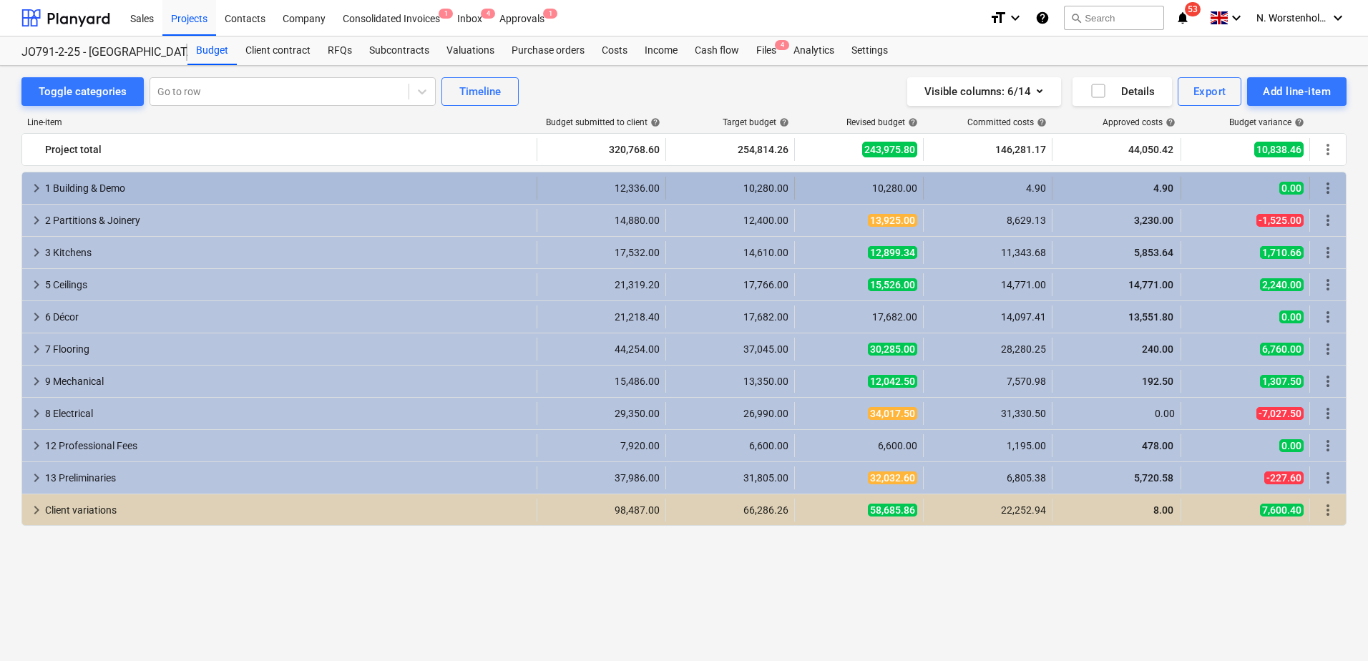
click at [885, 185] on div "10,280.00" at bounding box center [859, 187] width 117 height 11
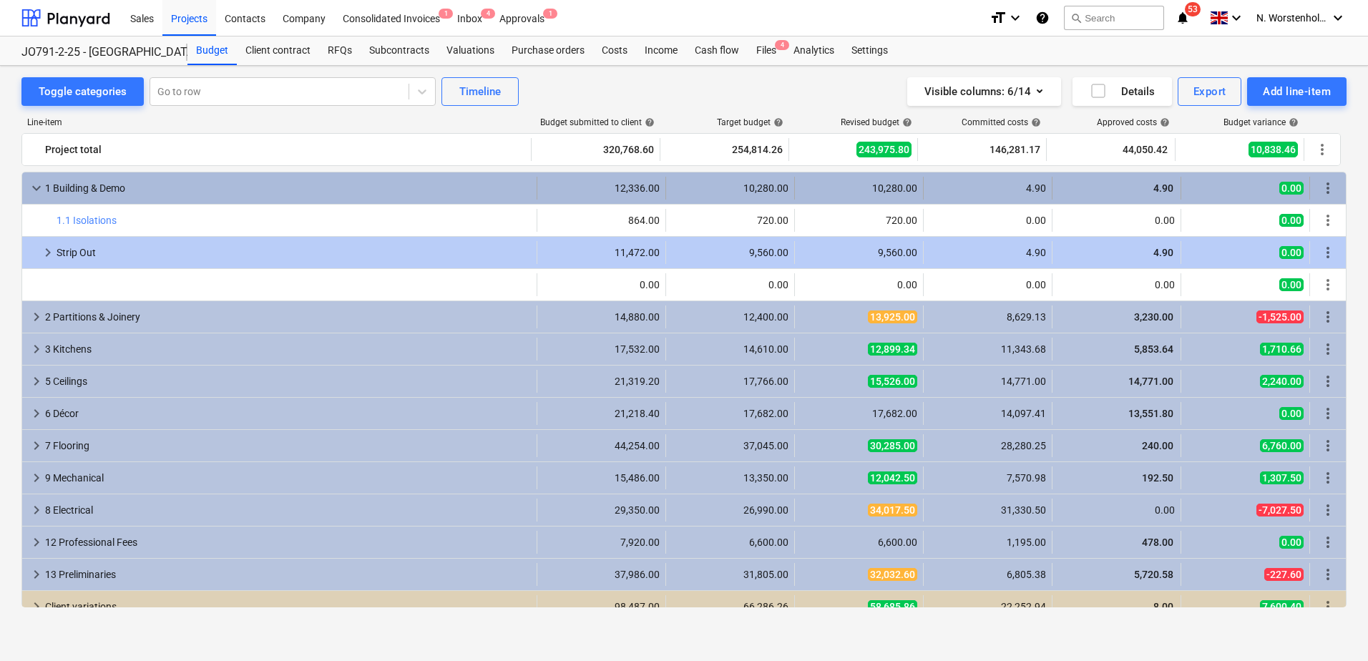
click at [883, 185] on div "10,280.00" at bounding box center [859, 187] width 117 height 11
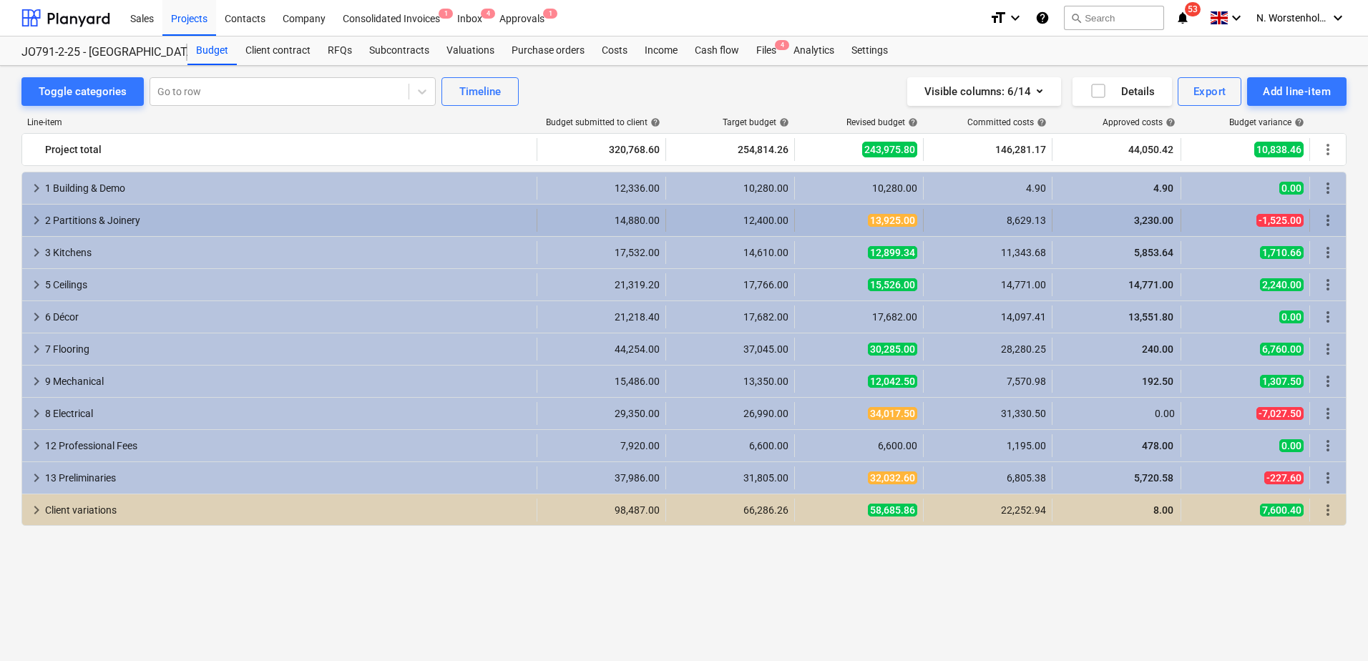
click at [882, 218] on span "13,925.00" at bounding box center [892, 220] width 49 height 13
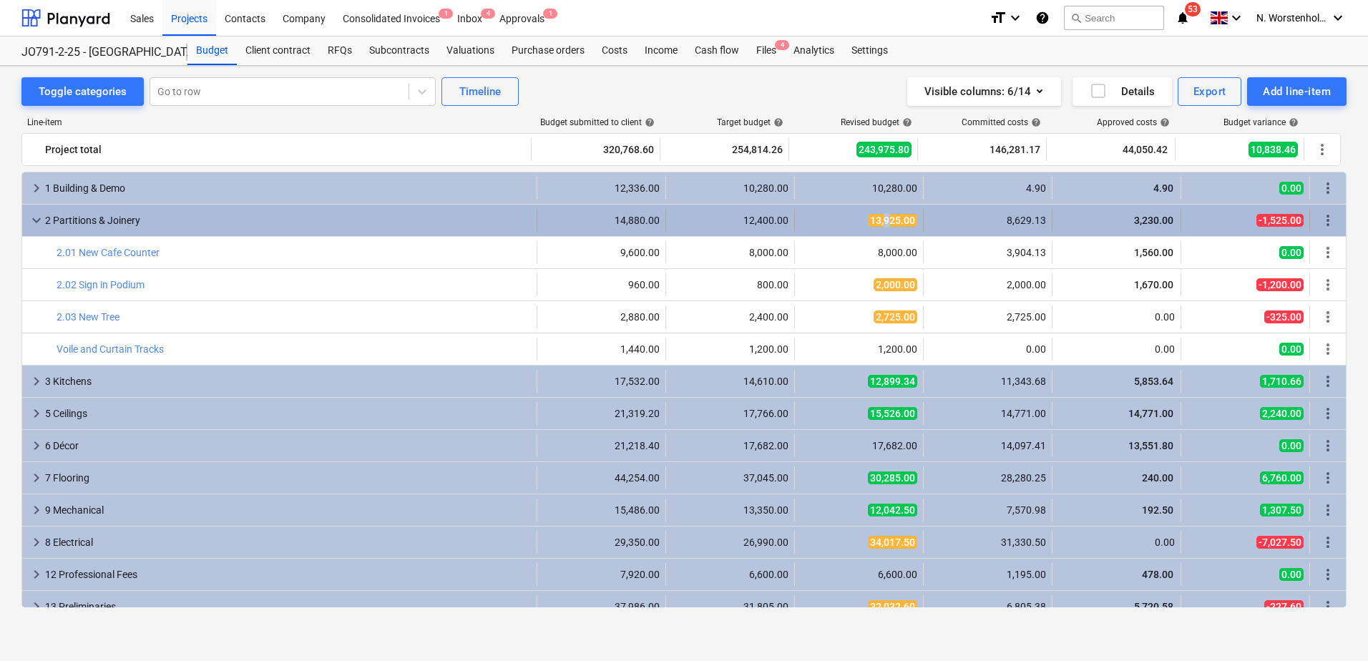
click at [882, 223] on span "13,925.00" at bounding box center [892, 220] width 49 height 13
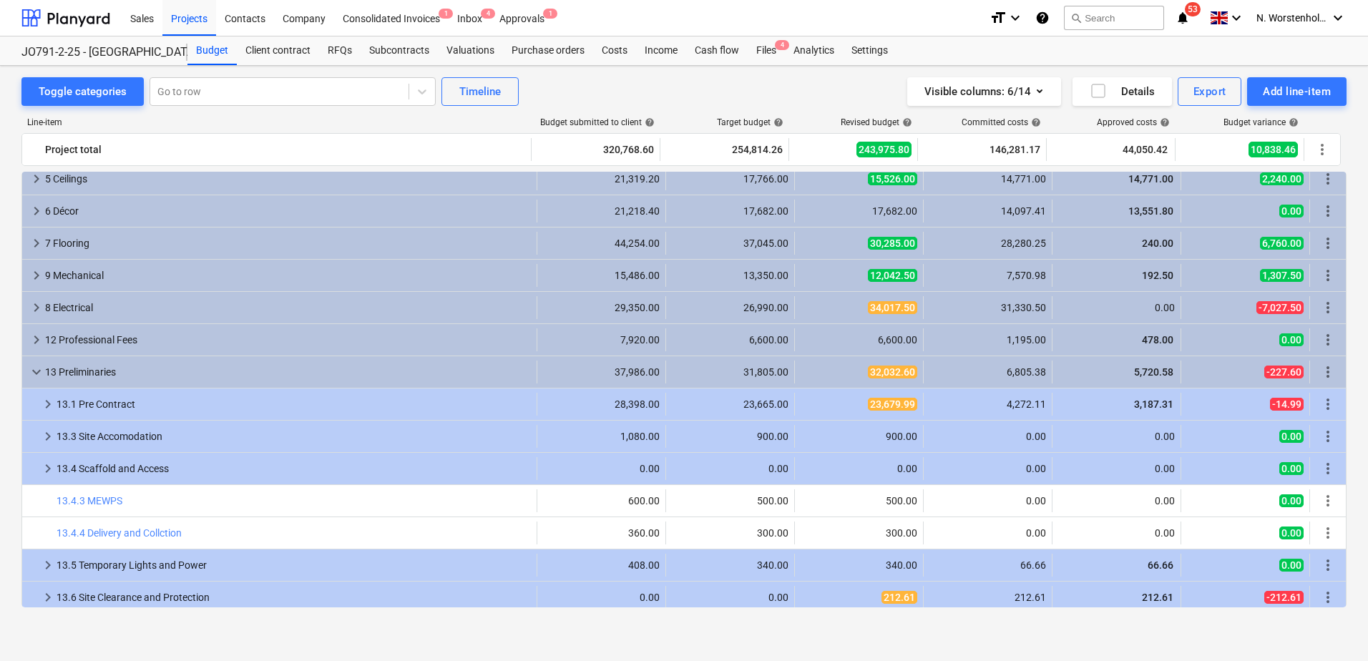
scroll to position [97, 0]
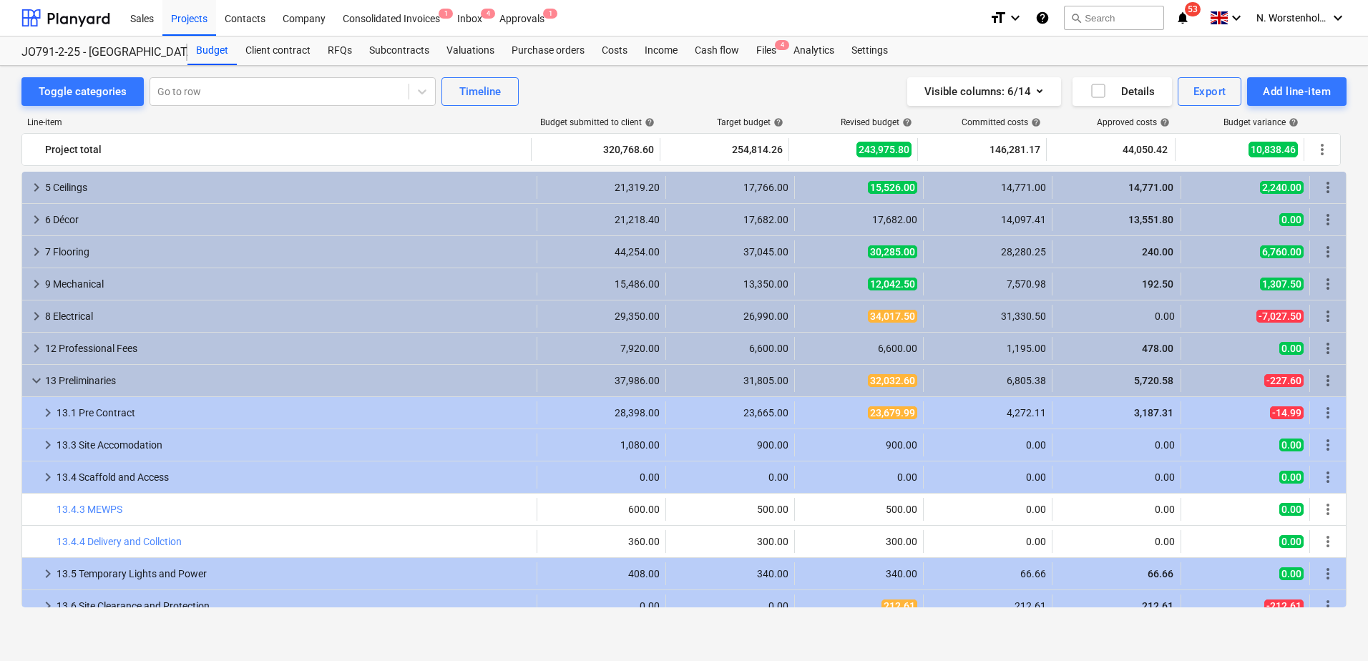
click at [29, 375] on div "keyboard_arrow_down 13 Preliminaries" at bounding box center [279, 380] width 515 height 23
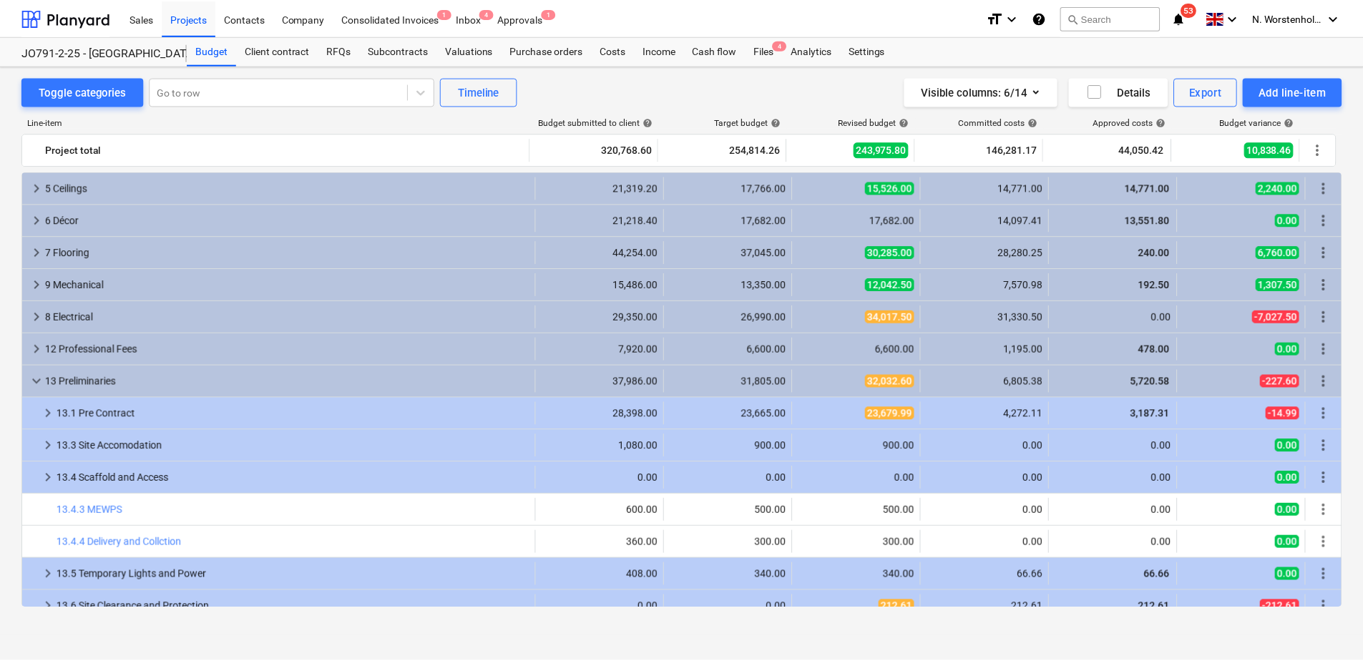
scroll to position [0, 0]
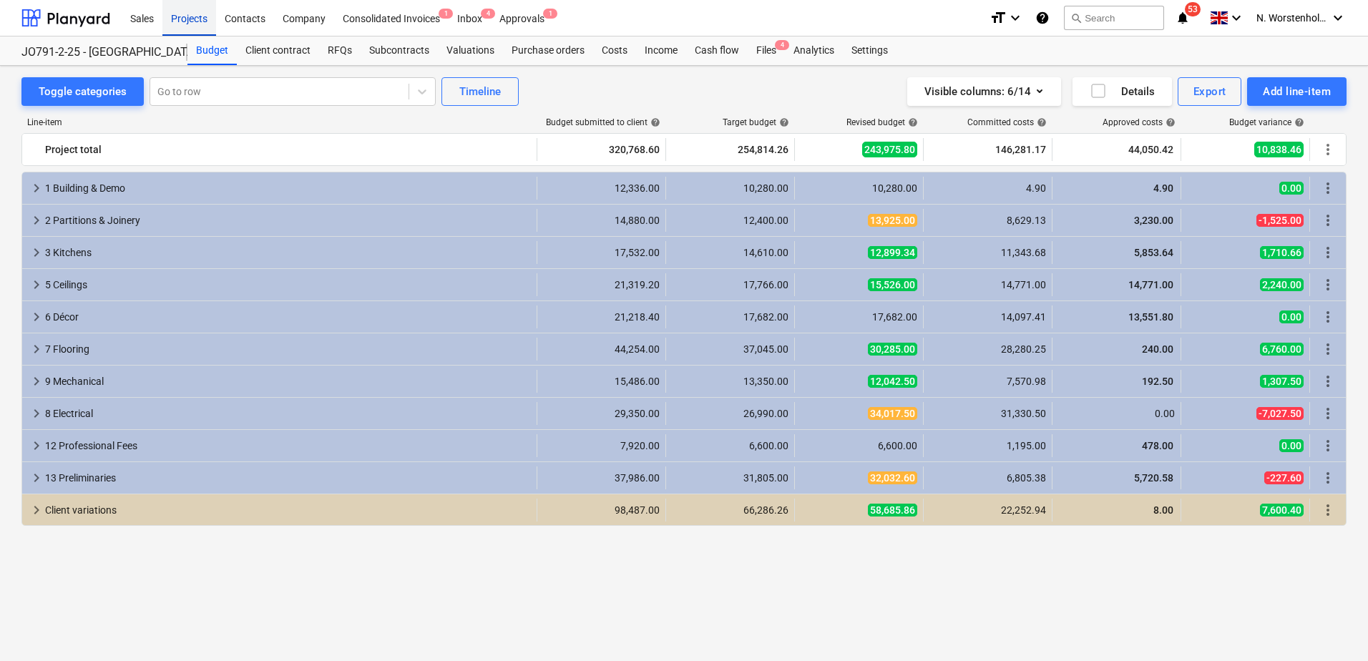
click at [190, 16] on div "Projects" at bounding box center [189, 17] width 54 height 36
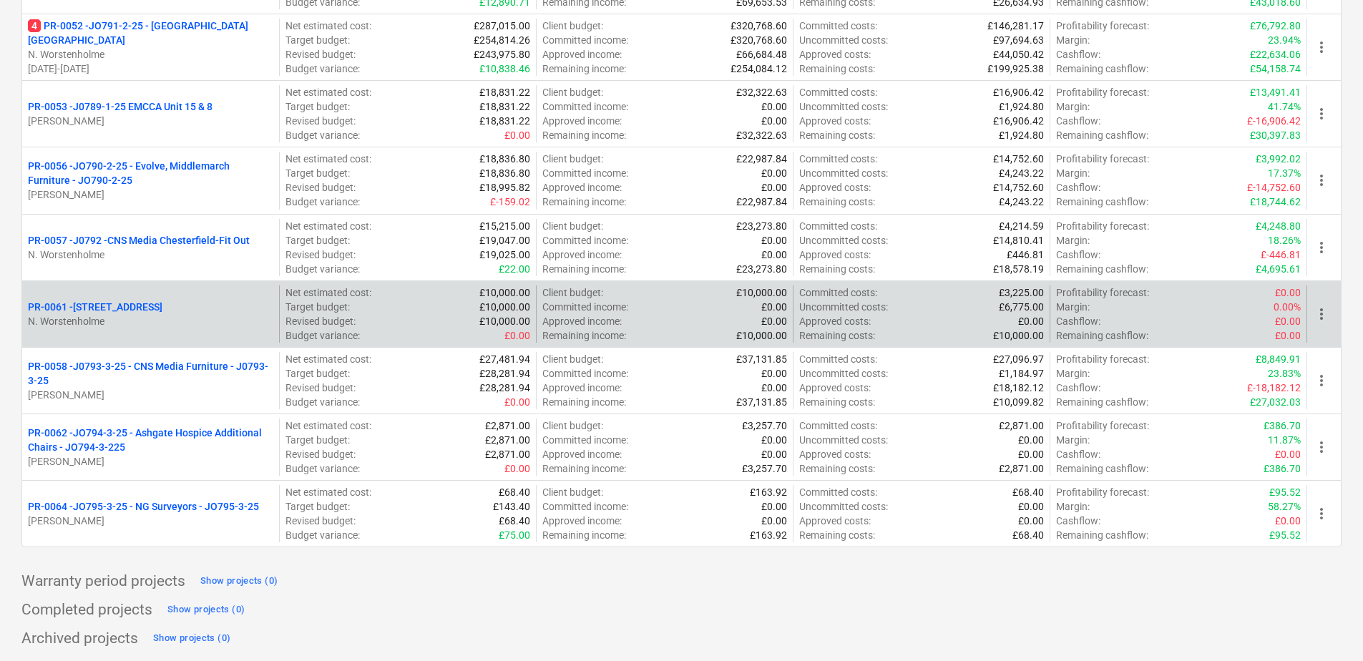
scroll to position [629, 0]
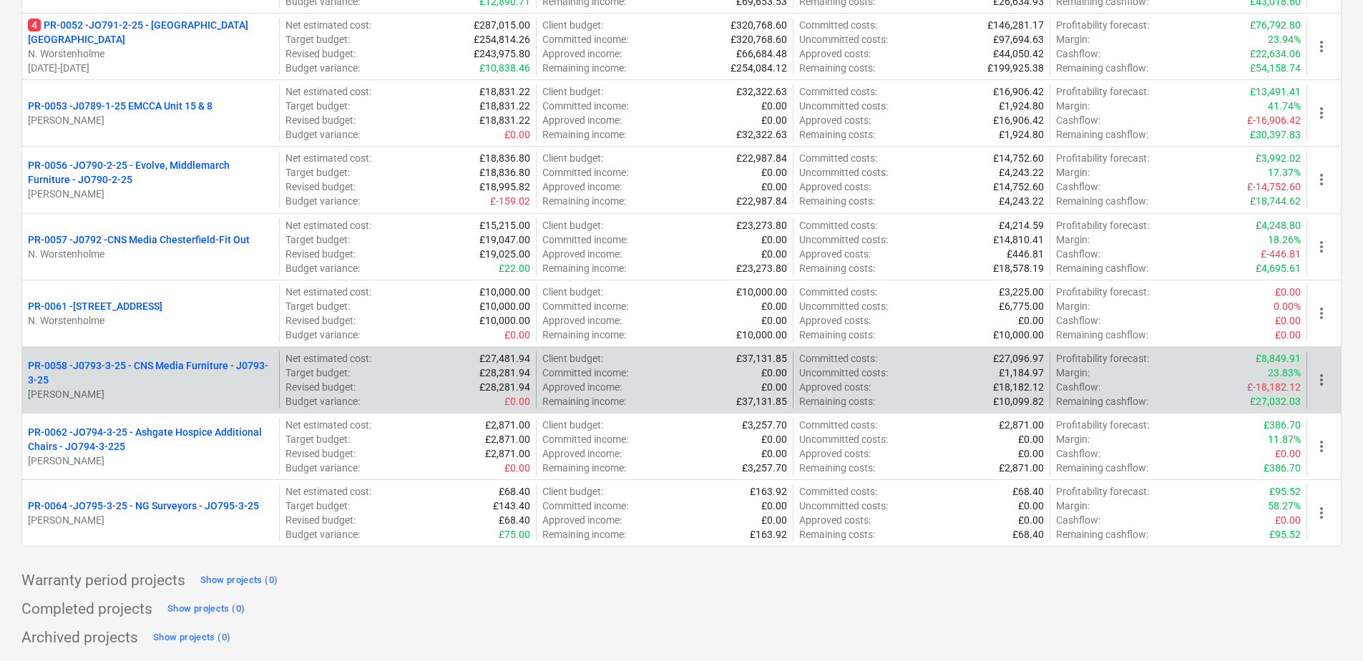
click at [137, 361] on p "PR-0058 - J0793-3-25 - CNS Media Furniture - J0793-3-25" at bounding box center [150, 373] width 245 height 29
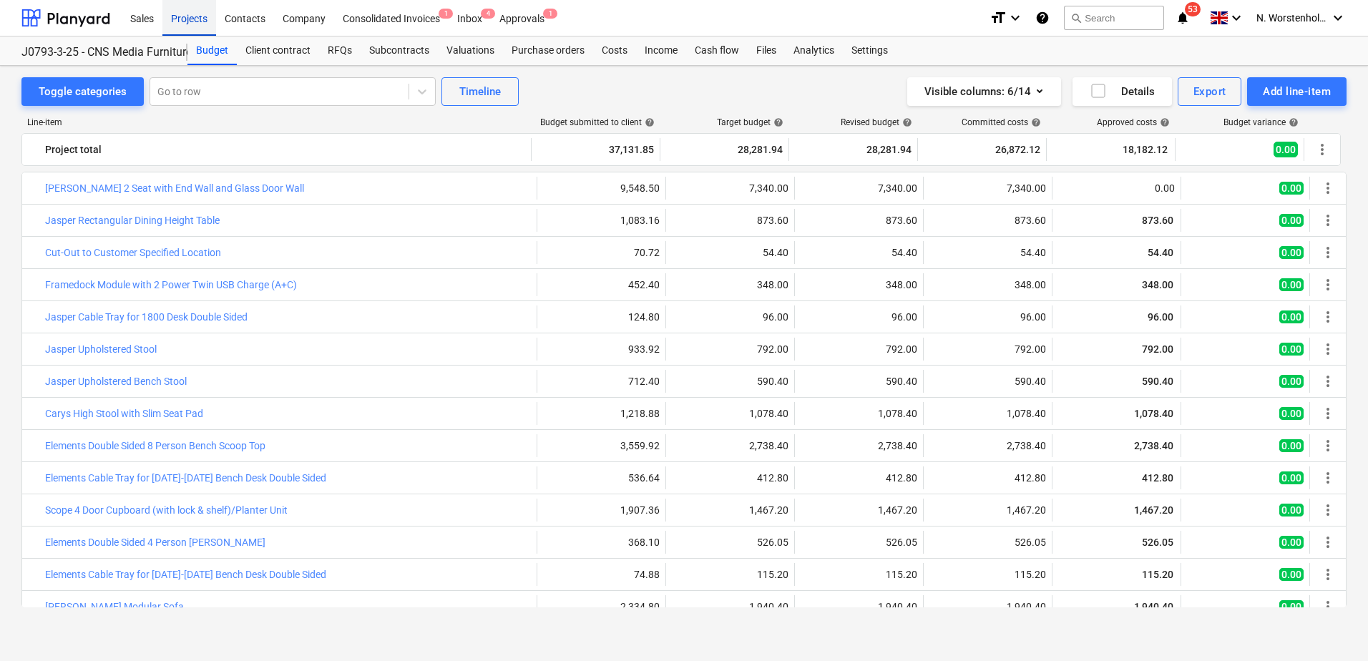
click at [192, 19] on div "Projects" at bounding box center [189, 17] width 54 height 36
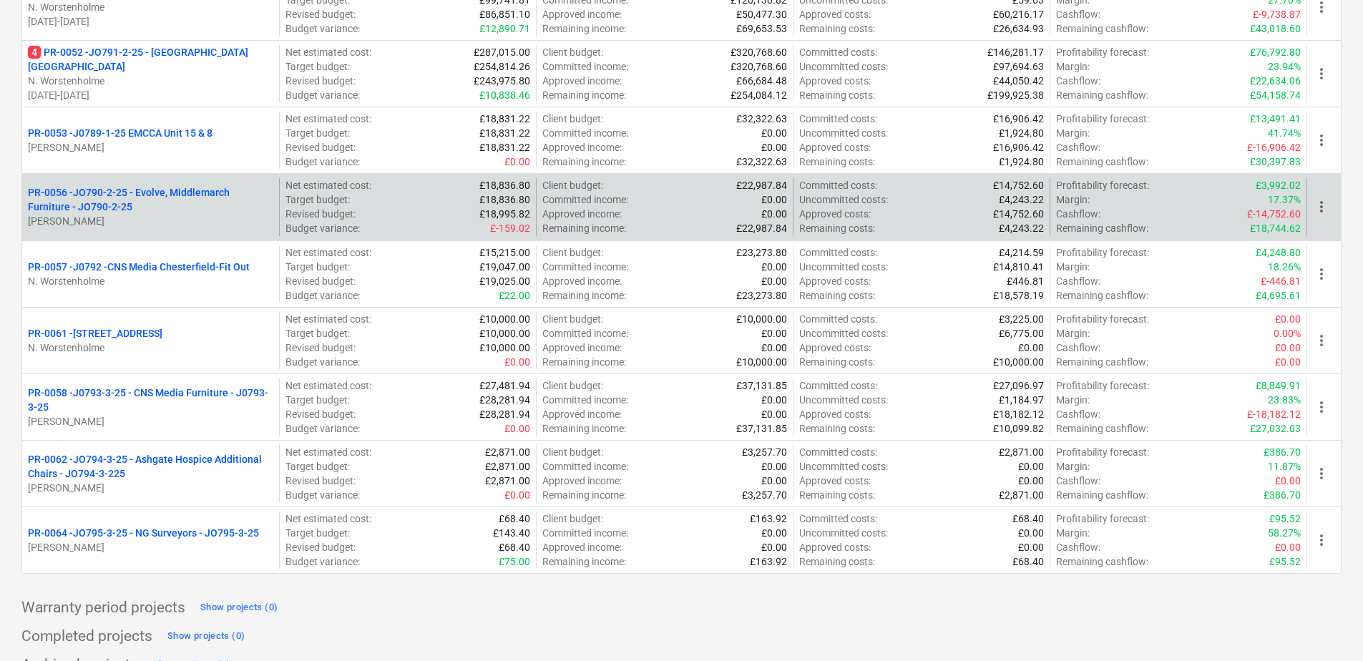
scroll to position [629, 0]
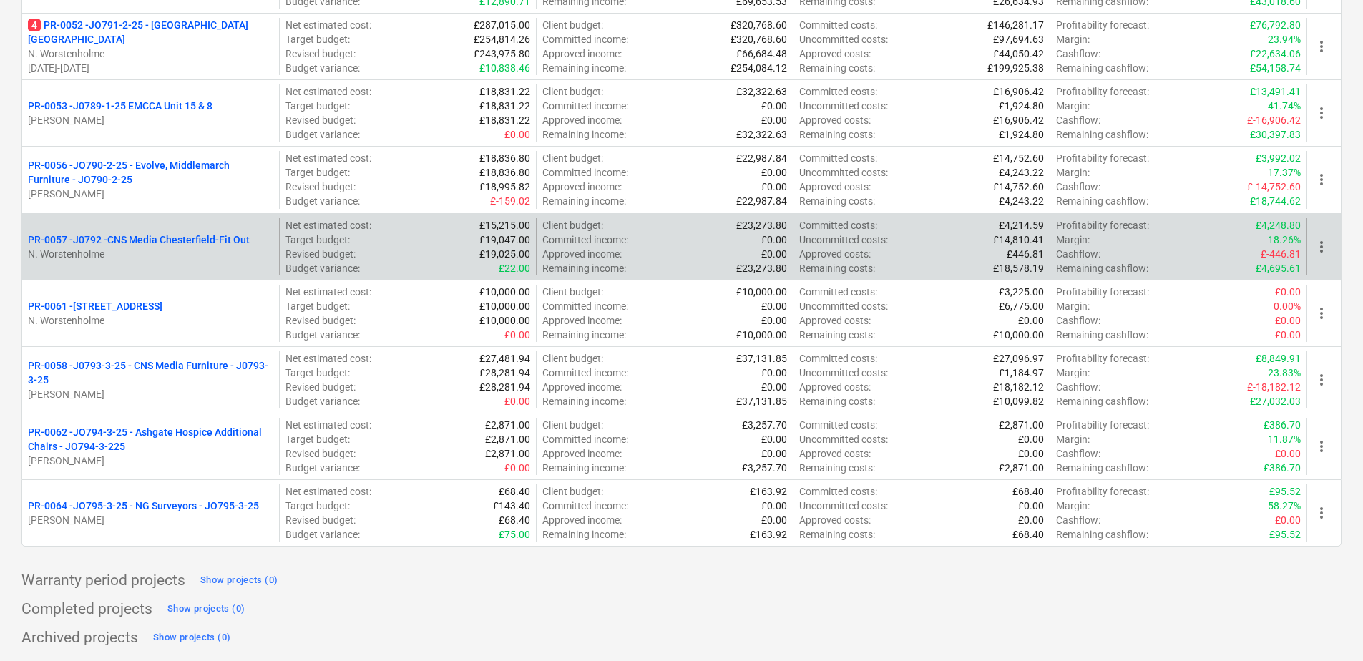
click at [136, 242] on p "PR-0057 - J0792 -CNS Media Chesterfield-Fit Out" at bounding box center [139, 240] width 222 height 14
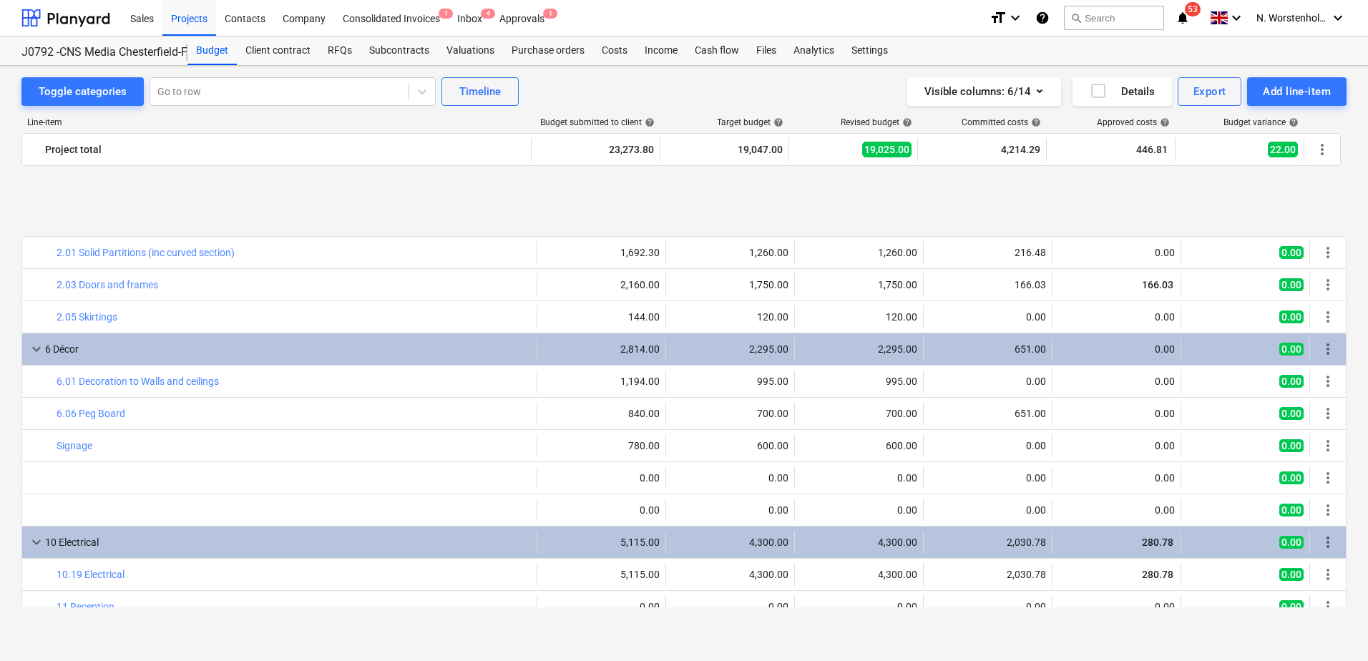
scroll to position [176, 0]
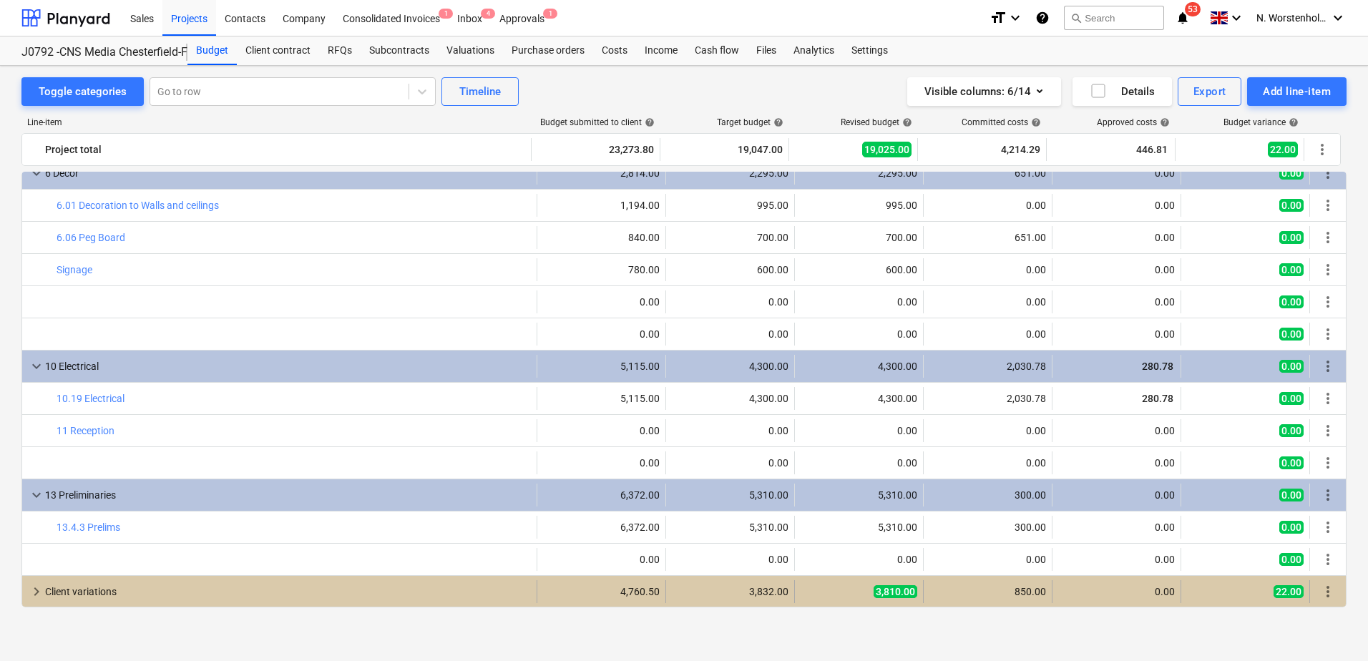
click at [34, 589] on span "keyboard_arrow_right" at bounding box center [36, 591] width 17 height 17
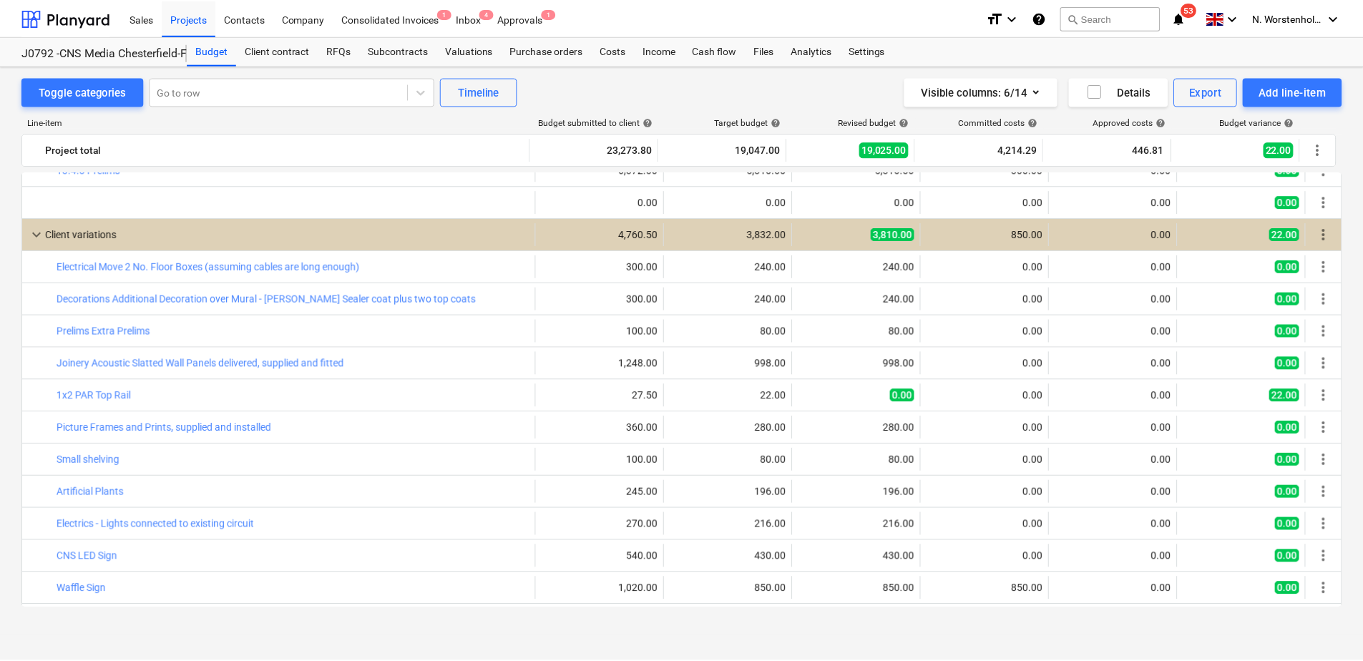
scroll to position [562, 0]
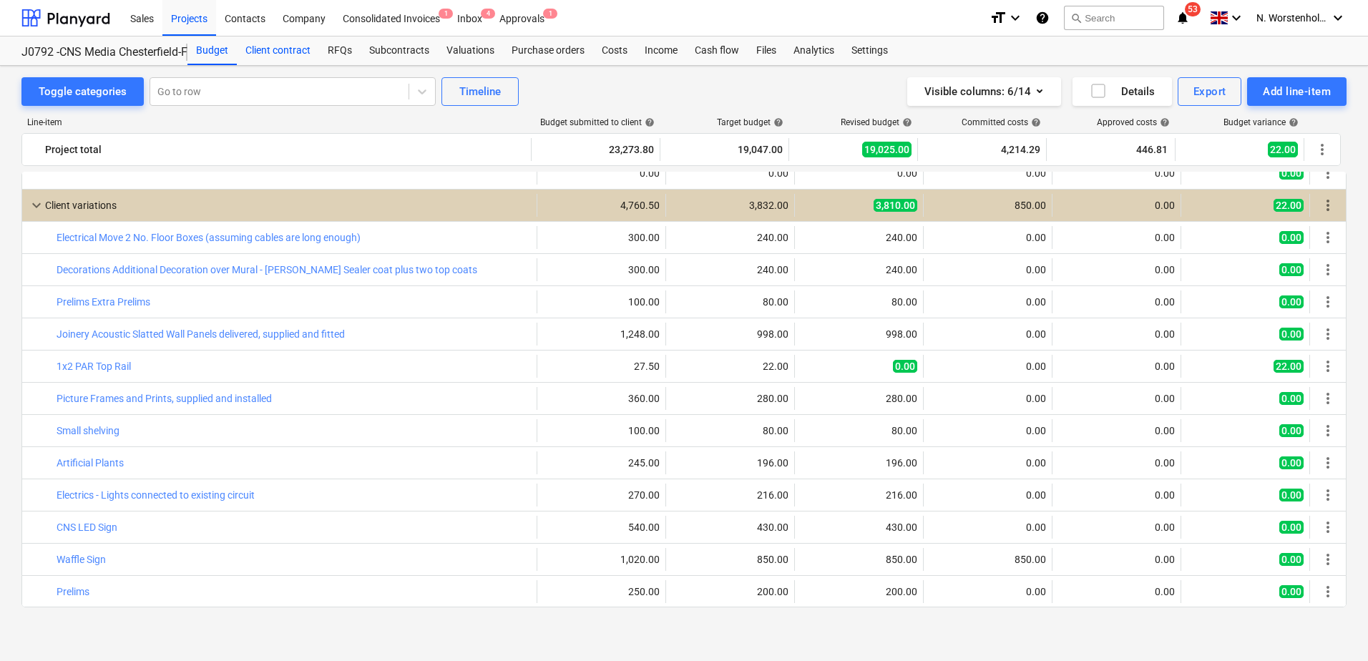
click at [283, 53] on div "Client contract" at bounding box center [278, 50] width 82 height 29
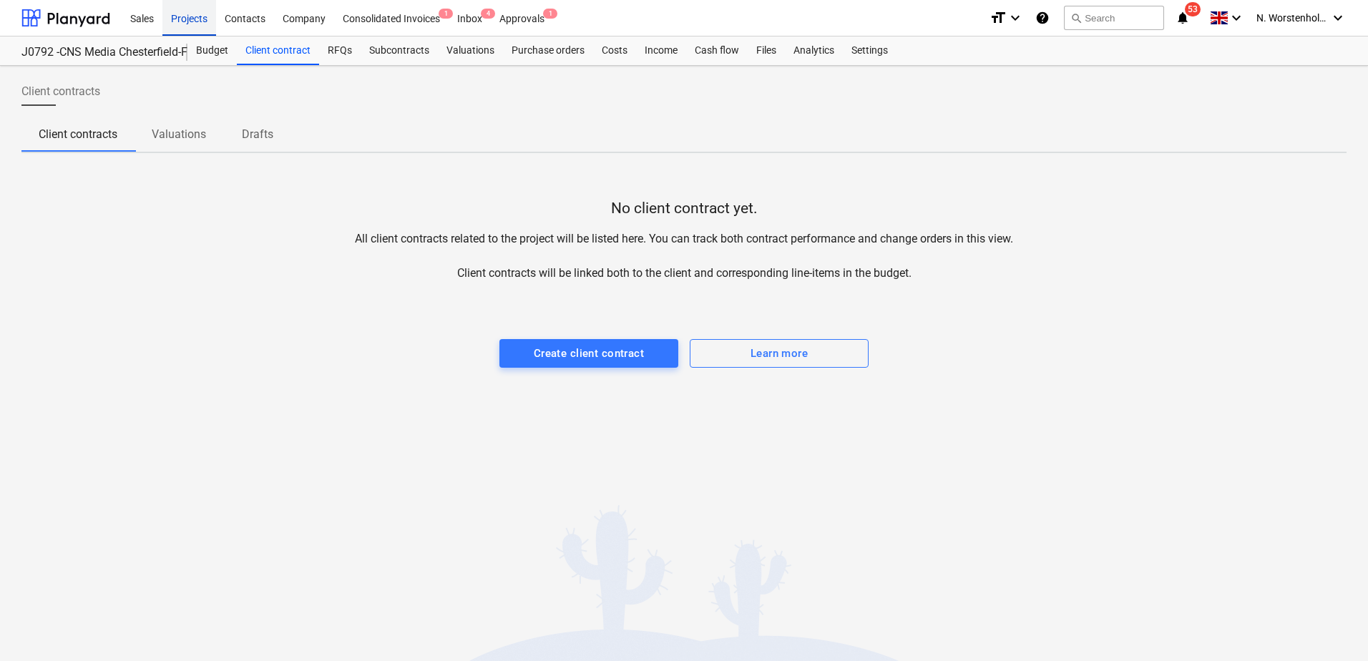
click at [187, 24] on div "Projects" at bounding box center [189, 17] width 54 height 36
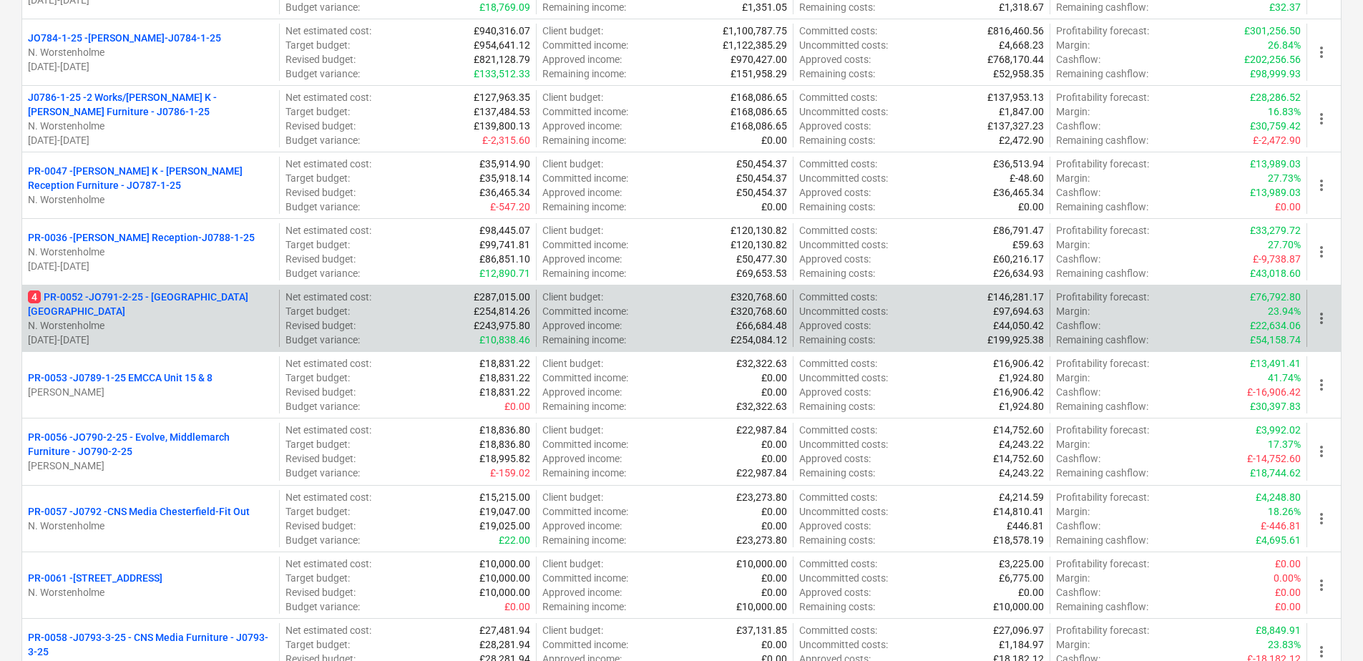
scroll to position [358, 0]
click at [180, 302] on p "4 PR-0052 - JO791-2-25 - Middlemarch Coventry" at bounding box center [150, 303] width 245 height 29
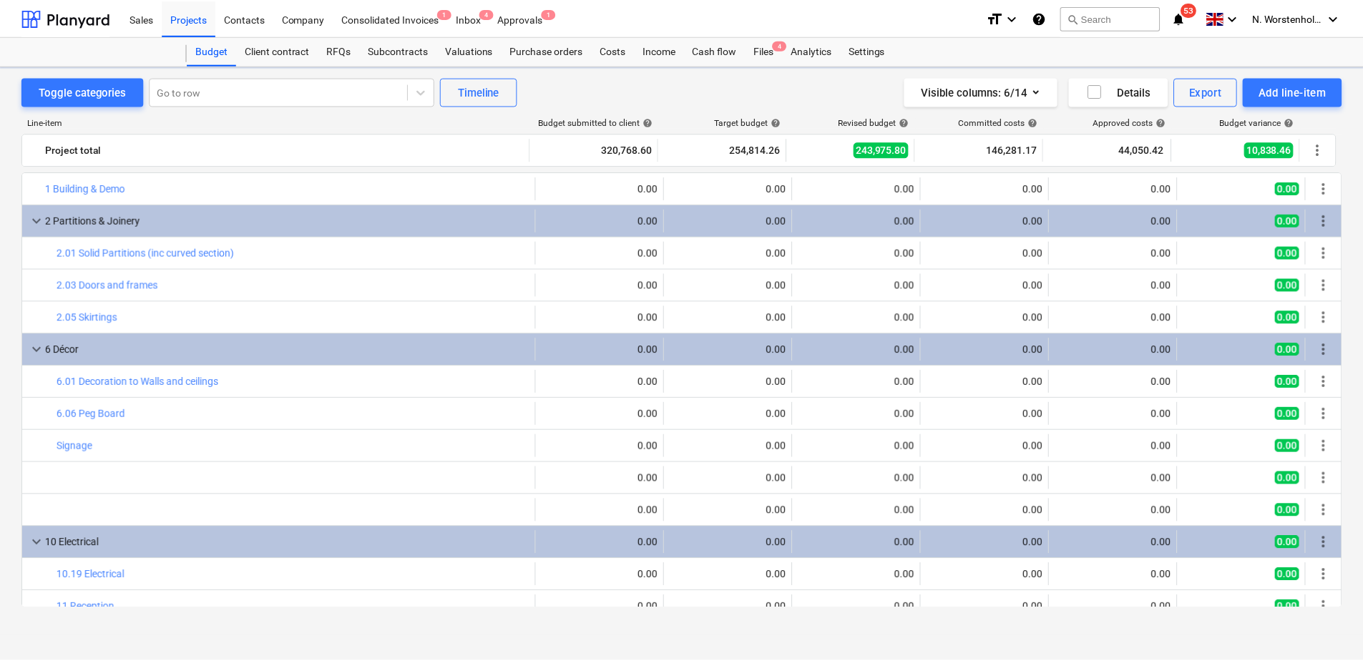
scroll to position [562, 0]
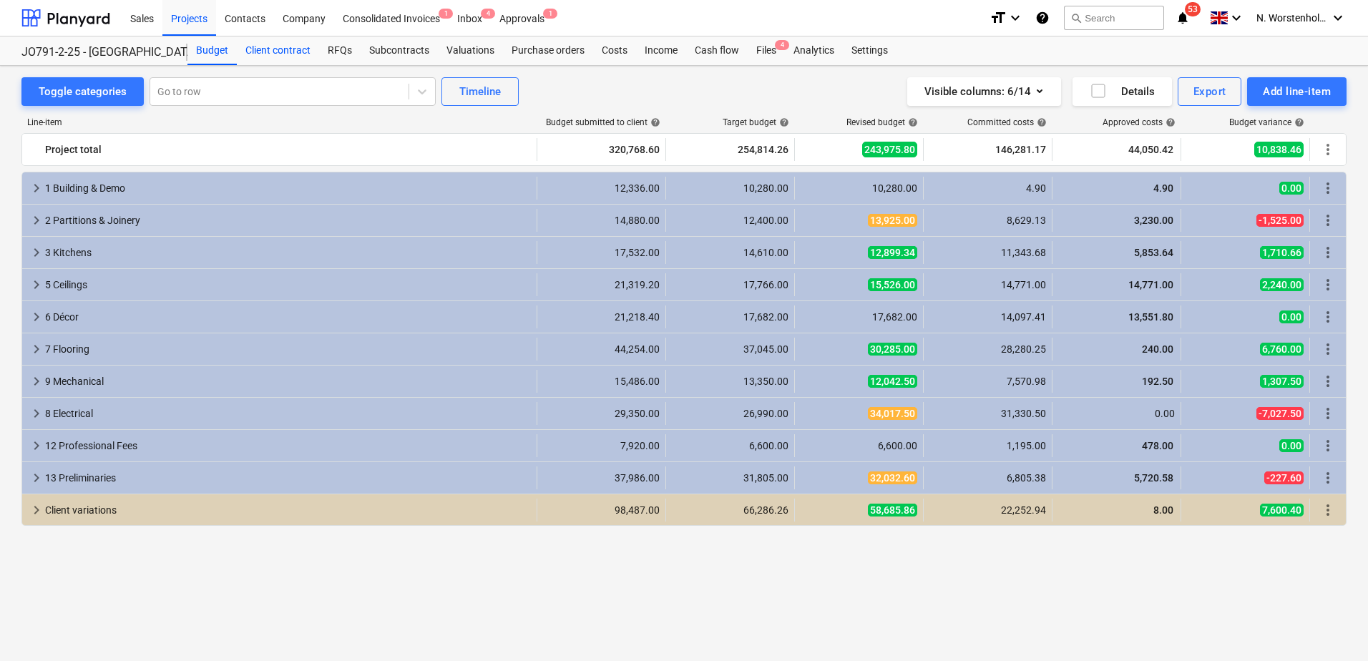
click at [276, 49] on div "Client contract" at bounding box center [278, 50] width 82 height 29
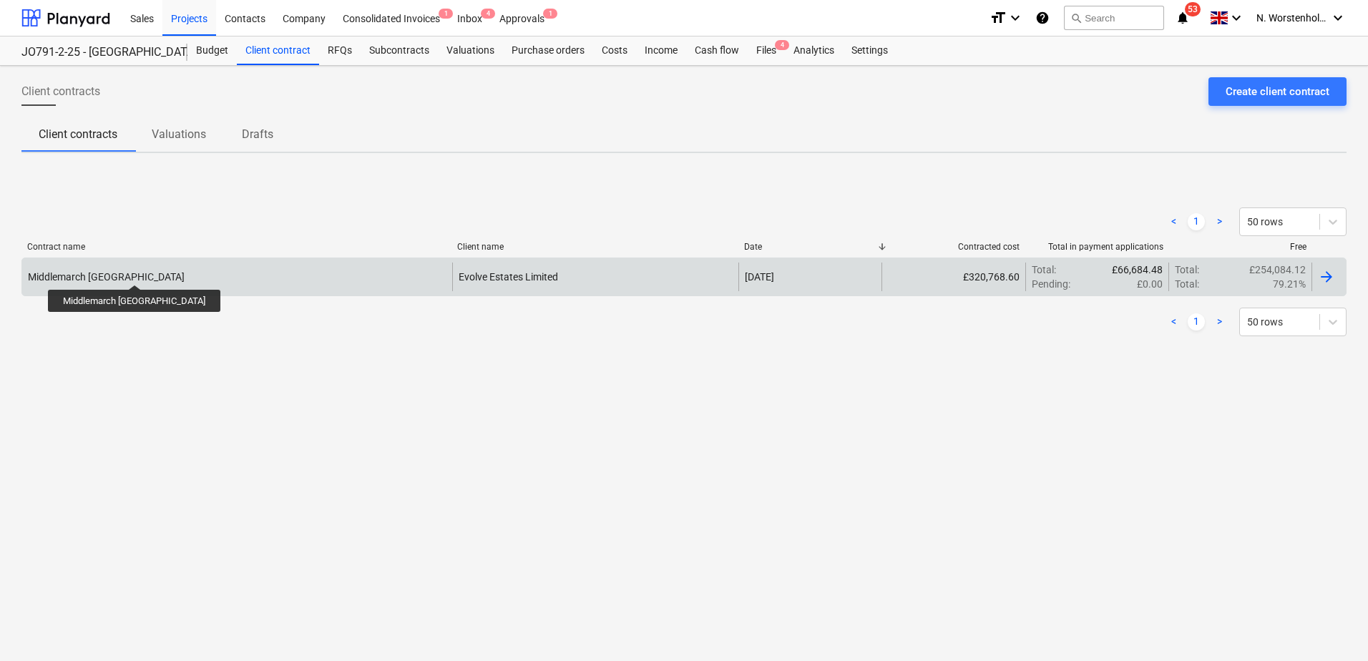
click at [109, 273] on div "Middlemarch Coventry" at bounding box center [106, 276] width 157 height 11
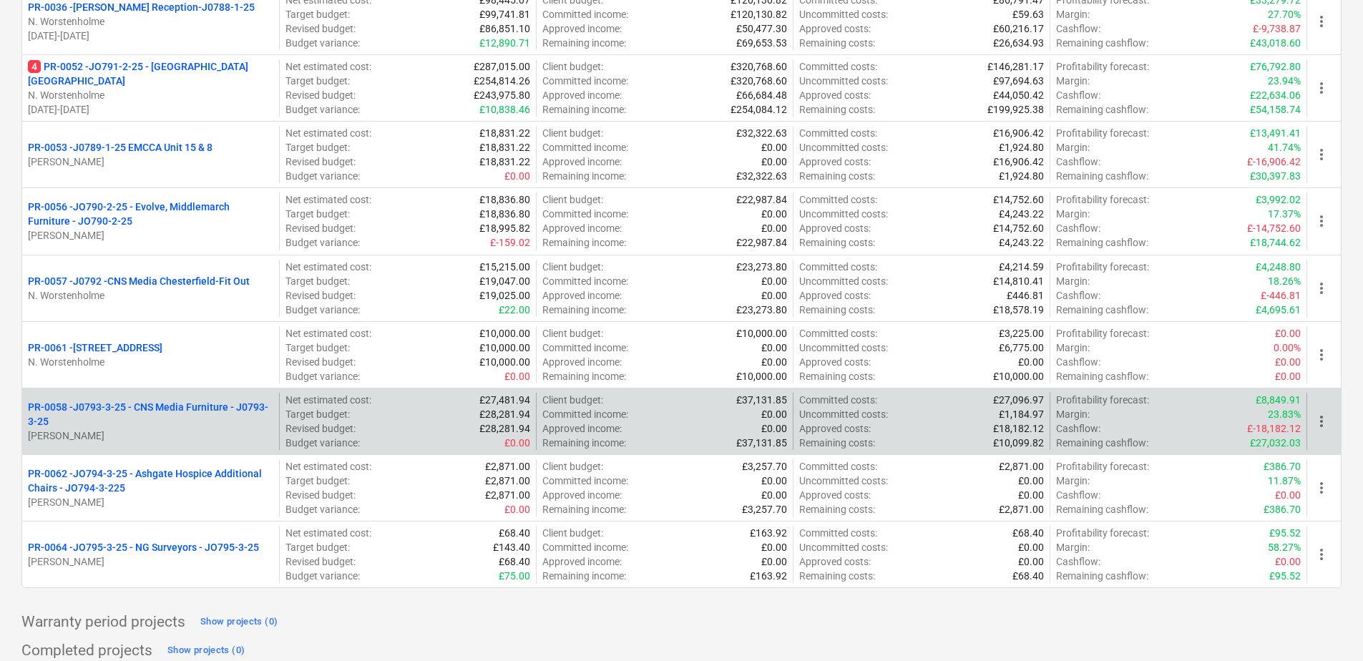
scroll to position [629, 0]
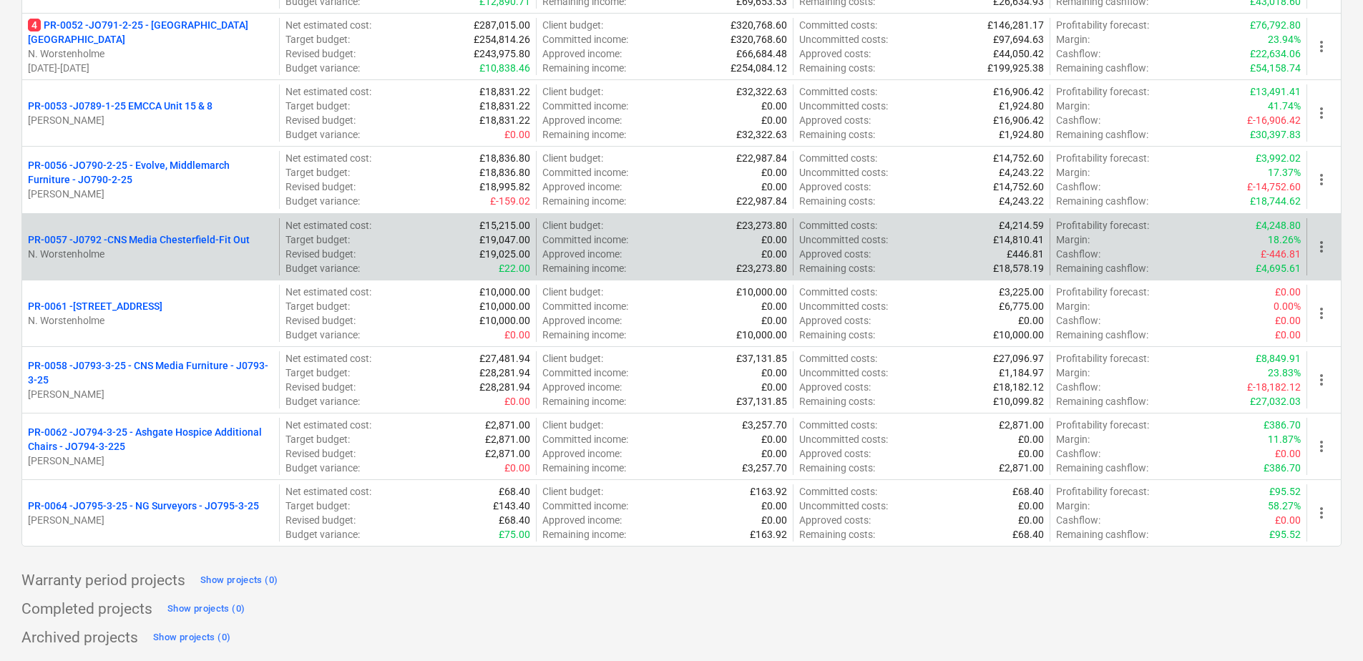
click at [157, 237] on p "PR-0057 - J0792 -CNS Media Chesterfield-Fit Out" at bounding box center [139, 240] width 222 height 14
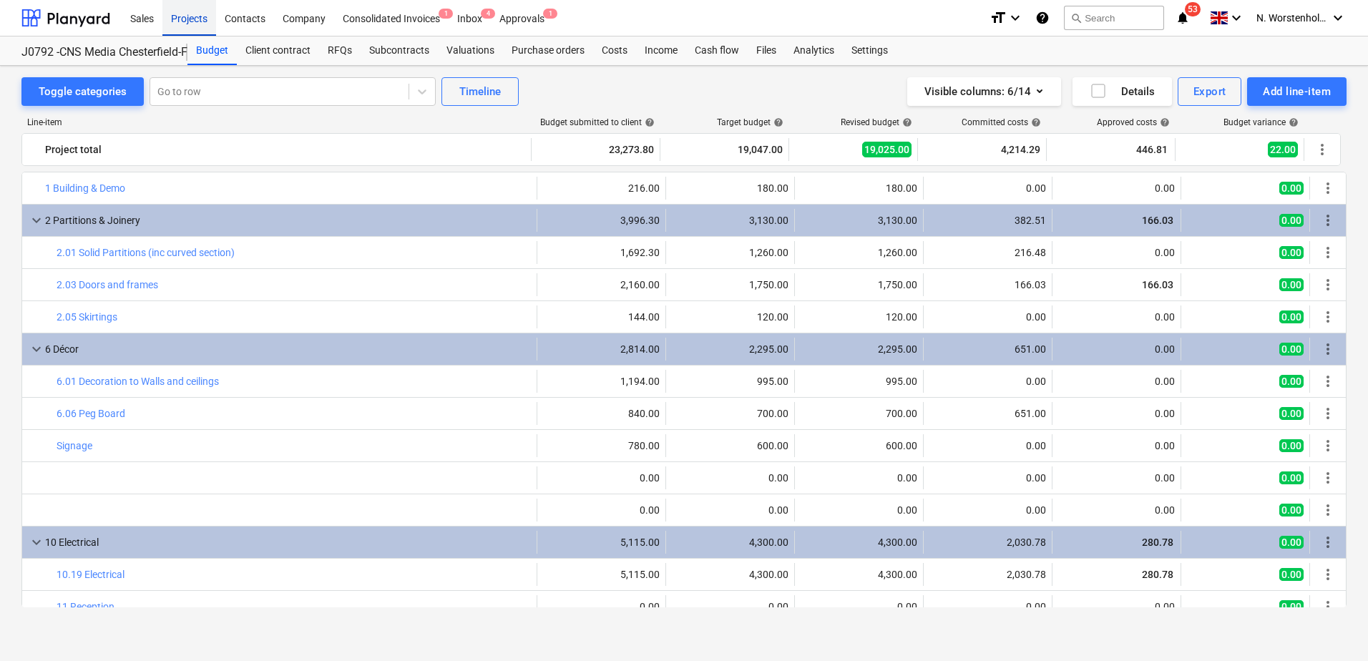
click at [192, 18] on div "Projects" at bounding box center [189, 17] width 54 height 36
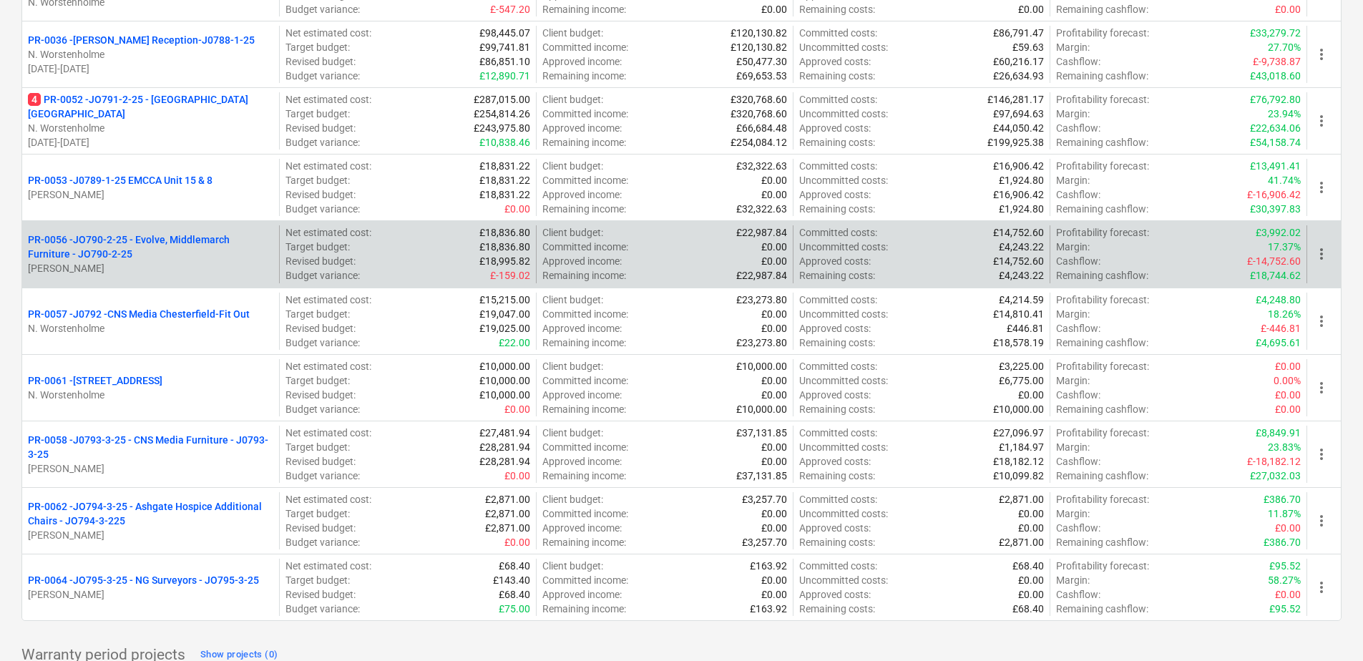
scroll to position [572, 0]
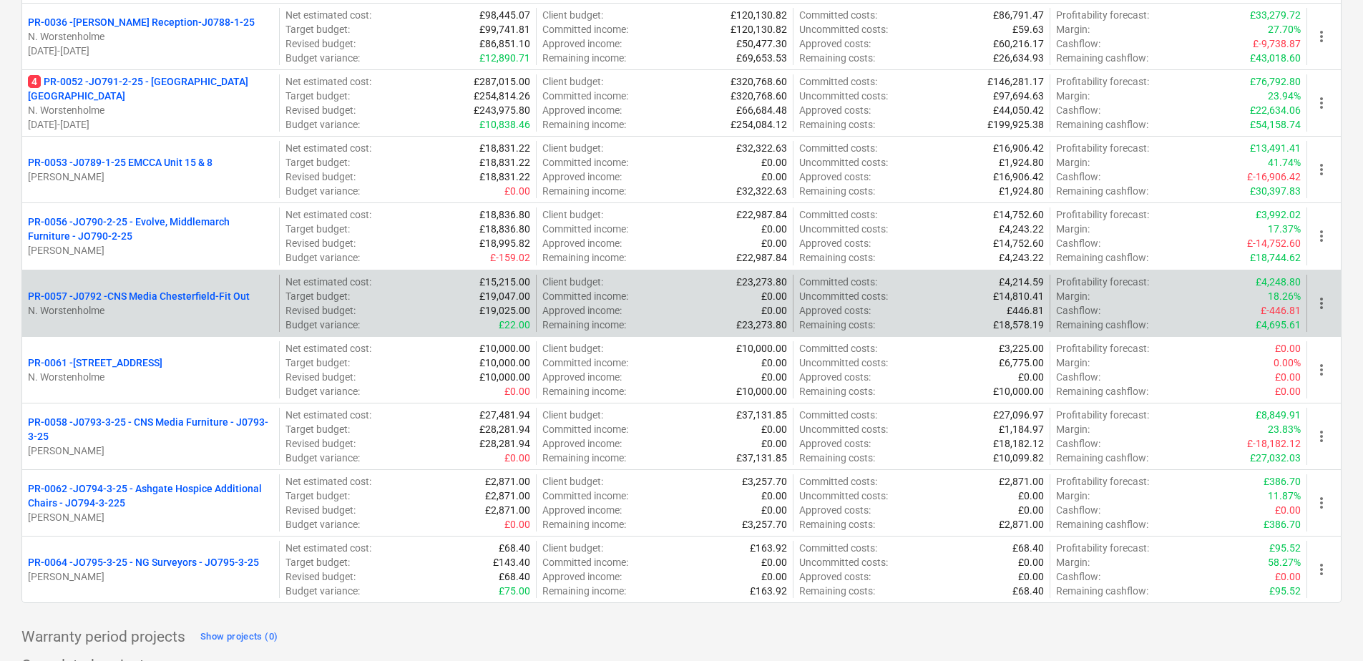
click at [172, 295] on p "PR-0057 - J0792 -CNS Media Chesterfield-Fit Out" at bounding box center [139, 296] width 222 height 14
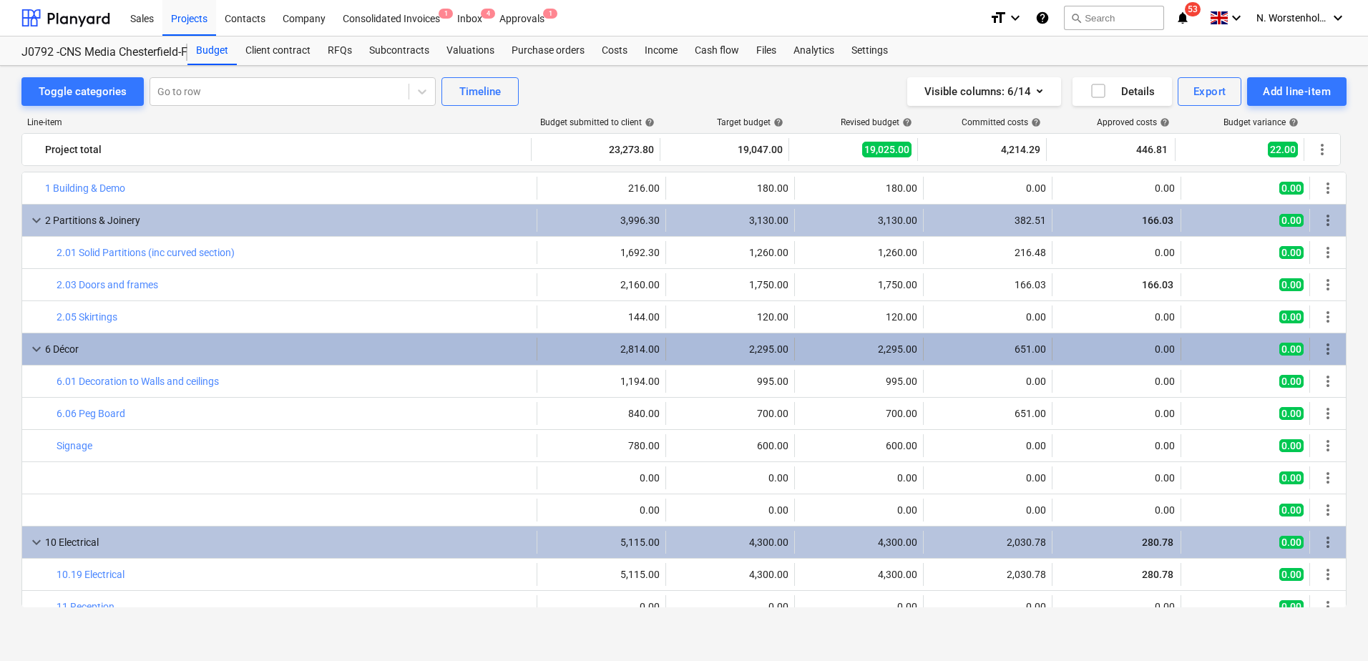
click at [36, 348] on span "keyboard_arrow_down" at bounding box center [36, 349] width 17 height 17
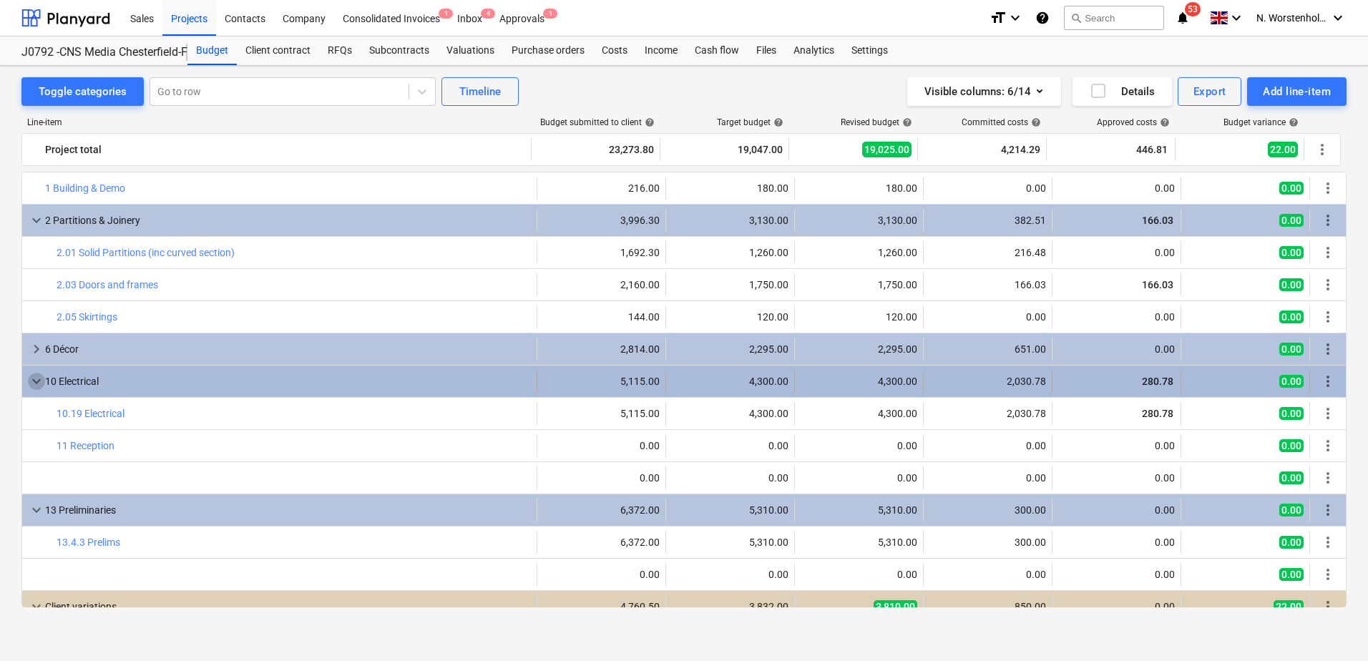
click at [32, 384] on span "keyboard_arrow_down" at bounding box center [36, 381] width 17 height 17
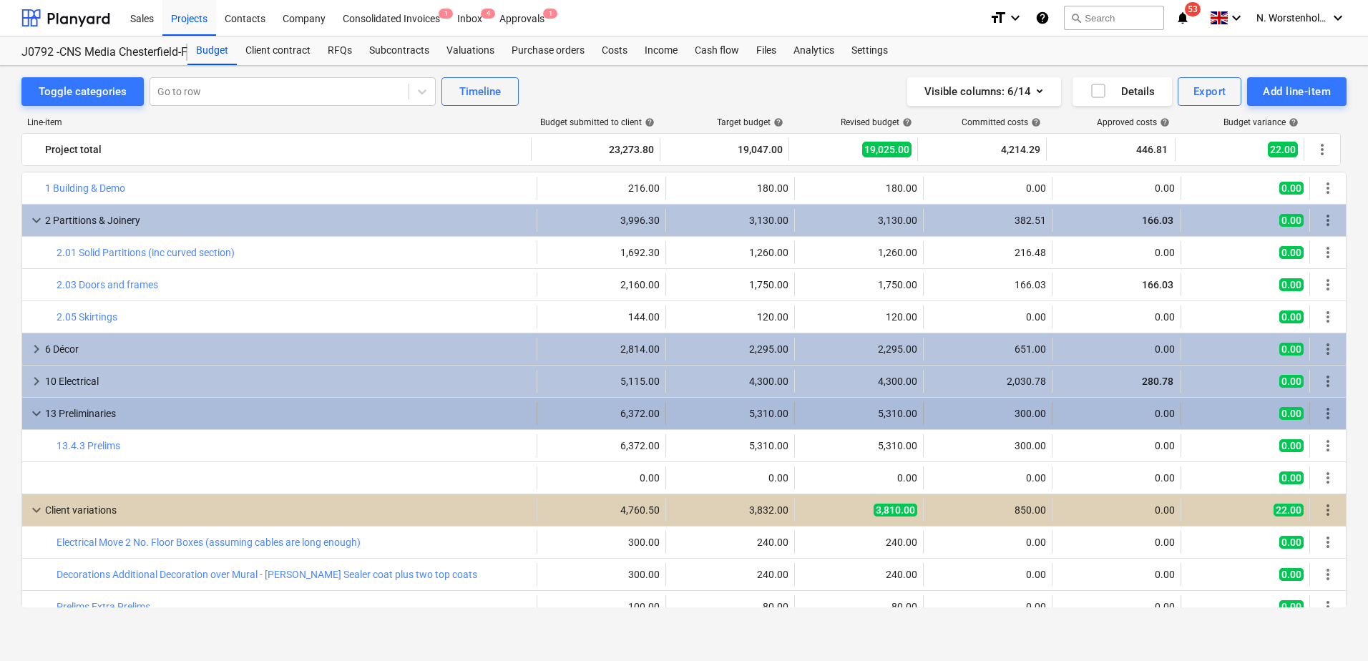
click at [36, 416] on span "keyboard_arrow_down" at bounding box center [36, 413] width 17 height 17
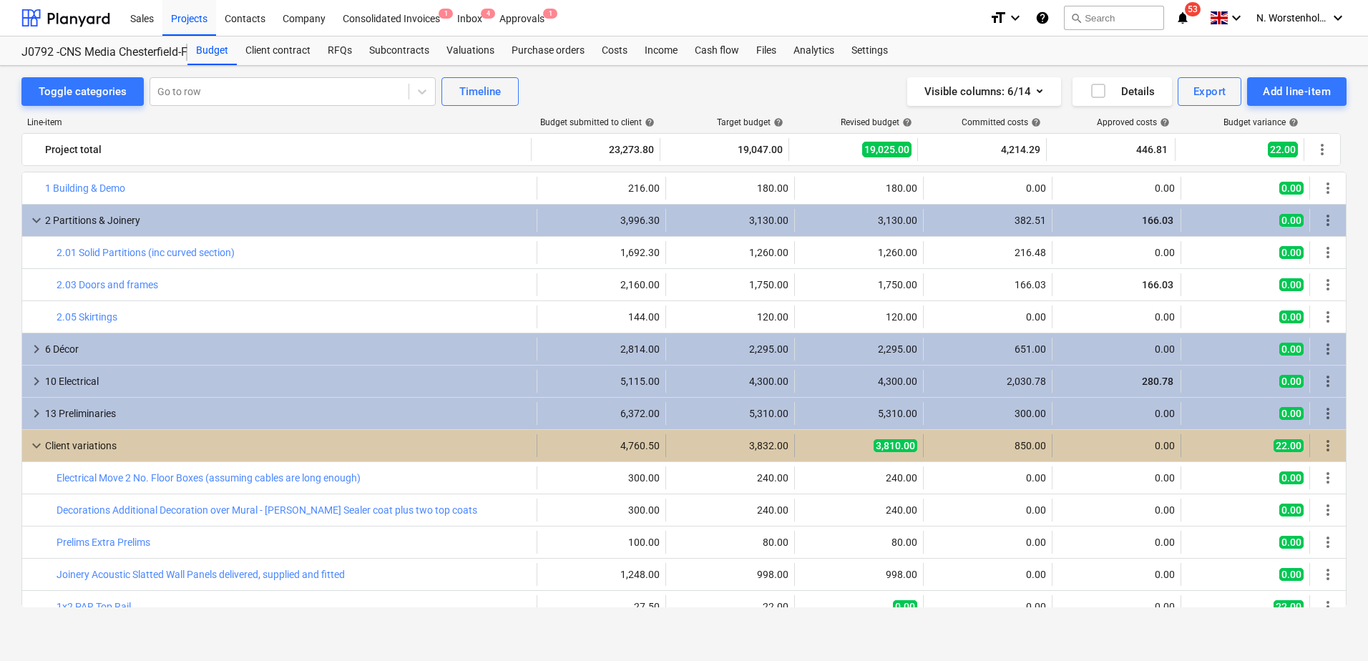
click at [36, 445] on span "keyboard_arrow_down" at bounding box center [36, 445] width 17 height 17
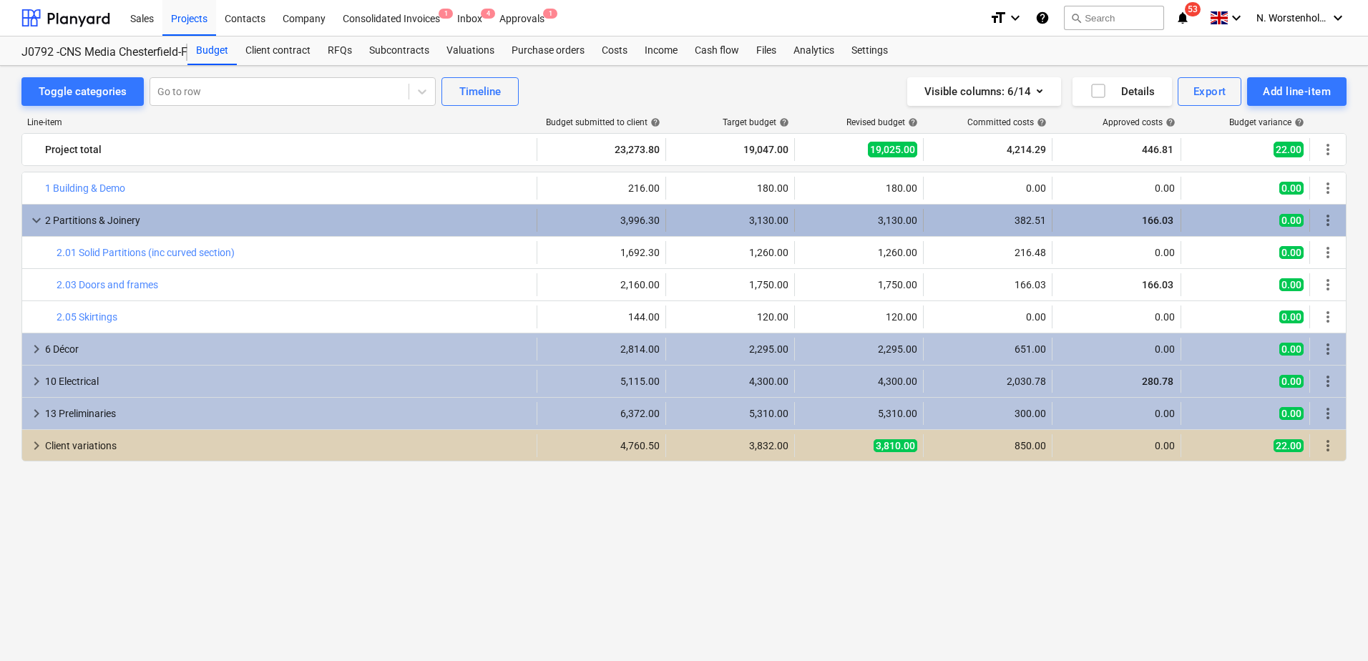
click at [33, 220] on span "keyboard_arrow_down" at bounding box center [36, 220] width 17 height 17
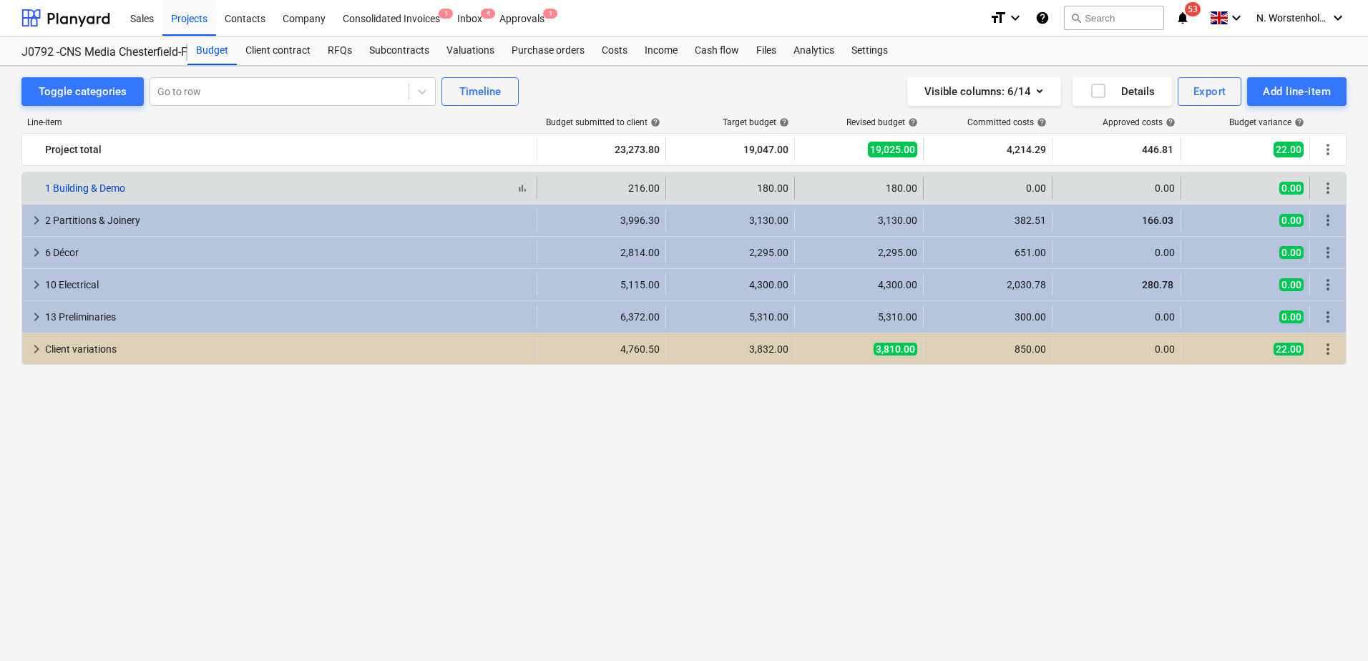
click at [107, 191] on link "1 Building & Demo" at bounding box center [85, 187] width 80 height 11
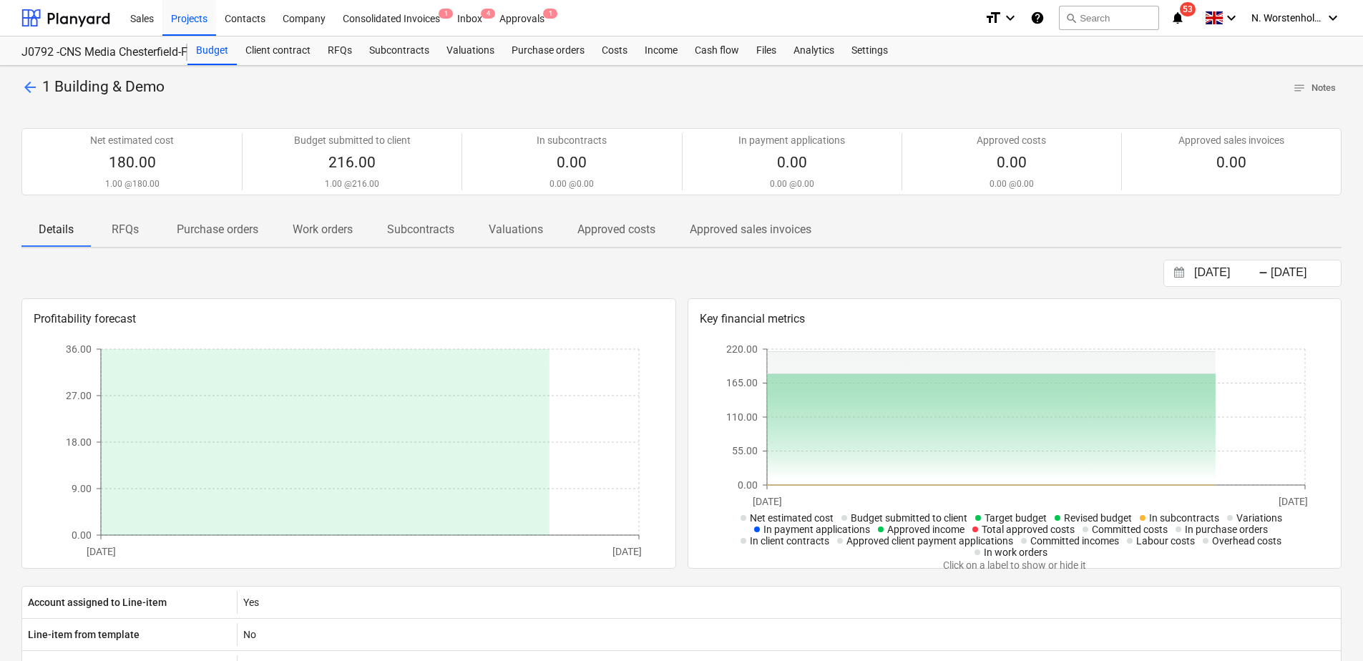
click at [32, 89] on span "arrow_back" at bounding box center [29, 87] width 17 height 17
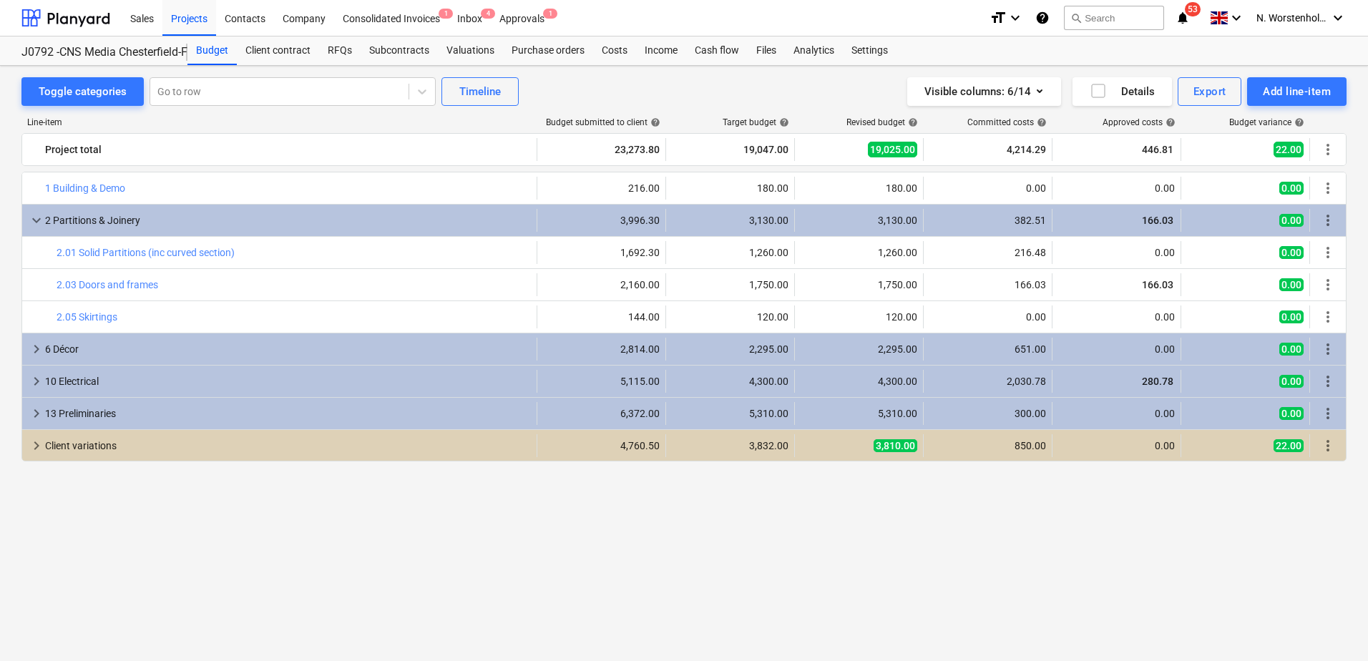
click at [486, 504] on div "bar_chart 1 Building & Demo edit 216.00 edit 180.00 edit 180.00 0.00 0.00 0.00 …" at bounding box center [683, 390] width 1325 height 436
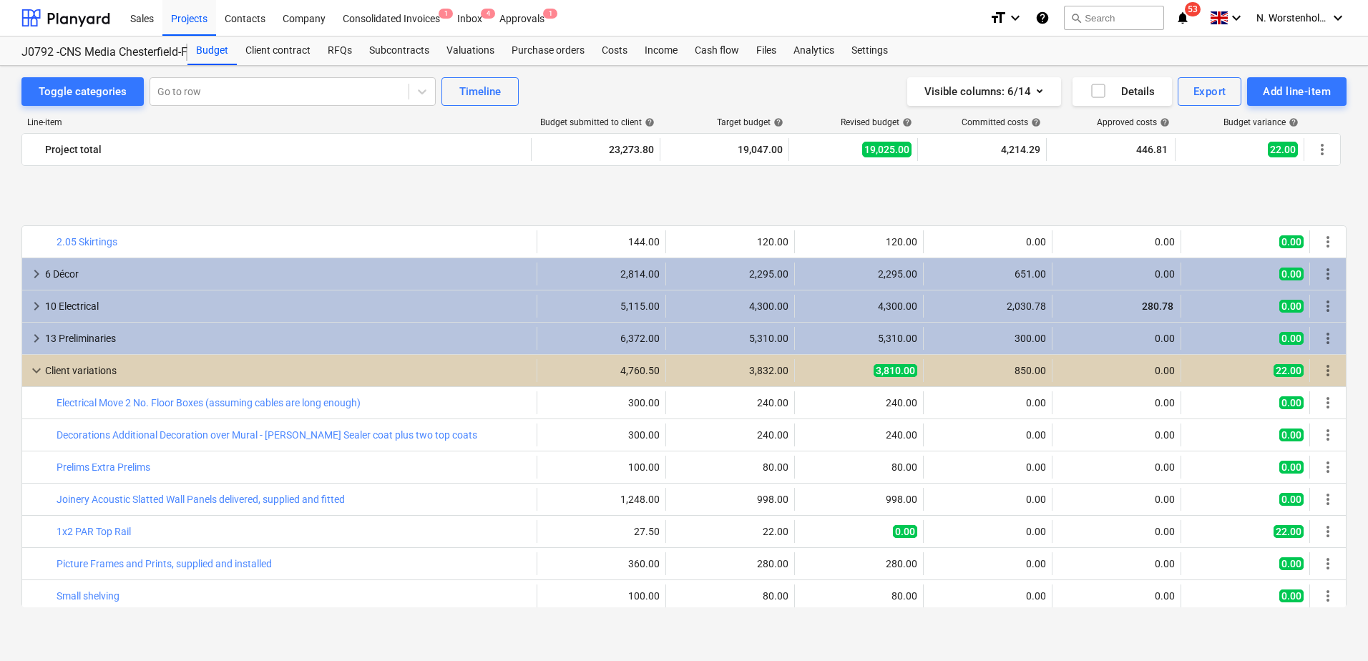
scroll to position [169, 0]
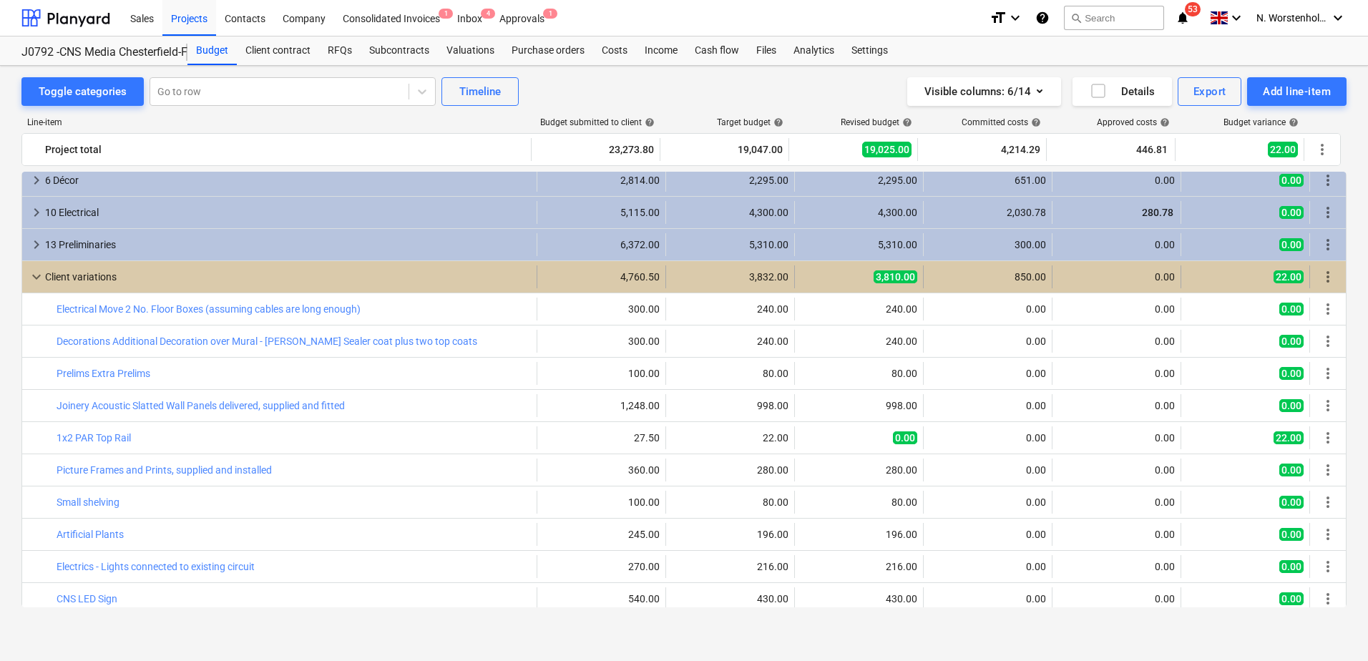
click at [1018, 275] on div "850.00" at bounding box center [988, 276] width 117 height 11
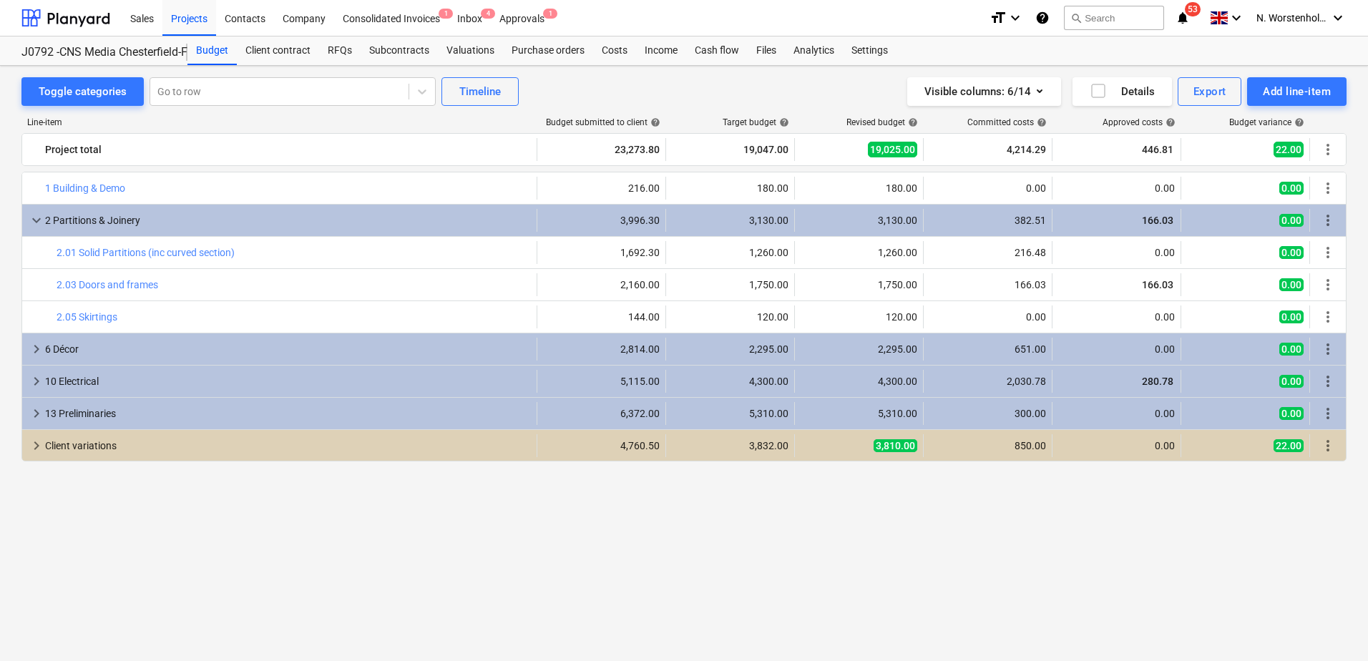
scroll to position [0, 0]
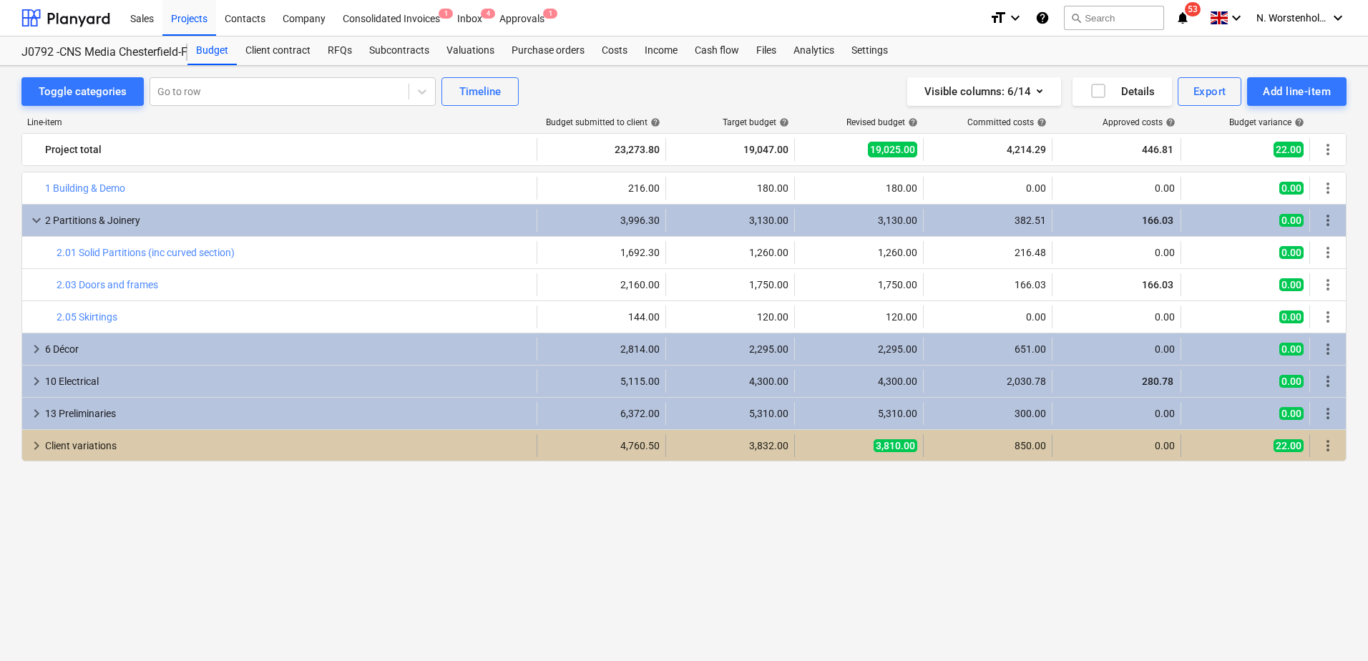
click at [35, 442] on span "keyboard_arrow_right" at bounding box center [36, 445] width 17 height 17
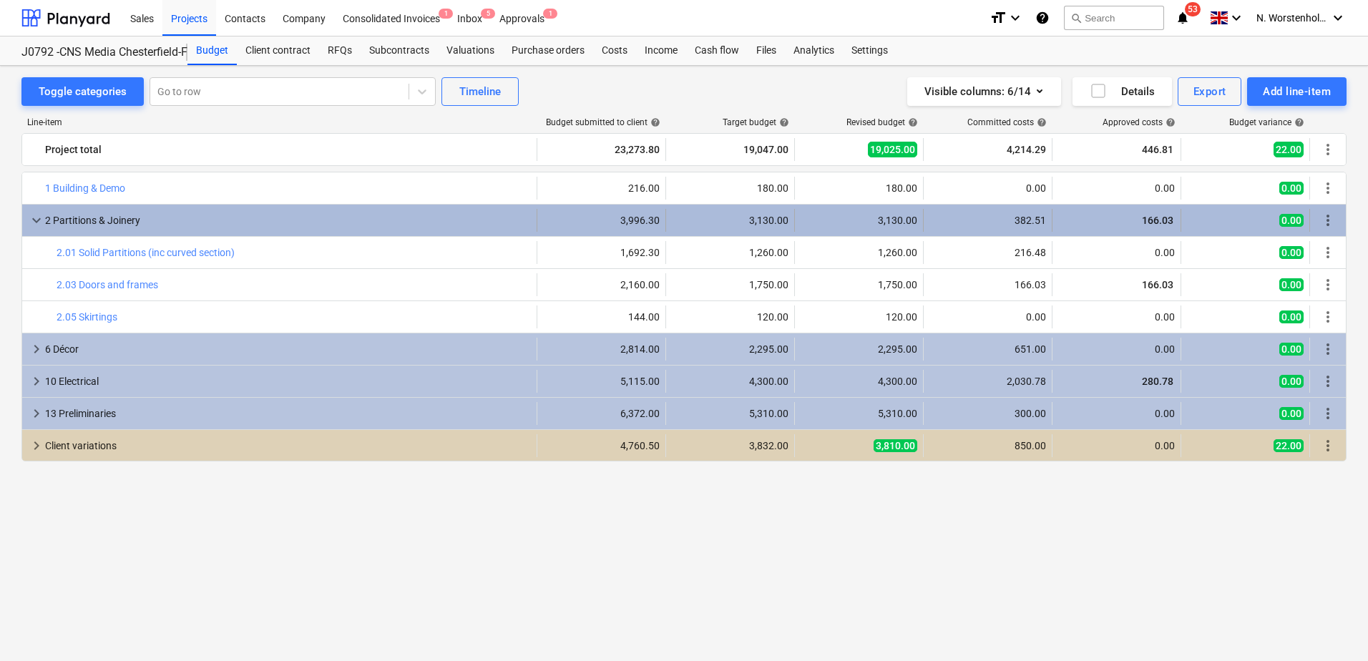
click at [36, 224] on span "keyboard_arrow_down" at bounding box center [36, 220] width 17 height 17
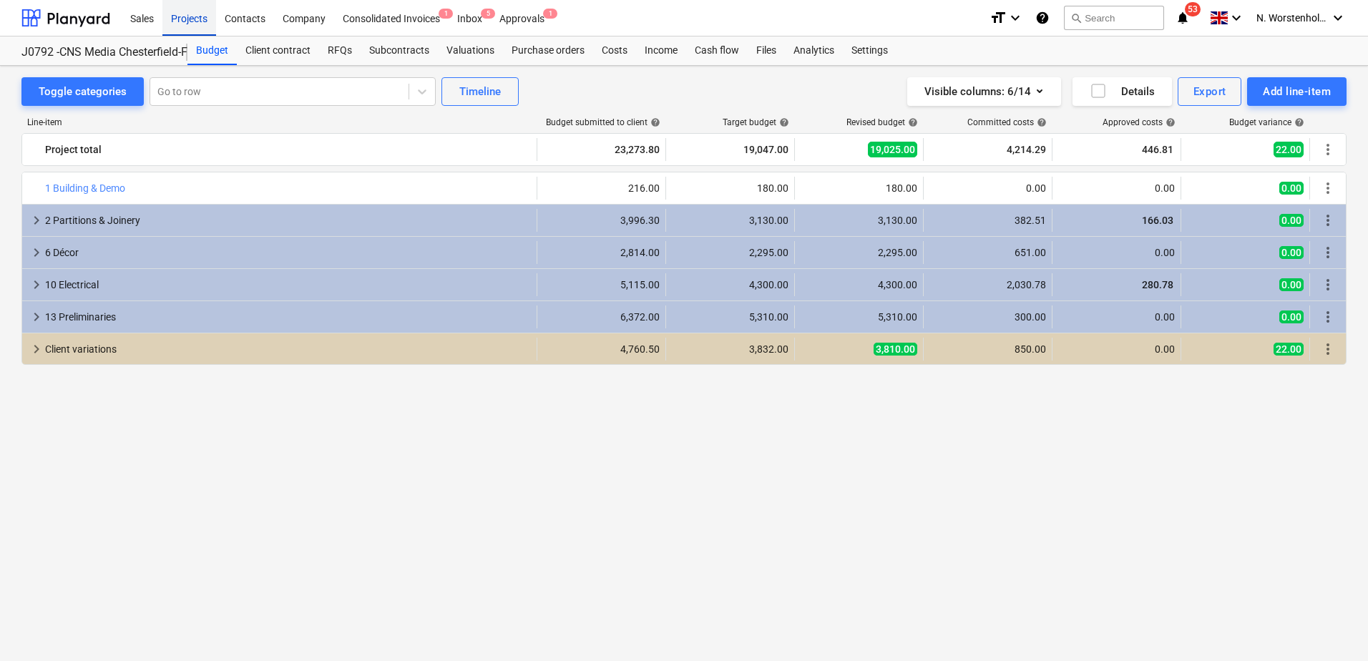
click at [184, 21] on div "Projects" at bounding box center [189, 17] width 54 height 36
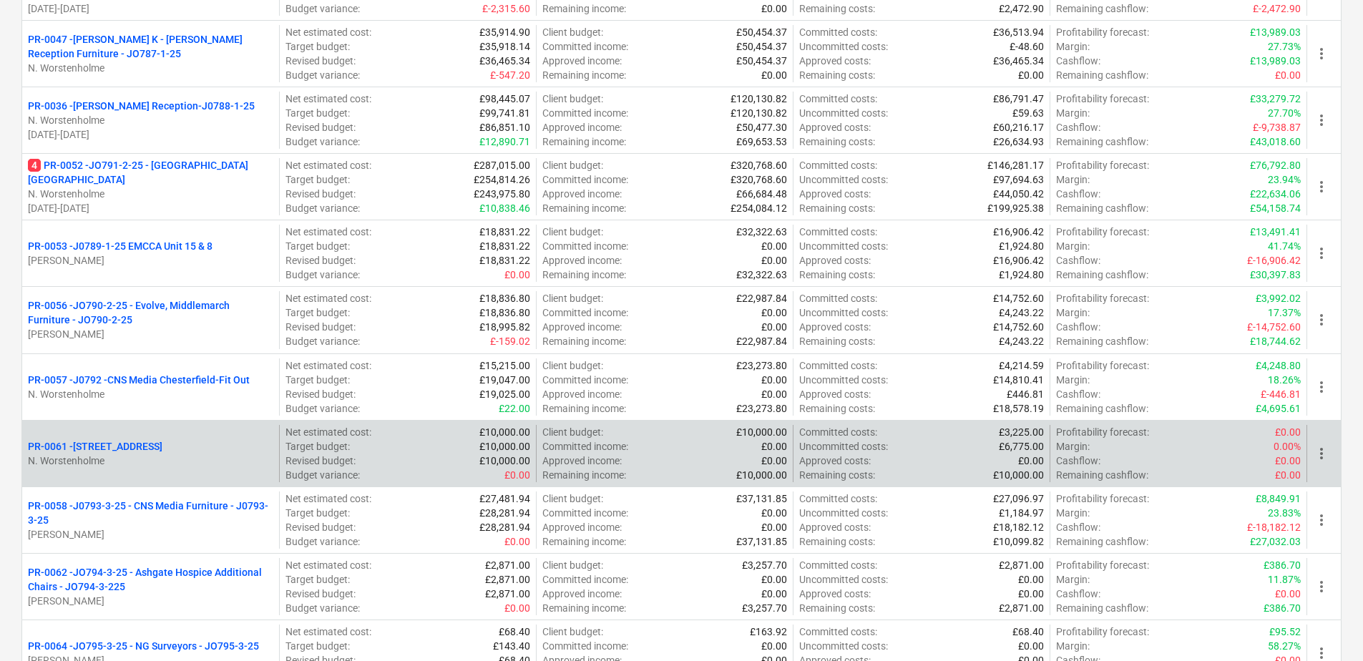
scroll to position [501, 0]
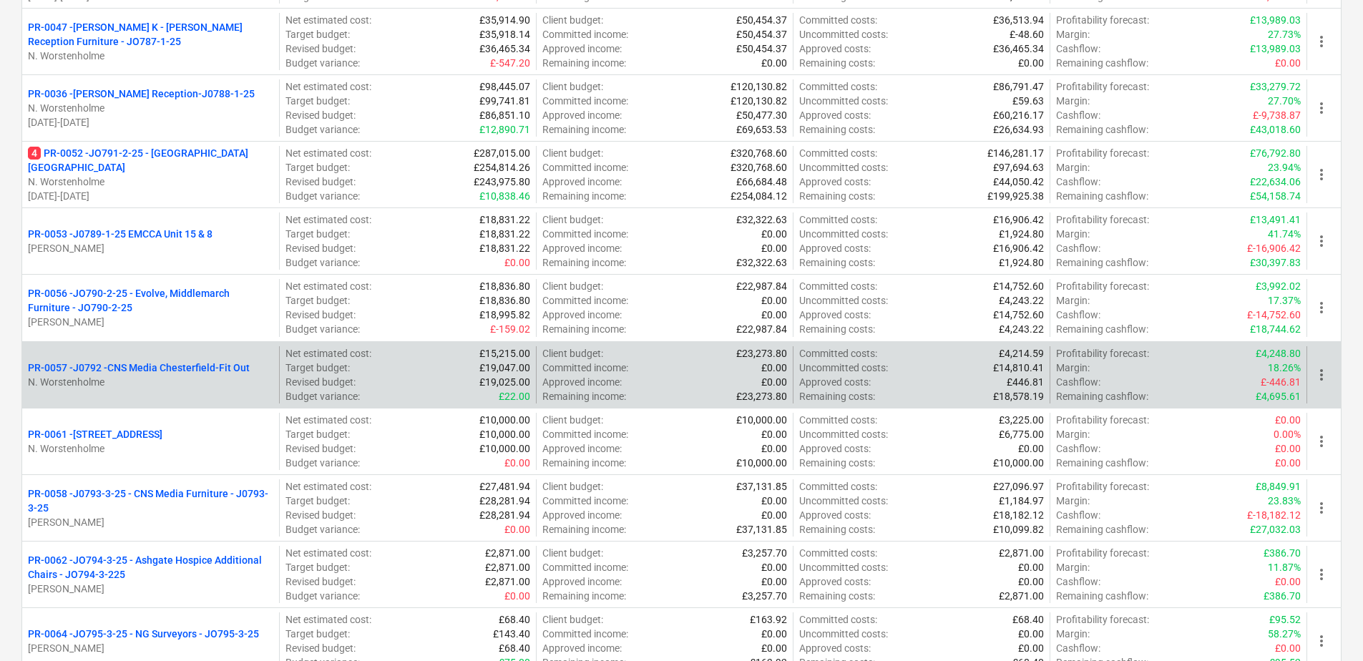
click at [1322, 375] on span "more_vert" at bounding box center [1321, 374] width 17 height 17
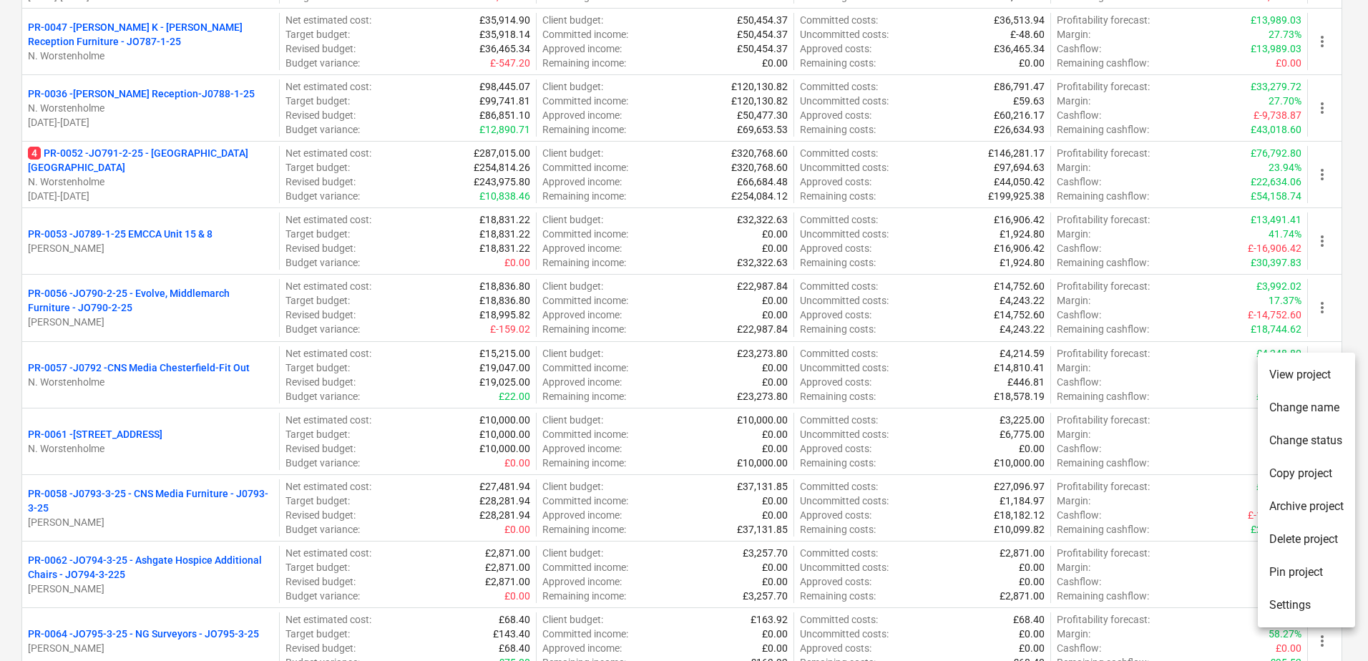
click at [1227, 366] on div at bounding box center [684, 330] width 1368 height 661
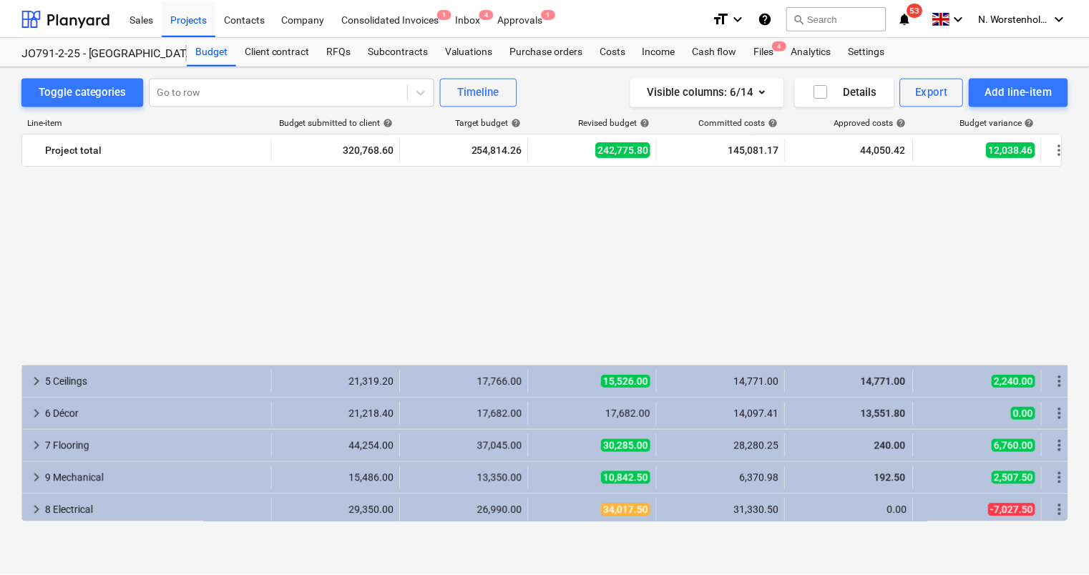
scroll to position [842, 0]
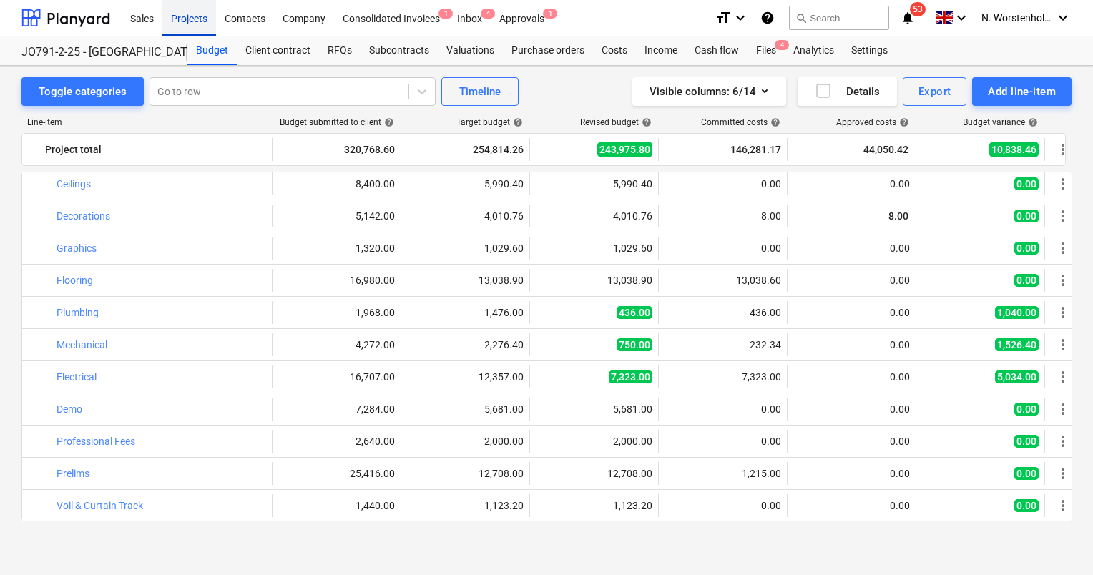
click at [188, 22] on div "Projects" at bounding box center [189, 17] width 54 height 36
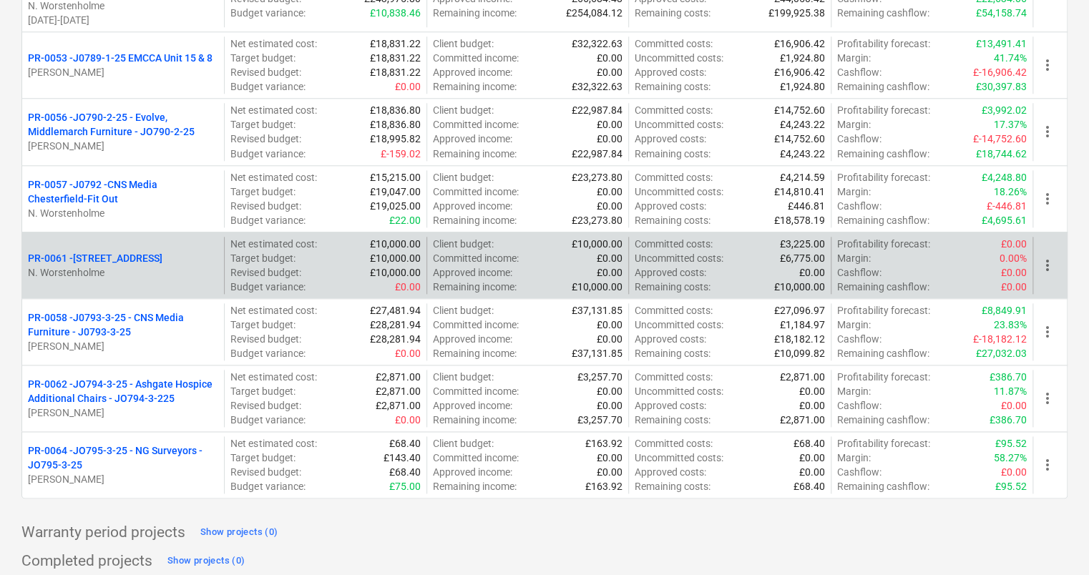
scroll to position [712, 0]
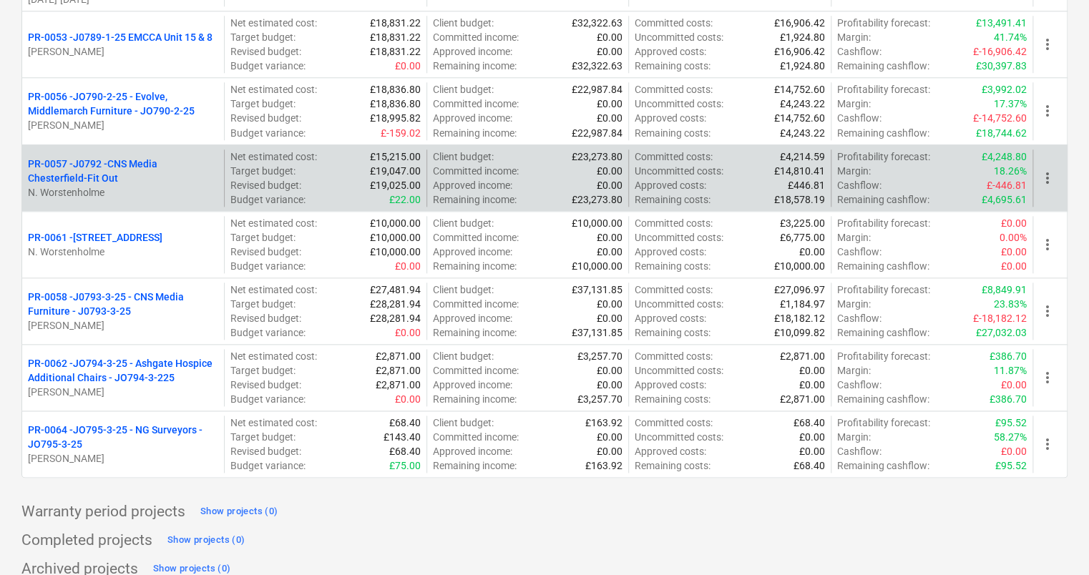
click at [114, 157] on p "PR-0057 - J0792 -CNS Media Chesterfield-Fit Out" at bounding box center [123, 171] width 190 height 29
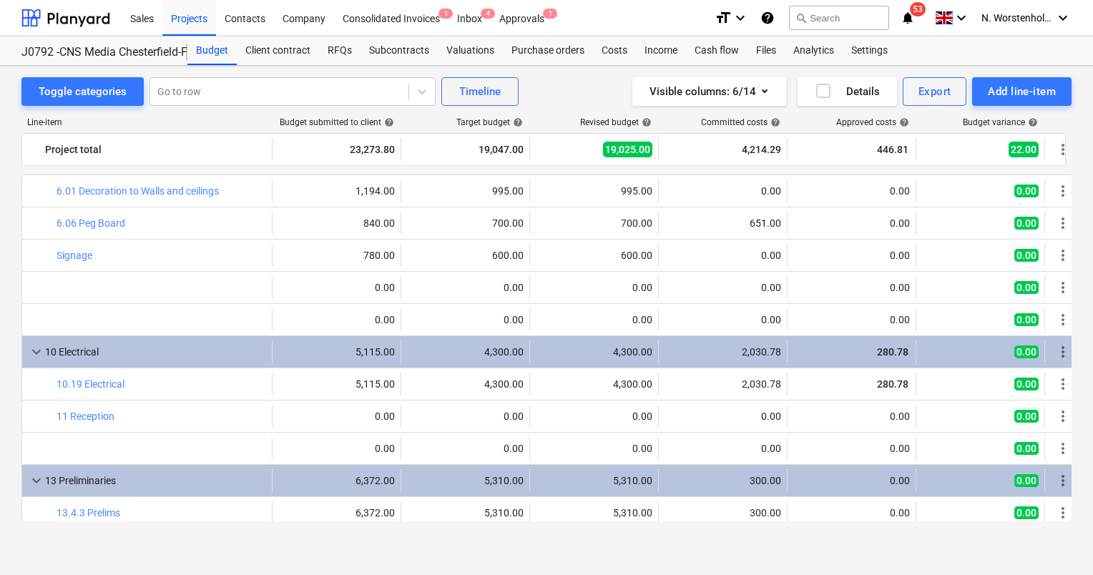
scroll to position [262, 0]
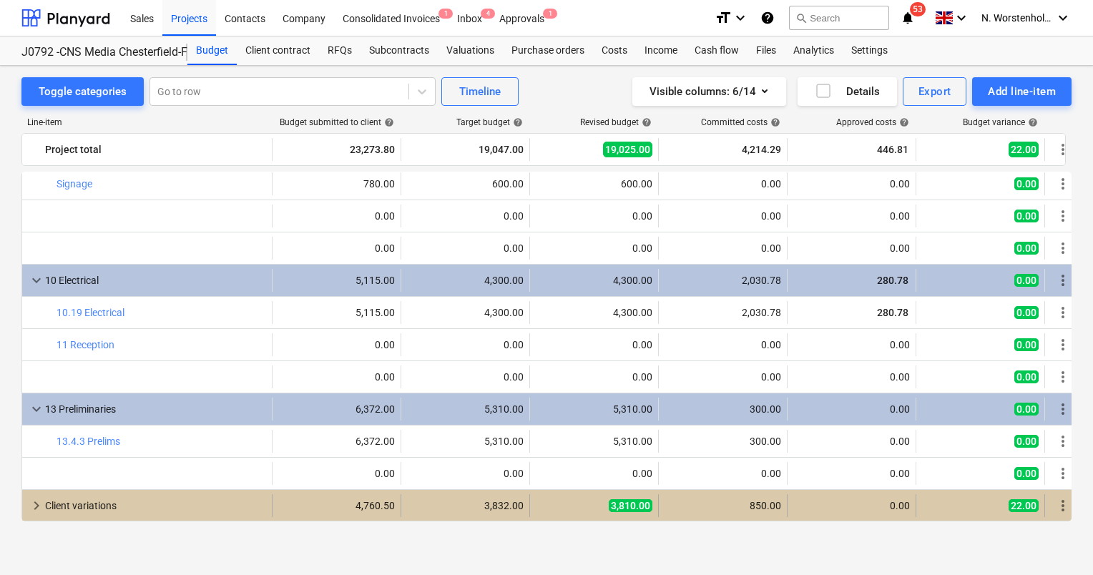
click at [38, 506] on span "keyboard_arrow_right" at bounding box center [36, 505] width 17 height 17
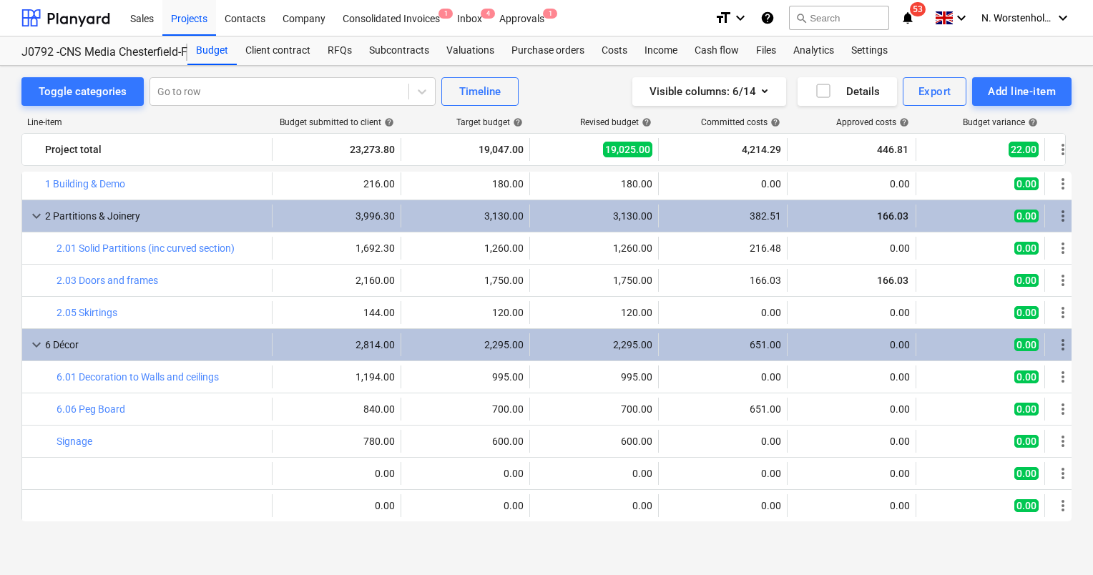
scroll to position [0, 0]
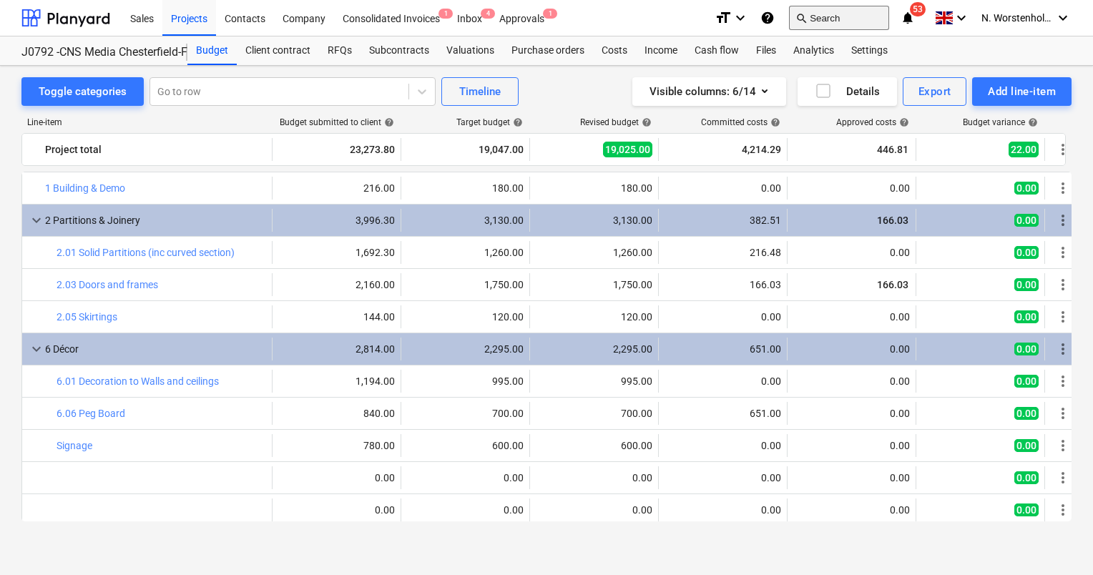
click at [811, 20] on button "search Search" at bounding box center [839, 18] width 100 height 24
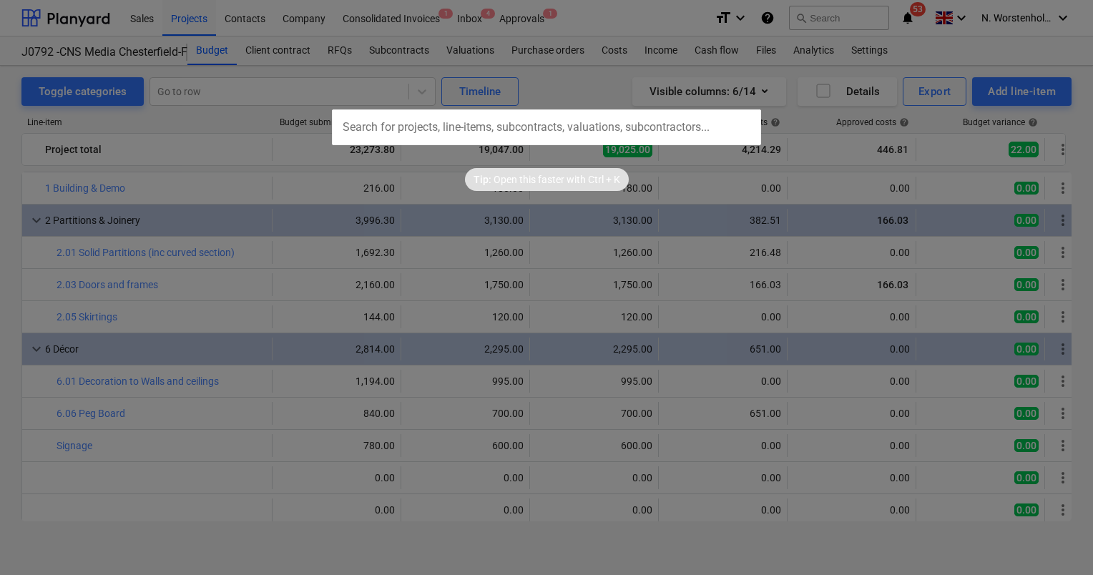
click at [419, 132] on input "text" at bounding box center [546, 127] width 429 height 36
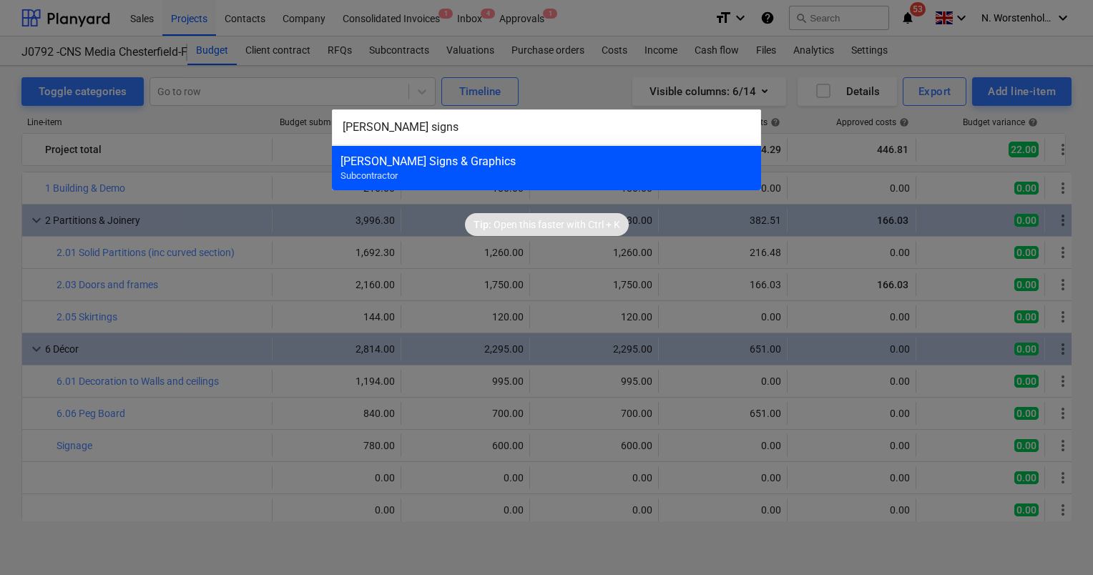
type input "briggs signs"
click at [403, 160] on div "[PERSON_NAME] Signs & Graphics" at bounding box center [547, 162] width 412 height 14
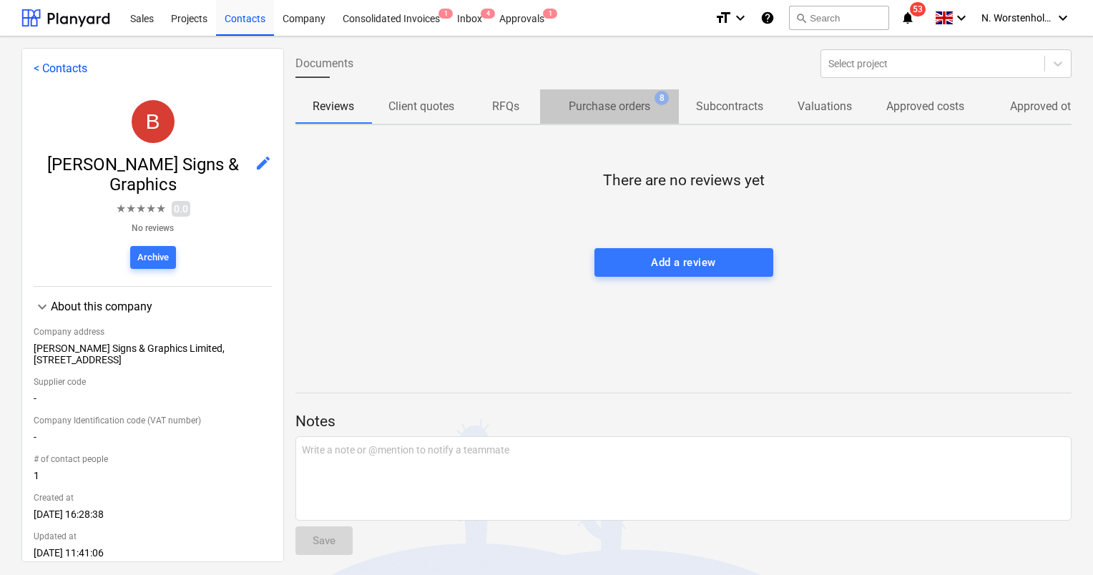
click at [613, 110] on p "Purchase orders" at bounding box center [610, 106] width 82 height 17
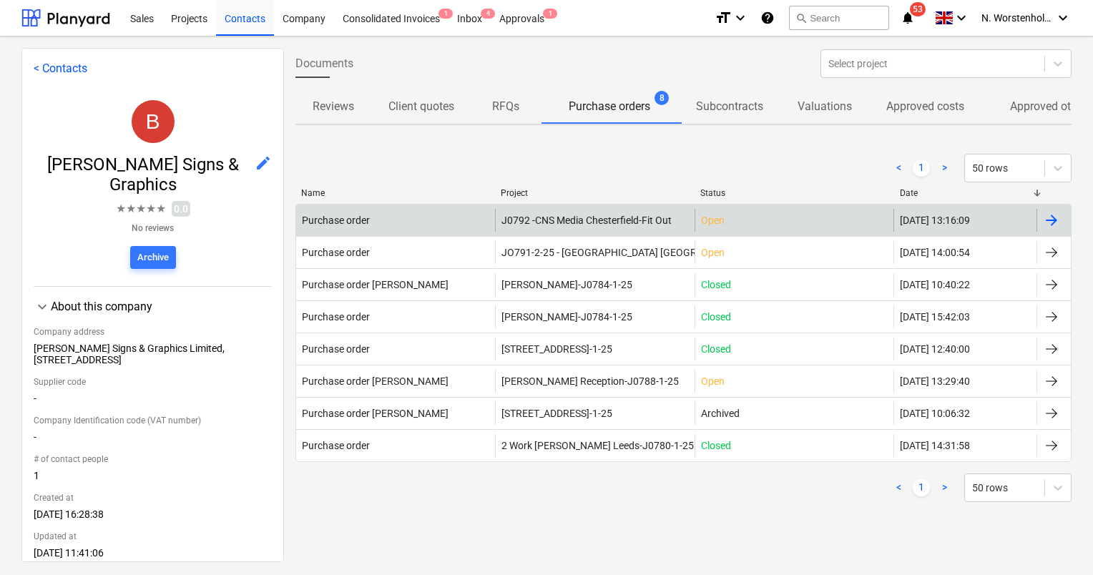
click at [532, 219] on span "J0792 -CNS Media Chesterfield-Fit Out" at bounding box center [587, 220] width 170 height 11
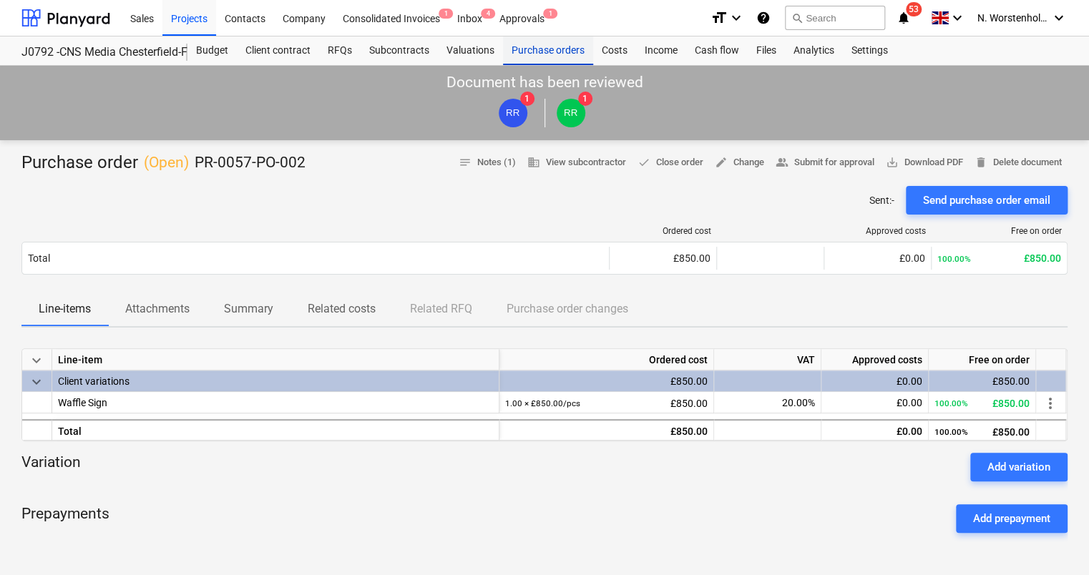
click at [522, 52] on div "Purchase orders" at bounding box center [548, 50] width 90 height 29
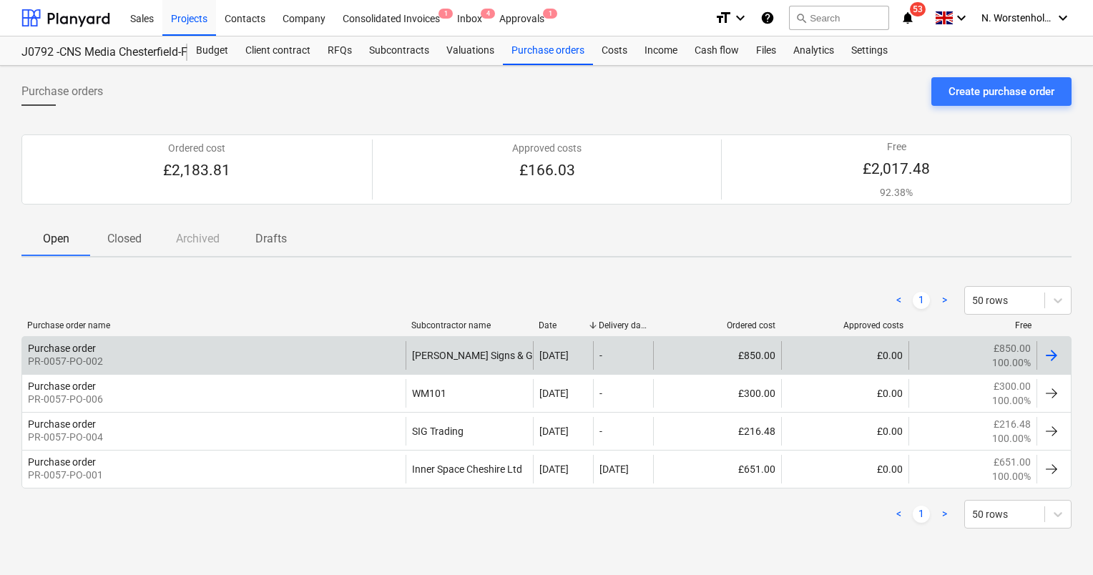
click at [452, 358] on div "Briggs Signs & Graphics" at bounding box center [470, 355] width 128 height 29
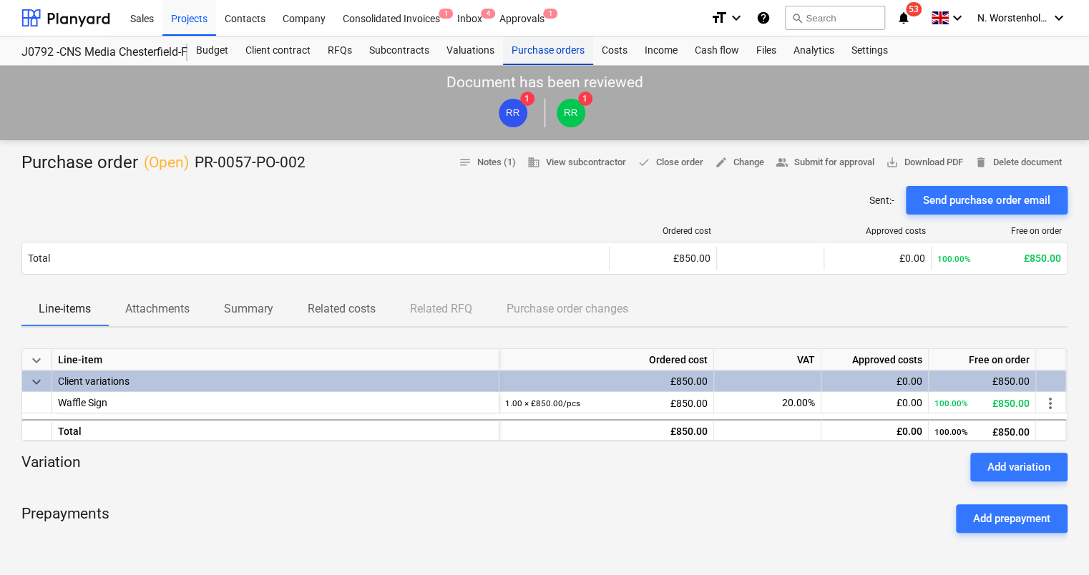
click at [535, 49] on div "Purchase orders" at bounding box center [548, 50] width 90 height 29
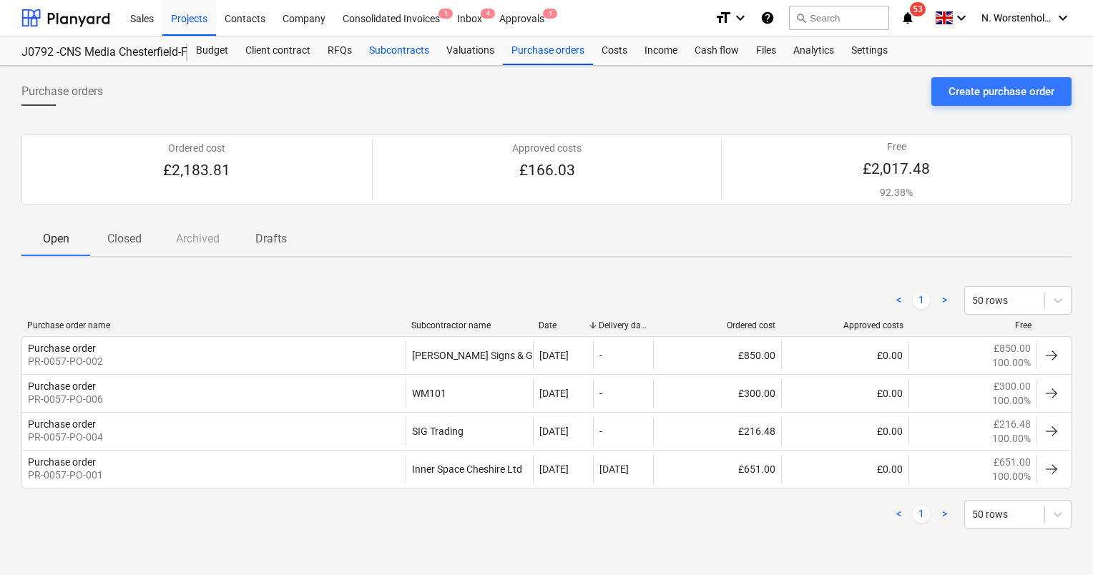
click at [397, 42] on div "Subcontracts" at bounding box center [399, 50] width 77 height 29
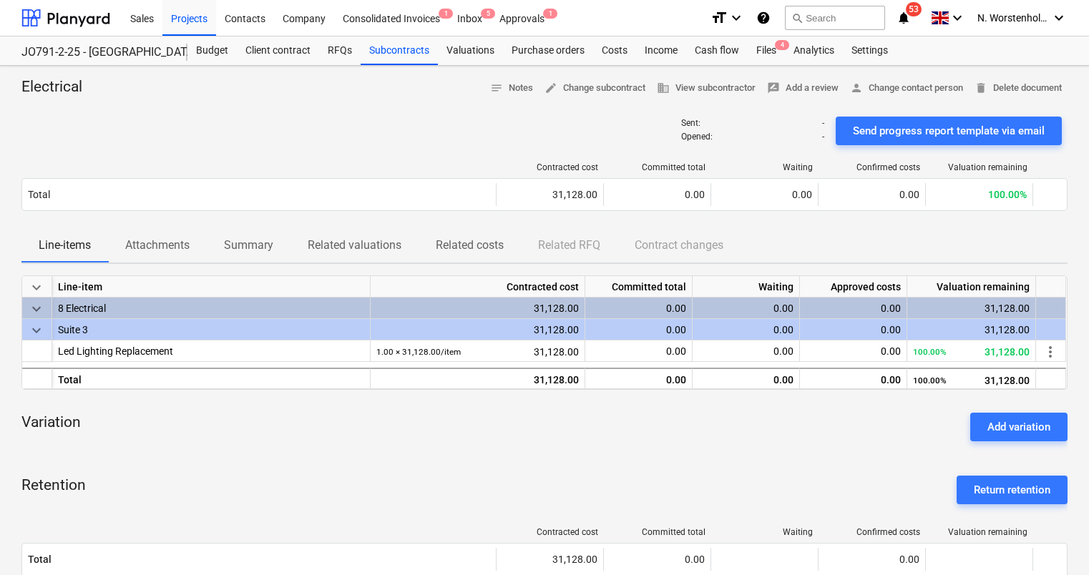
scroll to position [10, 0]
